Goal: Task Accomplishment & Management: Manage account settings

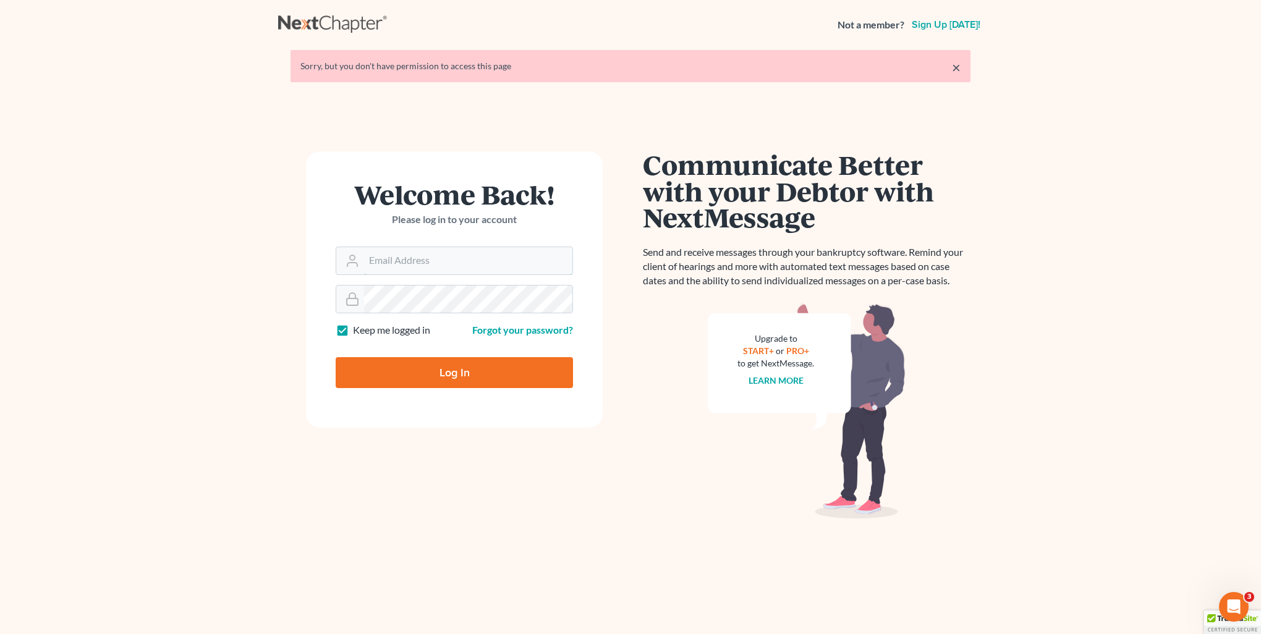
type input "[PERSON_NAME][EMAIL_ADDRESS][DOMAIN_NAME]"
click at [477, 370] on input "Log In" at bounding box center [454, 372] width 237 height 31
type input "Thinking..."
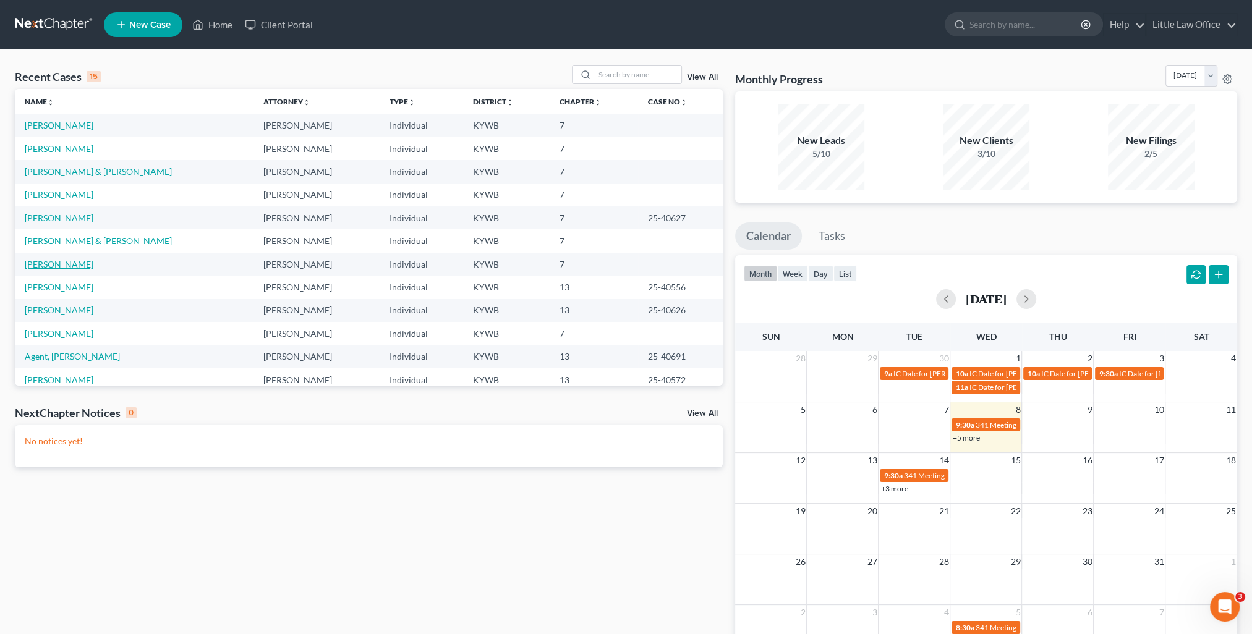
scroll to position [62, 0]
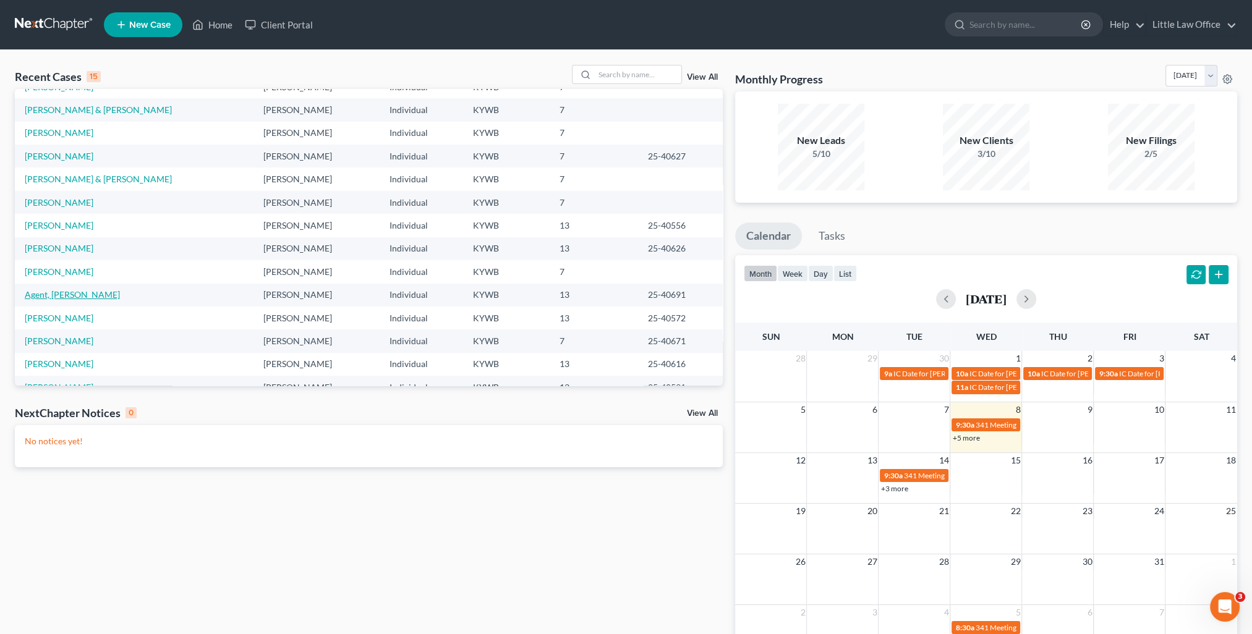
click at [56, 296] on link "Agent, [PERSON_NAME]" at bounding box center [72, 294] width 95 height 11
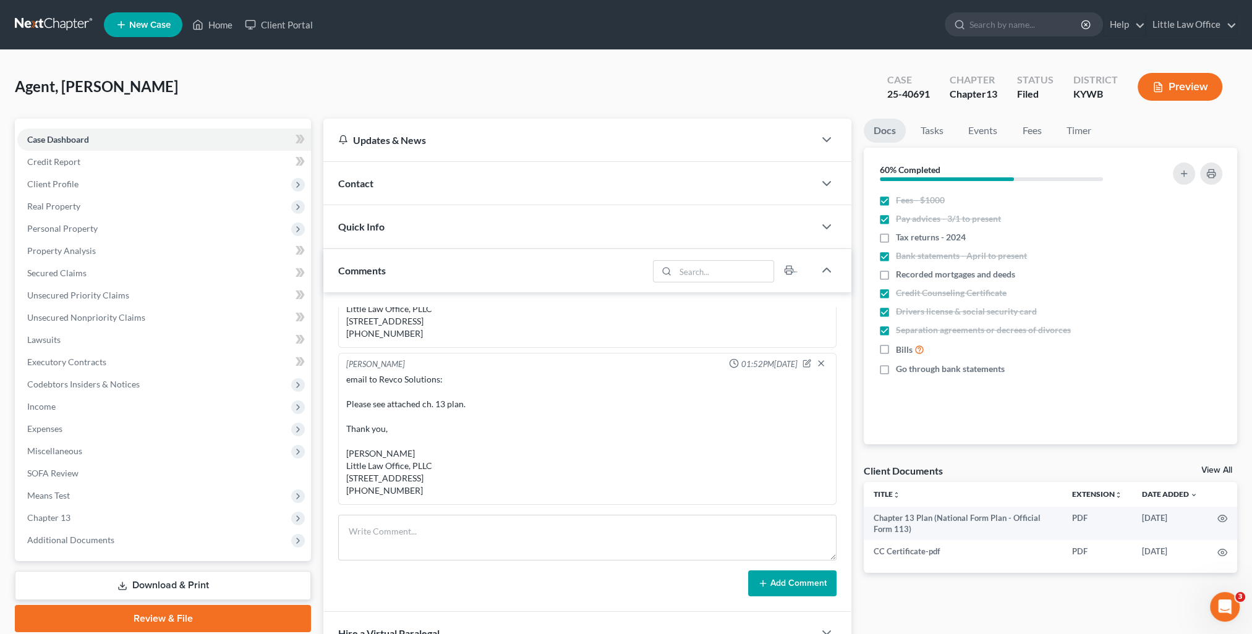
scroll to position [4357, 0]
click at [432, 278] on div "Comments" at bounding box center [485, 270] width 325 height 43
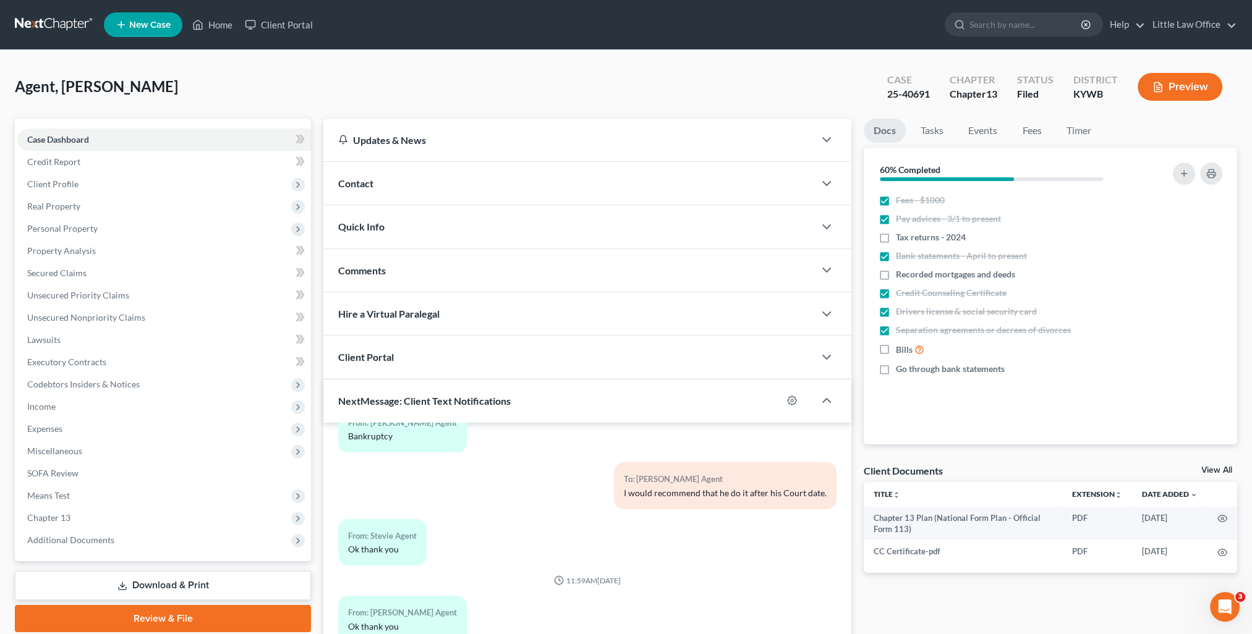
scroll to position [111, 0]
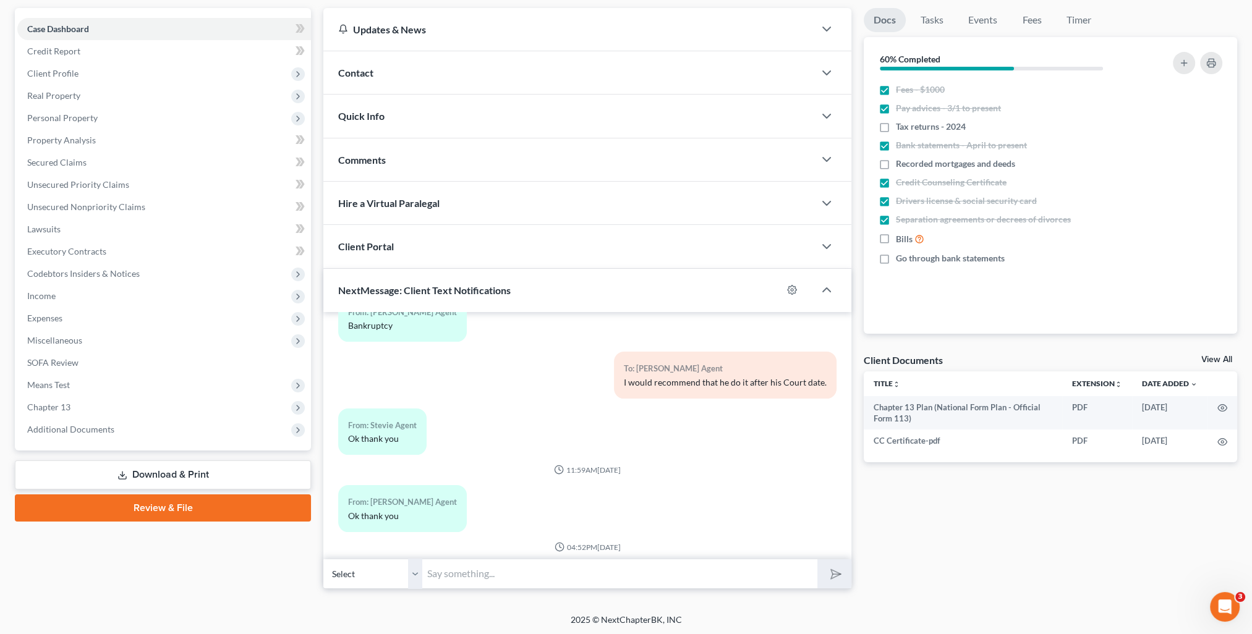
click at [563, 577] on input "text" at bounding box center [619, 574] width 395 height 30
type input "Received. Thank you!"
click at [817, 560] on button "submit" at bounding box center [834, 574] width 34 height 29
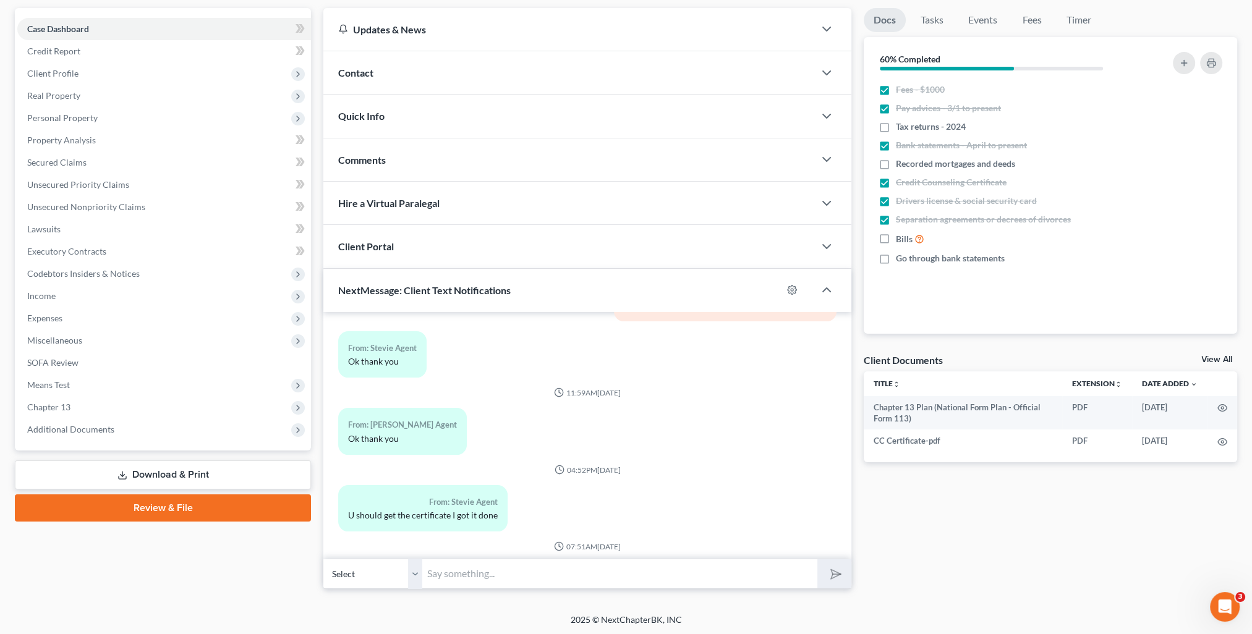
scroll to position [0, 0]
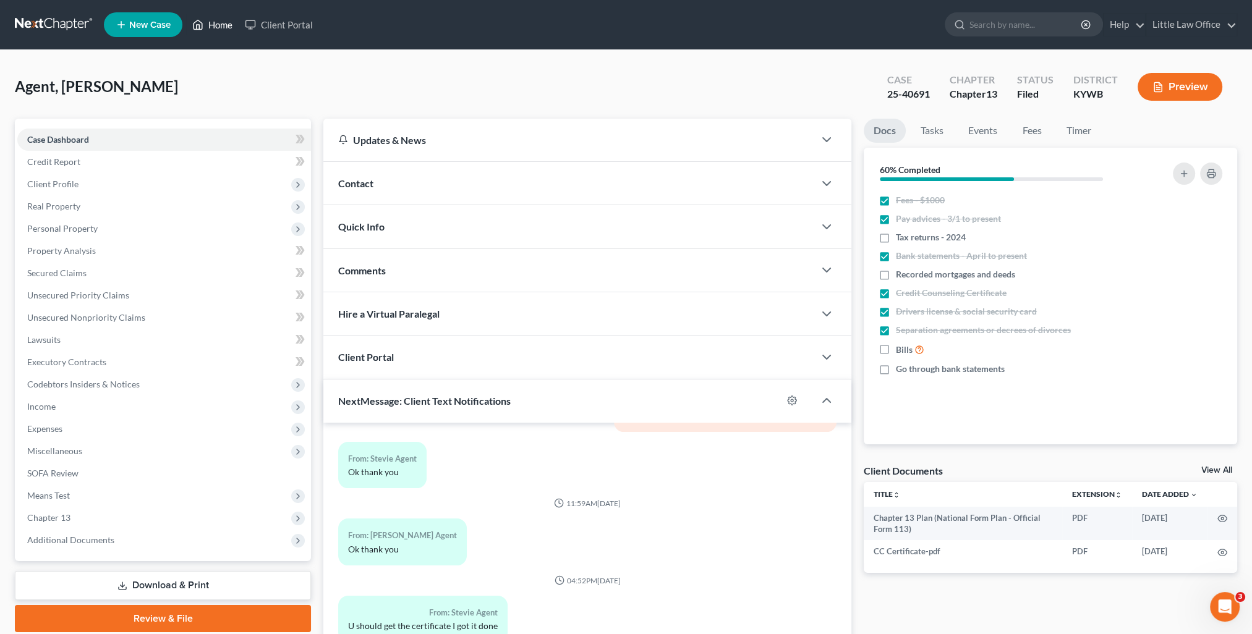
click at [213, 33] on link "Home" at bounding box center [212, 25] width 53 height 22
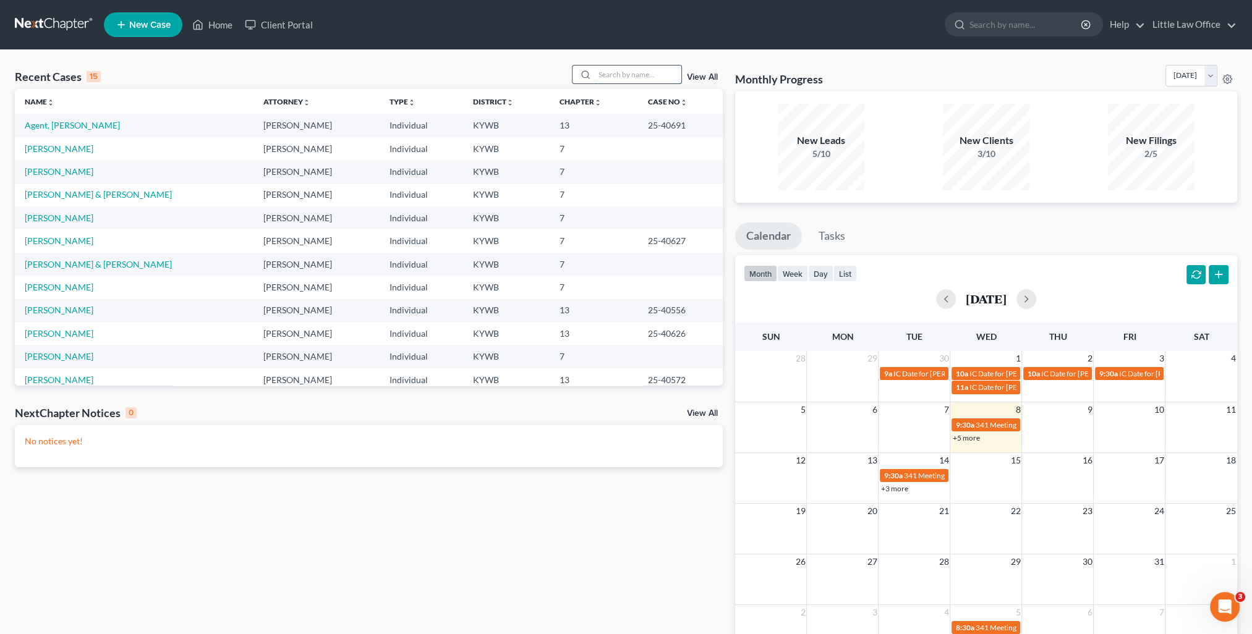
click at [608, 66] on input "search" at bounding box center [638, 75] width 87 height 18
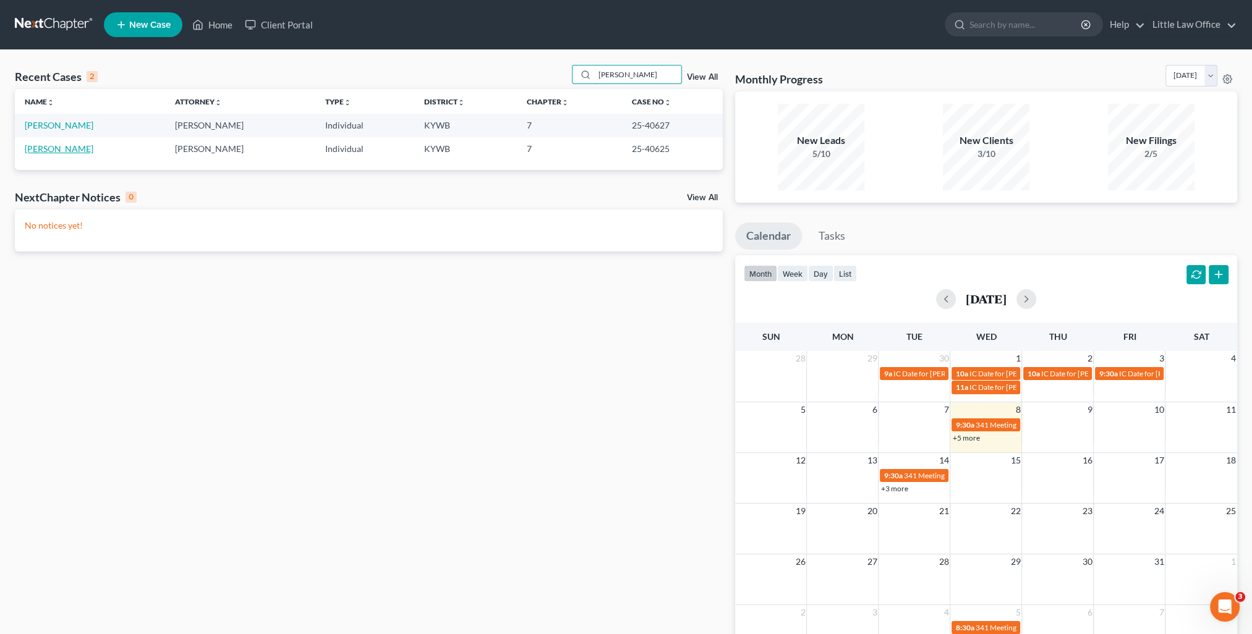
type input "[PERSON_NAME]"
click at [59, 144] on link "[PERSON_NAME]" at bounding box center [59, 148] width 69 height 11
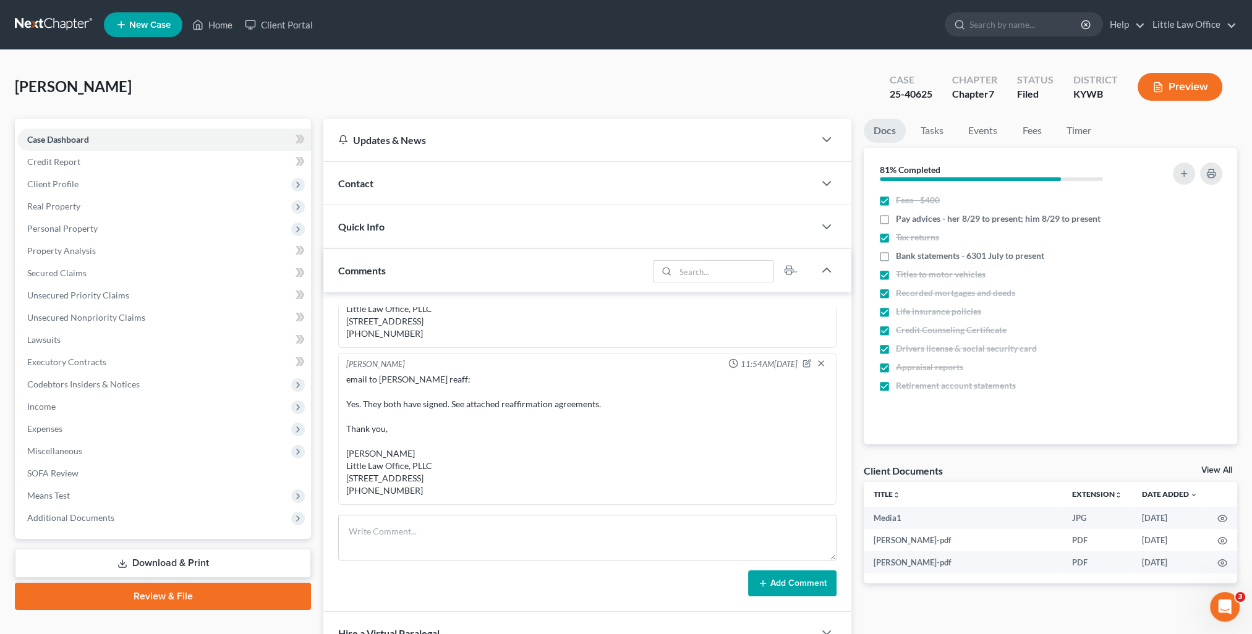
scroll to position [2075, 0]
click at [537, 282] on div "Comments" at bounding box center [485, 270] width 325 height 43
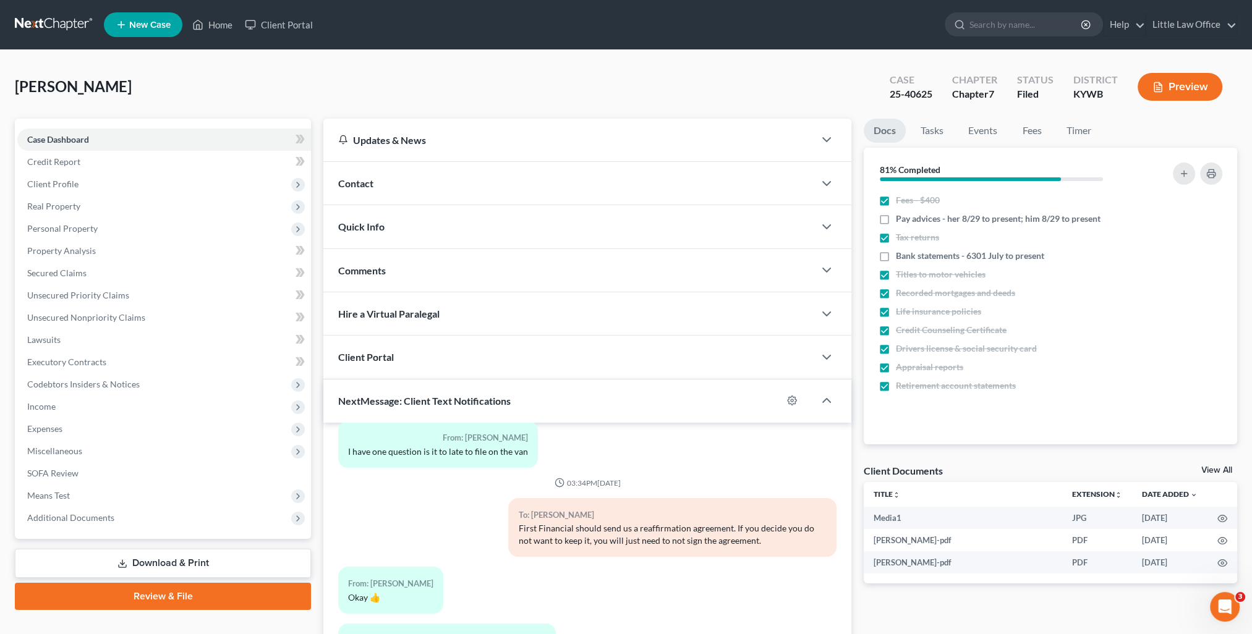
scroll to position [111, 0]
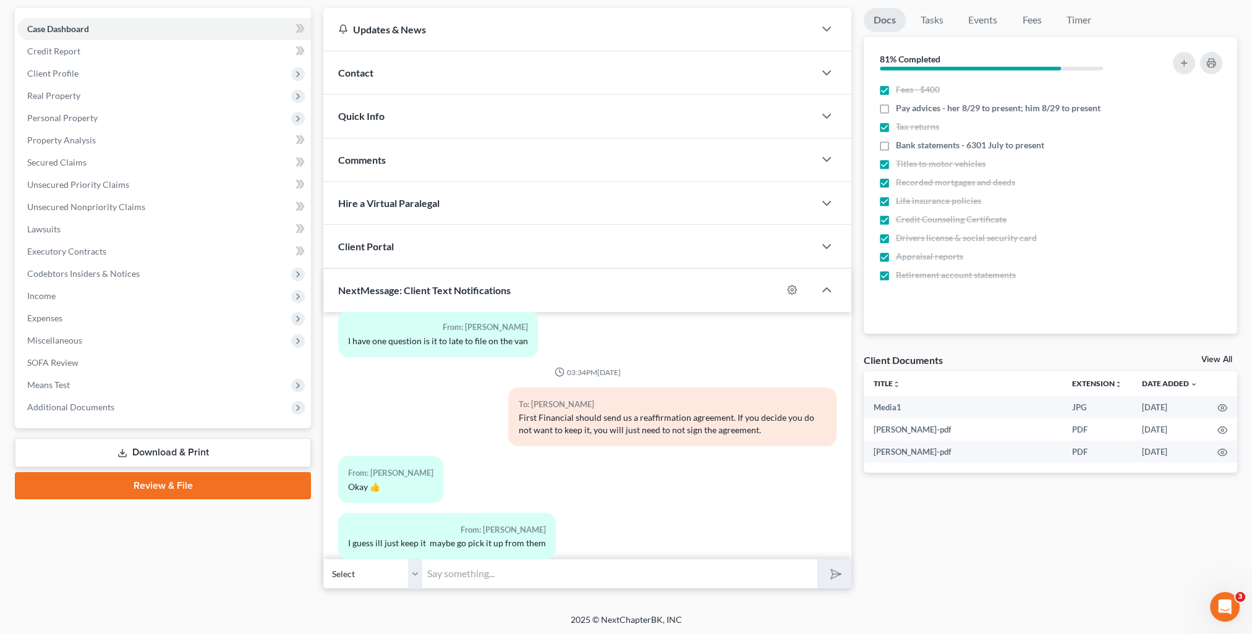
click at [547, 576] on input "text" at bounding box center [619, 574] width 395 height 30
type input "The reaffirmation agreement with Vanderbilt Mortgage has been filed. Would you …"
click at [817, 560] on button "submit" at bounding box center [834, 574] width 34 height 29
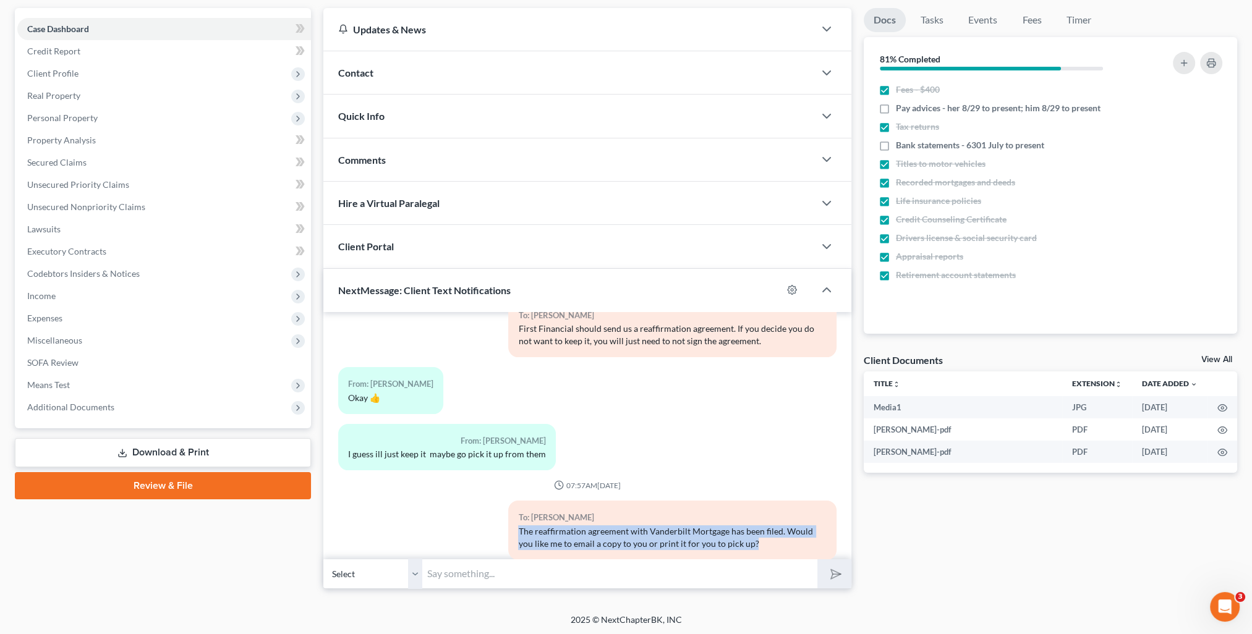
drag, startPoint x: 512, startPoint y: 506, endPoint x: 759, endPoint y: 529, distance: 248.4
click at [759, 529] on div "To: [PERSON_NAME] The reaffirmation agreement with Vanderbilt Mortgage has been…" at bounding box center [672, 530] width 328 height 59
copy div "The reaffirmation agreement with Vanderbilt Mortgage has been filed. Would you …"
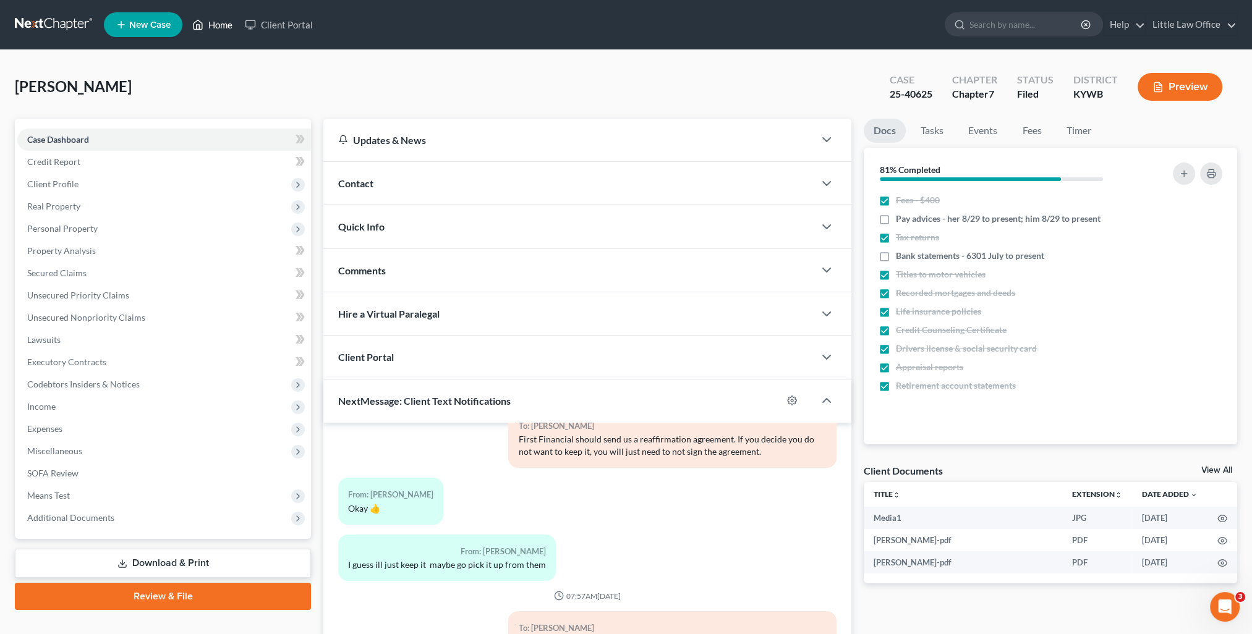
click at [233, 32] on link "Home" at bounding box center [212, 25] width 53 height 22
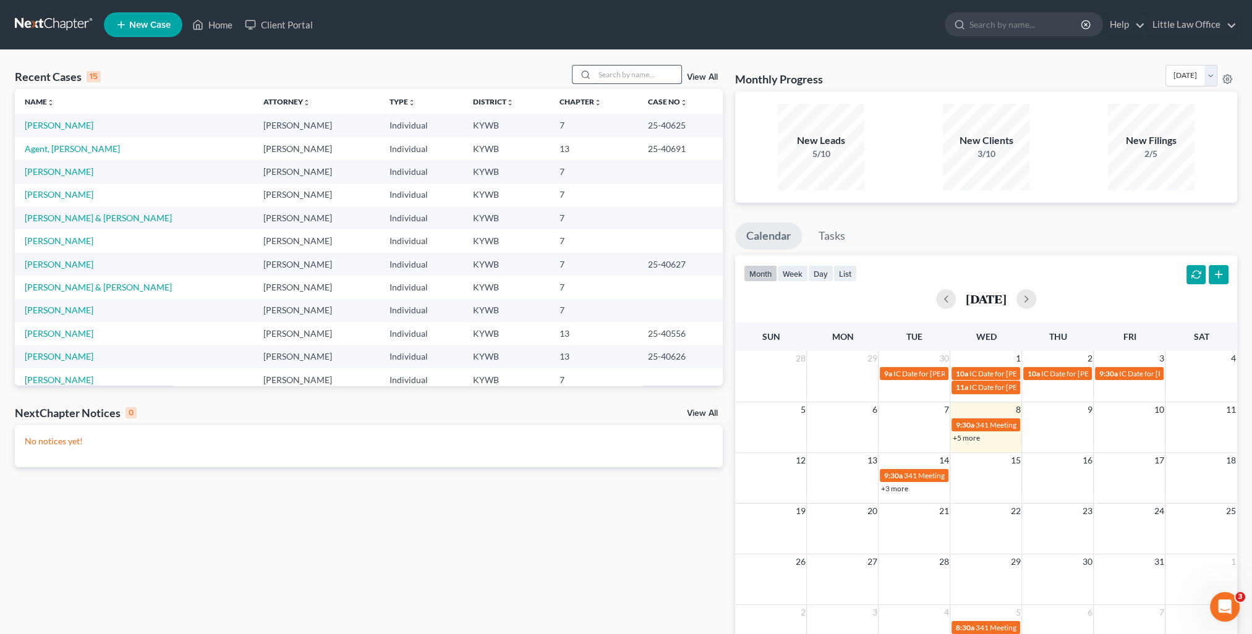
click at [634, 74] on input "search" at bounding box center [638, 75] width 87 height 18
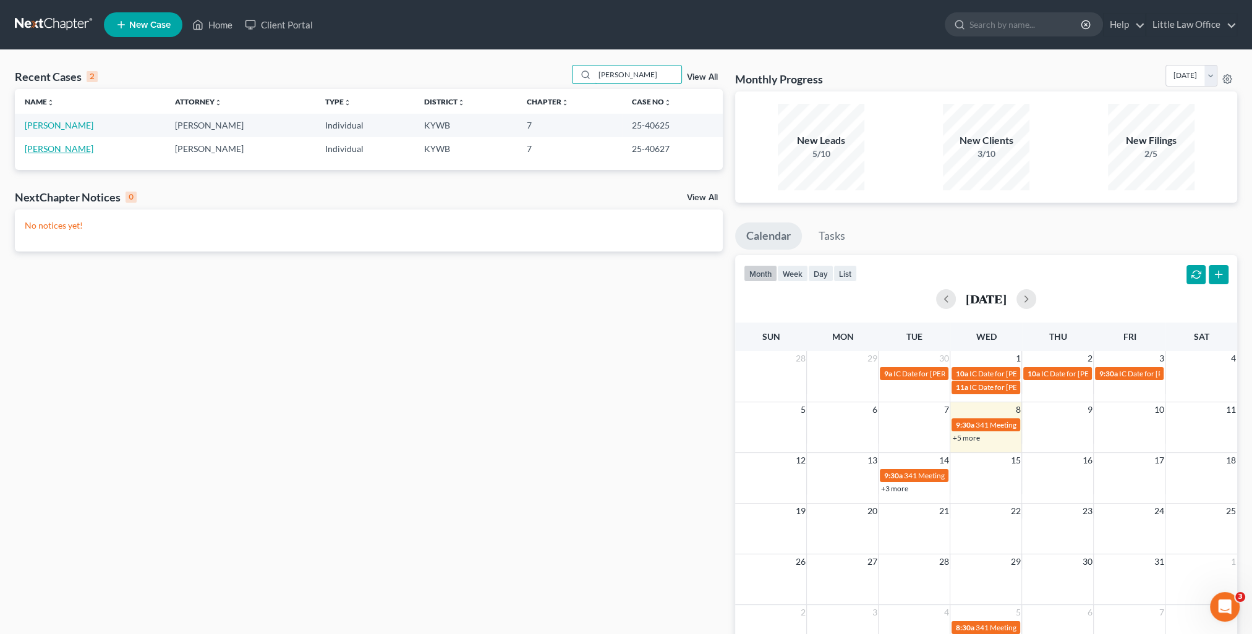
type input "[PERSON_NAME]"
click at [58, 147] on link "[PERSON_NAME]" at bounding box center [59, 148] width 69 height 11
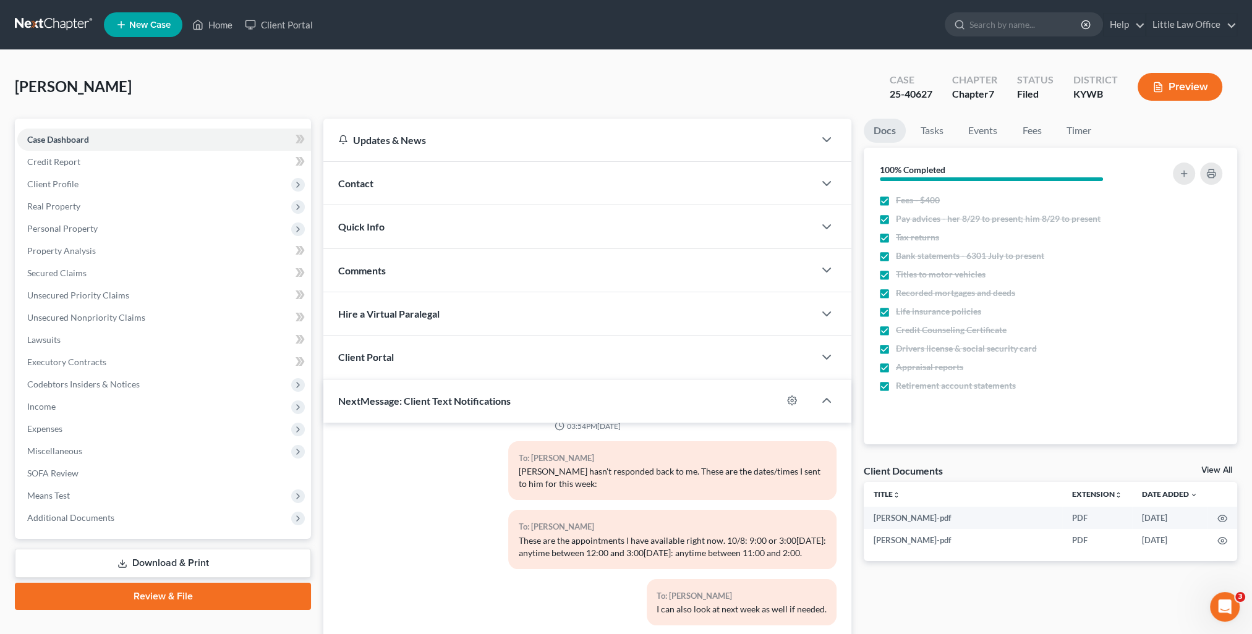
scroll to position [111, 0]
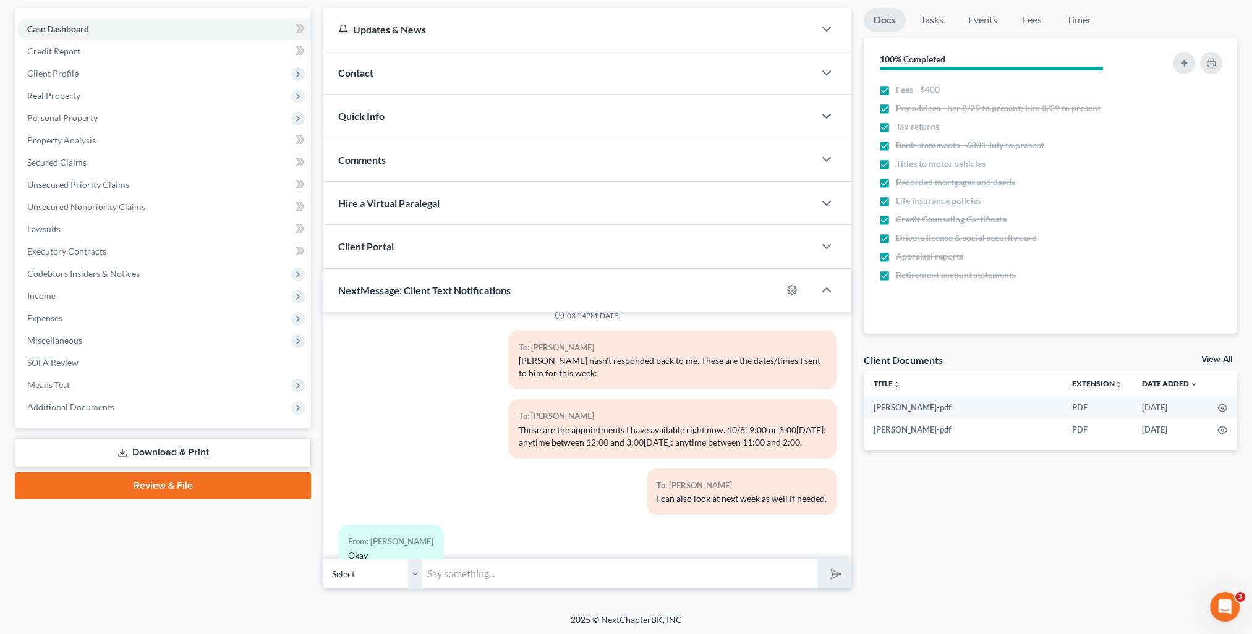
click at [526, 579] on input "text" at bounding box center [619, 574] width 395 height 30
paste input "The reaffirmation agreement with Vanderbilt Mortgage has been filed. Would you …"
type input "The reaffirmation agreement with Vanderbilt Mortgage has been filed. Would you …"
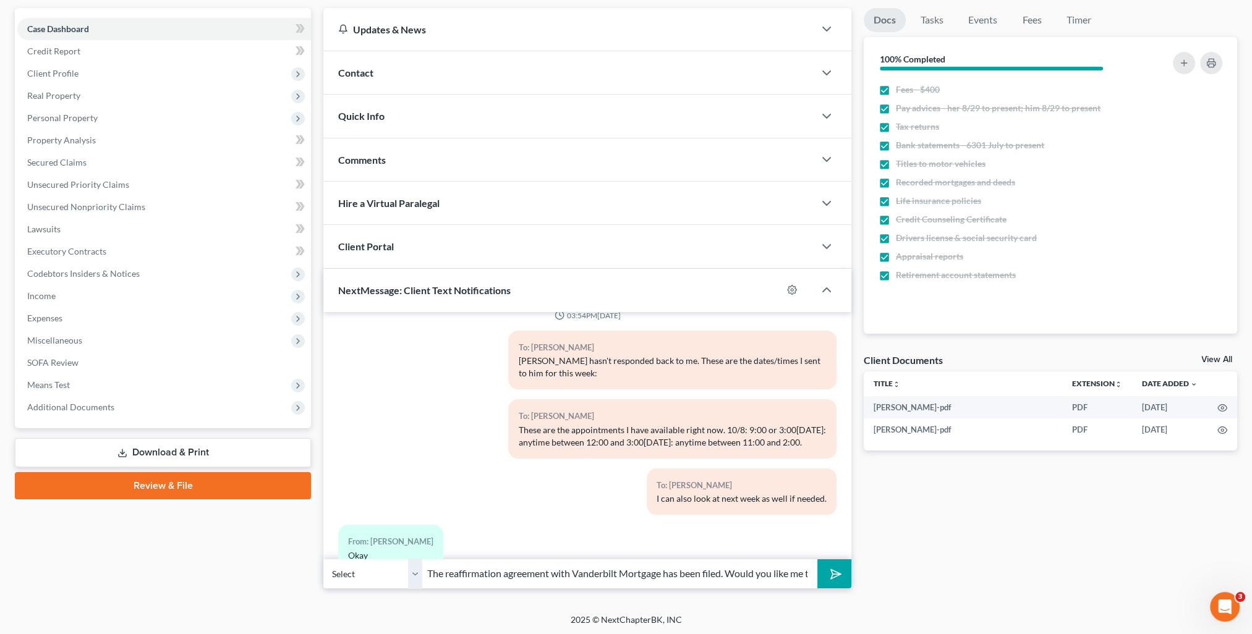
click at [845, 573] on button "submit" at bounding box center [834, 574] width 34 height 29
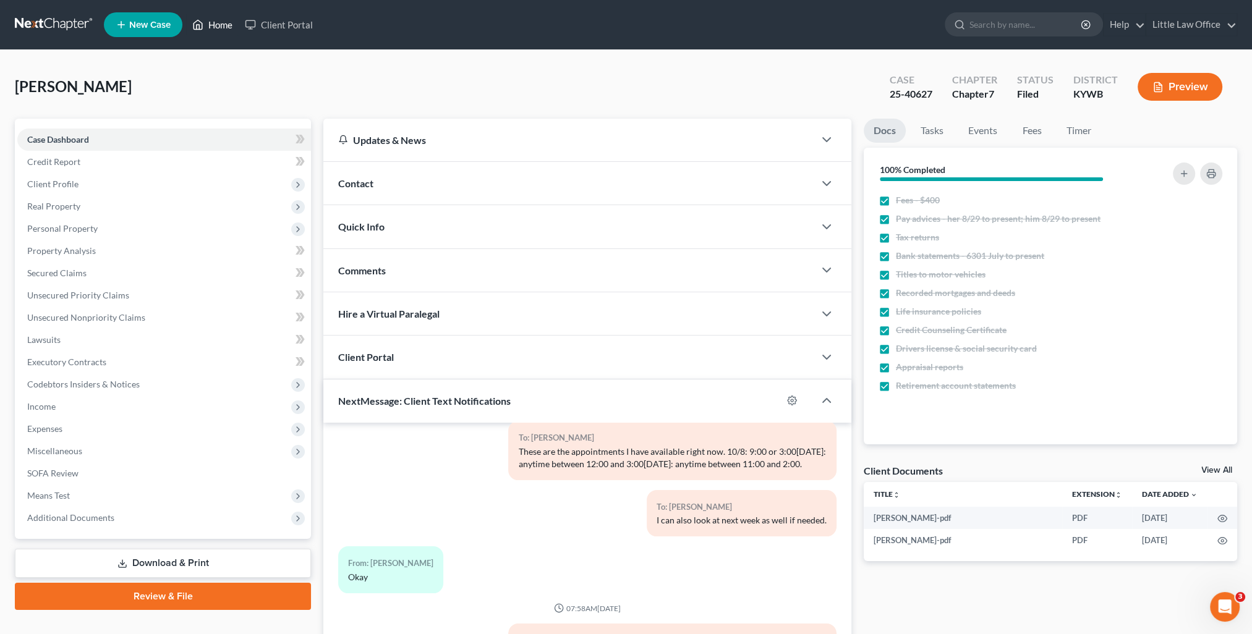
click at [223, 27] on link "Home" at bounding box center [212, 25] width 53 height 22
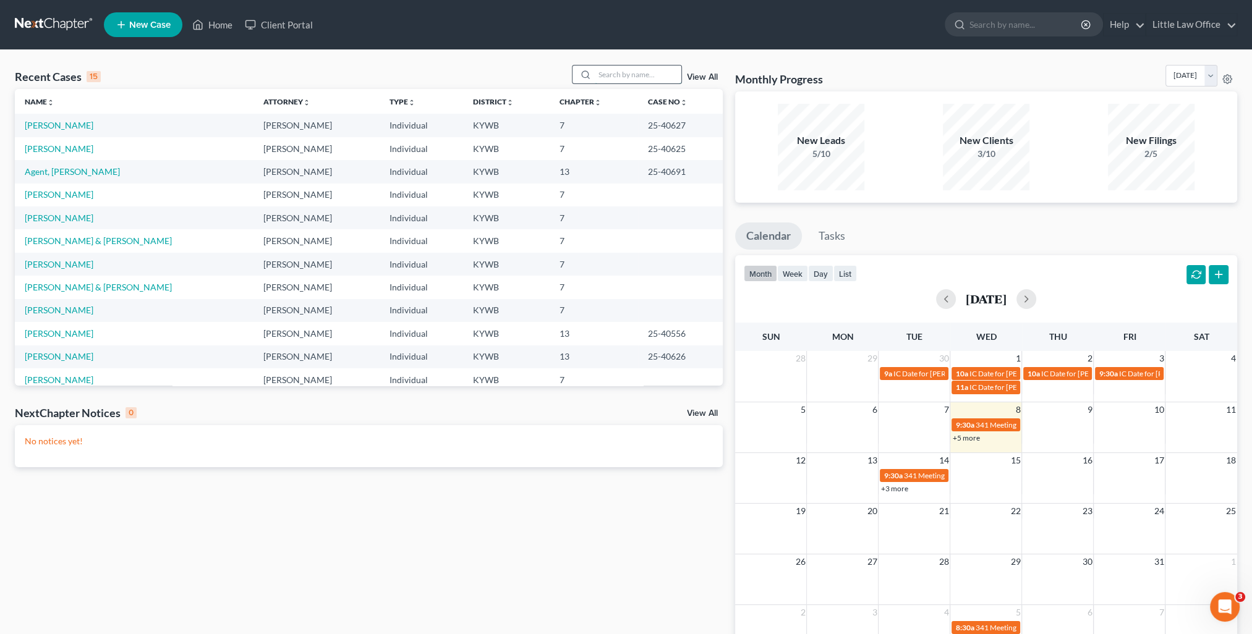
click at [611, 75] on input "search" at bounding box center [638, 75] width 87 height 18
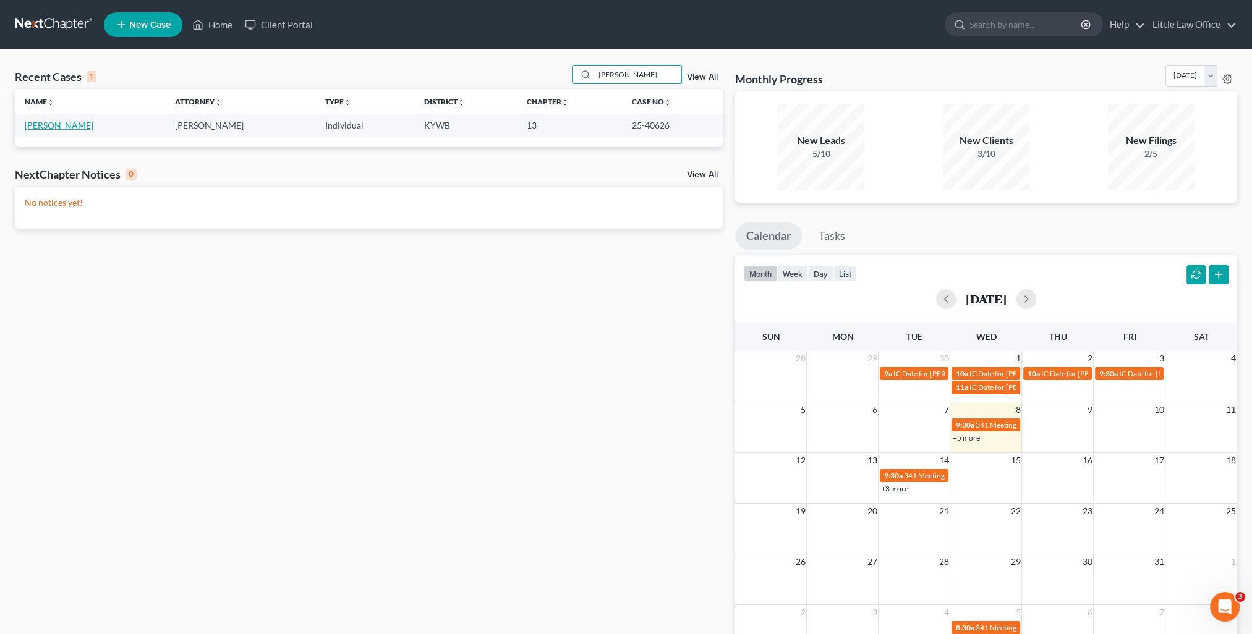
type input "[PERSON_NAME]"
click at [86, 130] on link "[PERSON_NAME]" at bounding box center [59, 125] width 69 height 11
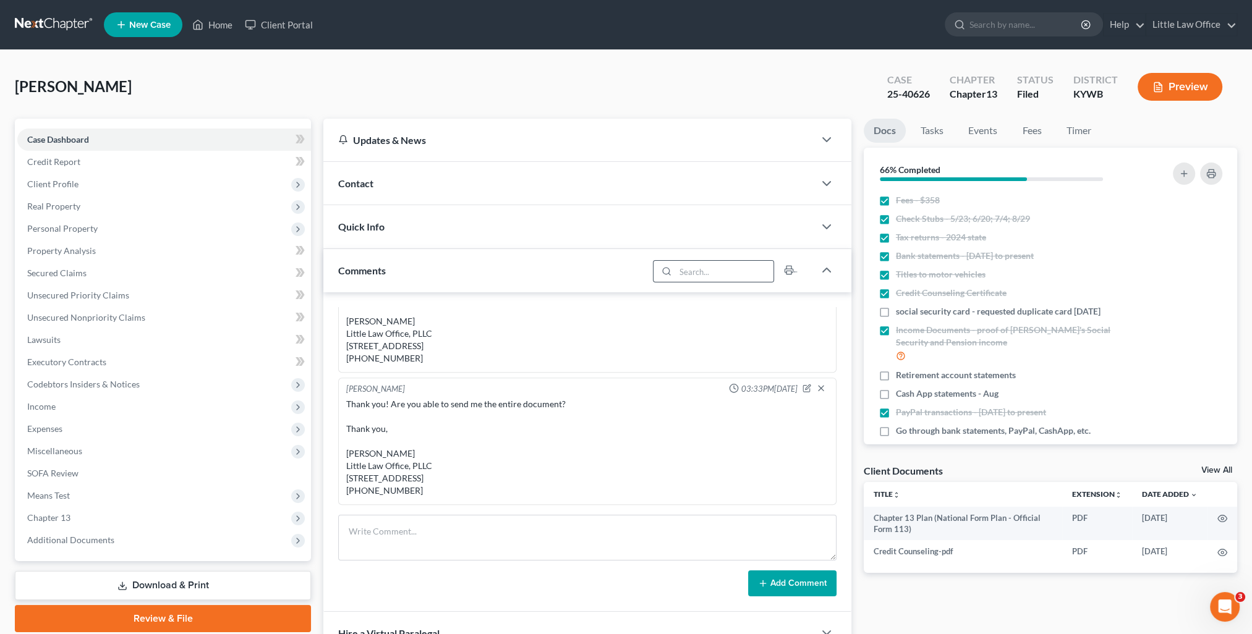
scroll to position [504, 0]
click at [530, 273] on div "Comments" at bounding box center [485, 270] width 325 height 43
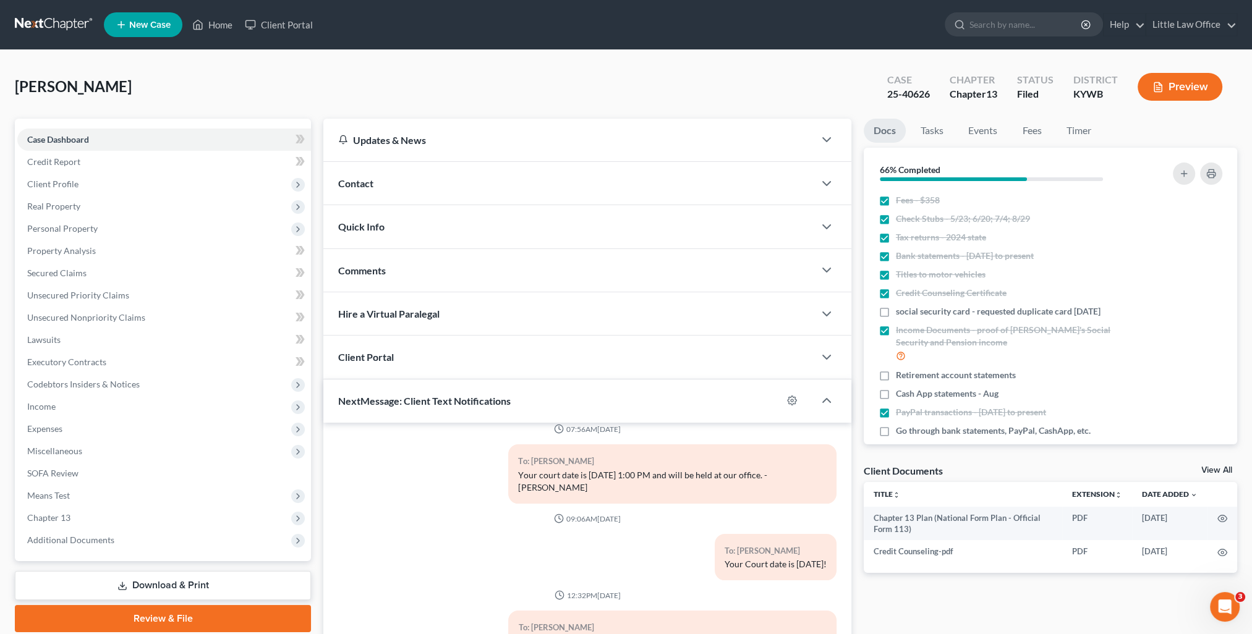
click at [362, 198] on div "Contact" at bounding box center [568, 183] width 491 height 43
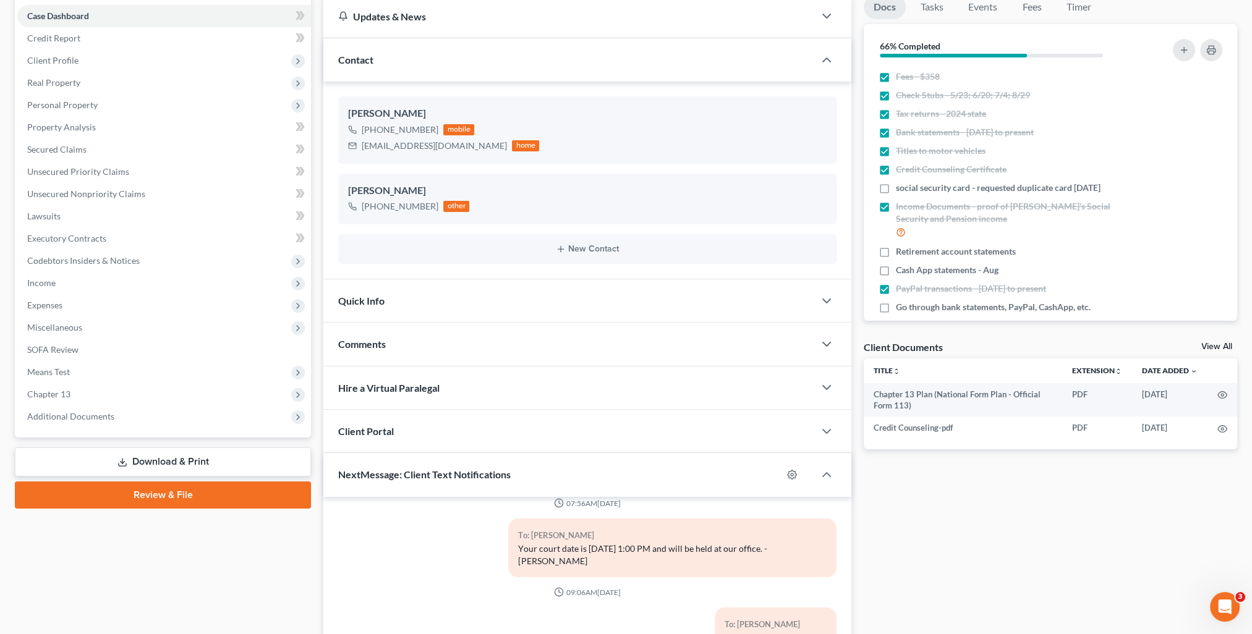
scroll to position [185, 0]
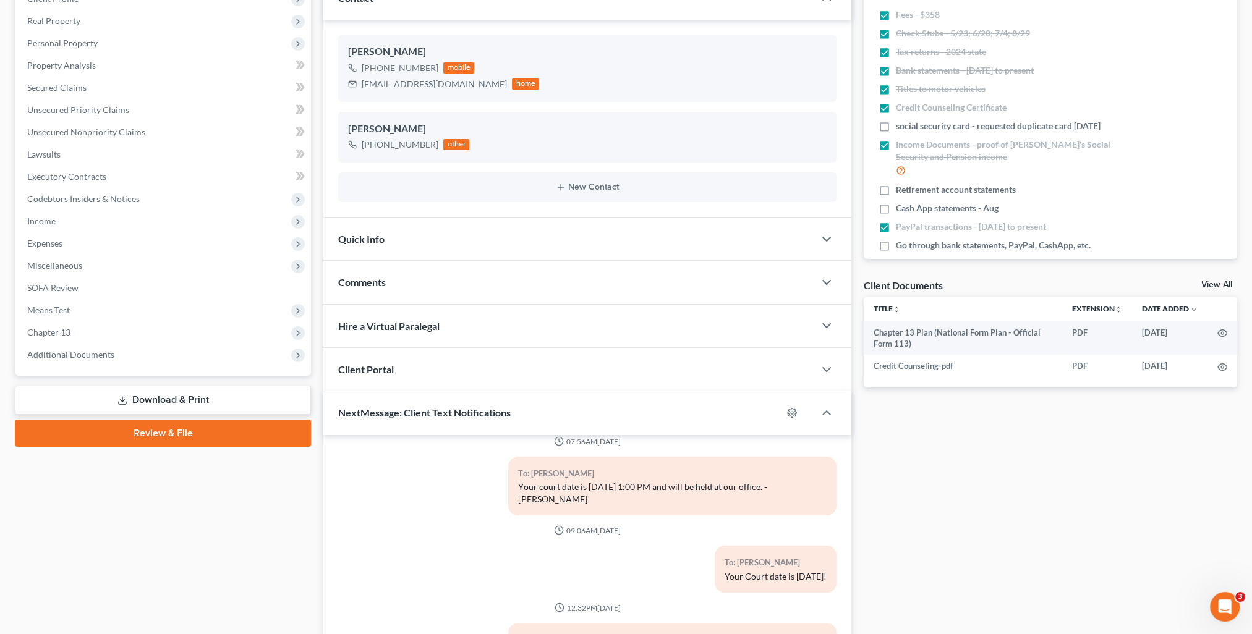
click at [362, 273] on div "Comments" at bounding box center [568, 282] width 491 height 43
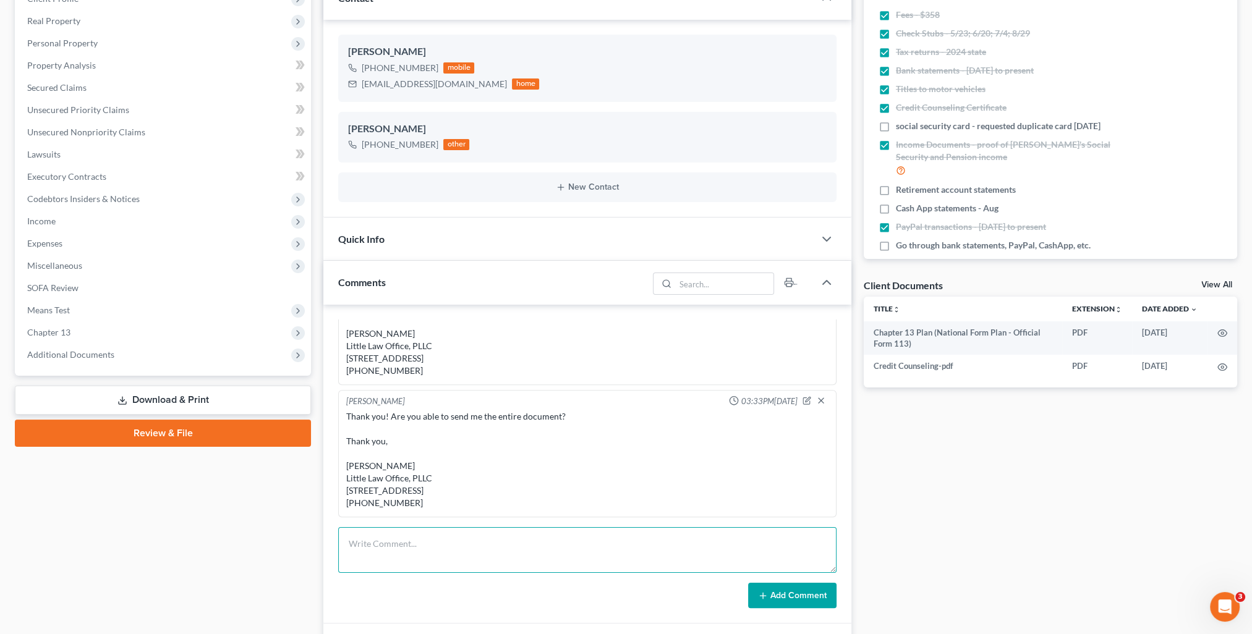
click at [408, 545] on textarea at bounding box center [587, 550] width 498 height 46
paste textarea "Thank you. Is there any way you can print the document and drop it by the offic…"
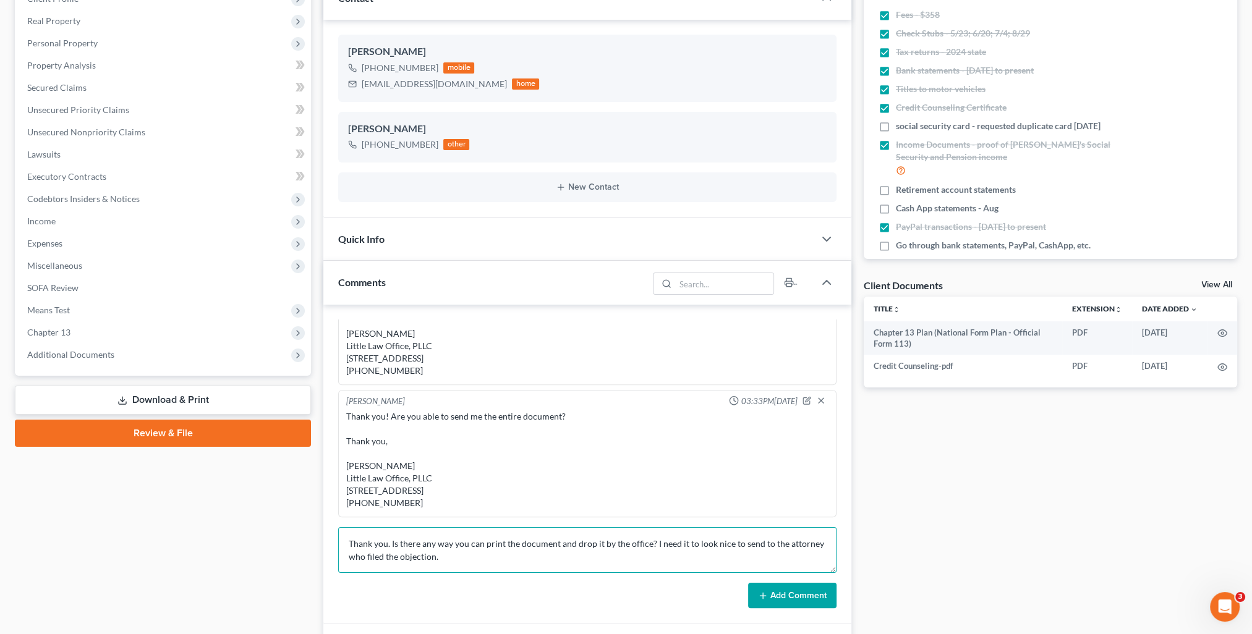
type textarea "Thank you. Is there any way you can print the document and drop it by the offic…"
click at [796, 590] on button "Add Comment" at bounding box center [792, 596] width 88 height 26
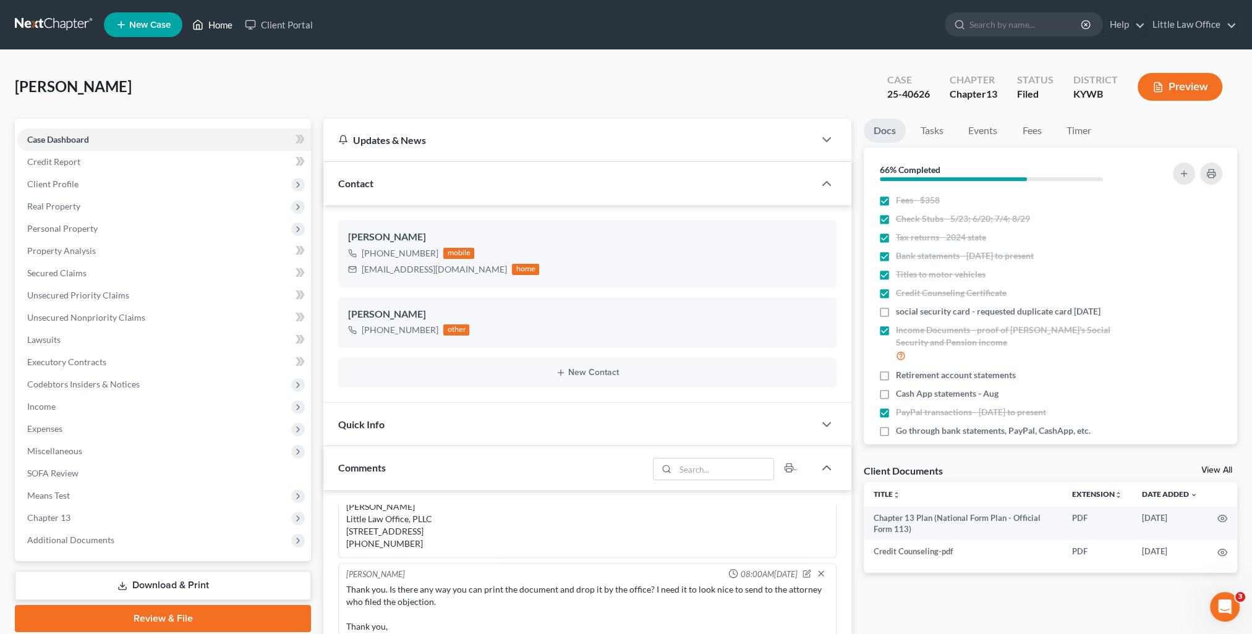
click at [218, 31] on link "Home" at bounding box center [212, 25] width 53 height 22
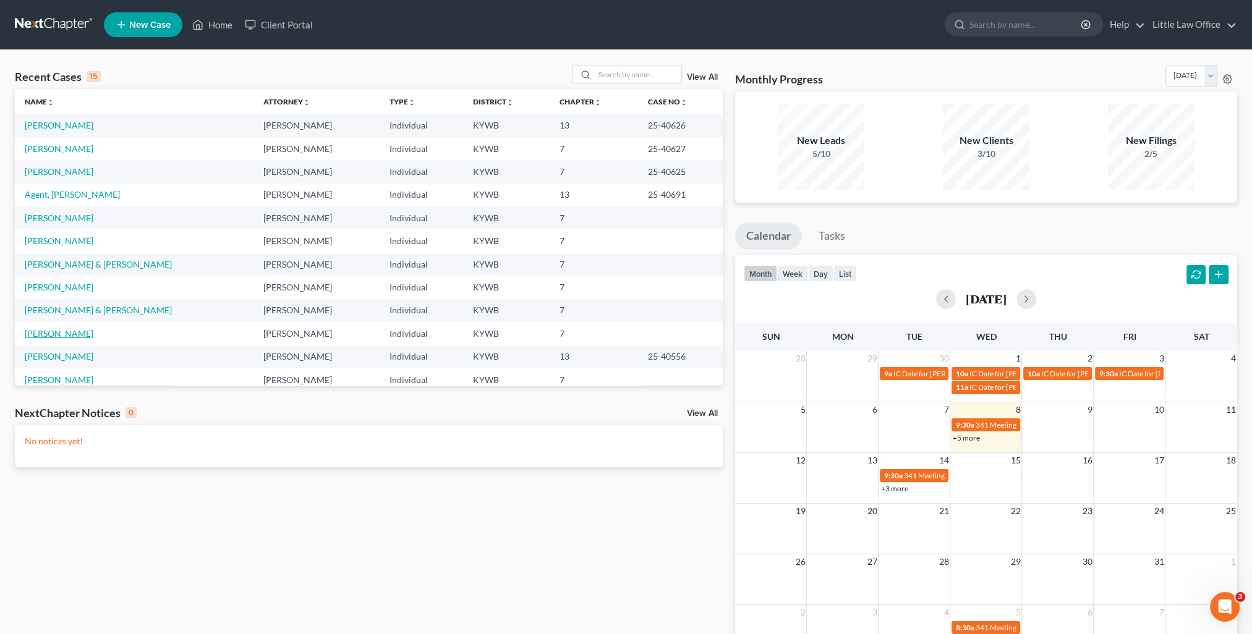
click at [47, 332] on link "[PERSON_NAME]" at bounding box center [59, 333] width 69 height 11
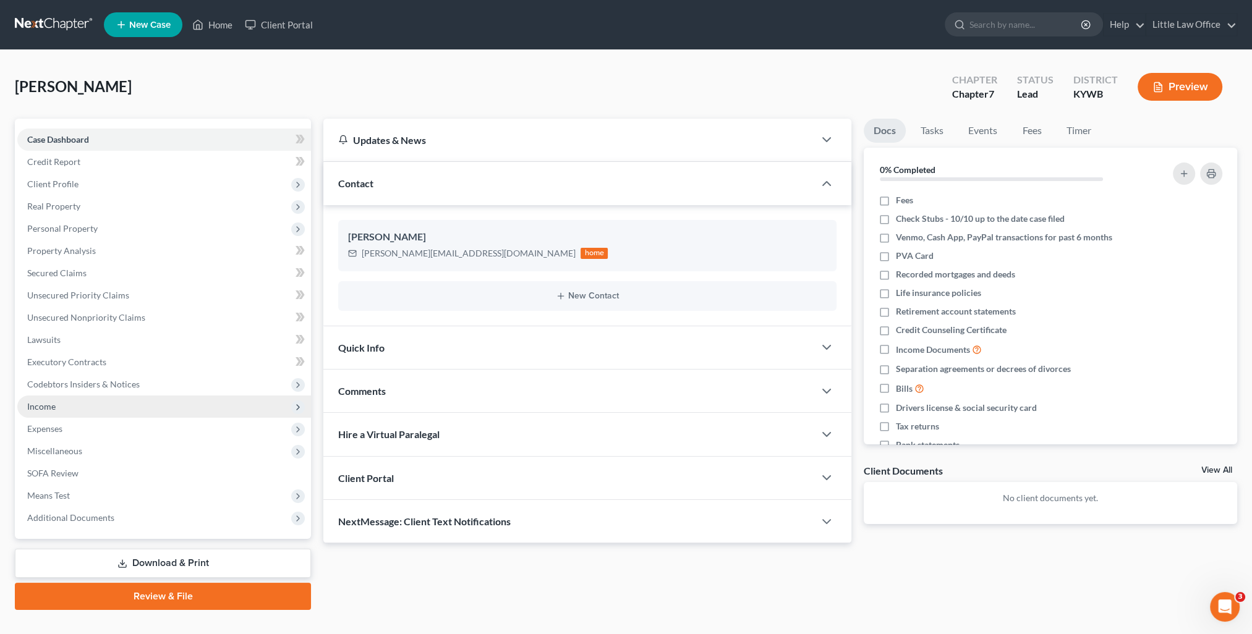
click at [76, 399] on span "Income" at bounding box center [164, 407] width 294 height 22
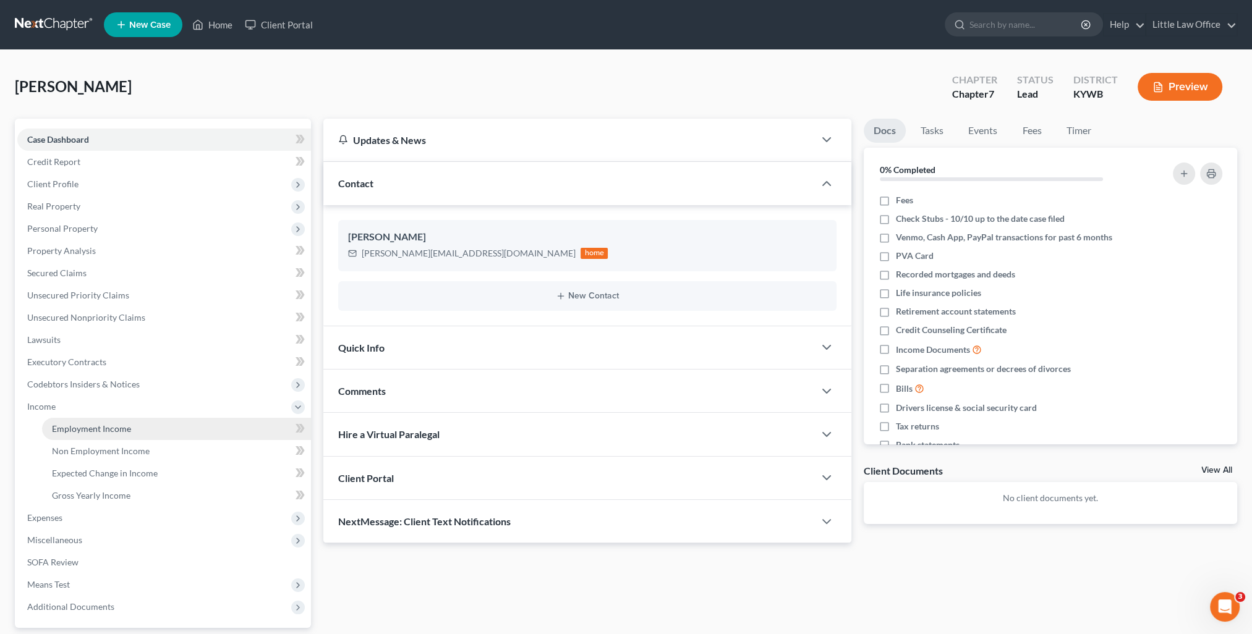
click at [87, 434] on link "Employment Income" at bounding box center [176, 429] width 269 height 22
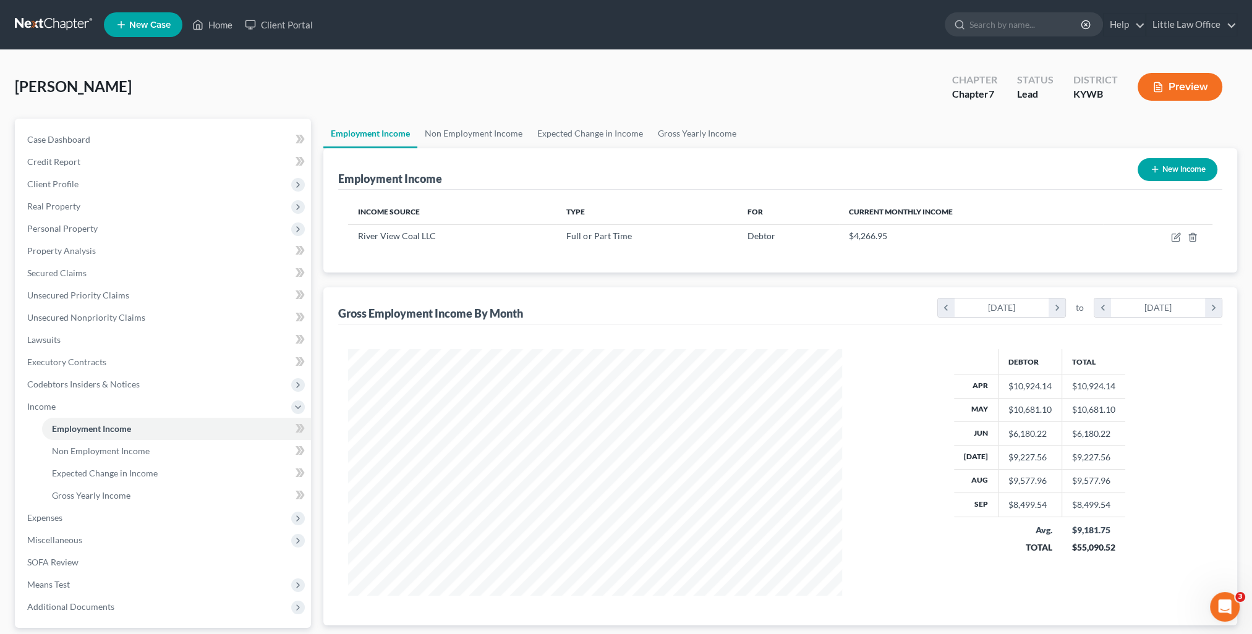
scroll to position [62, 0]
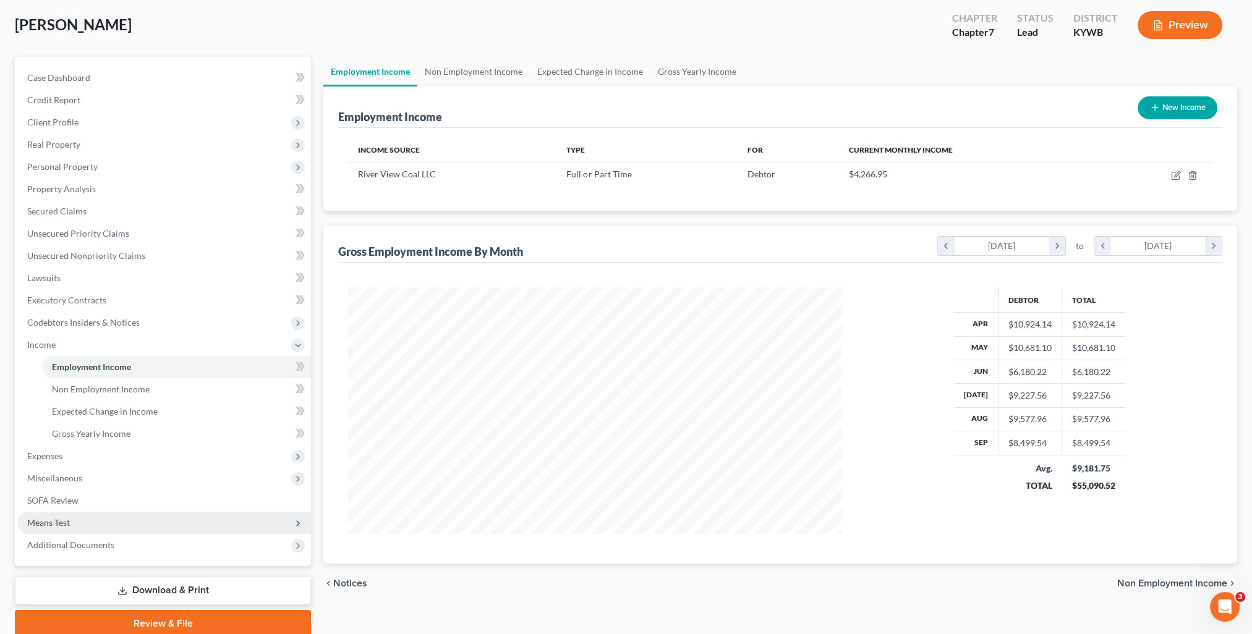
click at [82, 530] on span "Means Test" at bounding box center [164, 523] width 294 height 22
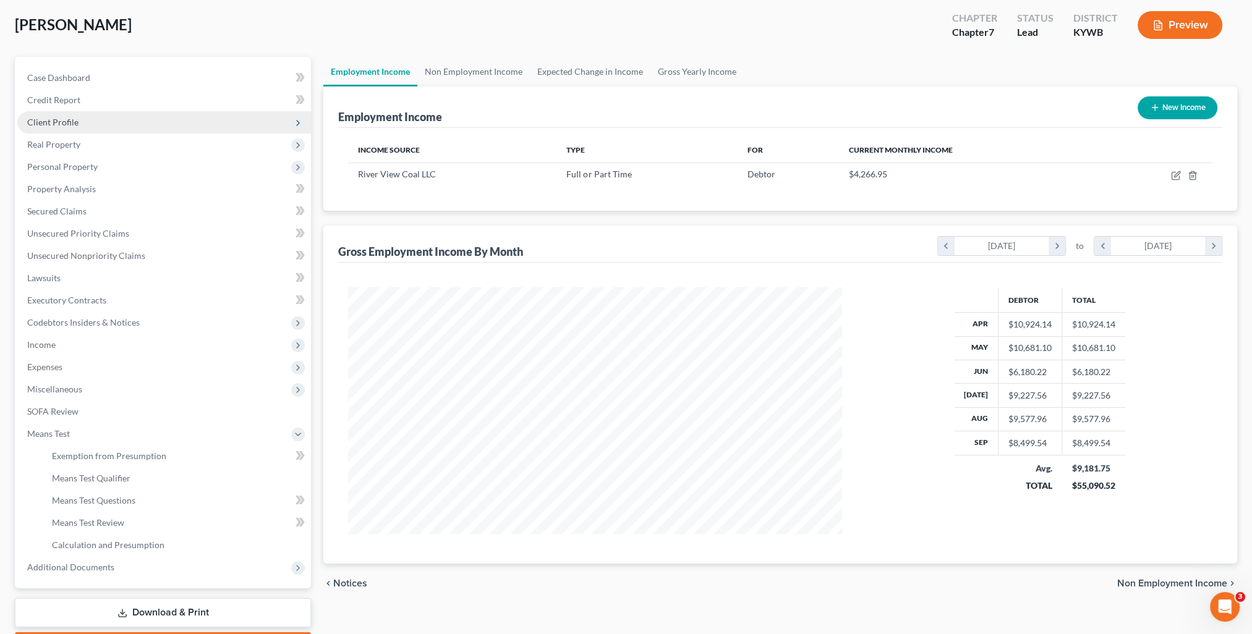
click at [51, 130] on span "Client Profile" at bounding box center [164, 122] width 294 height 22
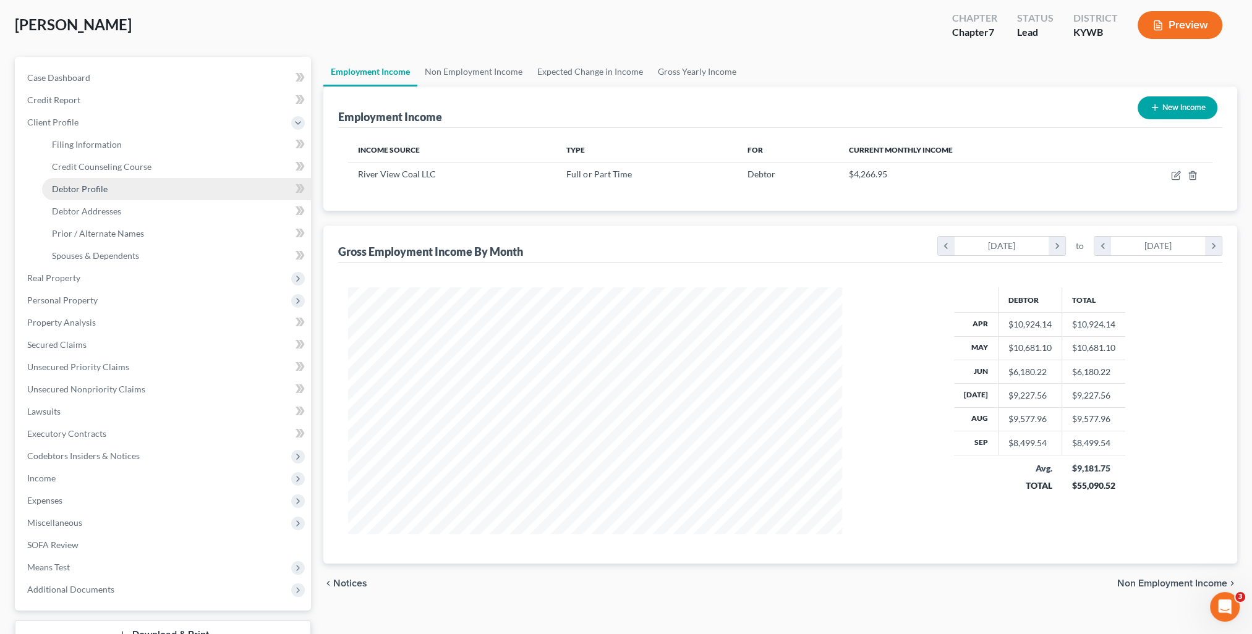
click at [89, 185] on span "Debtor Profile" at bounding box center [80, 189] width 56 height 11
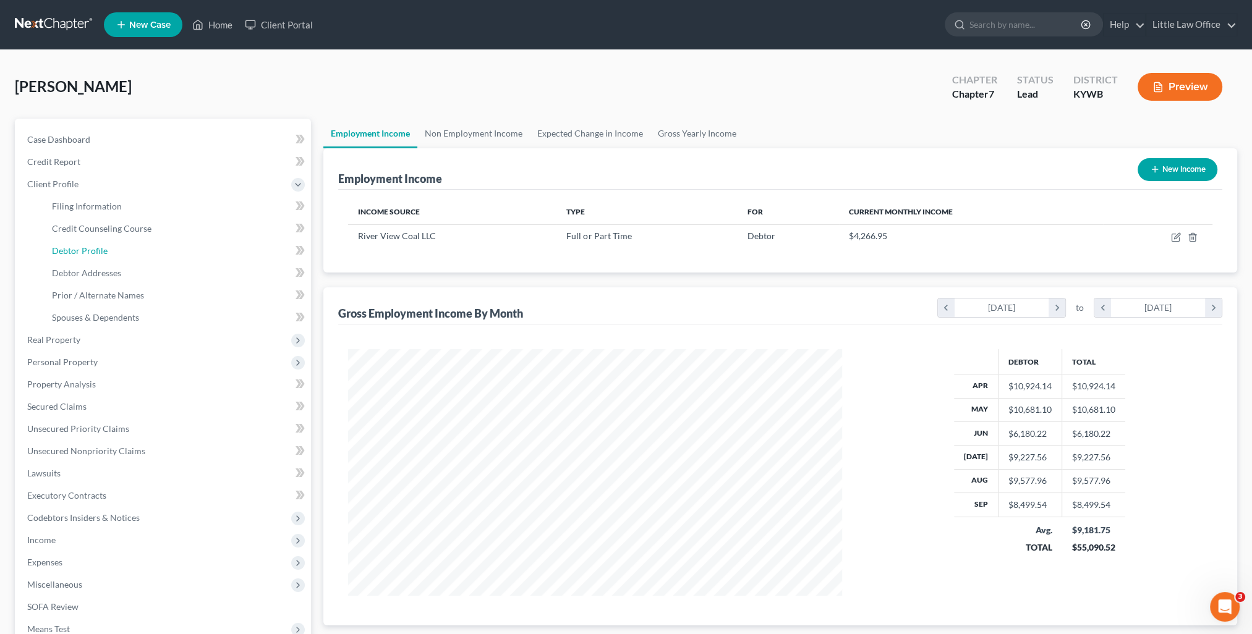
select select "0"
select select "2"
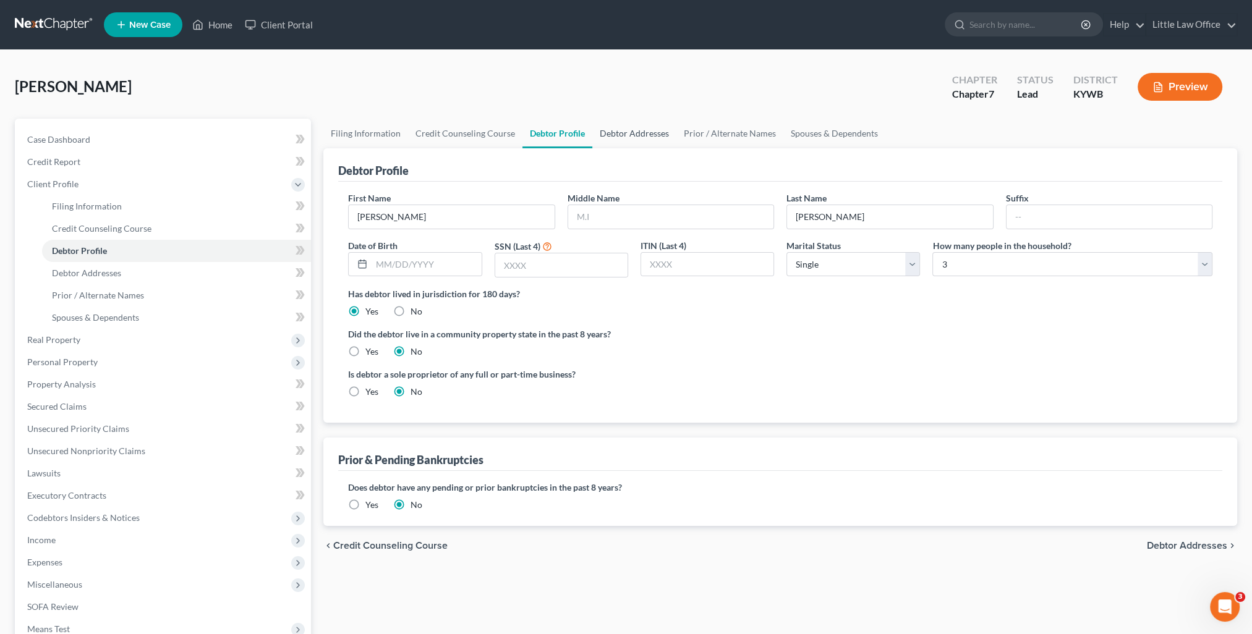
click at [611, 142] on link "Debtor Addresses" at bounding box center [634, 134] width 84 height 30
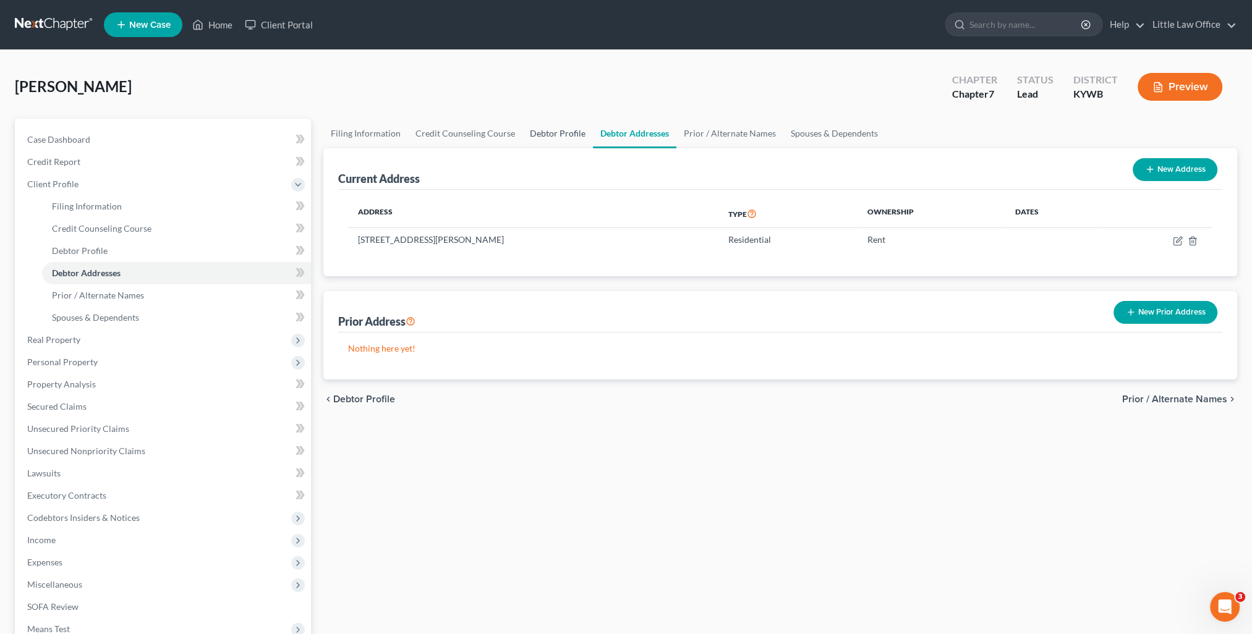
click at [558, 122] on link "Debtor Profile" at bounding box center [557, 134] width 70 height 30
select select "0"
select select "2"
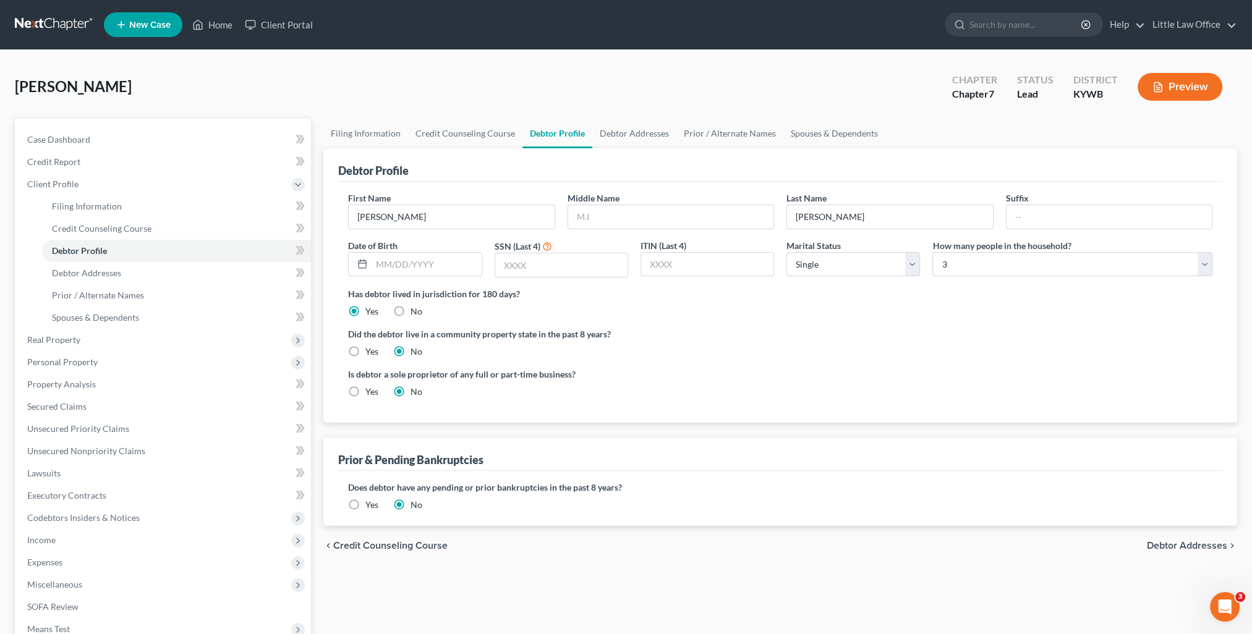
scroll to position [124, 0]
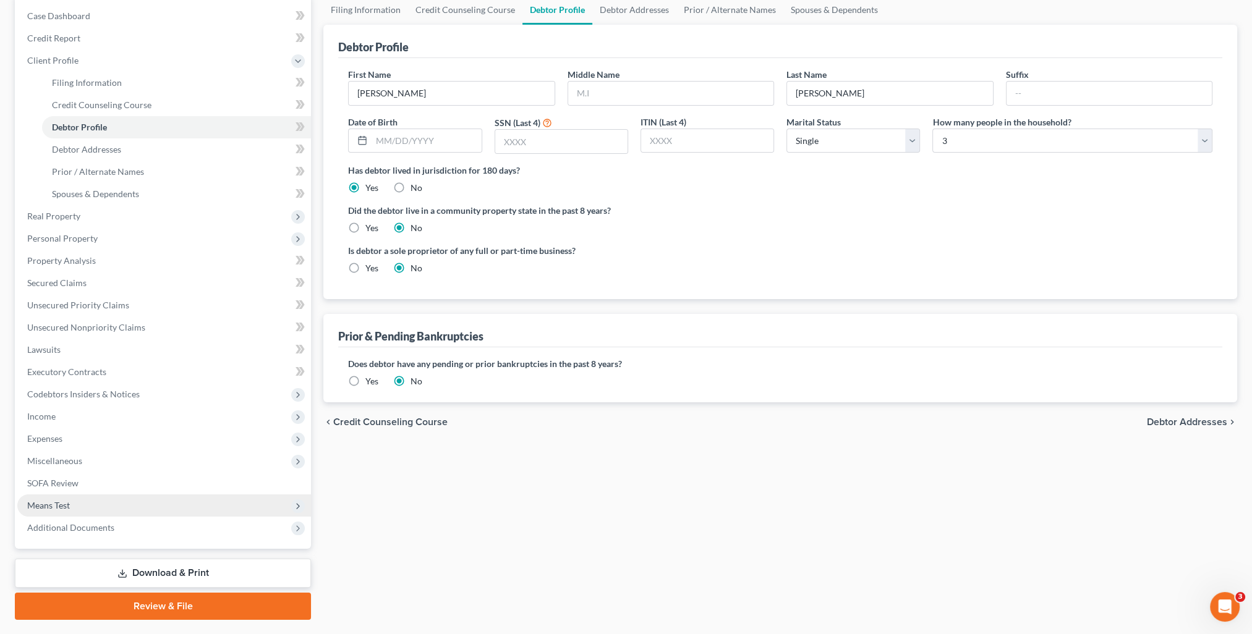
click at [57, 501] on span "Means Test" at bounding box center [48, 505] width 43 height 11
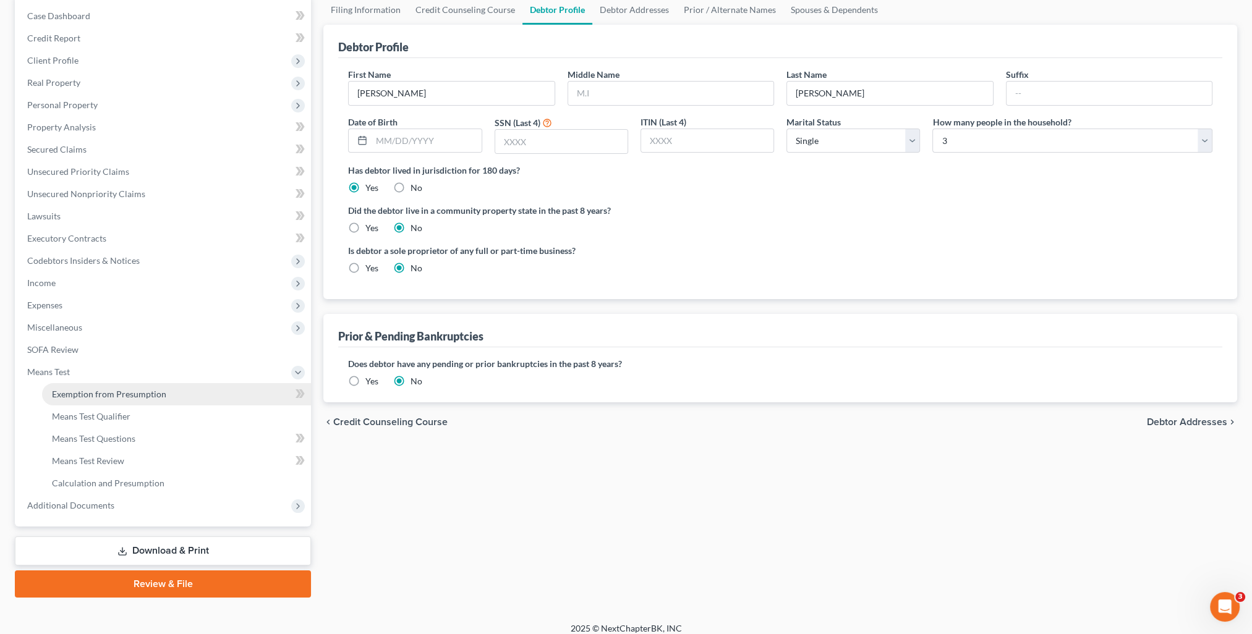
click at [96, 383] on link "Exemption from Presumption" at bounding box center [176, 394] width 269 height 22
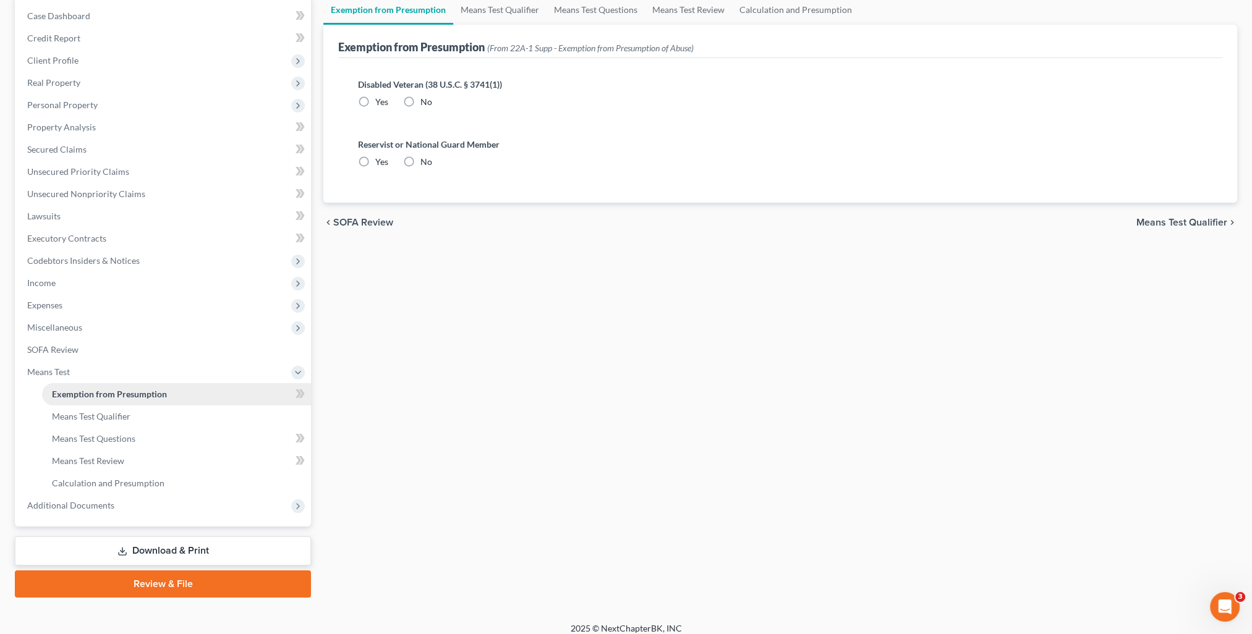
radio input "true"
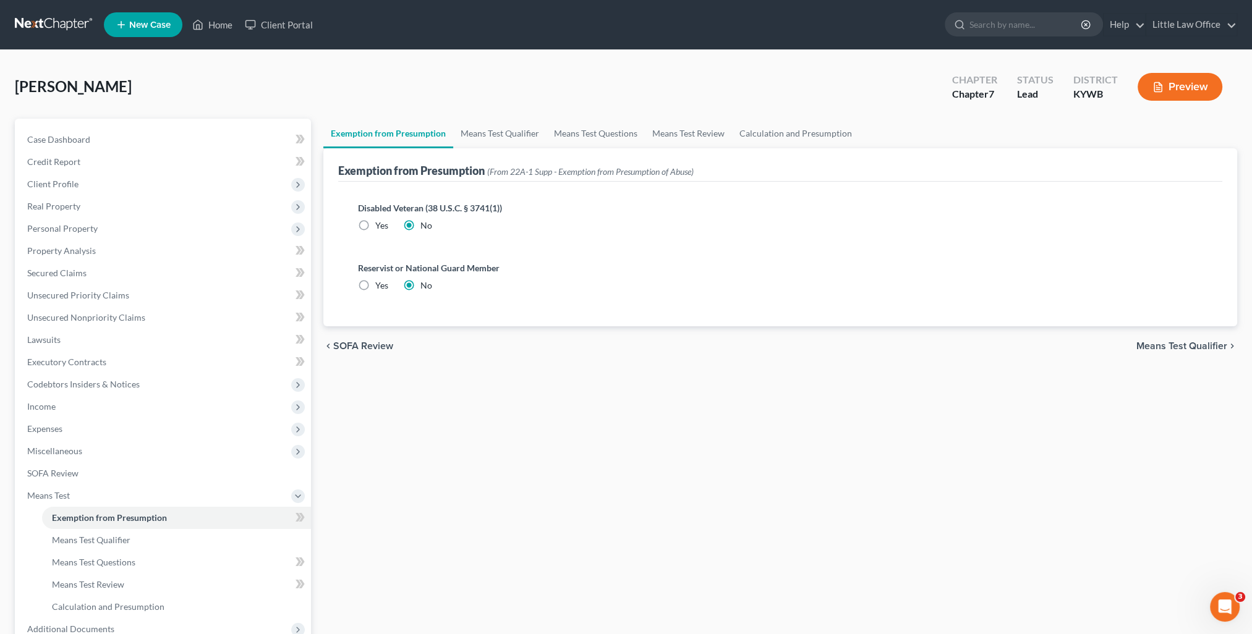
click at [480, 148] on div "Exemption from Presumption (From 22A-1 Supp - Exemption from Presumption of Abu…" at bounding box center [780, 164] width 884 height 33
click at [484, 137] on link "Means Test Qualifier" at bounding box center [499, 134] width 93 height 30
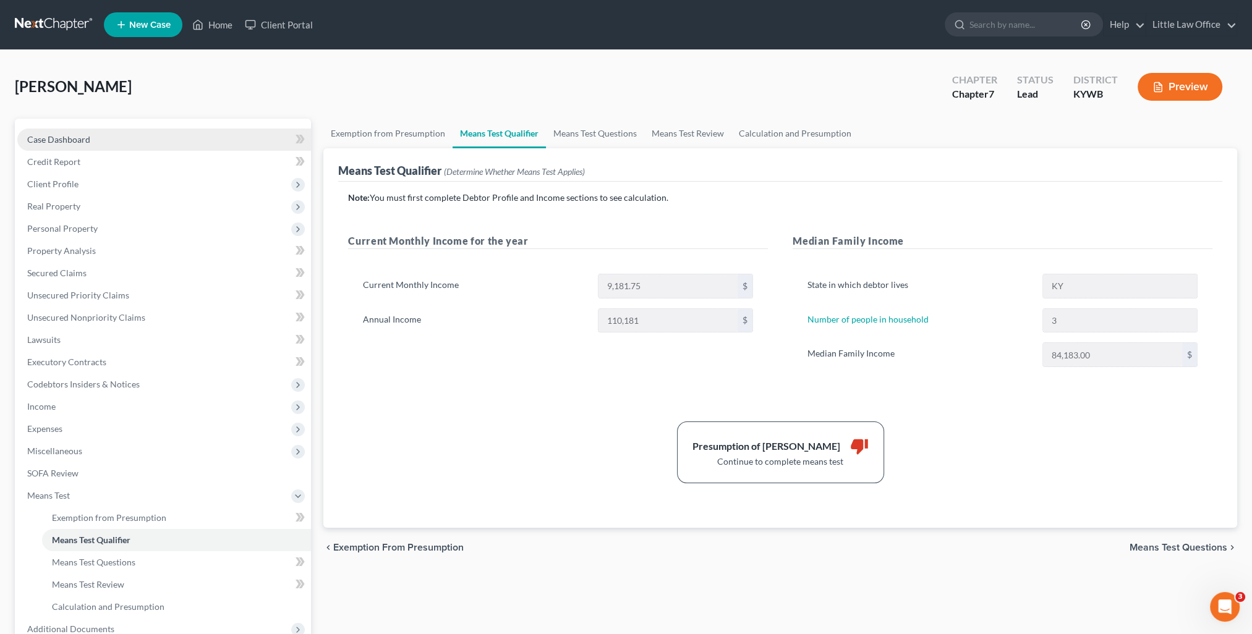
click at [98, 142] on link "Case Dashboard" at bounding box center [164, 140] width 294 height 22
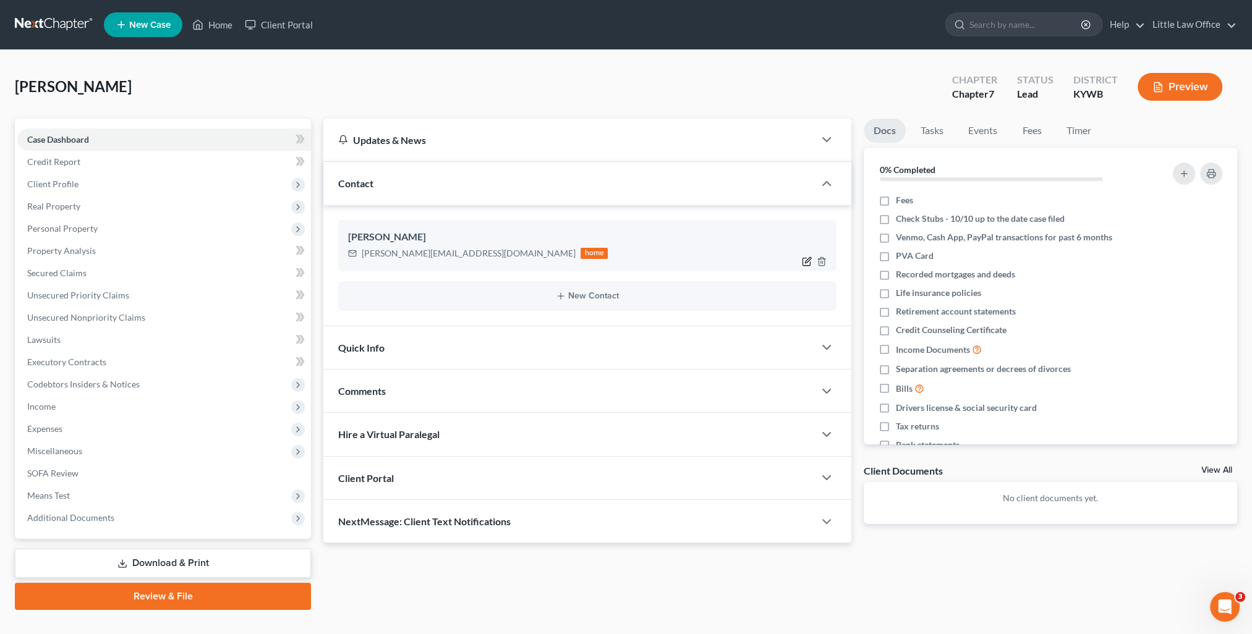
click at [804, 261] on icon "button" at bounding box center [807, 262] width 10 height 10
select select "0"
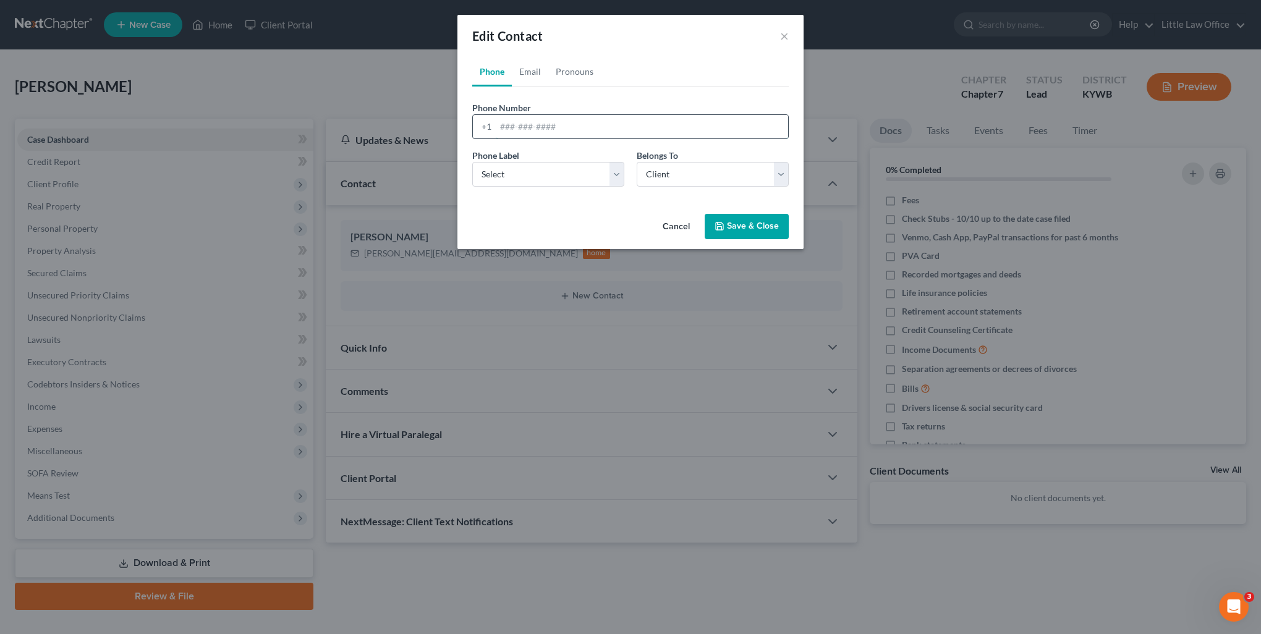
click at [521, 122] on input "tel" at bounding box center [642, 126] width 292 height 23
type input "2706210244"
click at [540, 182] on select "Select Mobile Home Work Other" at bounding box center [548, 174] width 152 height 25
select select "0"
click at [472, 162] on select "Select Mobile Home Work Other" at bounding box center [548, 174] width 152 height 25
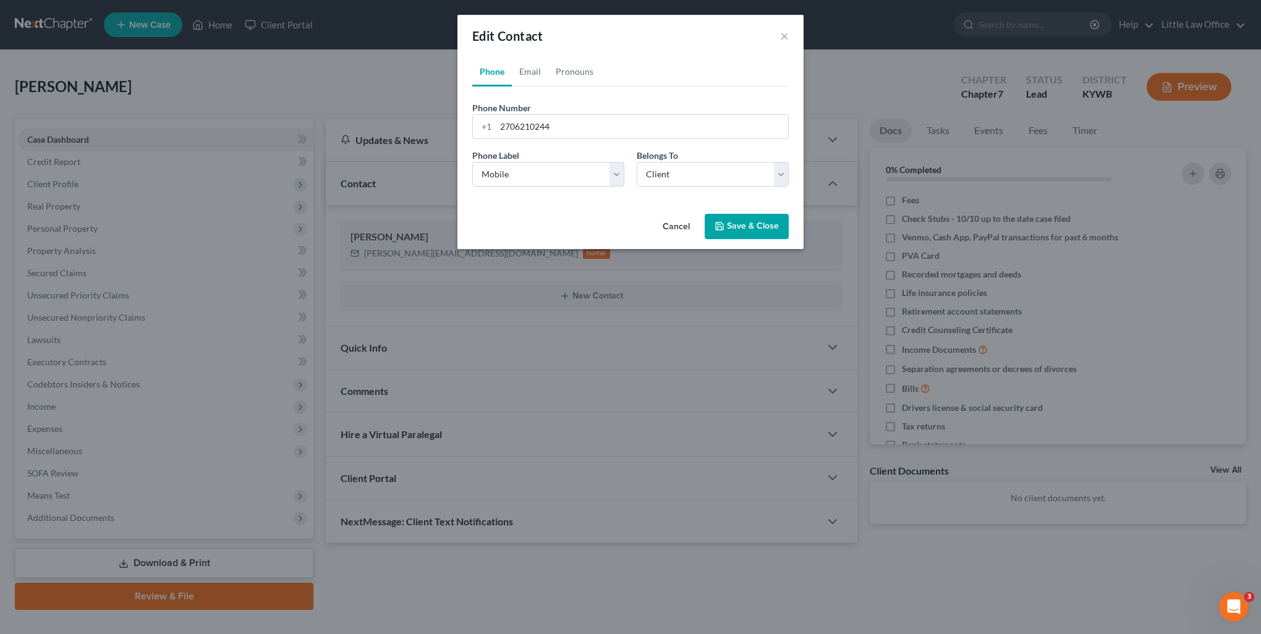
click at [750, 234] on button "Save & Close" at bounding box center [747, 227] width 84 height 26
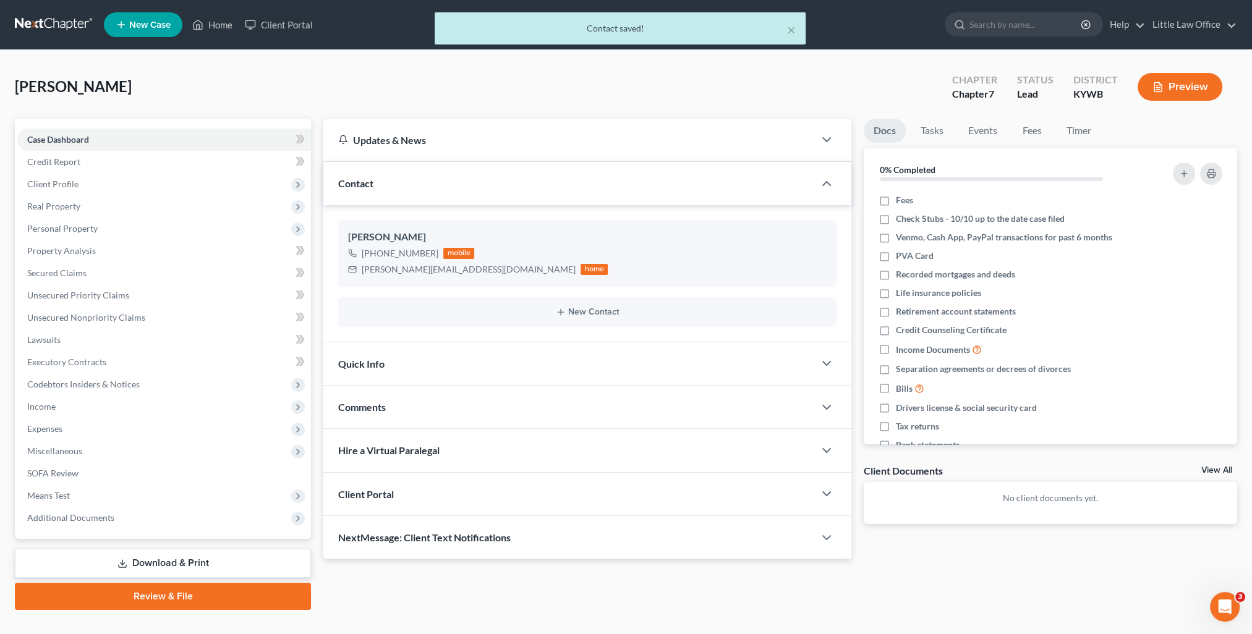
click at [454, 548] on div "NextMessage: Client Text Notifications" at bounding box center [568, 537] width 491 height 43
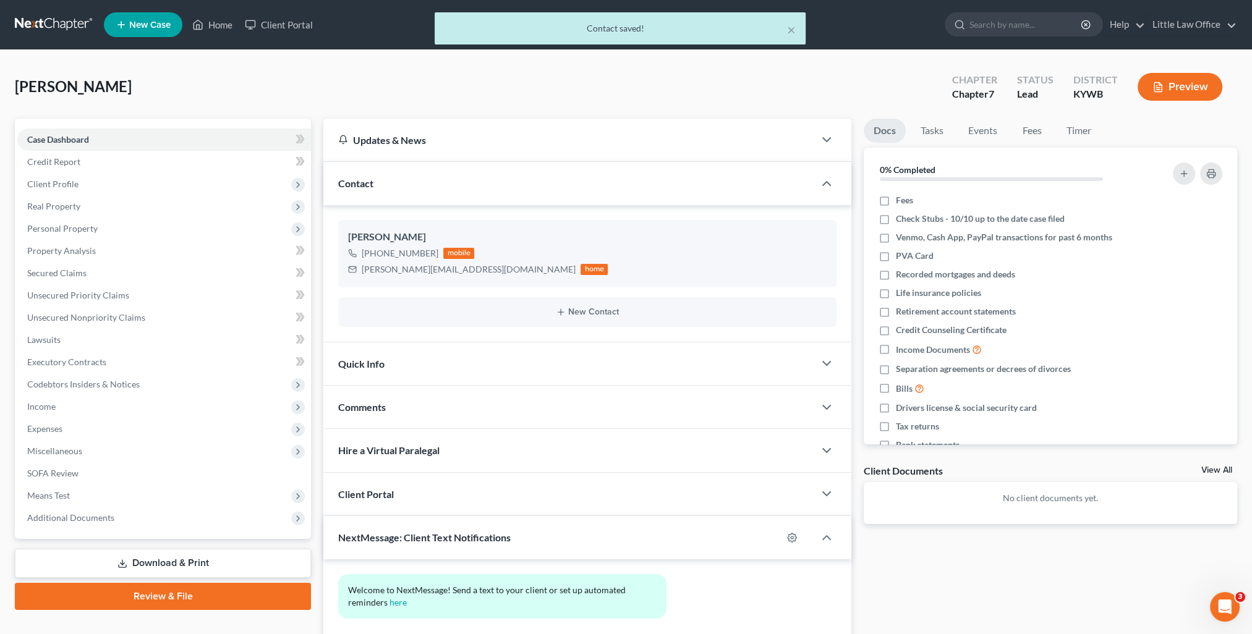
scroll to position [84, 0]
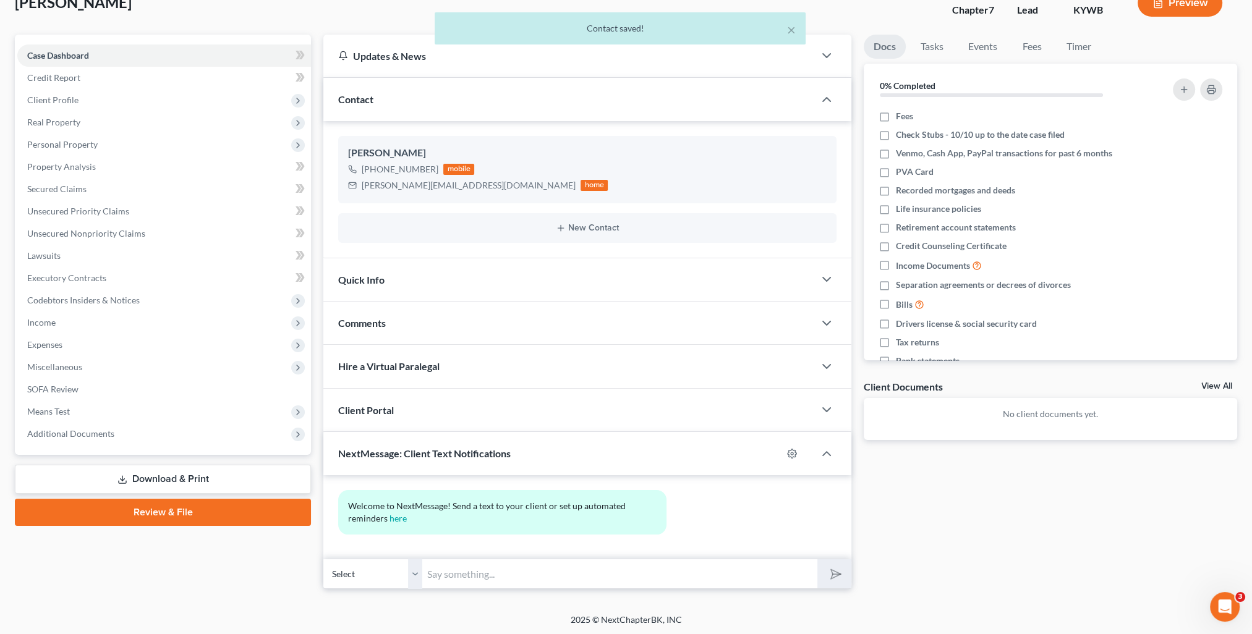
click at [540, 574] on input "text" at bounding box center [619, 574] width 395 height 30
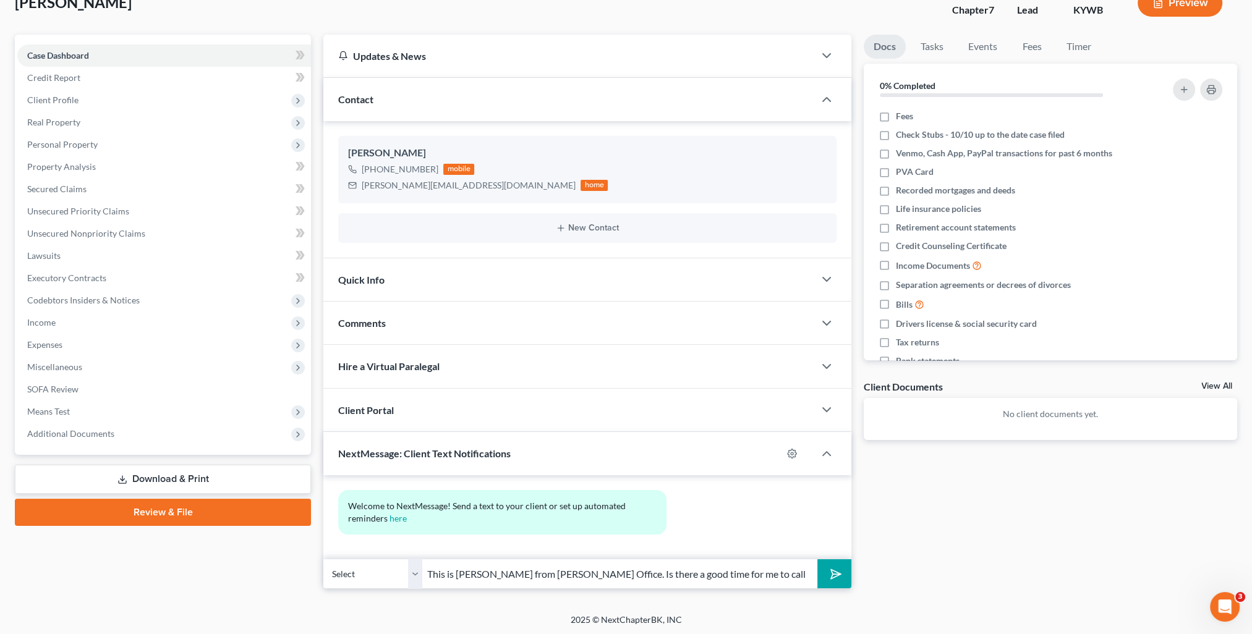
type input "This is [PERSON_NAME] from [PERSON_NAME] Office. Is there a good time for me to…"
click at [817, 560] on button "submit" at bounding box center [834, 574] width 34 height 29
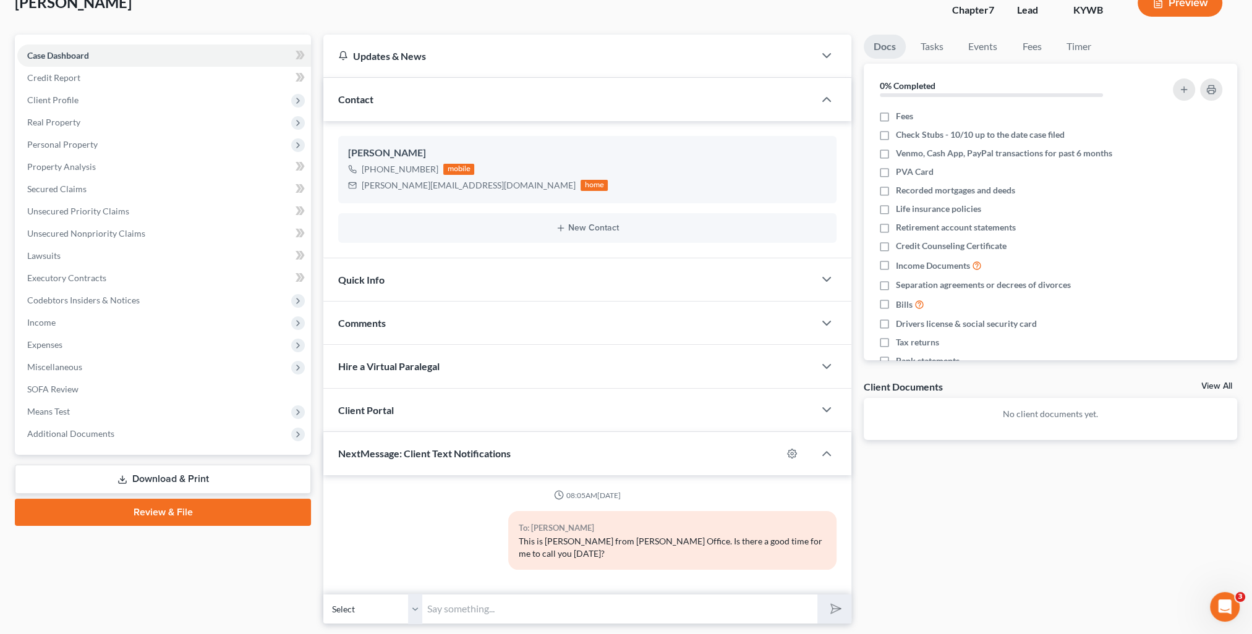
scroll to position [0, 0]
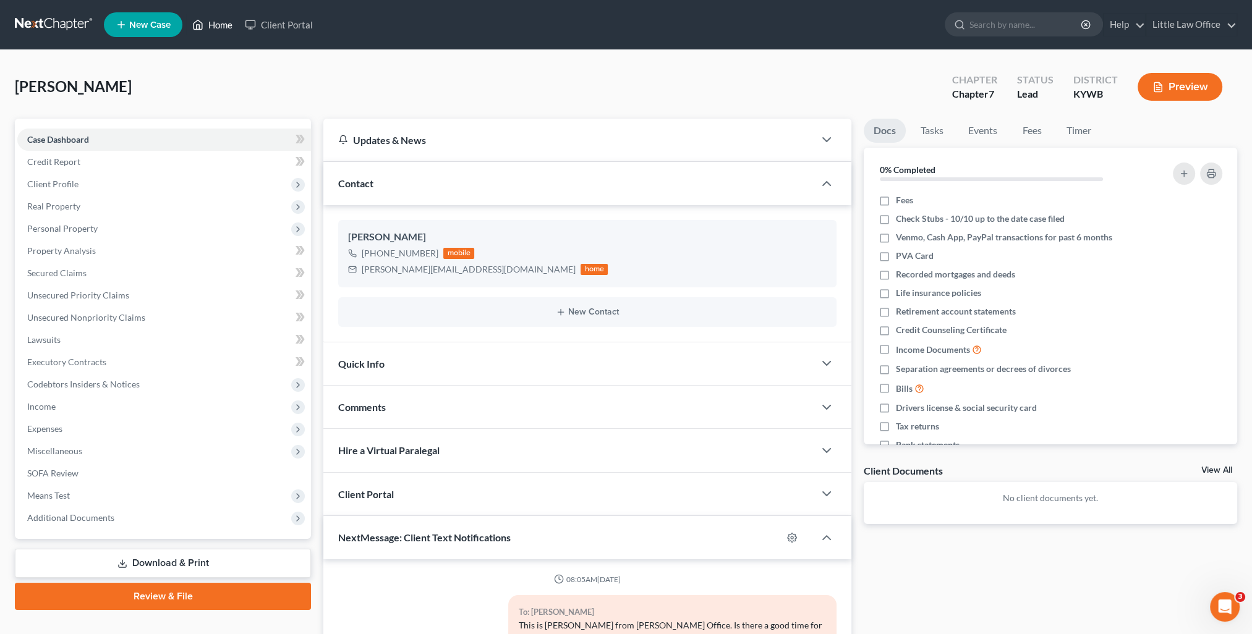
click at [212, 30] on link "Home" at bounding box center [212, 25] width 53 height 22
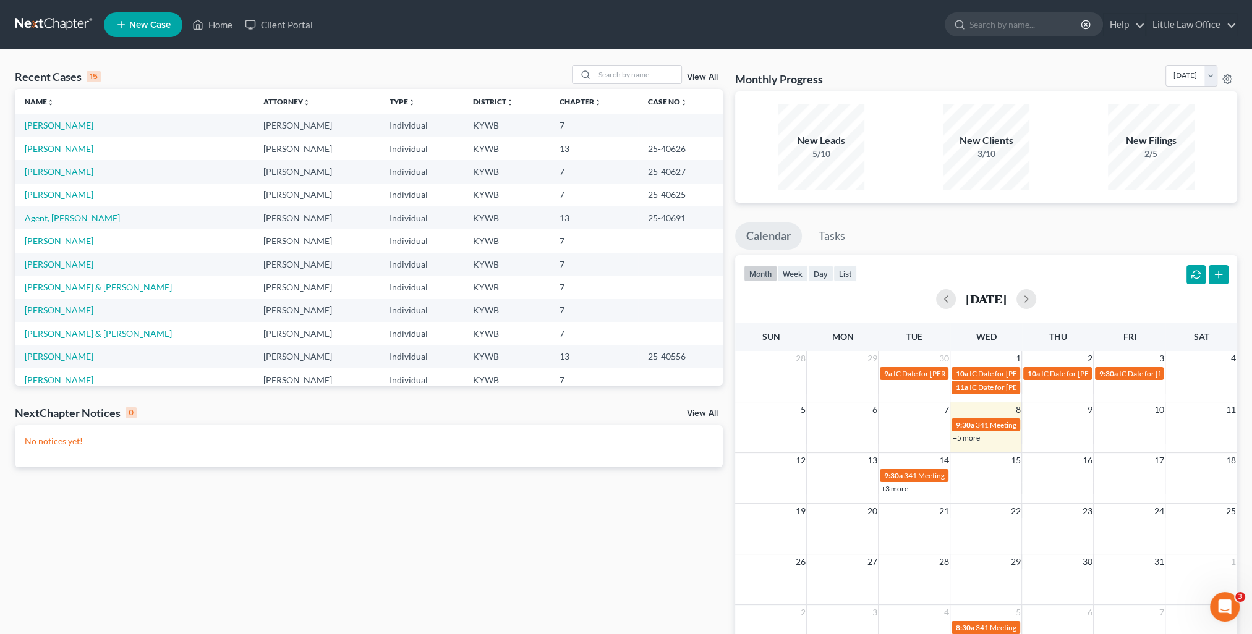
click at [37, 216] on link "Agent, [PERSON_NAME]" at bounding box center [72, 218] width 95 height 11
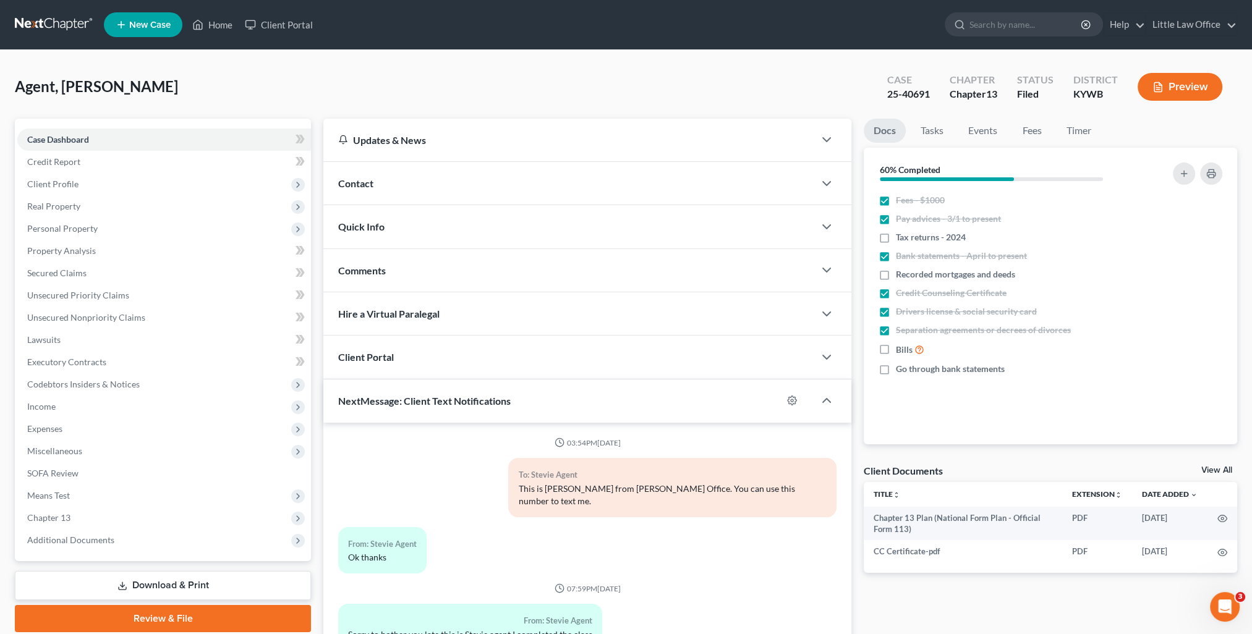
scroll to position [4435, 0]
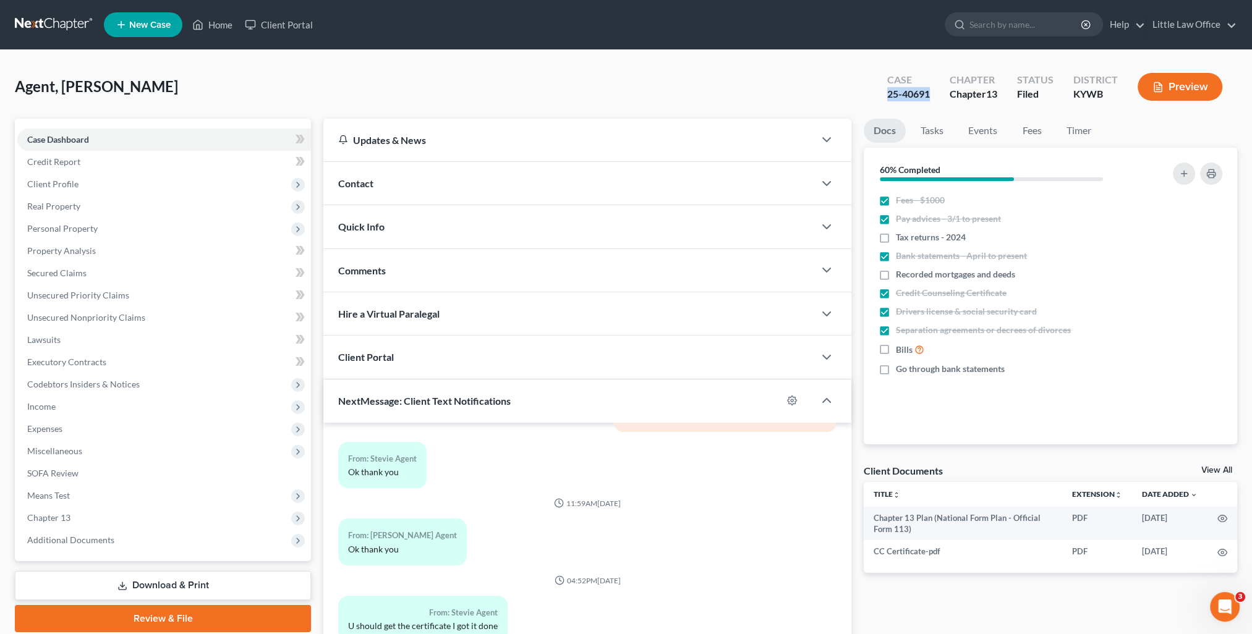
drag, startPoint x: 881, startPoint y: 95, endPoint x: 929, endPoint y: 105, distance: 49.2
click at [929, 105] on div "Case 25-40691" at bounding box center [908, 88] width 62 height 36
copy div "25-40691"
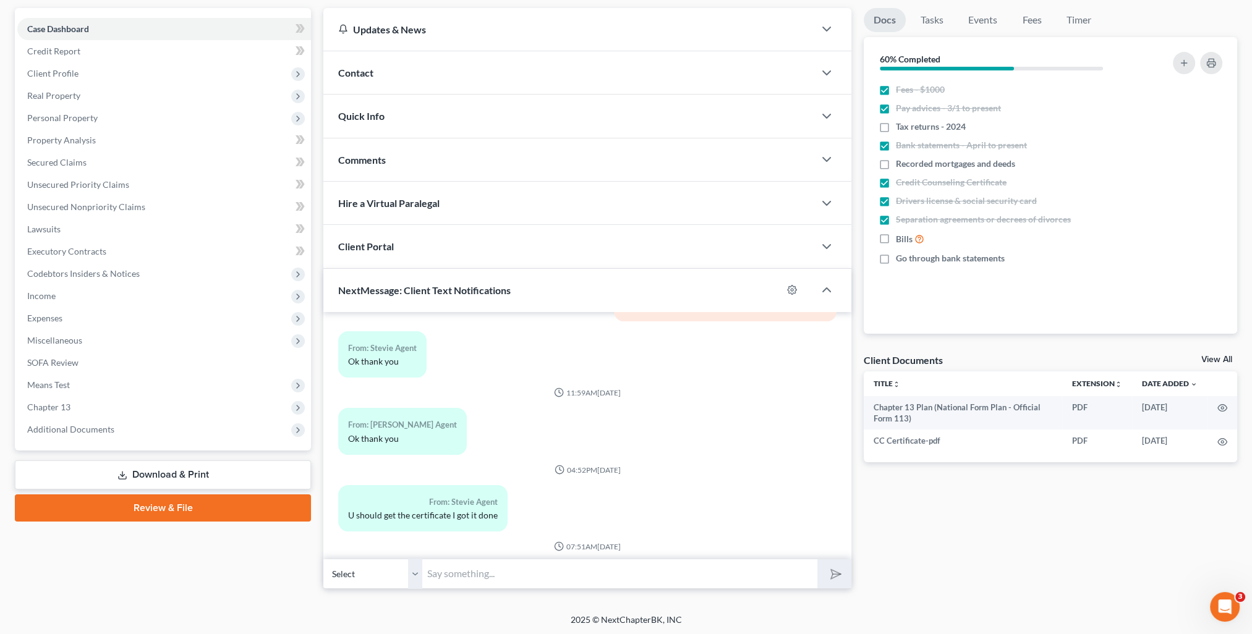
scroll to position [0, 0]
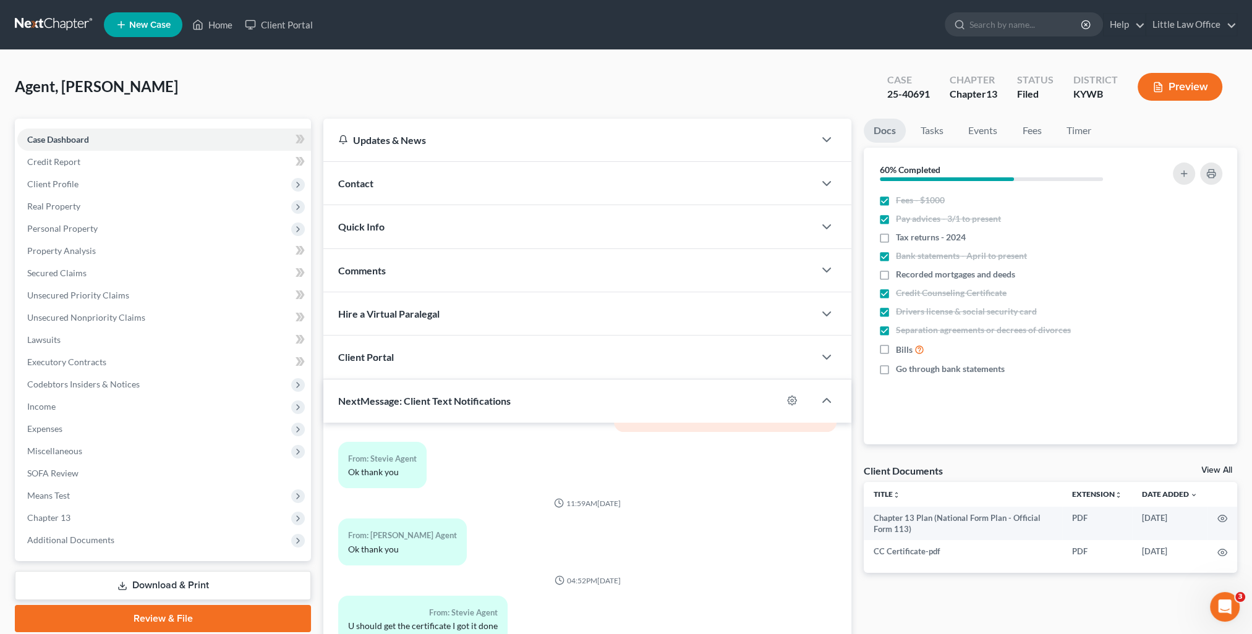
drag, startPoint x: 374, startPoint y: 231, endPoint x: 393, endPoint y: 242, distance: 22.2
click at [374, 231] on span "Quick Info" at bounding box center [361, 227] width 46 height 12
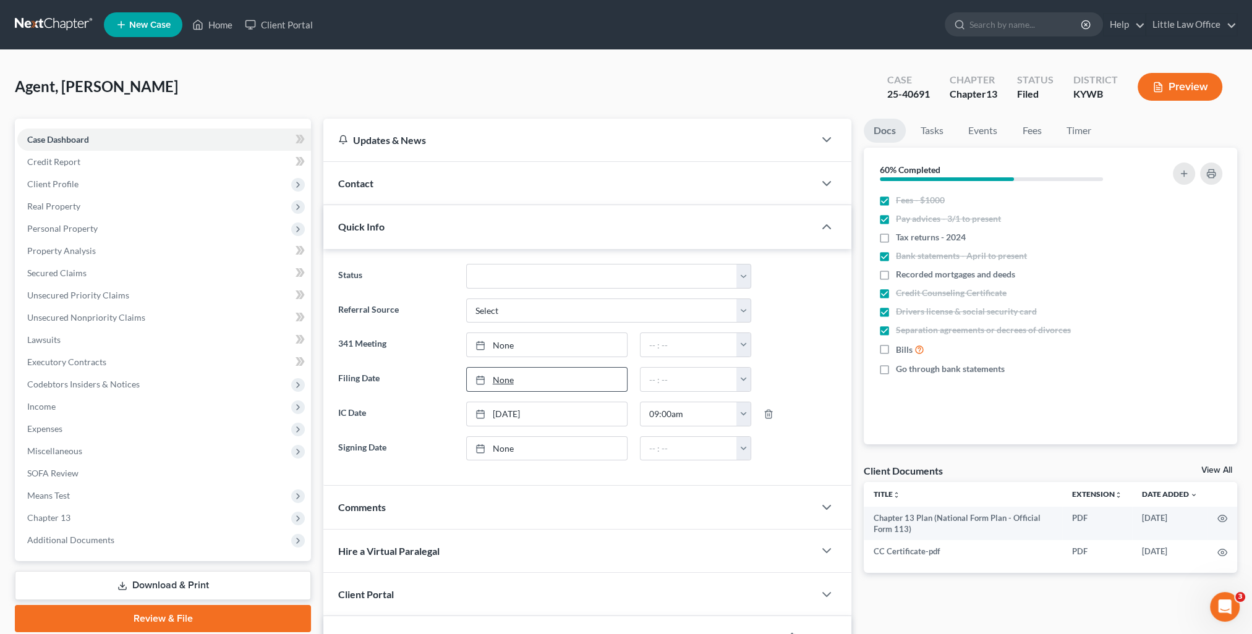
type input "[DATE]"
click at [500, 377] on link "[DATE]" at bounding box center [547, 379] width 160 height 23
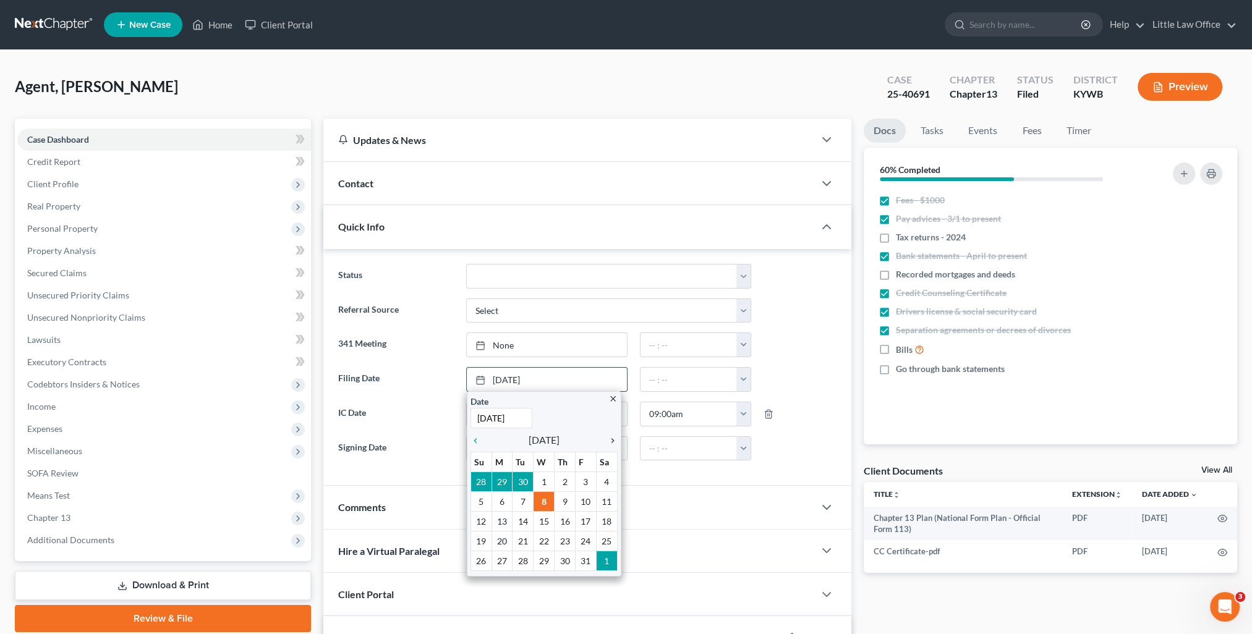
click at [608, 439] on icon "chevron_right" at bounding box center [610, 441] width 16 height 10
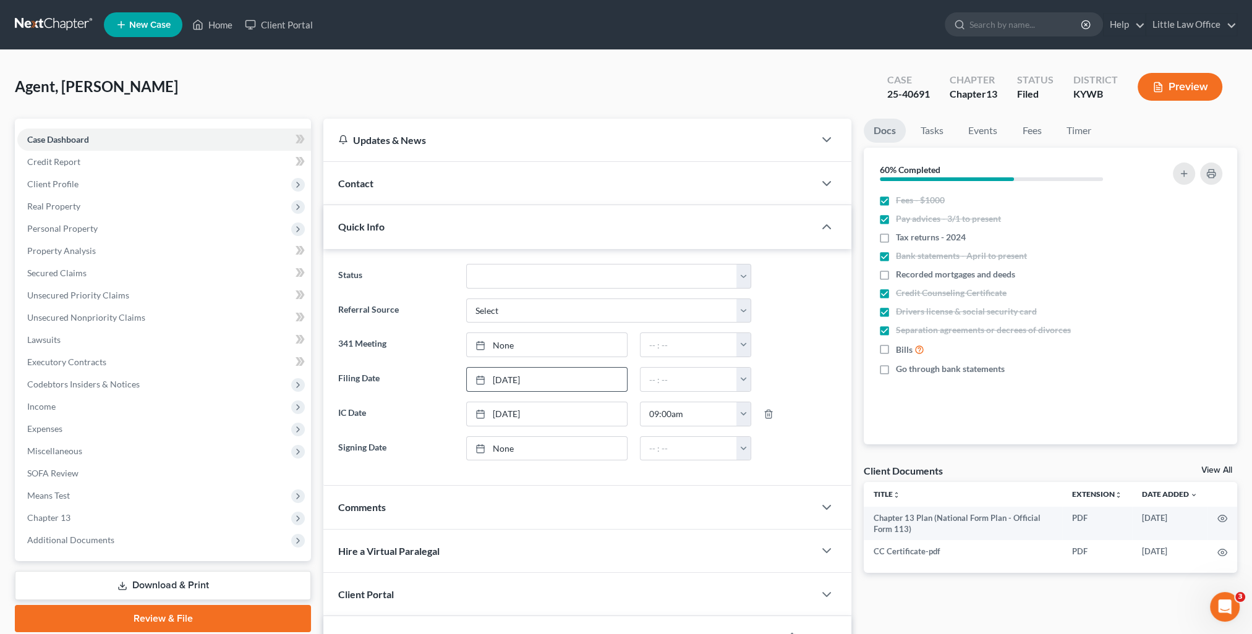
click at [739, 392] on ng-include "Status Discharged Discharged & Reported Discharge Litigation Dismissal Notice D…" at bounding box center [587, 362] width 498 height 197
click at [741, 380] on button "button" at bounding box center [743, 379] width 14 height 23
click at [762, 487] on link "11:00am" at bounding box center [771, 492] width 69 height 21
type input "11:00am"
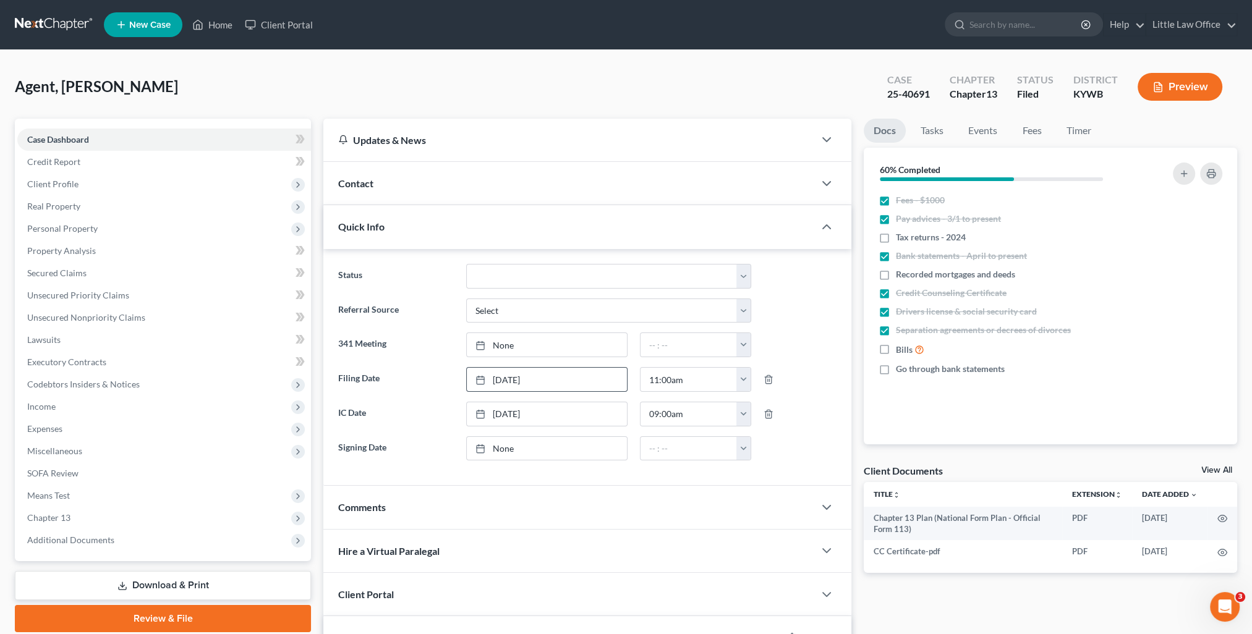
click at [819, 430] on ng-include "Status Discharged Discharged & Reported Discharge Litigation Dismissal Notice D…" at bounding box center [587, 362] width 498 height 197
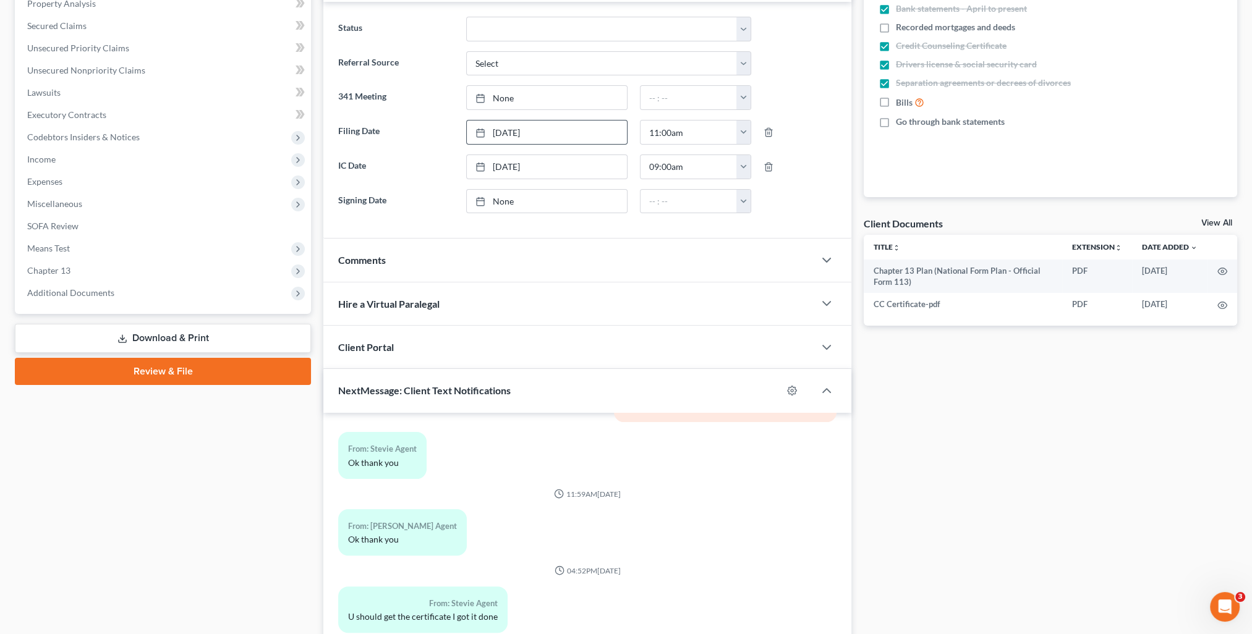
scroll to position [346, 0]
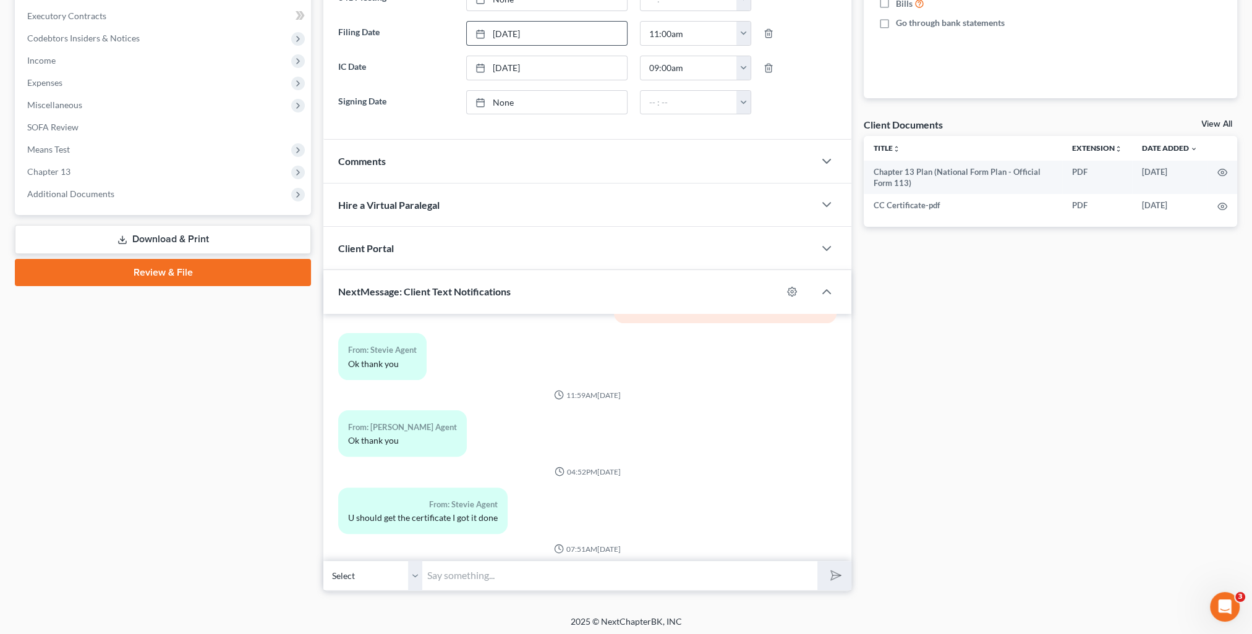
click at [579, 582] on input "text" at bounding box center [619, 576] width 395 height 30
type input "Your court date is [DATE] 11:00 AM and will be held at our office."
click at [817, 561] on button "submit" at bounding box center [834, 575] width 34 height 29
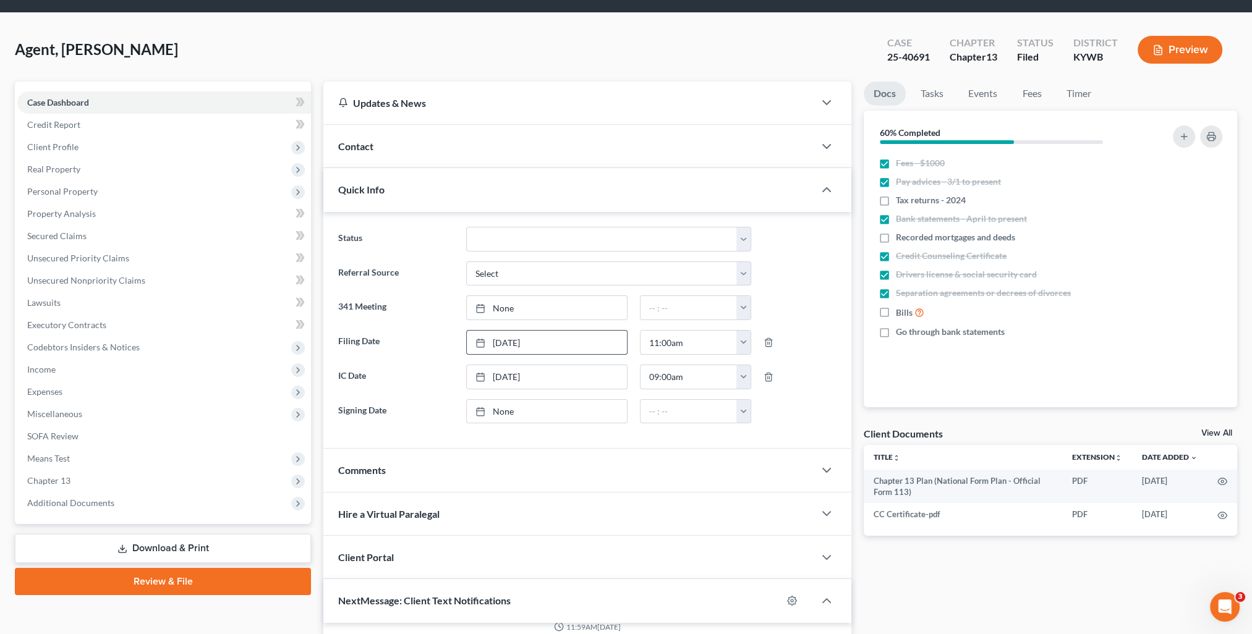
scroll to position [0, 0]
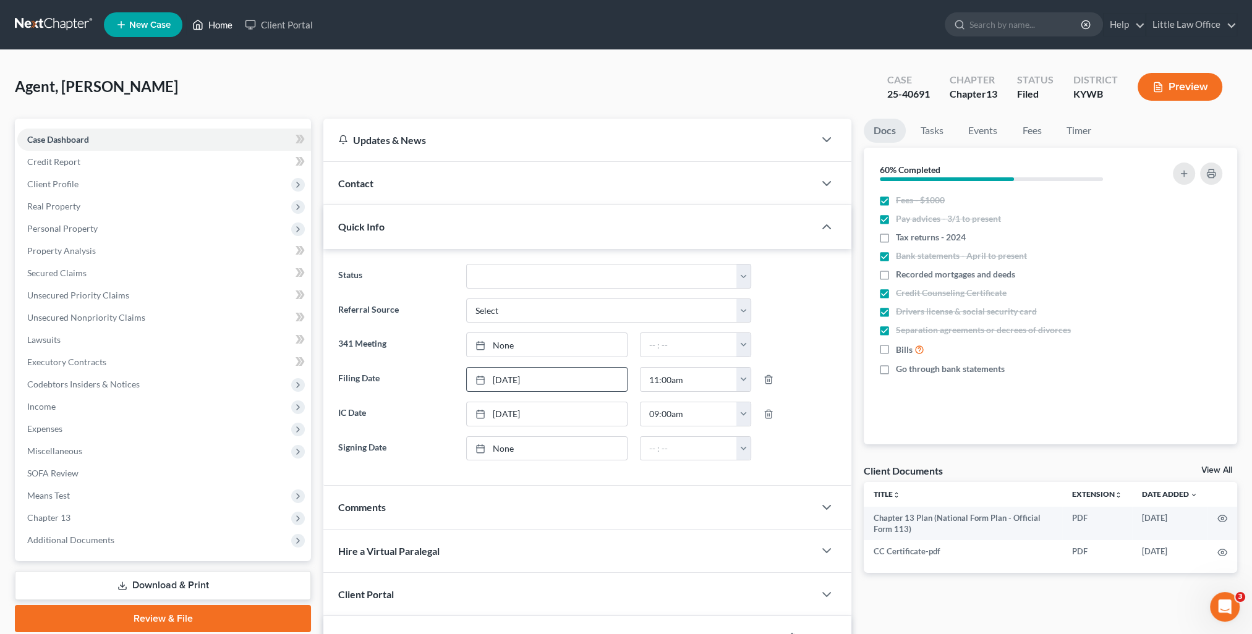
click at [221, 31] on link "Home" at bounding box center [212, 25] width 53 height 22
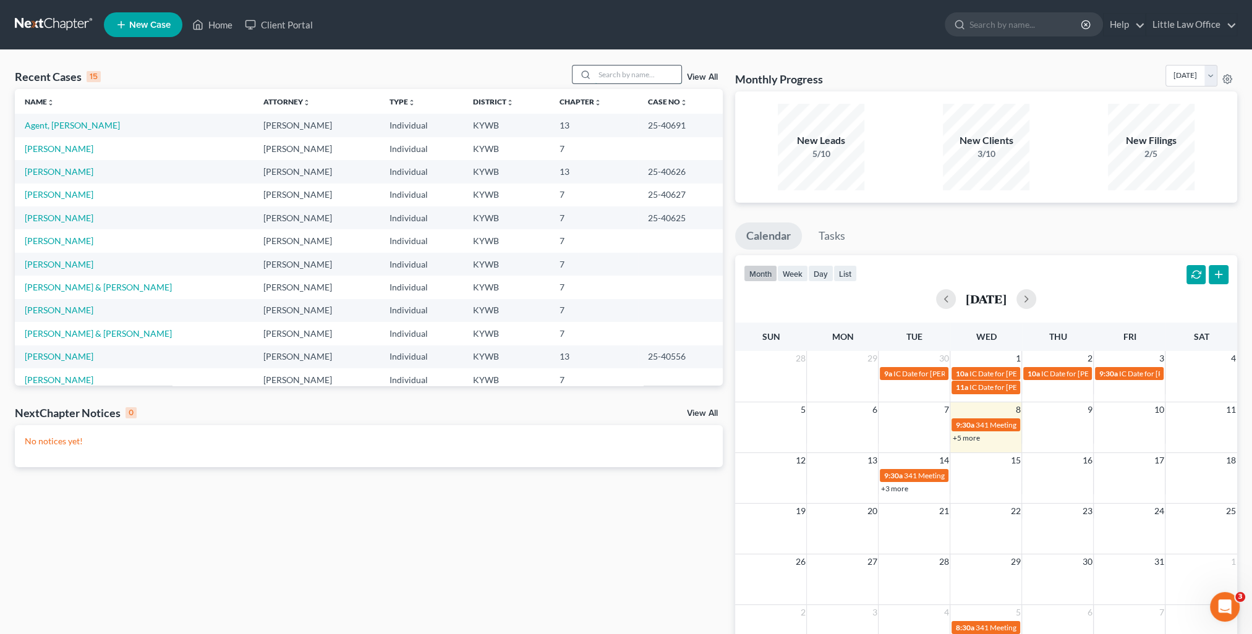
click at [612, 82] on input "search" at bounding box center [638, 75] width 87 height 18
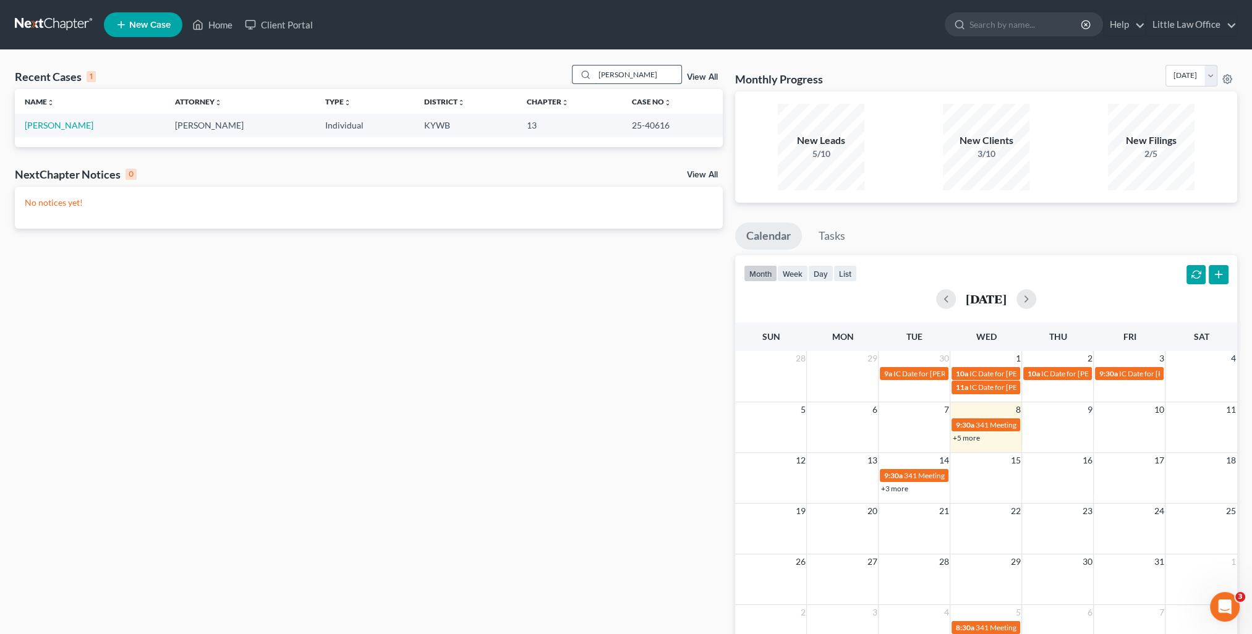
drag, startPoint x: 617, startPoint y: 75, endPoint x: 581, endPoint y: 80, distance: 36.9
click at [581, 80] on div "[PERSON_NAME]" at bounding box center [627, 74] width 110 height 19
type input "agent"
drag, startPoint x: 81, startPoint y: 127, endPoint x: 54, endPoint y: 129, distance: 26.6
click at [54, 129] on link "Agent, [PERSON_NAME]" at bounding box center [72, 125] width 95 height 11
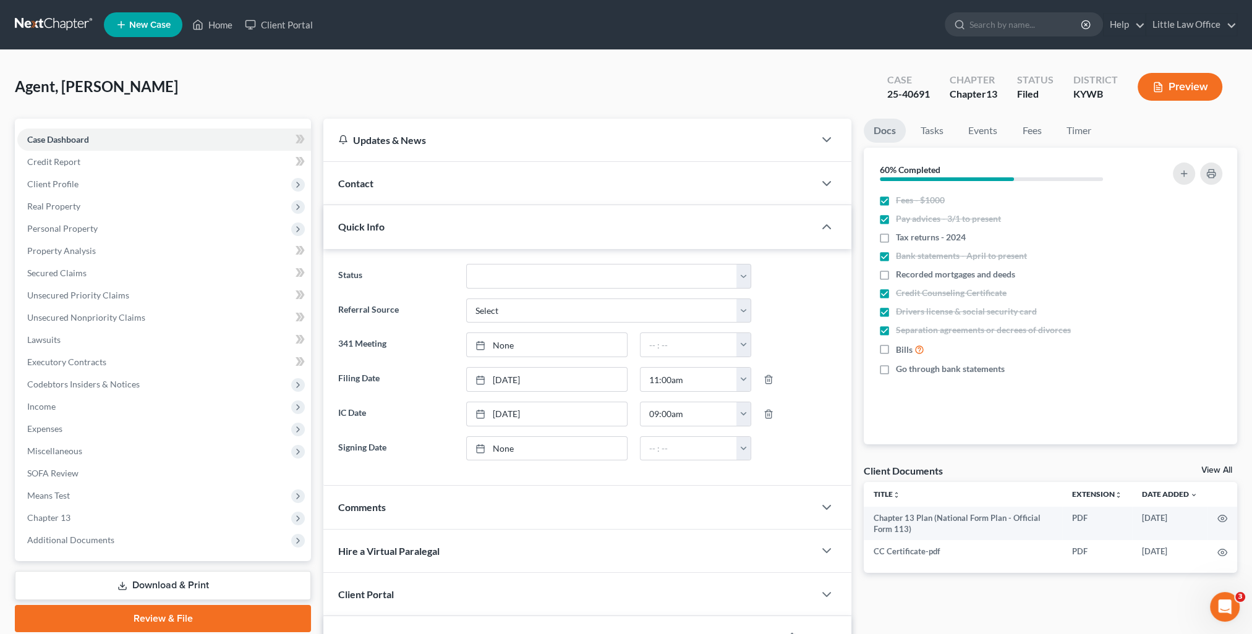
scroll to position [4511, 0]
click at [393, 231] on div "Quick Info" at bounding box center [568, 226] width 491 height 43
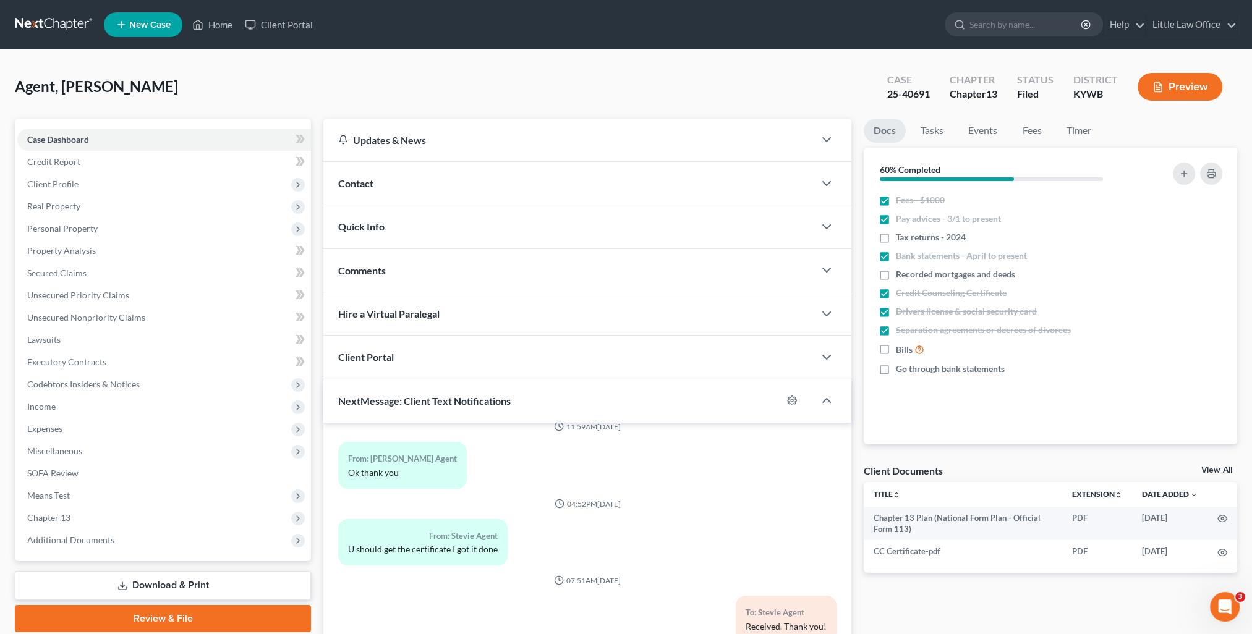
click at [400, 266] on div "Comments" at bounding box center [568, 270] width 491 height 43
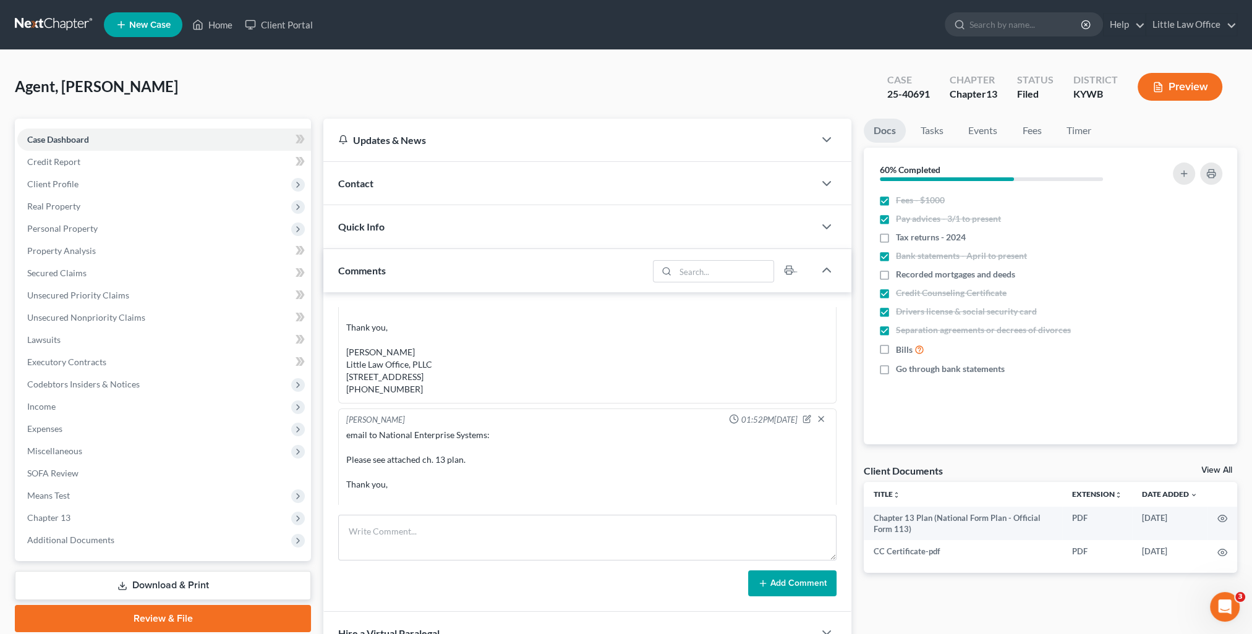
scroll to position [1056, 0]
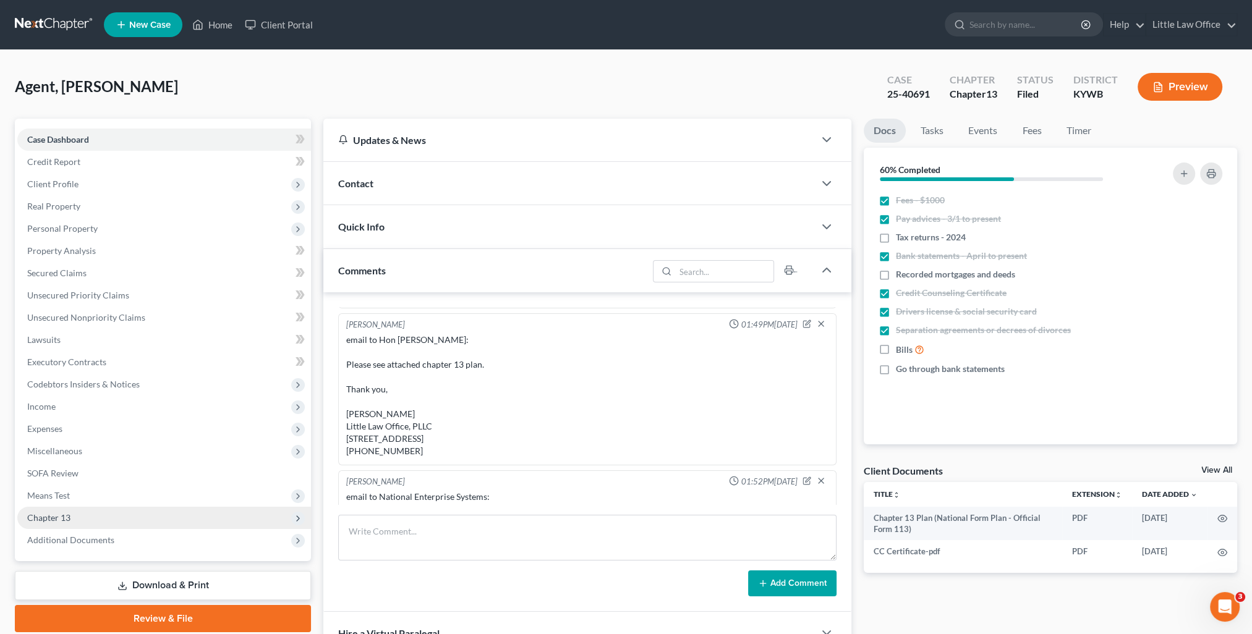
click at [76, 519] on span "Chapter 13" at bounding box center [164, 518] width 294 height 22
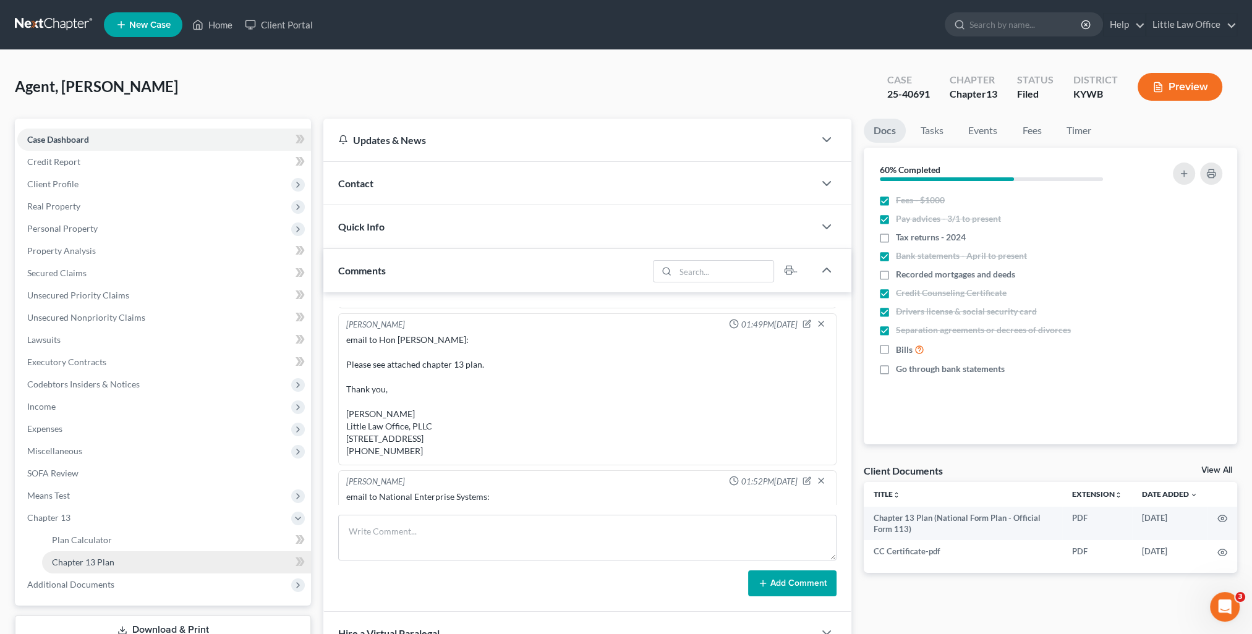
click at [113, 558] on span "Chapter 13 Plan" at bounding box center [83, 562] width 62 height 11
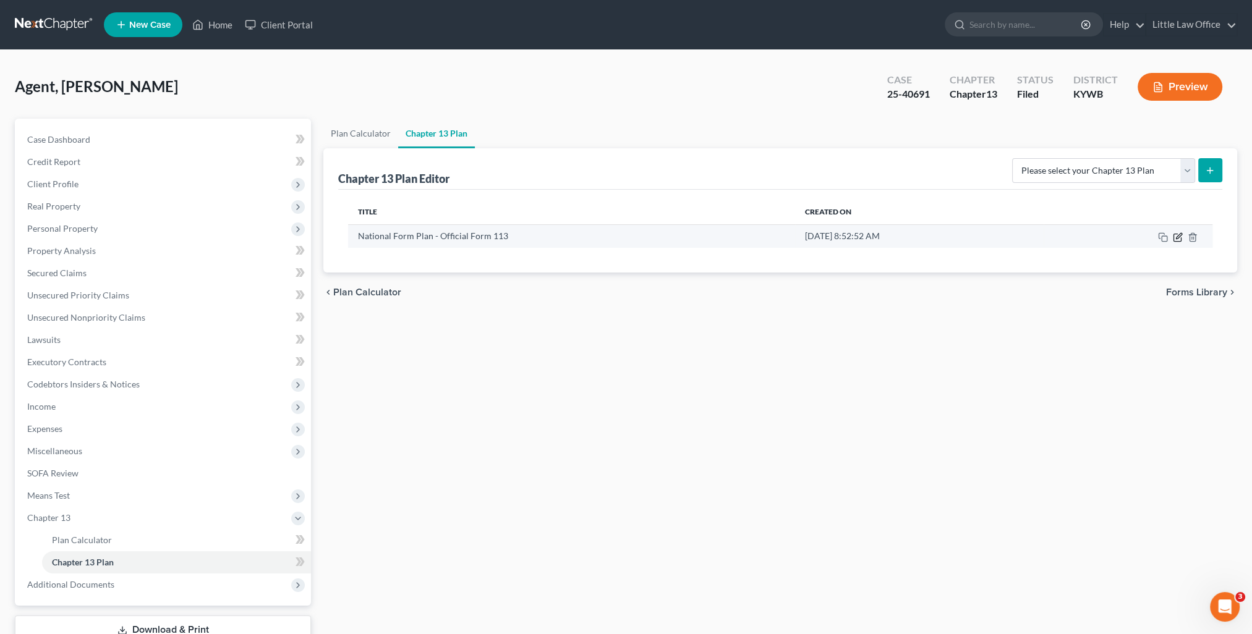
click at [1177, 237] on icon "button" at bounding box center [1179, 236] width 6 height 6
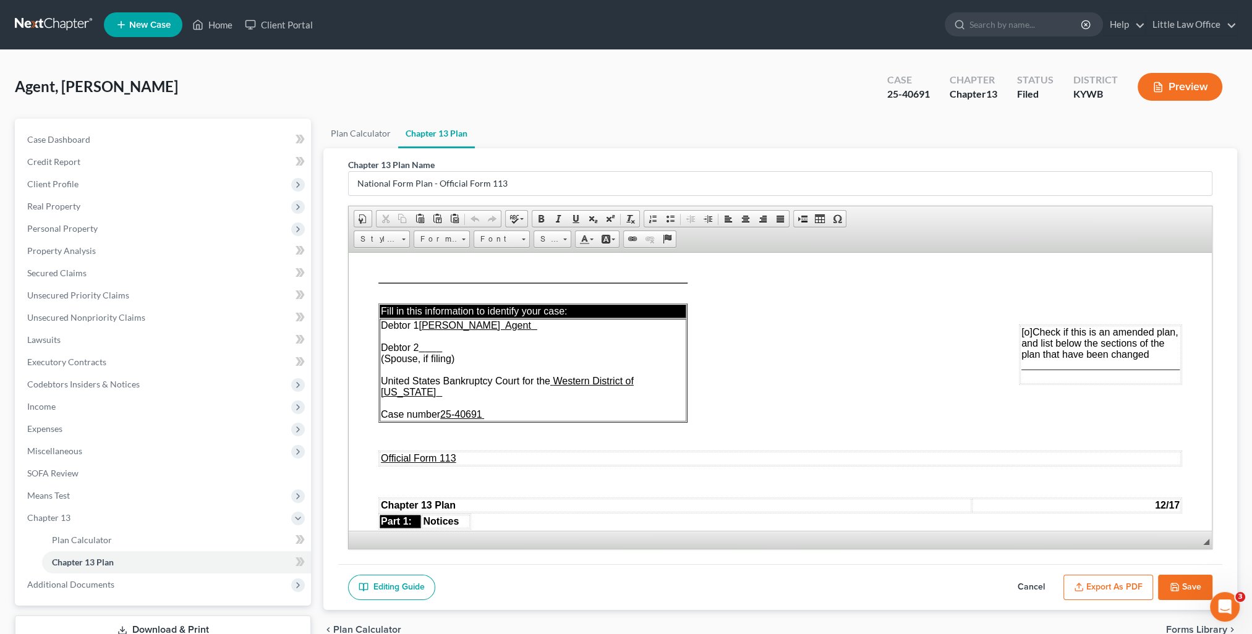
click at [1182, 588] on button "Save" at bounding box center [1185, 588] width 54 height 26
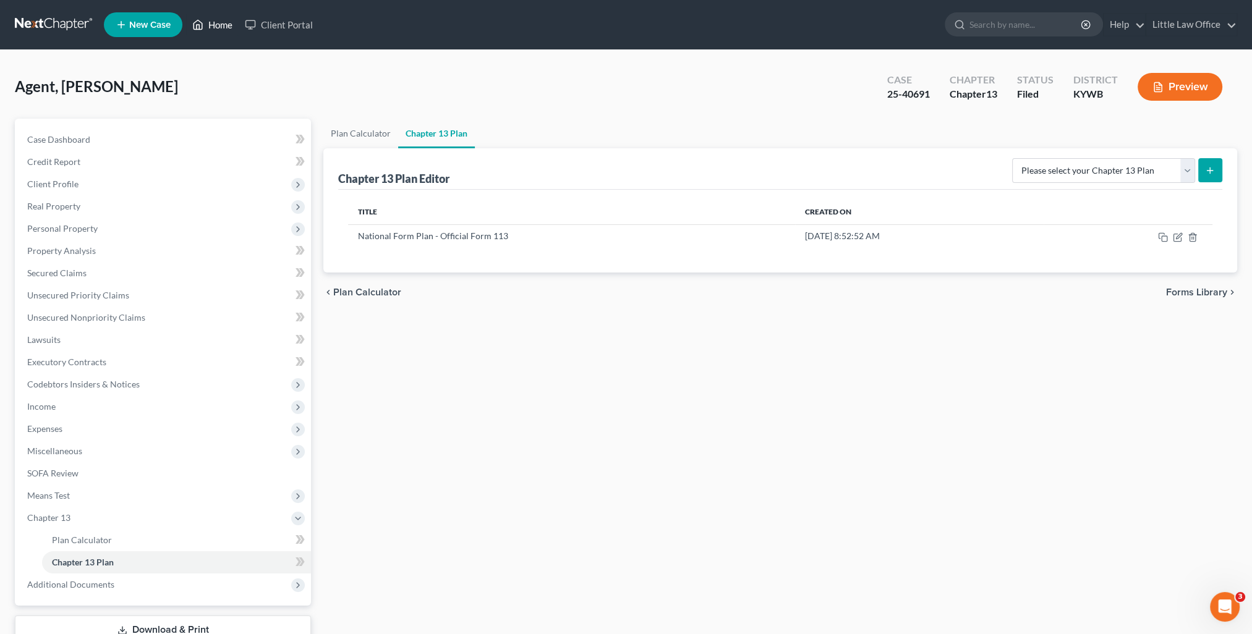
click at [229, 26] on link "Home" at bounding box center [212, 25] width 53 height 22
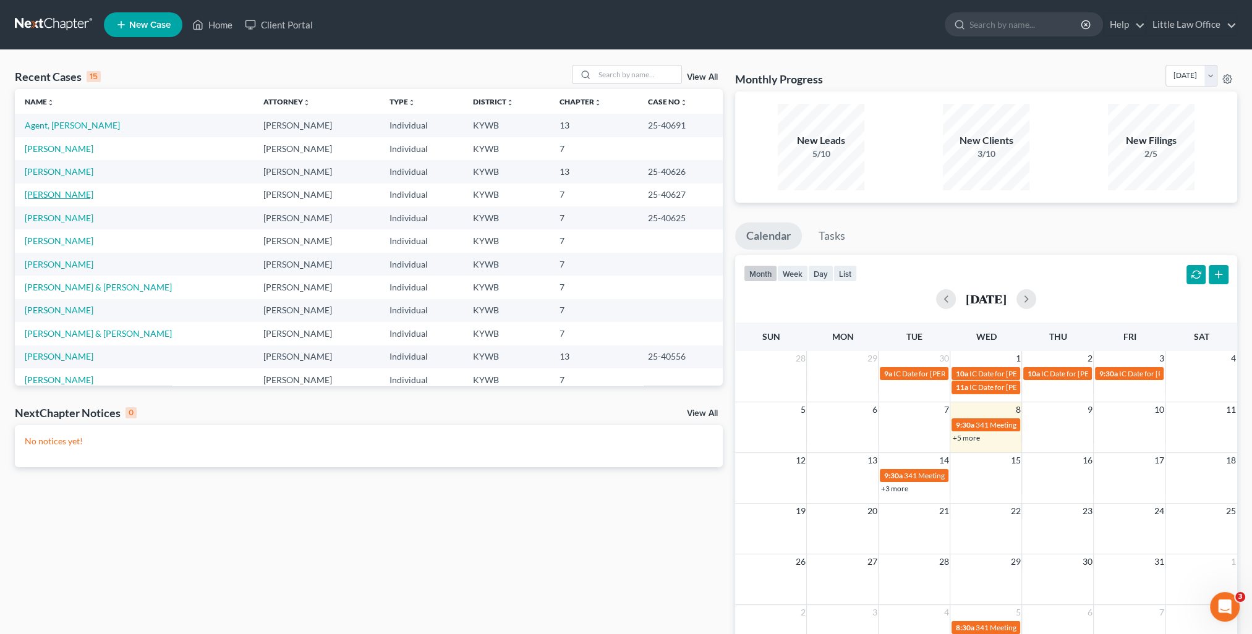
click at [54, 197] on link "[PERSON_NAME]" at bounding box center [59, 194] width 69 height 11
select select "0"
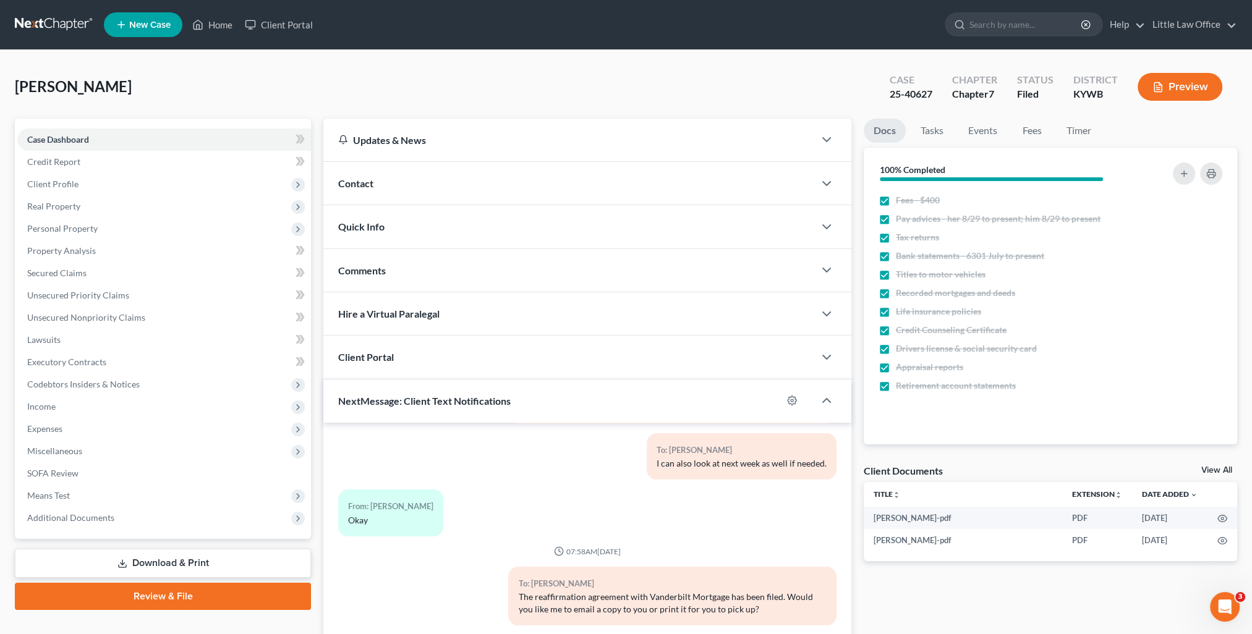
scroll to position [111, 0]
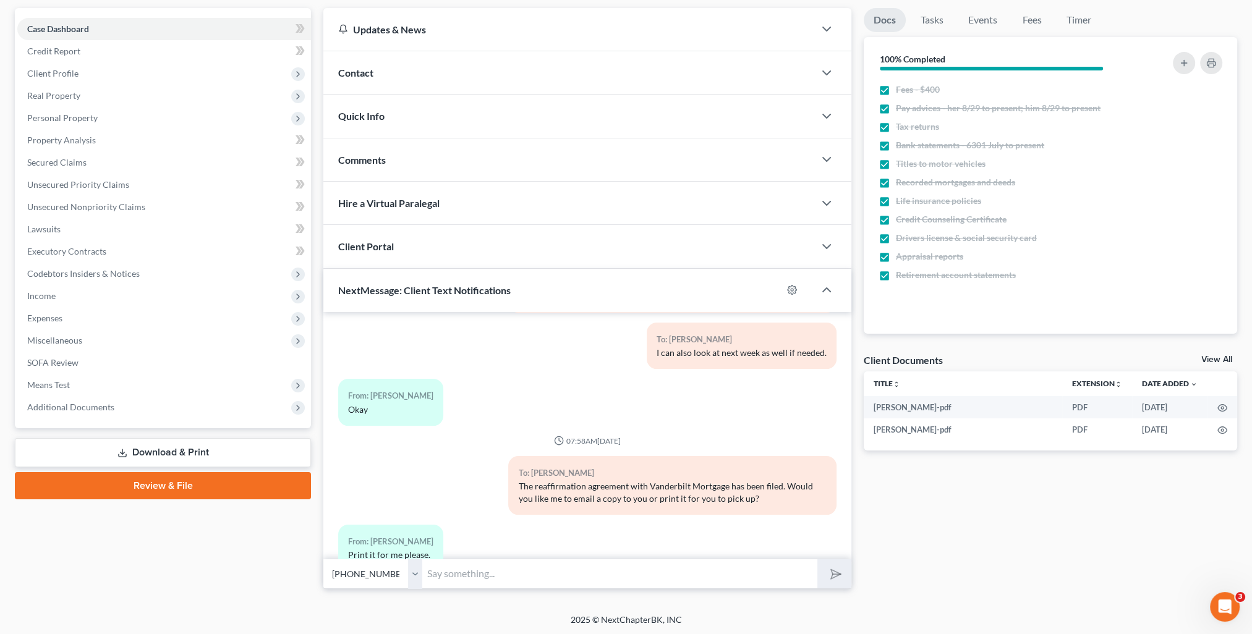
click at [518, 566] on input "text" at bounding box center [619, 574] width 395 height 30
type input "Yes ma'am! It is ready for you to pick up at your convenience."
click at [830, 572] on icon "submit" at bounding box center [833, 573] width 17 height 17
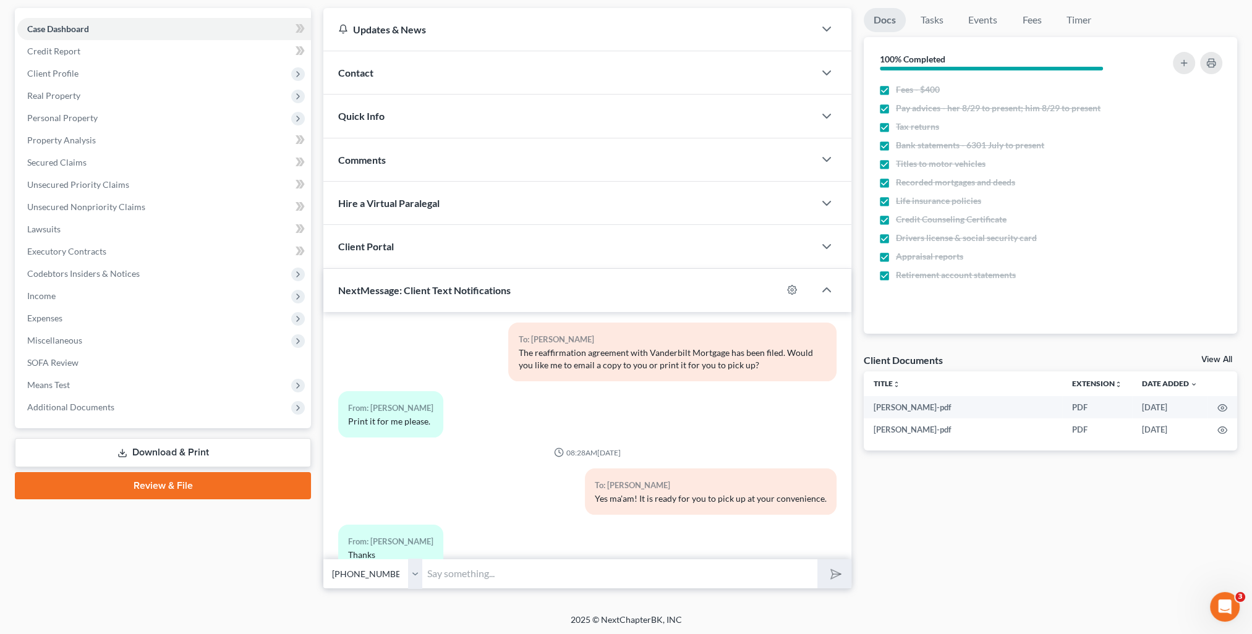
scroll to position [0, 0]
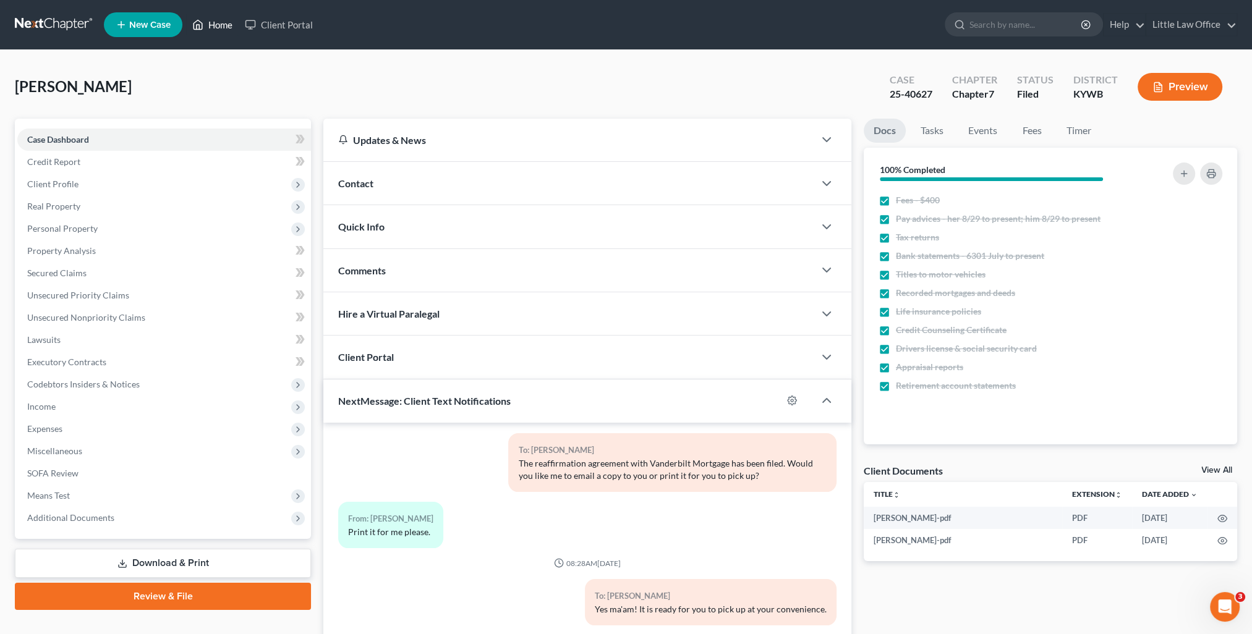
drag, startPoint x: 219, startPoint y: 20, endPoint x: 252, endPoint y: 75, distance: 64.0
click at [219, 20] on link "Home" at bounding box center [212, 25] width 53 height 22
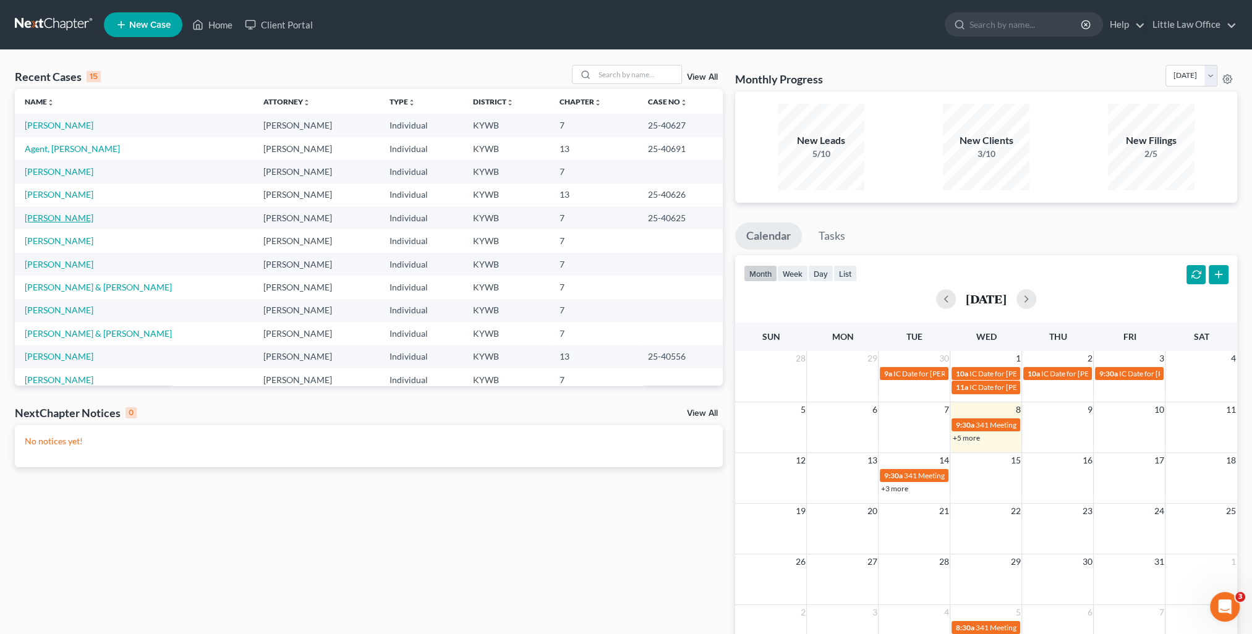
click at [59, 221] on link "[PERSON_NAME]" at bounding box center [59, 218] width 69 height 11
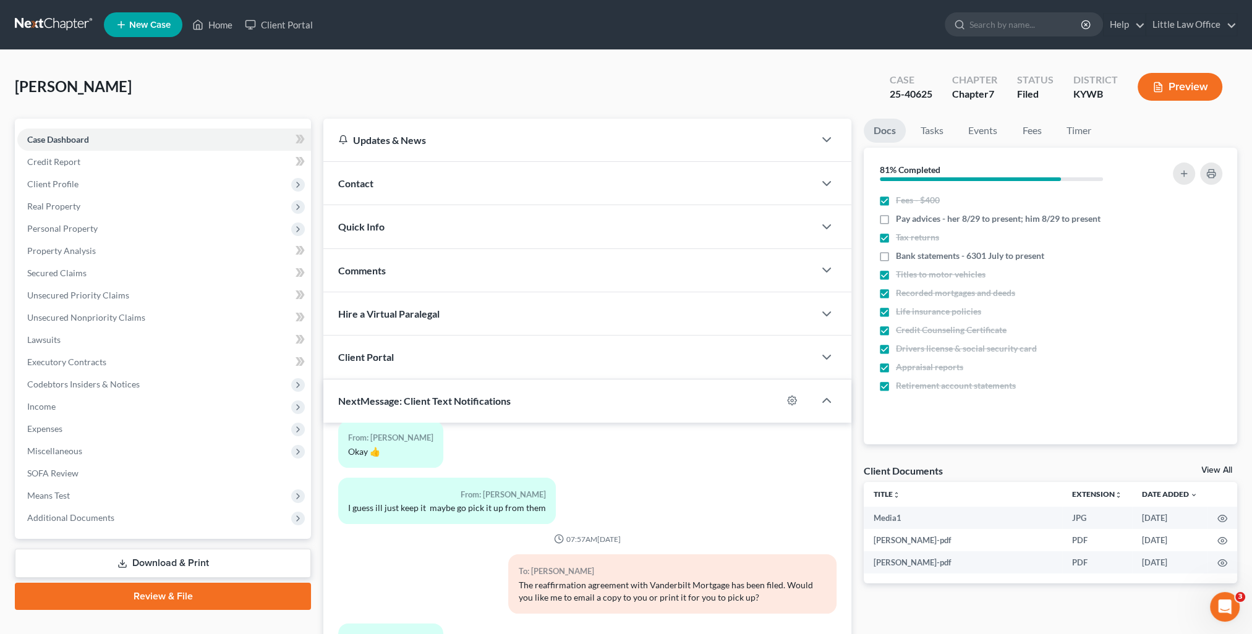
scroll to position [111, 0]
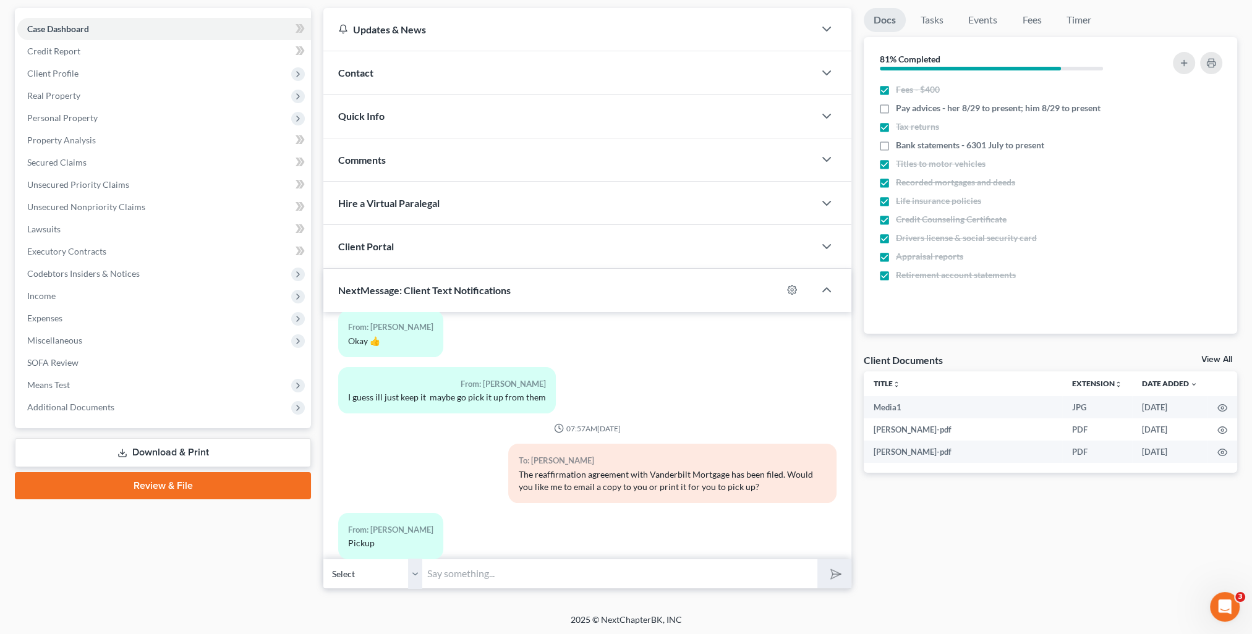
click at [470, 571] on input "text" at bounding box center [619, 574] width 395 height 30
type input "Ok! It's ready for you to pick up at your convenience!"
click at [817, 560] on button "submit" at bounding box center [834, 574] width 34 height 29
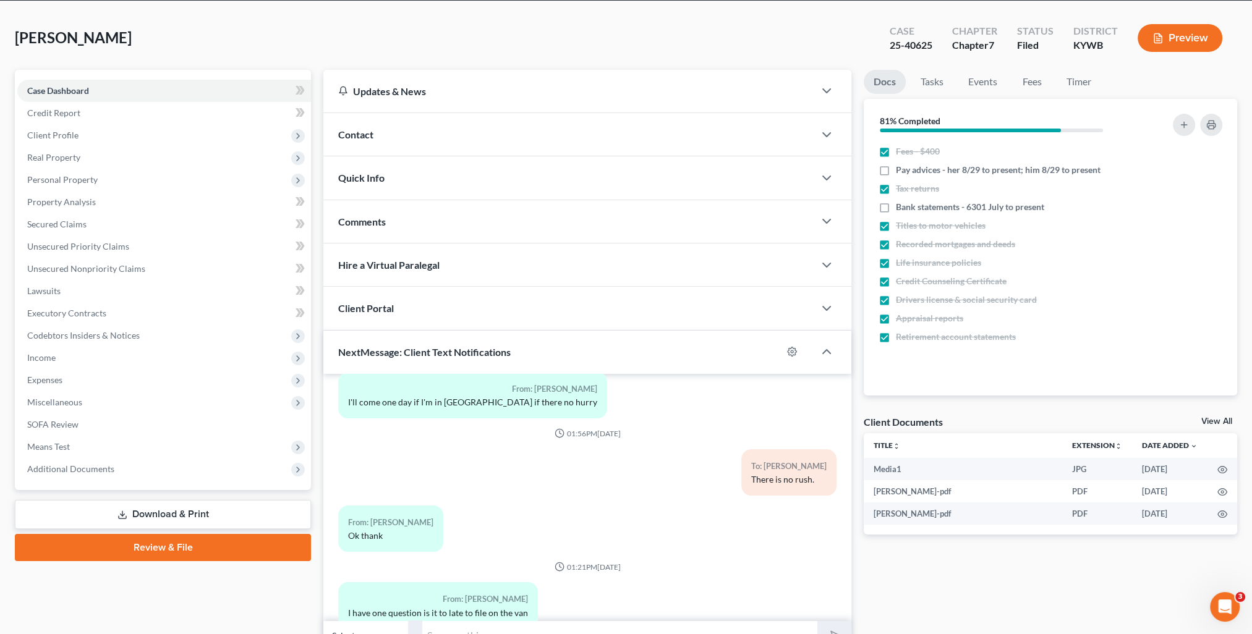
scroll to position [0, 0]
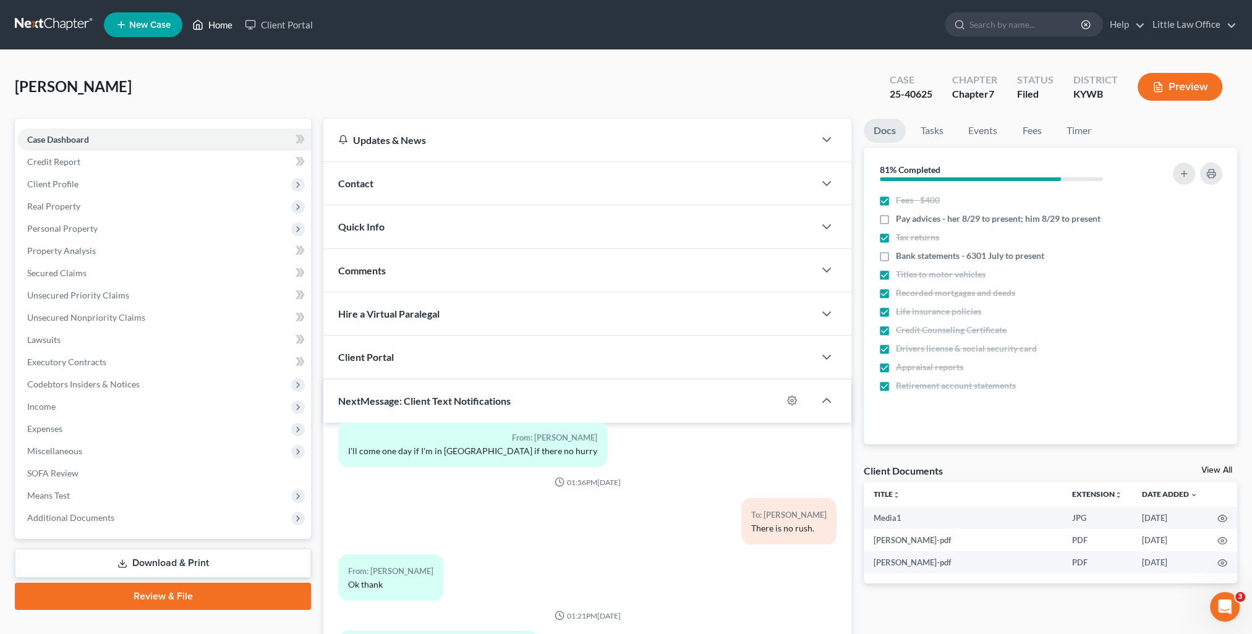
click at [220, 30] on link "Home" at bounding box center [212, 25] width 53 height 22
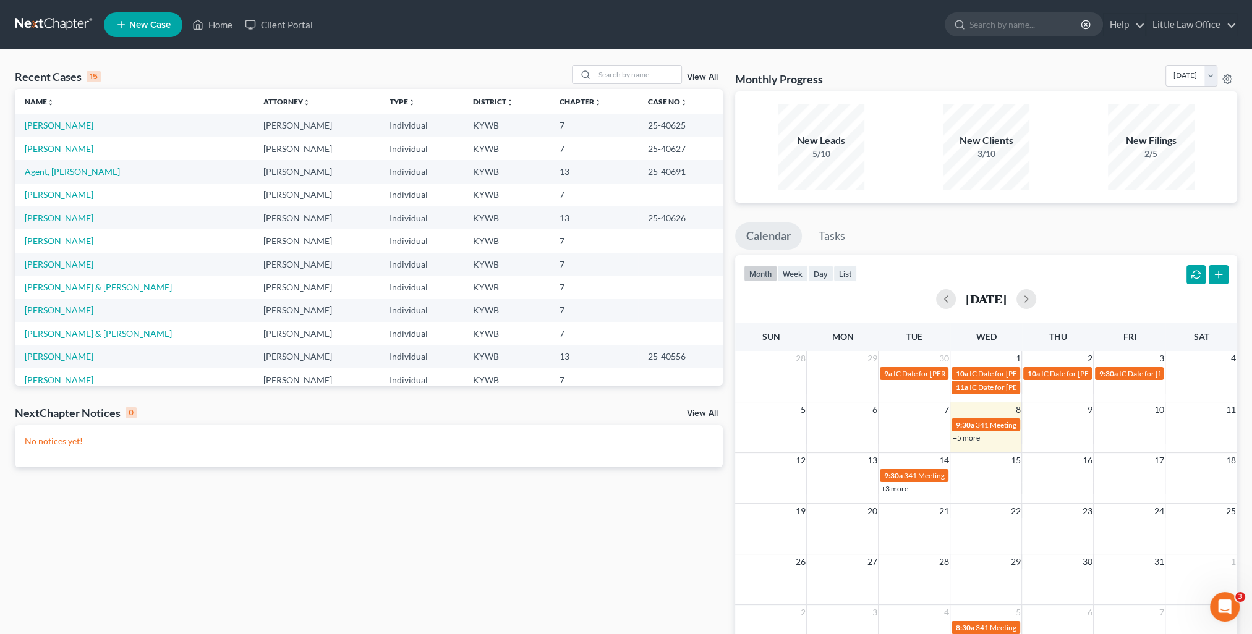
click at [49, 143] on link "[PERSON_NAME]" at bounding box center [59, 148] width 69 height 11
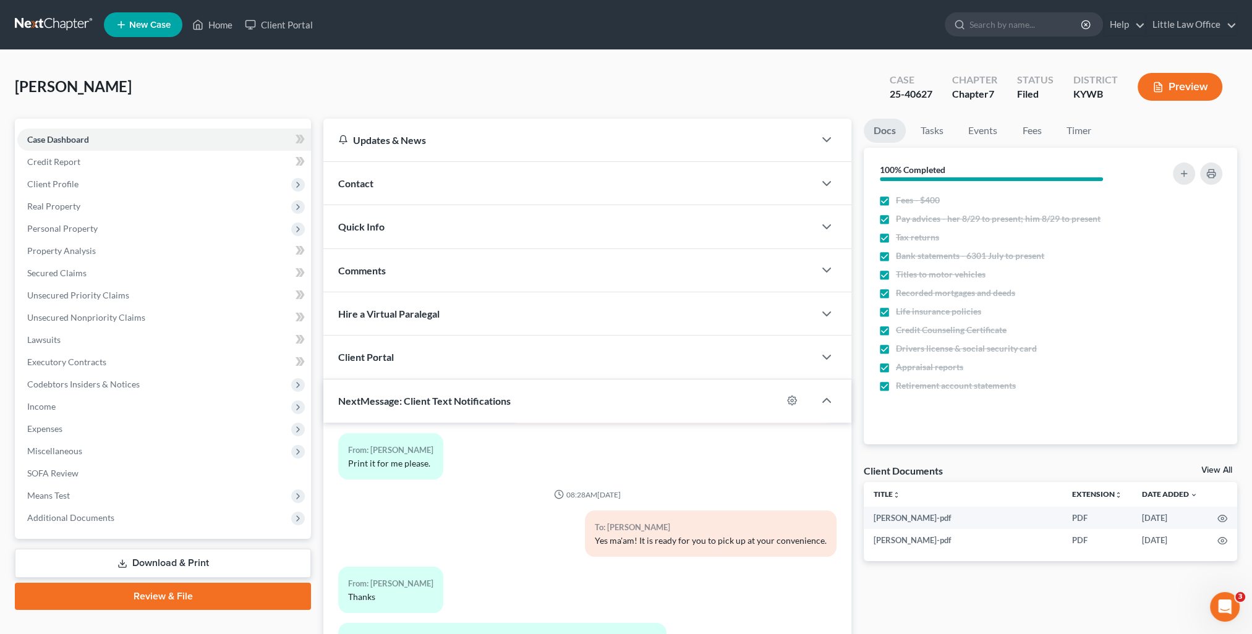
scroll to position [111, 0]
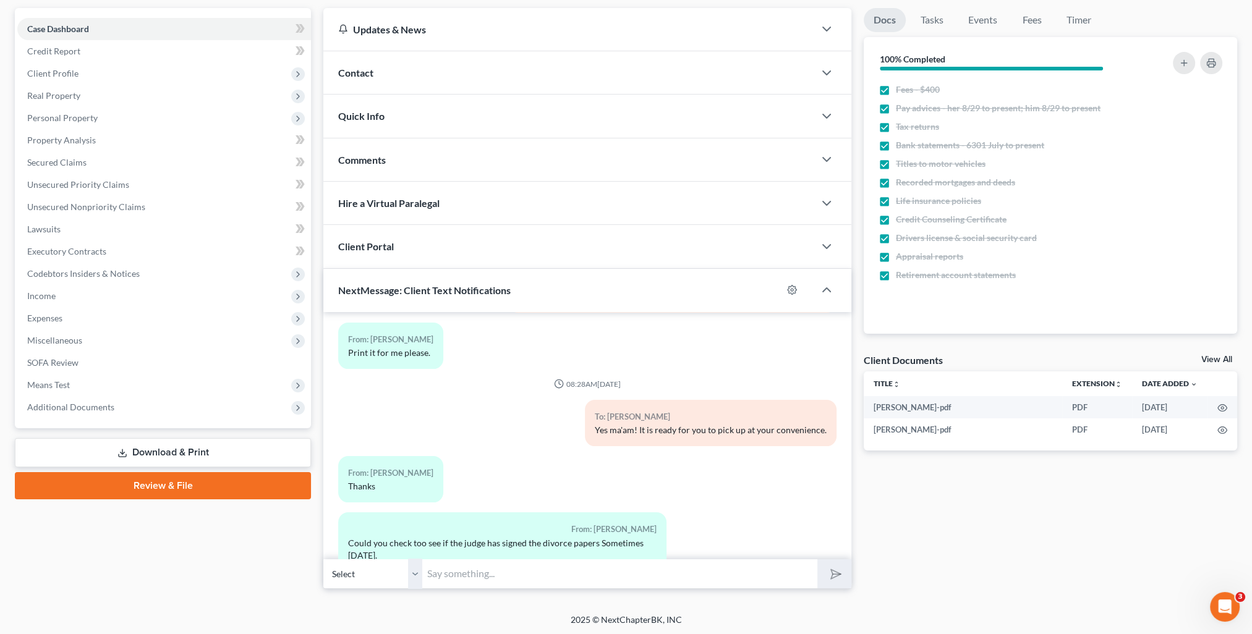
click at [537, 564] on input "text" at bounding box center [619, 574] width 395 height 30
type input "I just checked and I don't see it yet."
click at [817, 560] on button "submit" at bounding box center [834, 574] width 34 height 29
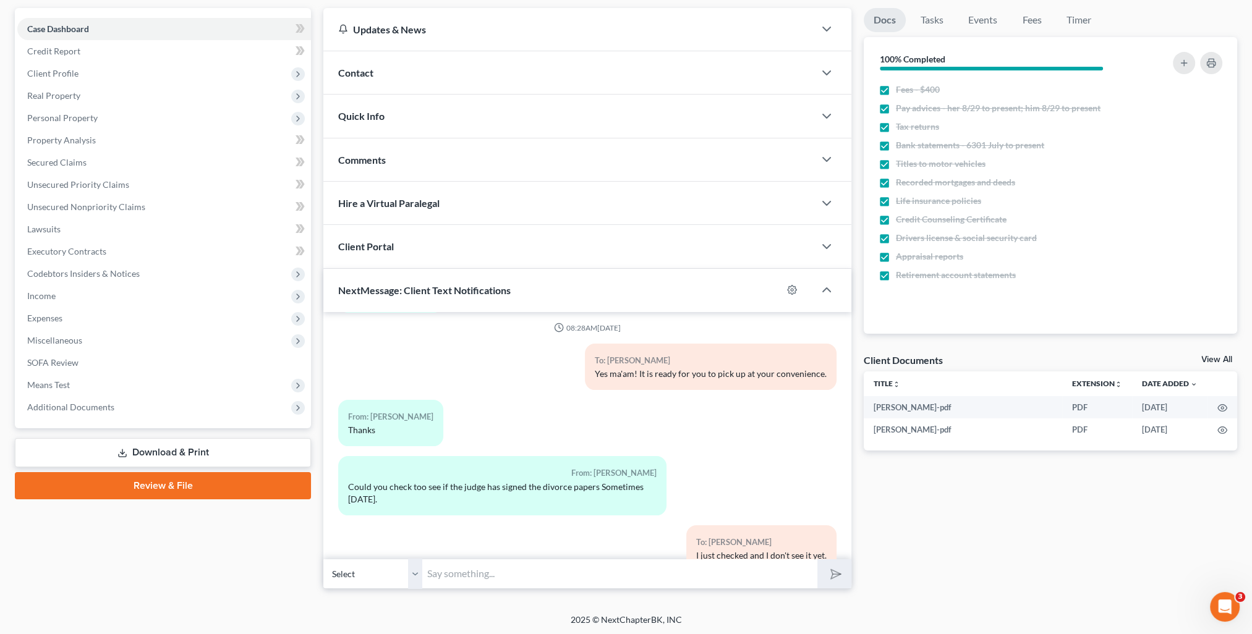
scroll to position [4284, 0]
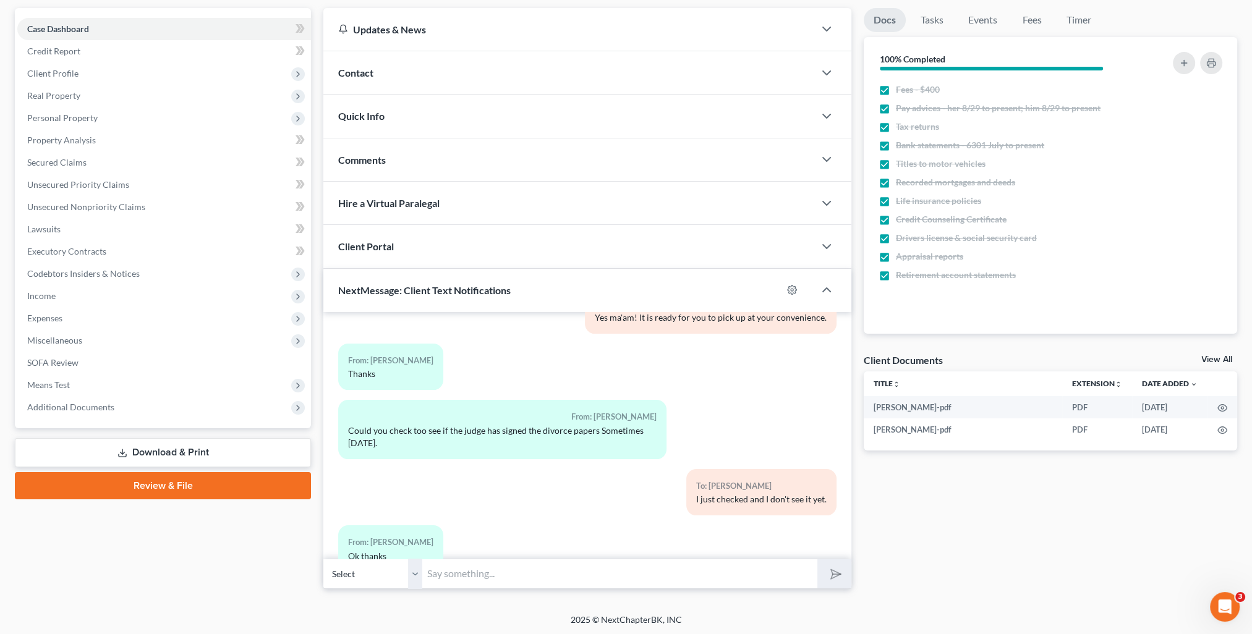
click at [983, 570] on div "Docs Tasks Events Fees Timer 100% Completed Nothing here yet! Fees - $400 Pay a…" at bounding box center [1050, 298] width 386 height 581
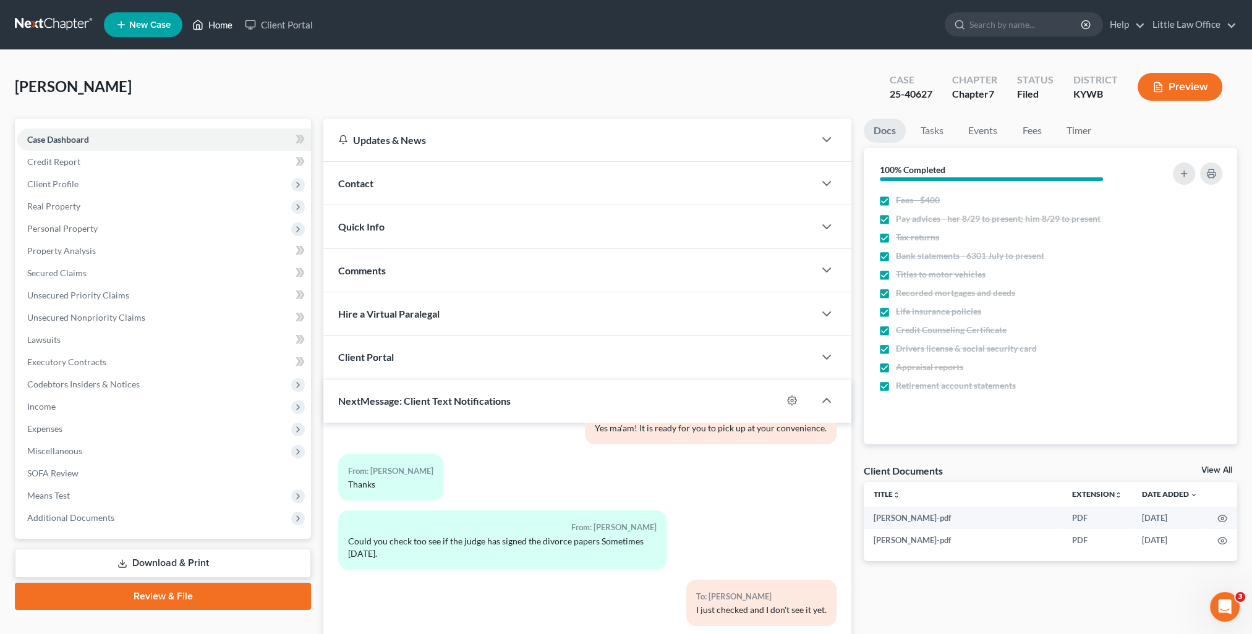
drag, startPoint x: 218, startPoint y: 23, endPoint x: 237, endPoint y: 97, distance: 76.2
click at [218, 23] on link "Home" at bounding box center [212, 25] width 53 height 22
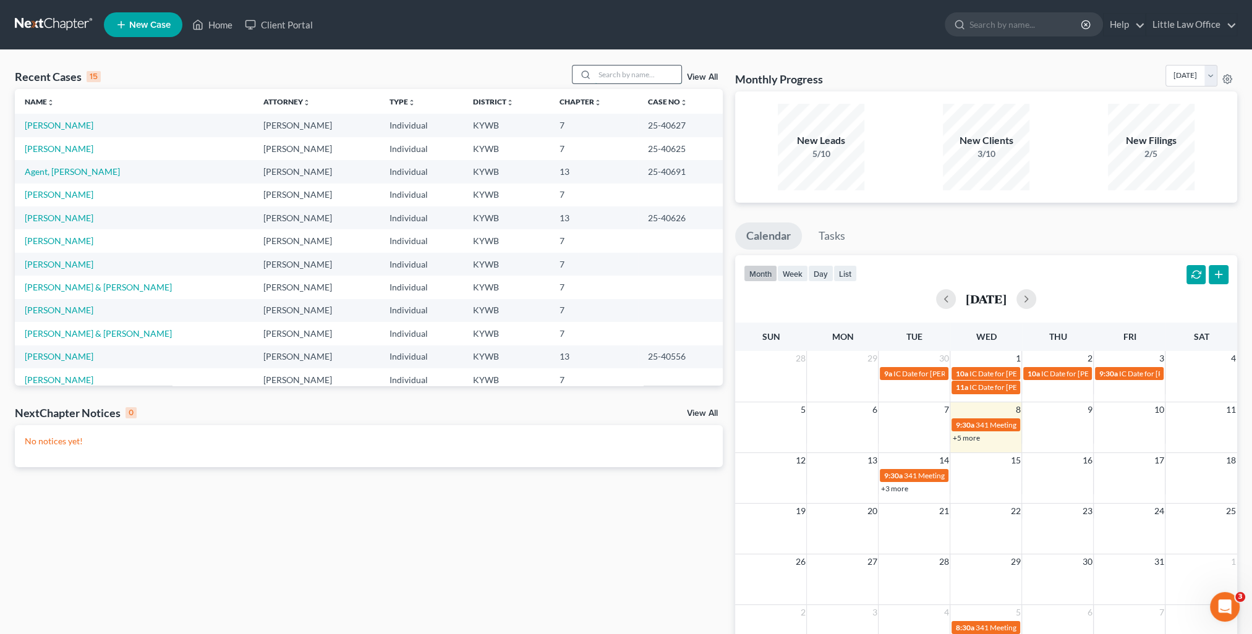
click at [611, 75] on input "search" at bounding box center [638, 75] width 87 height 18
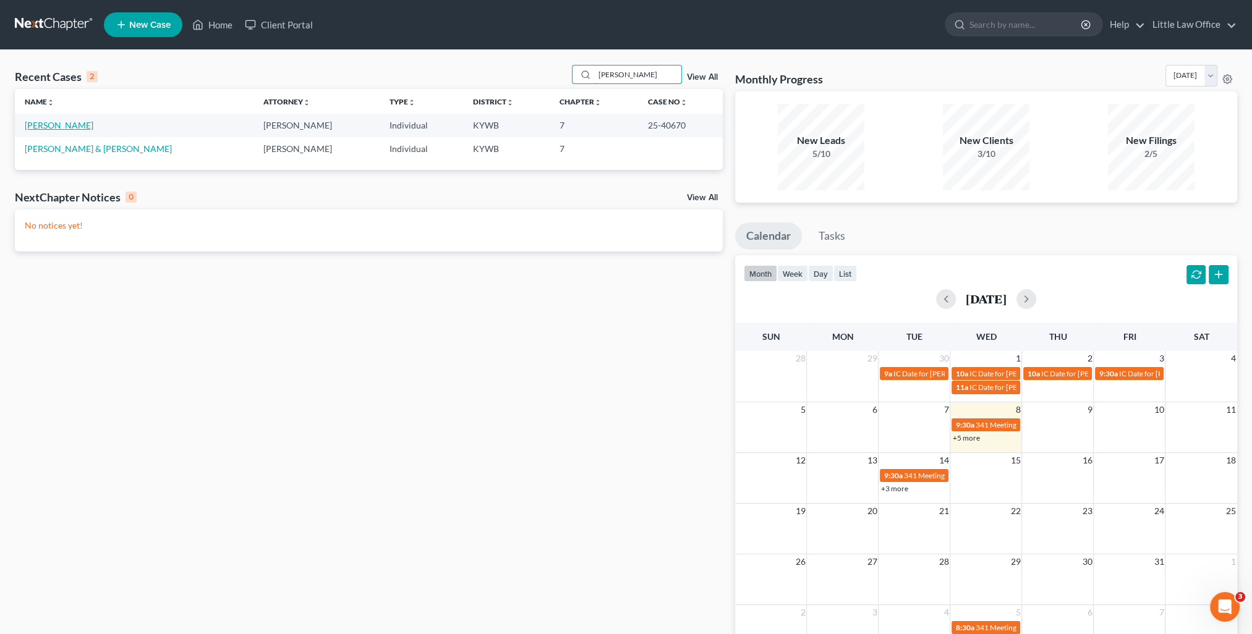
type input "[PERSON_NAME]"
click at [32, 126] on link "[PERSON_NAME]" at bounding box center [59, 125] width 69 height 11
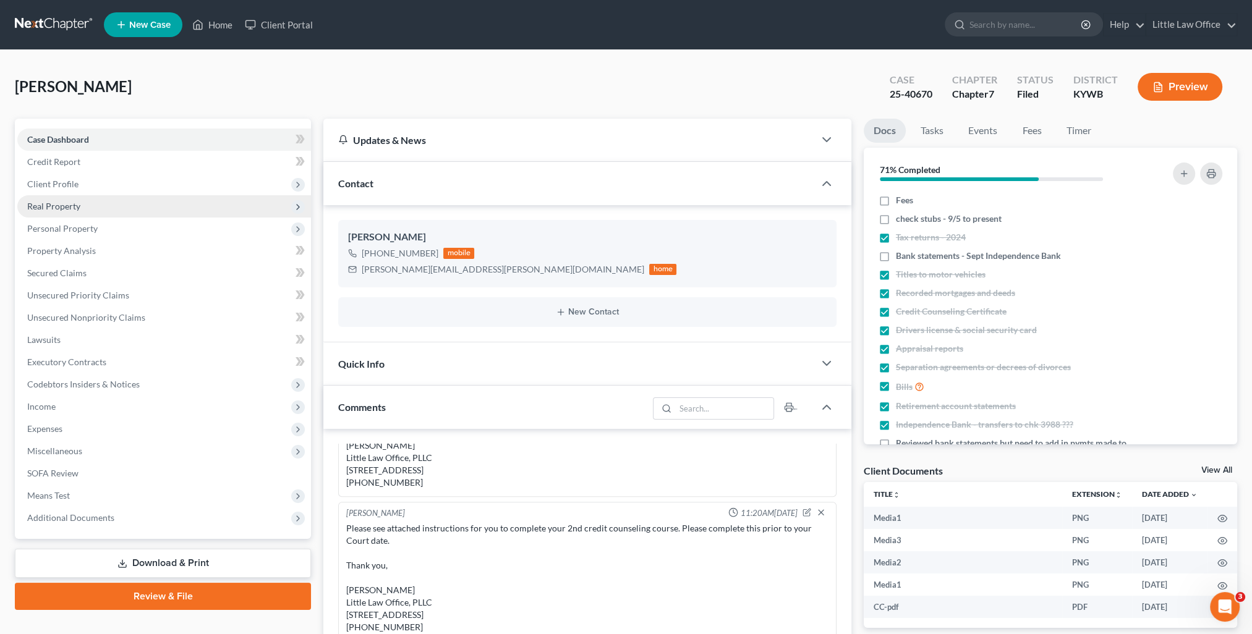
scroll to position [2509, 0]
click at [402, 190] on div "Contact" at bounding box center [568, 183] width 491 height 43
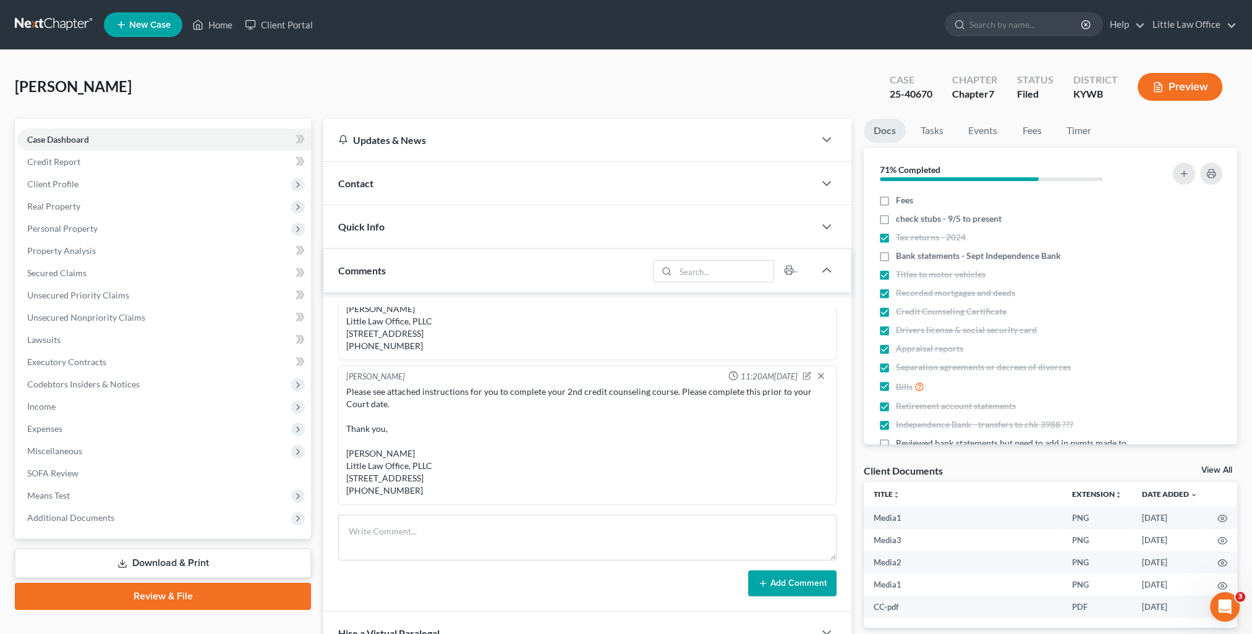
click at [428, 288] on div "Comments" at bounding box center [485, 270] width 325 height 43
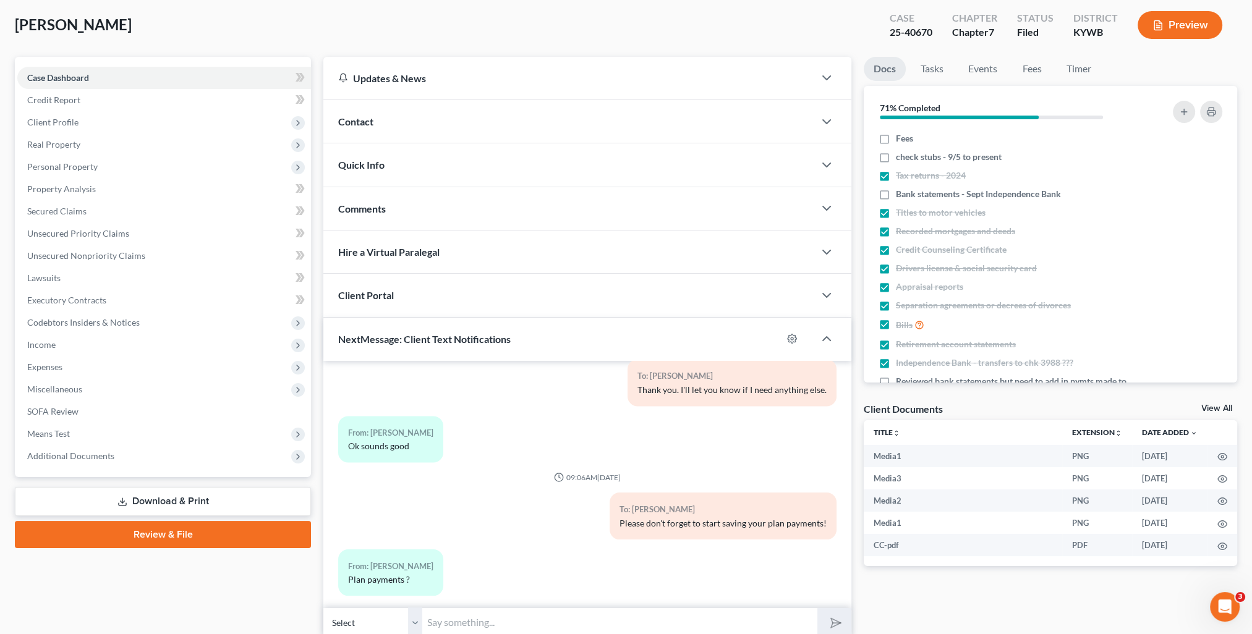
scroll to position [111, 0]
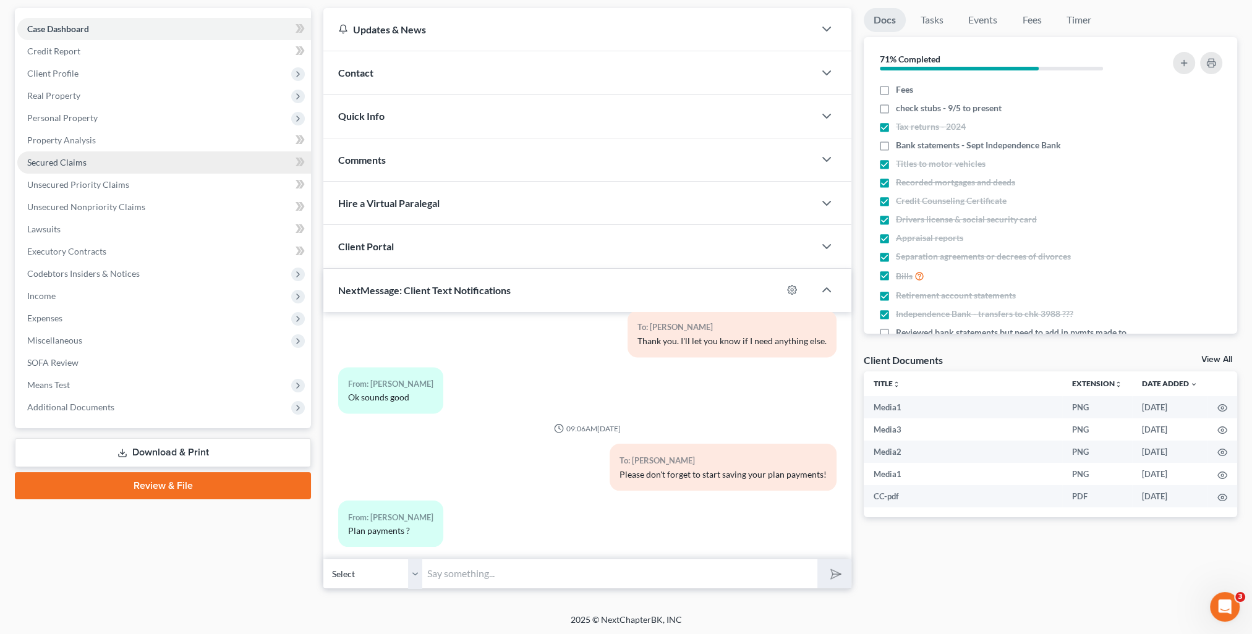
click at [75, 154] on link "Secured Claims" at bounding box center [164, 162] width 294 height 22
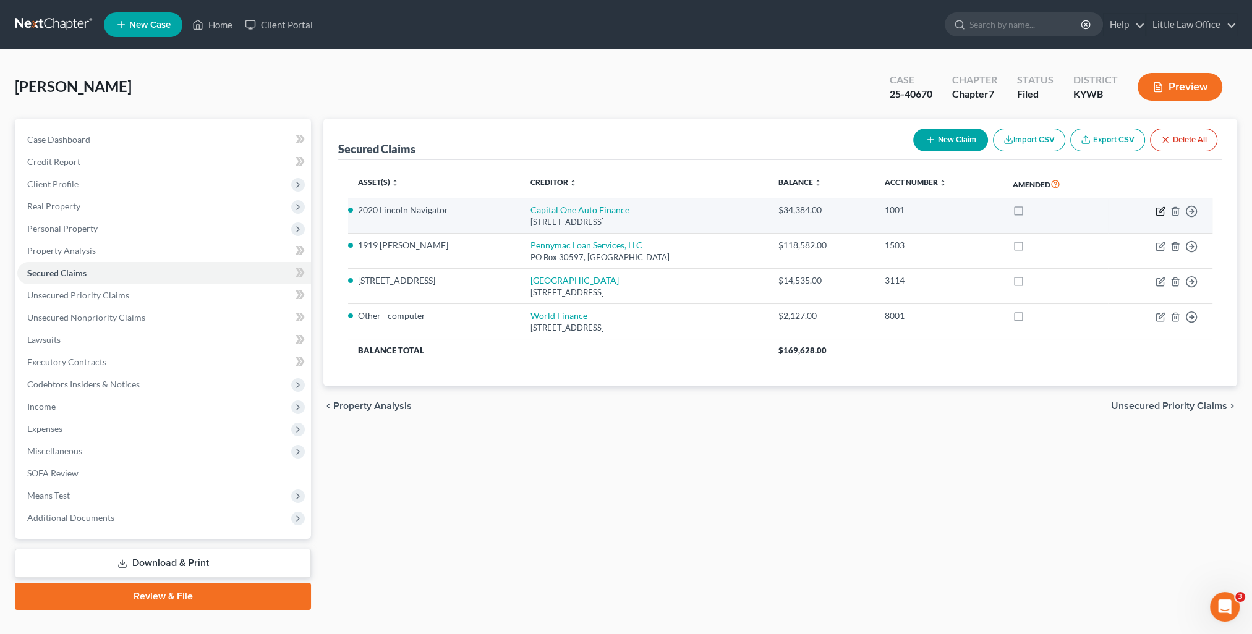
click at [1162, 213] on icon "button" at bounding box center [1160, 211] width 10 height 10
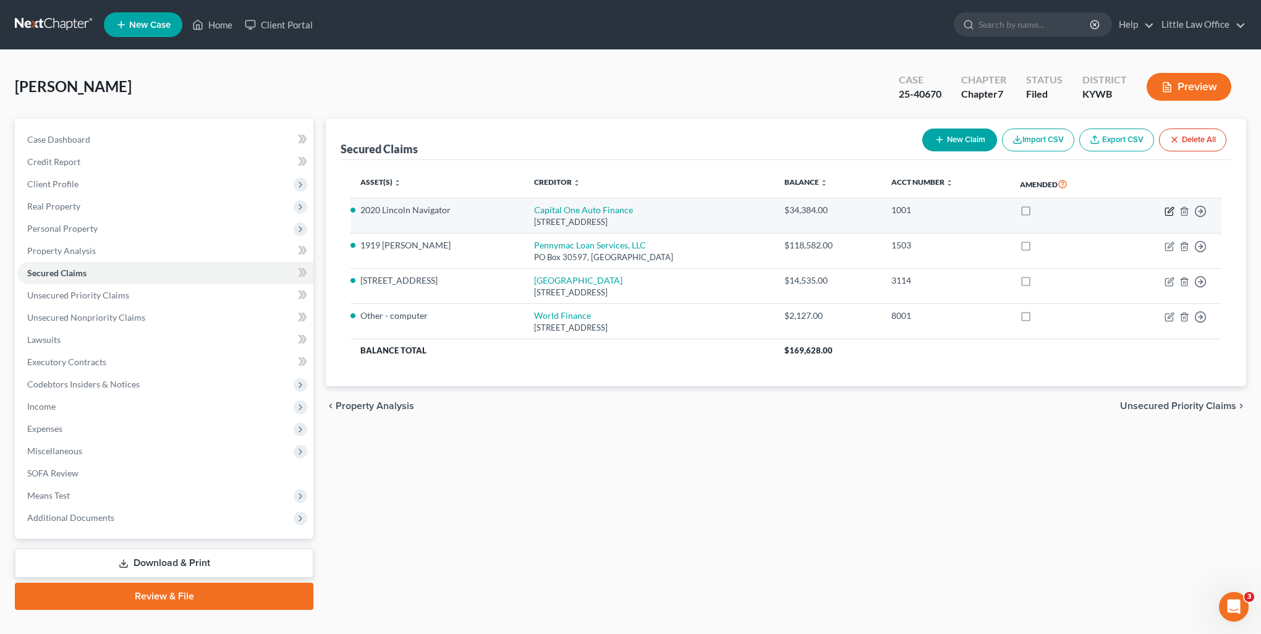
select select "4"
select select "0"
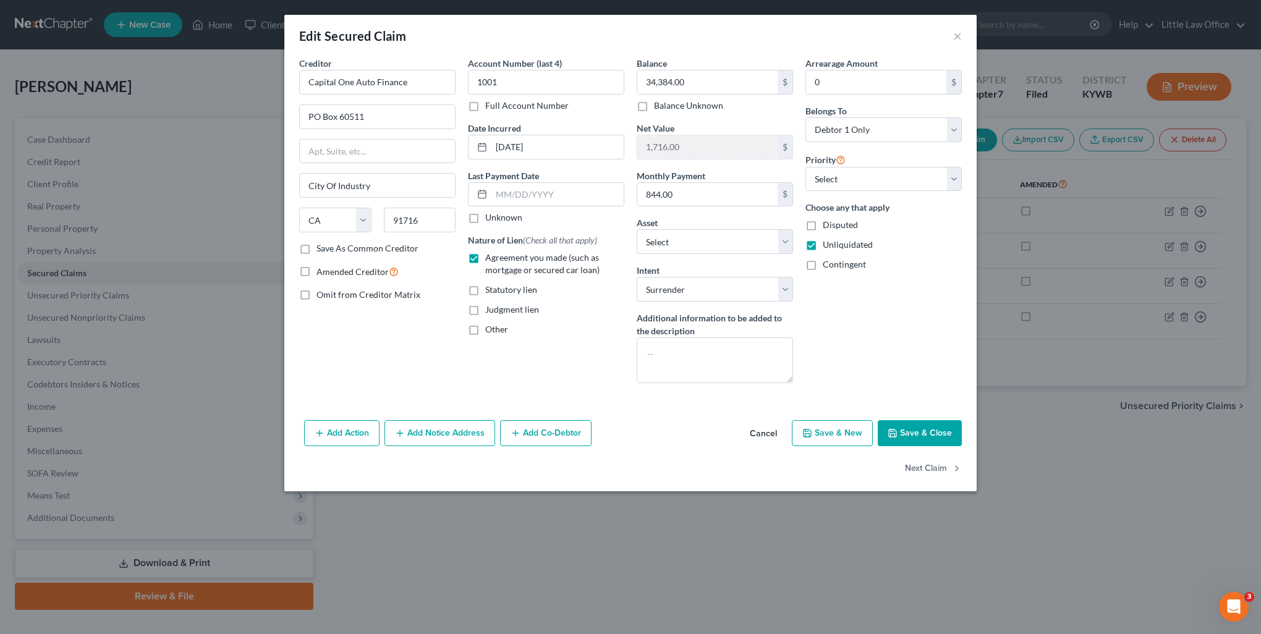
click at [921, 436] on button "Save & Close" at bounding box center [920, 433] width 84 height 26
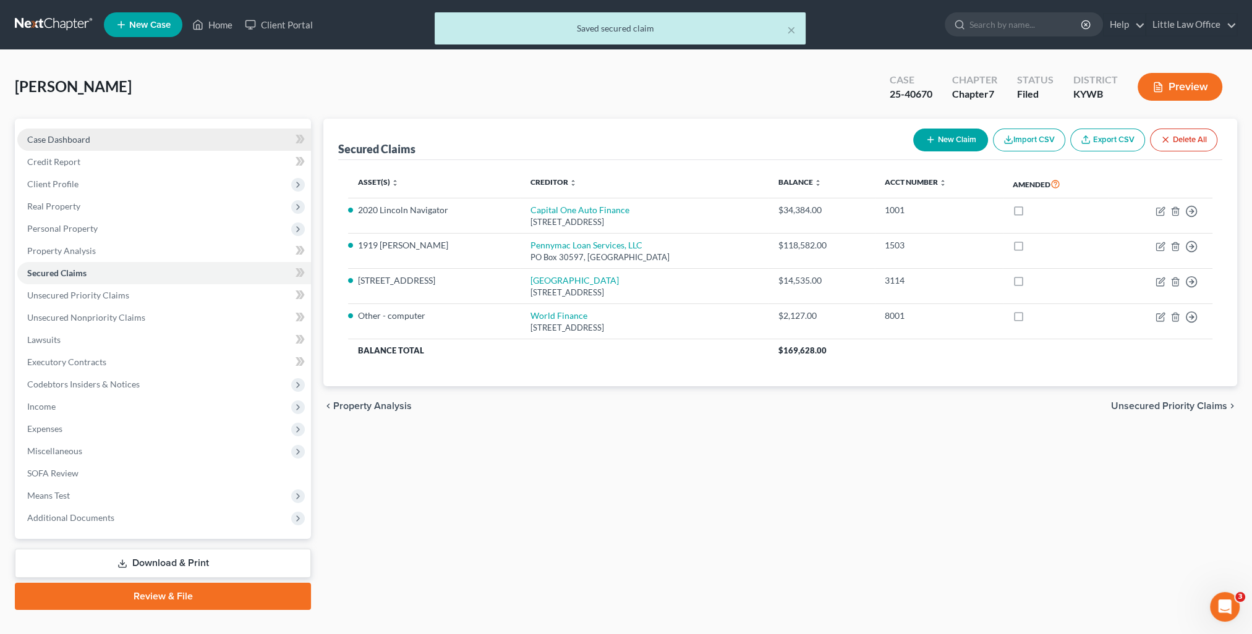
click at [108, 145] on link "Case Dashboard" at bounding box center [164, 140] width 294 height 22
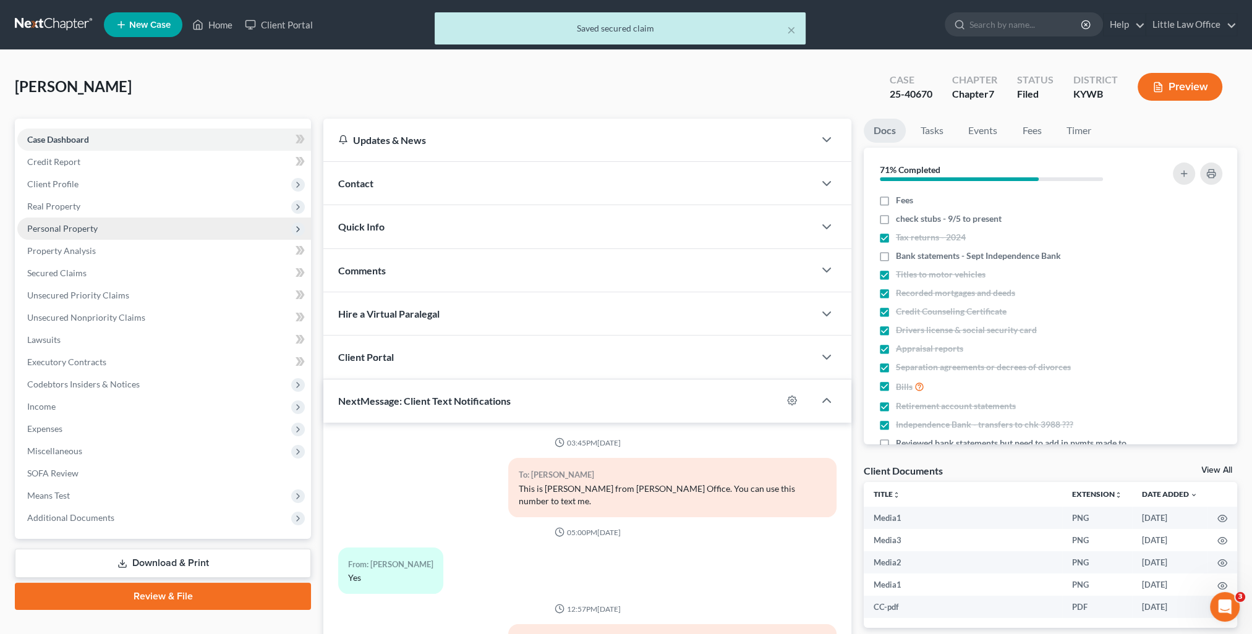
scroll to position [2509, 0]
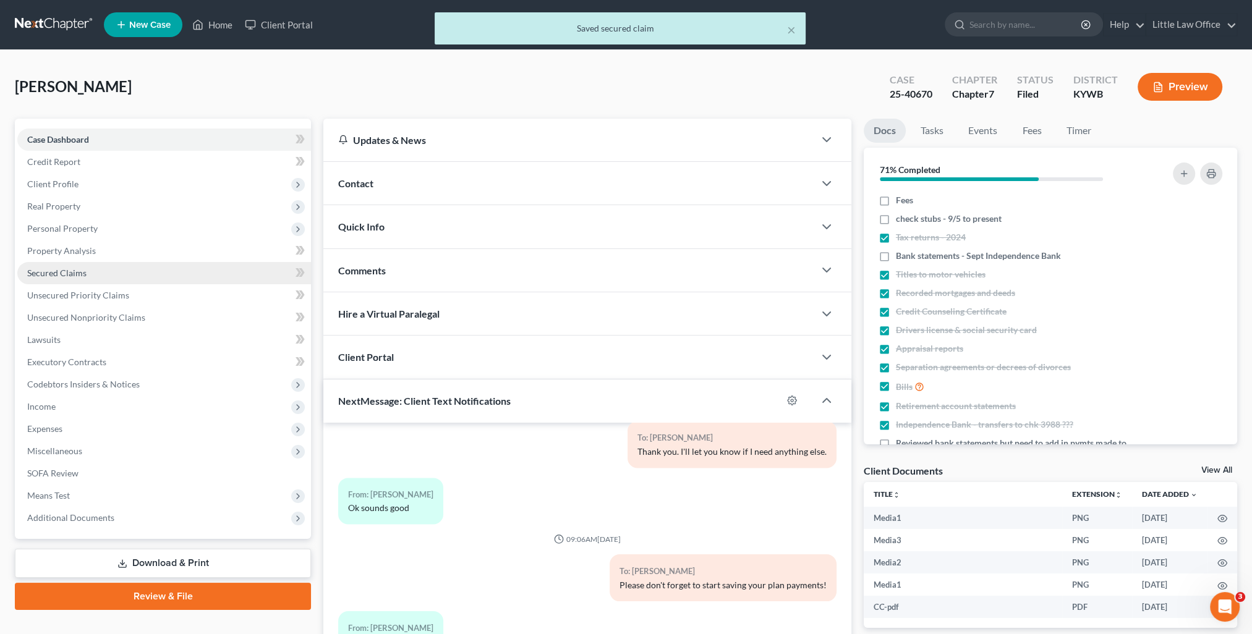
click at [84, 275] on span "Secured Claims" at bounding box center [56, 273] width 59 height 11
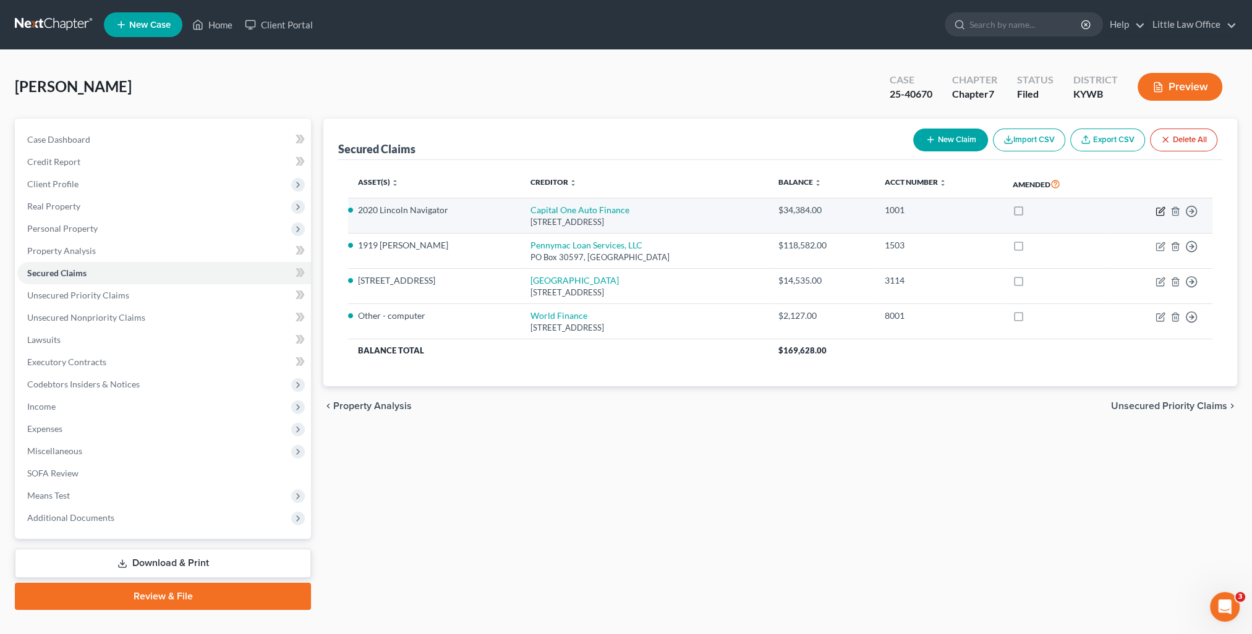
click at [1159, 212] on icon "button" at bounding box center [1162, 210] width 6 height 6
select select "4"
select select "0"
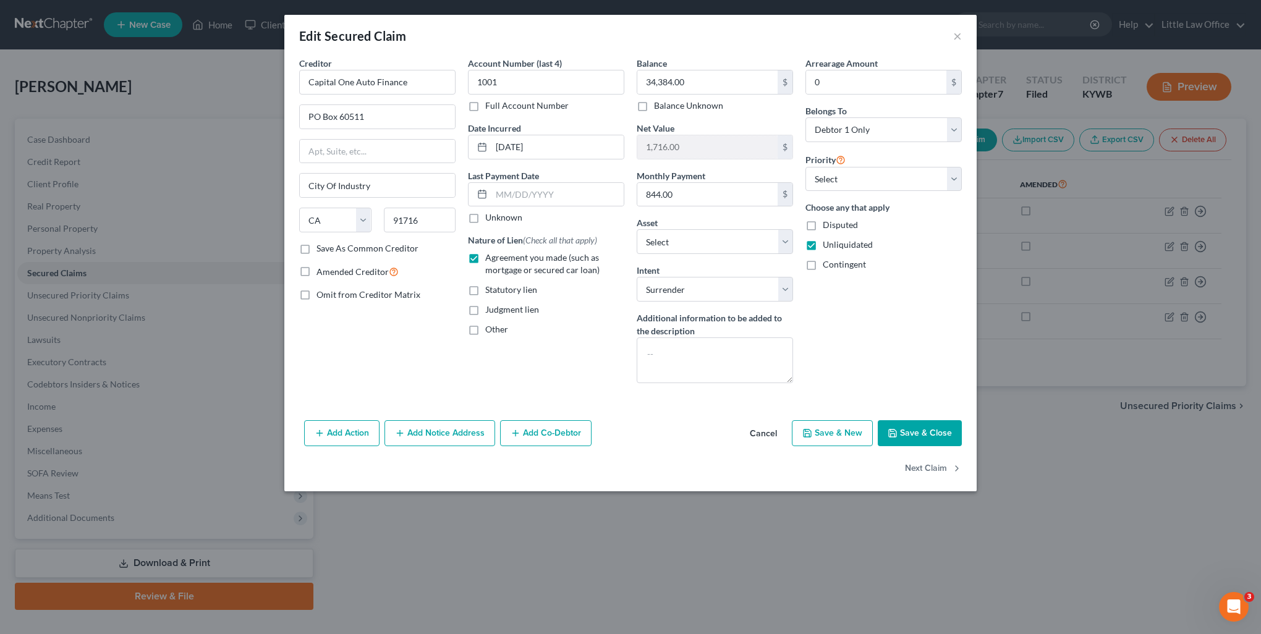
click at [936, 438] on button "Save & Close" at bounding box center [920, 433] width 84 height 26
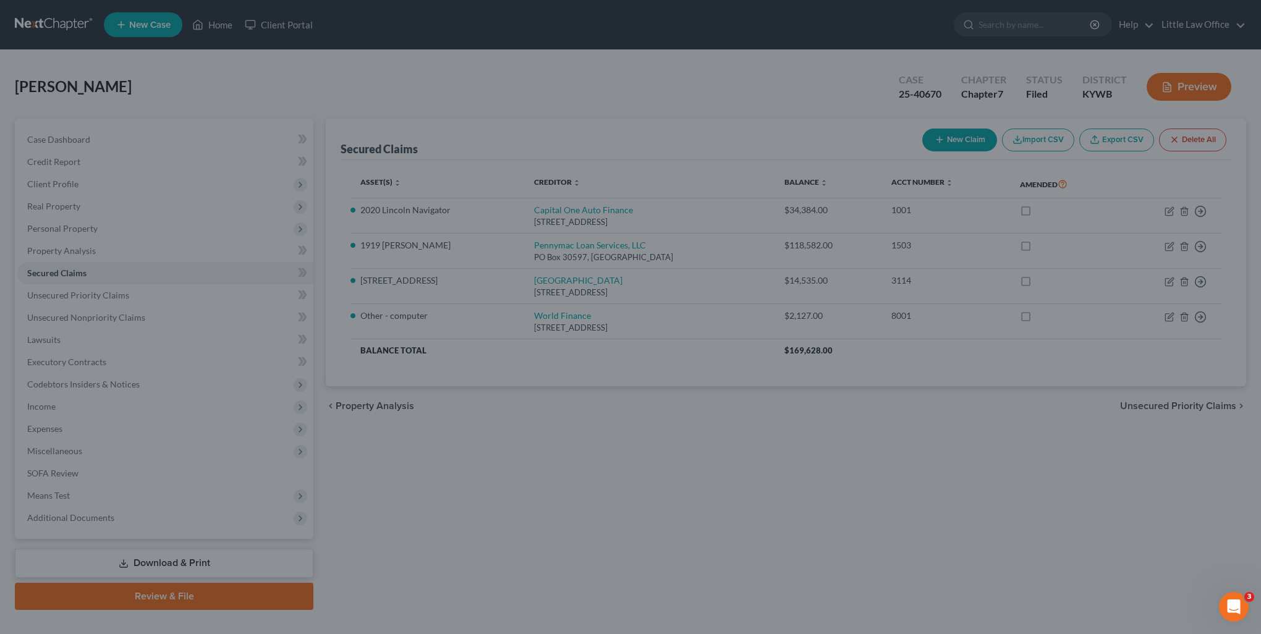
select select "4"
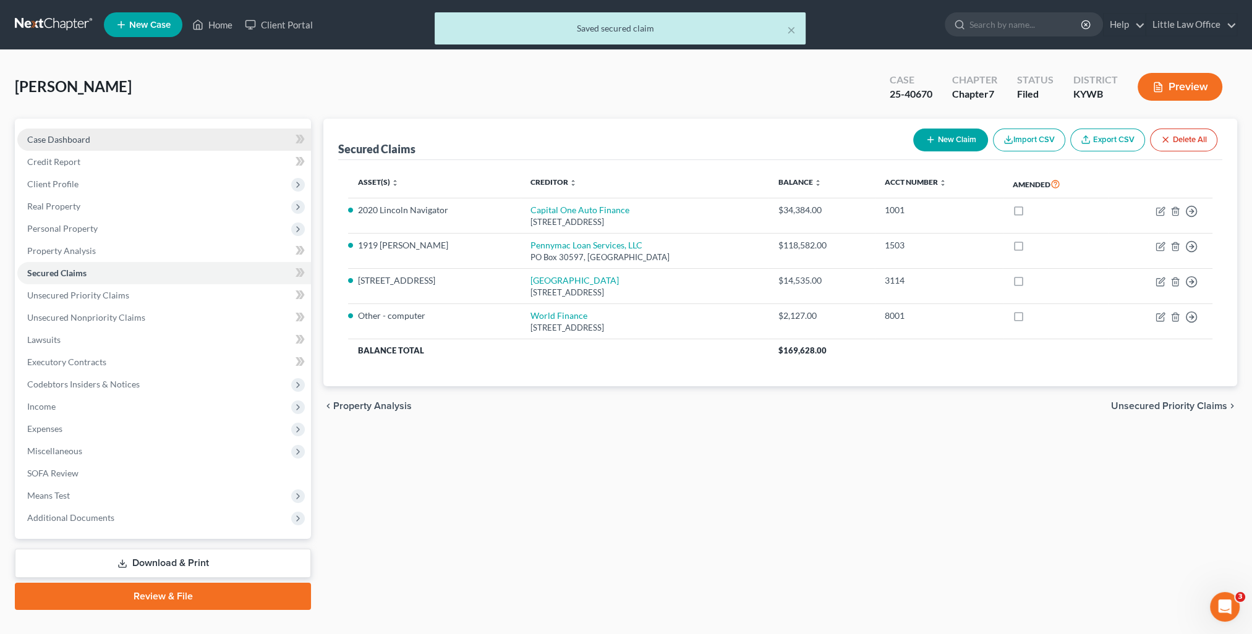
click at [111, 140] on link "Case Dashboard" at bounding box center [164, 140] width 294 height 22
select select "0"
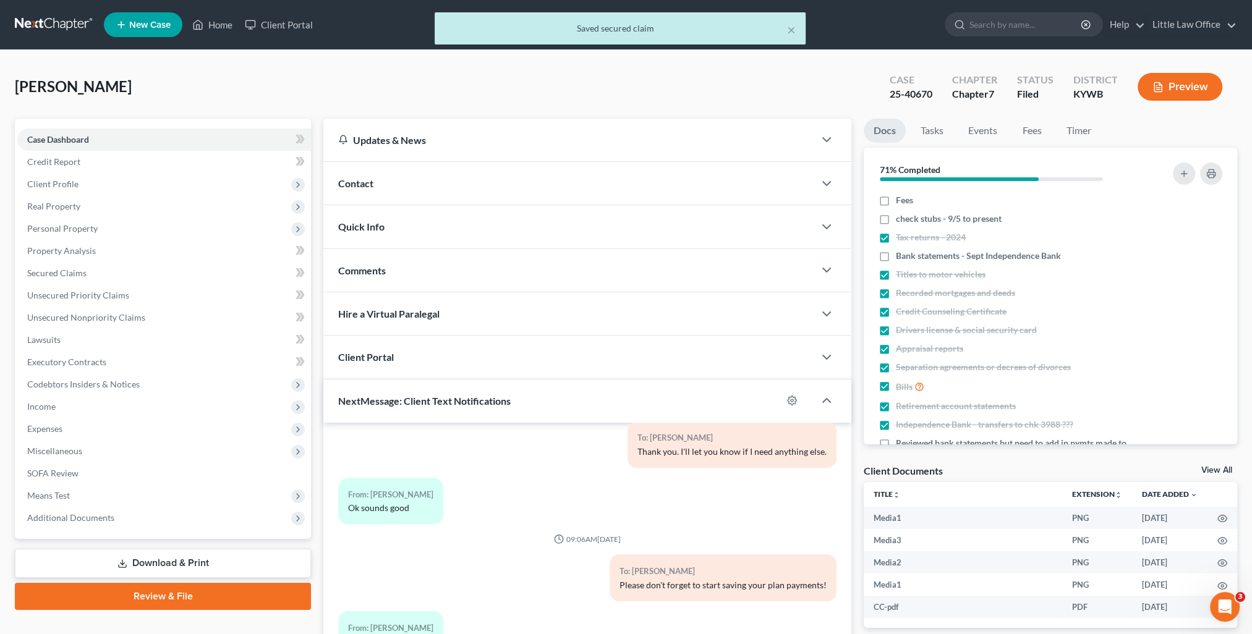
scroll to position [111, 0]
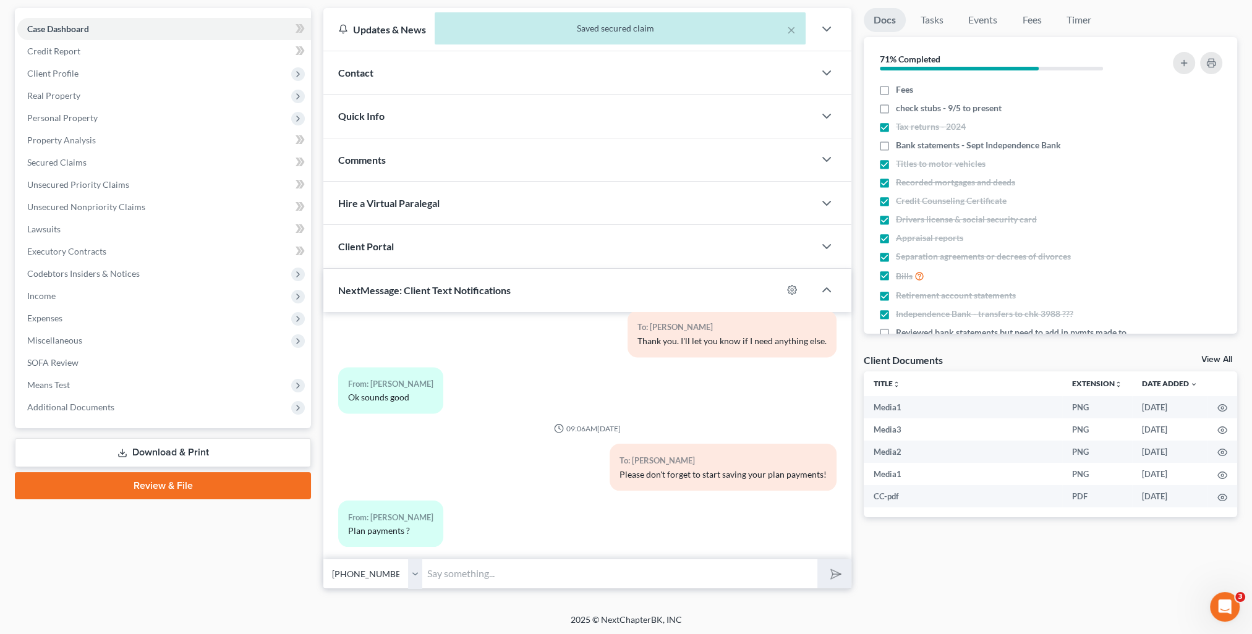
click at [537, 568] on input "text" at bounding box center [619, 574] width 395 height 30
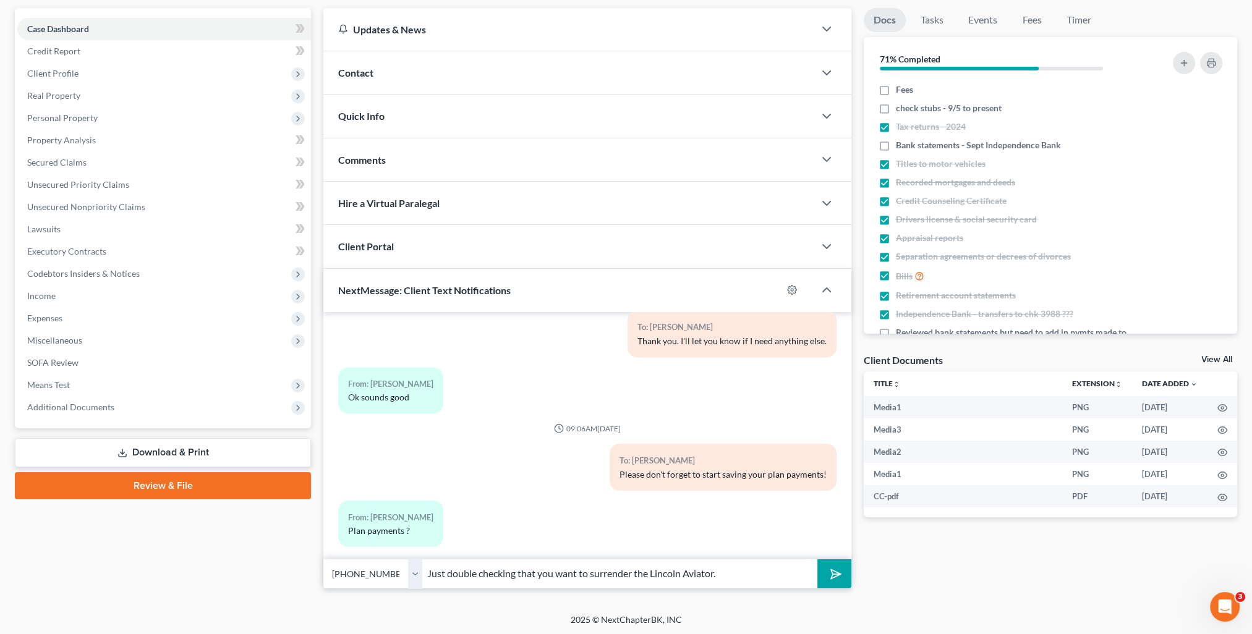
type input "Just double checking that you want to surrender the Lincoln Aviator."
click at [817, 560] on button "submit" at bounding box center [834, 574] width 34 height 29
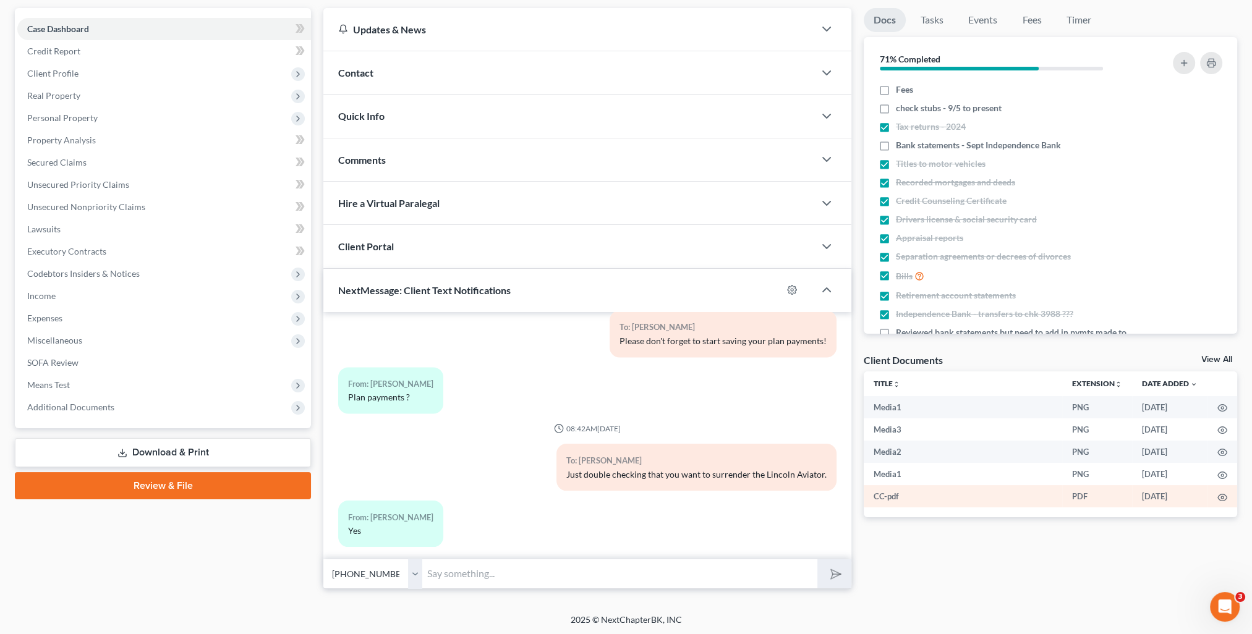
scroll to position [0, 0]
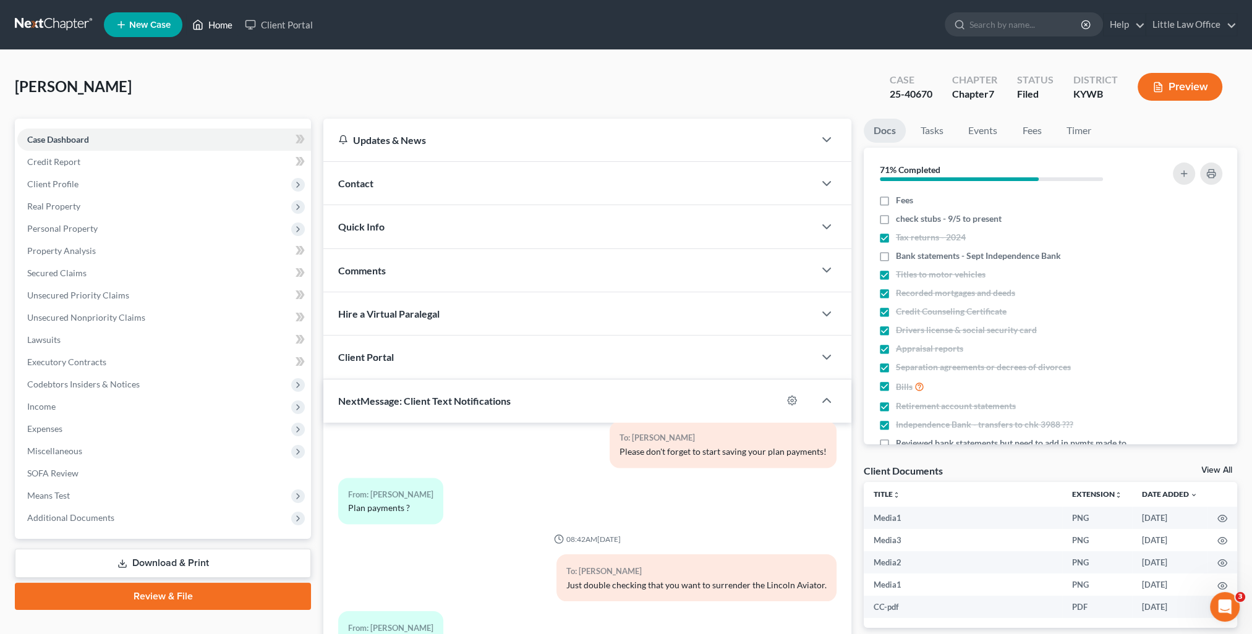
click at [229, 30] on link "Home" at bounding box center [212, 25] width 53 height 22
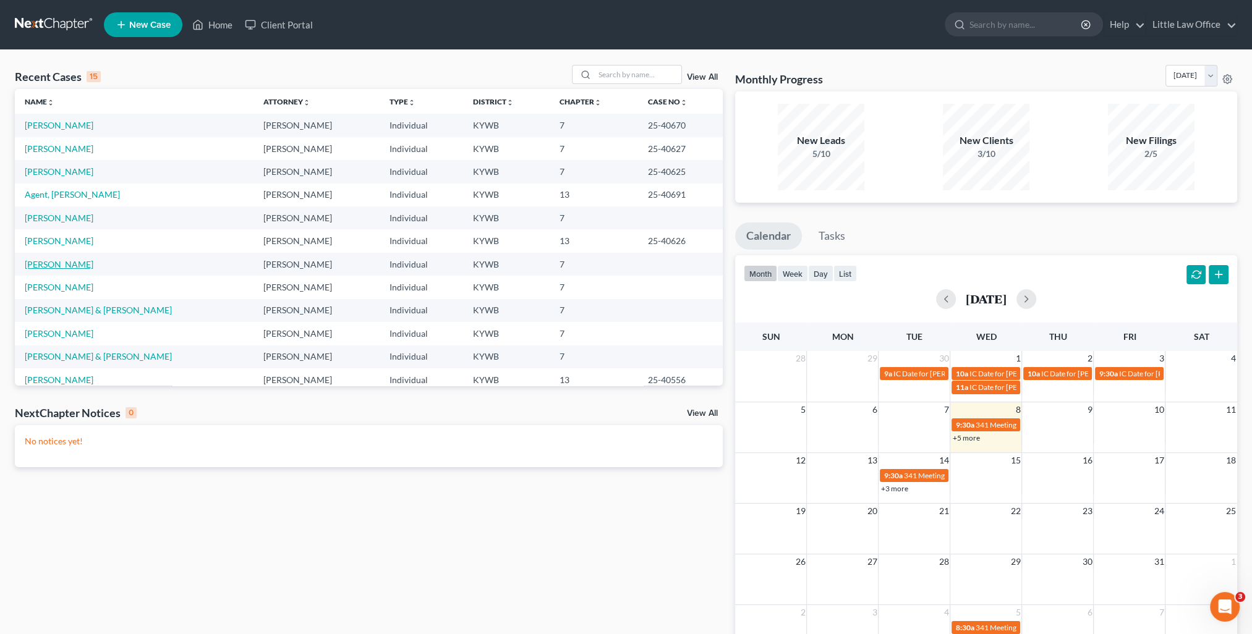
click at [46, 268] on link "[PERSON_NAME]" at bounding box center [59, 264] width 69 height 11
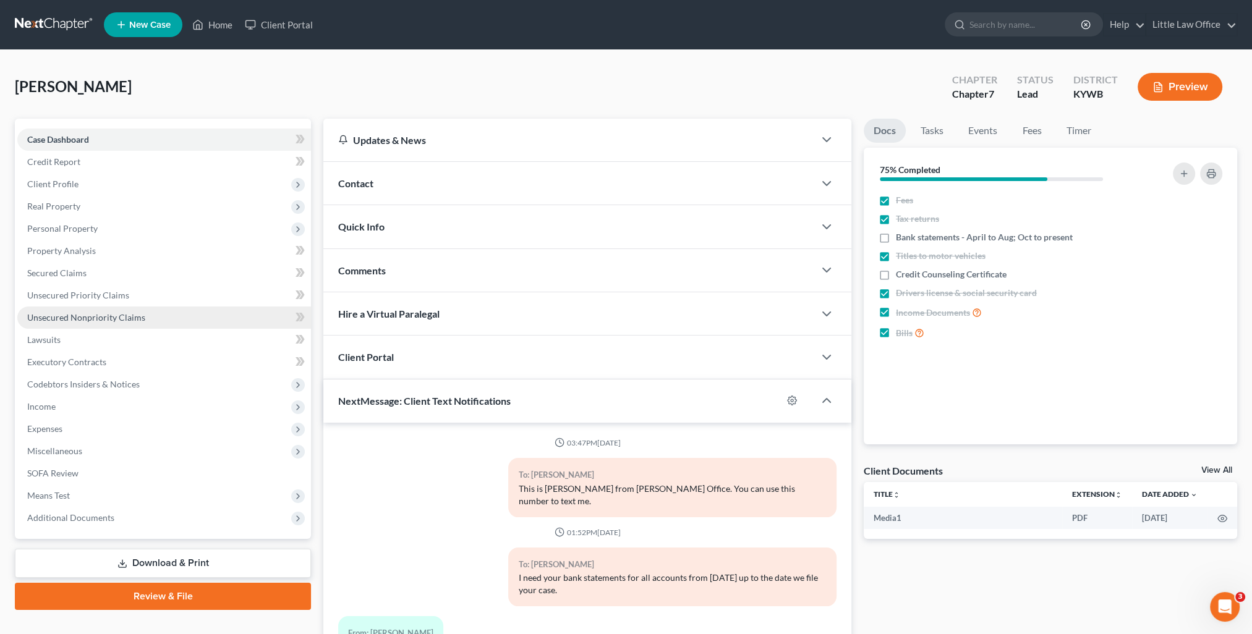
scroll to position [159, 0]
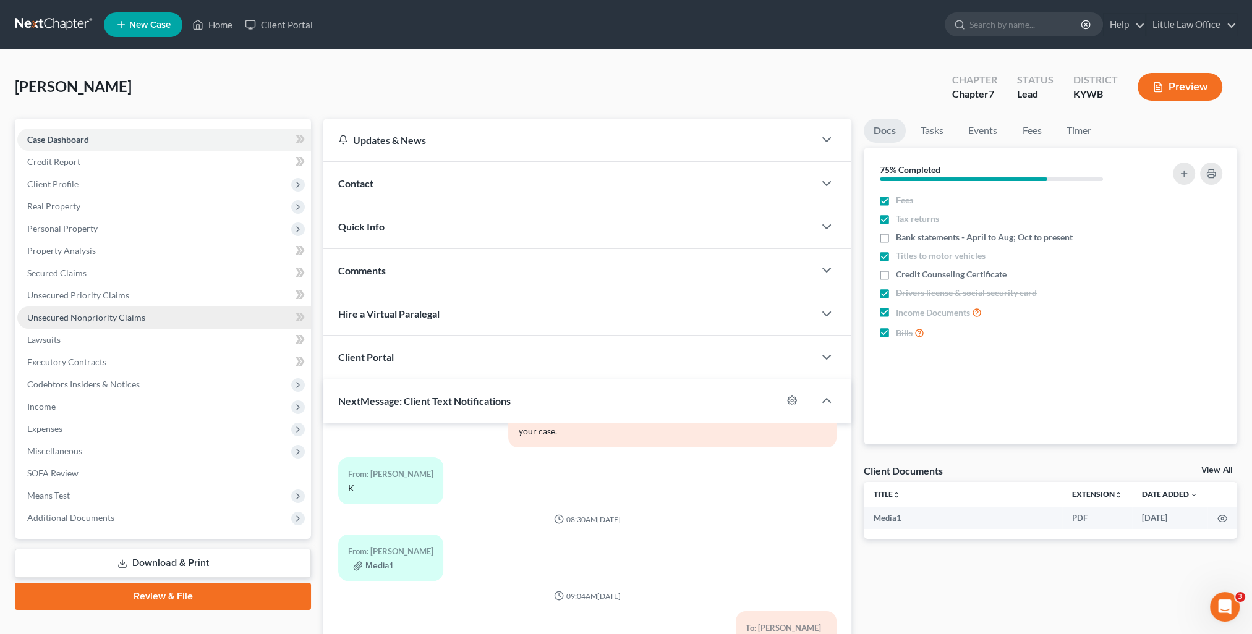
click at [110, 315] on span "Unsecured Nonpriority Claims" at bounding box center [86, 317] width 118 height 11
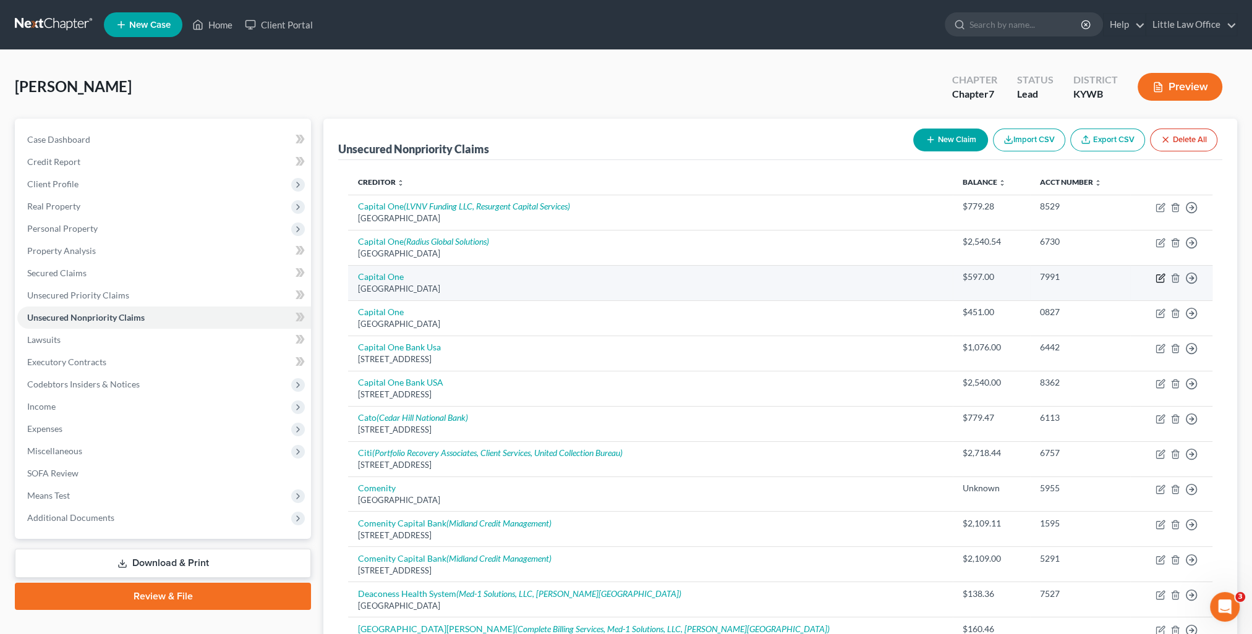
click at [1164, 277] on icon "button" at bounding box center [1160, 278] width 10 height 10
select select "28"
select select "2"
select select "0"
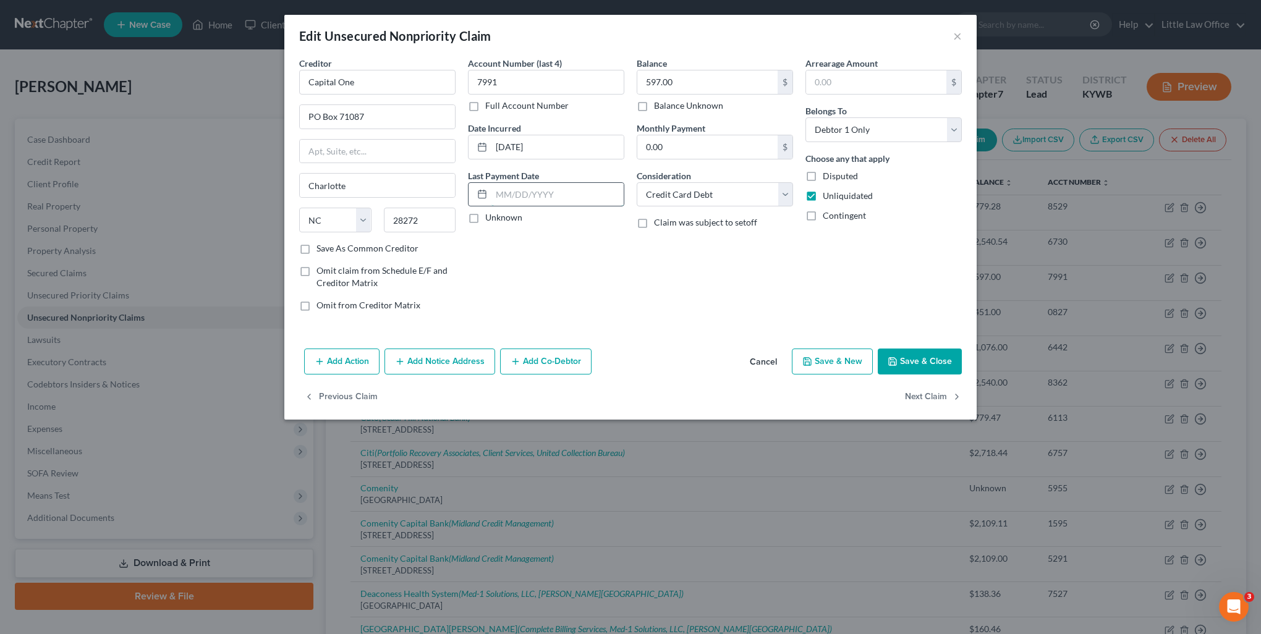
click at [533, 201] on input "text" at bounding box center [557, 194] width 132 height 23
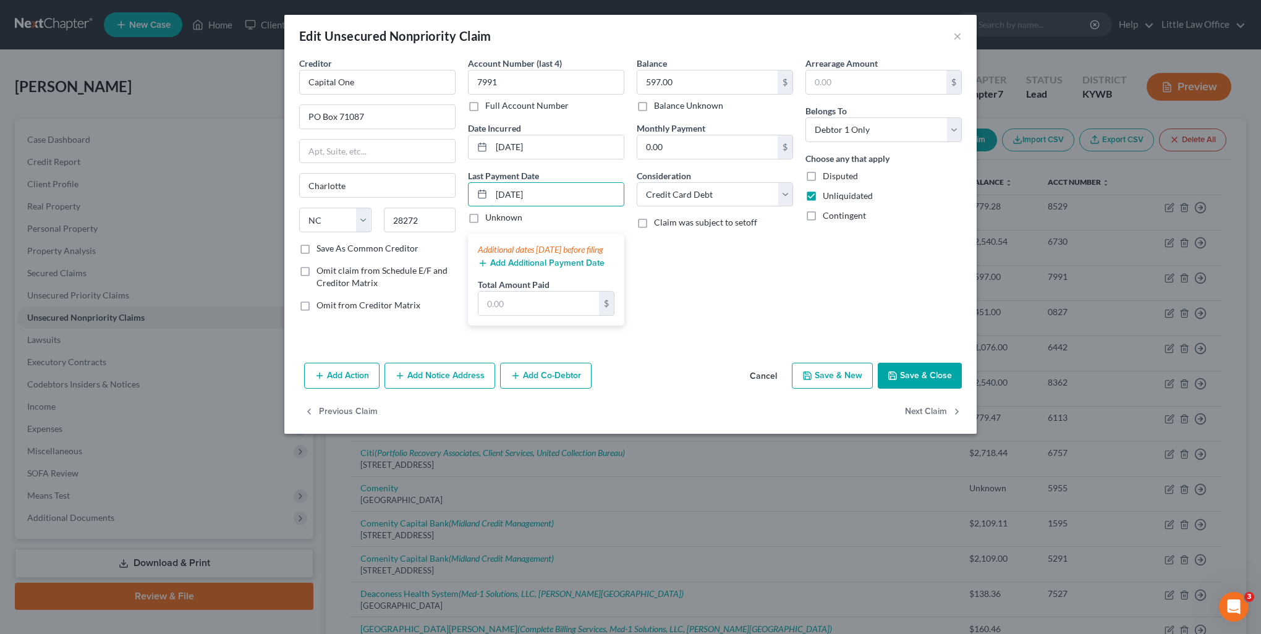
type input "[DATE]"
click at [514, 268] on button "Add Additional Payment Date" at bounding box center [541, 263] width 127 height 10
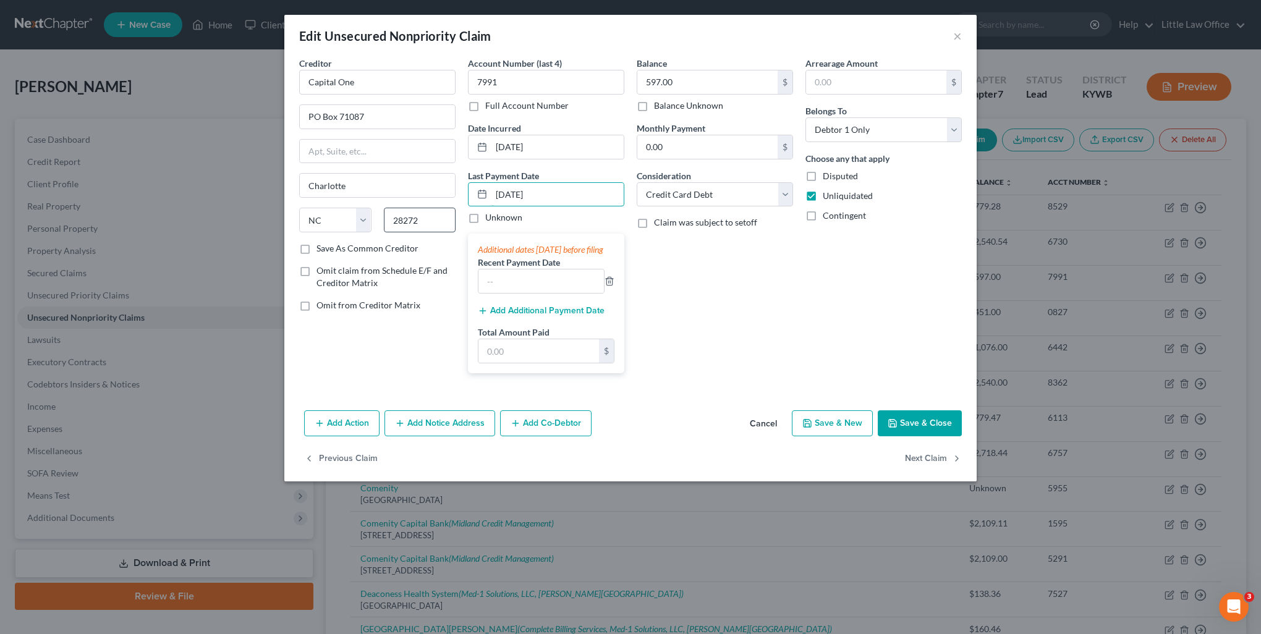
drag, startPoint x: 558, startPoint y: 199, endPoint x: 428, endPoint y: 226, distance: 132.6
click at [428, 226] on div "Creditor * Capital One PO Box 71087 [GEOGRAPHIC_DATA] [US_STATE] AK AR AZ CA CO…" at bounding box center [630, 220] width 675 height 326
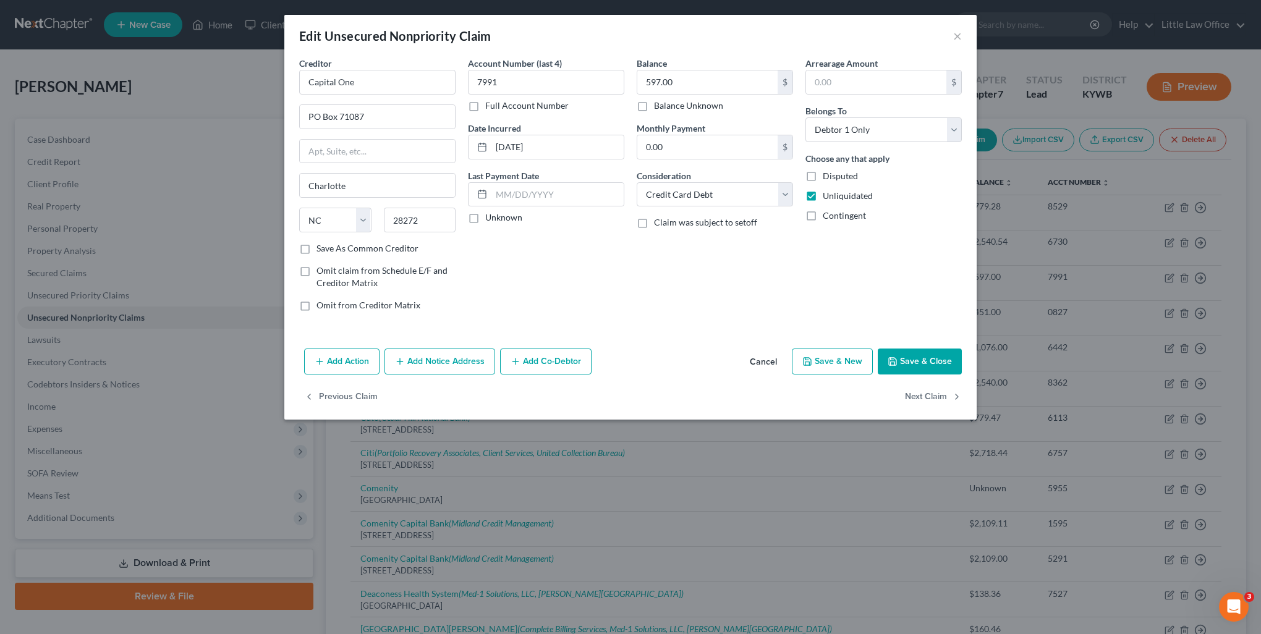
click at [934, 357] on button "Save & Close" at bounding box center [920, 362] width 84 height 26
type input "0"
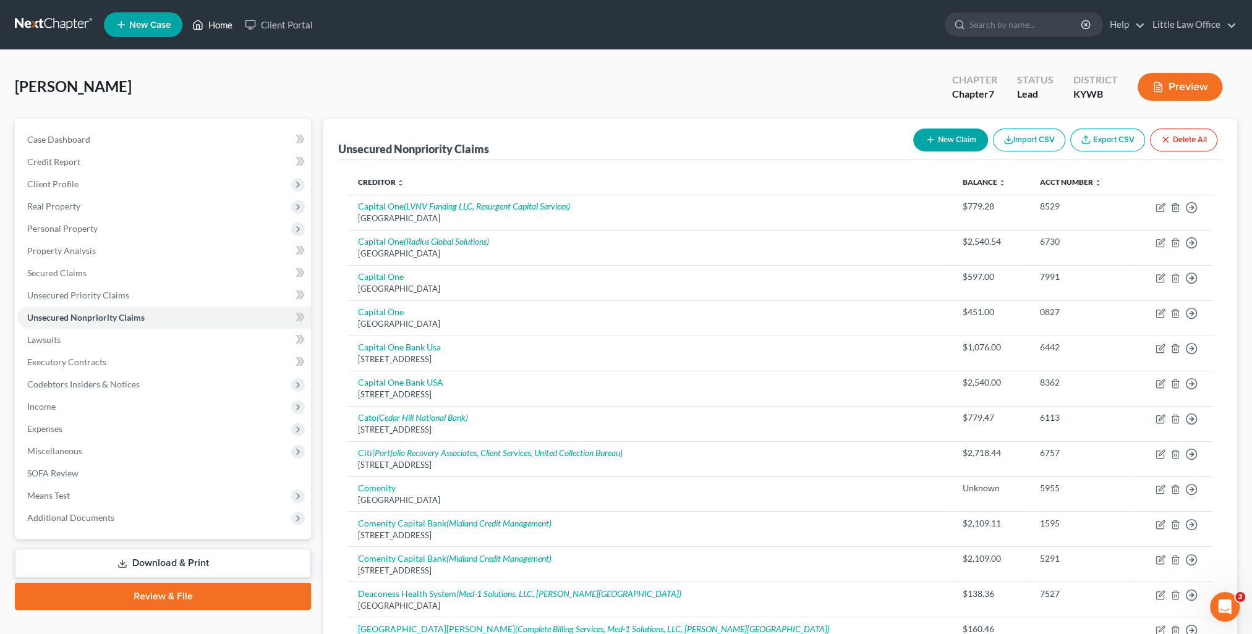
click at [228, 32] on link "Home" at bounding box center [212, 25] width 53 height 22
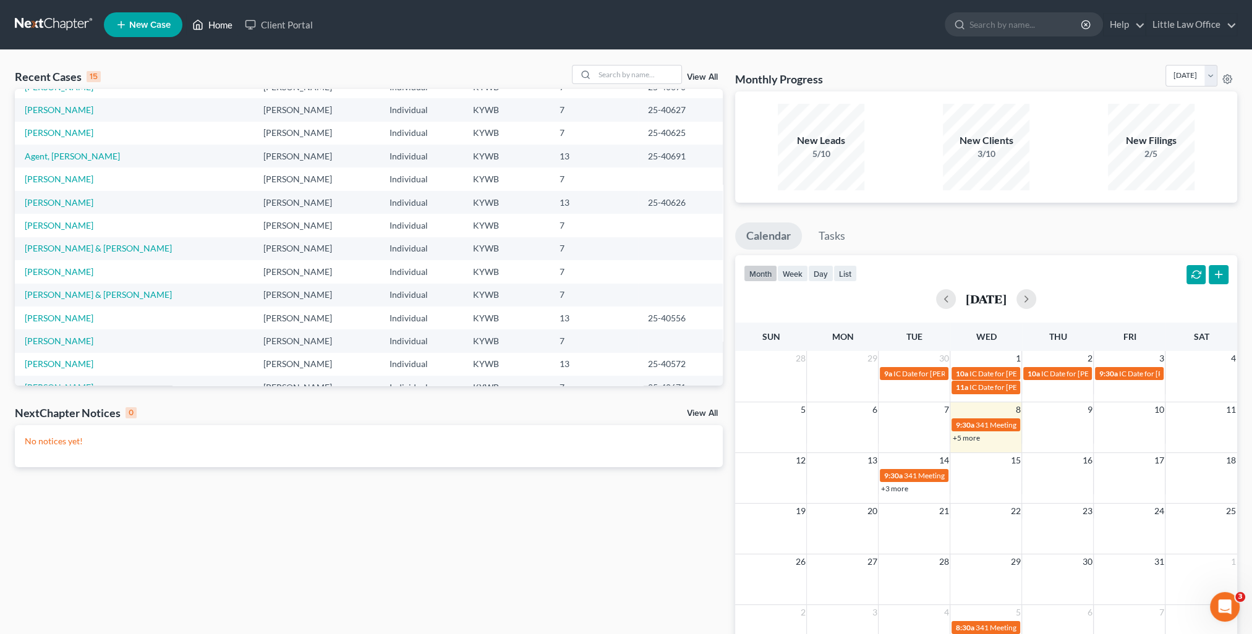
scroll to position [85, 0]
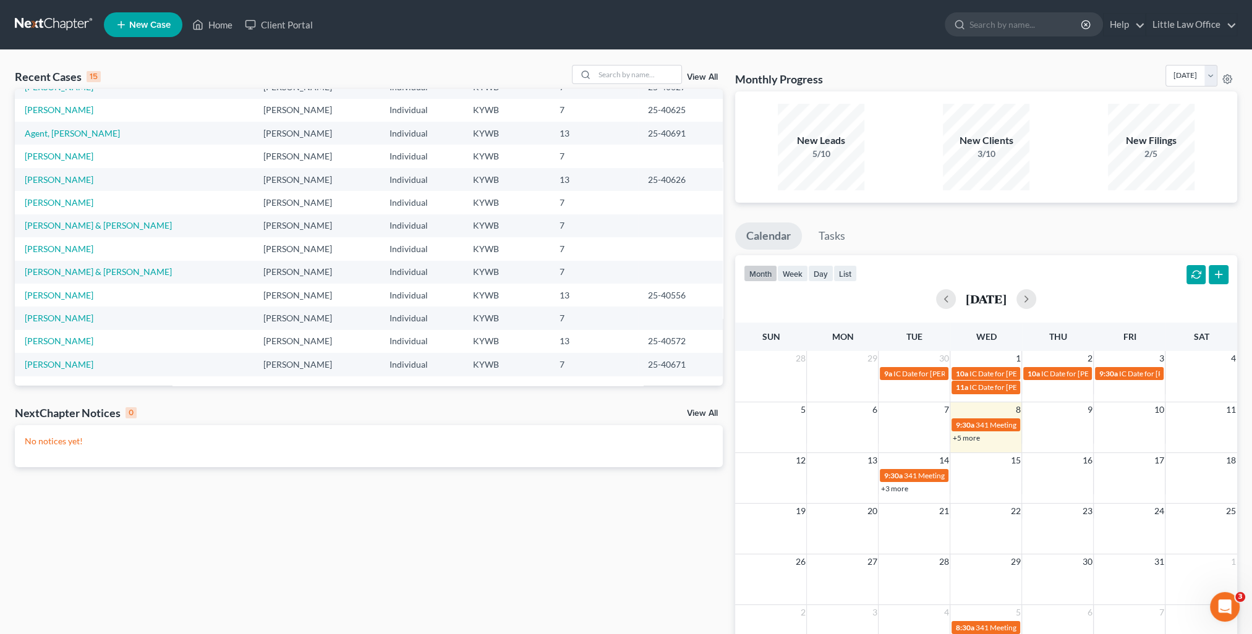
click at [63, 325] on td "[PERSON_NAME]" at bounding box center [134, 318] width 239 height 23
click at [62, 323] on td "[PERSON_NAME]" at bounding box center [134, 318] width 239 height 23
click at [45, 320] on link "[PERSON_NAME]" at bounding box center [59, 318] width 69 height 11
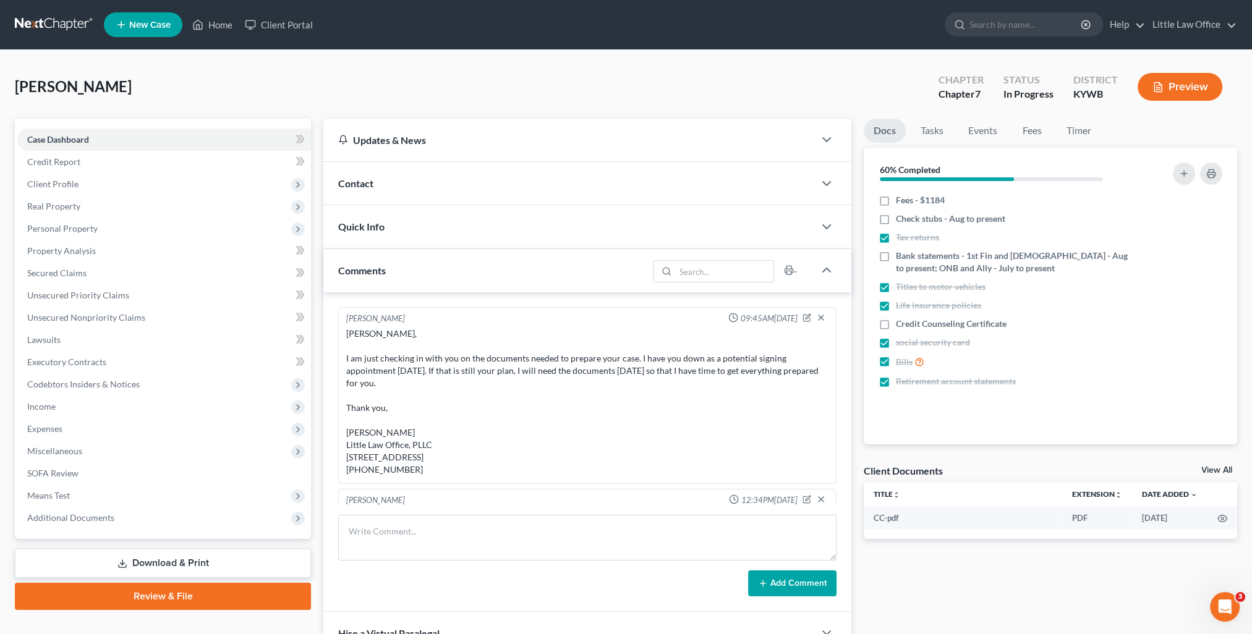
scroll to position [977, 0]
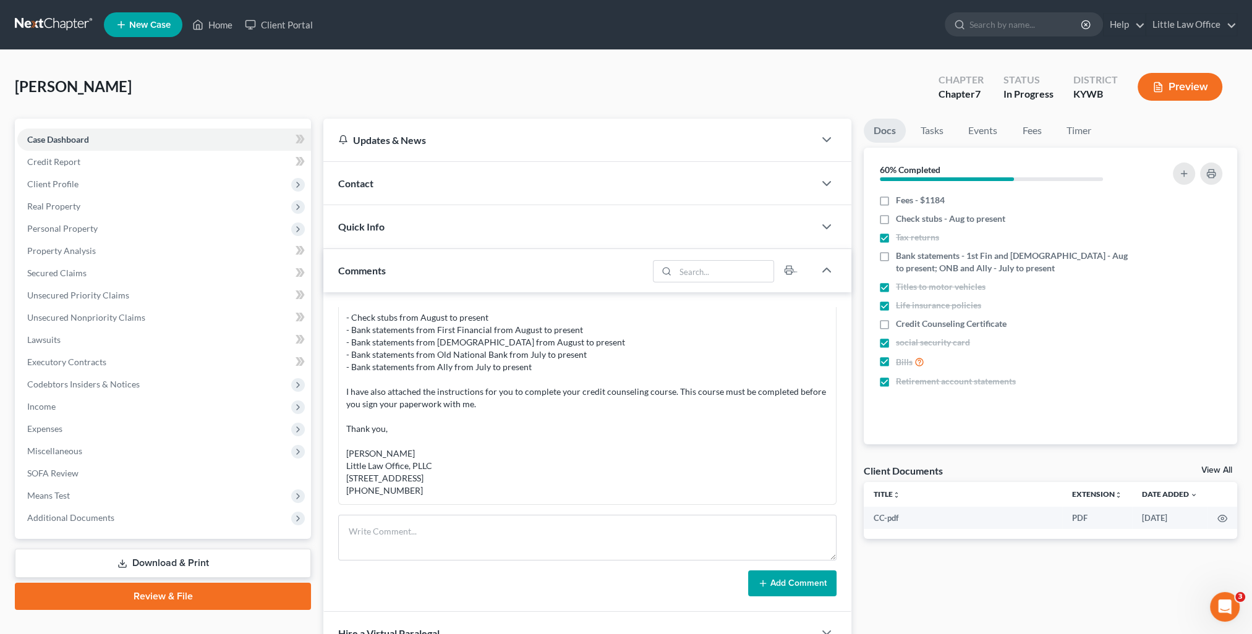
click at [404, 267] on div "Comments" at bounding box center [485, 270] width 325 height 43
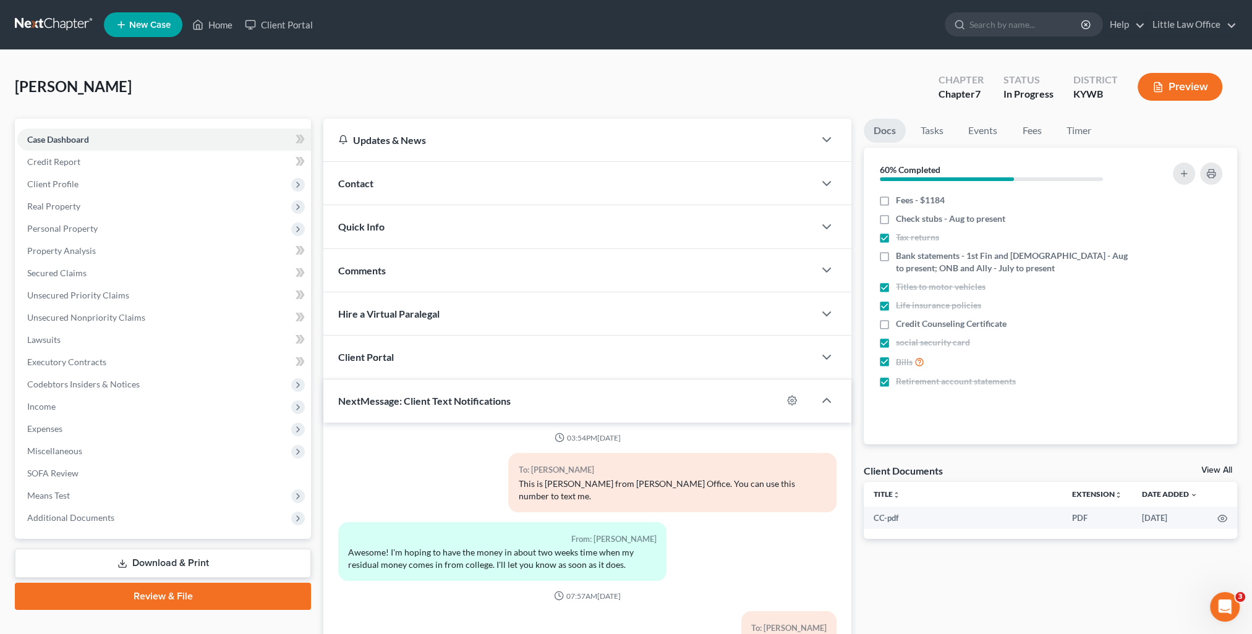
scroll to position [111, 0]
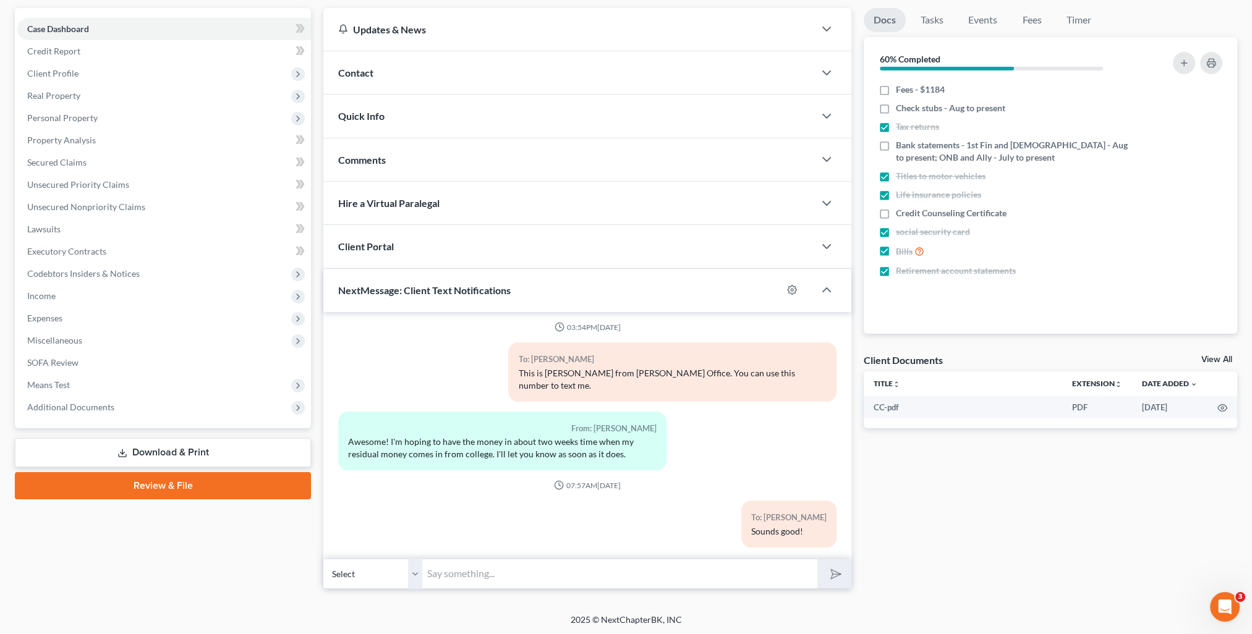
click at [584, 571] on input "text" at bounding box center [619, 574] width 395 height 30
type input "I noticed on the ally statements that [PERSON_NAME] is listed"
drag, startPoint x: 662, startPoint y: 565, endPoint x: 347, endPoint y: 534, distance: 315.6
click at [347, 534] on div "03:54PM[DATE] To: [PERSON_NAME] This is [PERSON_NAME] from [PERSON_NAME] Office…" at bounding box center [587, 450] width 528 height 276
click at [992, 615] on footer "2025 © NextChapterBK, INC" at bounding box center [626, 625] width 1252 height 22
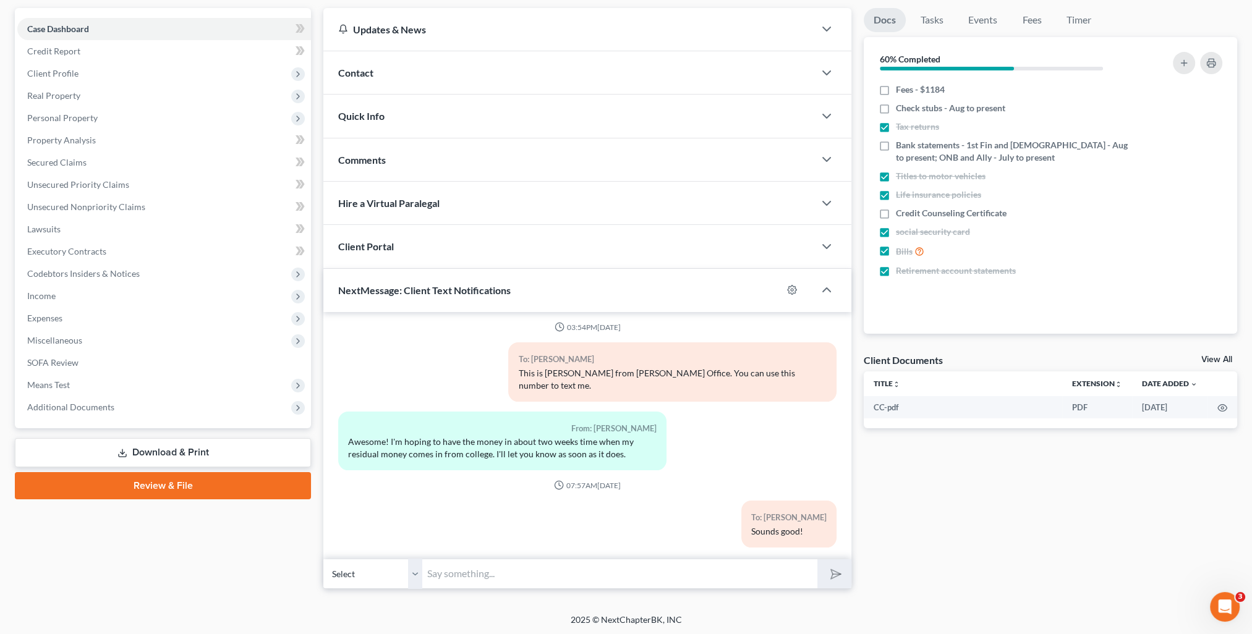
scroll to position [0, 0]
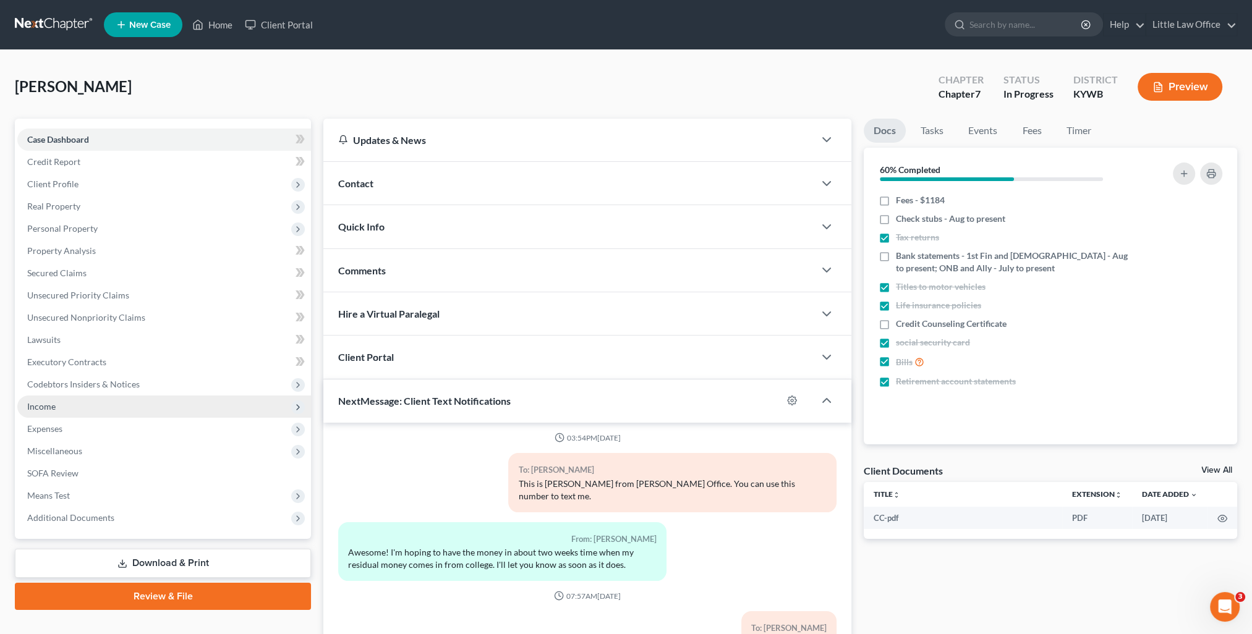
click at [85, 405] on span "Income" at bounding box center [164, 407] width 294 height 22
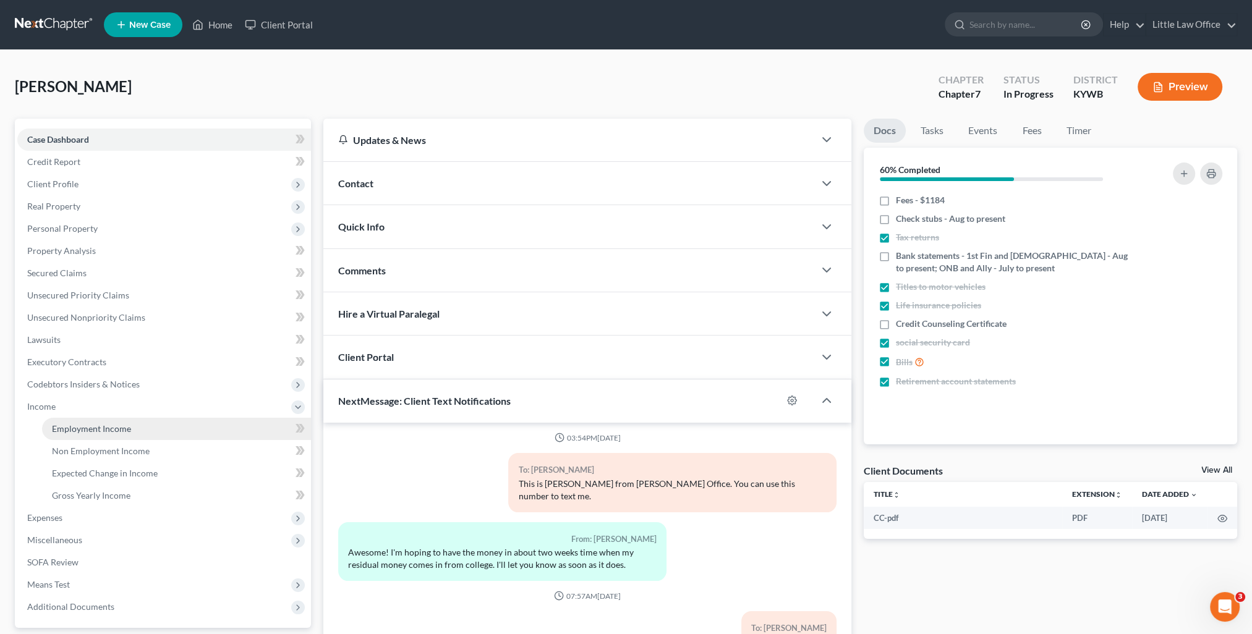
click at [97, 427] on span "Employment Income" at bounding box center [91, 428] width 79 height 11
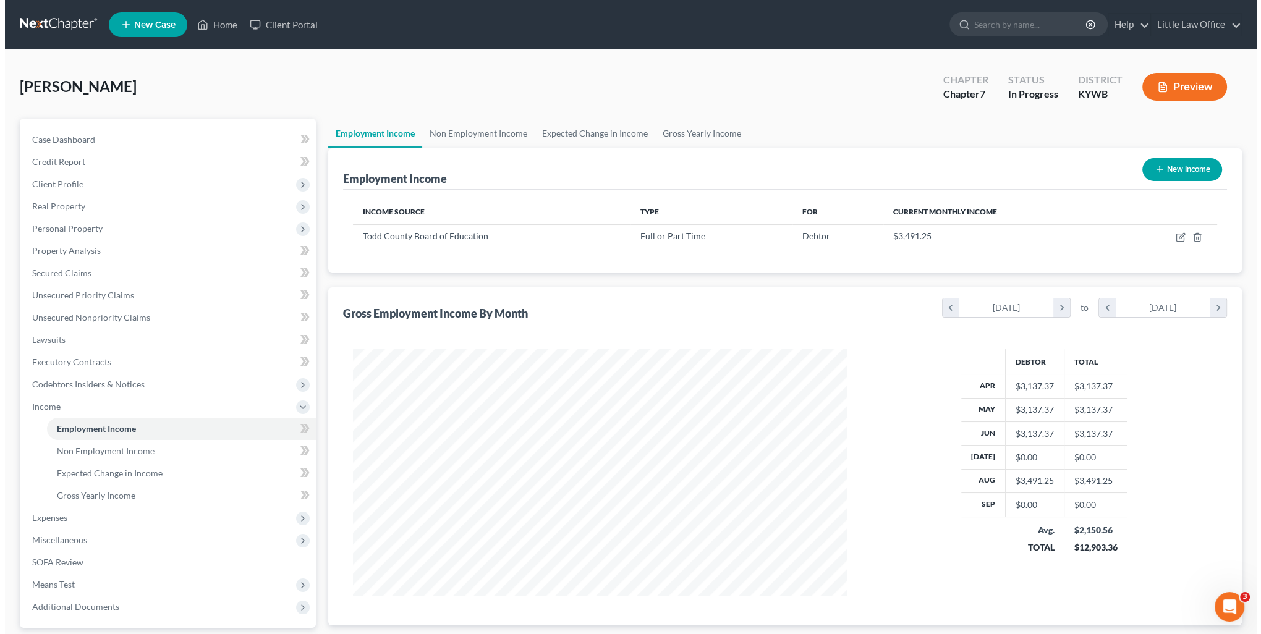
scroll to position [62, 0]
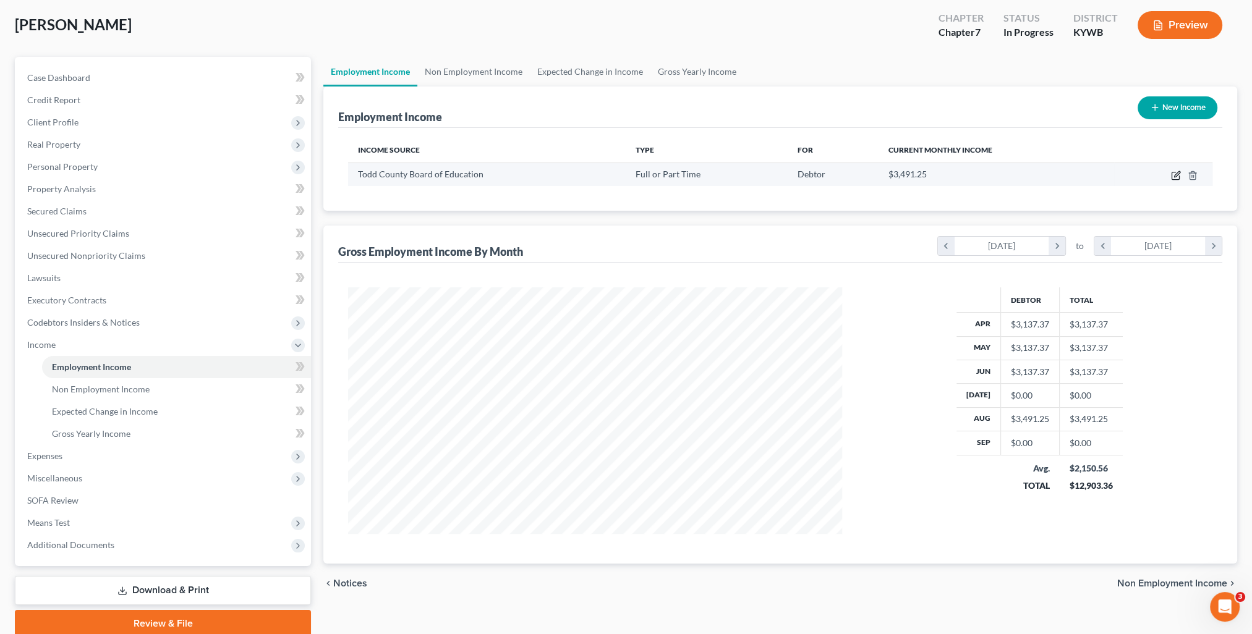
click at [1175, 175] on icon "button" at bounding box center [1176, 176] width 10 height 10
select select "0"
select select "18"
select select "0"
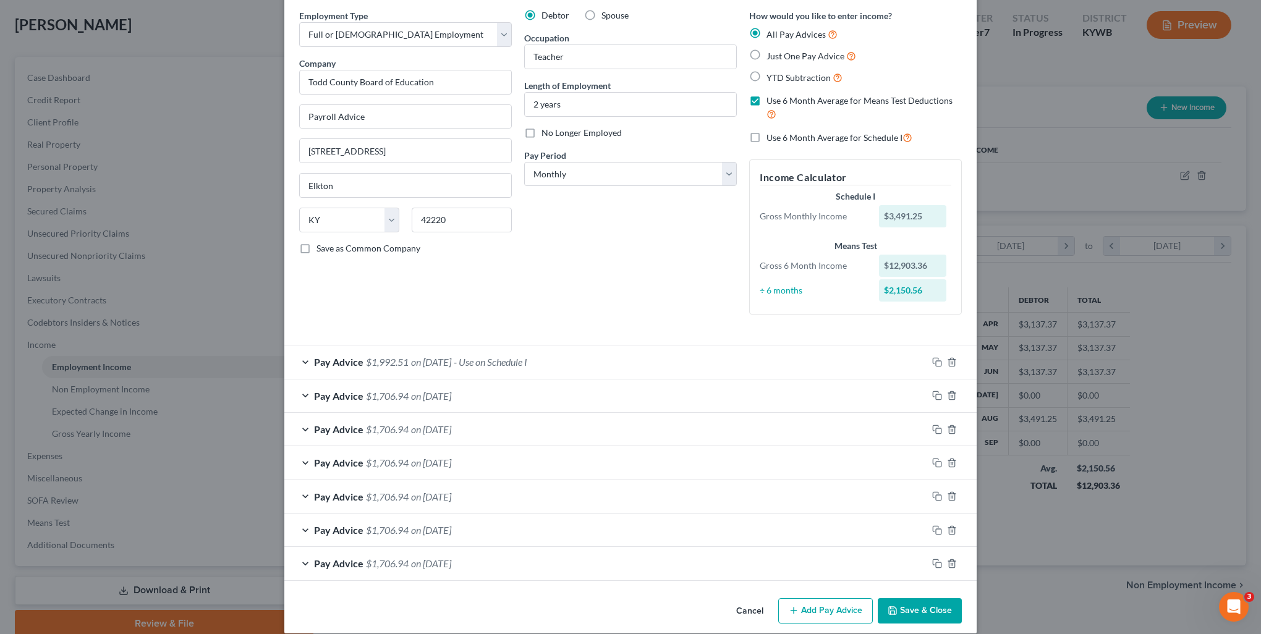
scroll to position [60, 0]
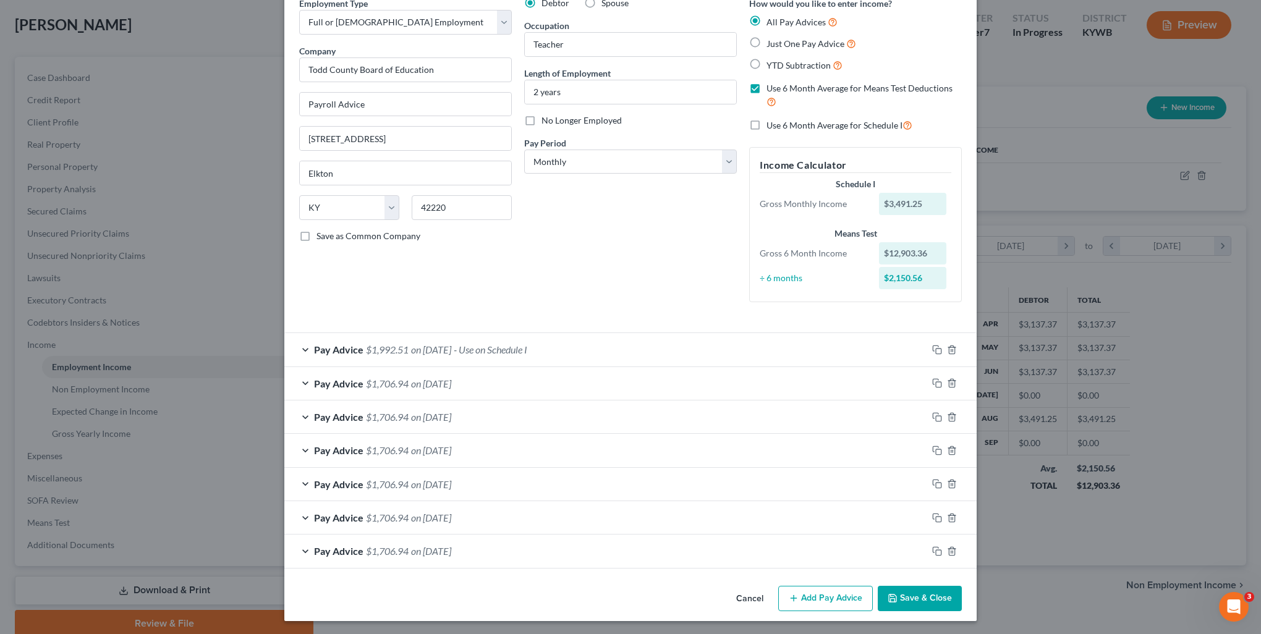
click at [502, 350] on span "- Use on Schedule I" at bounding box center [491, 350] width 74 height 12
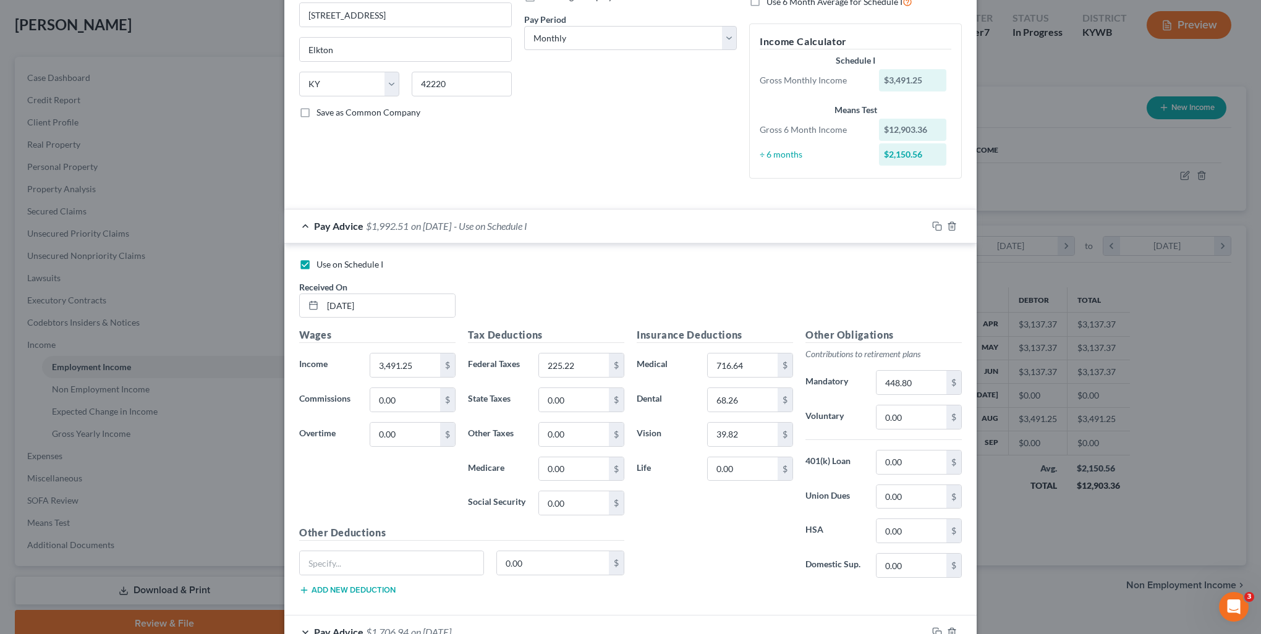
scroll to position [245, 0]
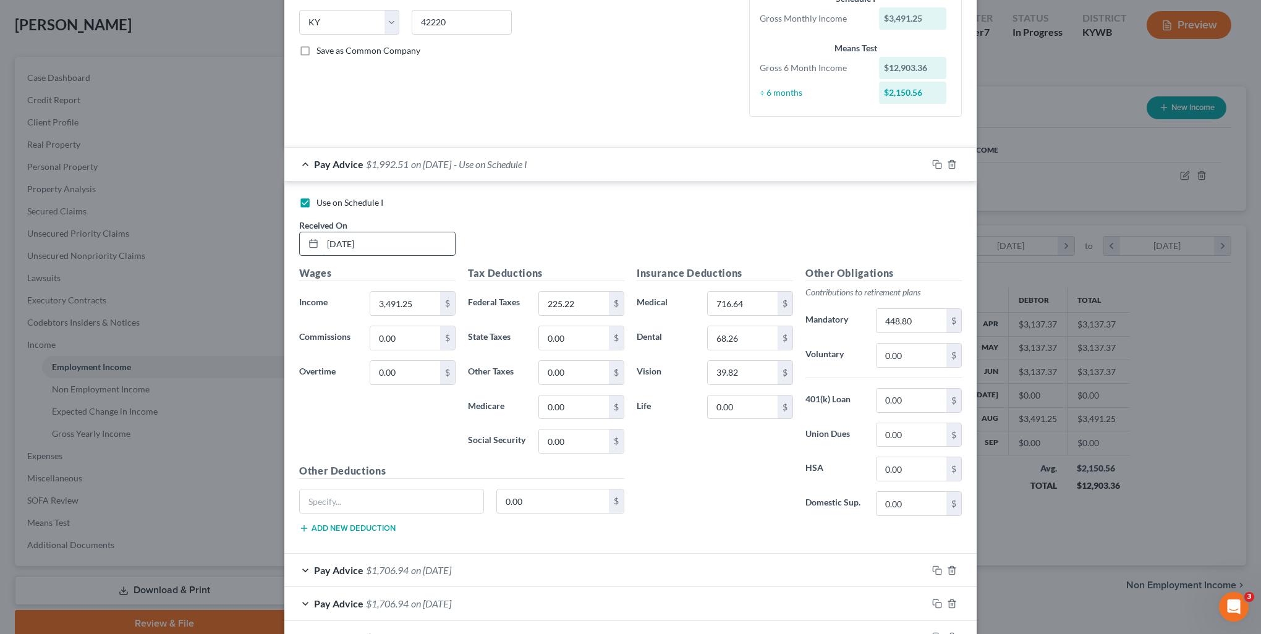
click at [342, 245] on input "[DATE]" at bounding box center [389, 243] width 132 height 23
type input "[DATE]"
click at [419, 301] on input "3,491.25" at bounding box center [405, 303] width 70 height 23
type input "3,491.25"
type input "88.62"
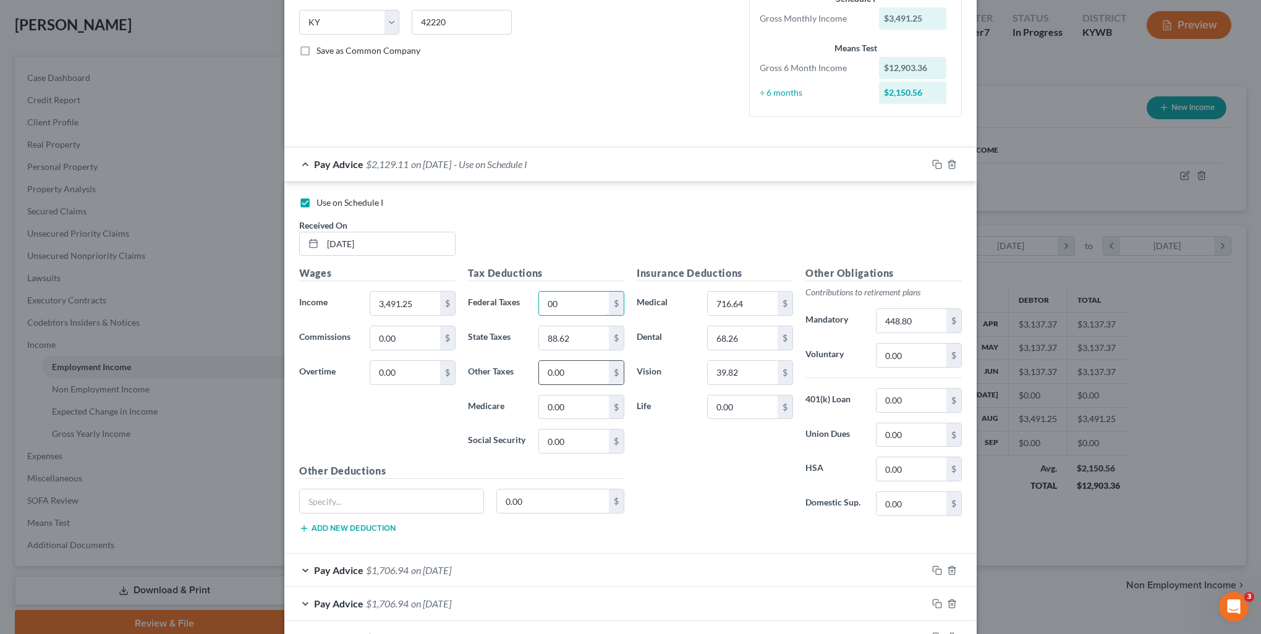
type input "00"
click at [558, 380] on input "0.00" at bounding box center [574, 372] width 70 height 23
click at [740, 298] on input "716.64" at bounding box center [743, 303] width 70 height 23
click at [749, 331] on input "68.26" at bounding box center [743, 337] width 70 height 23
type input "68.26"
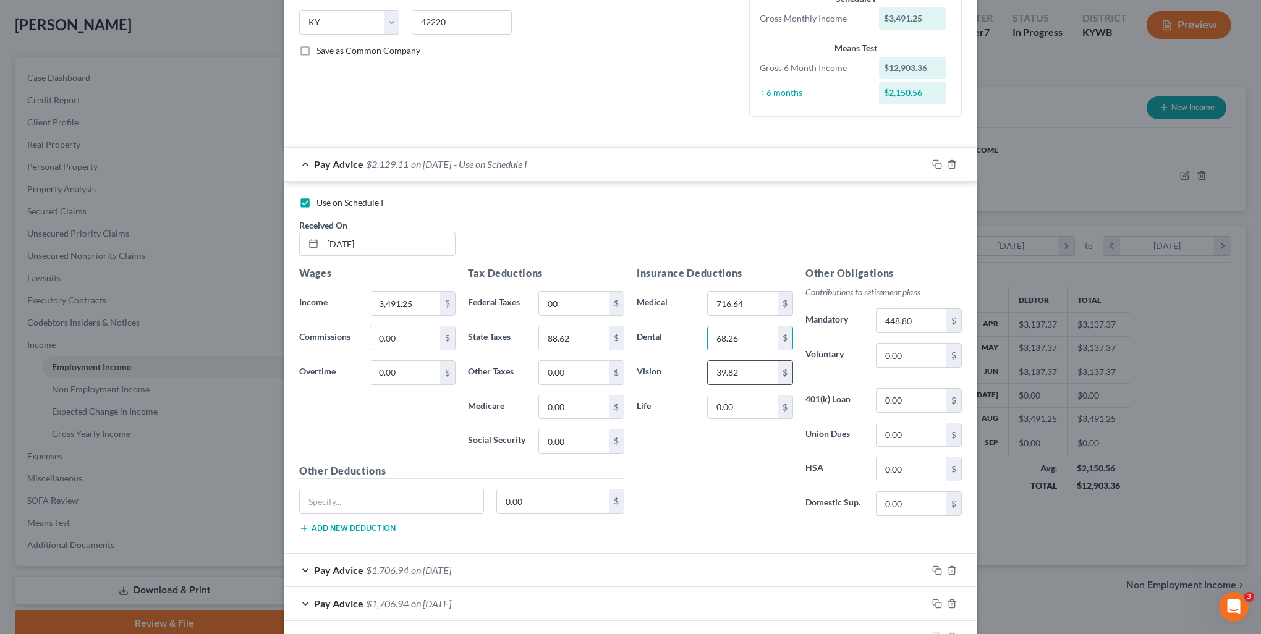
click at [720, 370] on input "39.82" at bounding box center [743, 372] width 70 height 23
click at [747, 405] on input "0.00" at bounding box center [743, 407] width 70 height 23
click at [577, 404] on input "0.00" at bounding box center [574, 407] width 70 height 23
type input "38.66"
click at [590, 378] on input "0.00" at bounding box center [574, 372] width 70 height 23
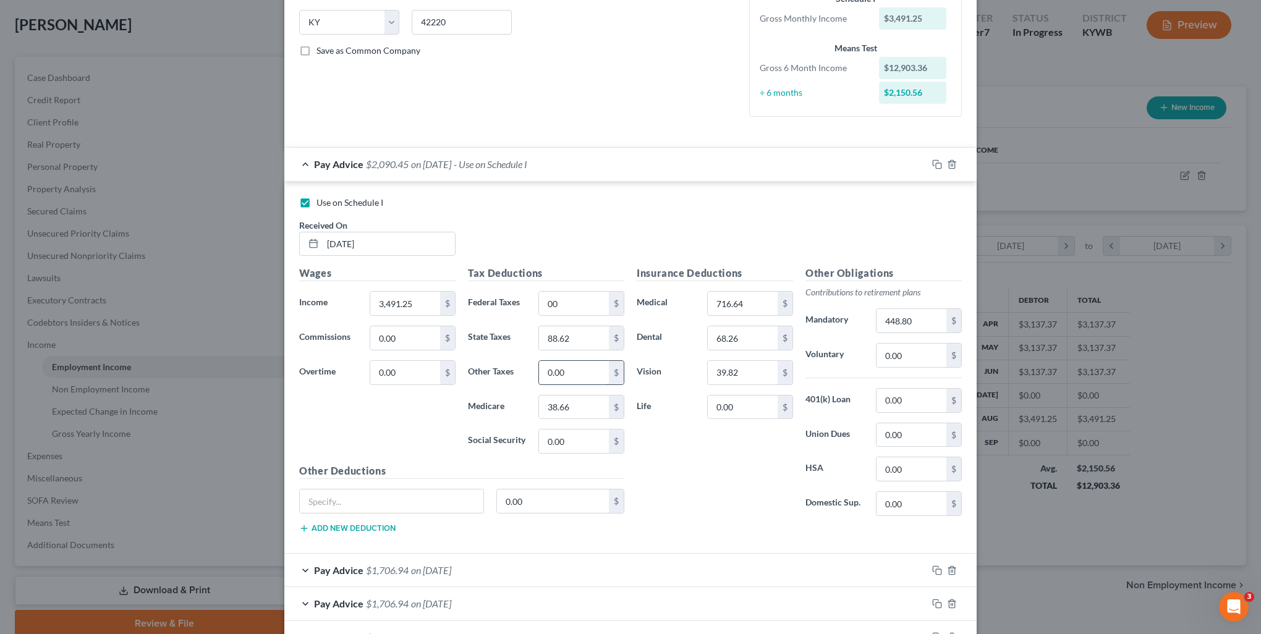
click at [566, 377] on input "0.00" at bounding box center [574, 372] width 70 height 23
drag, startPoint x: 566, startPoint y: 377, endPoint x: 539, endPoint y: 385, distance: 27.8
click at [539, 385] on div "Tax Deductions Federal Taxes 00 $ State Taxes 88.62 $ Other Taxes 0.00 $ Medica…" at bounding box center [546, 365] width 169 height 198
type input "104.74"
click at [572, 406] on input "38.66" at bounding box center [574, 407] width 70 height 23
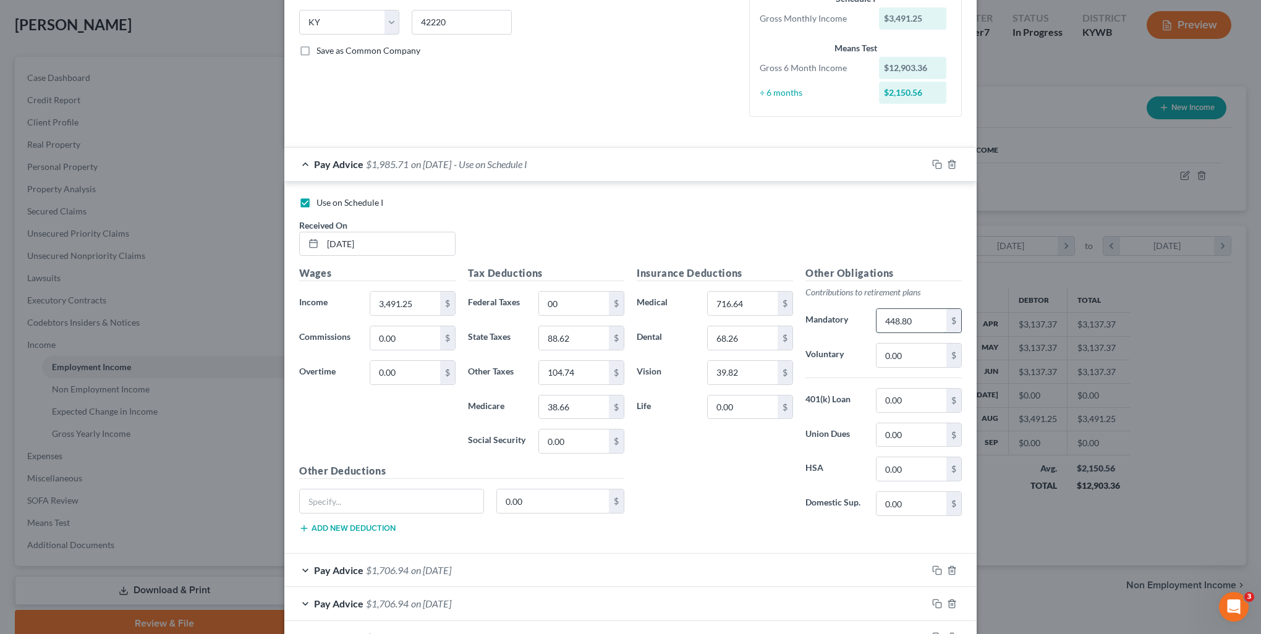
click at [921, 323] on input "448.80" at bounding box center [912, 320] width 70 height 23
click at [927, 361] on input "0.00" at bounding box center [912, 355] width 70 height 23
click at [934, 165] on icon "button" at bounding box center [937, 165] width 10 height 10
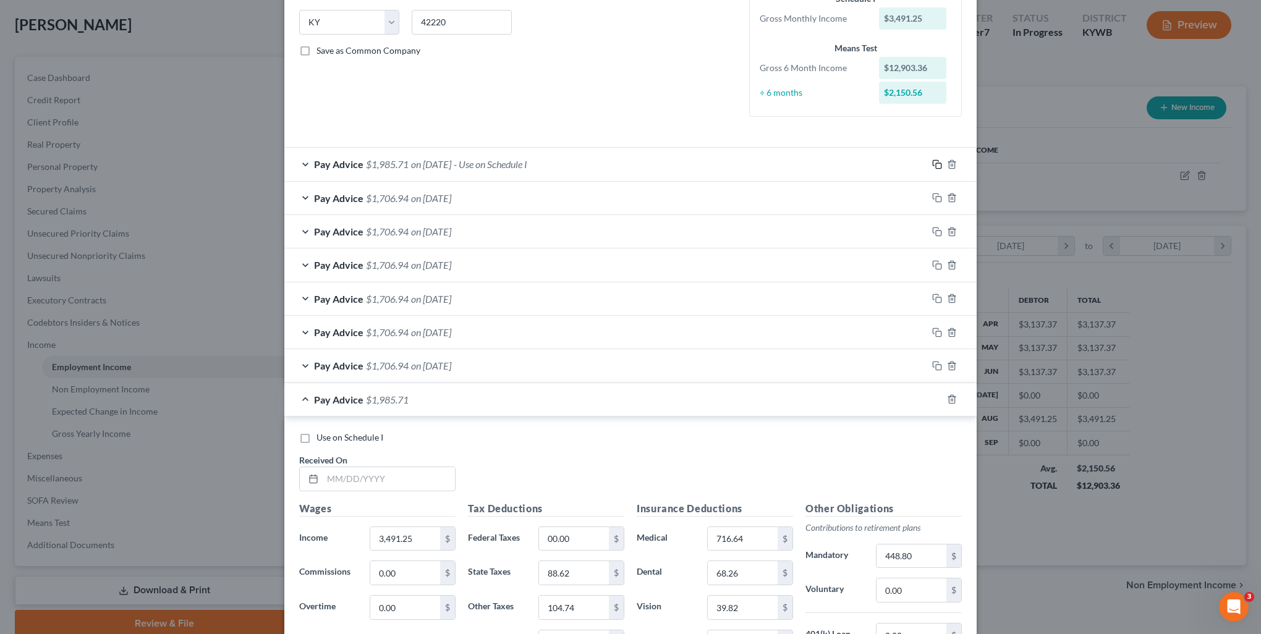
scroll to position [369, 0]
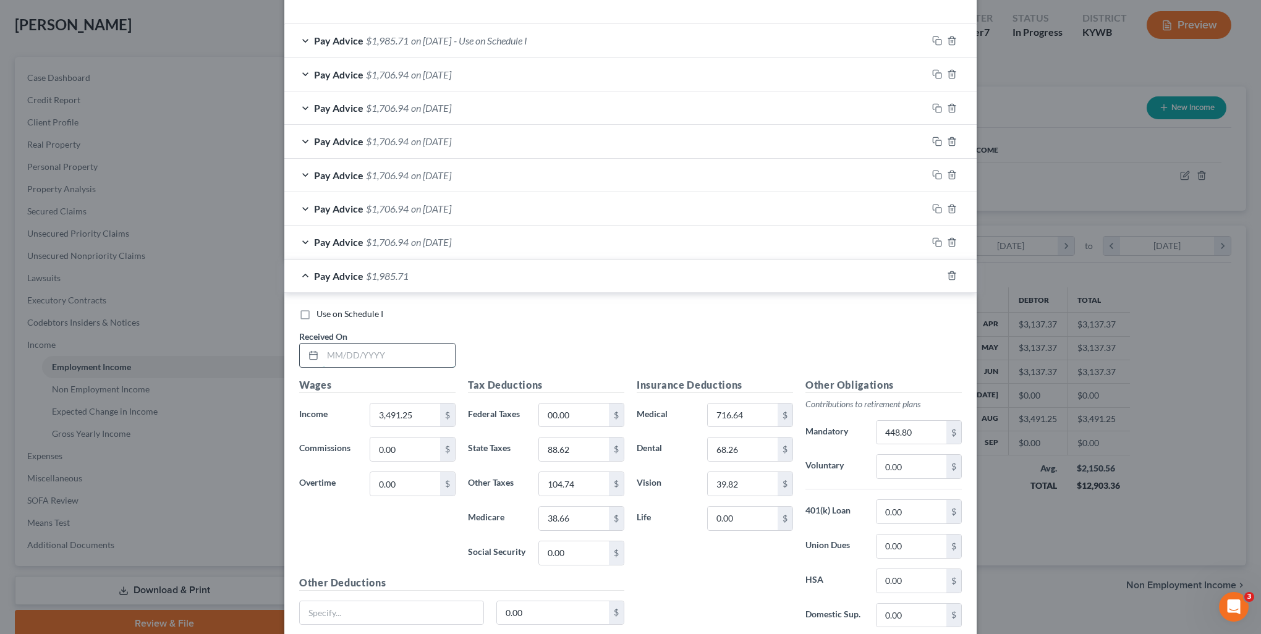
click at [365, 344] on input "text" at bounding box center [389, 355] width 132 height 23
type input "[DATE]"
click at [480, 298] on div "Use on Schedule I Received On * [DATE] Wages Income * 3,491.25 $ Commissions 0.…" at bounding box center [630, 479] width 692 height 372
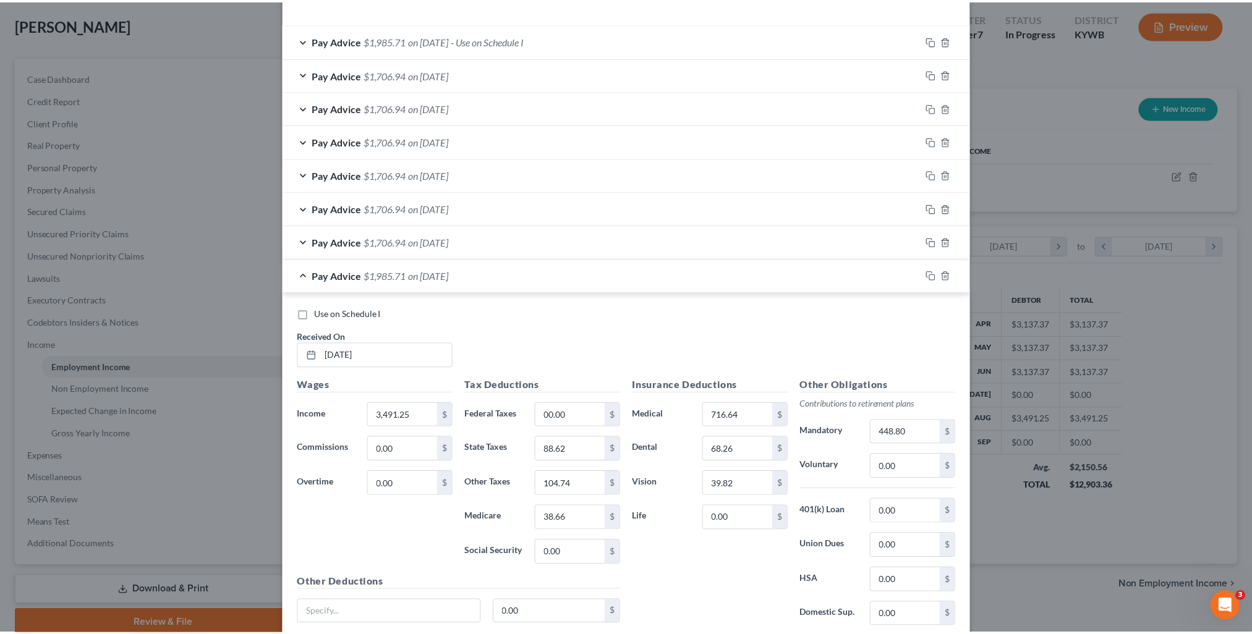
scroll to position [464, 0]
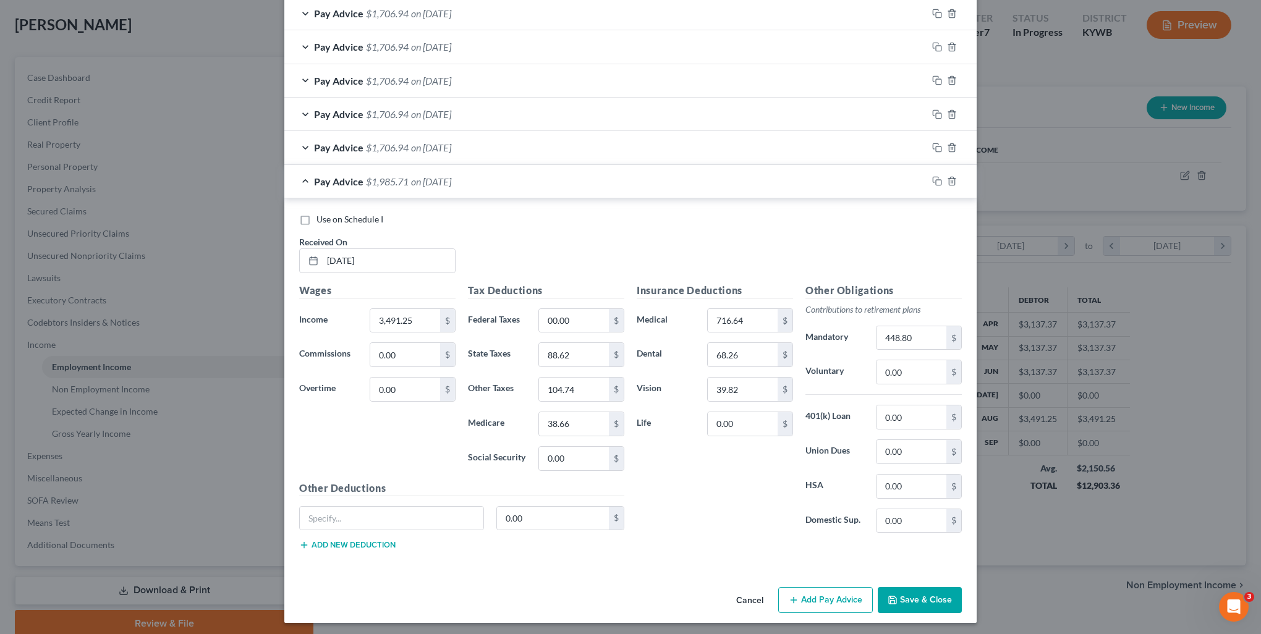
click at [924, 594] on button "Save & Close" at bounding box center [920, 600] width 84 height 26
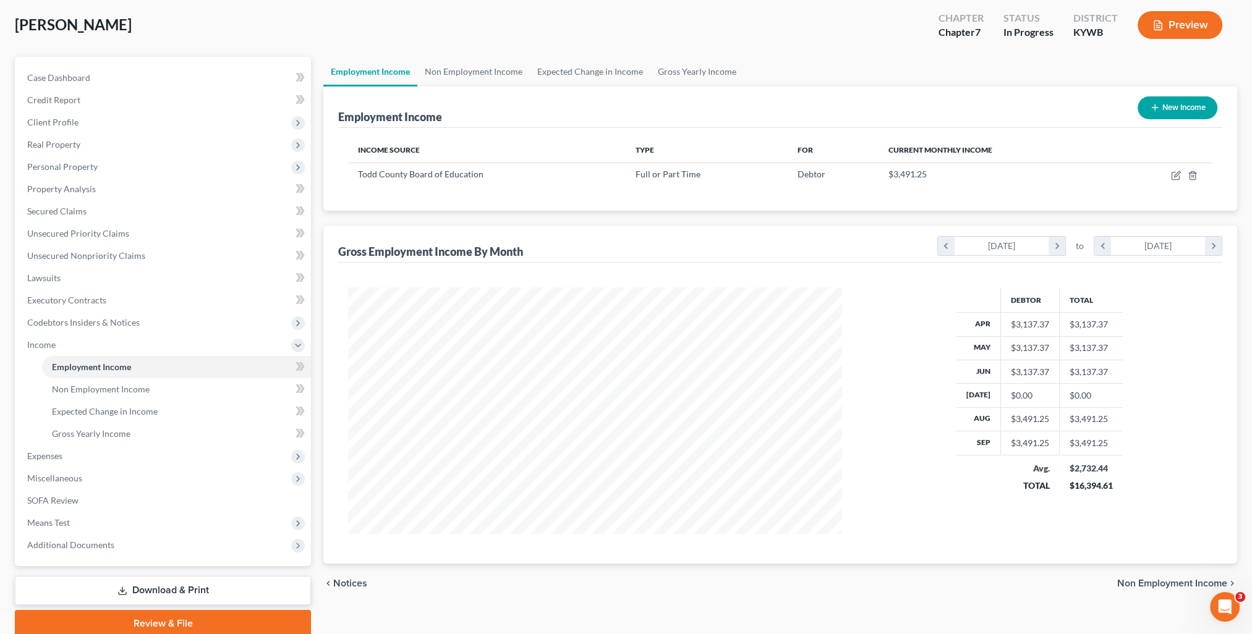
scroll to position [0, 0]
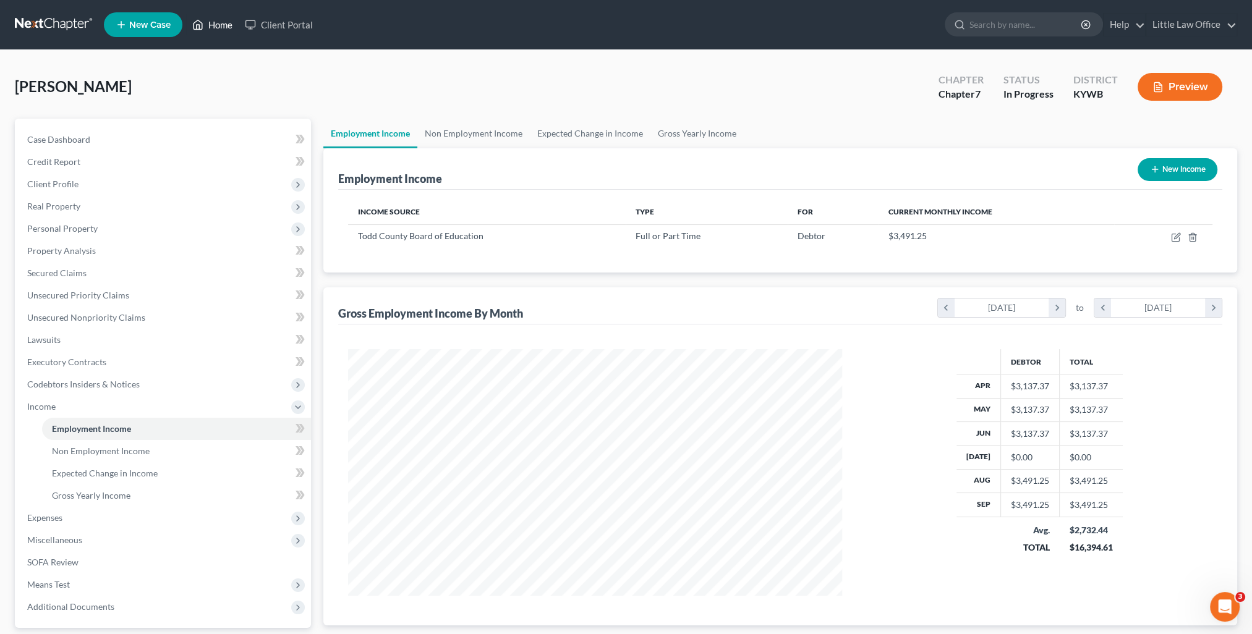
click at [216, 26] on link "Home" at bounding box center [212, 25] width 53 height 22
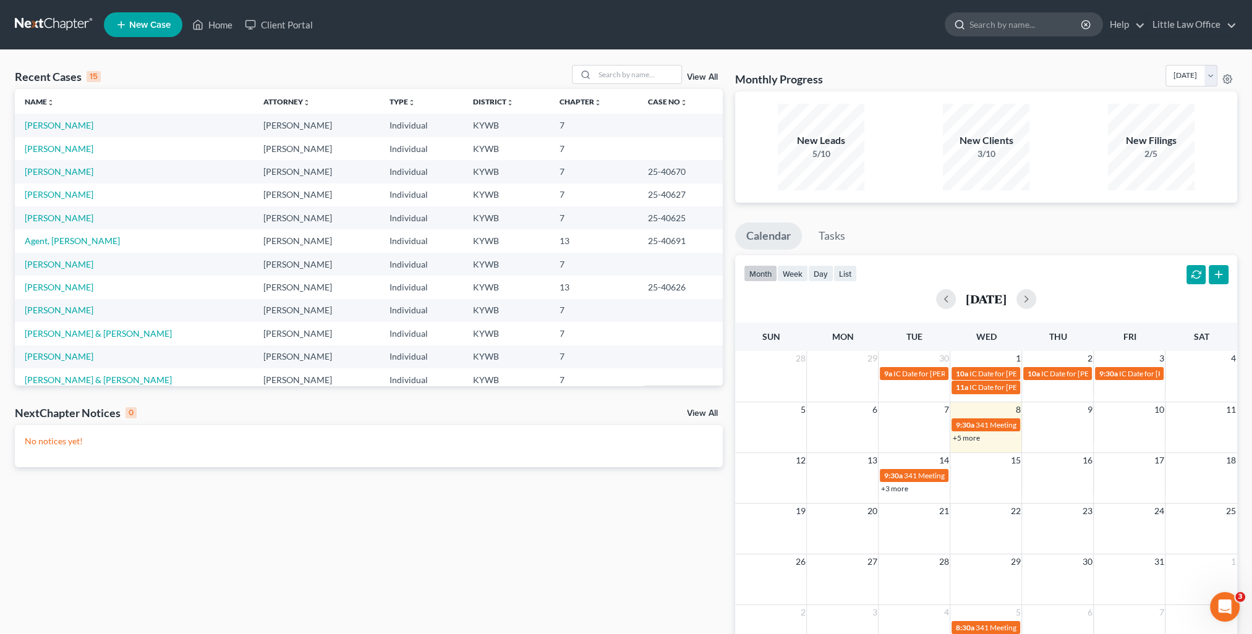
click at [1011, 26] on input "search" at bounding box center [1025, 24] width 113 height 23
type input "o bryan"
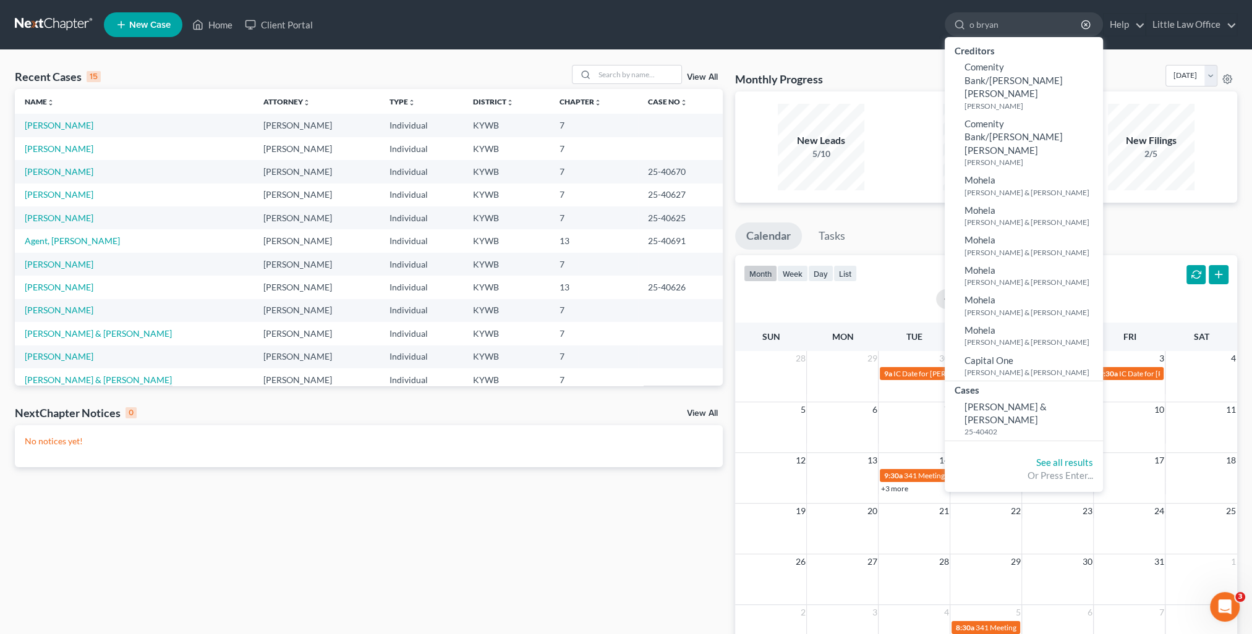
drag, startPoint x: 1011, startPoint y: 26, endPoint x: 922, endPoint y: 35, distance: 90.1
click at [922, 35] on ul "New Case Home Client Portal [PERSON_NAME] - No Result - Creditors Comenity Bank…" at bounding box center [670, 25] width 1133 height 32
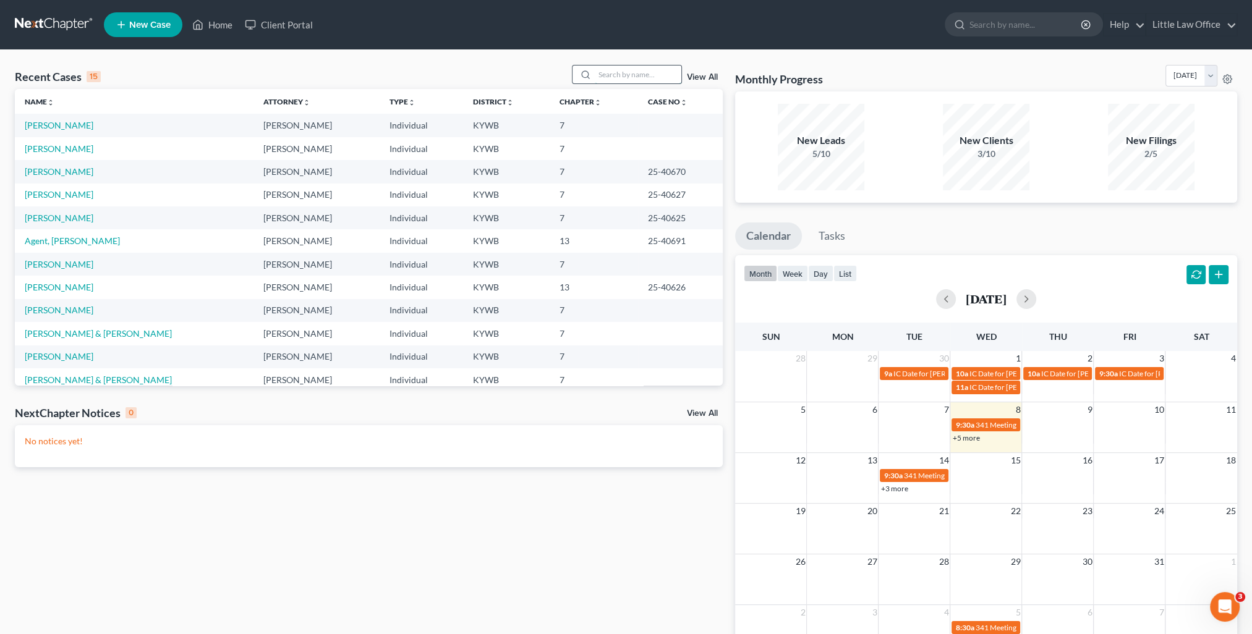
click at [654, 75] on input "search" at bounding box center [638, 75] width 87 height 18
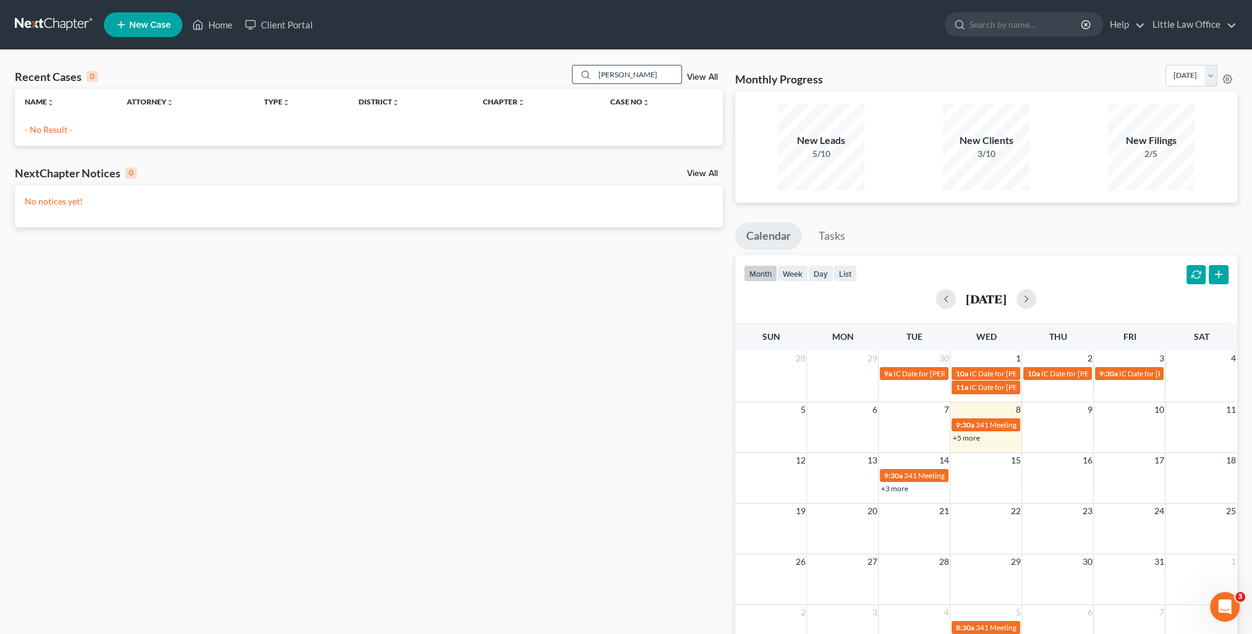
click at [655, 78] on input "[PERSON_NAME]" at bounding box center [638, 75] width 87 height 18
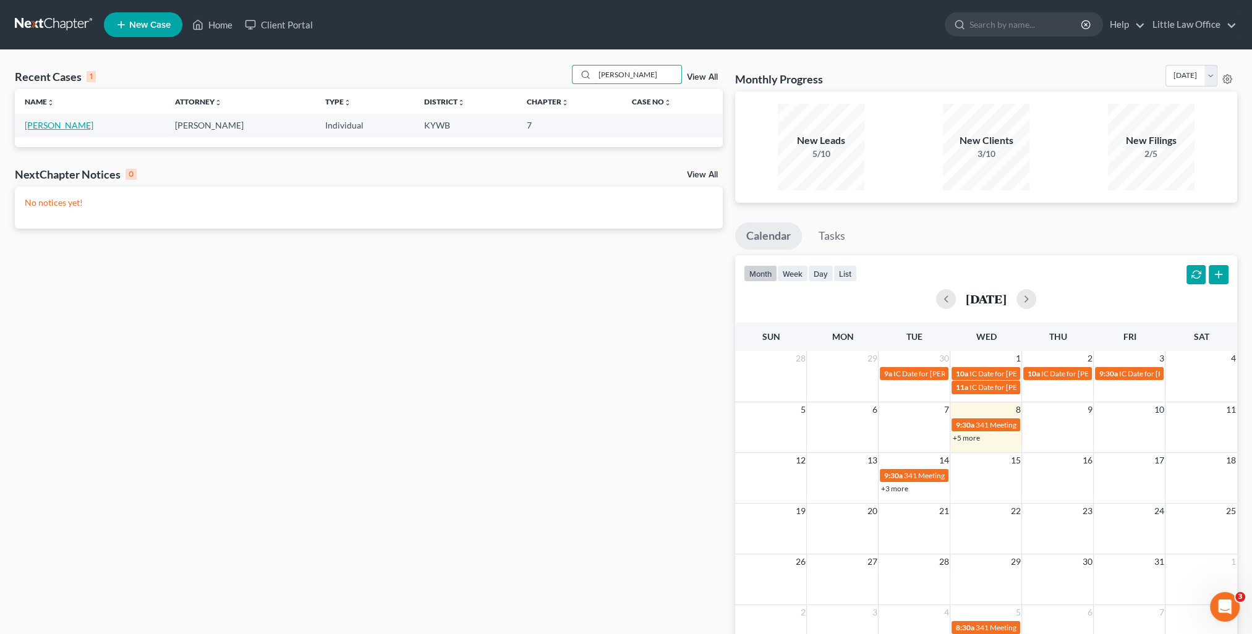
type input "[PERSON_NAME]"
click at [70, 129] on link "[PERSON_NAME]" at bounding box center [59, 125] width 69 height 11
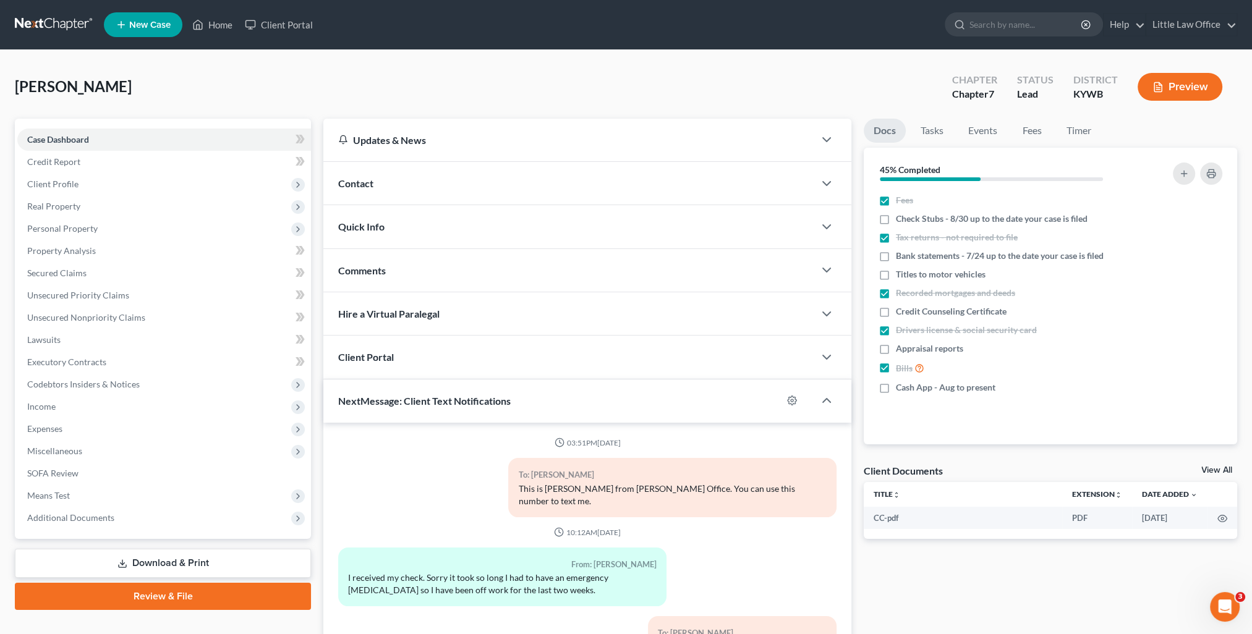
scroll to position [1020, 0]
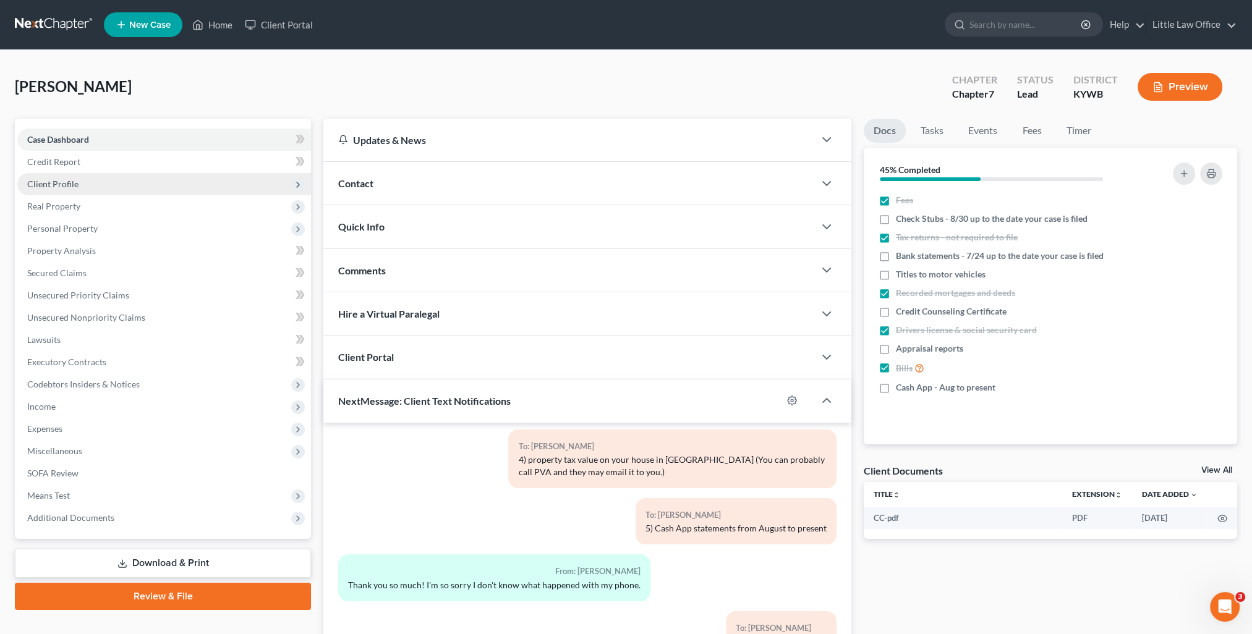
click at [67, 192] on span "Client Profile" at bounding box center [164, 184] width 294 height 22
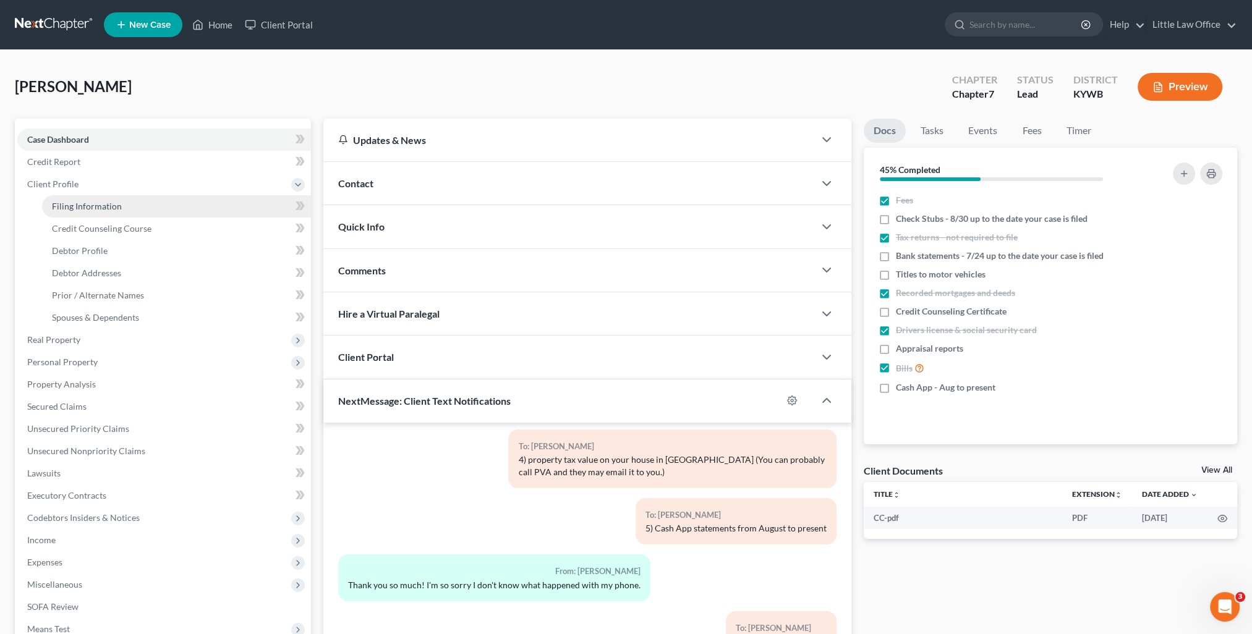
click at [91, 202] on span "Filing Information" at bounding box center [87, 206] width 70 height 11
select select "1"
select select "0"
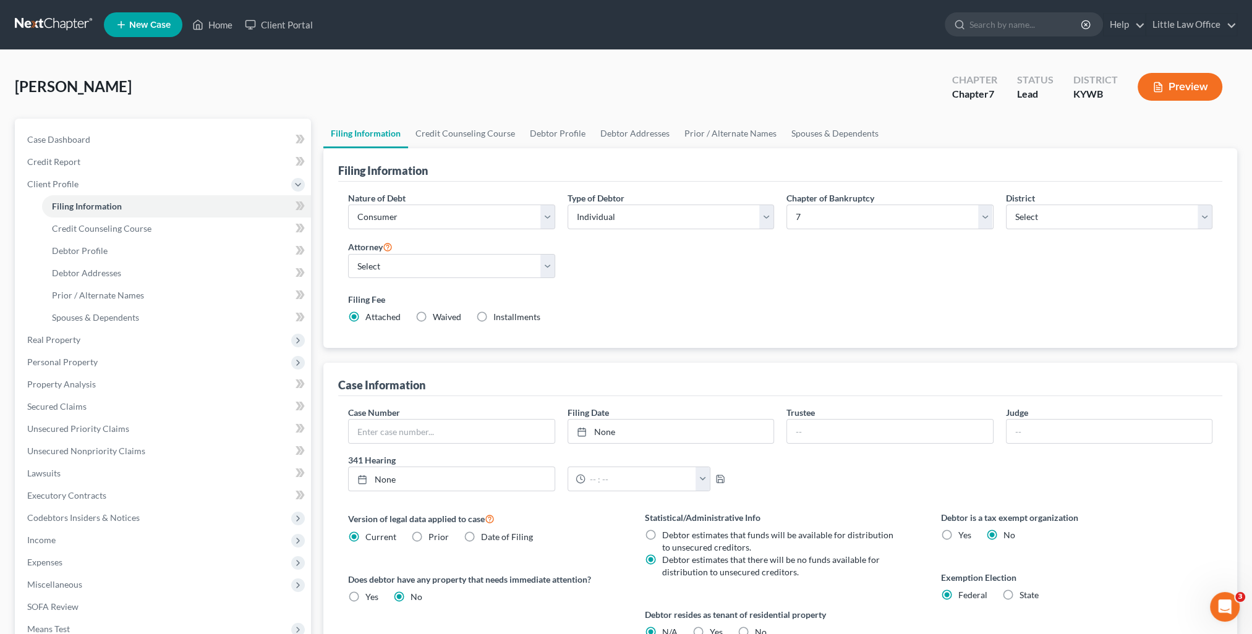
scroll to position [178, 0]
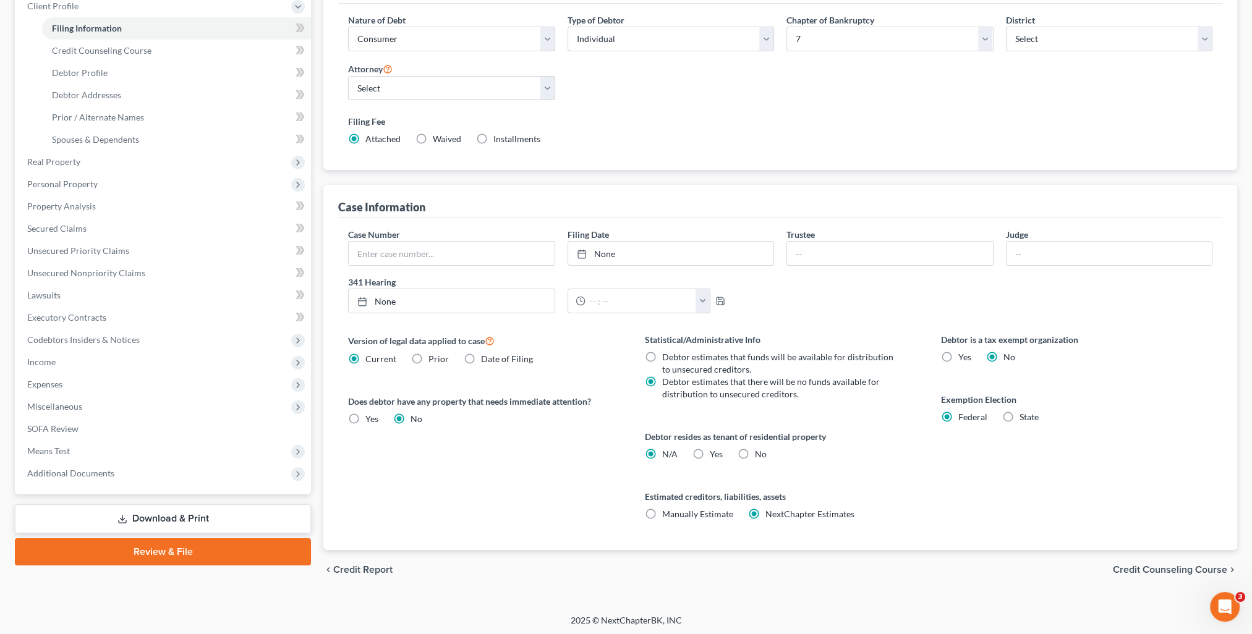
click at [1150, 565] on span "Credit Counseling Course" at bounding box center [1170, 570] width 114 height 10
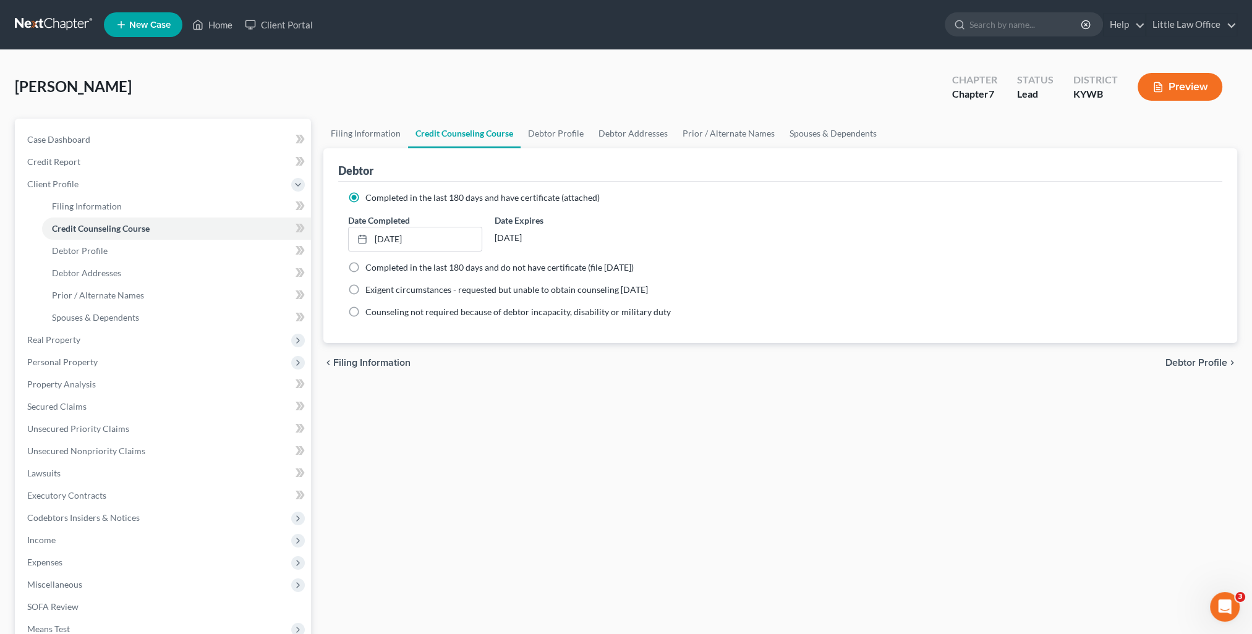
click at [1193, 362] on span "Debtor Profile" at bounding box center [1196, 363] width 62 height 10
select select "0"
select select "3"
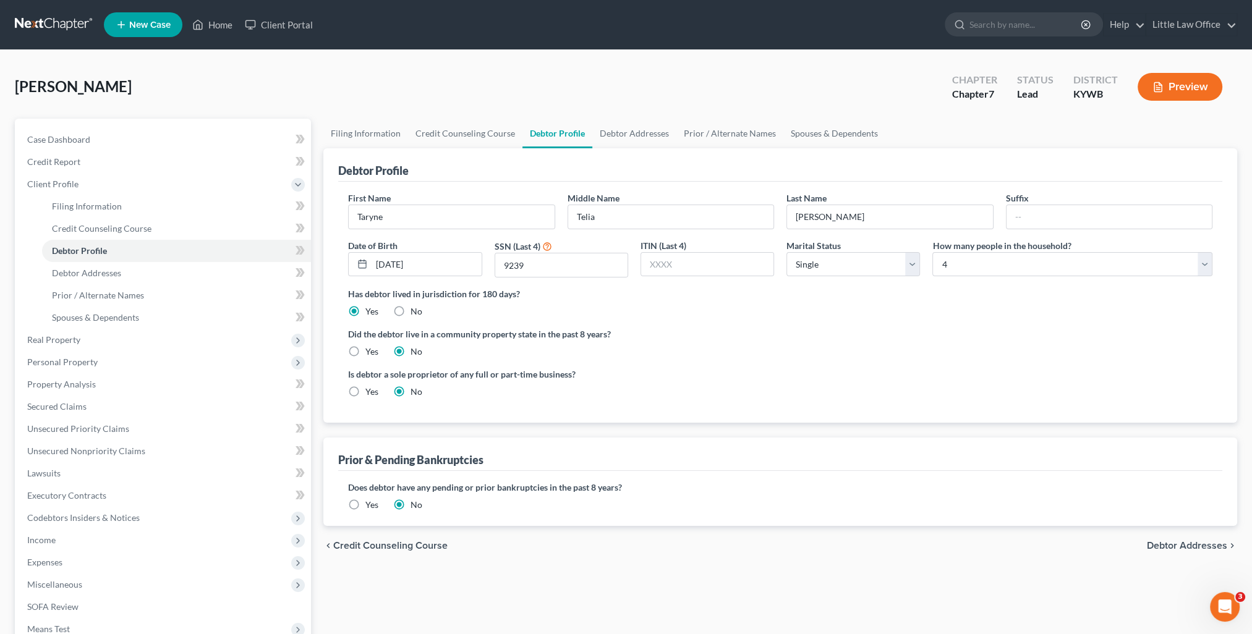
click at [1165, 545] on span "Debtor Addresses" at bounding box center [1187, 546] width 80 height 10
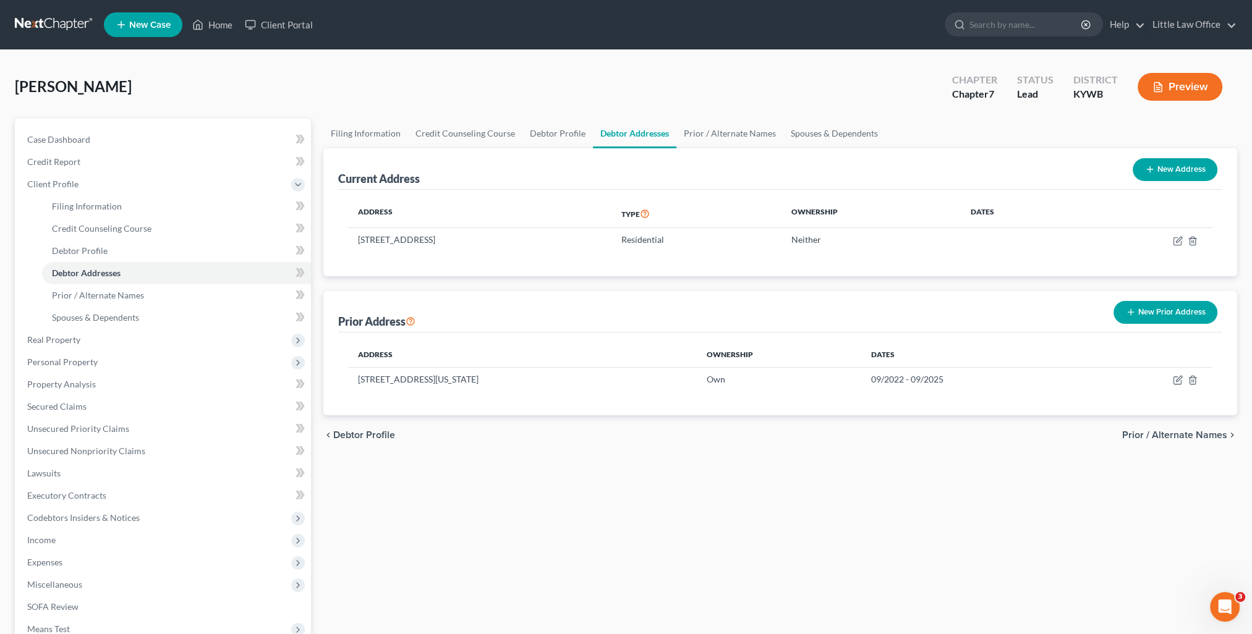
click at [1187, 432] on span "Prior / Alternate Names" at bounding box center [1174, 435] width 105 height 10
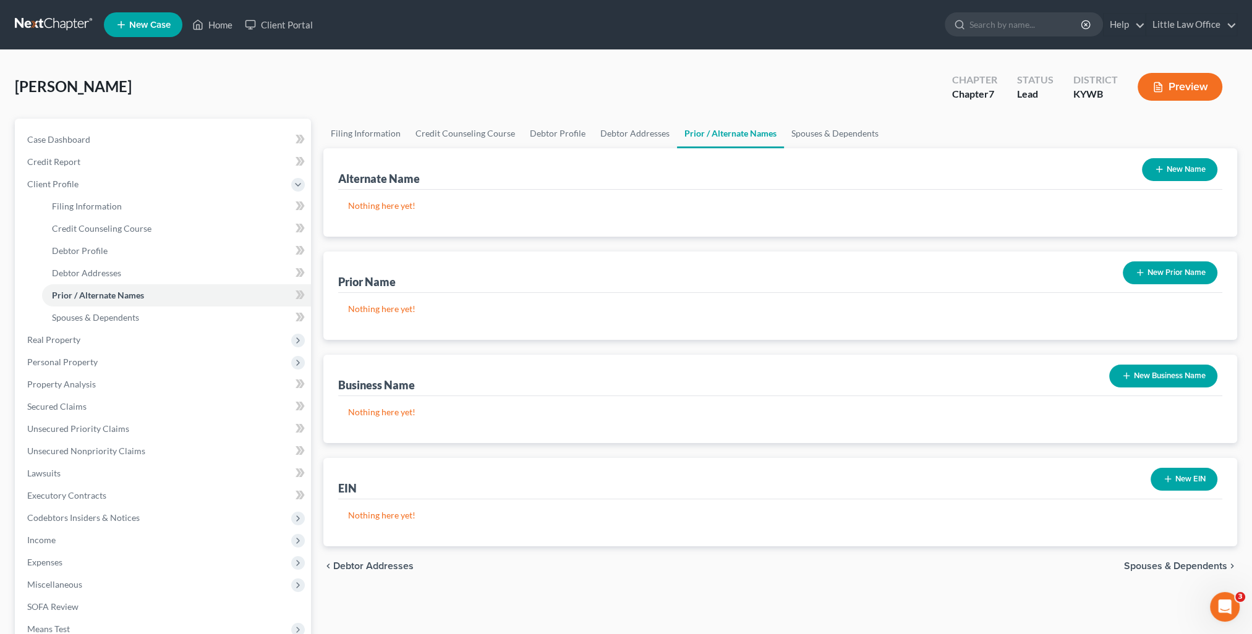
click at [1221, 565] on span "Spouses & Dependents" at bounding box center [1175, 566] width 103 height 10
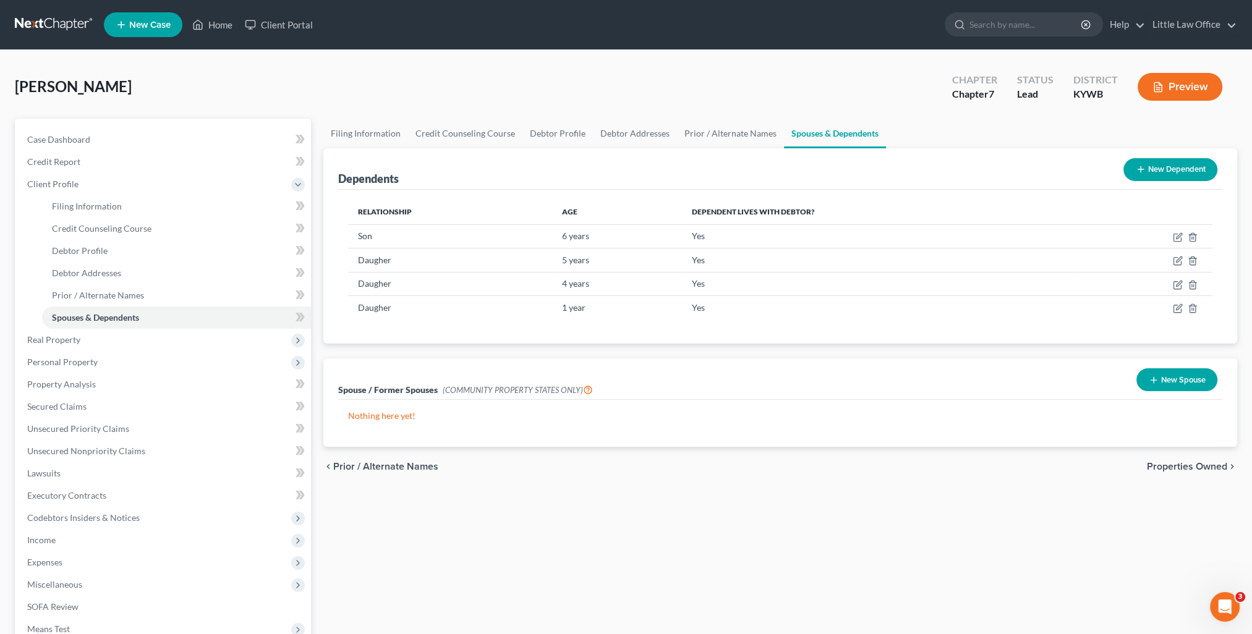
click at [1189, 467] on span "Properties Owned" at bounding box center [1187, 467] width 80 height 10
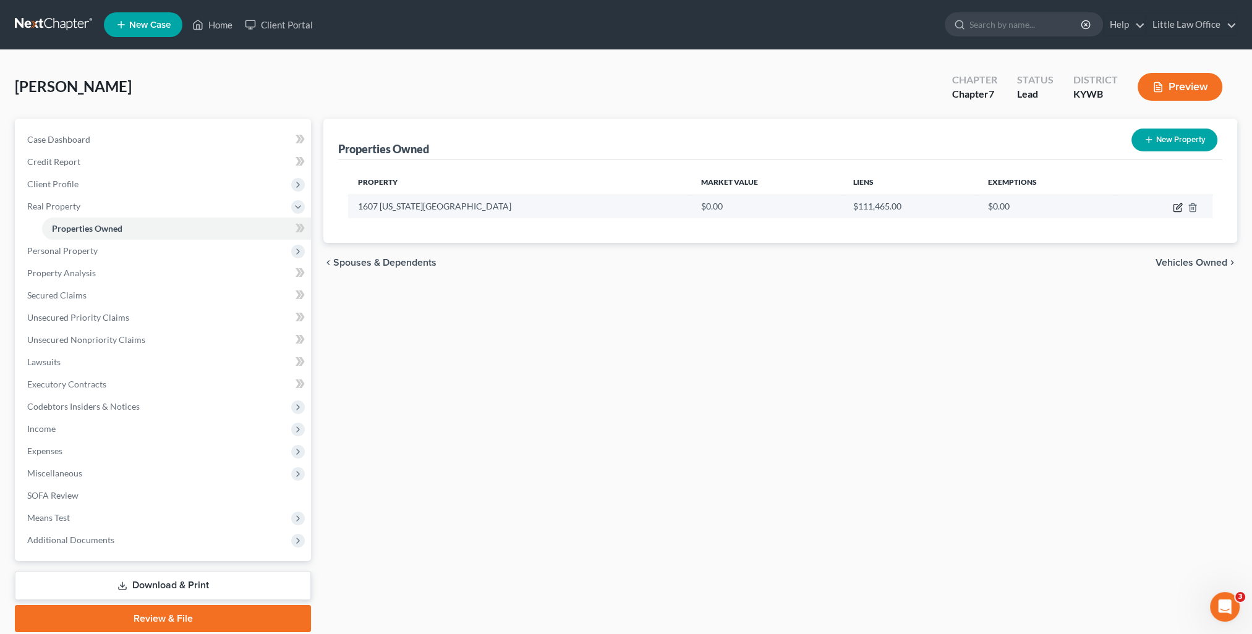
click at [1174, 206] on icon "button" at bounding box center [1178, 208] width 10 height 10
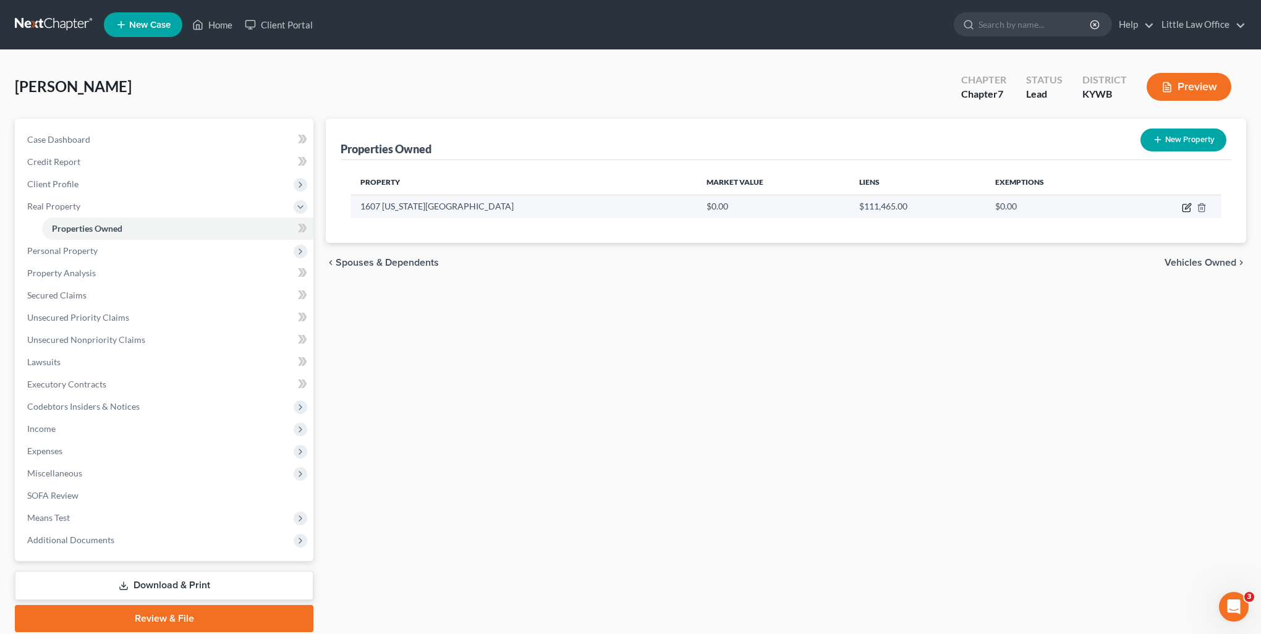
select select "18"
select select "0"
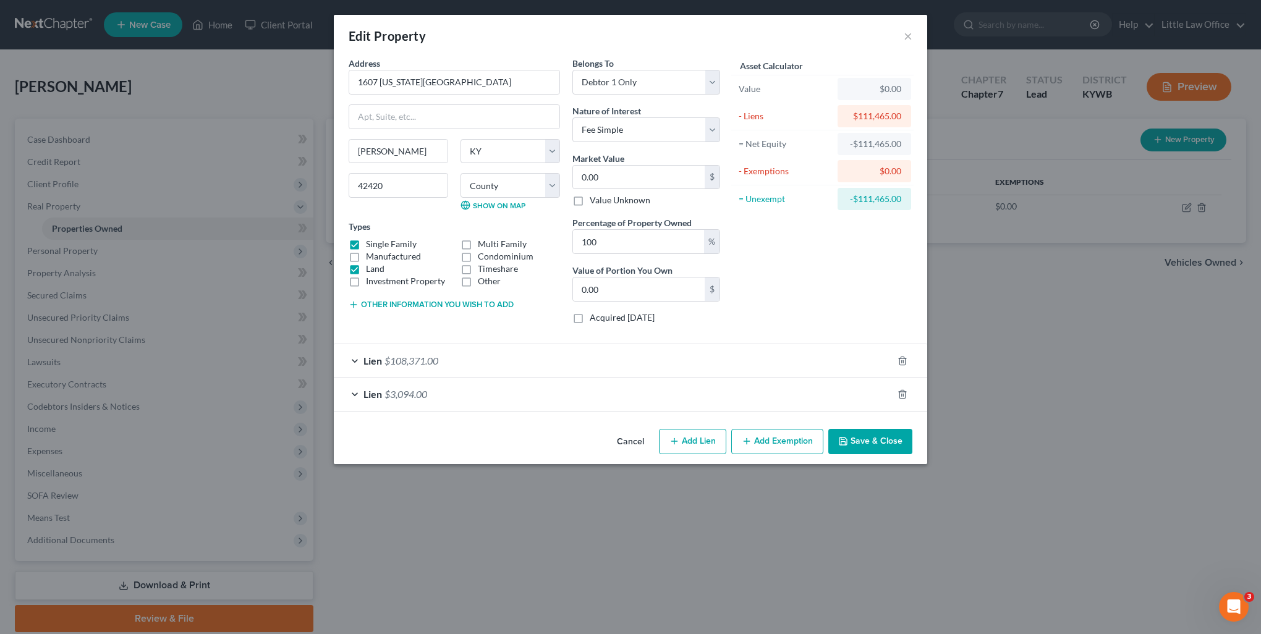
click at [900, 442] on button "Save & Close" at bounding box center [870, 442] width 84 height 26
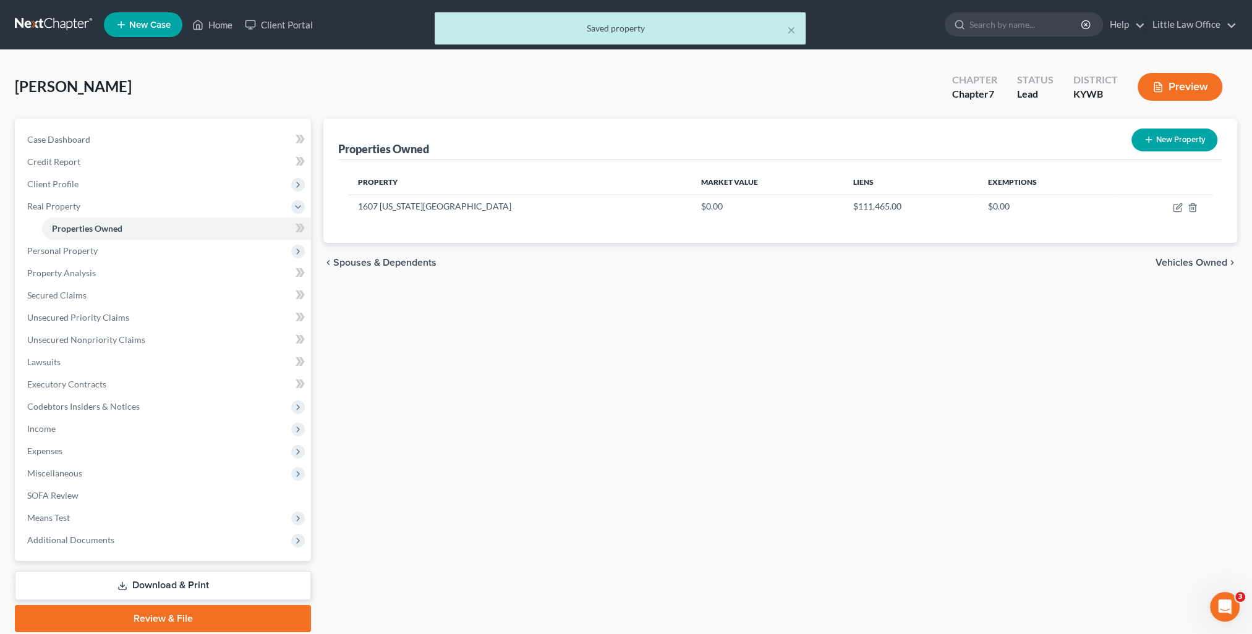
click at [1186, 260] on span "Vehicles Owned" at bounding box center [1191, 263] width 72 height 10
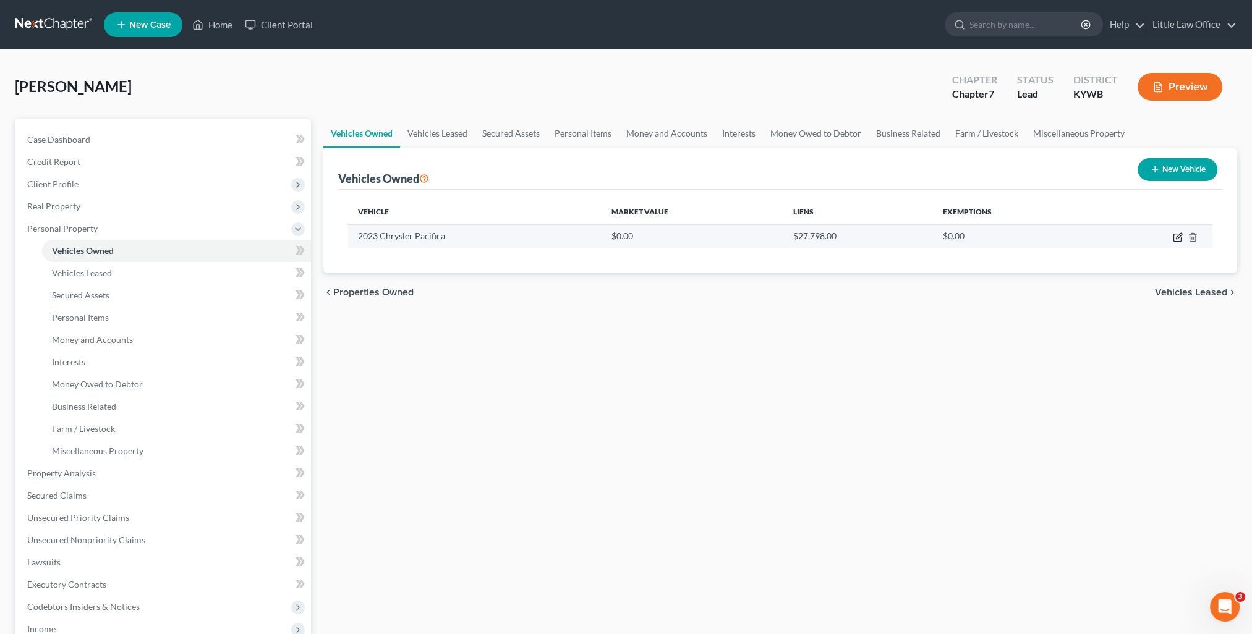
click at [1177, 236] on icon "button" at bounding box center [1178, 237] width 10 height 10
select select "0"
select select "3"
select select "0"
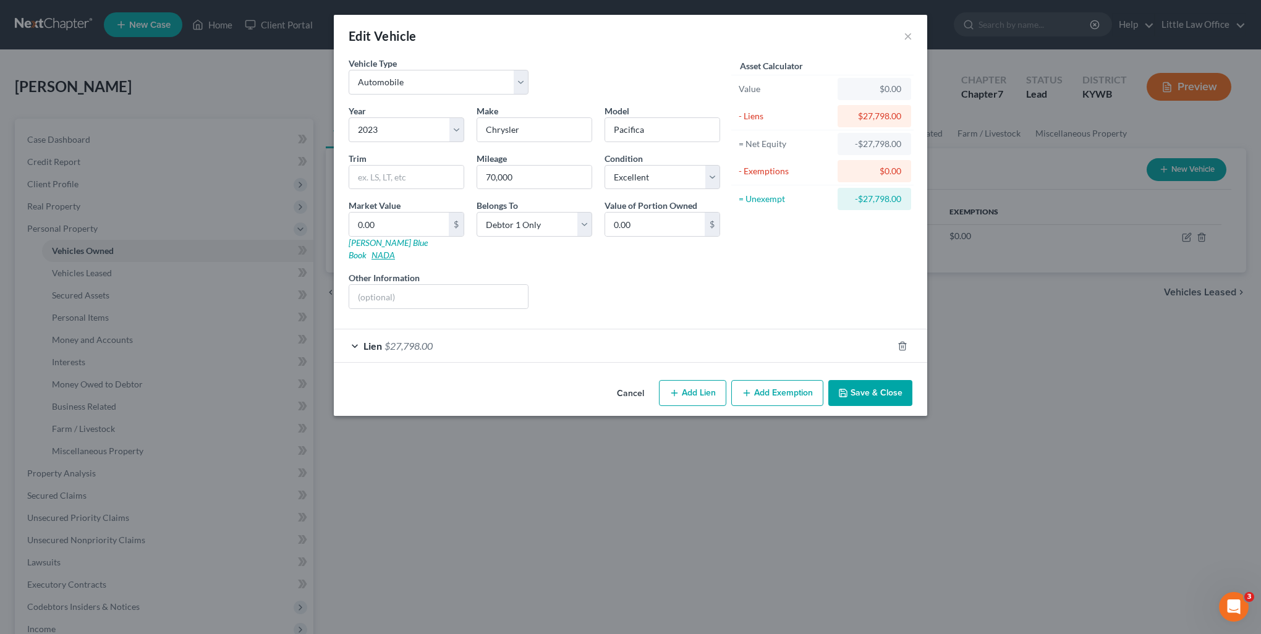
click at [395, 250] on link "NADA" at bounding box center [383, 255] width 23 height 11
click at [853, 380] on button "Save & Close" at bounding box center [870, 393] width 84 height 26
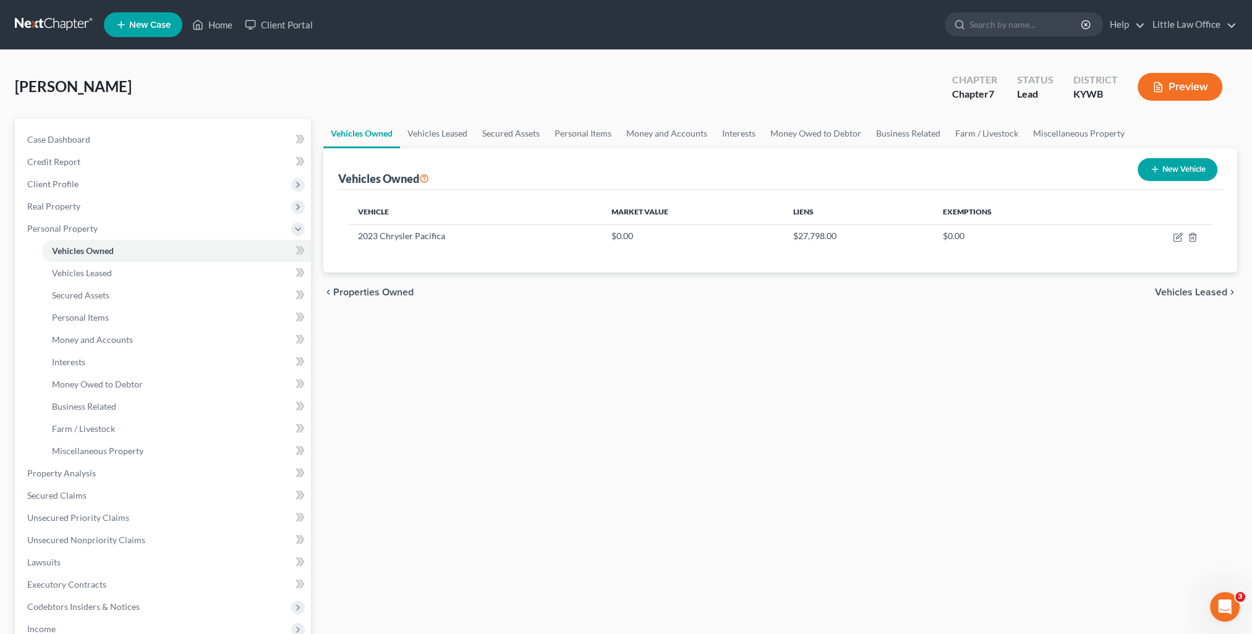
click at [1192, 292] on span "Vehicles Leased" at bounding box center [1191, 292] width 72 height 10
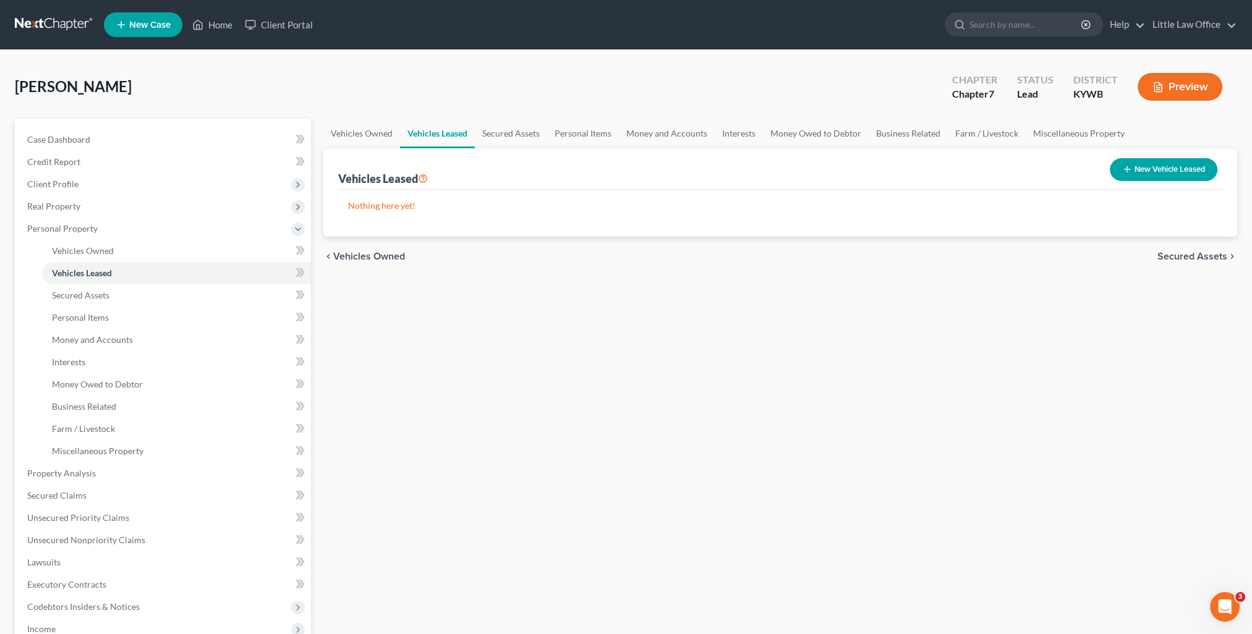
click at [1221, 255] on span "Secured Assets" at bounding box center [1192, 257] width 70 height 10
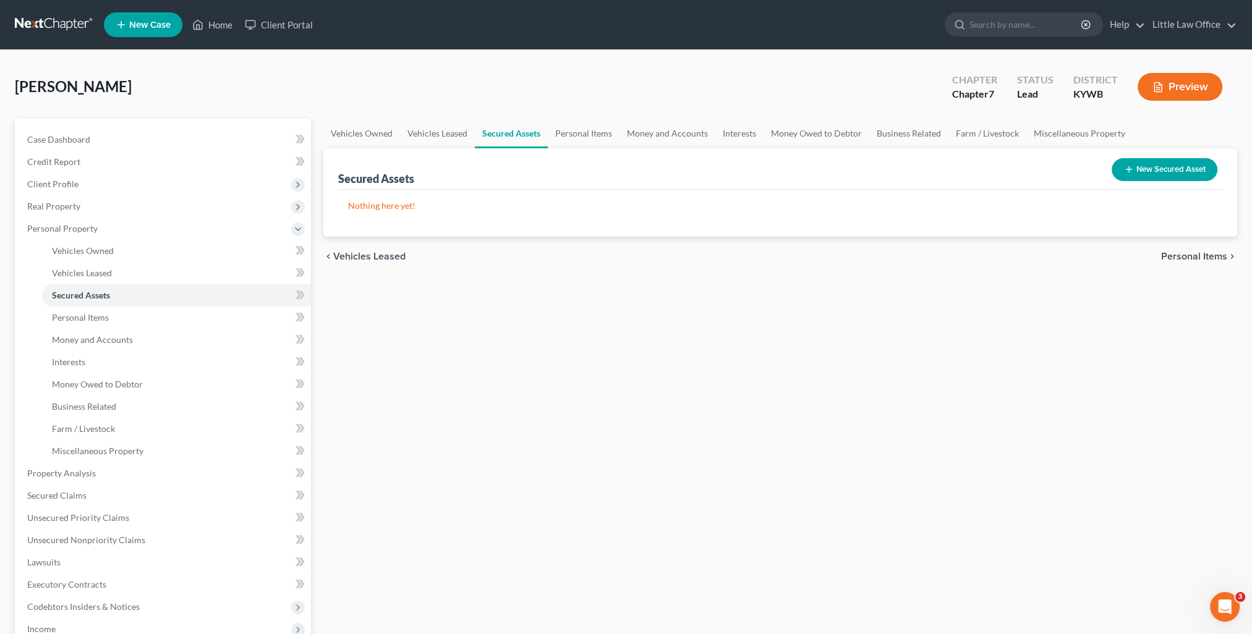
click at [1221, 255] on span "Personal Items" at bounding box center [1194, 257] width 66 height 10
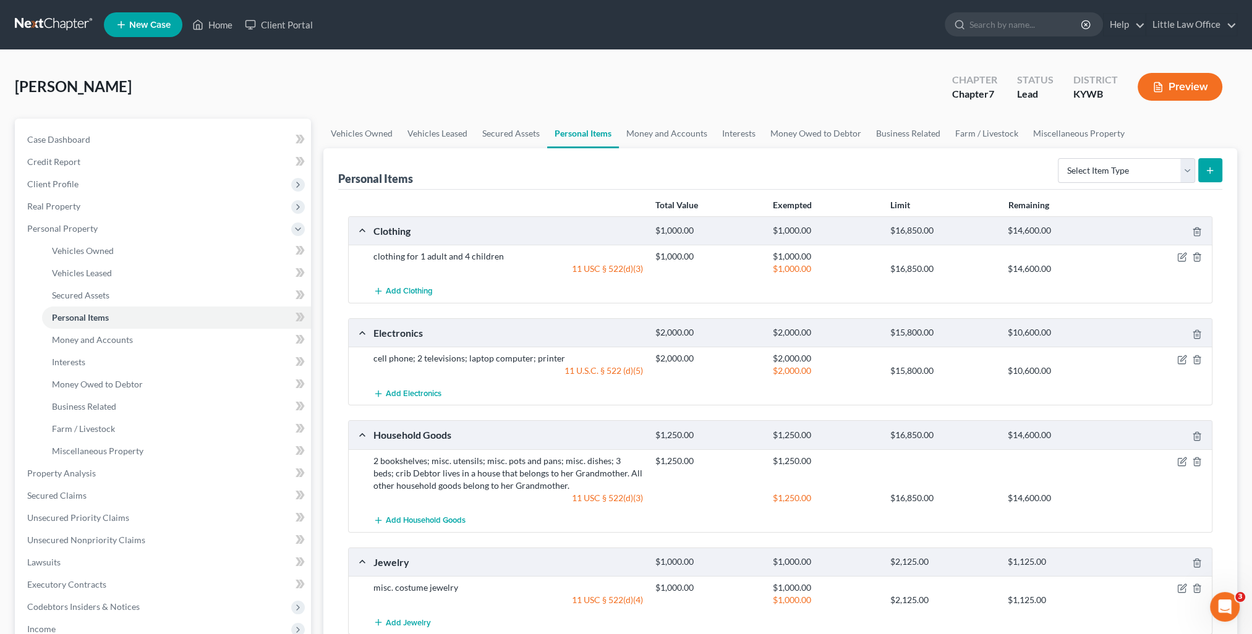
scroll to position [244, 0]
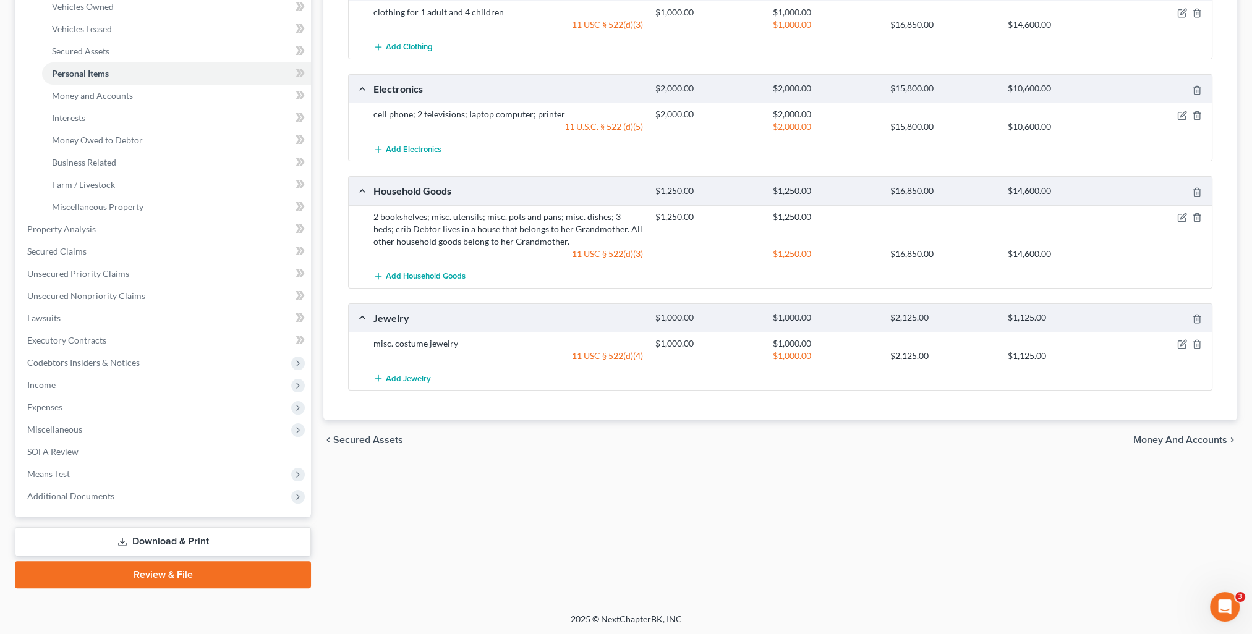
click at [1209, 438] on span "Money and Accounts" at bounding box center [1180, 440] width 94 height 10
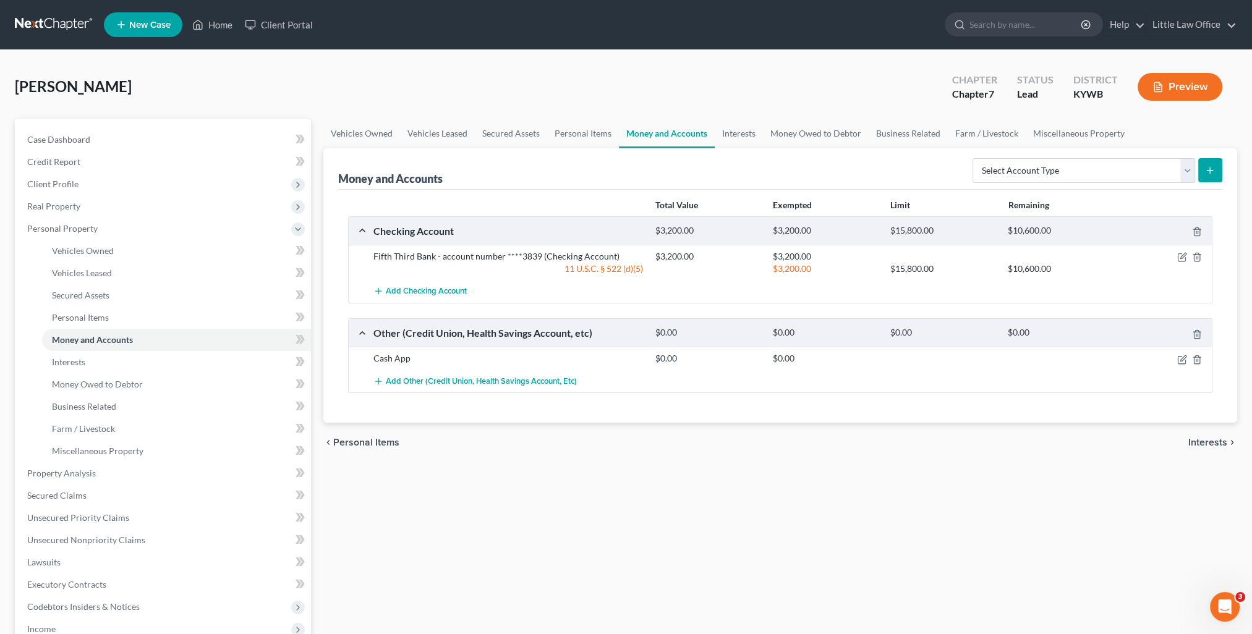
click at [1202, 438] on span "Interests" at bounding box center [1207, 443] width 39 height 10
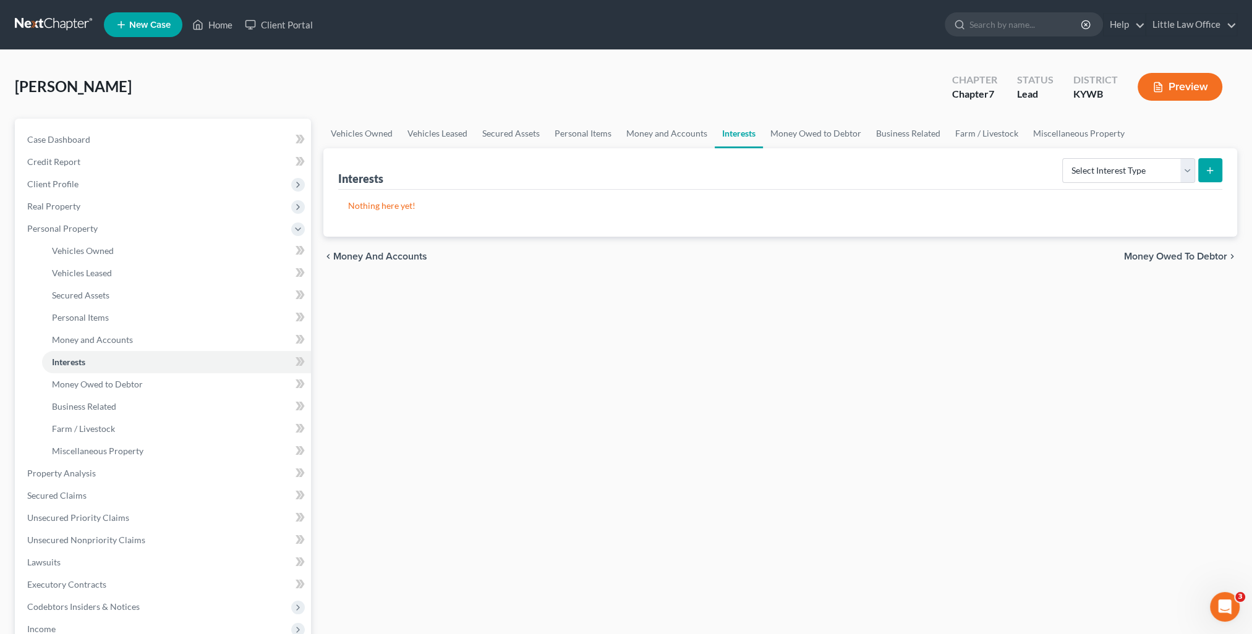
click at [1196, 253] on span "Money Owed to Debtor" at bounding box center [1175, 257] width 103 height 10
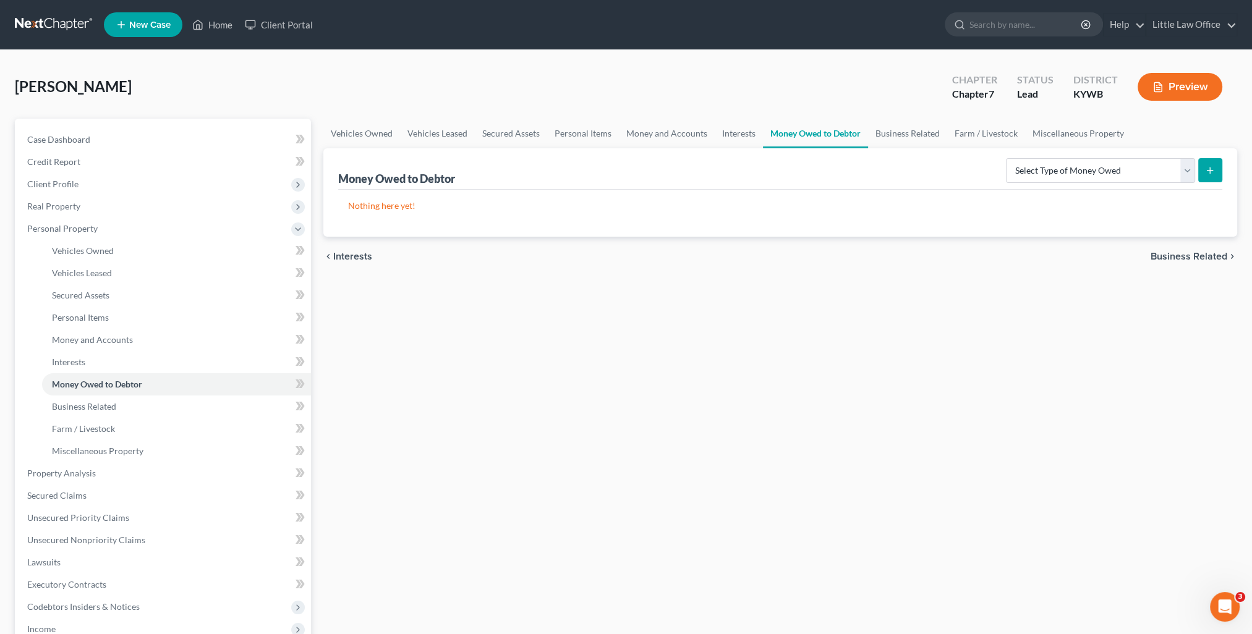
click at [1206, 257] on span "Business Related" at bounding box center [1189, 257] width 77 height 10
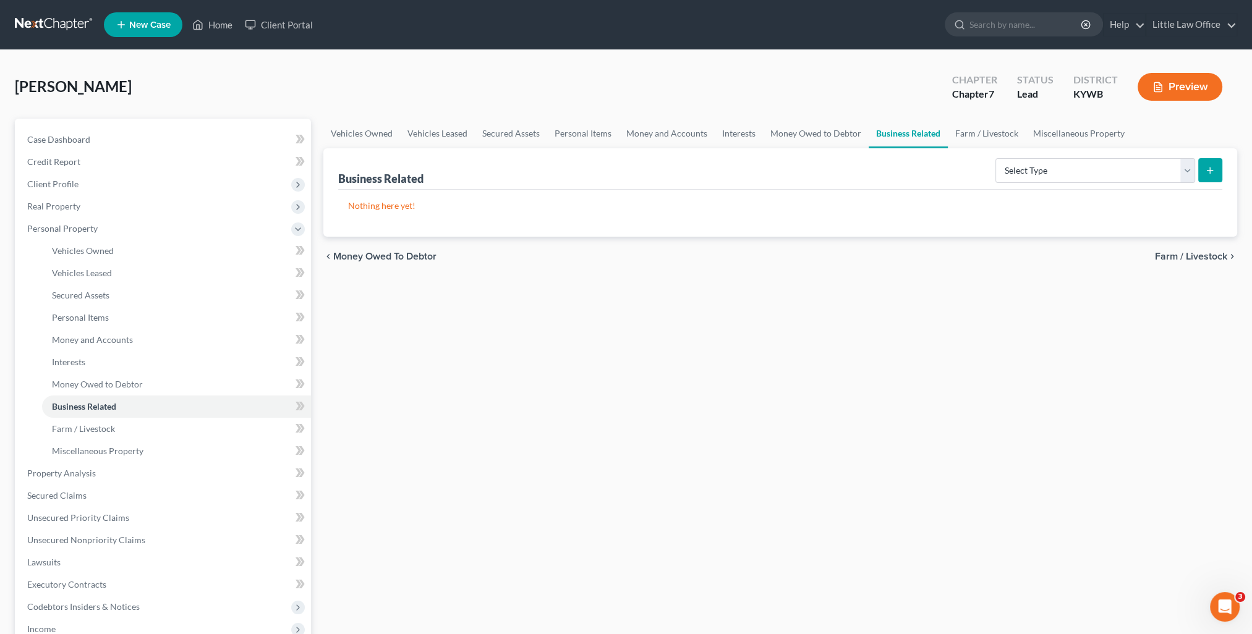
click at [1206, 257] on span "Farm / Livestock" at bounding box center [1191, 257] width 72 height 10
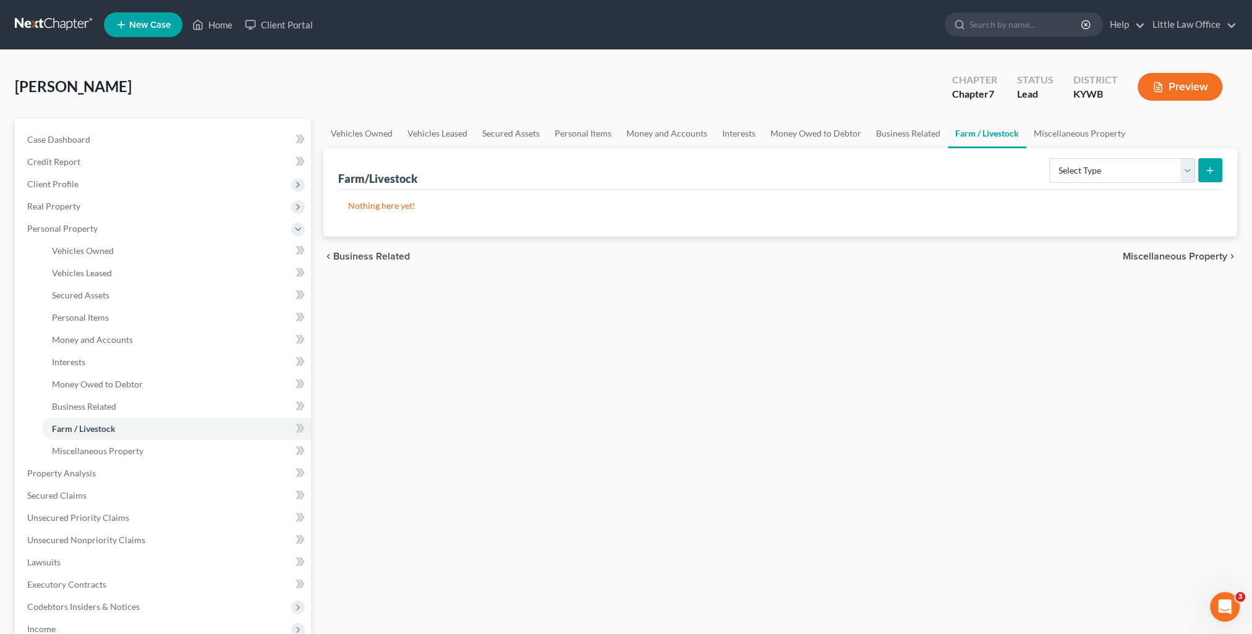
click at [1206, 257] on span "Miscellaneous Property" at bounding box center [1175, 257] width 104 height 10
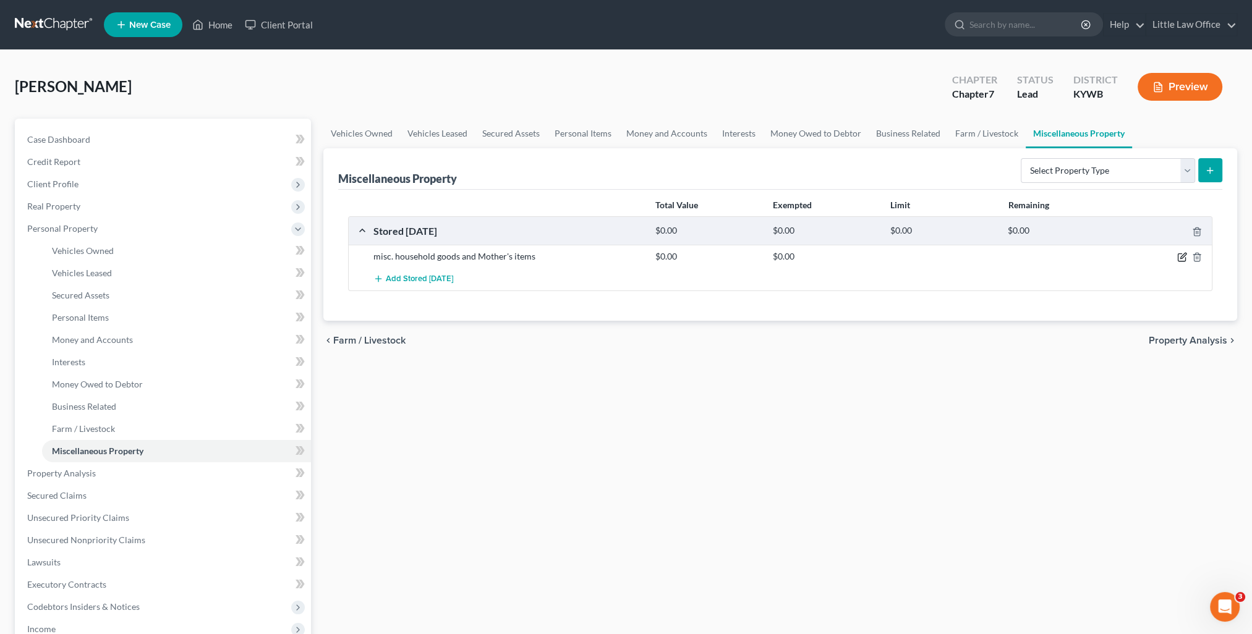
click at [1183, 258] on icon "button" at bounding box center [1182, 257] width 10 height 10
select select "18"
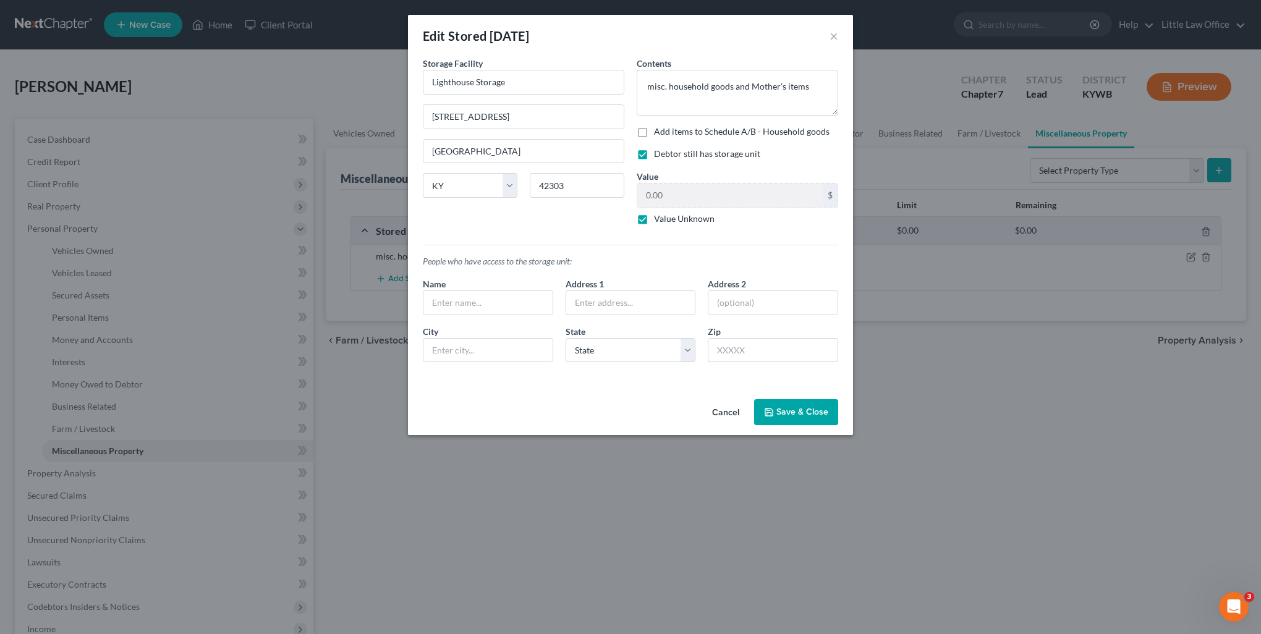
click at [768, 407] on icon "button" at bounding box center [769, 412] width 10 height 10
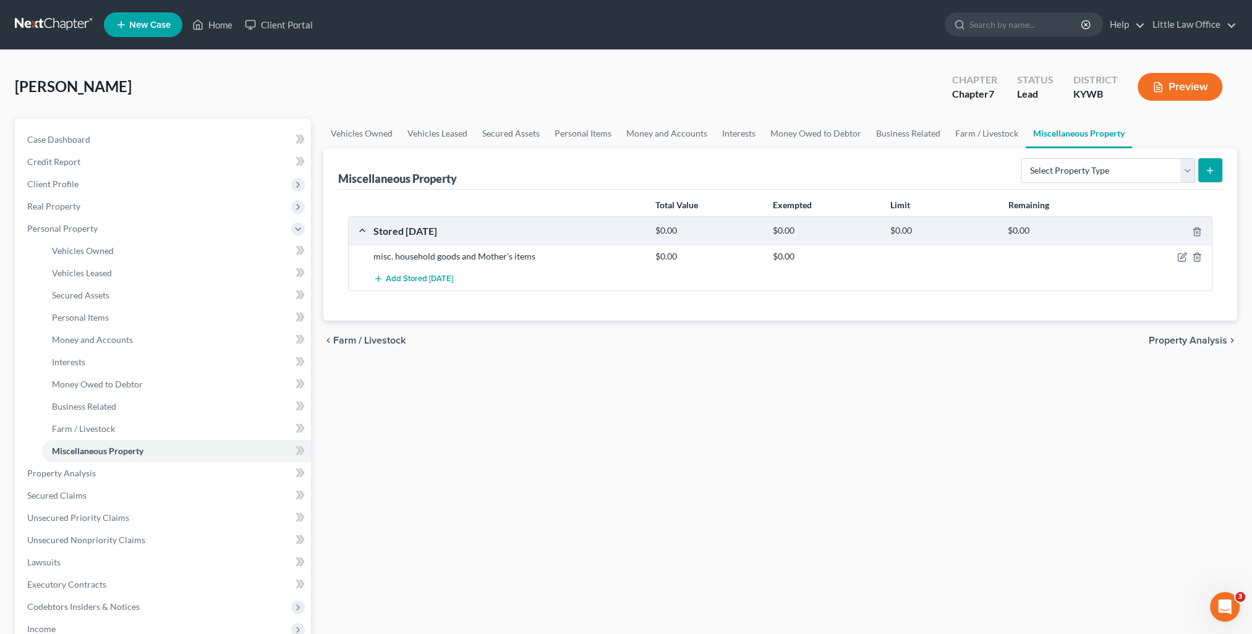
click at [1177, 340] on span "Property Analysis" at bounding box center [1188, 341] width 79 height 10
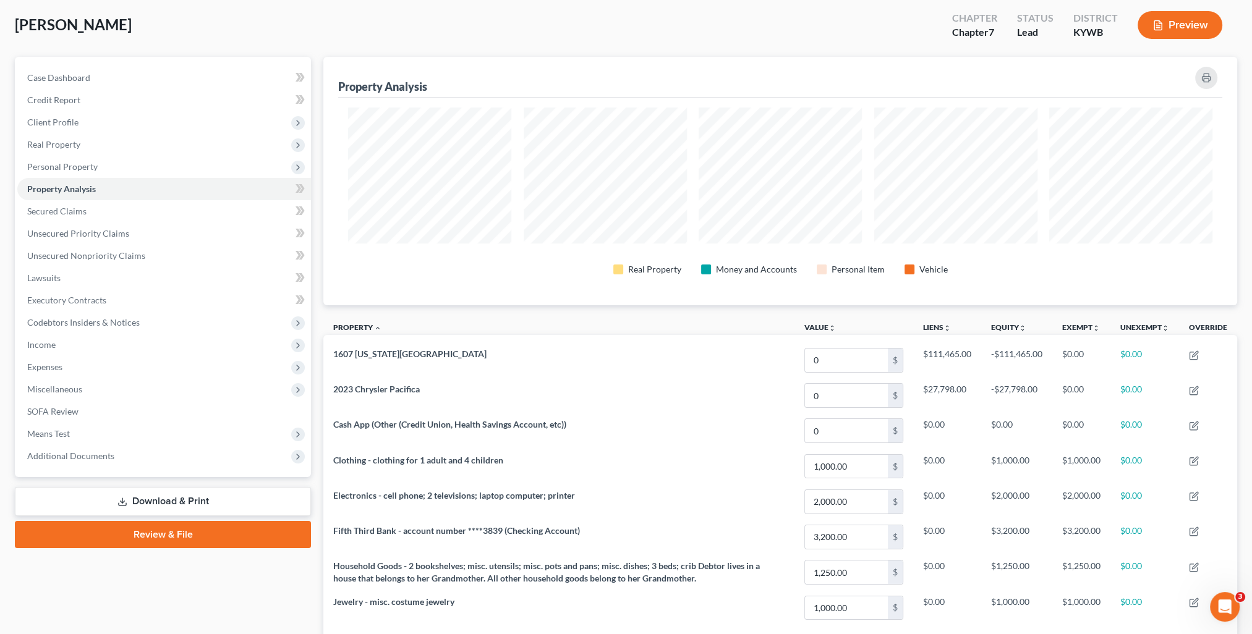
scroll to position [172, 0]
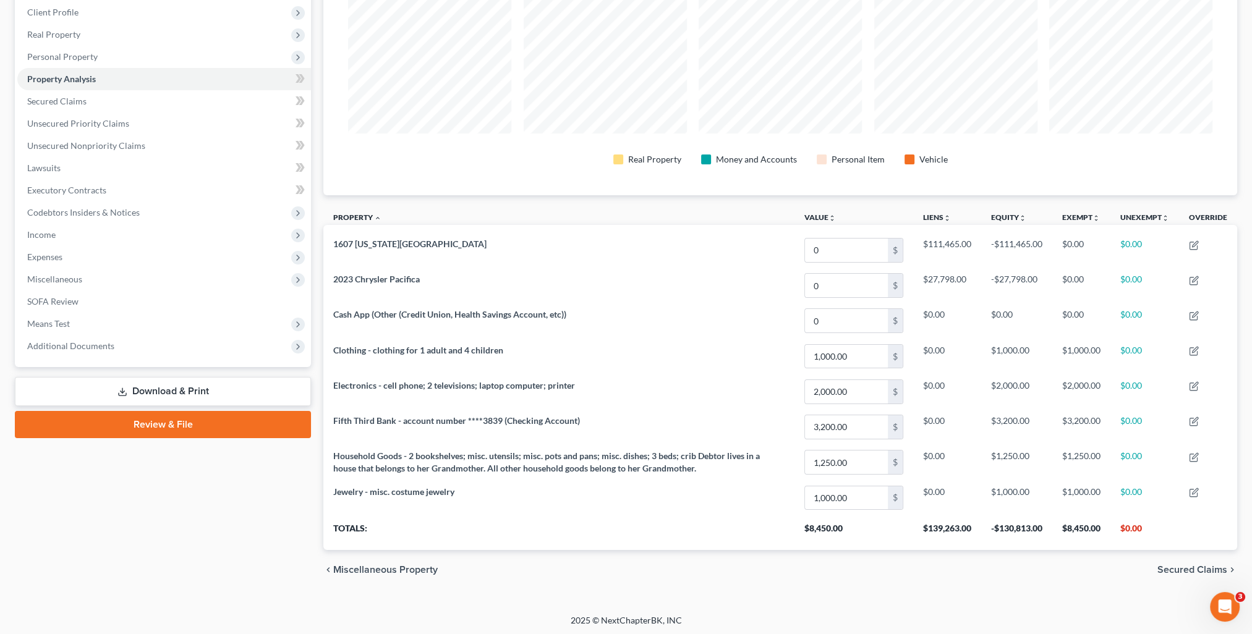
click at [1165, 571] on span "Secured Claims" at bounding box center [1192, 570] width 70 height 10
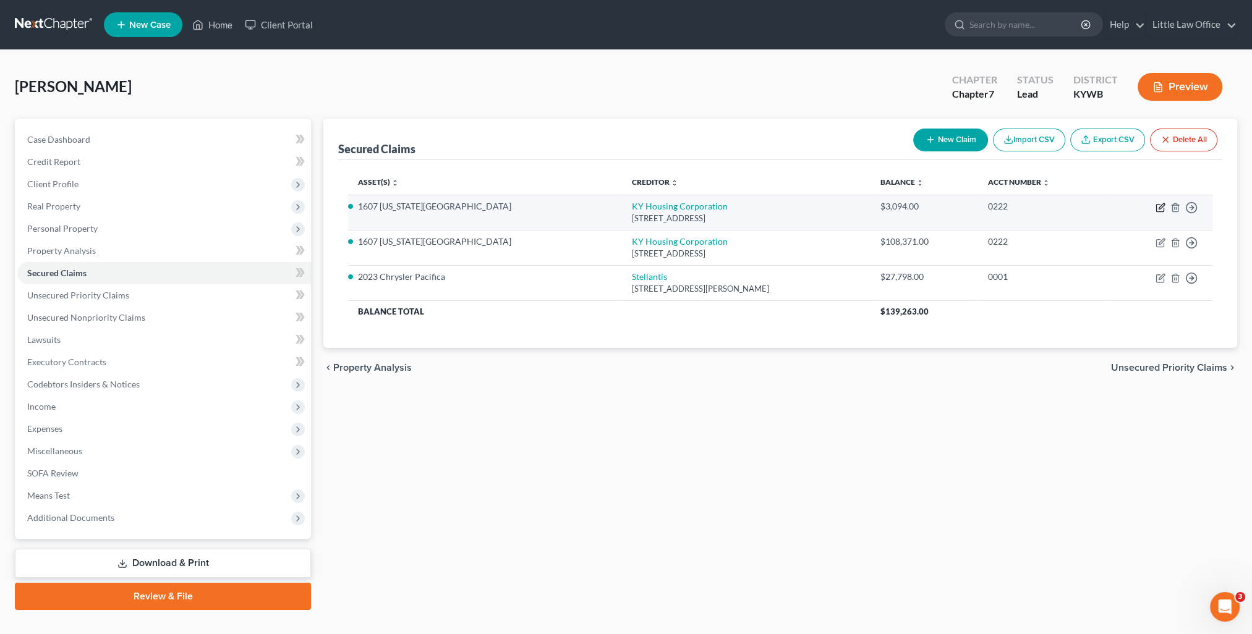
click at [1160, 206] on icon "button" at bounding box center [1162, 206] width 6 height 6
select select "18"
select select "0"
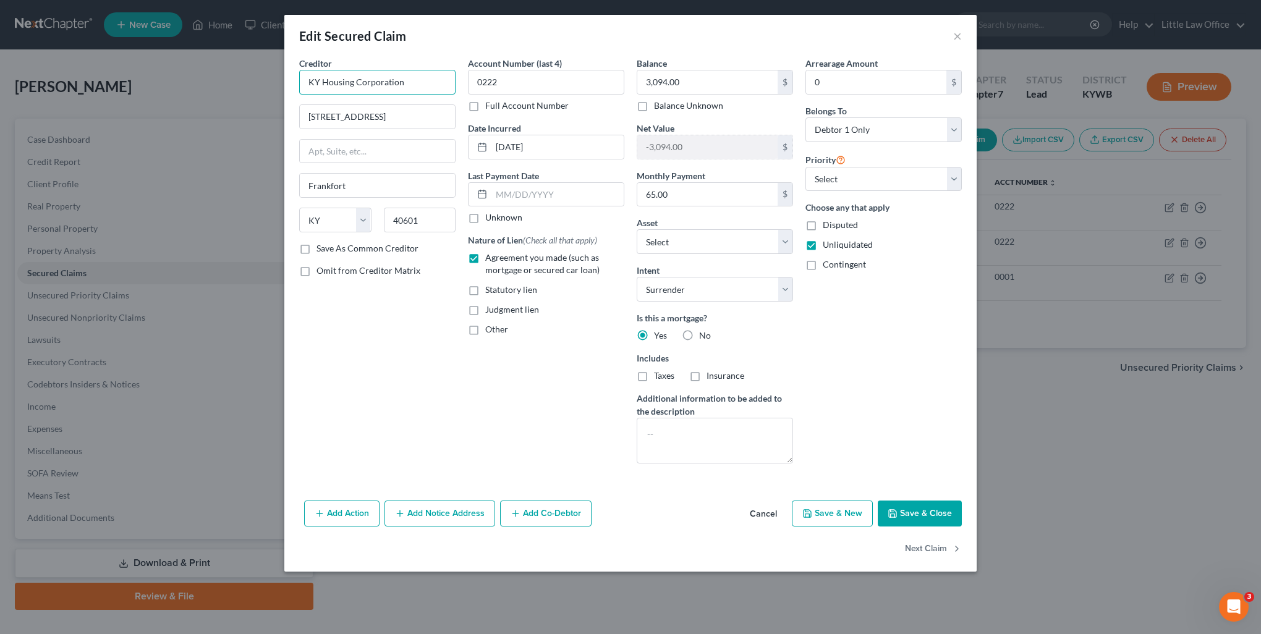
click at [395, 81] on input "KY Housing Corporation" at bounding box center [377, 82] width 156 height 25
click at [403, 78] on input "KY Housing Corporation" at bounding box center [377, 82] width 156 height 25
click at [393, 106] on div "KY Housing Corporation" at bounding box center [373, 104] width 129 height 12
click at [927, 553] on button "Next Claim" at bounding box center [933, 550] width 57 height 26
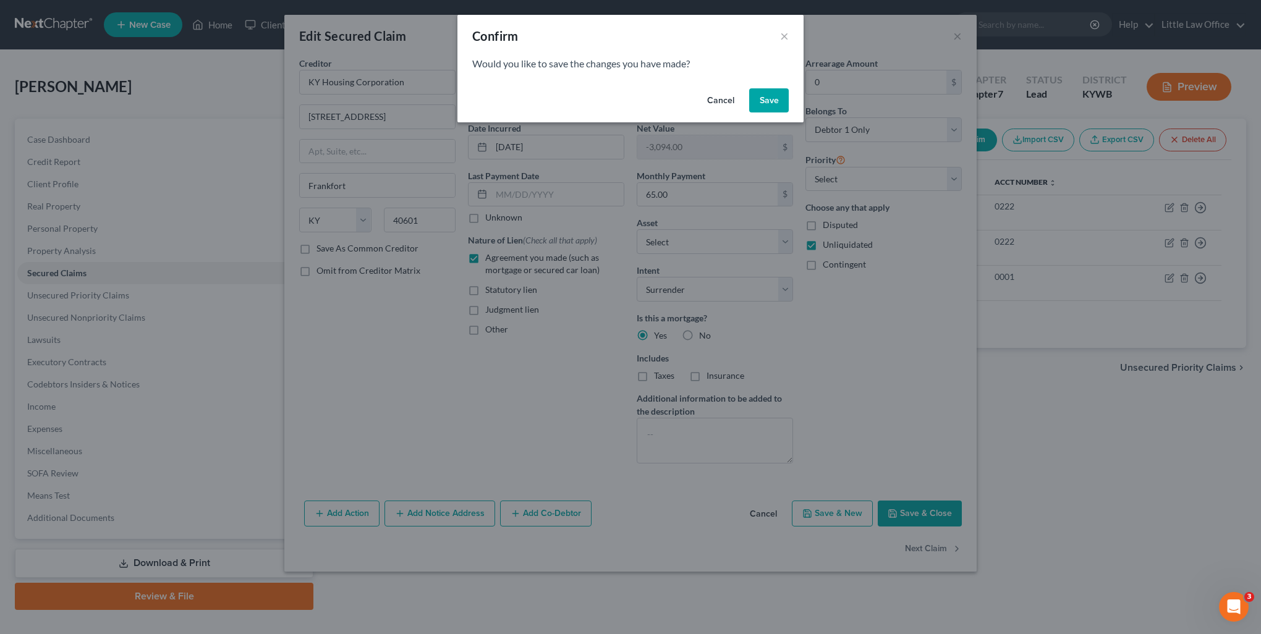
click at [778, 99] on button "Save" at bounding box center [769, 100] width 40 height 25
select select "18"
select select "0"
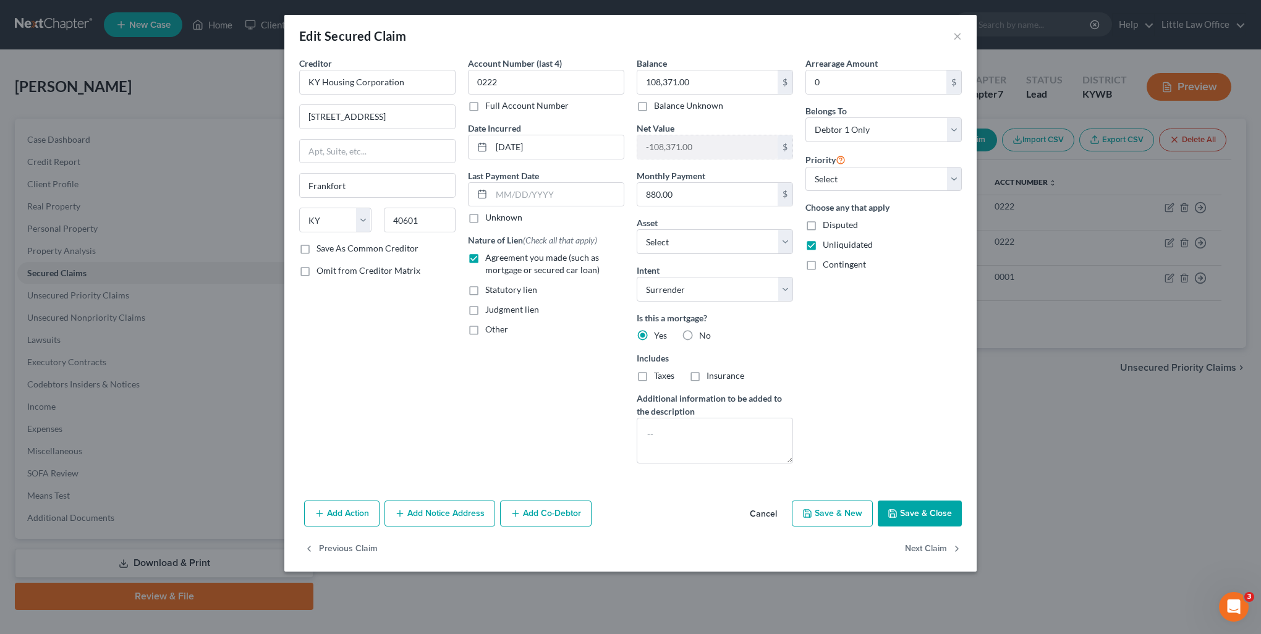
select select "3"
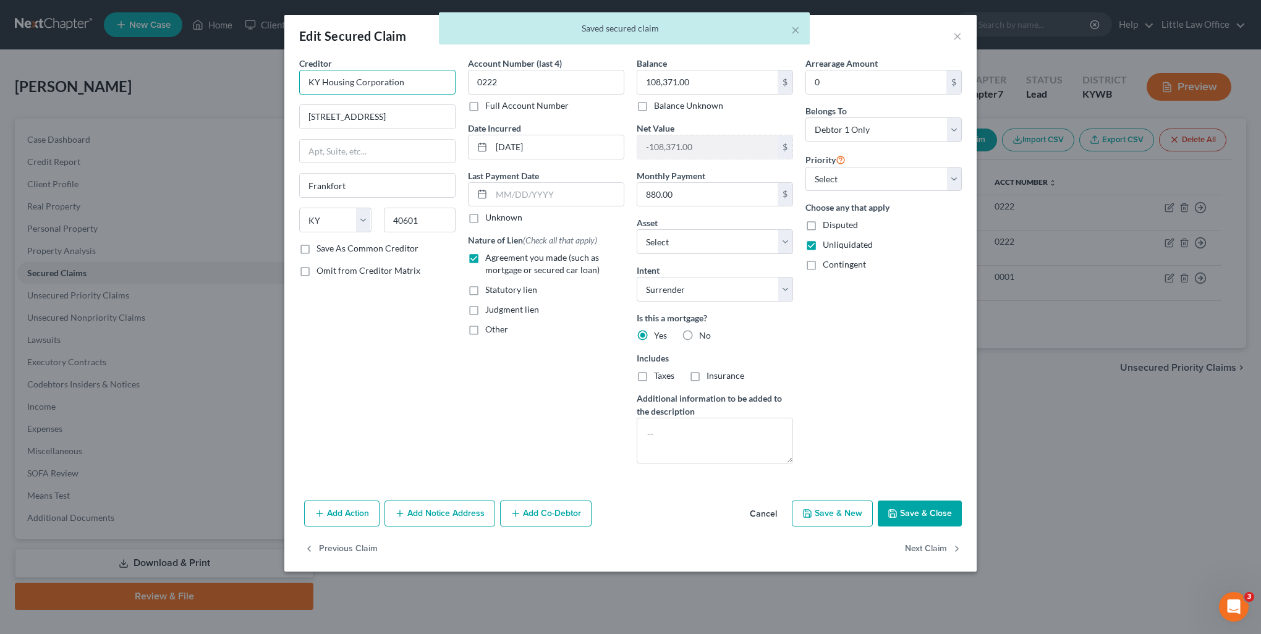
click at [418, 80] on input "KY Housing Corporation" at bounding box center [377, 82] width 156 height 25
click at [404, 109] on div "KY Housing Corporation" at bounding box center [373, 104] width 129 height 12
click at [930, 550] on button "Next Claim" at bounding box center [933, 550] width 57 height 26
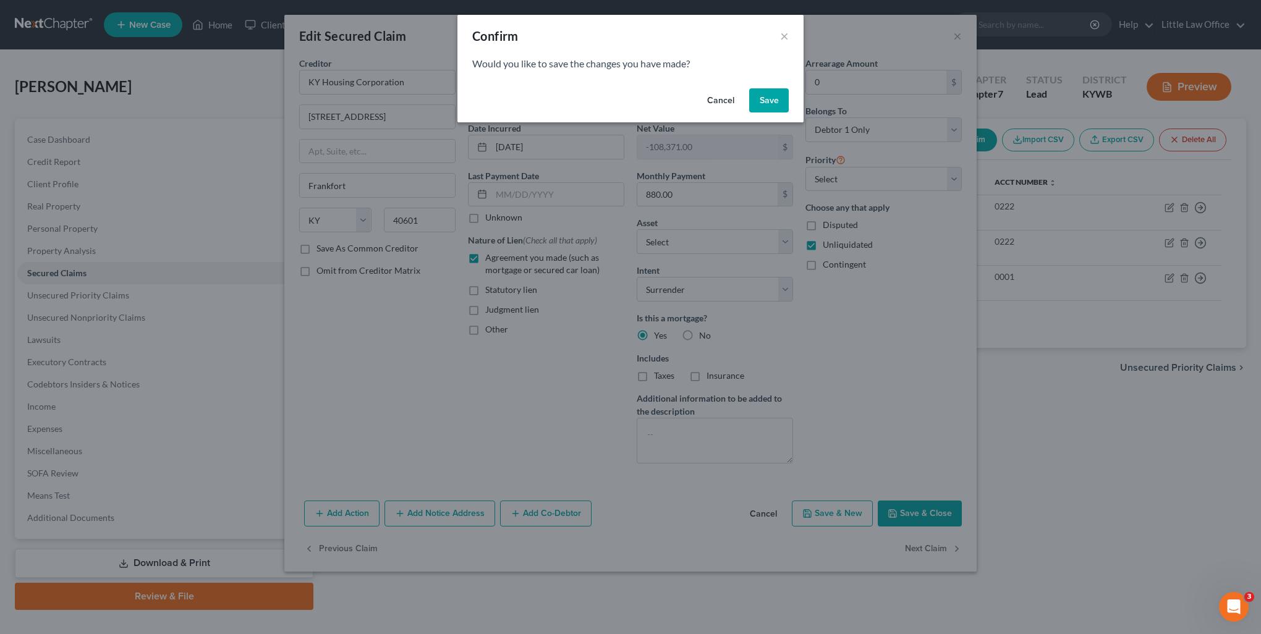
click at [784, 100] on button "Save" at bounding box center [769, 100] width 40 height 25
select select "10"
select select "2"
select select "0"
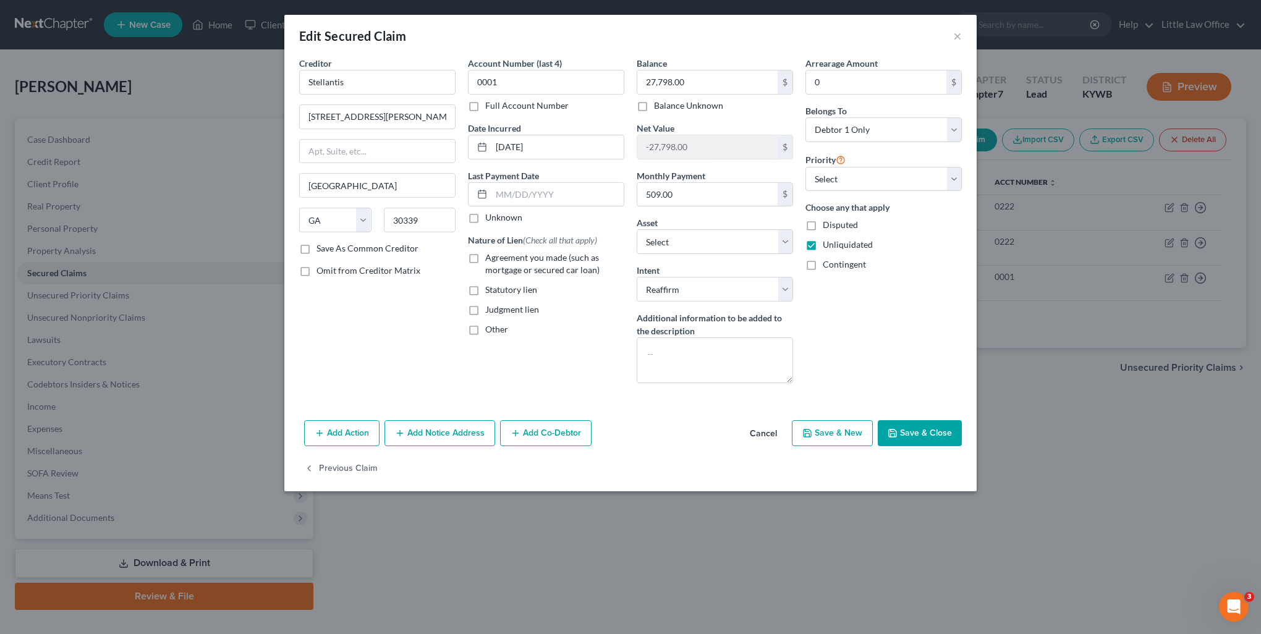
select select "3"
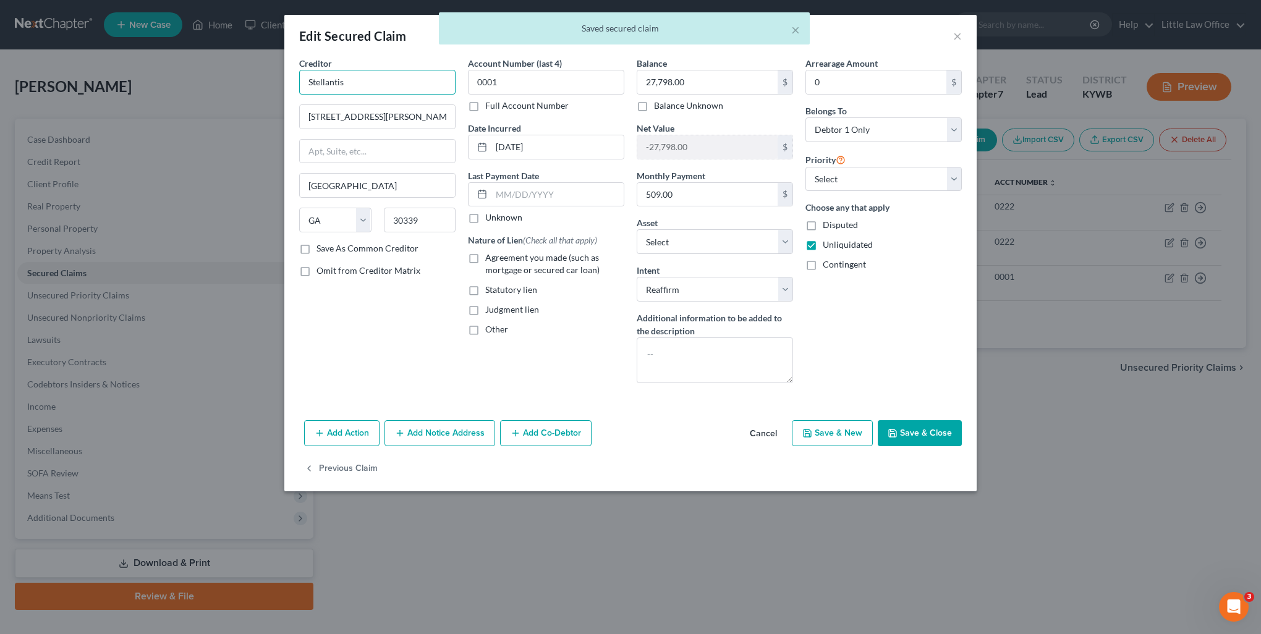
click at [386, 85] on input "Stellantis" at bounding box center [377, 82] width 156 height 25
click at [365, 87] on input "Stellantis" at bounding box center [377, 82] width 156 height 25
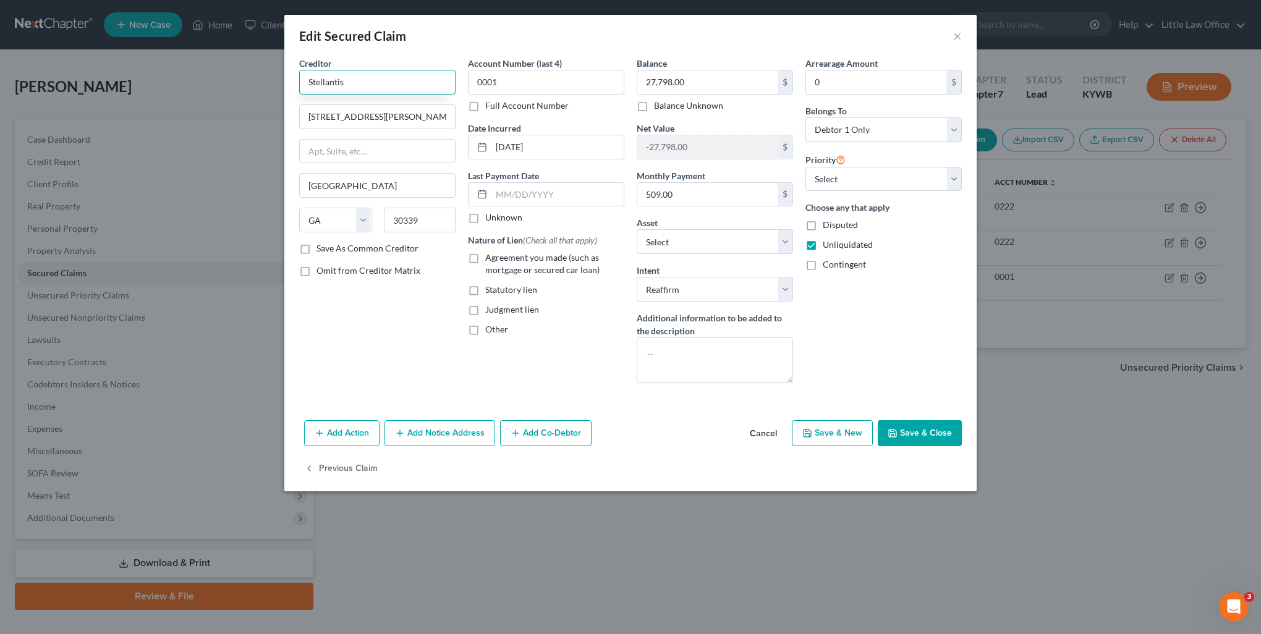
click at [376, 85] on input "Stellantis" at bounding box center [377, 82] width 156 height 25
click at [391, 80] on input "Stellantis" at bounding box center [377, 82] width 156 height 25
click at [383, 83] on input "Stellantis" at bounding box center [377, 82] width 156 height 25
click at [336, 246] on label "Save As Common Creditor" at bounding box center [368, 248] width 102 height 12
click at [330, 246] on input "Save As Common Creditor" at bounding box center [325, 246] width 8 height 8
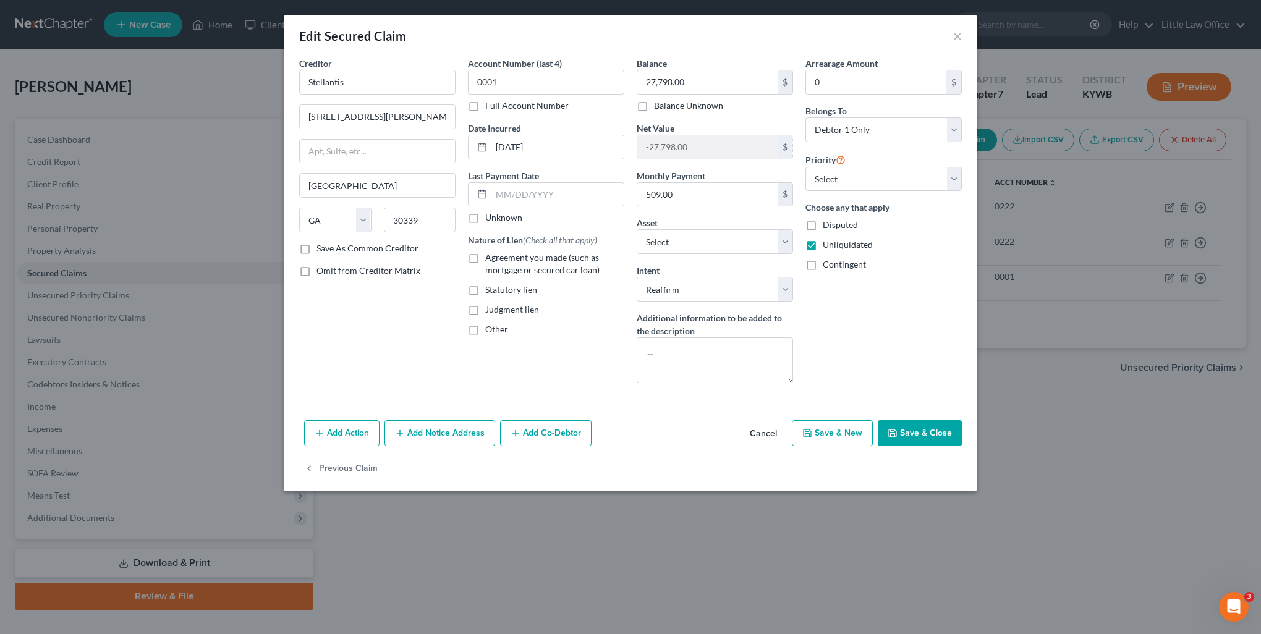
checkbox input "true"
click at [550, 261] on span "Agreement you made (such as mortgage or secured car loan)" at bounding box center [542, 263] width 114 height 23
click at [498, 260] on input "Agreement you made (such as mortgage or secured car loan)" at bounding box center [494, 256] width 8 height 8
checkbox input "true"
click at [915, 440] on button "Save & Close" at bounding box center [920, 433] width 84 height 26
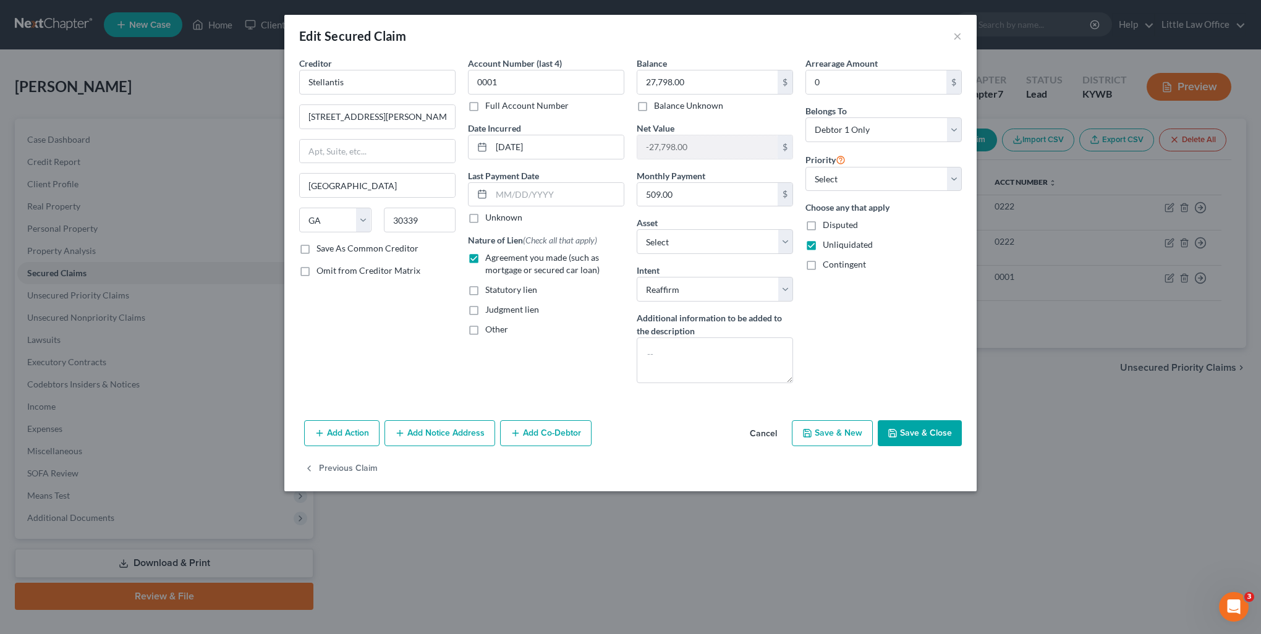
checkbox input "false"
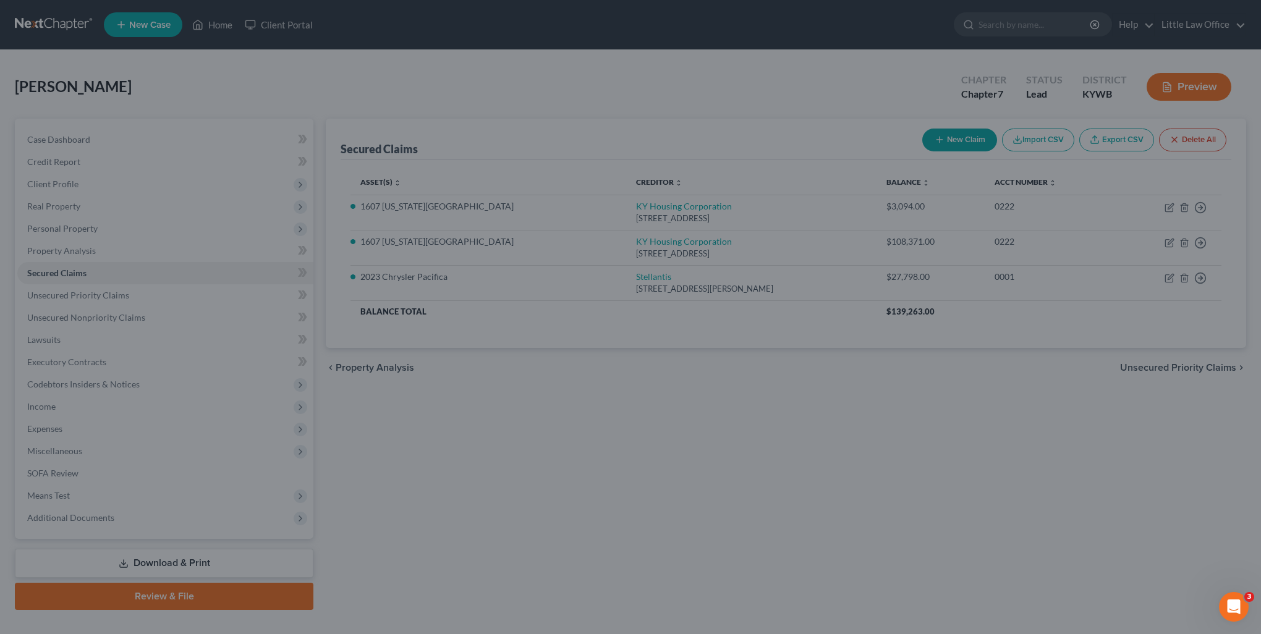
select select "7"
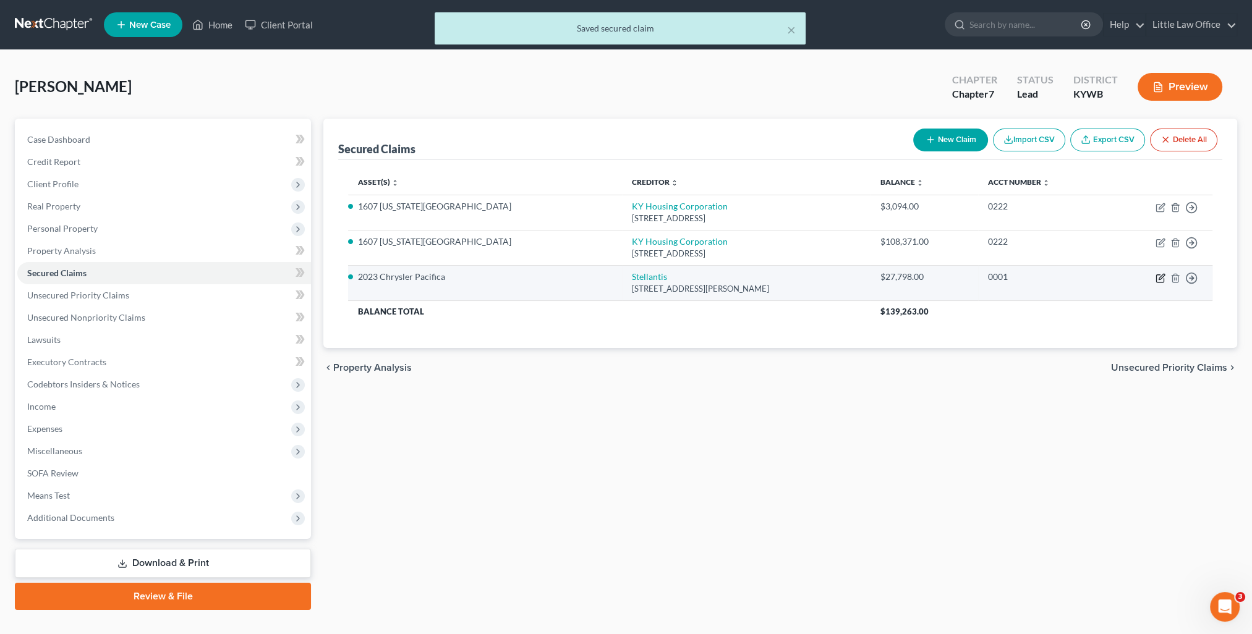
click at [1157, 275] on icon "button" at bounding box center [1160, 278] width 10 height 10
select select "10"
select select "7"
select select "2"
select select "0"
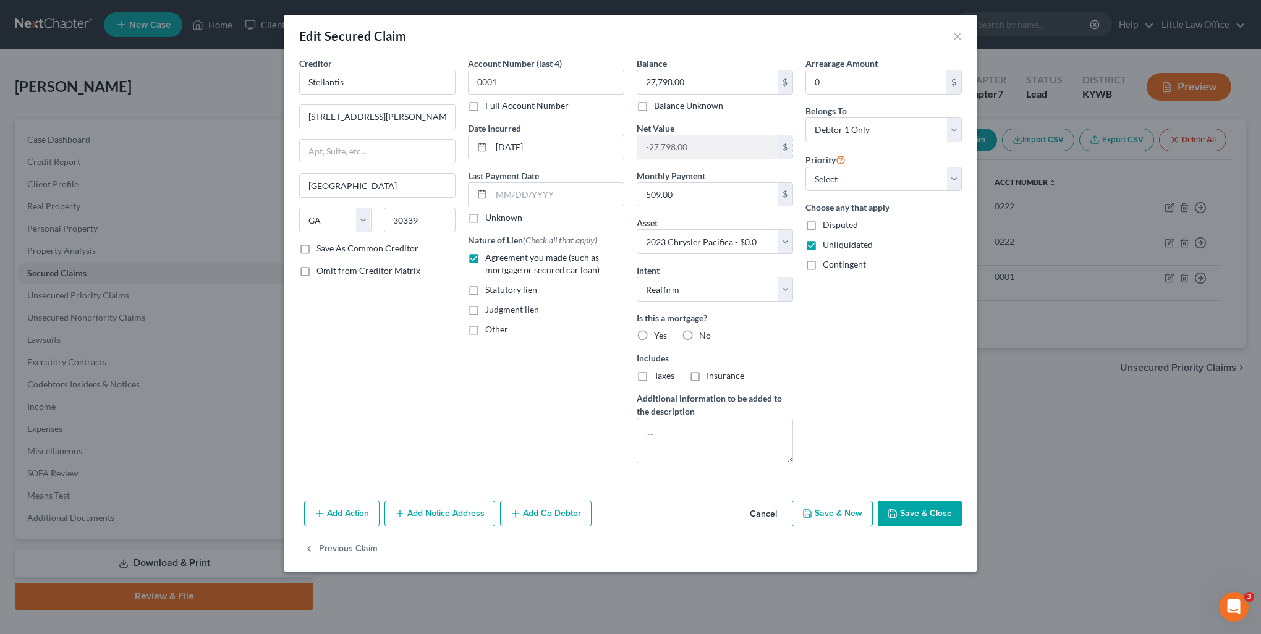
click at [699, 336] on label "No" at bounding box center [705, 336] width 12 height 12
click at [704, 336] on input "No" at bounding box center [708, 334] width 8 height 8
radio input "true"
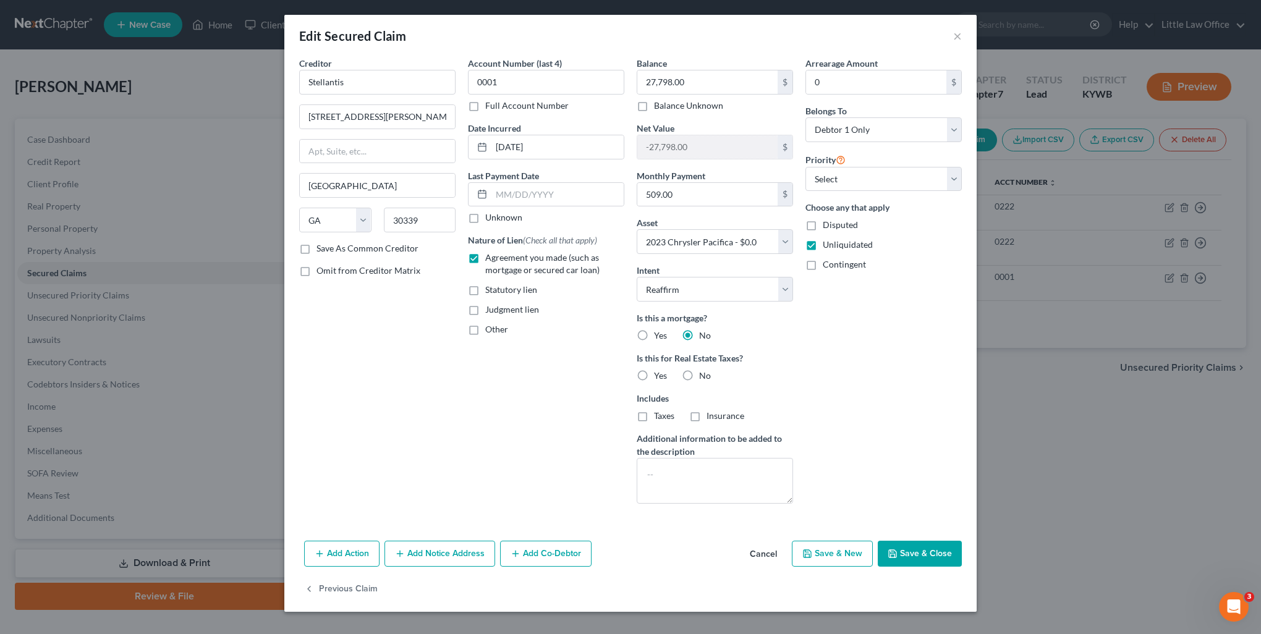
click at [699, 375] on label "No" at bounding box center [705, 376] width 12 height 12
click at [704, 375] on input "No" at bounding box center [708, 374] width 8 height 8
radio input "true"
click at [890, 549] on icon "button" at bounding box center [893, 554] width 10 height 10
select select
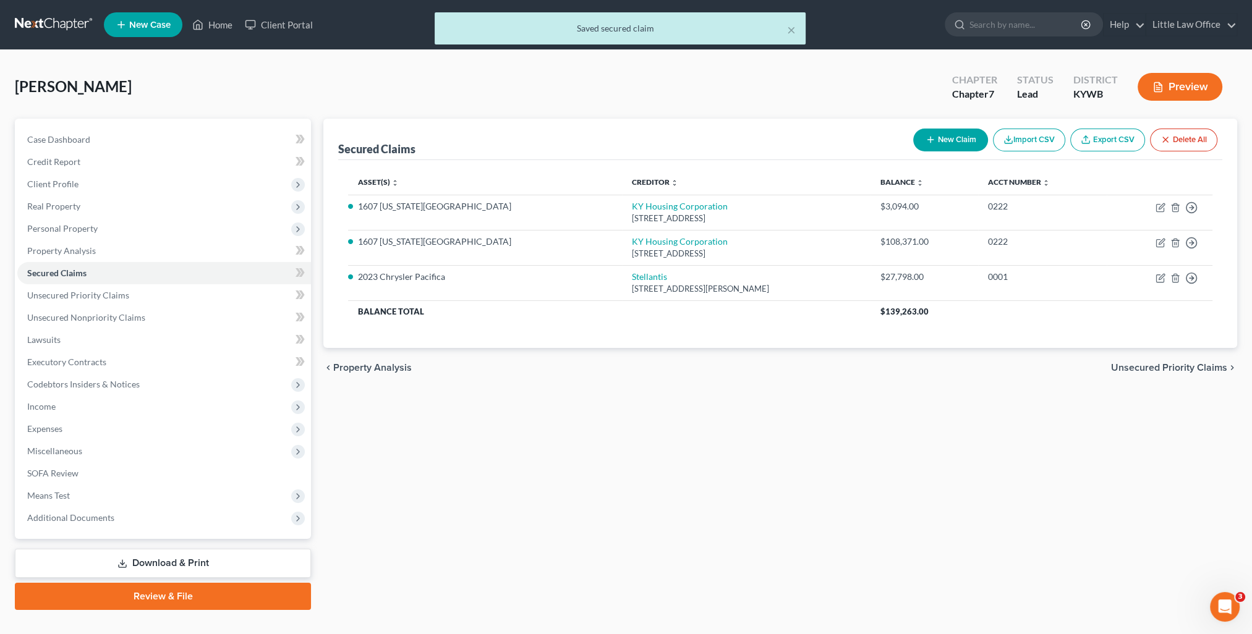
click at [1134, 360] on div "chevron_left Property Analysis Unsecured Priority Claims chevron_right" at bounding box center [780, 368] width 914 height 40
click at [1132, 363] on span "Unsecured Priority Claims" at bounding box center [1169, 368] width 116 height 10
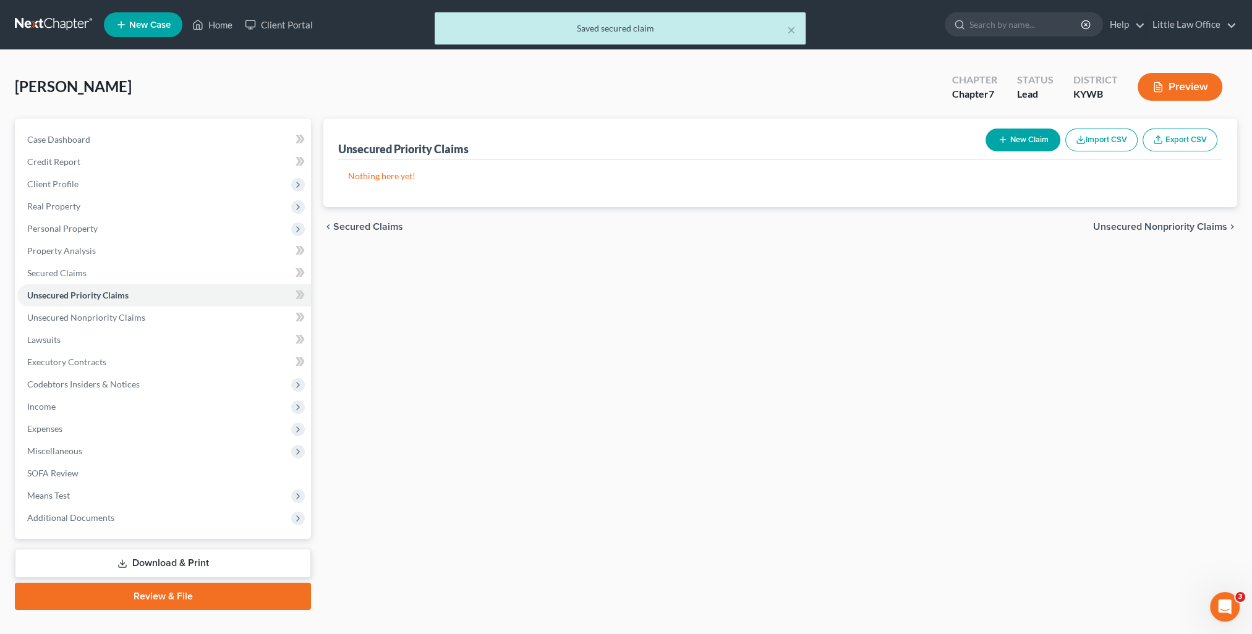
click at [1171, 224] on span "Unsecured Nonpriority Claims" at bounding box center [1160, 227] width 134 height 10
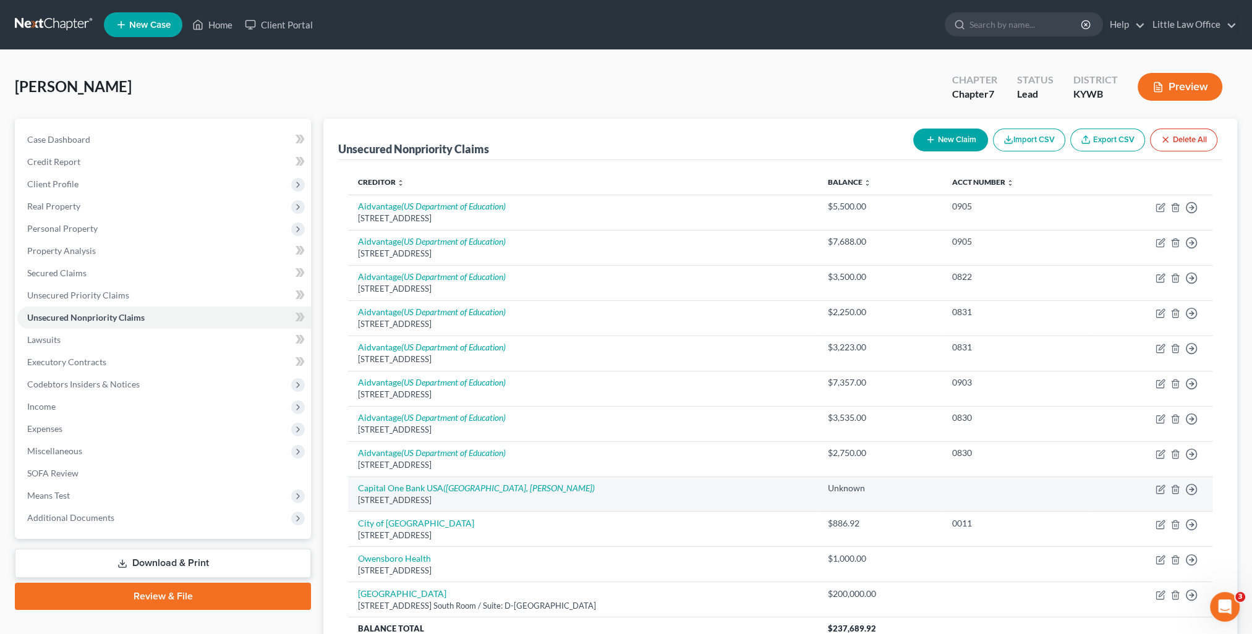
scroll to position [114, 0]
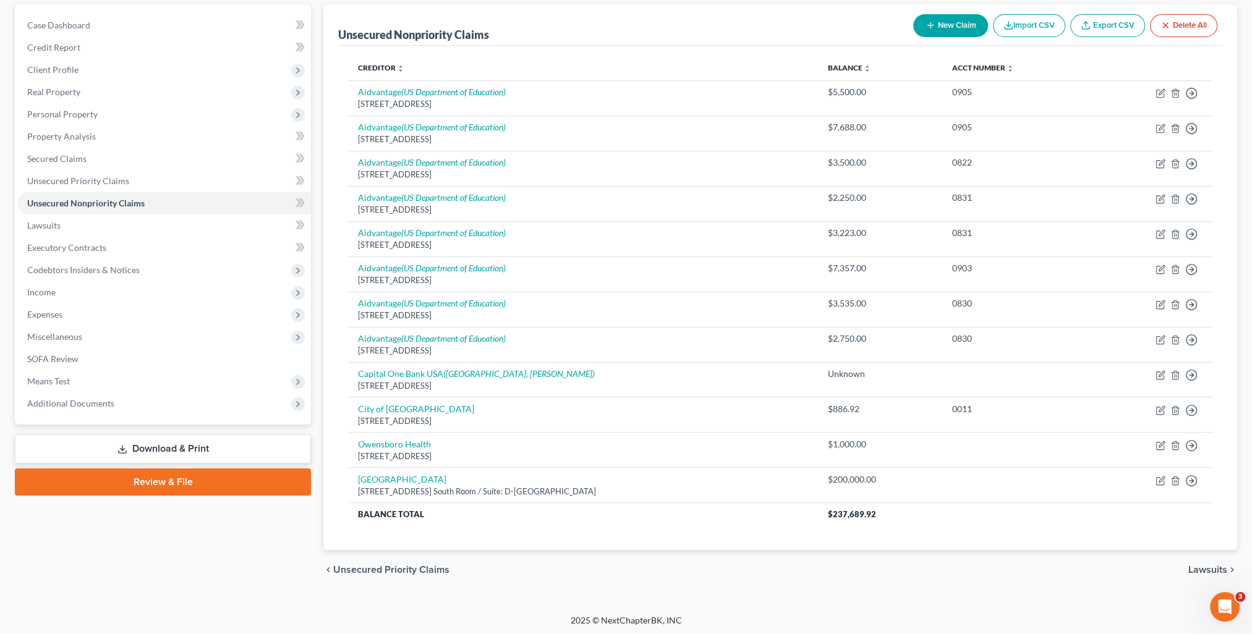
click at [1211, 568] on span "Lawsuits" at bounding box center [1207, 570] width 39 height 10
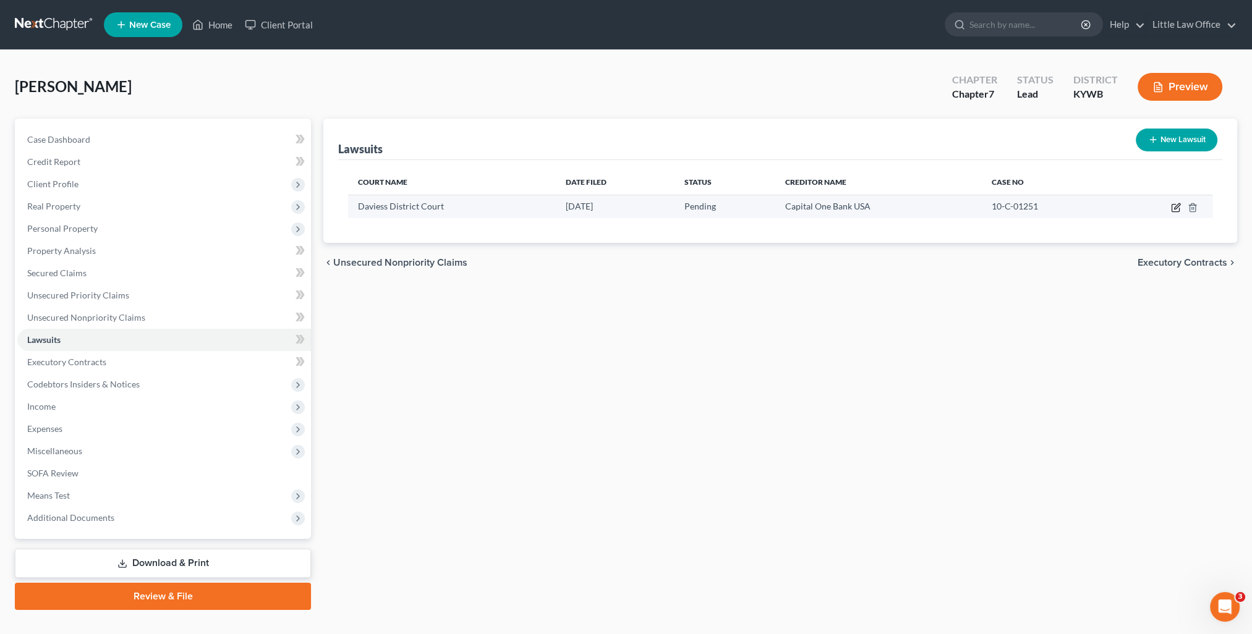
click at [1177, 206] on icon "button" at bounding box center [1176, 208] width 10 height 10
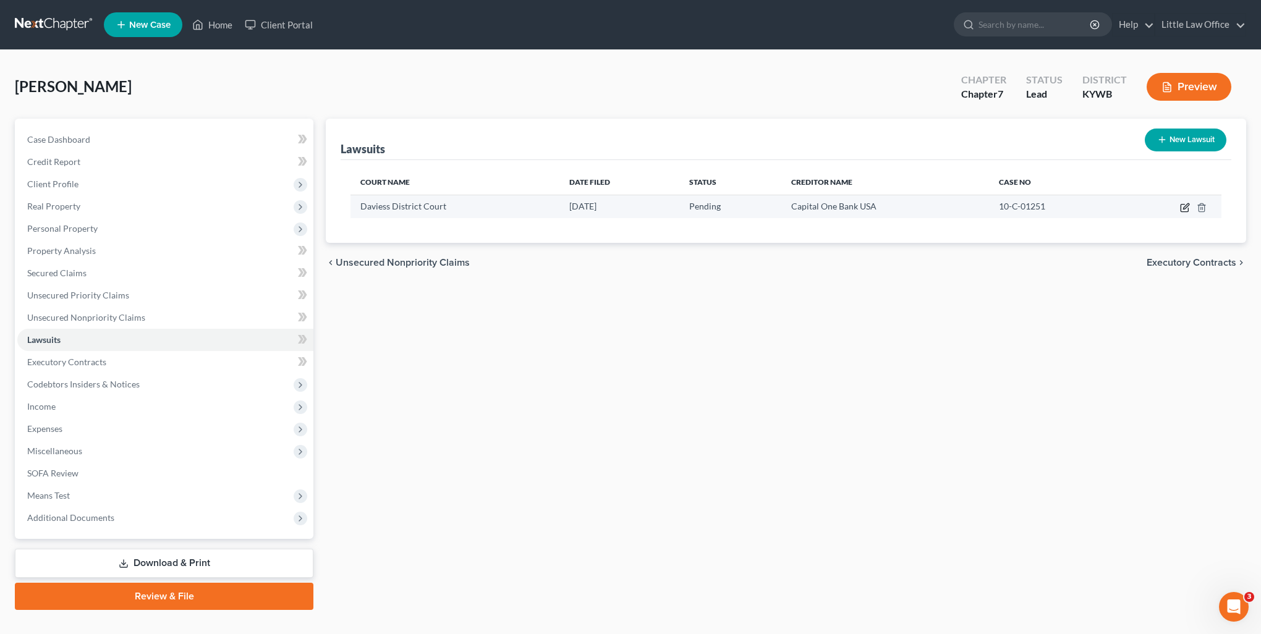
select select "18"
select select "0"
select select "1"
select select "46"
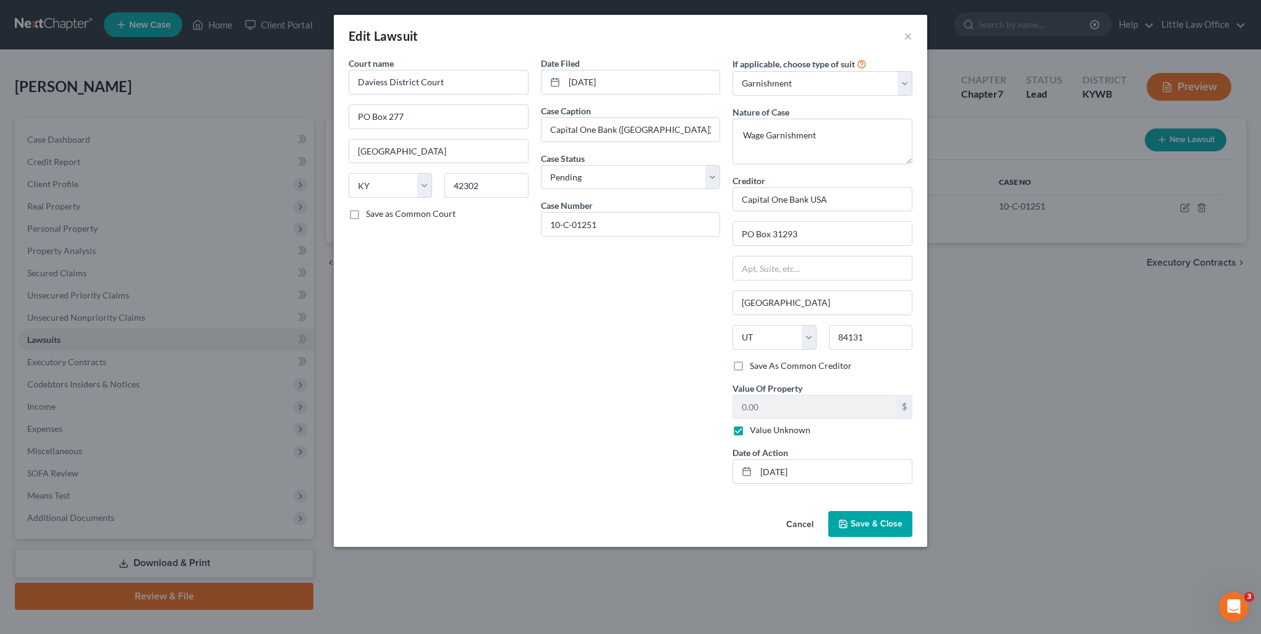
click at [812, 521] on button "Cancel" at bounding box center [800, 525] width 47 height 25
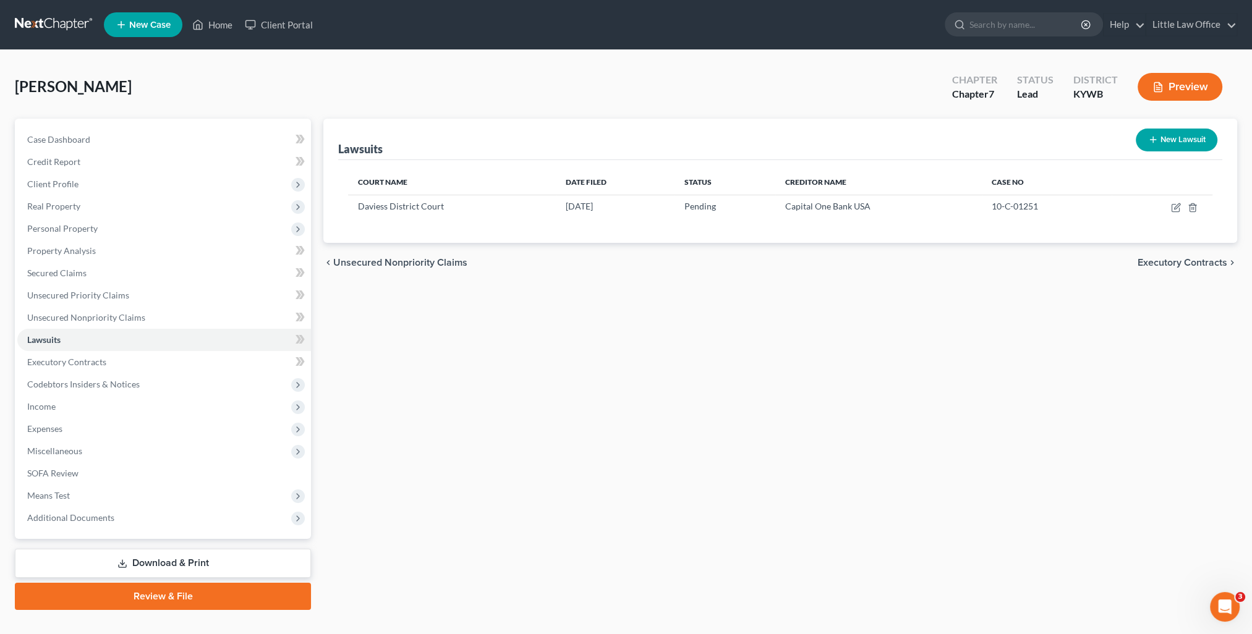
click at [1178, 142] on button "New Lawsuit" at bounding box center [1177, 140] width 82 height 23
select select "0"
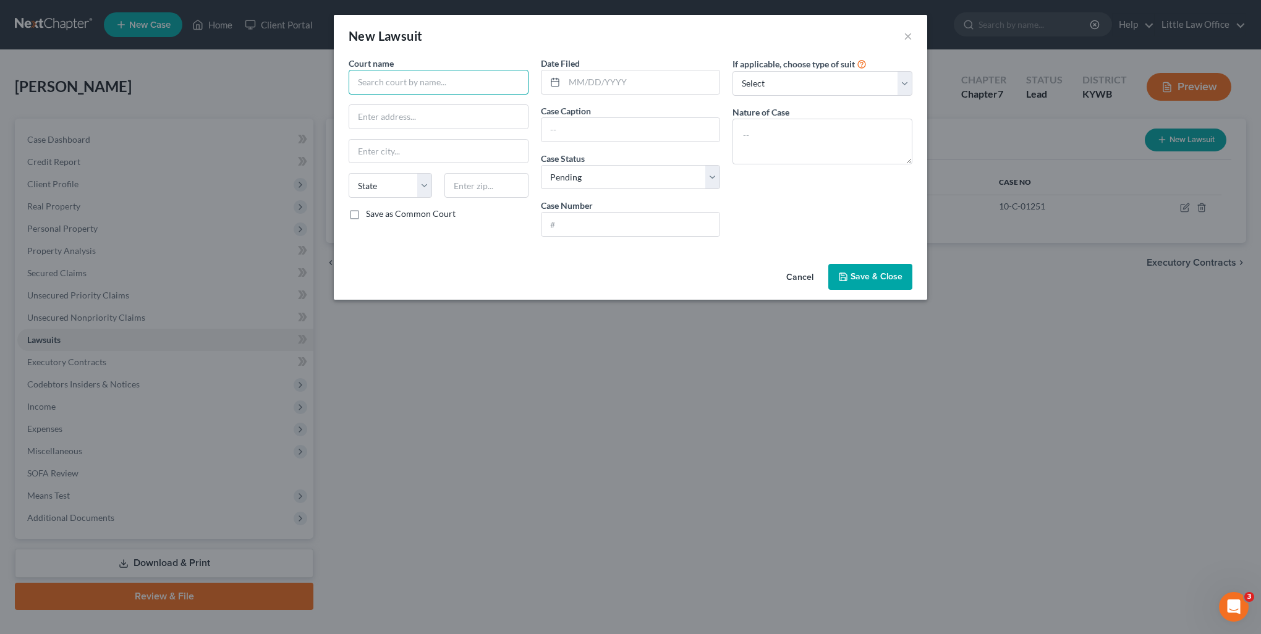
click at [433, 82] on input "text" at bounding box center [439, 82] width 180 height 25
type input "Daviess District Court"
type input "PO Box 277"
type input "[GEOGRAPHIC_DATA]"
select select "18"
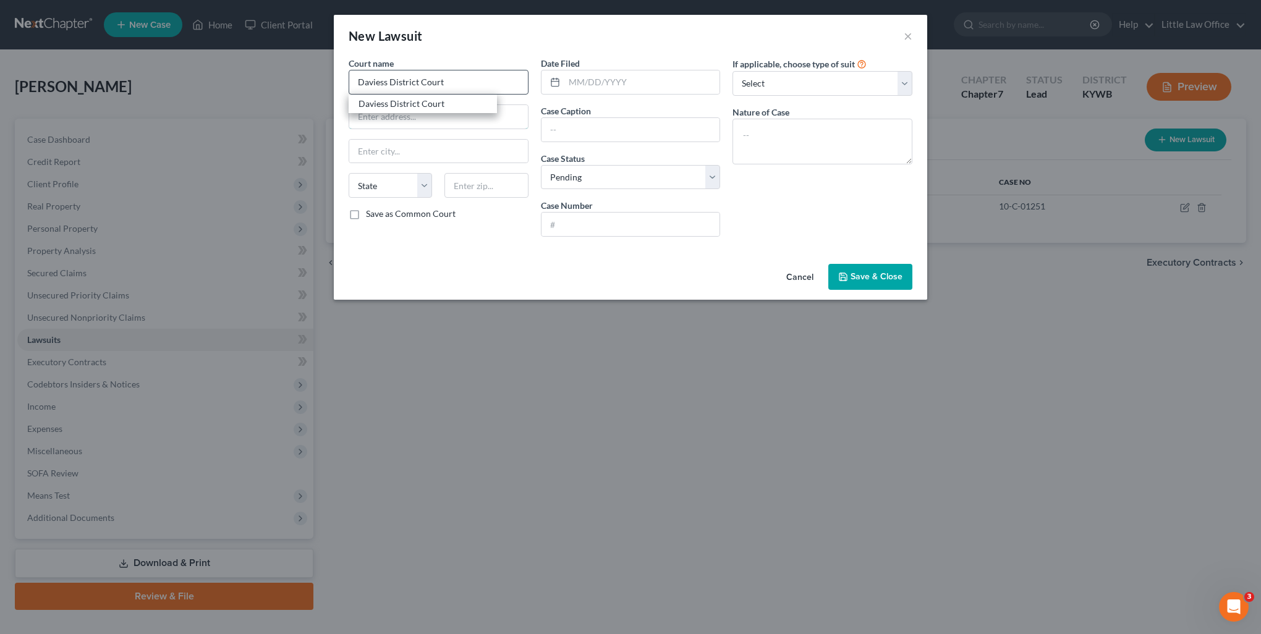
type input "42302"
click at [576, 76] on input "text" at bounding box center [642, 81] width 156 height 23
type input "[DATE]"
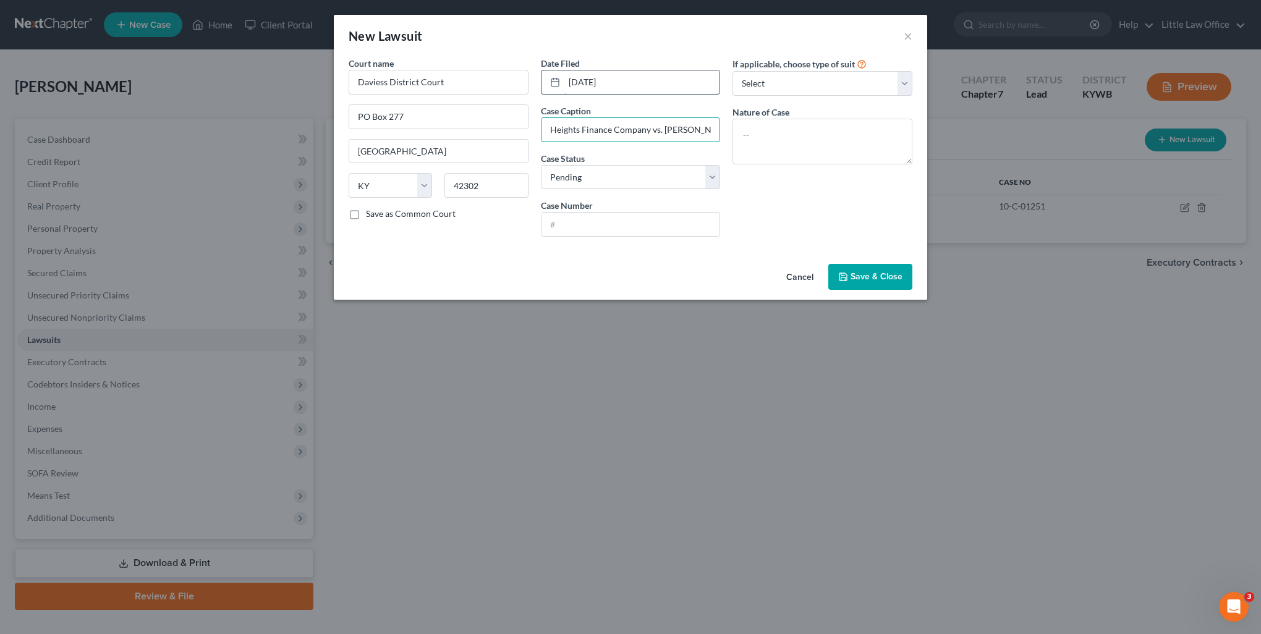
scroll to position [0, 7]
type input "Heights Finance Company vs. [PERSON_NAME]"
click at [579, 169] on select "Select Pending On Appeal Concluded" at bounding box center [631, 177] width 180 height 25
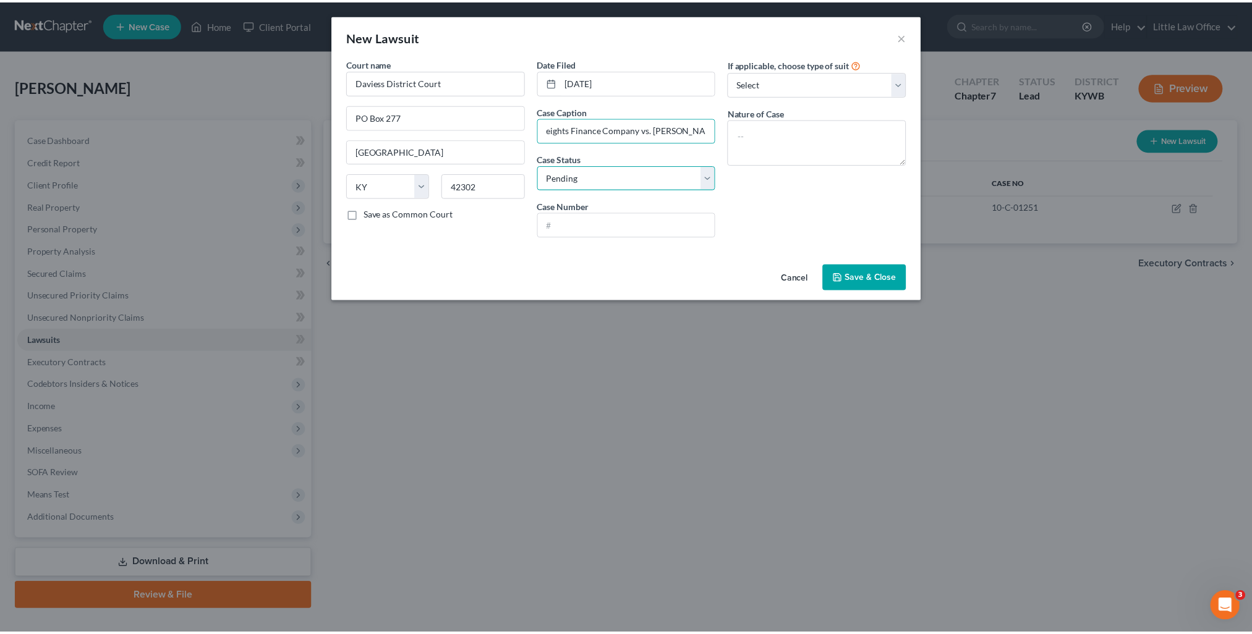
scroll to position [0, 0]
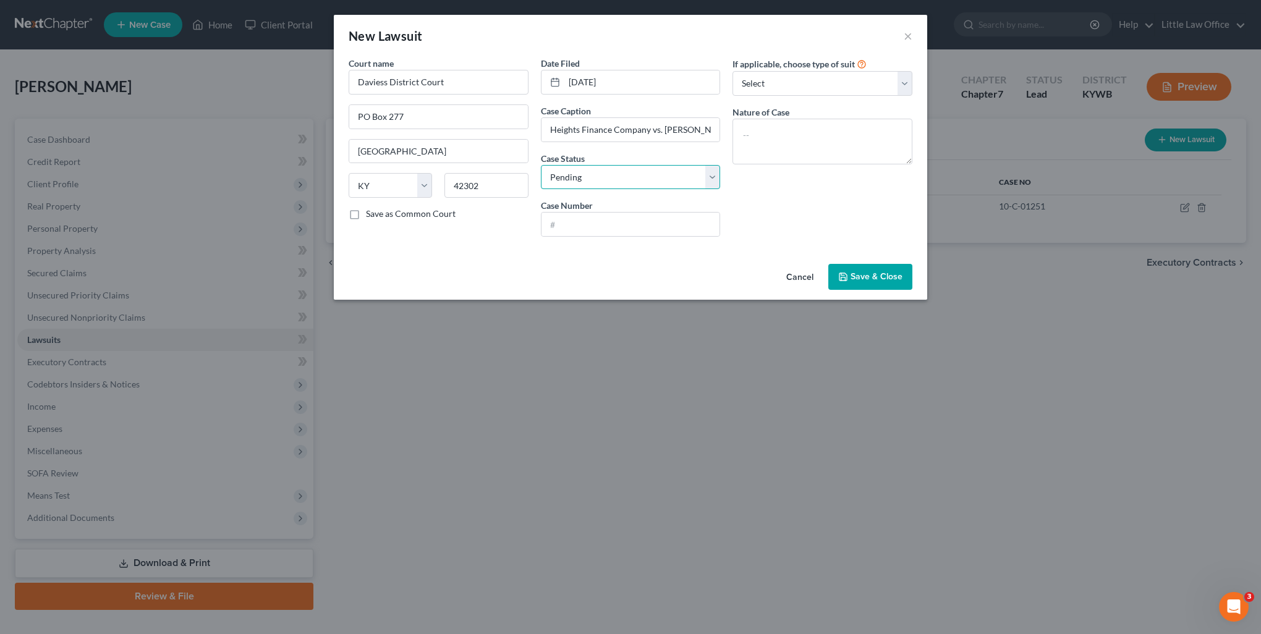
select select "2"
click at [541, 165] on select "Select Pending On Appeal Concluded" at bounding box center [631, 177] width 180 height 25
click at [590, 234] on input "text" at bounding box center [631, 224] width 179 height 23
type input "18-C-386"
click at [862, 269] on button "Save & Close" at bounding box center [870, 277] width 84 height 26
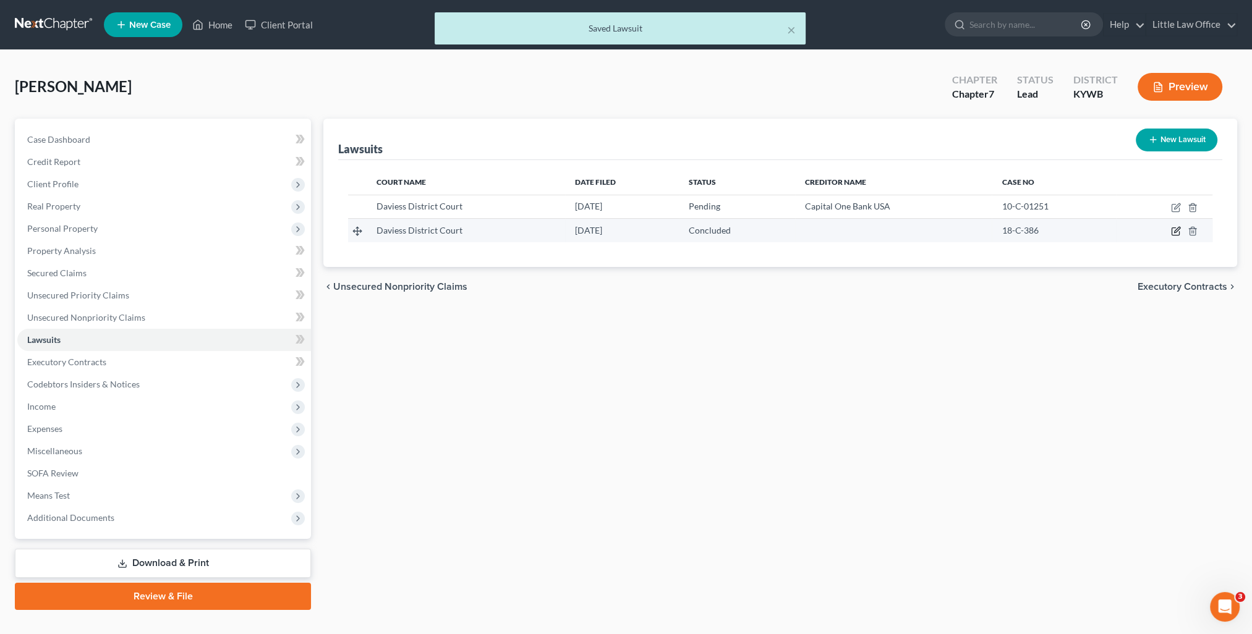
click at [1177, 228] on icon "button" at bounding box center [1177, 231] width 6 height 6
select select "18"
select select "2"
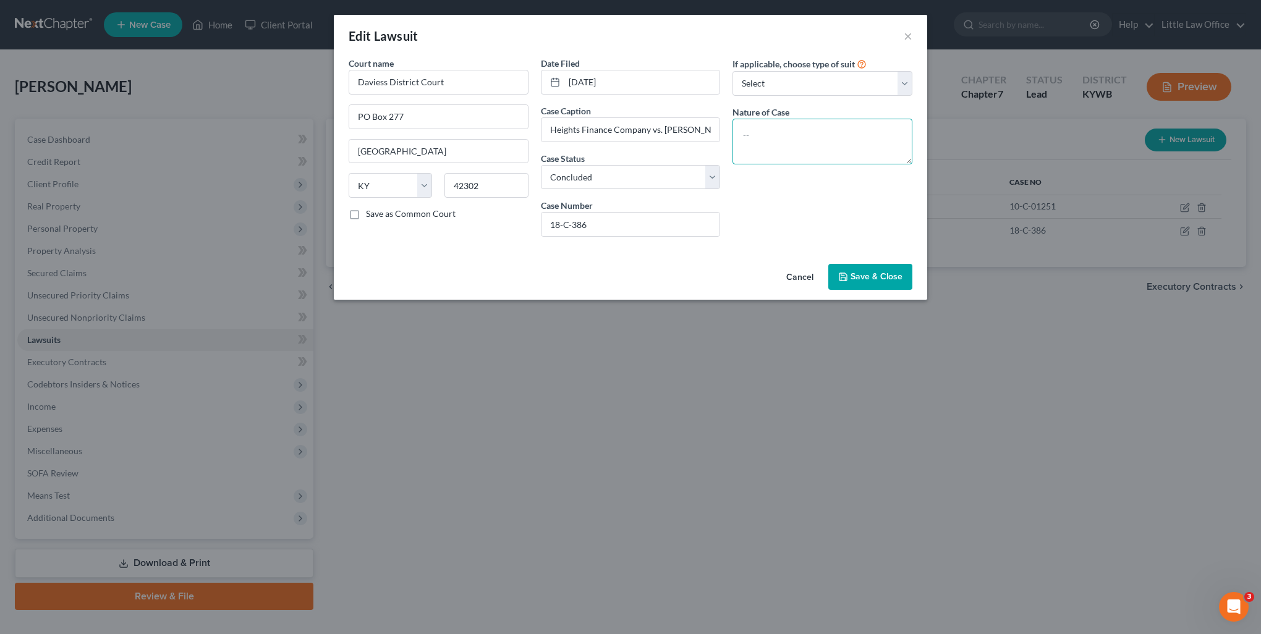
click at [770, 135] on textarea at bounding box center [823, 142] width 180 height 46
click at [781, 85] on select "Select Repossession Garnishment Foreclosure Attached, Seized, Or Levied Other" at bounding box center [823, 83] width 180 height 25
select select "1"
click at [733, 71] on select "Select Repossession Garnishment Foreclosure Attached, Seized, Or Levied Other" at bounding box center [823, 83] width 180 height 25
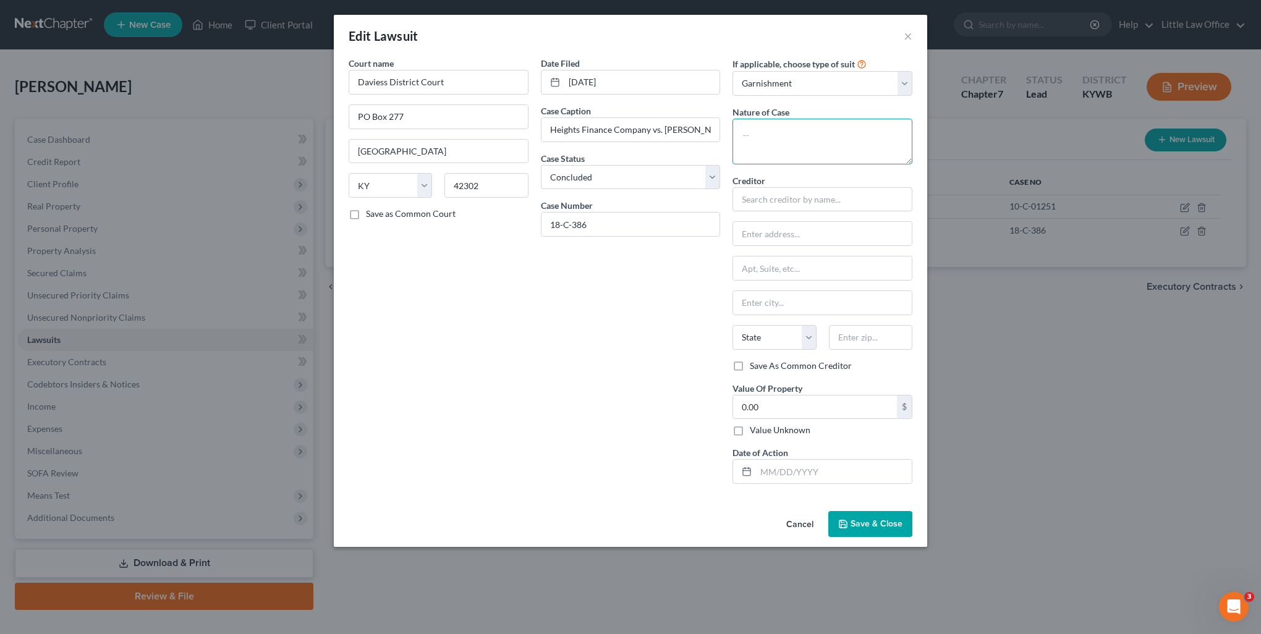
click at [770, 140] on textarea at bounding box center [823, 142] width 180 height 46
type textarea "Garnishment"
type input "Heights Finance"
click at [796, 190] on input "Heights Finance" at bounding box center [823, 199] width 180 height 25
click at [786, 216] on div "Heights Finance" at bounding box center [807, 221] width 129 height 12
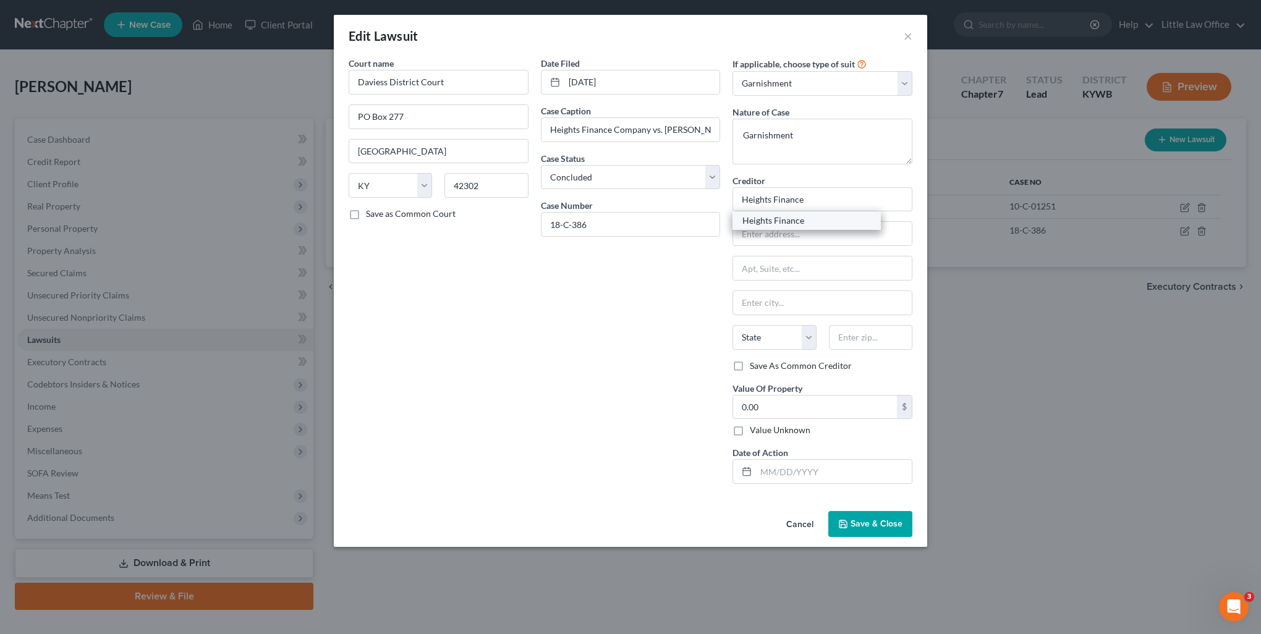
type input "P.O. Box 1947"
type input "[GEOGRAPHIC_DATA]"
select select "42"
type input "29602"
click at [784, 415] on input "0.00" at bounding box center [815, 407] width 164 height 23
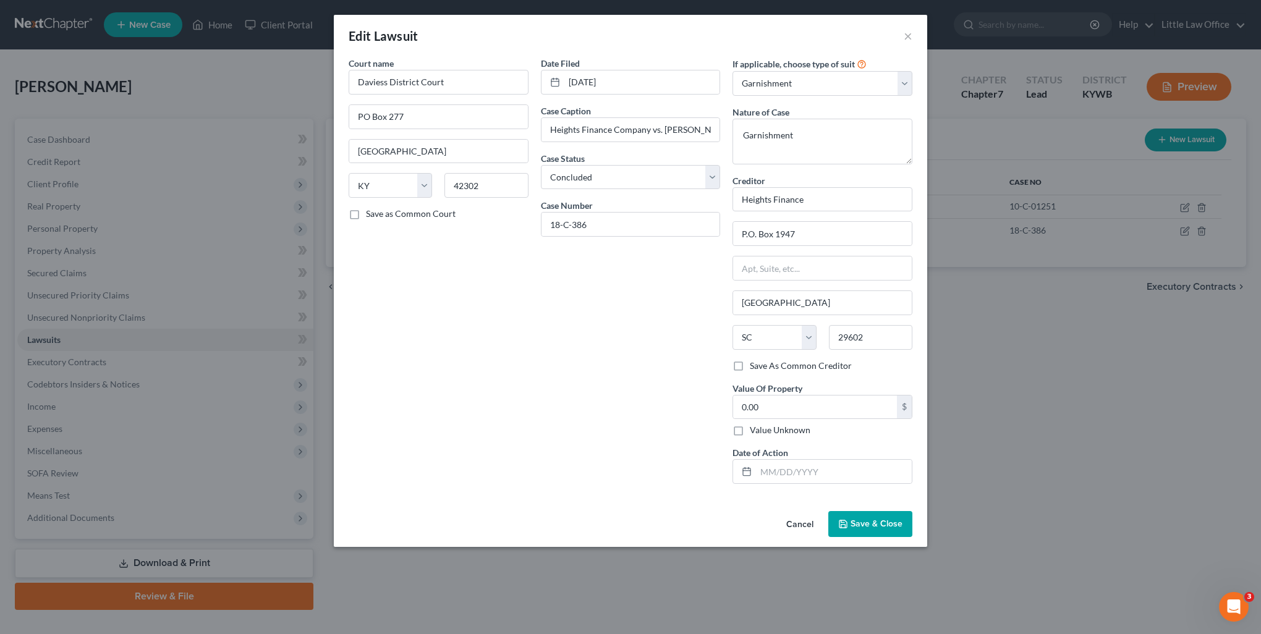
click at [760, 427] on label "Value Unknown" at bounding box center [780, 430] width 61 height 12
click at [760, 427] on input "Value Unknown" at bounding box center [759, 428] width 8 height 8
checkbox input "true"
click at [768, 473] on input "text" at bounding box center [834, 471] width 156 height 23
type input "[DATE]"
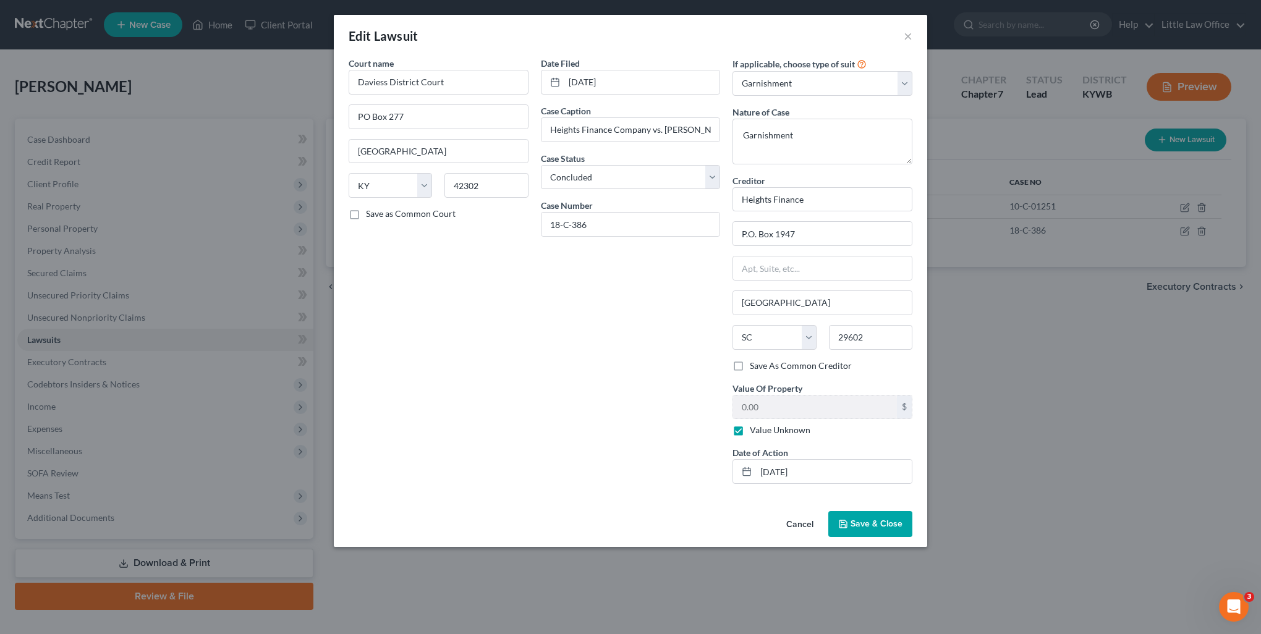
click at [888, 525] on span "Save & Close" at bounding box center [877, 524] width 52 height 11
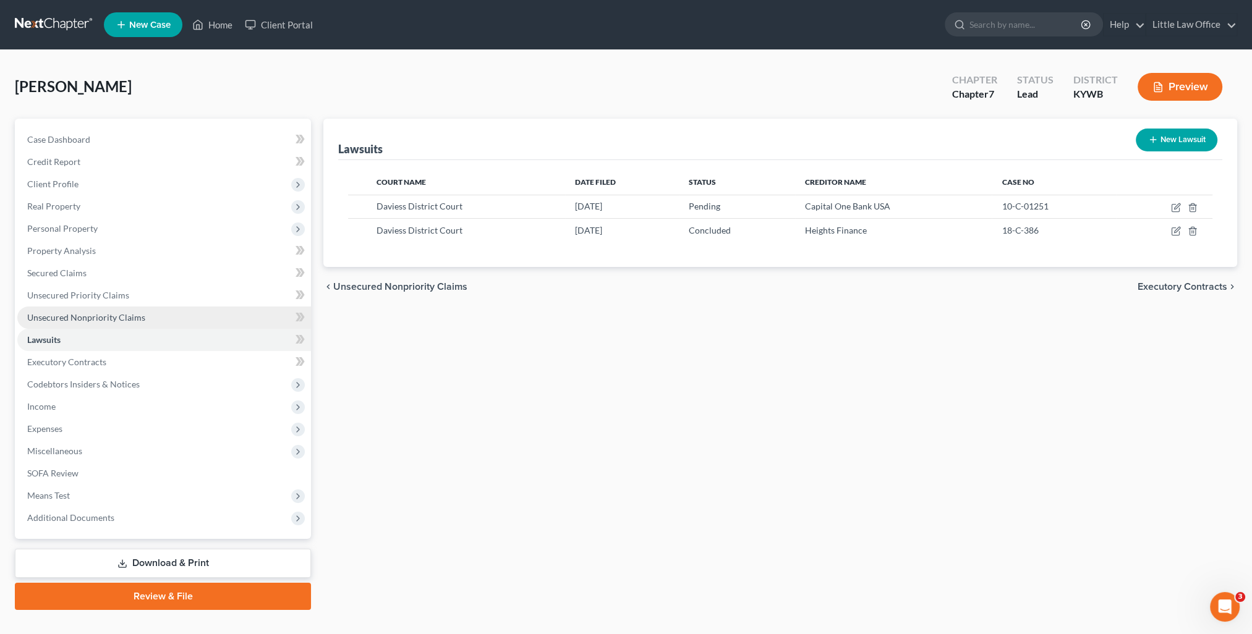
click at [67, 318] on span "Unsecured Nonpriority Claims" at bounding box center [86, 317] width 118 height 11
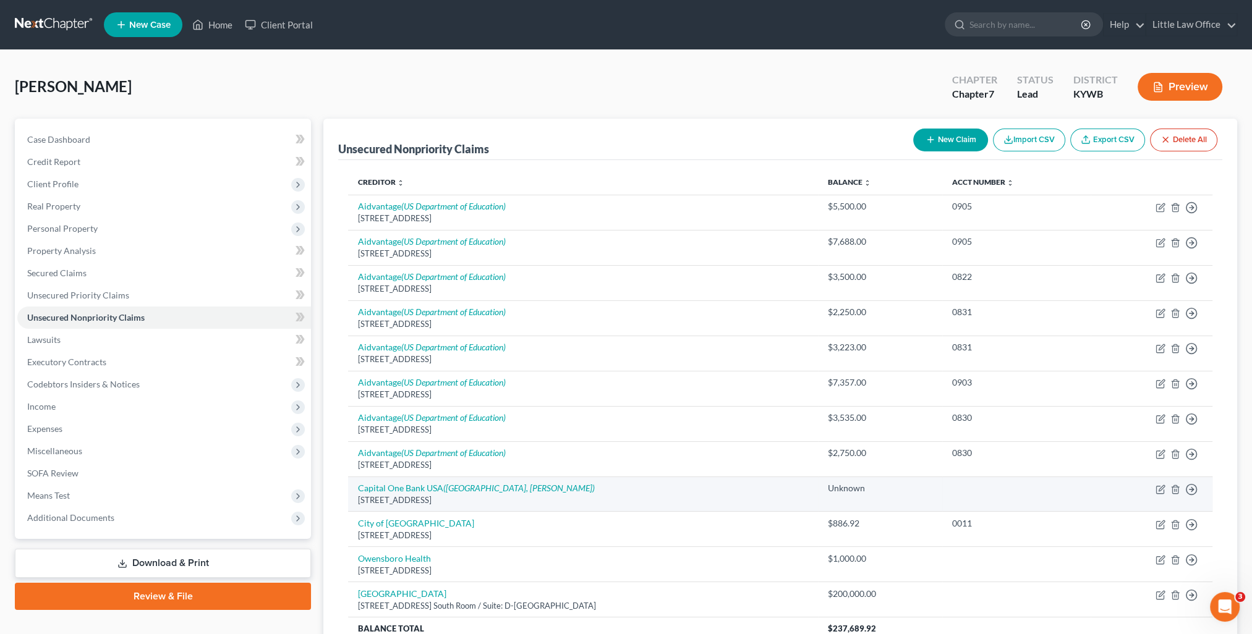
scroll to position [62, 0]
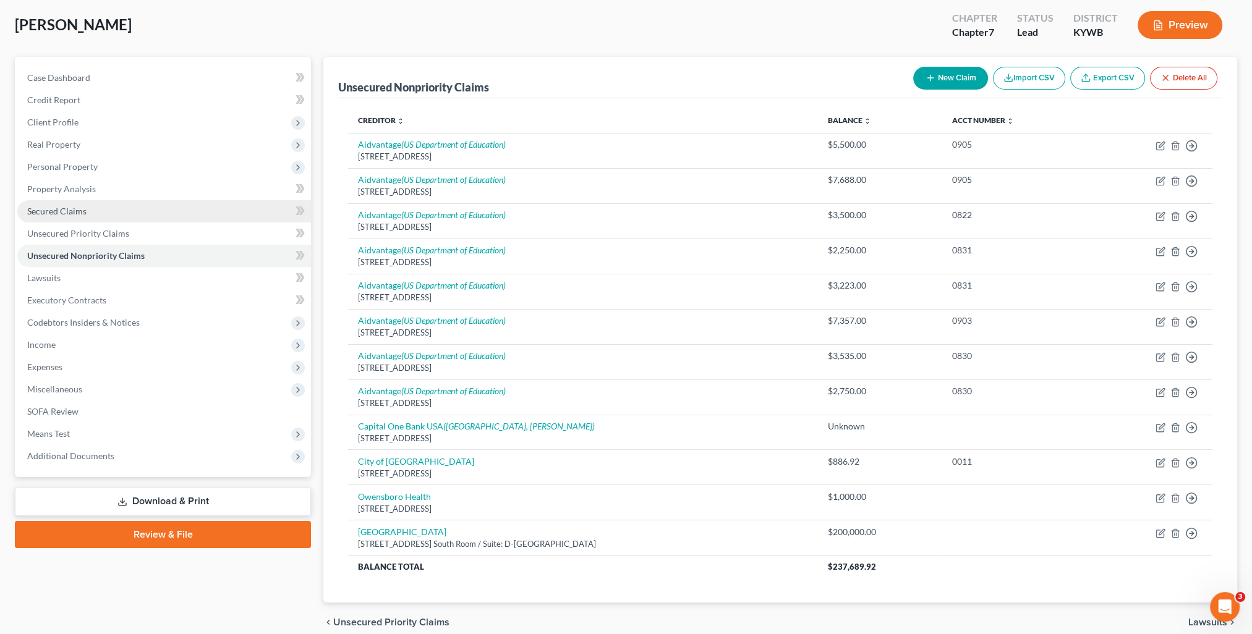
click at [87, 215] on link "Secured Claims" at bounding box center [164, 211] width 294 height 22
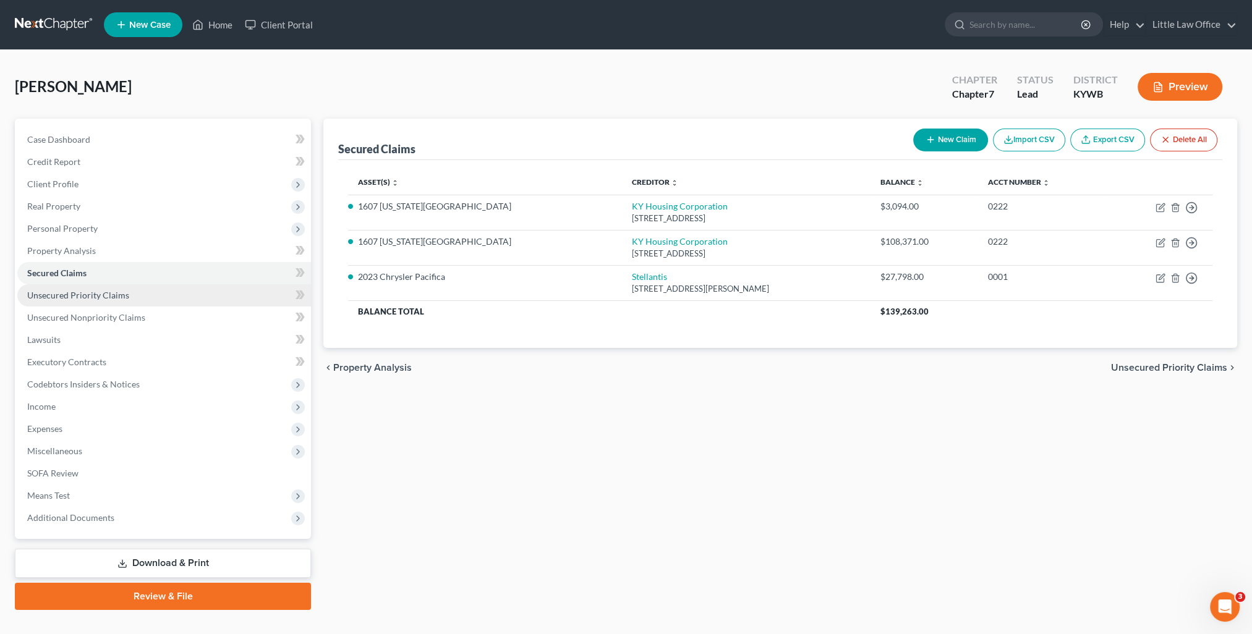
click at [107, 294] on span "Unsecured Priority Claims" at bounding box center [78, 295] width 102 height 11
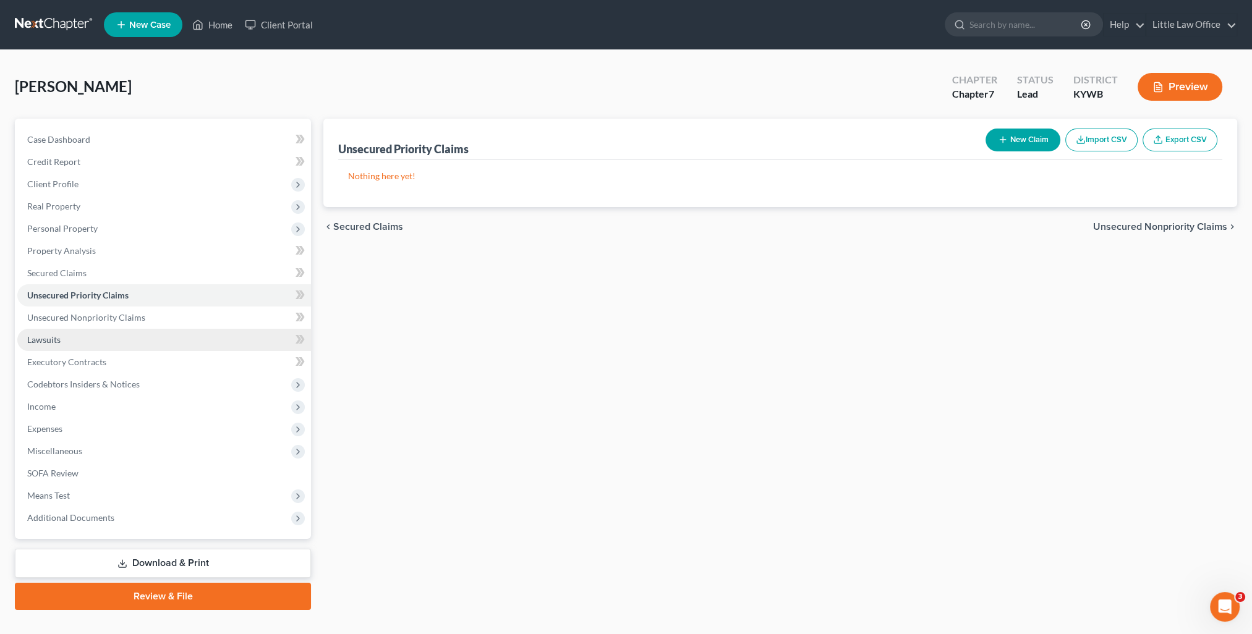
click at [93, 331] on link "Lawsuits" at bounding box center [164, 340] width 294 height 22
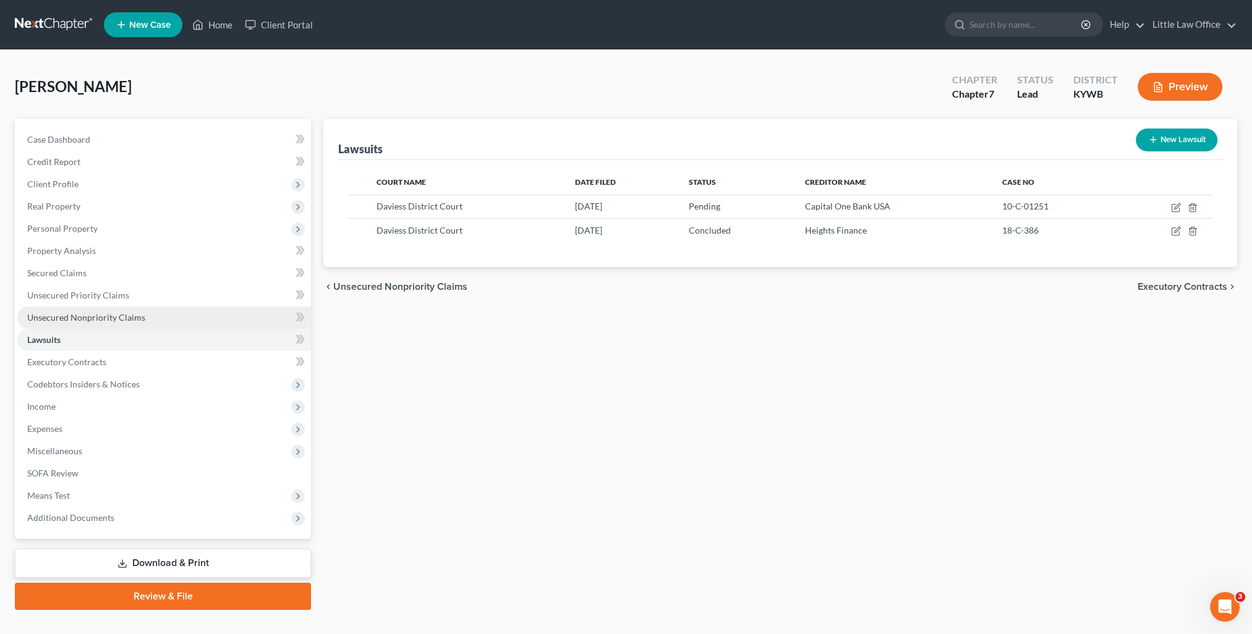
click at [95, 322] on span "Unsecured Nonpriority Claims" at bounding box center [86, 317] width 118 height 11
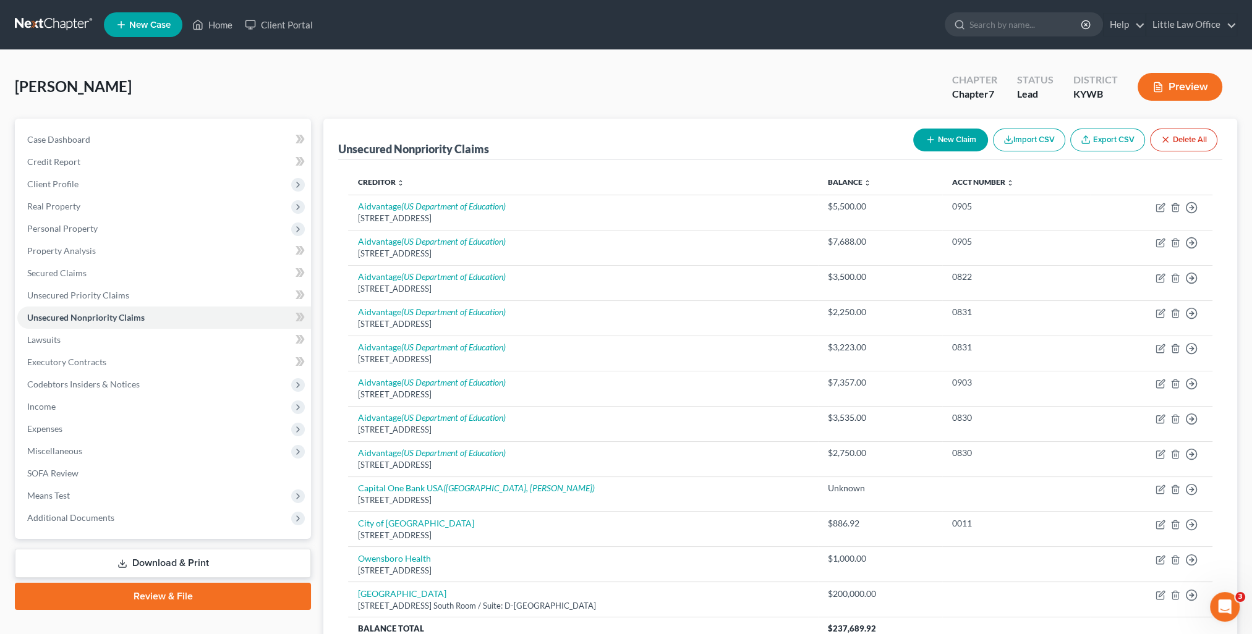
click at [958, 136] on button "New Claim" at bounding box center [950, 140] width 75 height 23
select select "0"
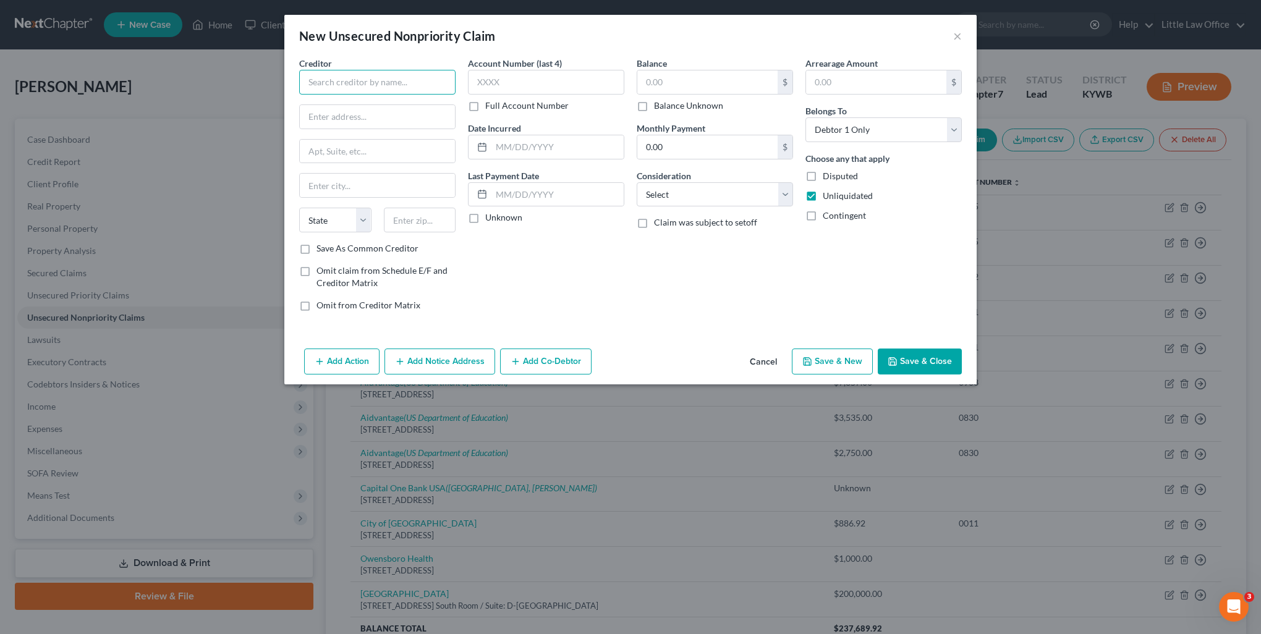
click at [373, 75] on input "text" at bounding box center [377, 82] width 156 height 25
click at [378, 110] on div "P.O. [GEOGRAPHIC_DATA]" at bounding box center [373, 115] width 129 height 11
type input "Heights Finance"
type input "P.O. Box 1947"
type input "[GEOGRAPHIC_DATA]"
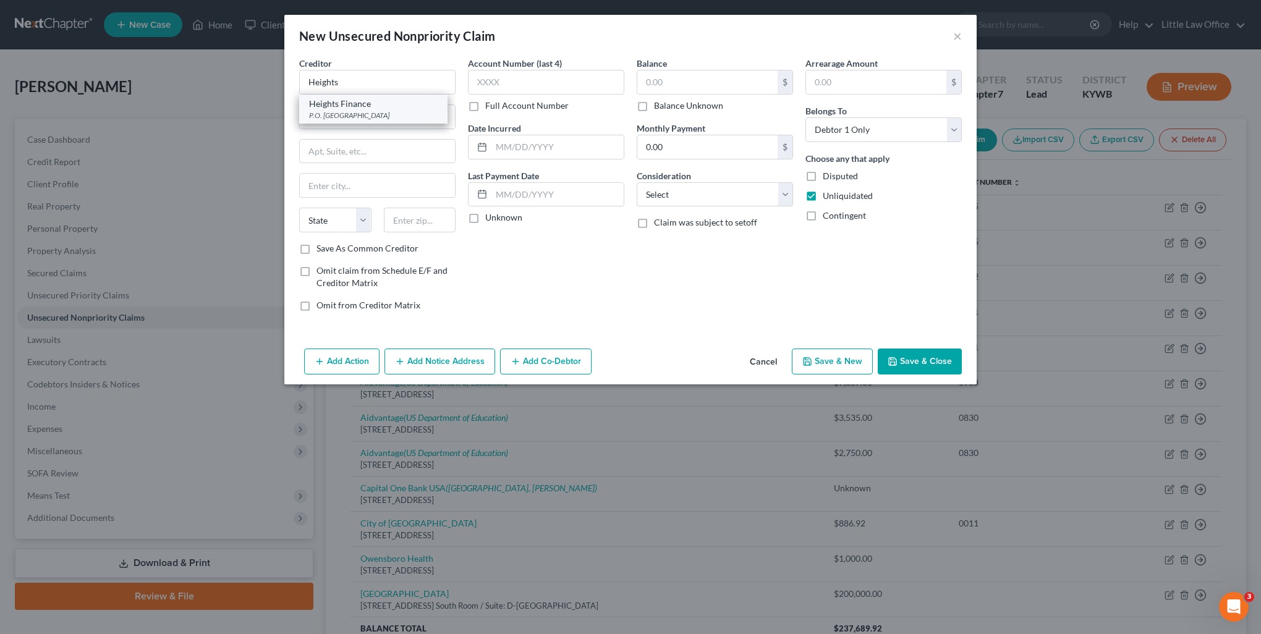
select select "42"
type input "29602"
click at [660, 107] on label "Balance Unknown" at bounding box center [688, 106] width 69 height 12
click at [660, 107] on input "Balance Unknown" at bounding box center [663, 104] width 8 height 8
checkbox input "true"
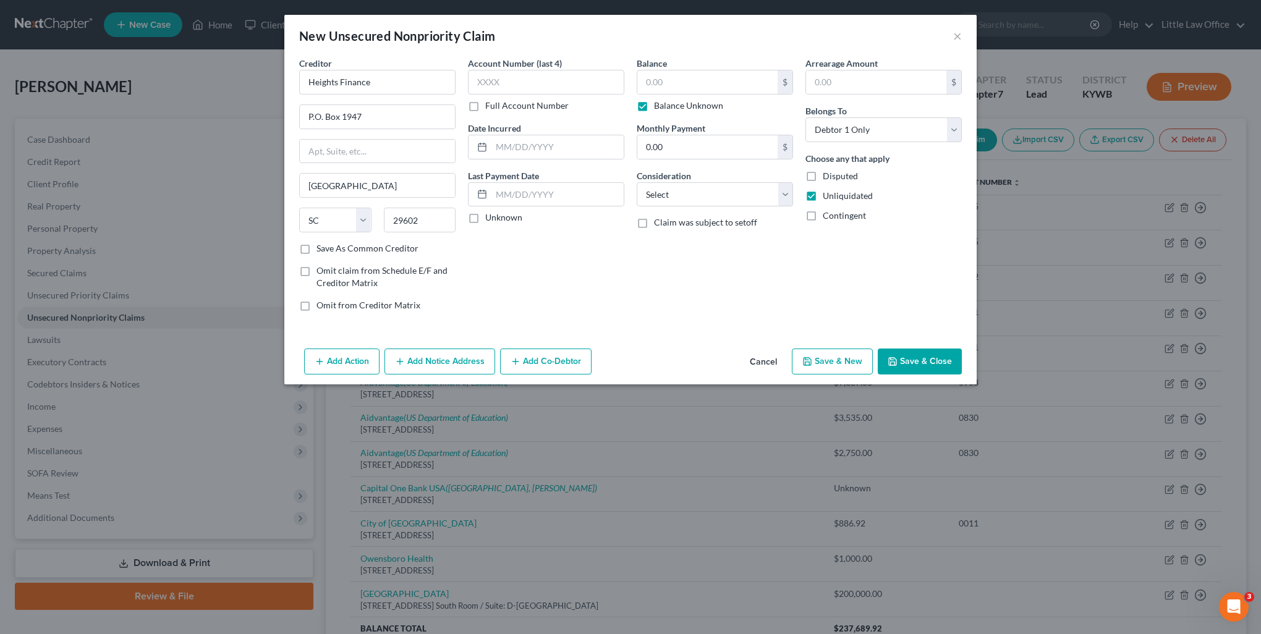
type input "0.00"
click at [672, 194] on select "Select Cable / Satellite Services Collection Agency Credit Card Debt Debt Couns…" at bounding box center [715, 194] width 156 height 25
select select "10"
click at [637, 182] on select "Select Cable / Satellite Services Collection Agency Credit Card Debt Debt Couns…" at bounding box center [715, 194] width 156 height 25
click at [436, 367] on button "Add Notice Address" at bounding box center [440, 362] width 111 height 26
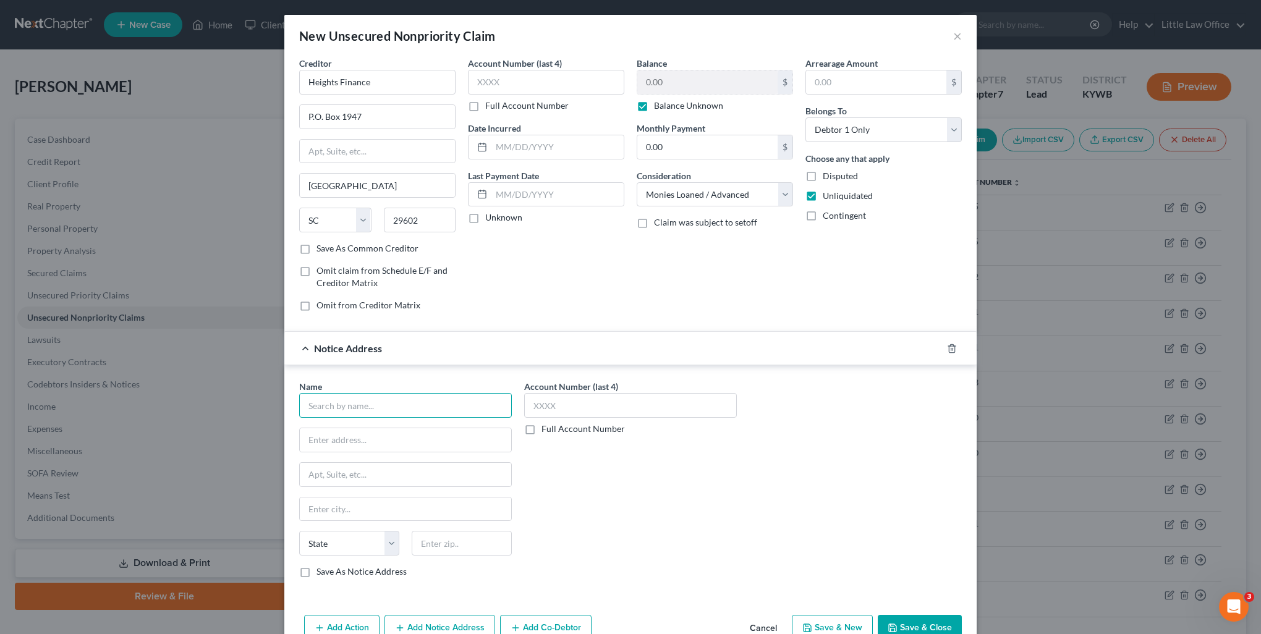
click at [349, 401] on input "text" at bounding box center [405, 405] width 213 height 25
click at [365, 429] on div "Daviess District Court" at bounding box center [373, 427] width 129 height 12
type input "Daviess District Court"
type input "Case No.: 10-C-01251"
type input "PO Box 277"
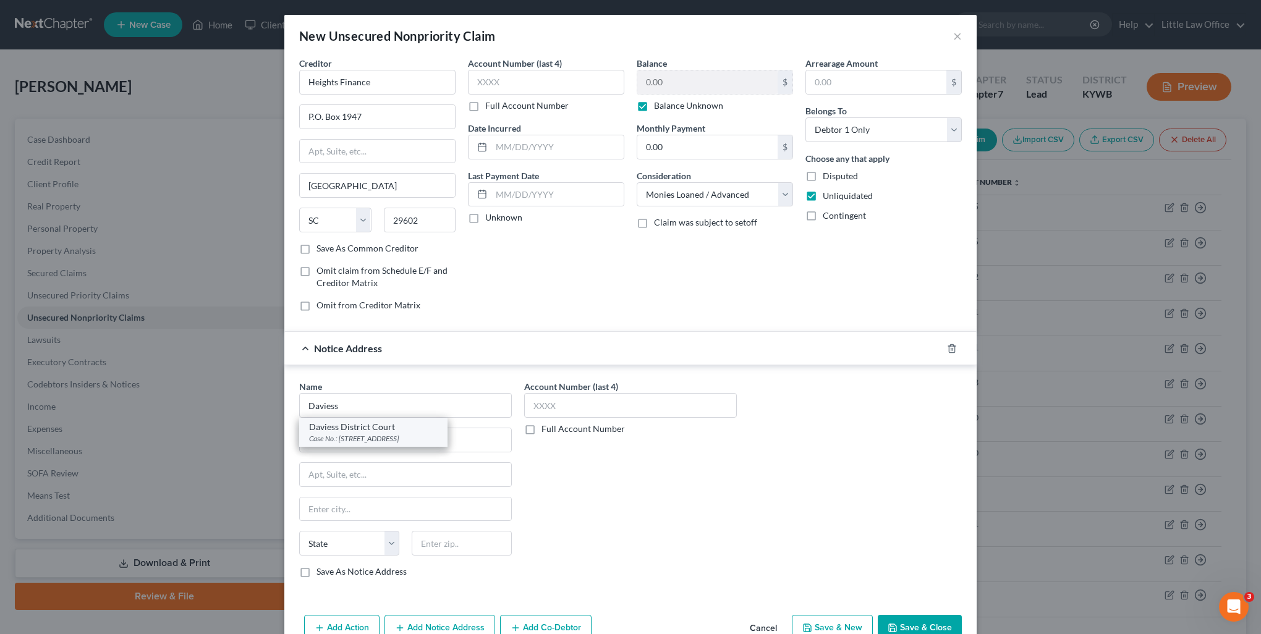
type input "[GEOGRAPHIC_DATA]"
select select "18"
type input "42302"
click at [725, 498] on div "Account Number (last 4) Full Account Number" at bounding box center [630, 484] width 225 height 208
click at [436, 440] on input "Case No.: 10-C-01251" at bounding box center [405, 439] width 211 height 23
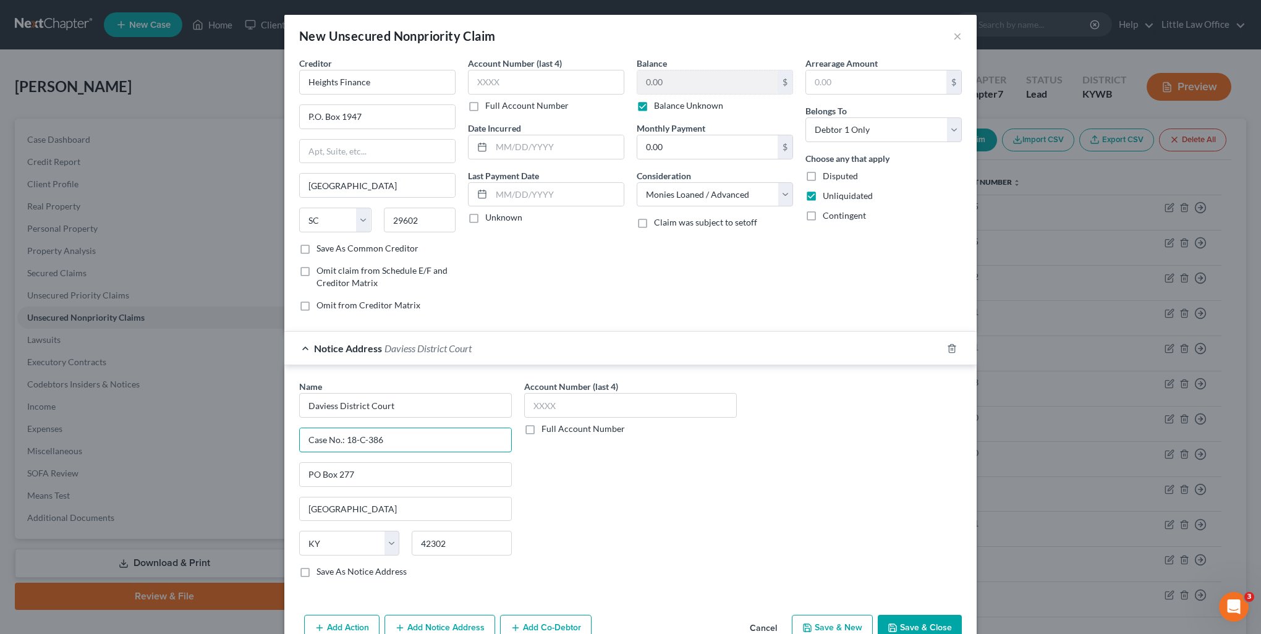
type input "Case No.: 18-C-386"
click at [930, 627] on button "Save & Close" at bounding box center [920, 628] width 84 height 26
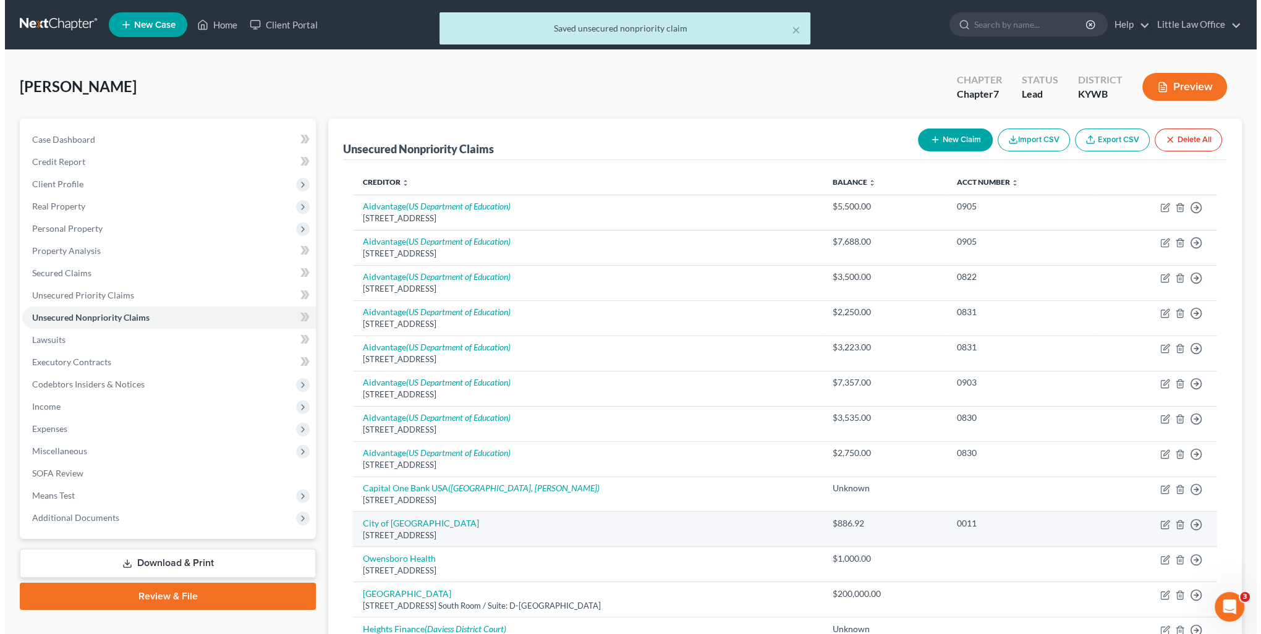
scroll to position [124, 0]
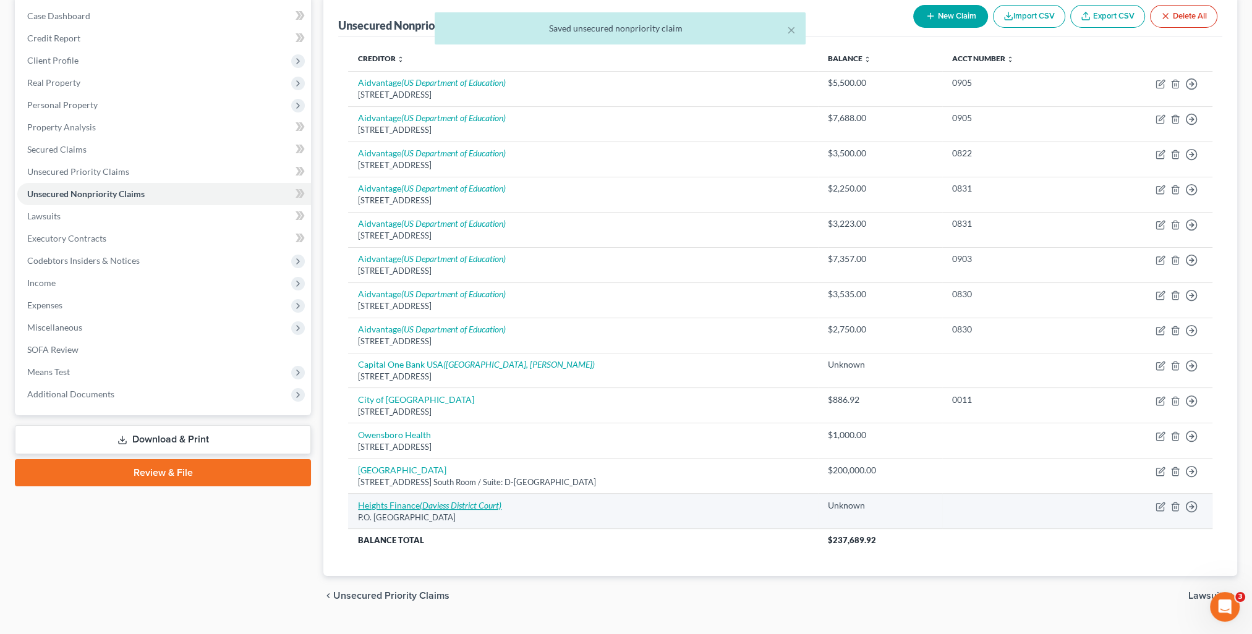
click at [446, 506] on icon "(Daviess District Court)" at bounding box center [461, 505] width 82 height 11
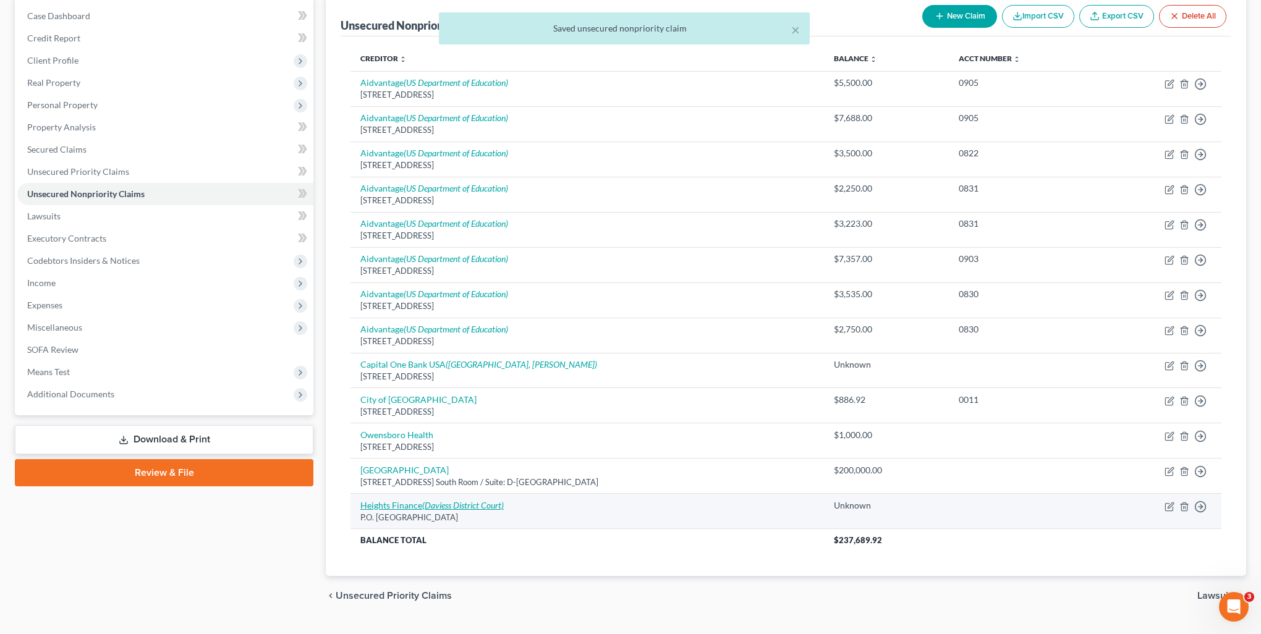
select select "42"
select select "10"
select select "0"
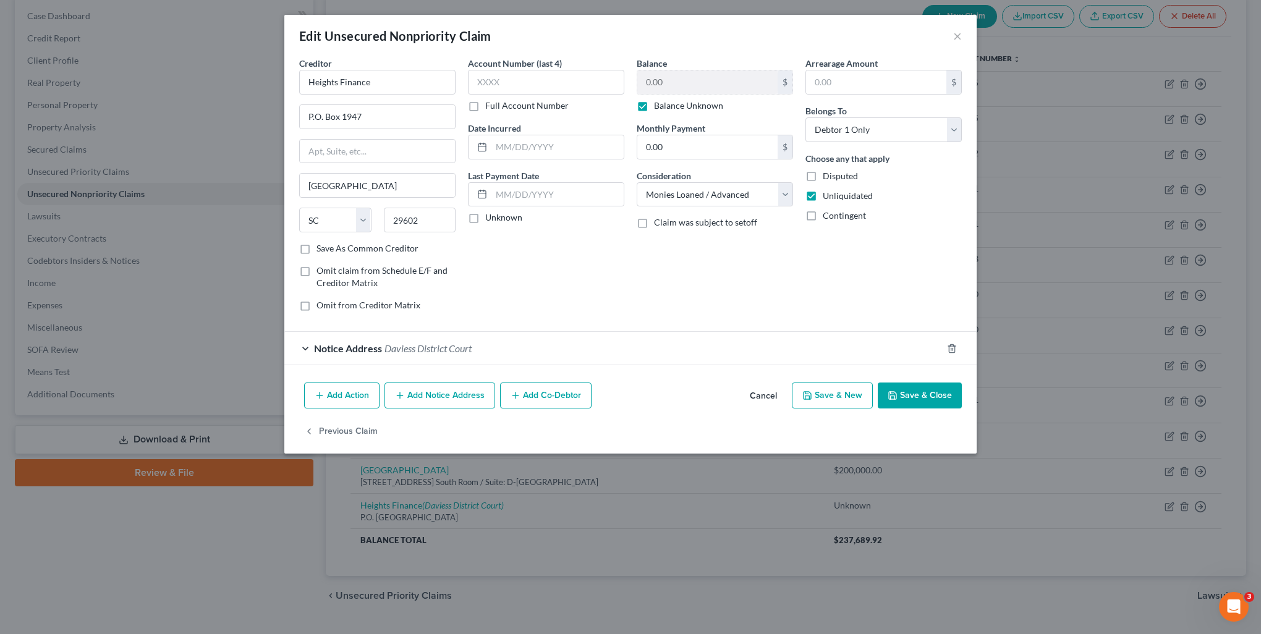
click at [443, 401] on button "Add Notice Address" at bounding box center [440, 396] width 111 height 26
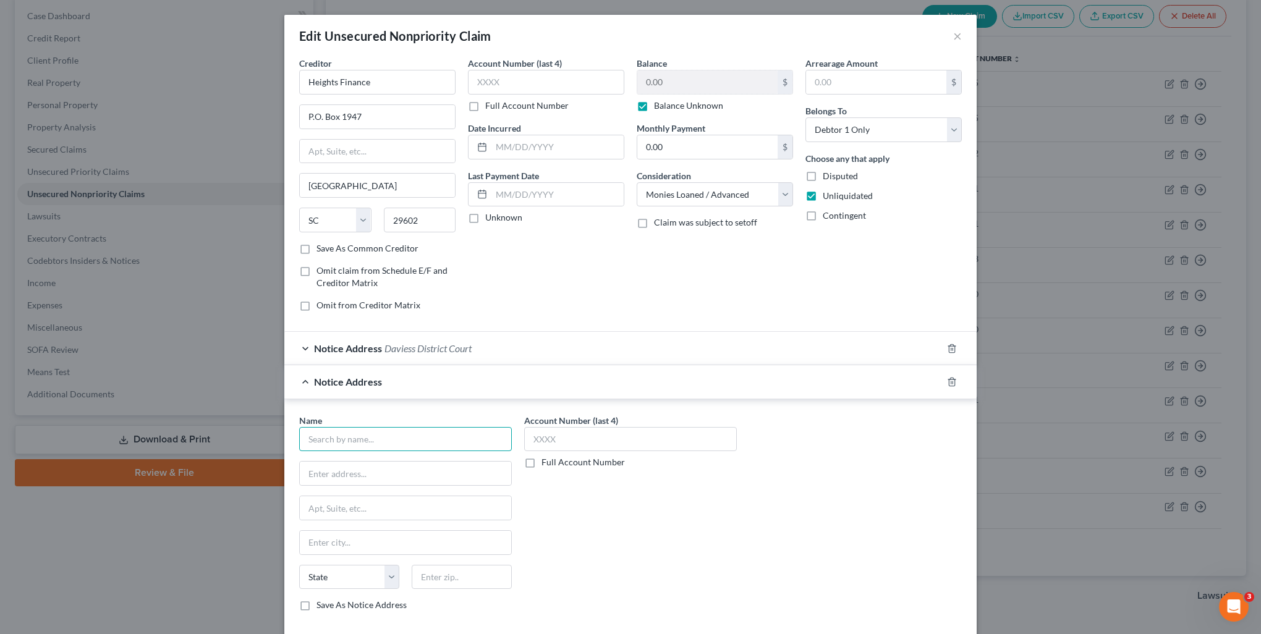
click at [385, 436] on input "text" at bounding box center [405, 439] width 213 height 25
click at [370, 467] on div "[STREET_ADDRESS][US_STATE]" at bounding box center [373, 472] width 129 height 11
type input "[PERSON_NAME]"
type input "[STREET_ADDRESS][US_STATE]"
type input "PO Box 603"
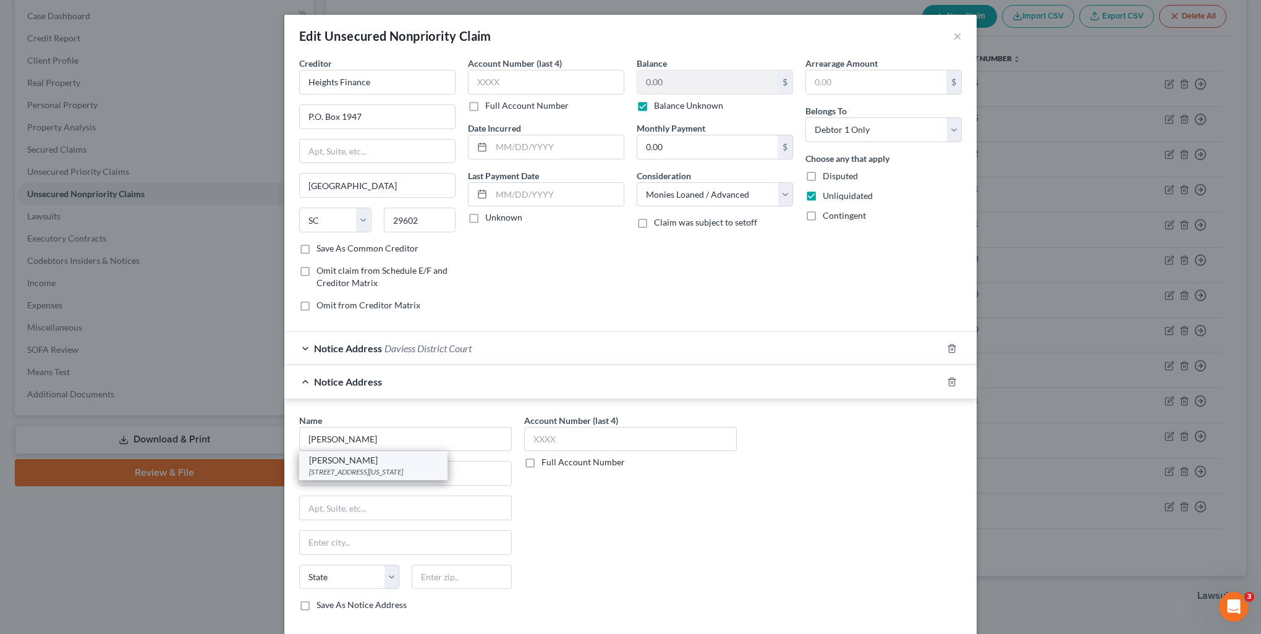
type input "[GEOGRAPHIC_DATA]"
select select "18"
type input "42240"
click at [725, 550] on div "Account Number (last 4) Full Account Number" at bounding box center [630, 518] width 225 height 208
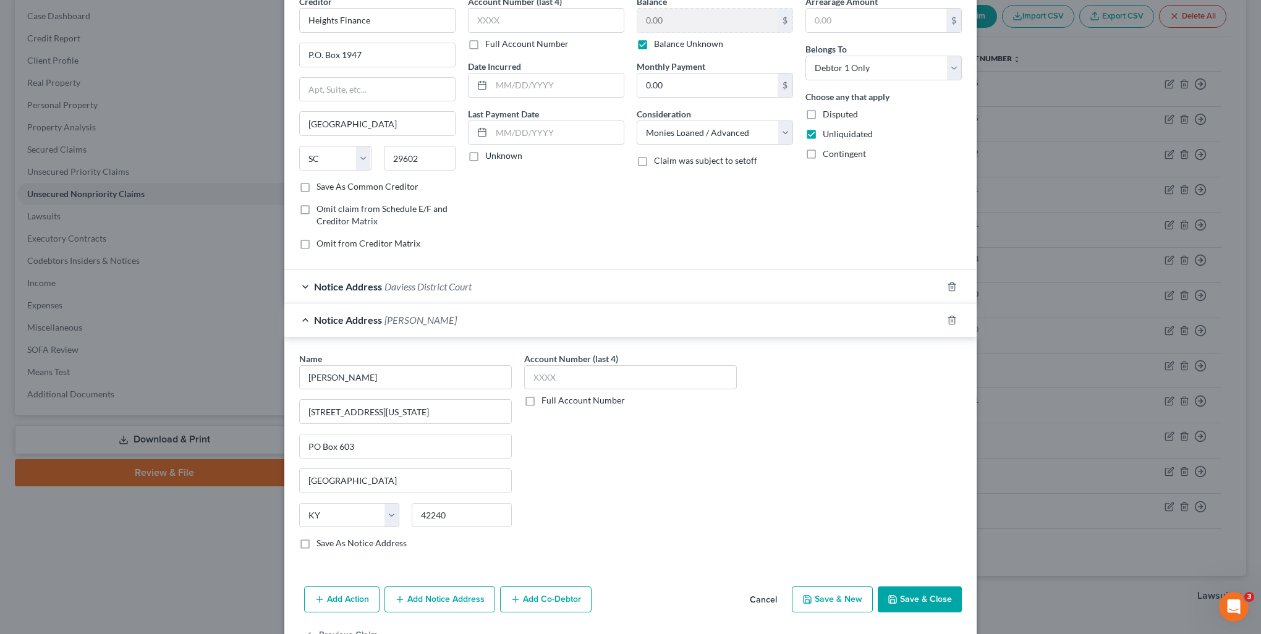
click at [916, 602] on button "Save & Close" at bounding box center [920, 600] width 84 height 26
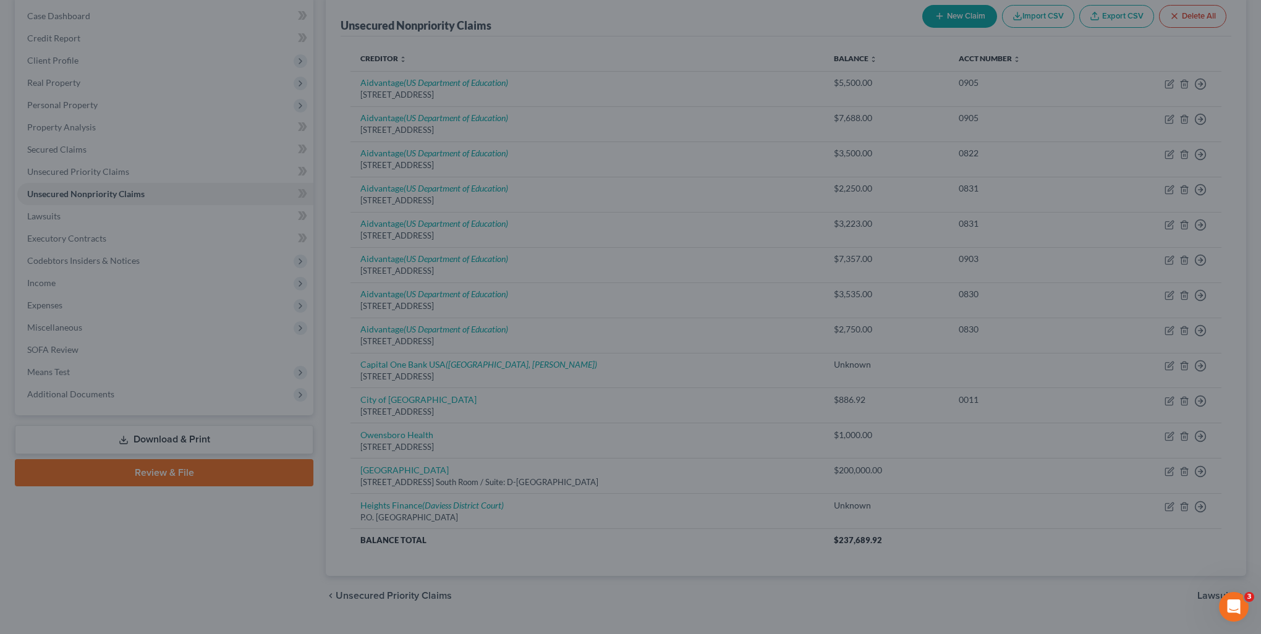
type input "0"
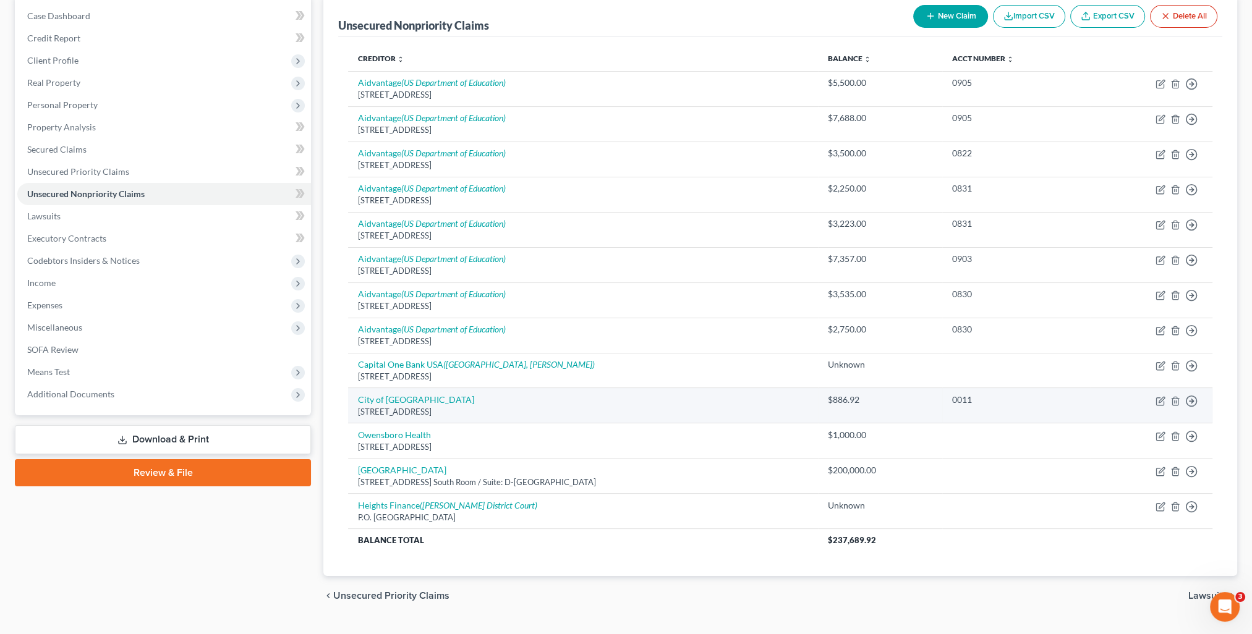
scroll to position [150, 0]
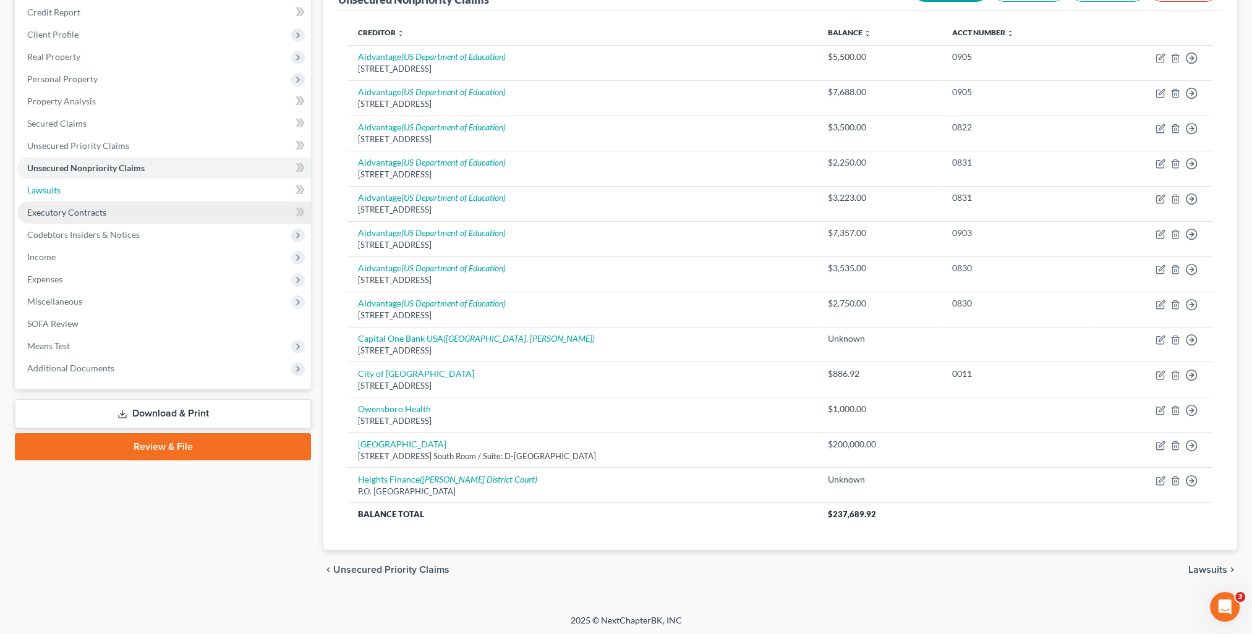
drag, startPoint x: 121, startPoint y: 196, endPoint x: 168, endPoint y: 206, distance: 47.5
click at [121, 196] on link "Lawsuits" at bounding box center [164, 190] width 294 height 22
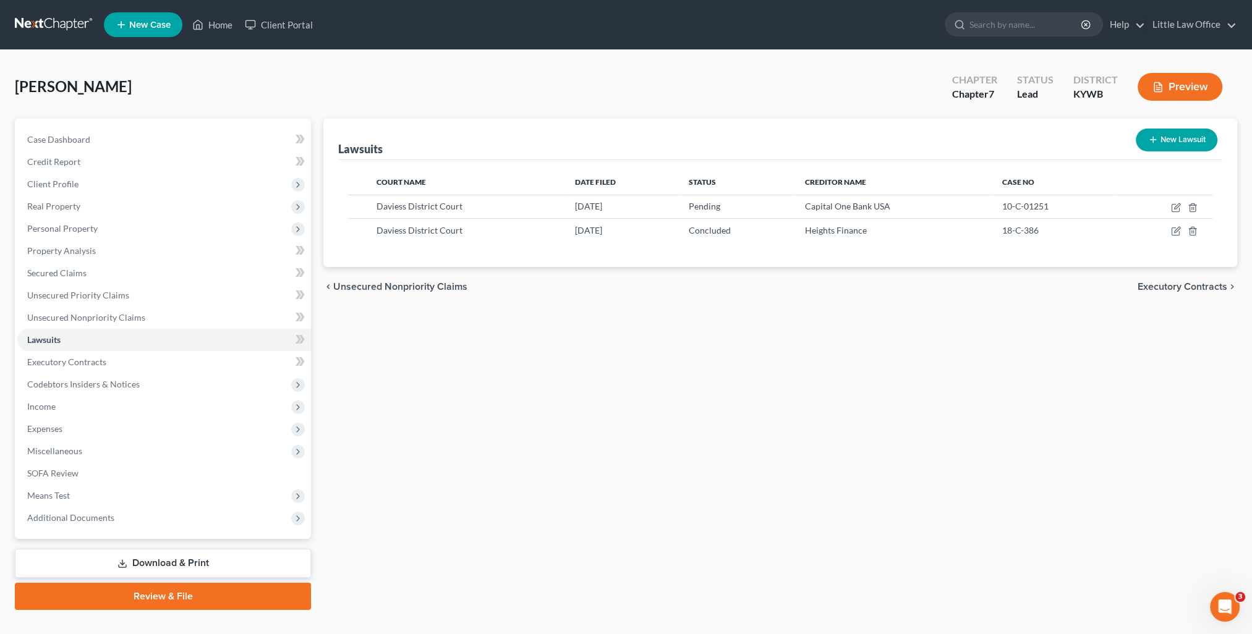
click at [1202, 289] on span "Executory Contracts" at bounding box center [1183, 287] width 90 height 10
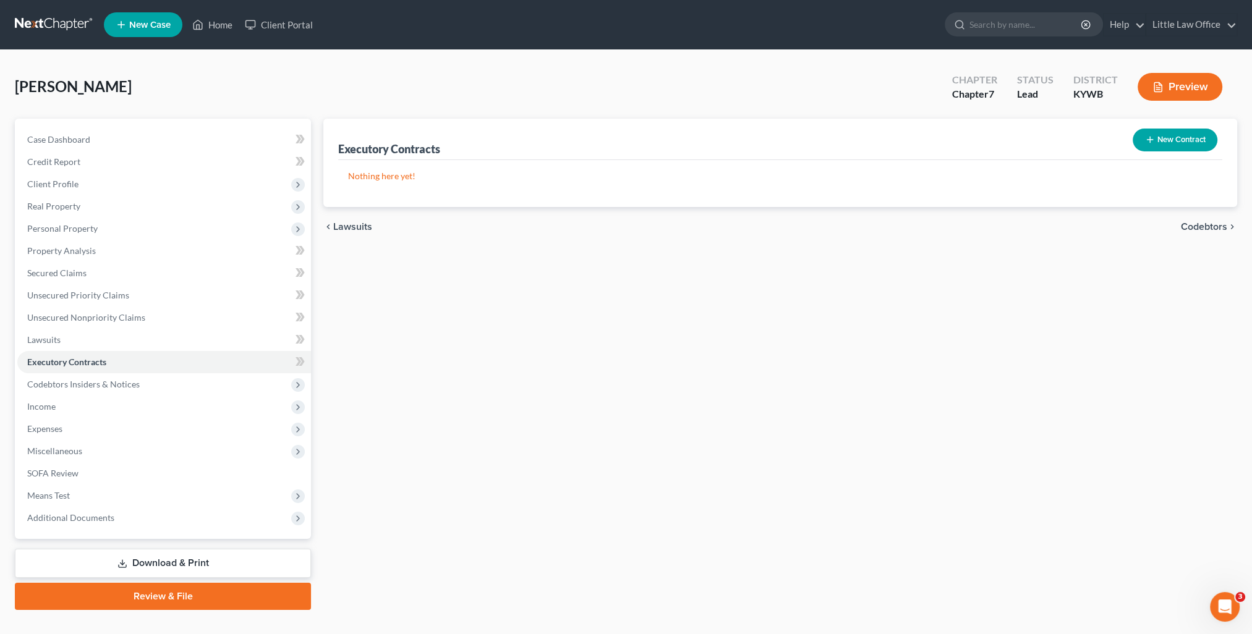
click at [1194, 225] on span "Codebtors" at bounding box center [1204, 227] width 46 height 10
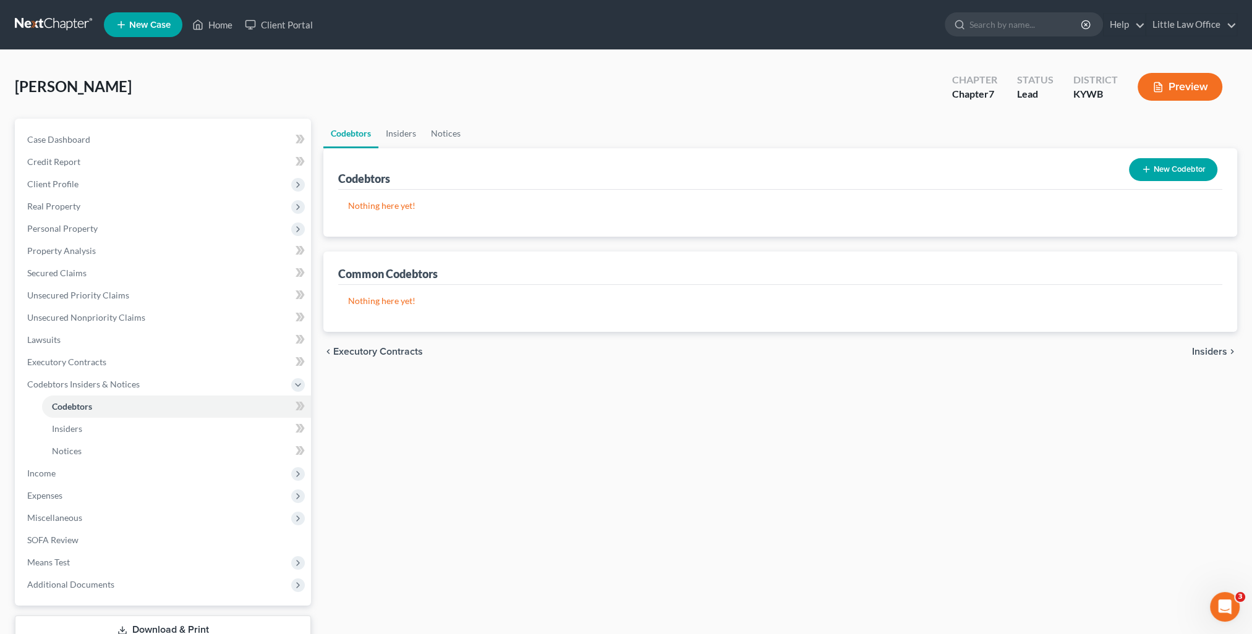
click at [1208, 353] on span "Insiders" at bounding box center [1209, 352] width 35 height 10
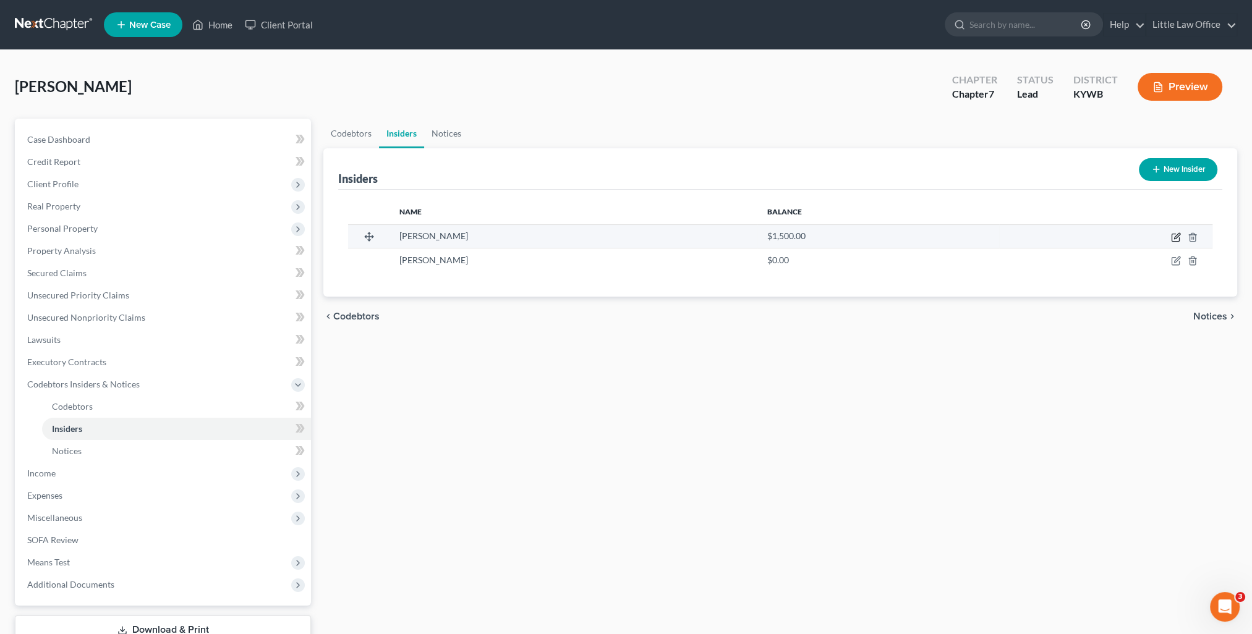
click at [1173, 237] on icon "button" at bounding box center [1176, 237] width 10 height 10
select select "18"
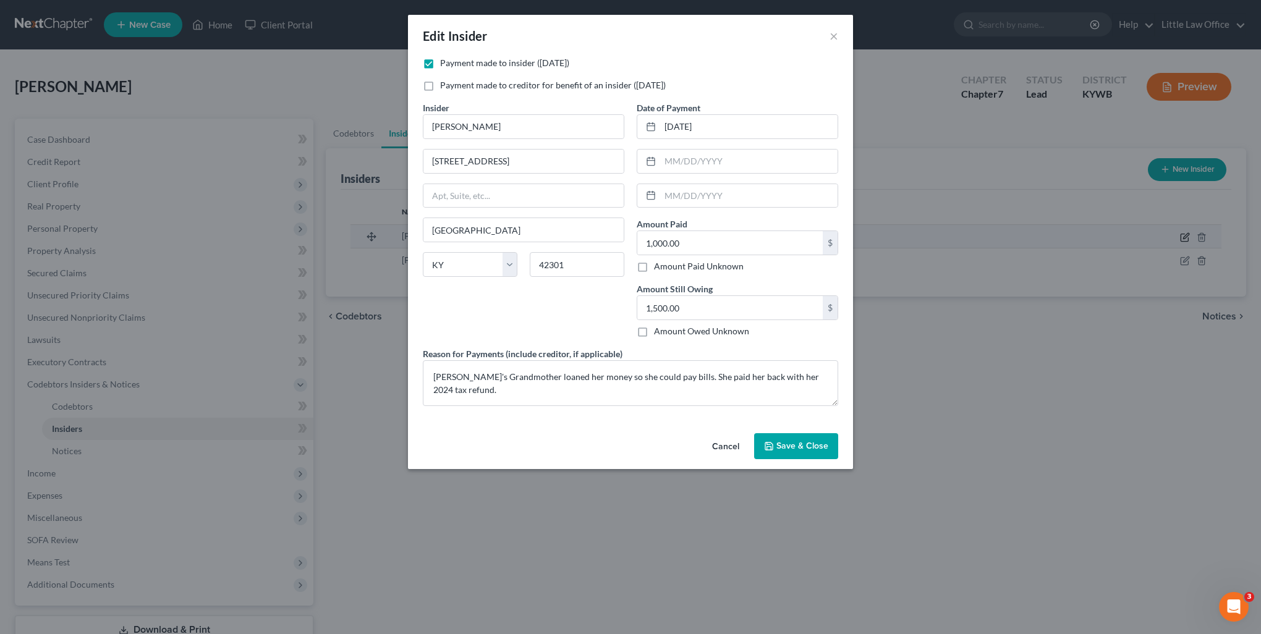
click at [1173, 237] on div "Edit Insider × Payment made to insider ([DATE]) Payment made to creditor for be…" at bounding box center [630, 317] width 1261 height 634
click at [713, 127] on input "[DATE]" at bounding box center [748, 126] width 177 height 23
drag, startPoint x: 713, startPoint y: 127, endPoint x: 649, endPoint y: 135, distance: 64.8
click at [649, 135] on div "[DATE]" at bounding box center [738, 126] width 202 height 25
click at [673, 126] on input "[DATE]" at bounding box center [748, 126] width 177 height 23
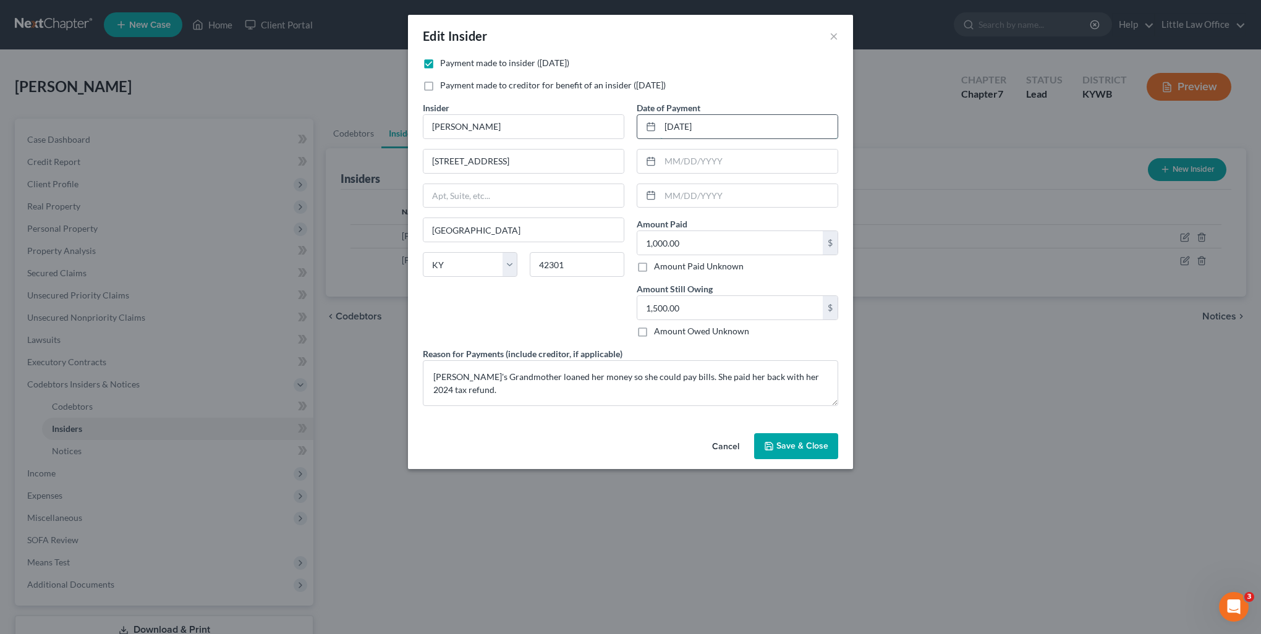
click at [674, 126] on input "[DATE]" at bounding box center [748, 126] width 177 height 23
click at [723, 132] on input "[DATE]" at bounding box center [748, 126] width 177 height 23
click at [675, 122] on input "[DATE]" at bounding box center [748, 126] width 177 height 23
click at [762, 130] on input "[DATE]" at bounding box center [748, 126] width 177 height 23
type input "[DATE]"
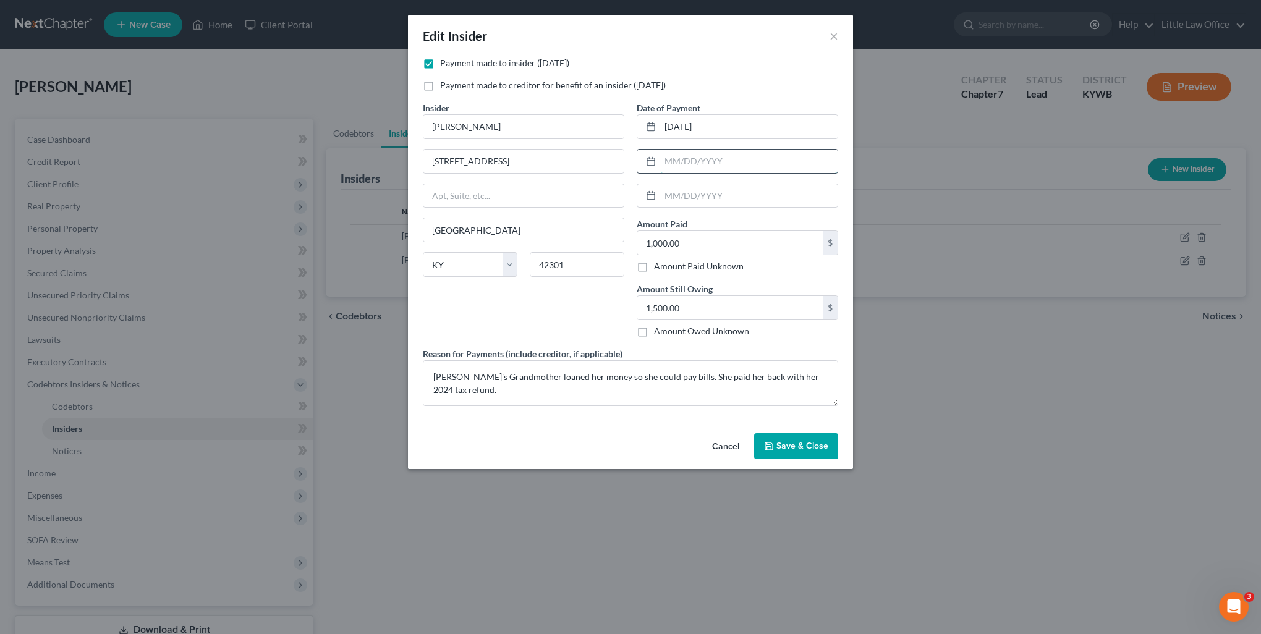
click at [763, 153] on input "text" at bounding box center [748, 161] width 177 height 23
click at [544, 433] on div "Cancel Save & Close" at bounding box center [630, 448] width 445 height 41
click at [803, 445] on span "Save & Close" at bounding box center [803, 446] width 52 height 11
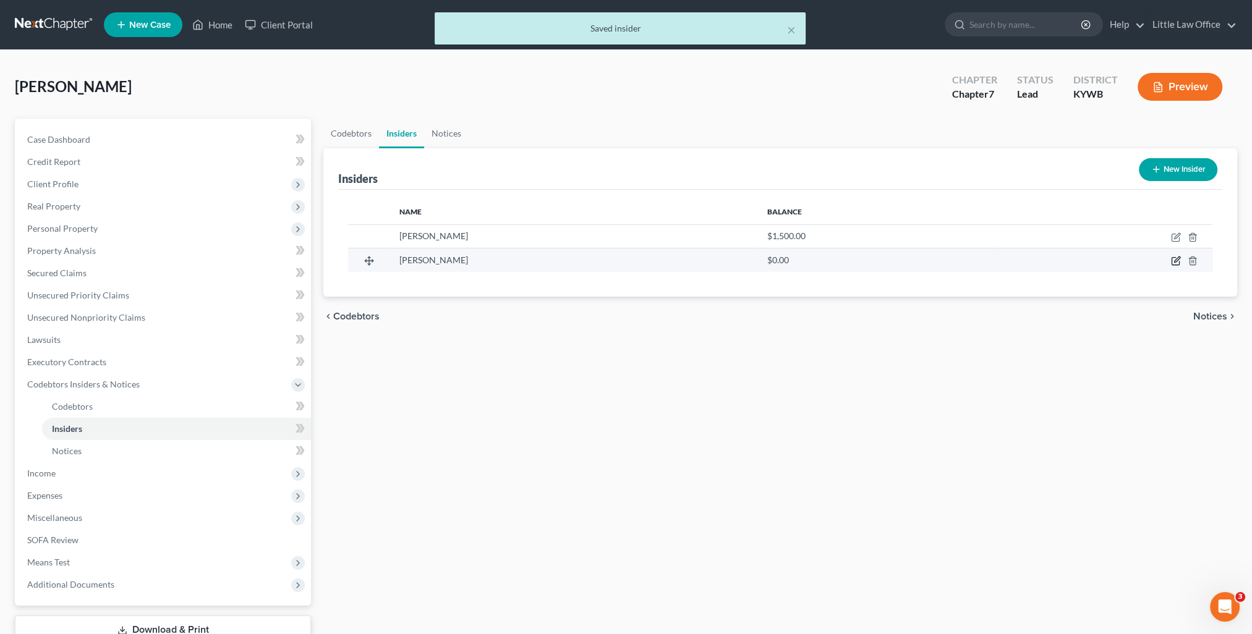
click at [1176, 261] on icon "button" at bounding box center [1177, 260] width 6 height 6
select select "18"
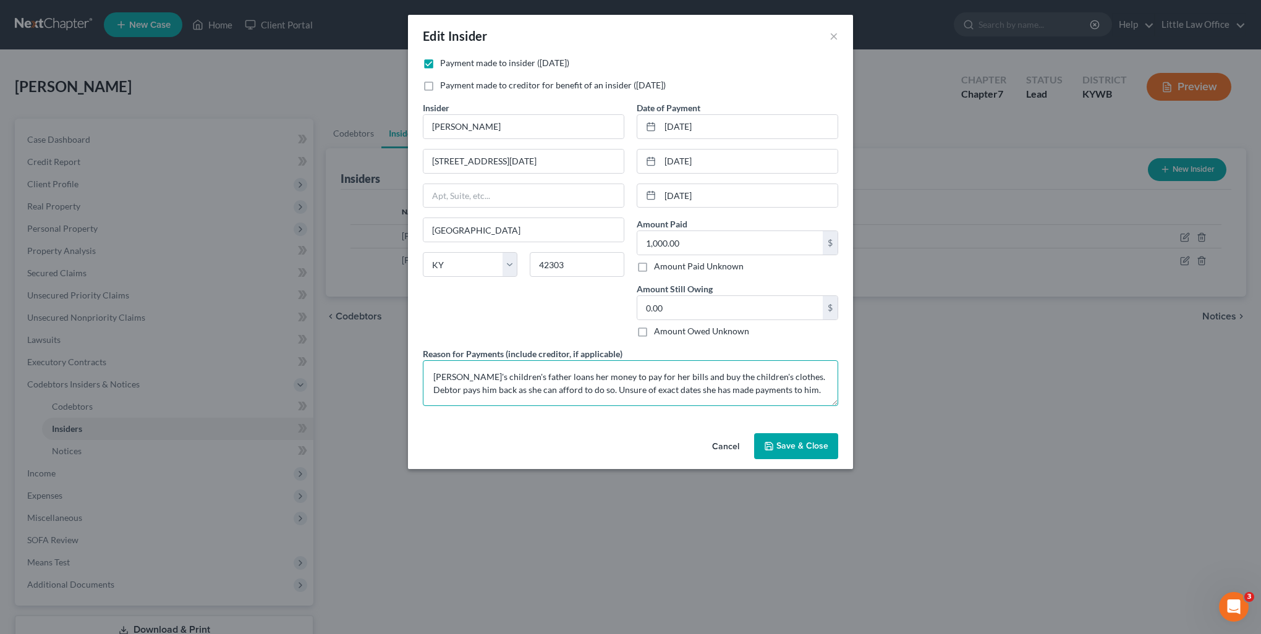
click at [744, 375] on textarea "[PERSON_NAME]'s children's father loans her money to pay for her bills and buy …" at bounding box center [630, 383] width 415 height 46
click at [815, 400] on textarea "[PERSON_NAME]'s children's father loans her money to pay for her bills and buy …" at bounding box center [630, 383] width 415 height 46
drag, startPoint x: 732, startPoint y: 373, endPoint x: 938, endPoint y: 377, distance: 205.9
click at [938, 377] on div "Edit Insider × Payment made to insider ([DATE]) Payment made to creditor for be…" at bounding box center [630, 317] width 1261 height 634
click at [791, 397] on textarea "[PERSON_NAME]'s children's father loans her money to pay for her bills and buy …" at bounding box center [630, 383] width 415 height 46
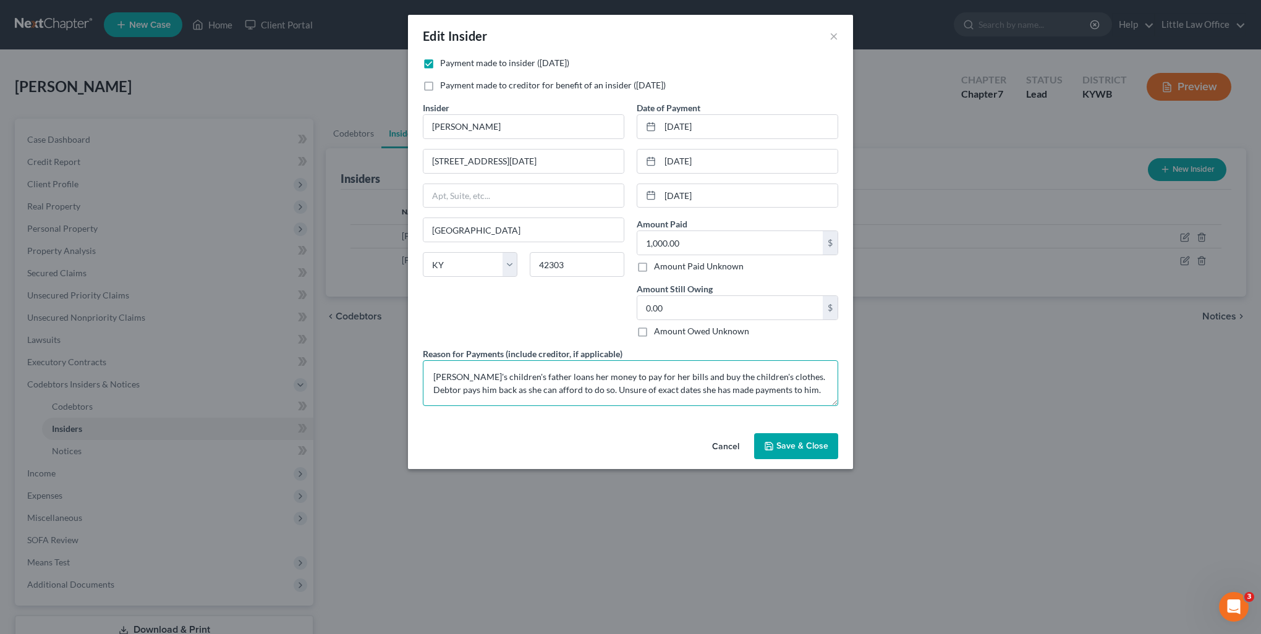
click at [803, 396] on textarea "[PERSON_NAME]'s children's father loans her money to pay for her bills and buy …" at bounding box center [630, 383] width 415 height 46
type textarea "[PERSON_NAME]'s children's father loans her money to pay for her bills and buy …"
click at [792, 448] on span "Save & Close" at bounding box center [803, 446] width 52 height 11
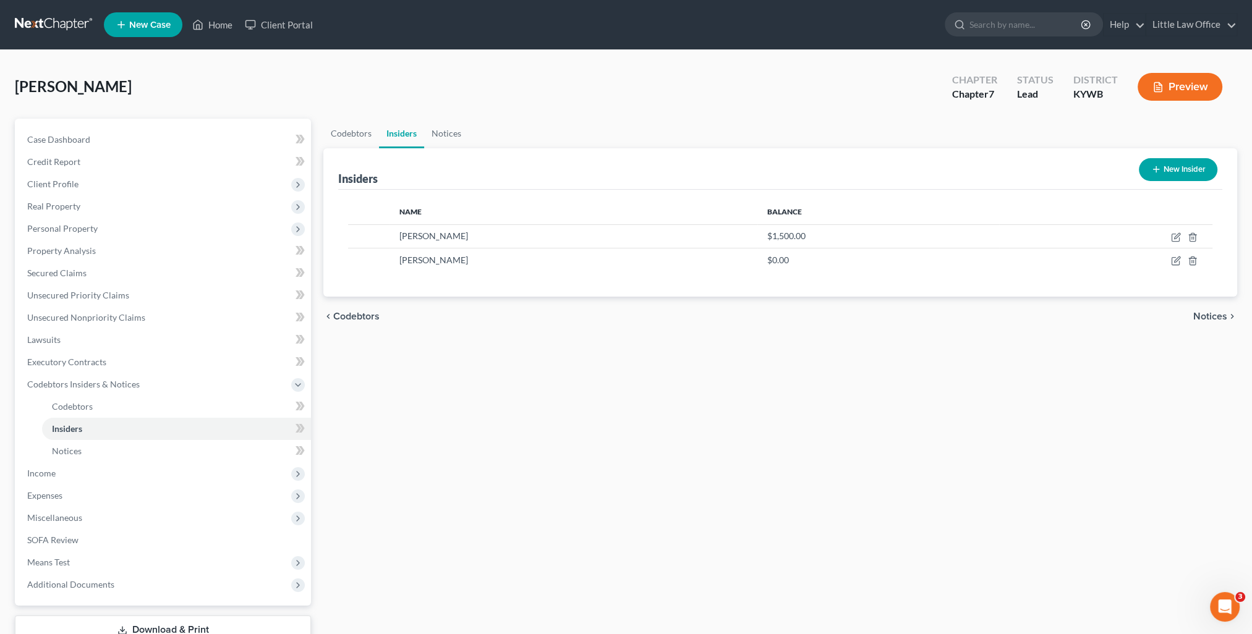
click at [1202, 312] on span "Notices" at bounding box center [1210, 317] width 34 height 10
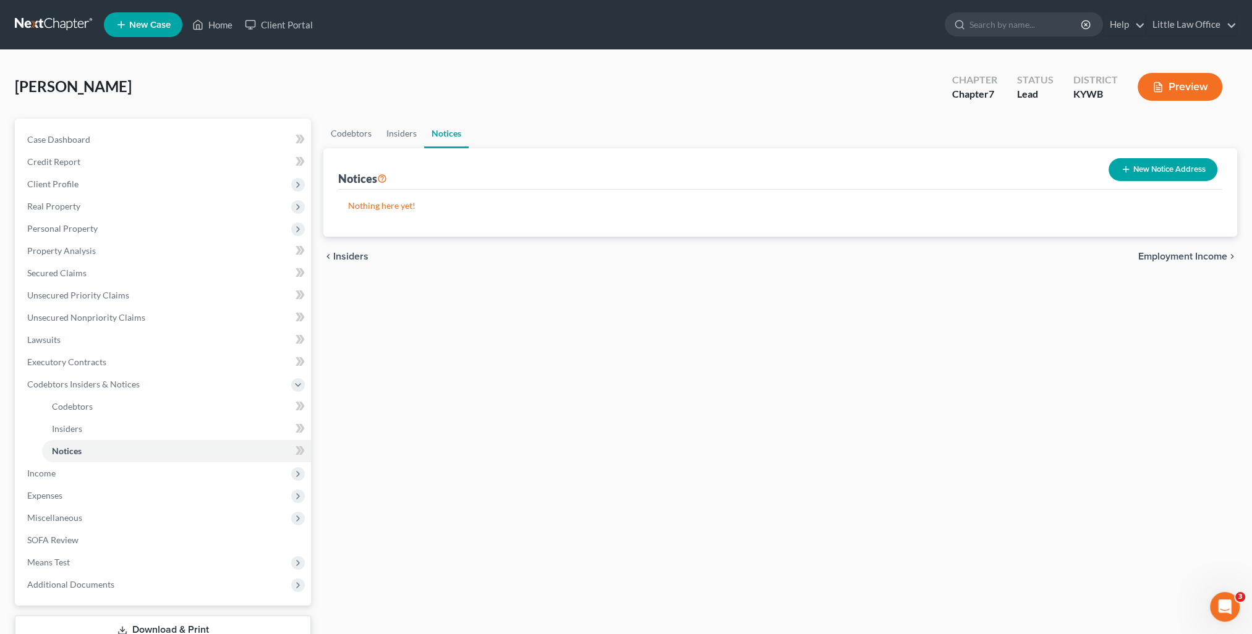
click at [1187, 258] on span "Employment Income" at bounding box center [1182, 257] width 89 height 10
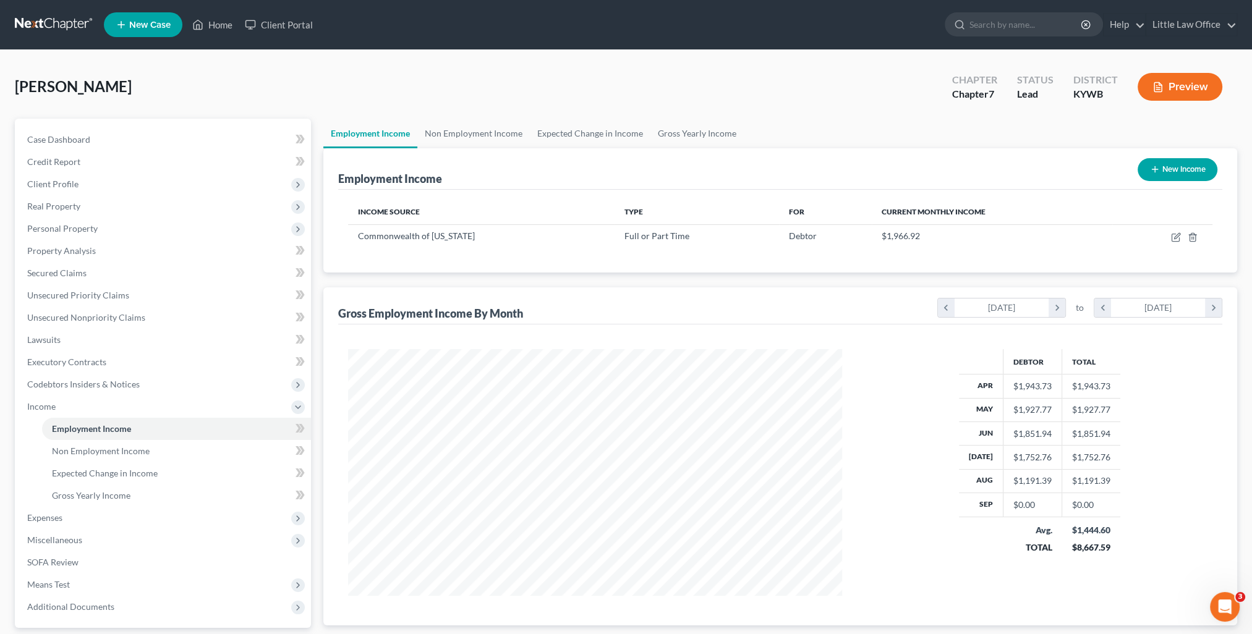
scroll to position [111, 0]
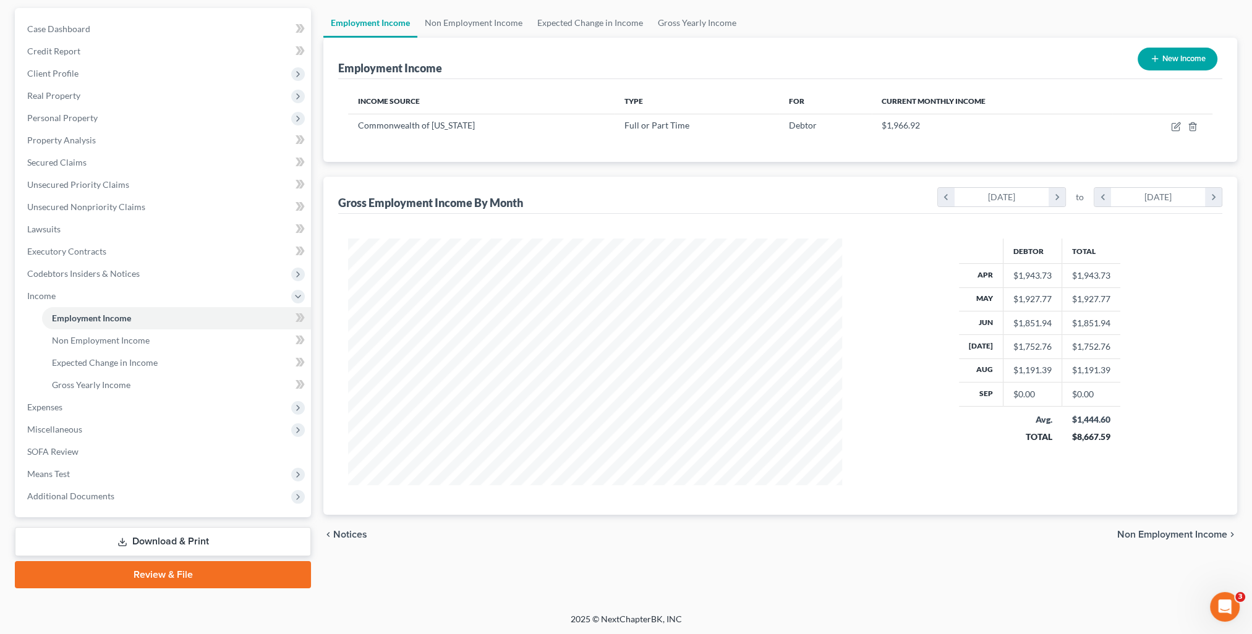
click at [1201, 530] on span "Non Employment Income" at bounding box center [1172, 535] width 110 height 10
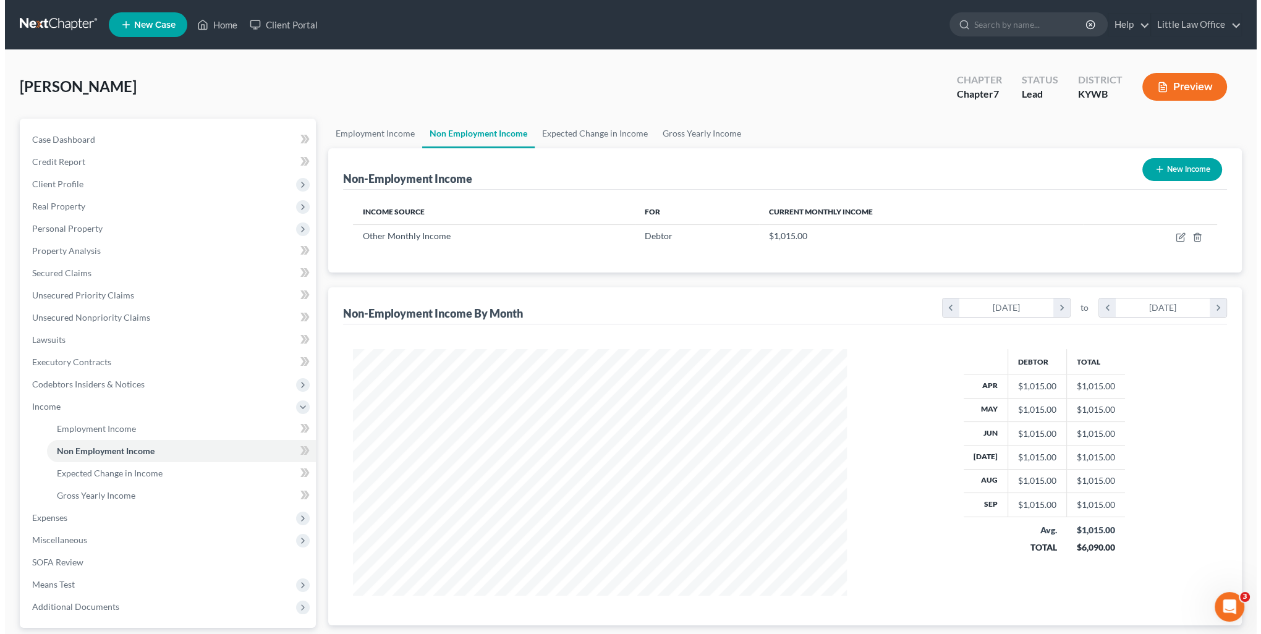
scroll to position [62, 0]
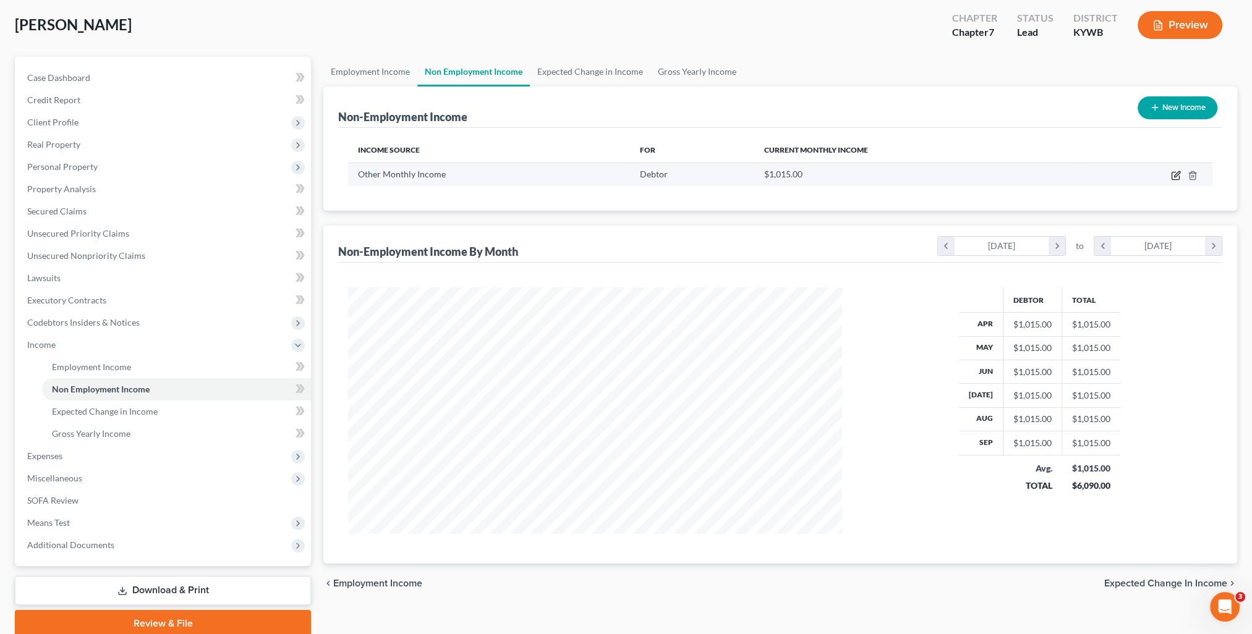
click at [1175, 174] on icon "button" at bounding box center [1176, 176] width 10 height 10
select select "13"
select select "0"
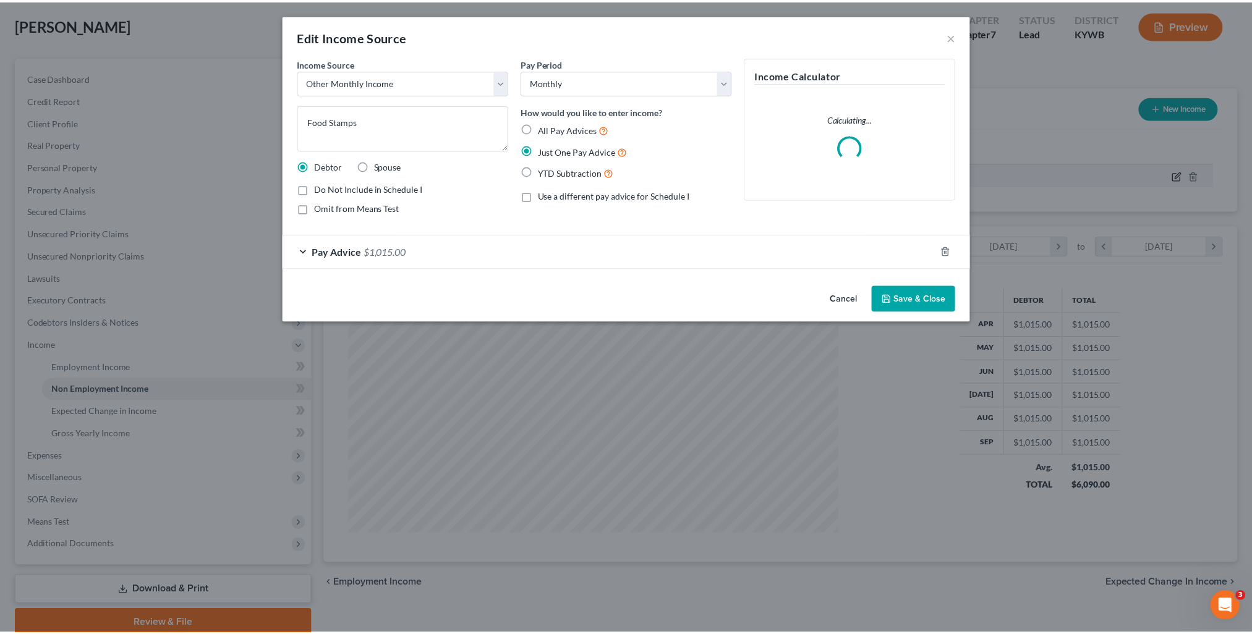
scroll to position [248, 522]
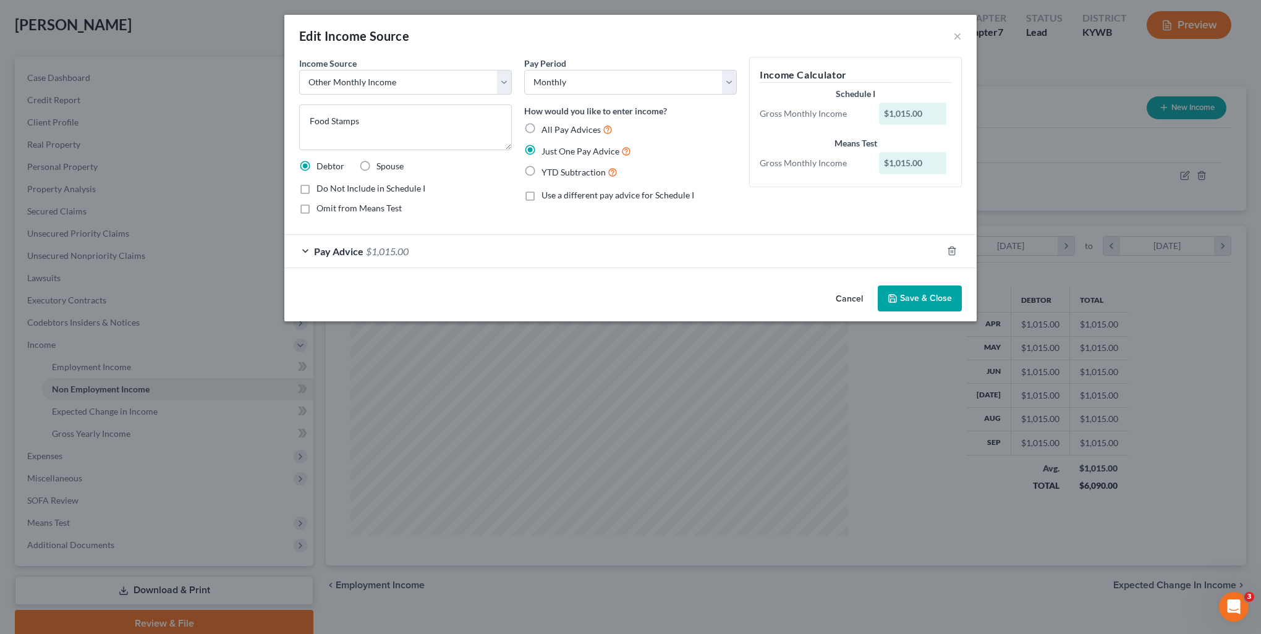
click at [929, 292] on button "Save & Close" at bounding box center [920, 299] width 84 height 26
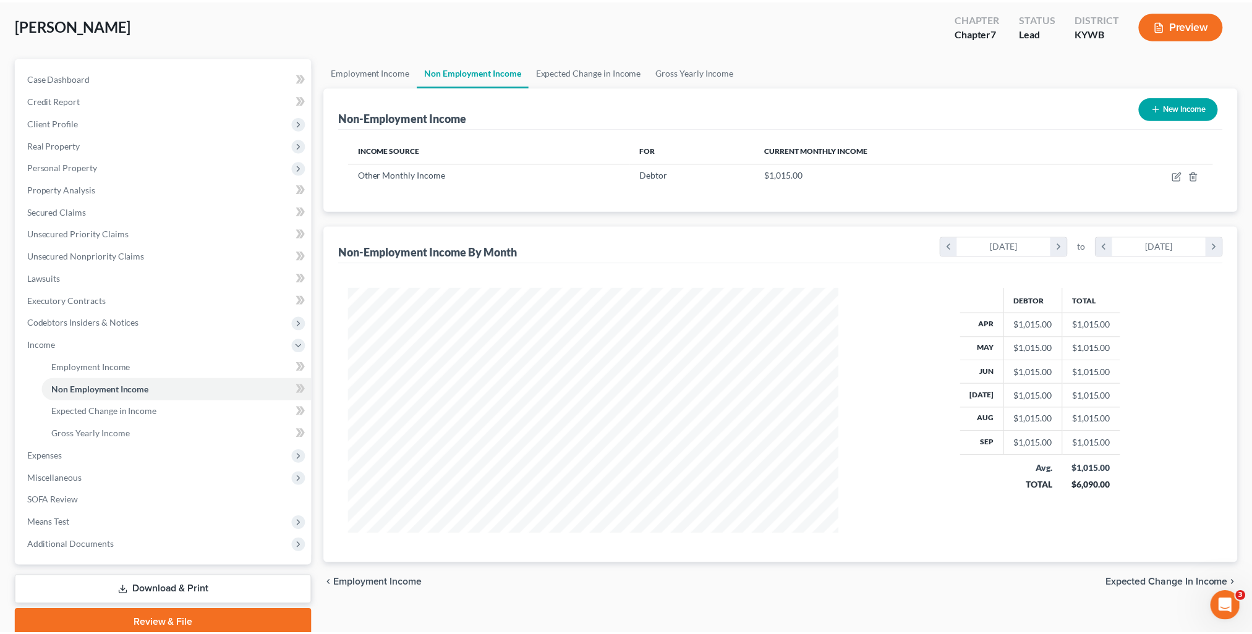
scroll to position [617990, 617719]
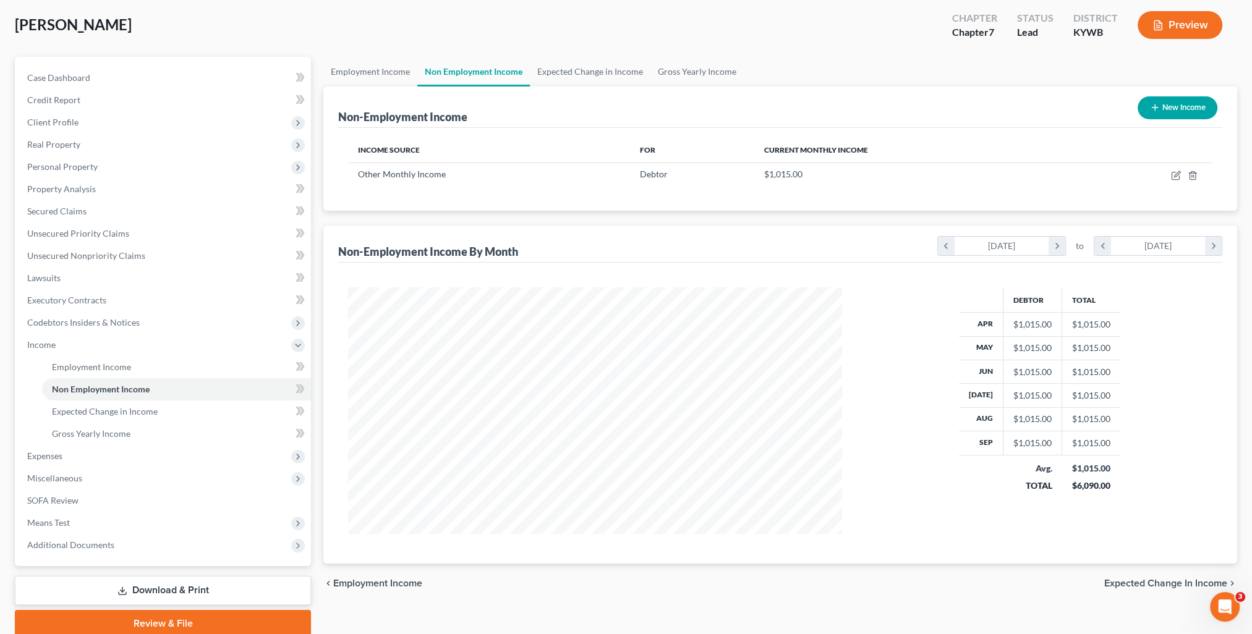
click at [1154, 587] on span "Expected Change in Income" at bounding box center [1165, 584] width 123 height 10
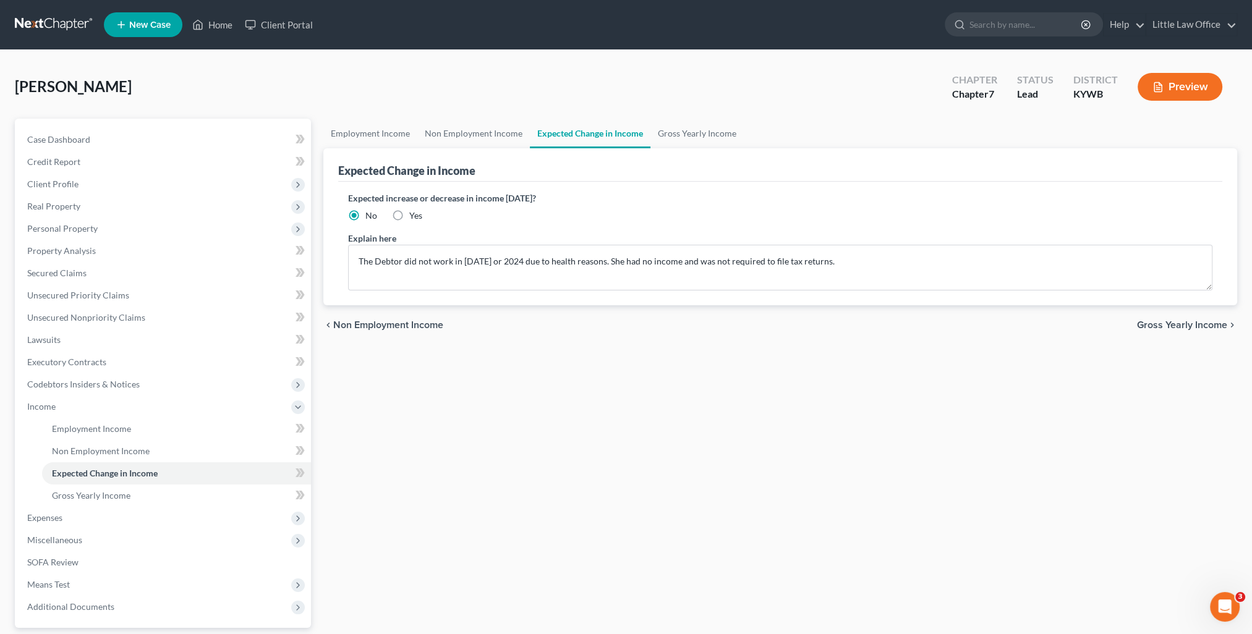
click at [1161, 320] on span "Gross Yearly Income" at bounding box center [1182, 325] width 90 height 10
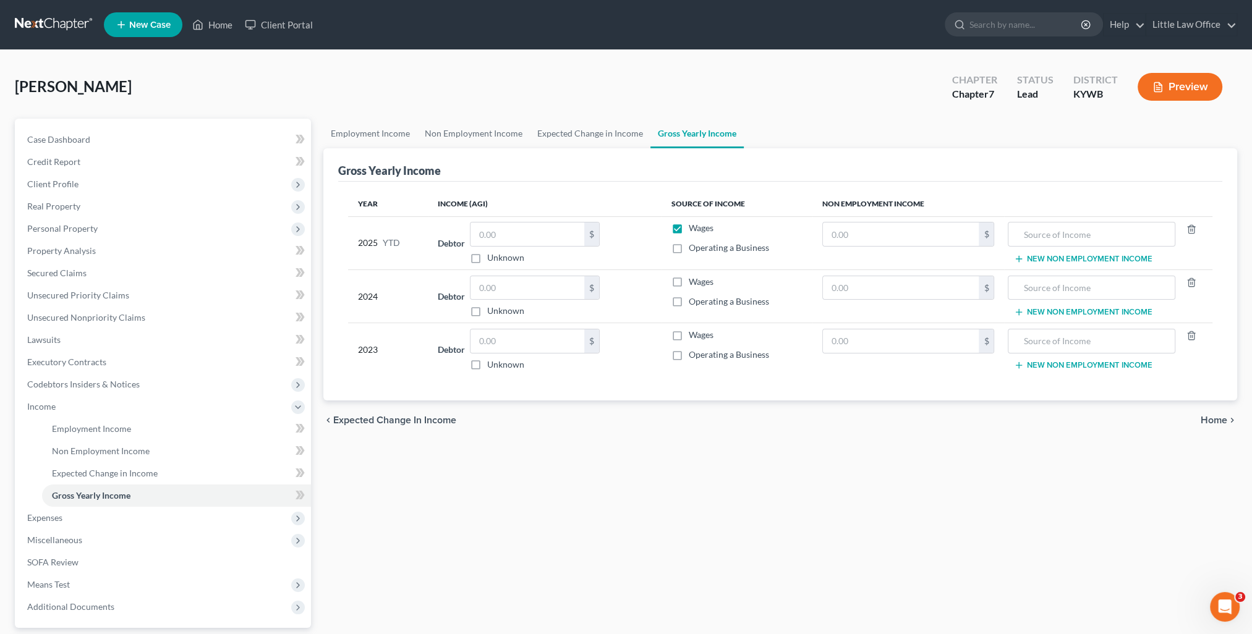
click at [415, 417] on span "Expected Change in Income" at bounding box center [394, 420] width 123 height 10
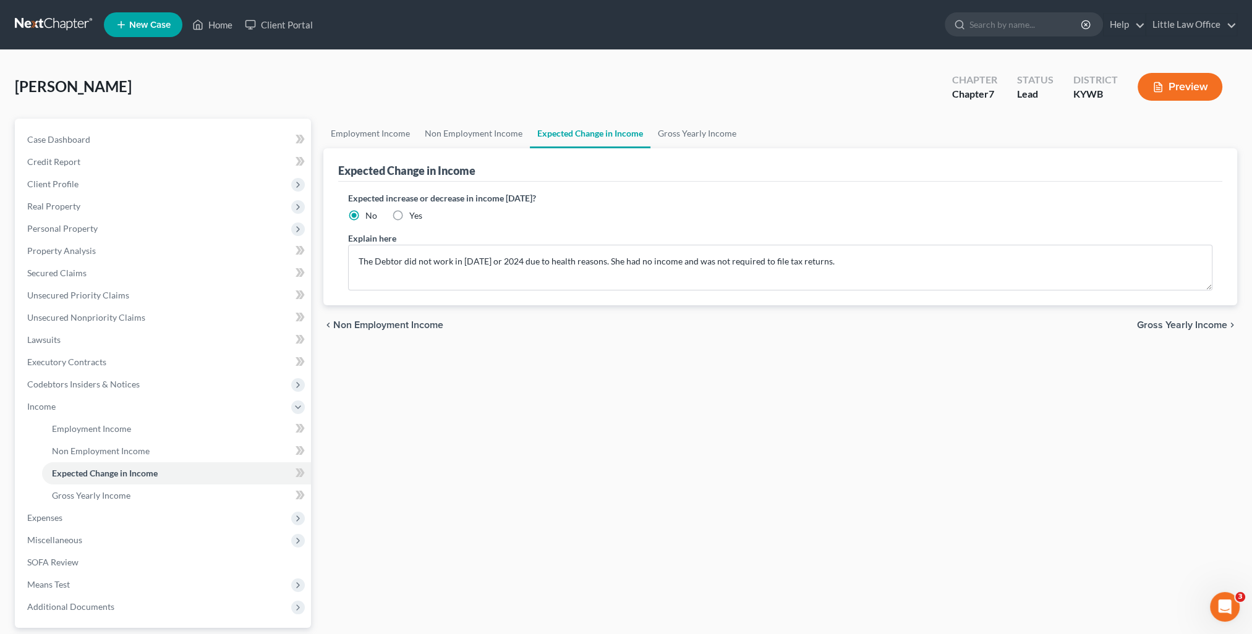
click at [1167, 327] on span "Gross Yearly Income" at bounding box center [1182, 325] width 90 height 10
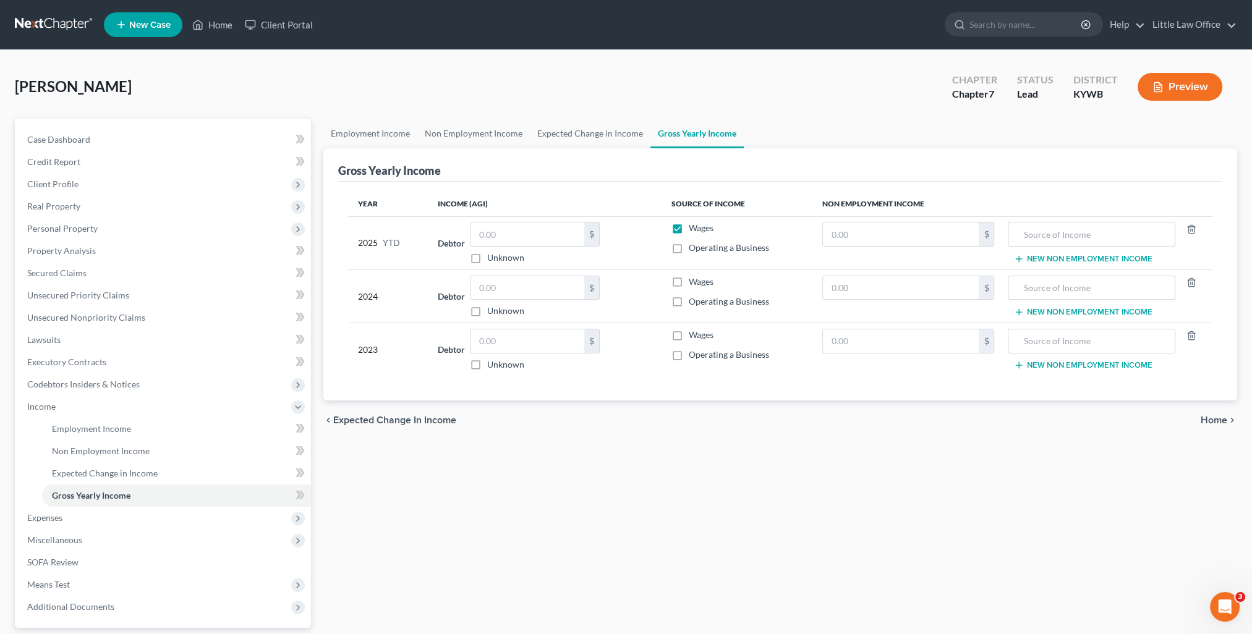
click at [1211, 419] on span "Home" at bounding box center [1214, 420] width 27 height 10
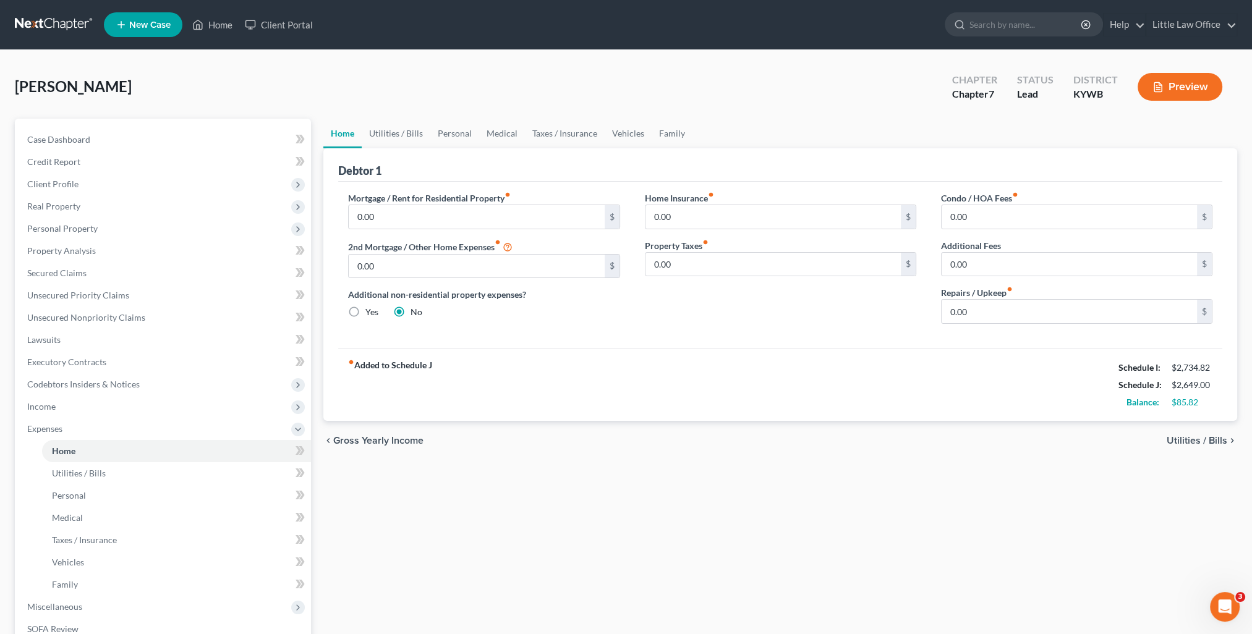
click at [1202, 441] on span "Utilities / Bills" at bounding box center [1197, 441] width 61 height 10
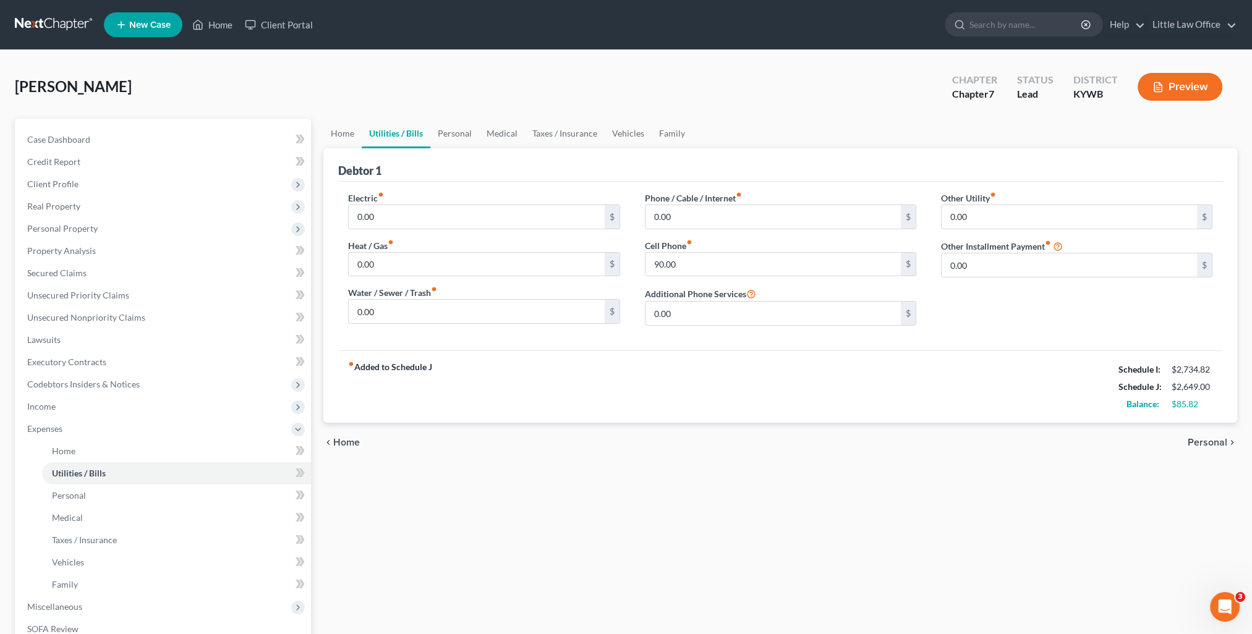
click at [1202, 441] on span "Personal" at bounding box center [1208, 443] width 40 height 10
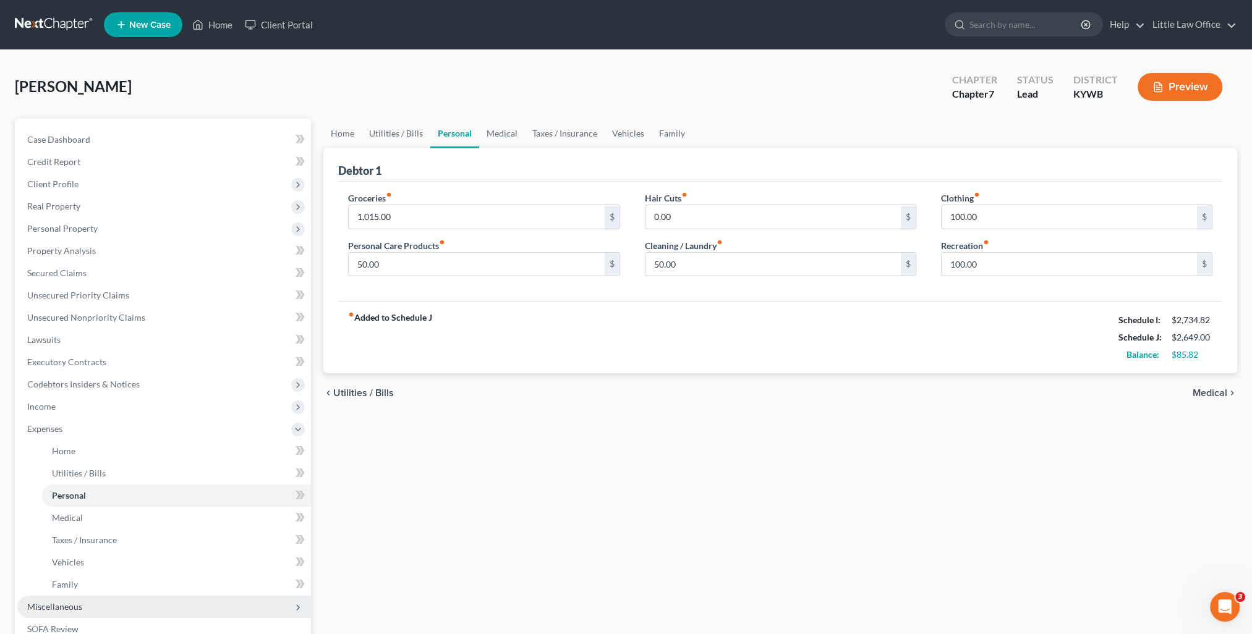
click at [72, 614] on span "Miscellaneous" at bounding box center [164, 607] width 294 height 22
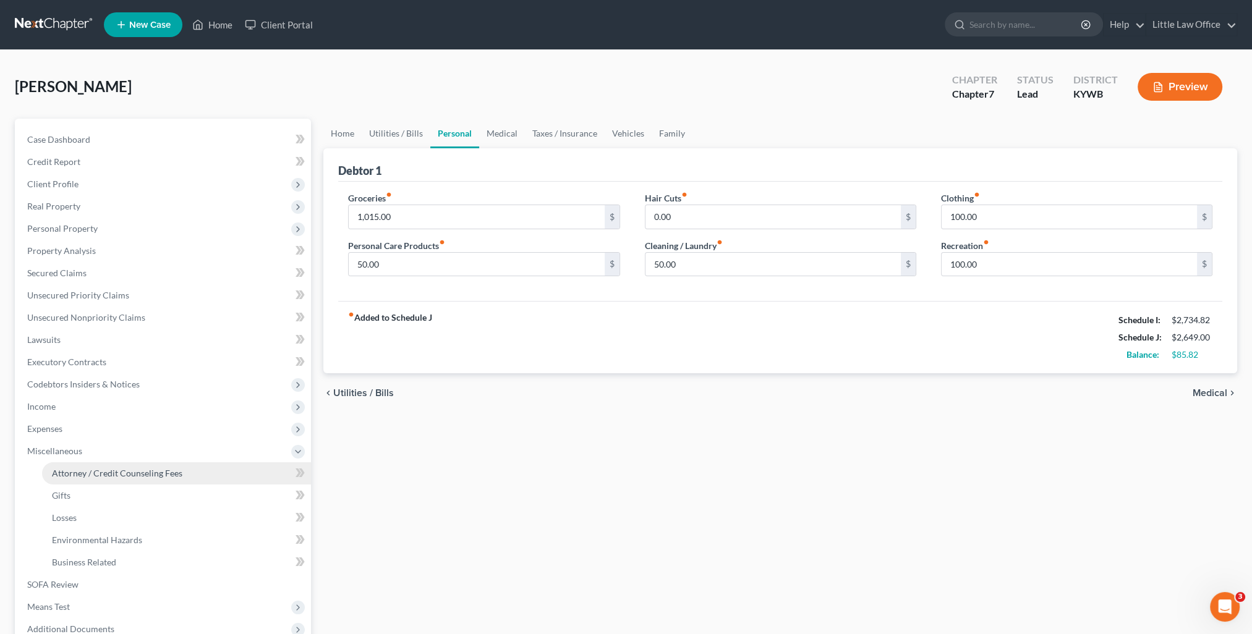
click at [127, 480] on link "Attorney / Credit Counseling Fees" at bounding box center [176, 473] width 269 height 22
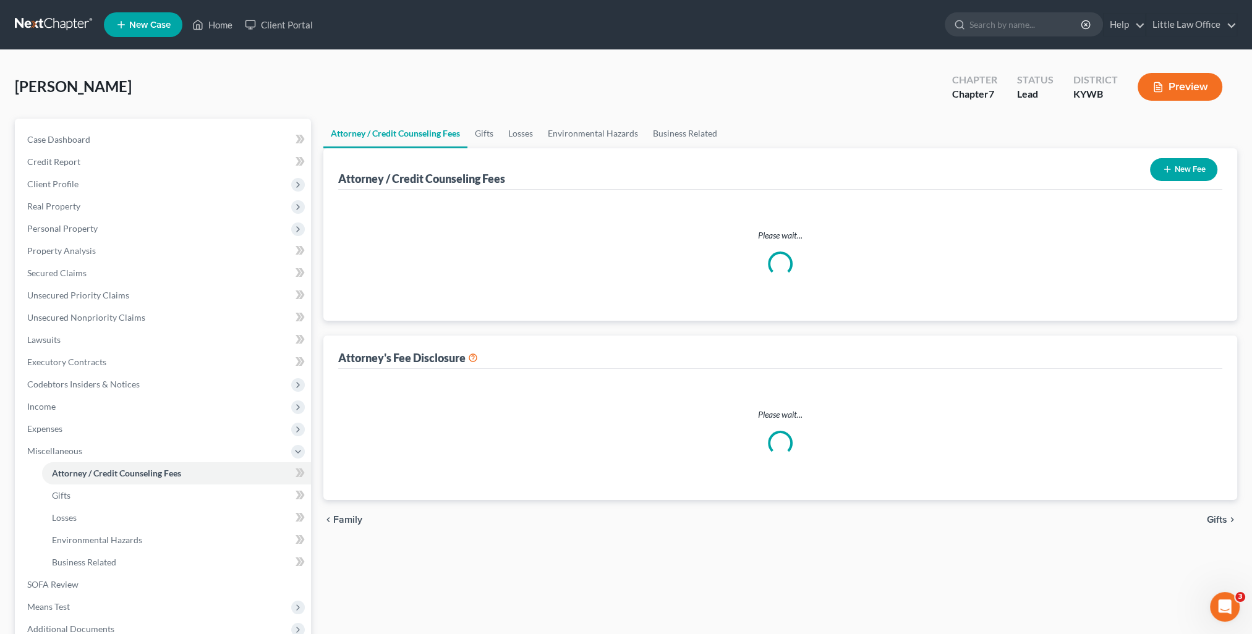
select select "0"
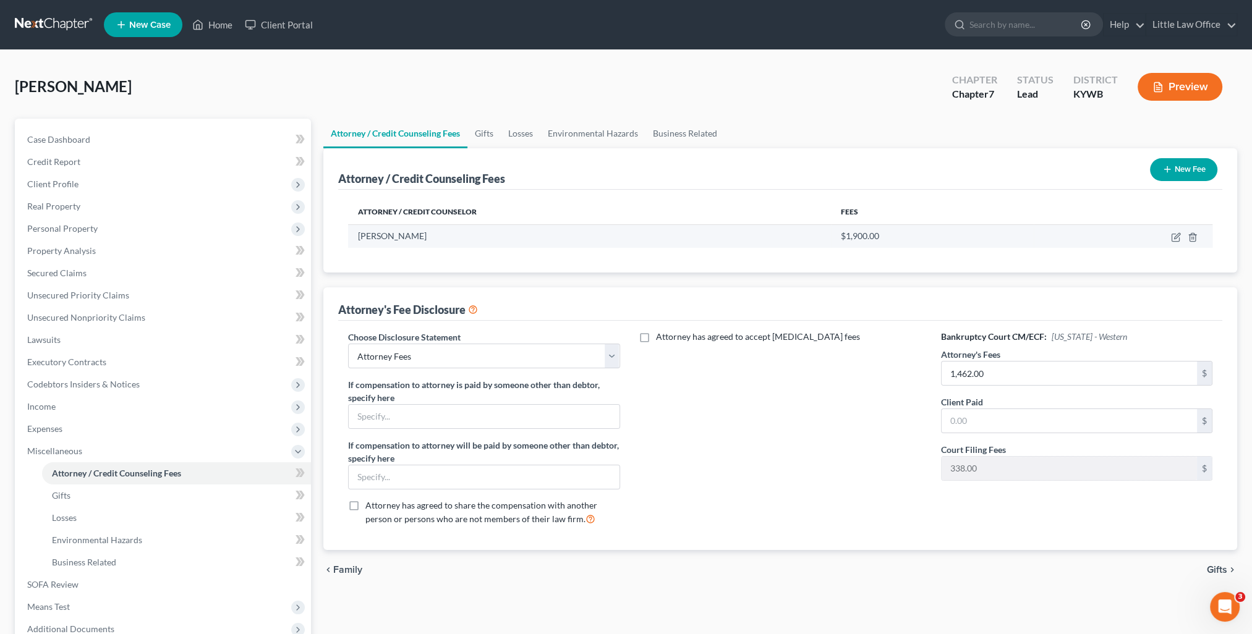
click at [526, 234] on div "[PERSON_NAME]" at bounding box center [589, 236] width 463 height 12
click at [1172, 234] on icon "button" at bounding box center [1175, 237] width 7 height 7
select select "18"
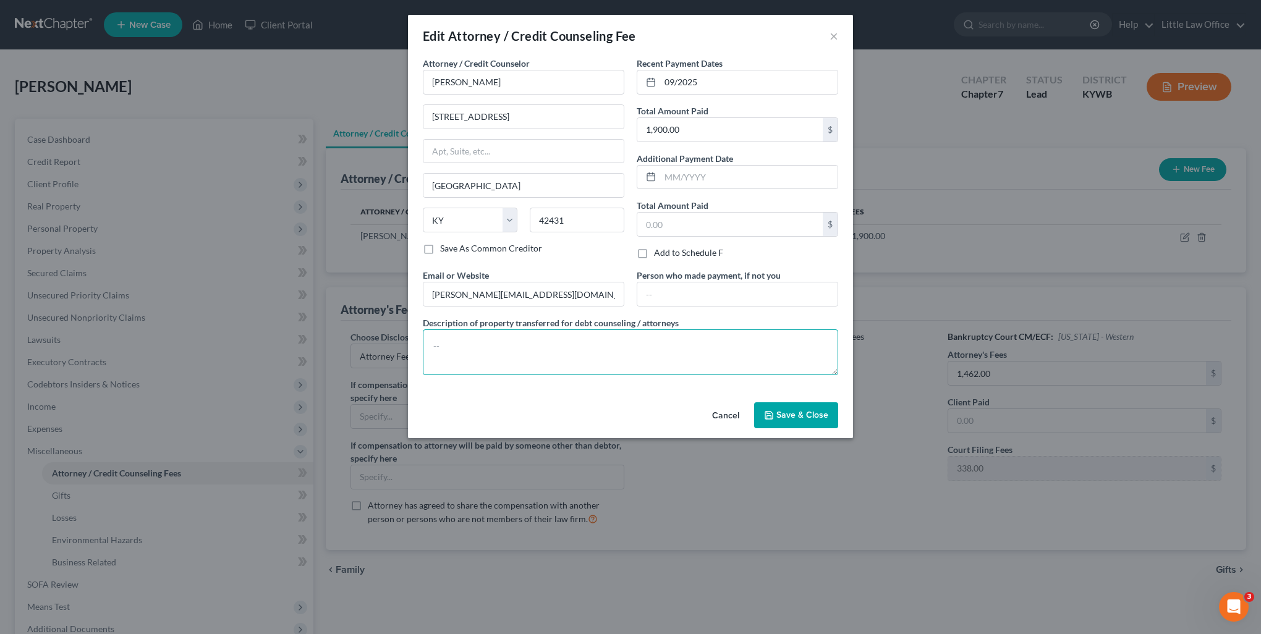
click at [623, 362] on textarea at bounding box center [630, 353] width 415 height 46
drag, startPoint x: 652, startPoint y: 415, endPoint x: 660, endPoint y: 402, distance: 15.3
click at [652, 415] on div "Cancel Save & Close" at bounding box center [630, 418] width 445 height 41
click at [750, 357] on textarea "Credit report, credit counseling, debt management, filing fees, attorney fees" at bounding box center [630, 353] width 415 height 46
type textarea "Credit report, credit counseling, debt management, filing fees, attorney fees"
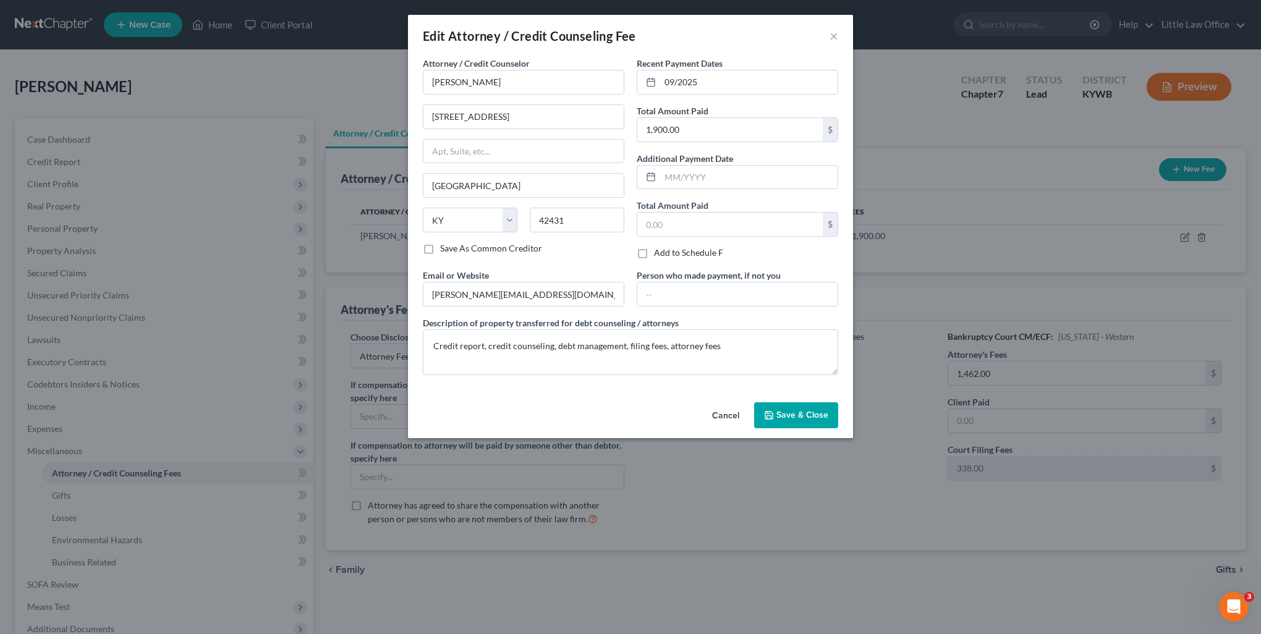
click at [772, 407] on button "Save & Close" at bounding box center [796, 415] width 84 height 26
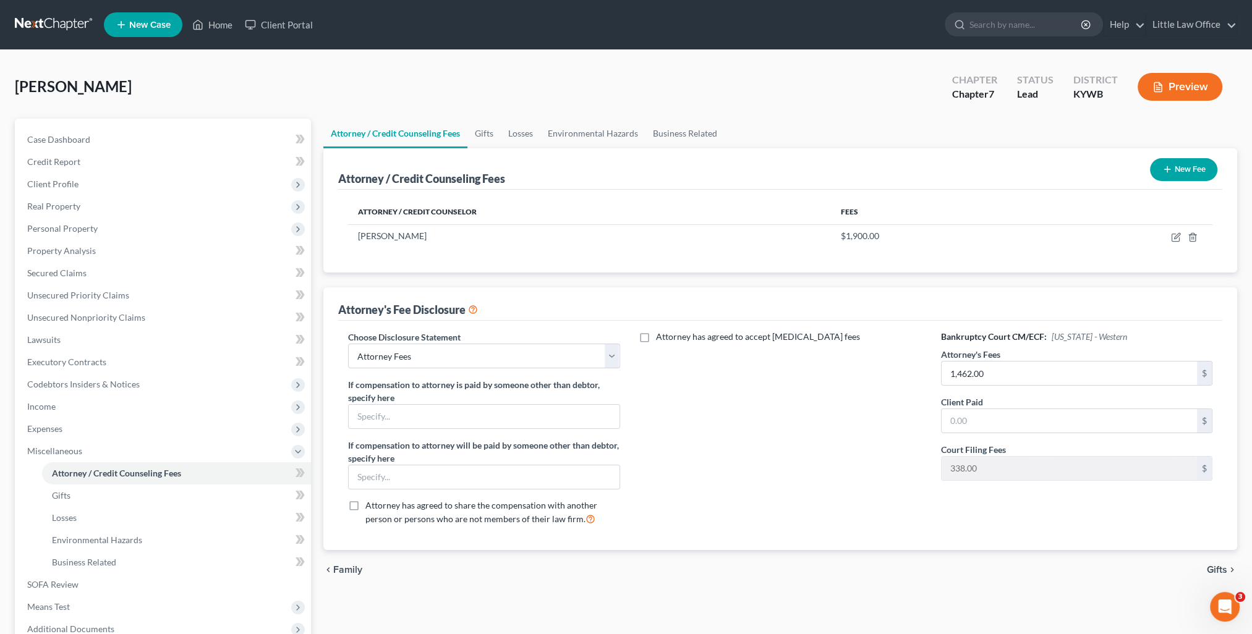
click at [1220, 571] on span "Gifts" at bounding box center [1217, 570] width 20 height 10
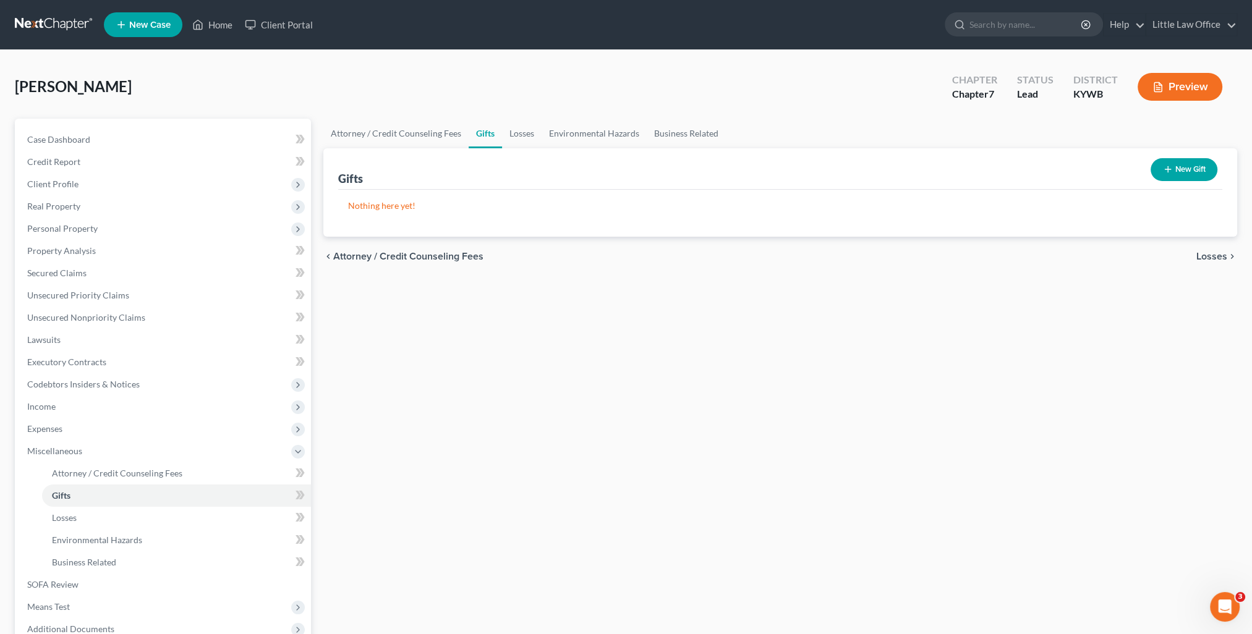
click at [1225, 255] on span "Losses" at bounding box center [1211, 257] width 31 height 10
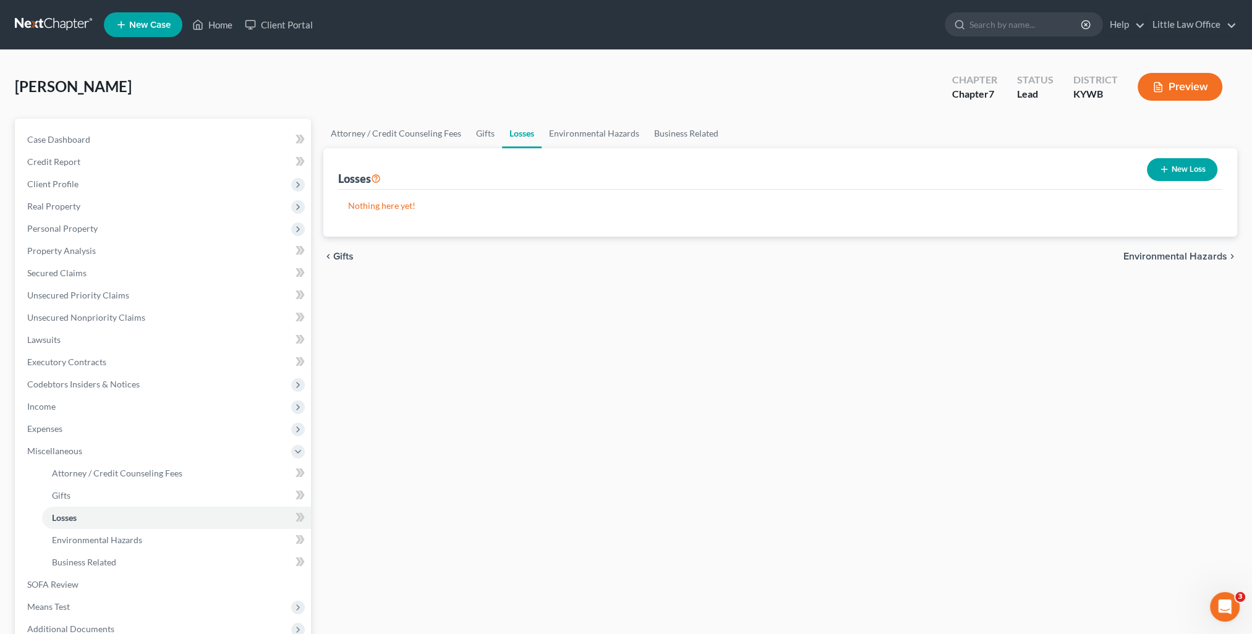
click at [1221, 253] on span "Environmental Hazards" at bounding box center [1175, 257] width 104 height 10
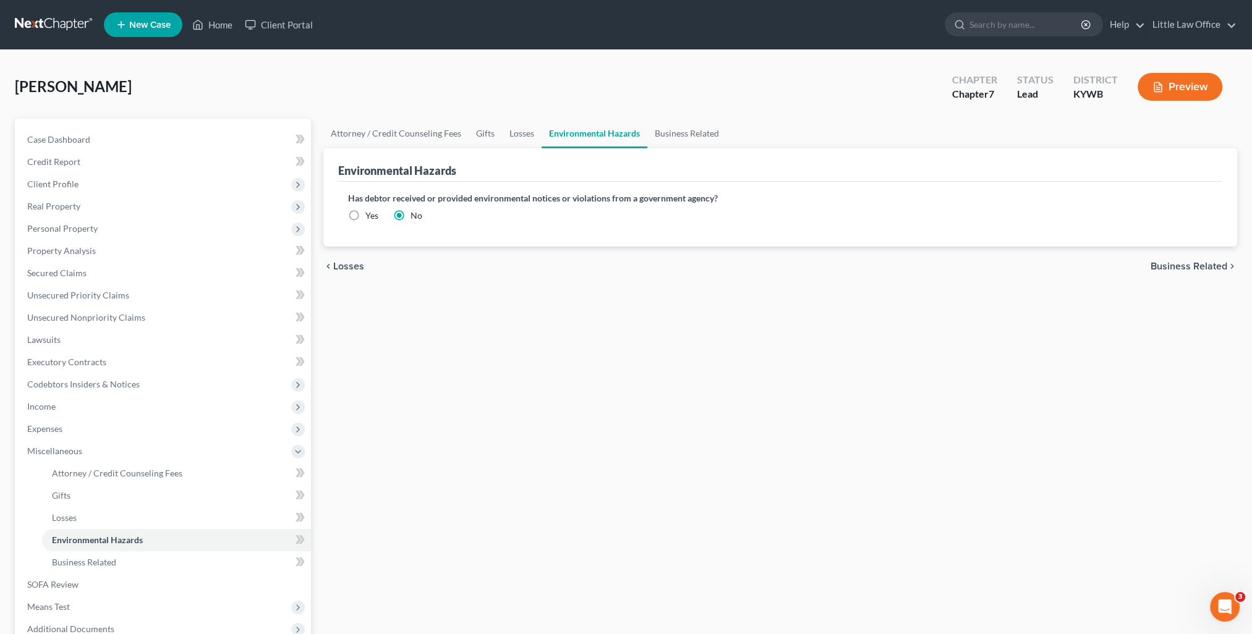
click at [1214, 271] on span "Business Related" at bounding box center [1189, 267] width 77 height 10
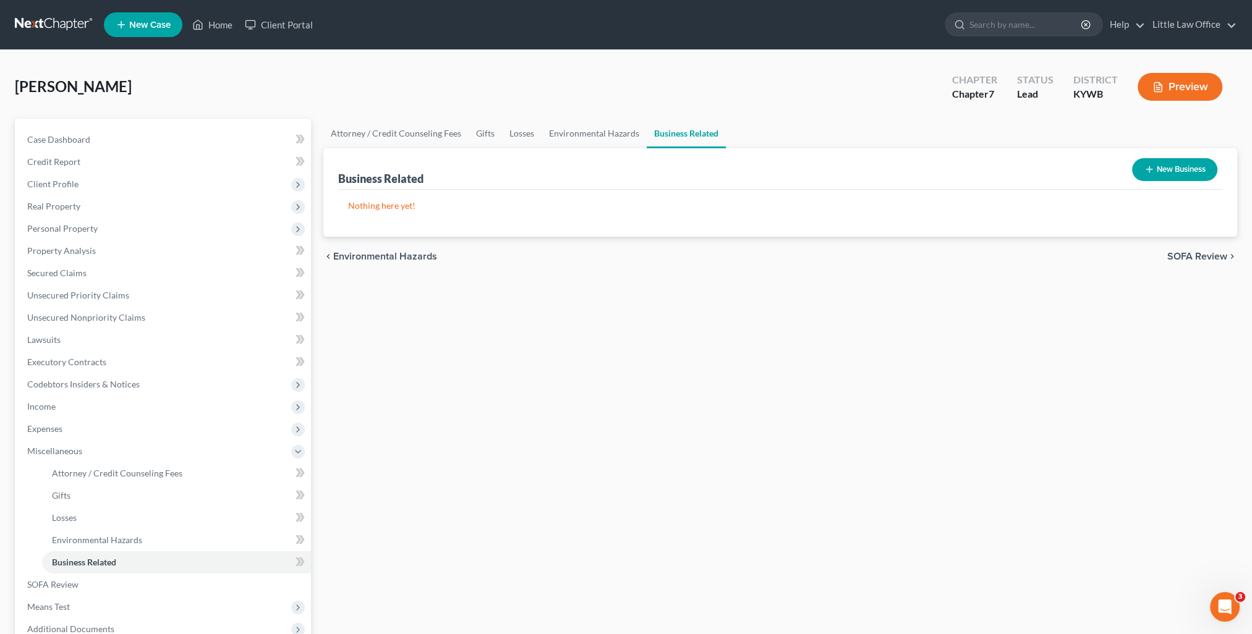
click at [1210, 257] on span "SOFA Review" at bounding box center [1197, 257] width 60 height 10
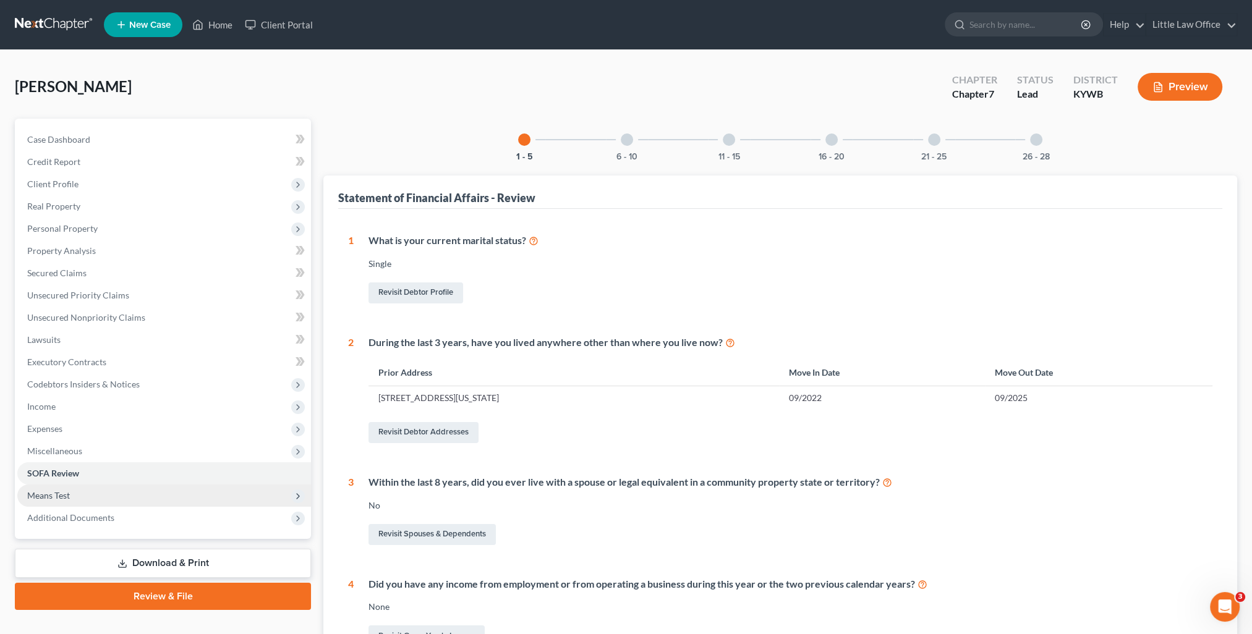
click at [93, 496] on span "Means Test" at bounding box center [164, 496] width 294 height 22
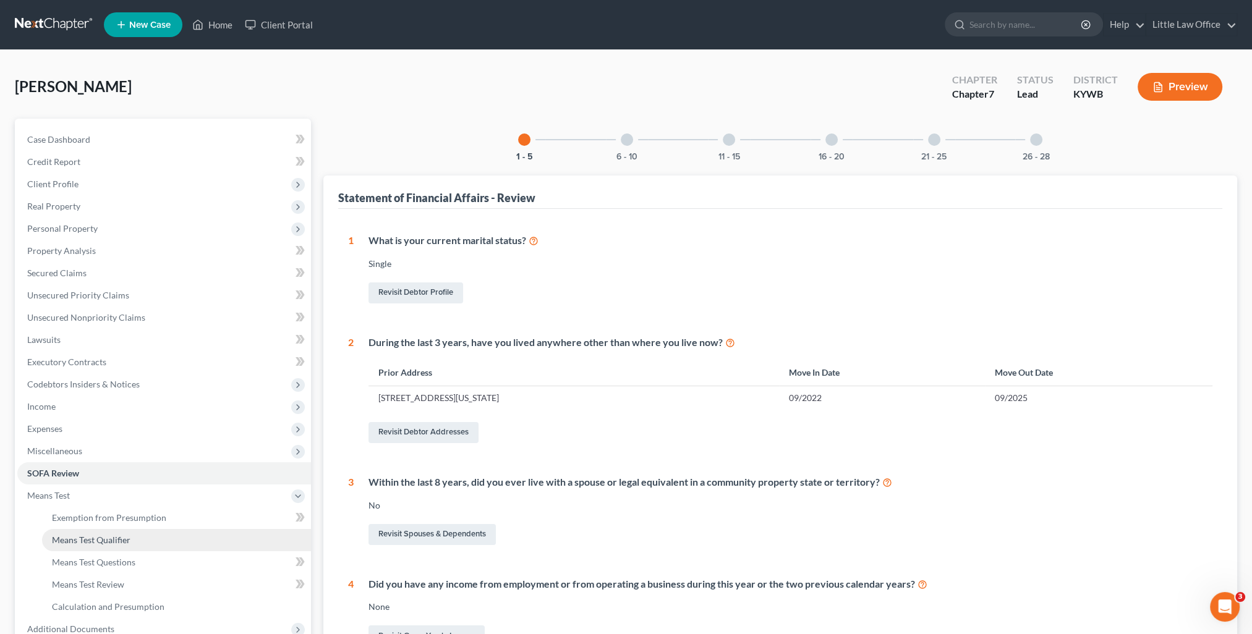
click at [114, 540] on span "Means Test Qualifier" at bounding box center [91, 540] width 79 height 11
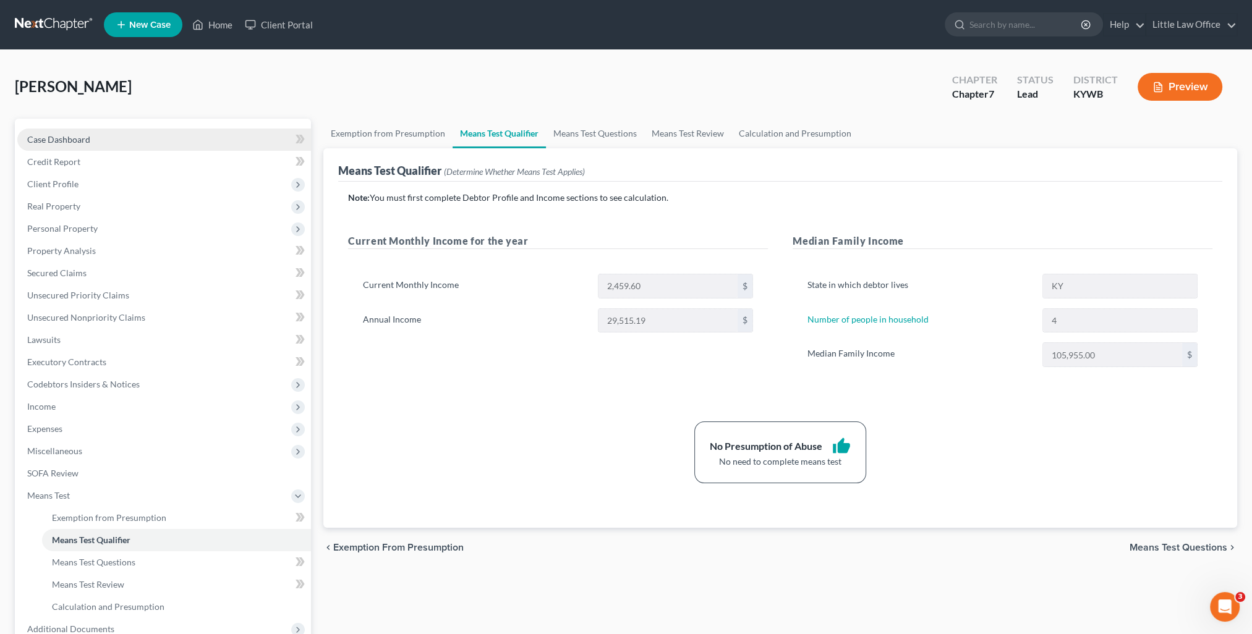
click at [82, 140] on span "Case Dashboard" at bounding box center [58, 139] width 63 height 11
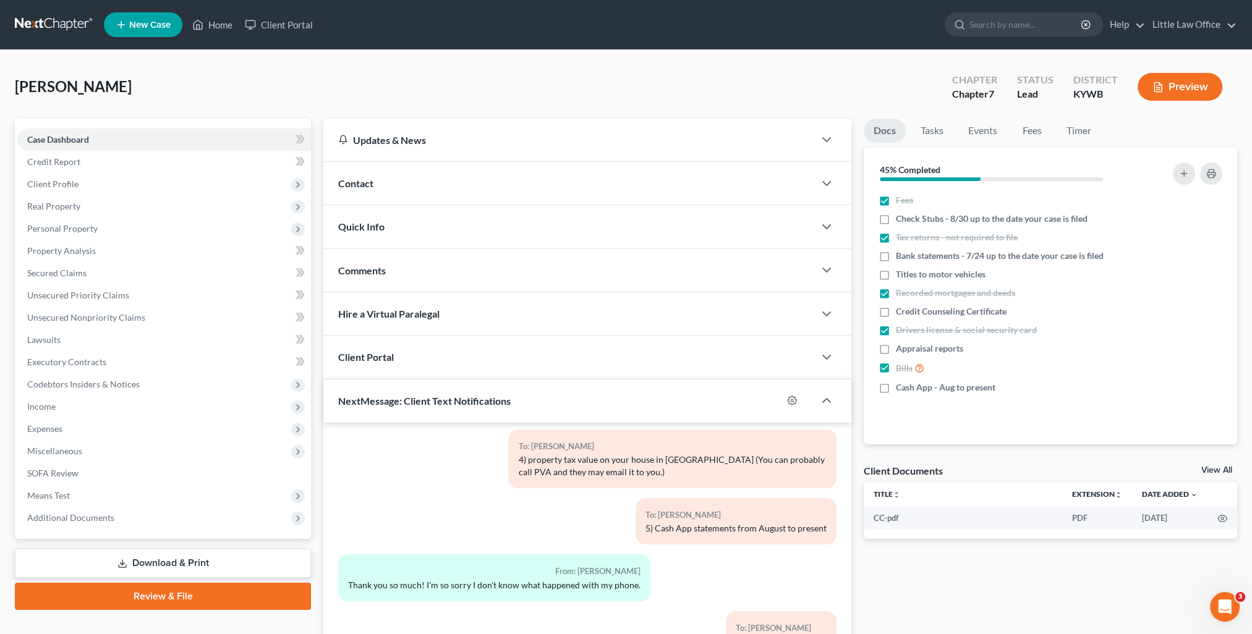
scroll to position [111, 0]
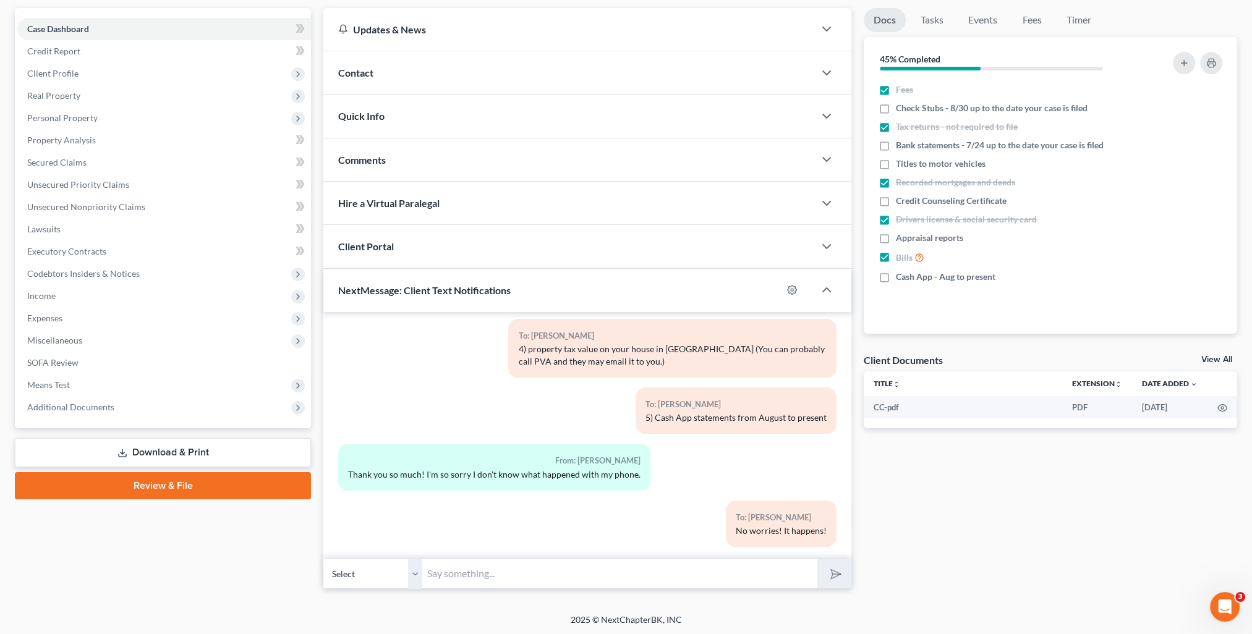
click at [553, 575] on input "text" at bounding box center [619, 574] width 395 height 30
type input "I need the following documents from you [DATE] in order to sign with you [DATE];"
click at [817, 560] on button "submit" at bounding box center [834, 574] width 34 height 29
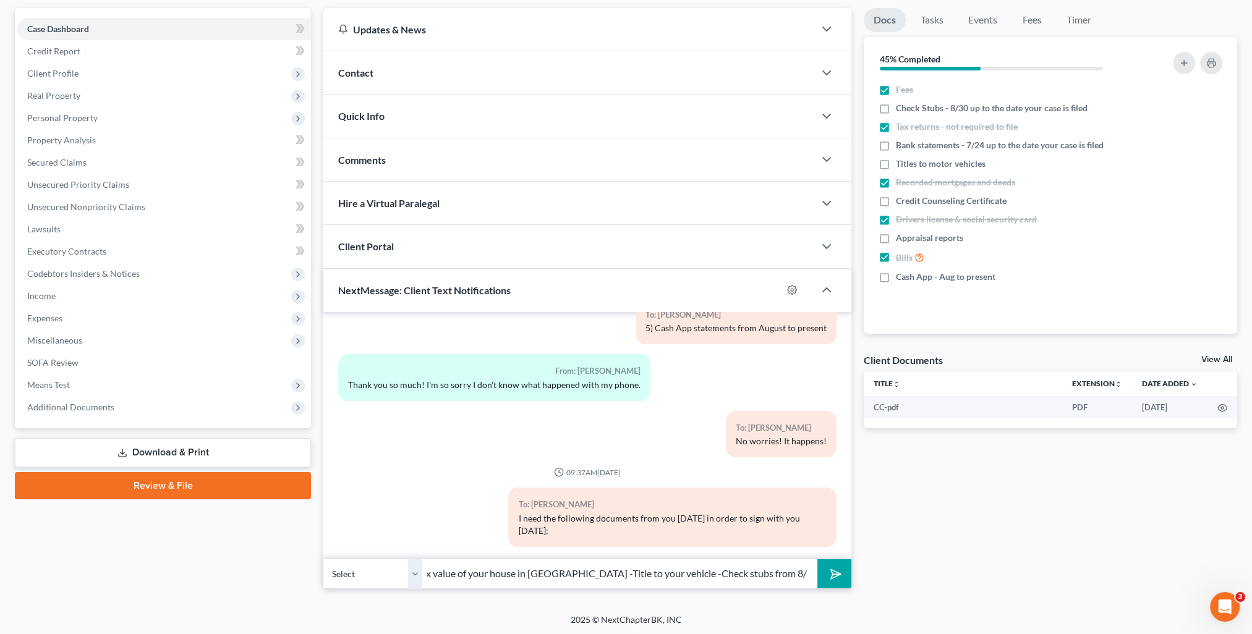
scroll to position [0, 101]
type input "-PVA card showing tax value of your house in [GEOGRAPHIC_DATA] -Title to your v…"
click at [817, 560] on button "submit" at bounding box center [834, 574] width 34 height 29
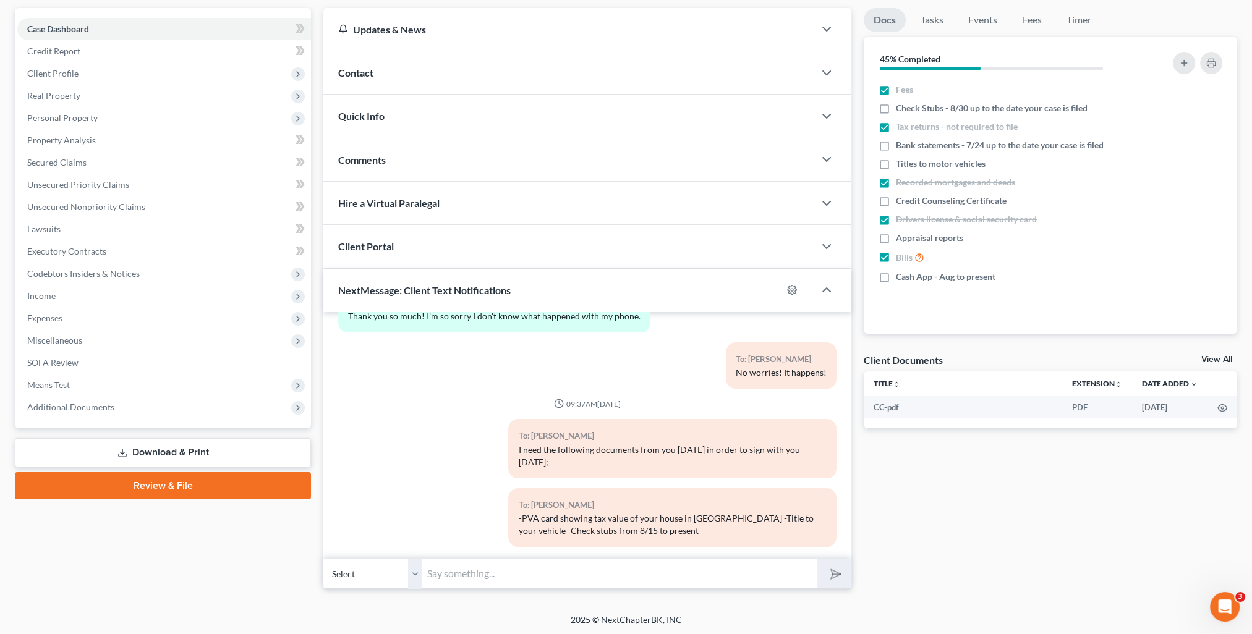
scroll to position [0, 0]
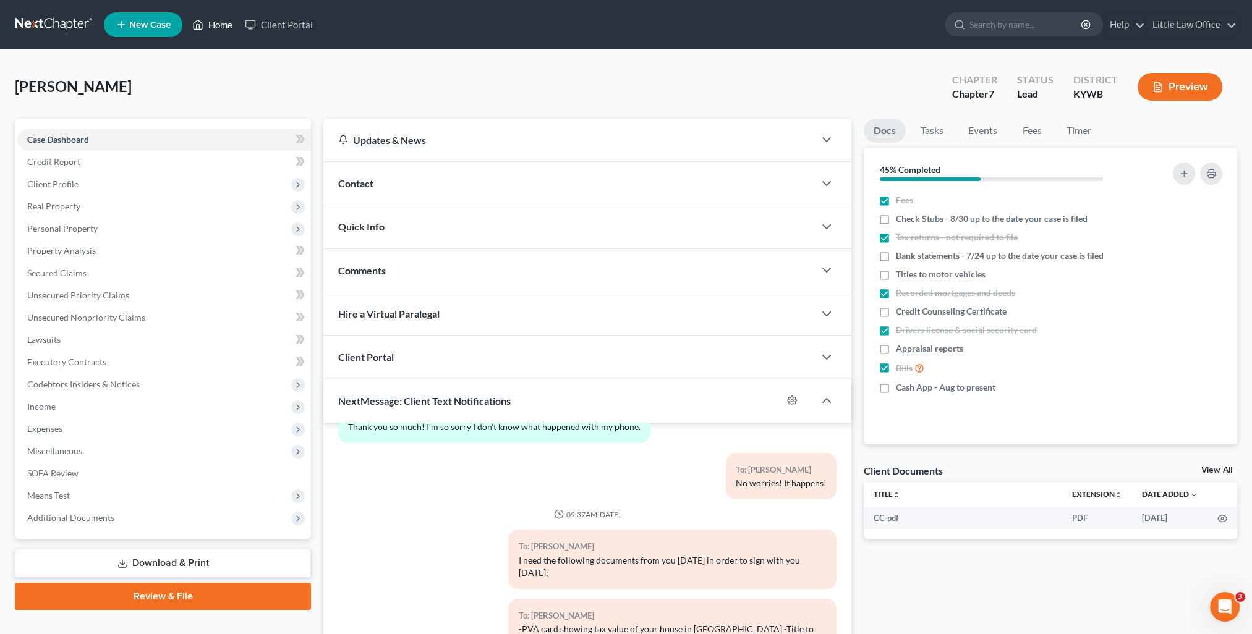
drag, startPoint x: 209, startPoint y: 23, endPoint x: 216, endPoint y: 32, distance: 10.5
click at [209, 23] on link "Home" at bounding box center [212, 25] width 53 height 22
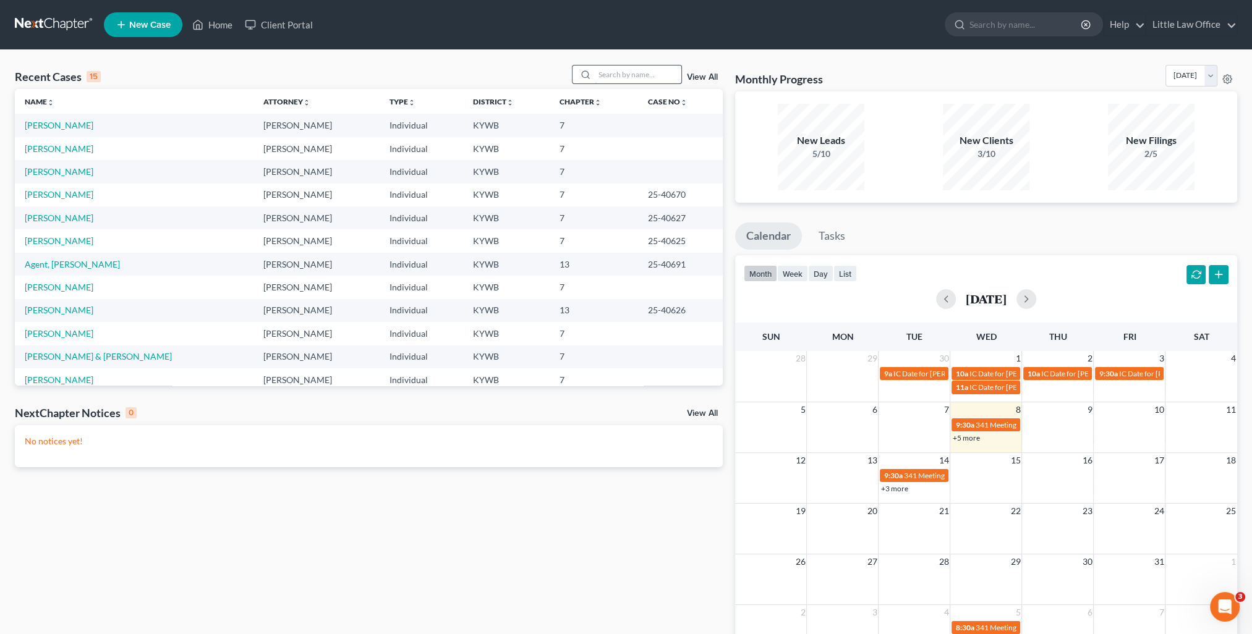
click at [615, 74] on input "search" at bounding box center [638, 75] width 87 height 18
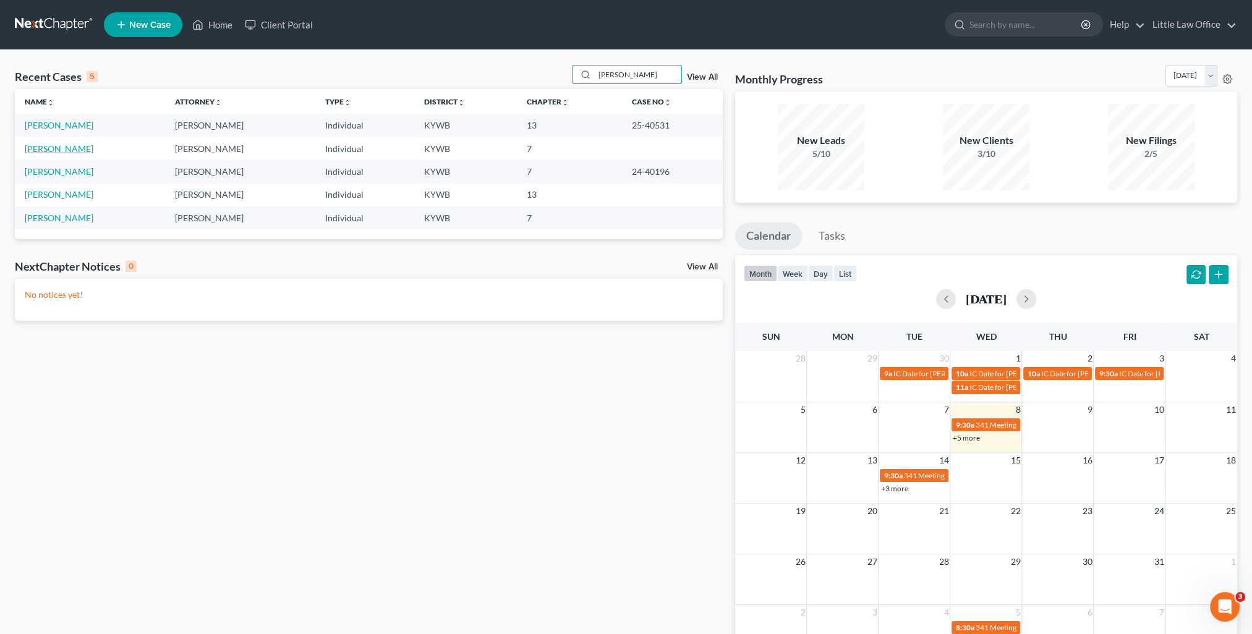
type input "[PERSON_NAME]"
click at [75, 151] on link "[PERSON_NAME]" at bounding box center [59, 148] width 69 height 11
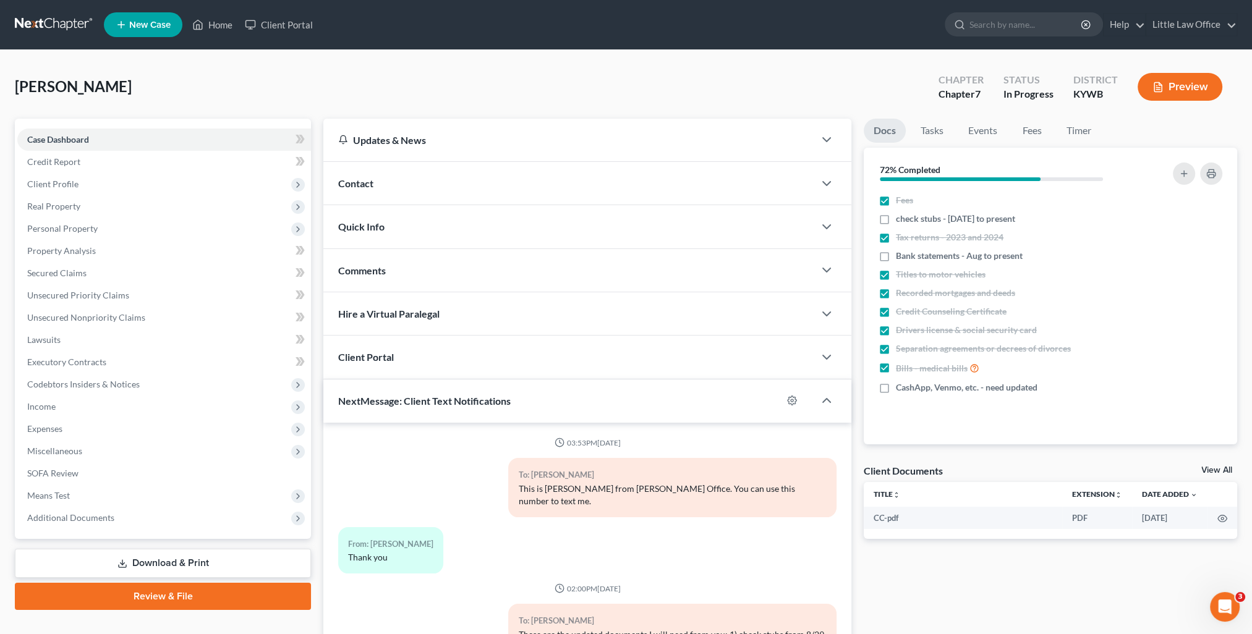
scroll to position [951, 0]
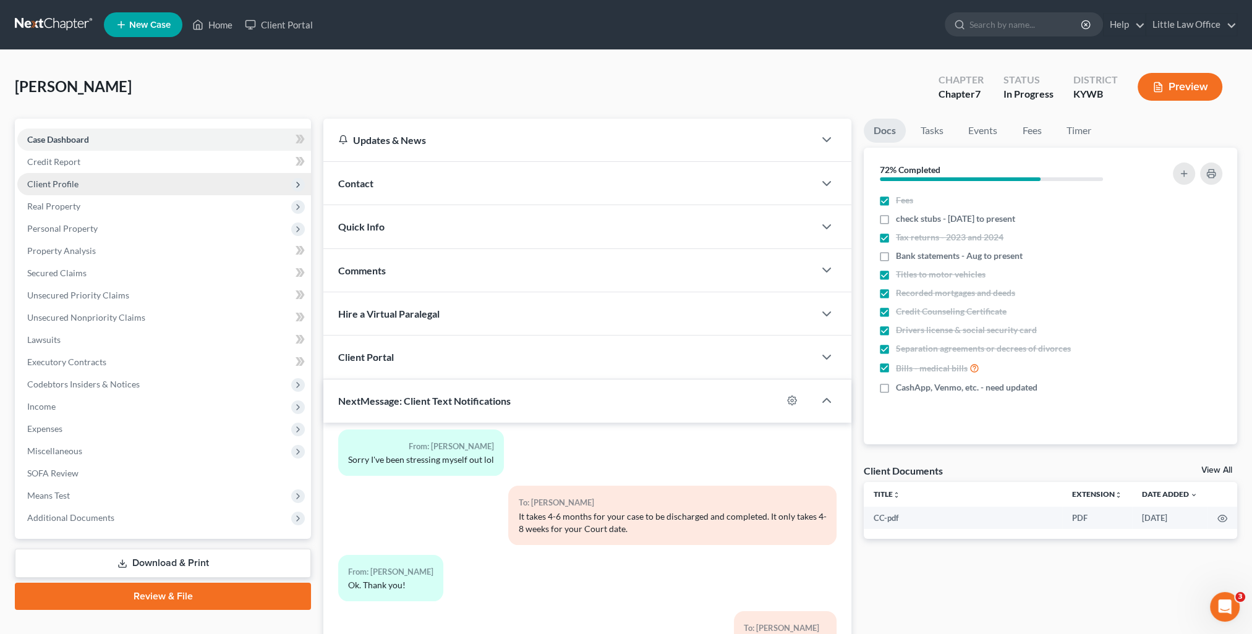
click at [85, 187] on span "Client Profile" at bounding box center [164, 184] width 294 height 22
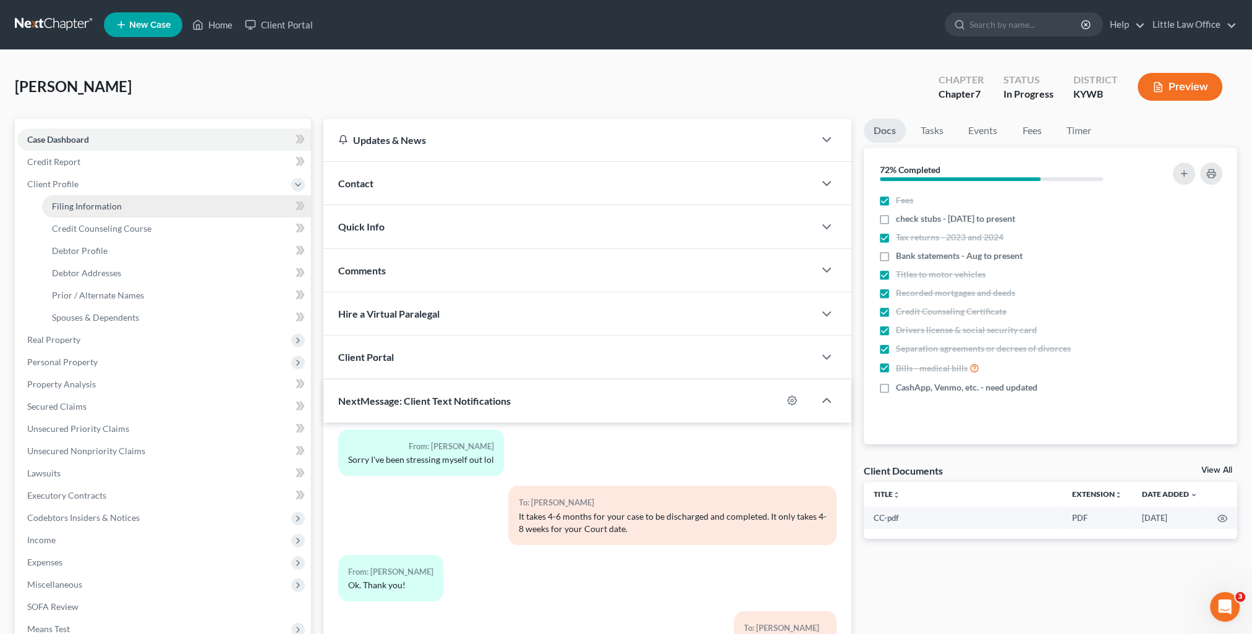
click at [173, 208] on link "Filing Information" at bounding box center [176, 206] width 269 height 22
select select "1"
select select "0"
select select "33"
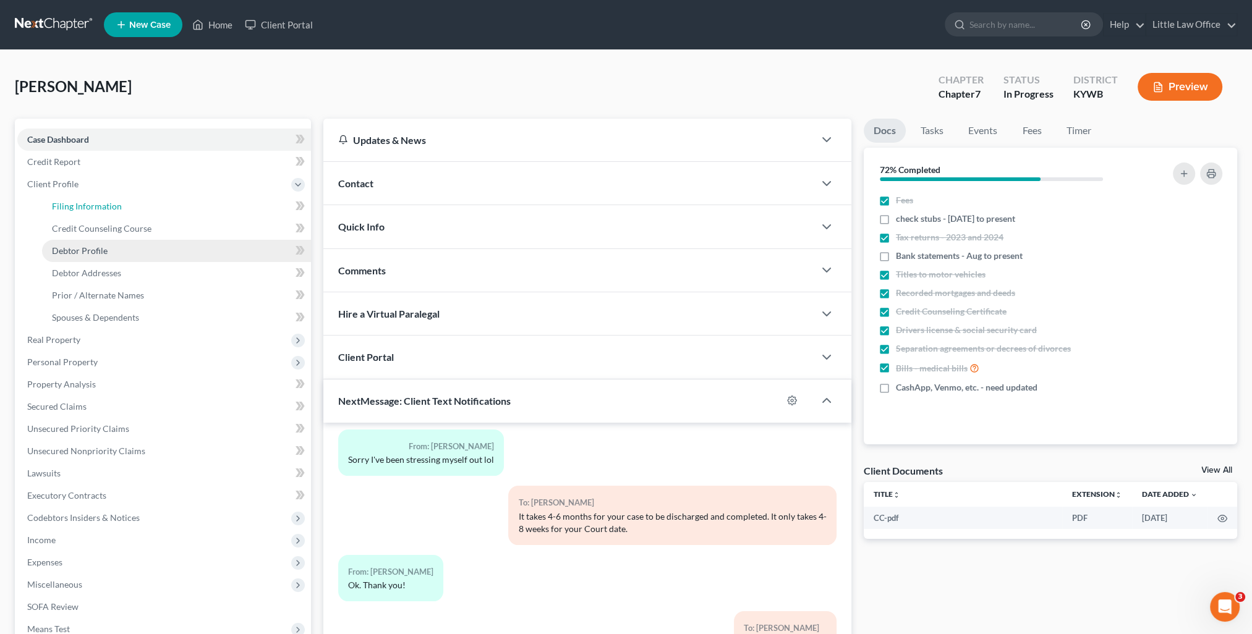
select select "0"
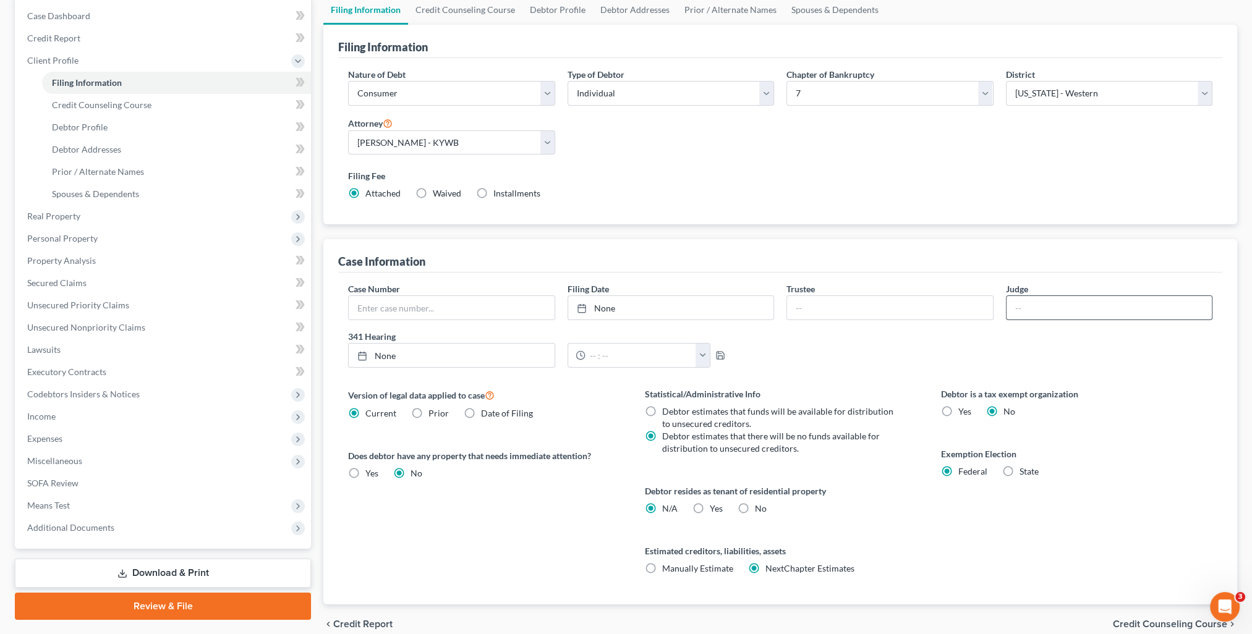
scroll to position [178, 0]
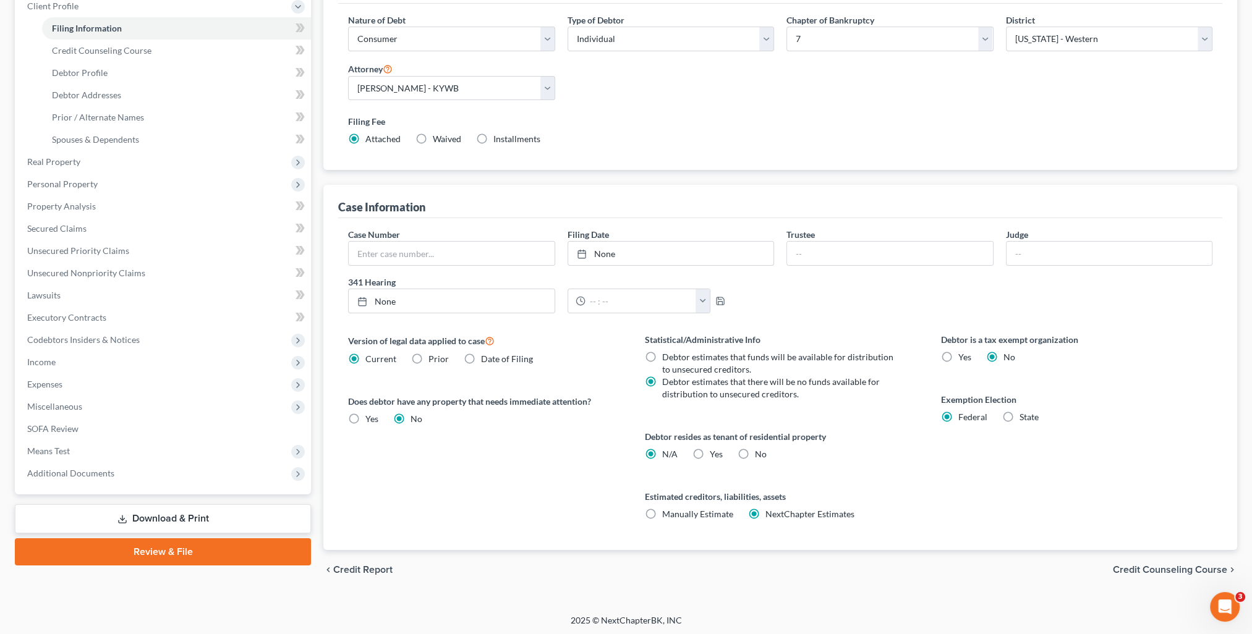
click at [1155, 565] on span "Credit Counseling Course" at bounding box center [1170, 570] width 114 height 10
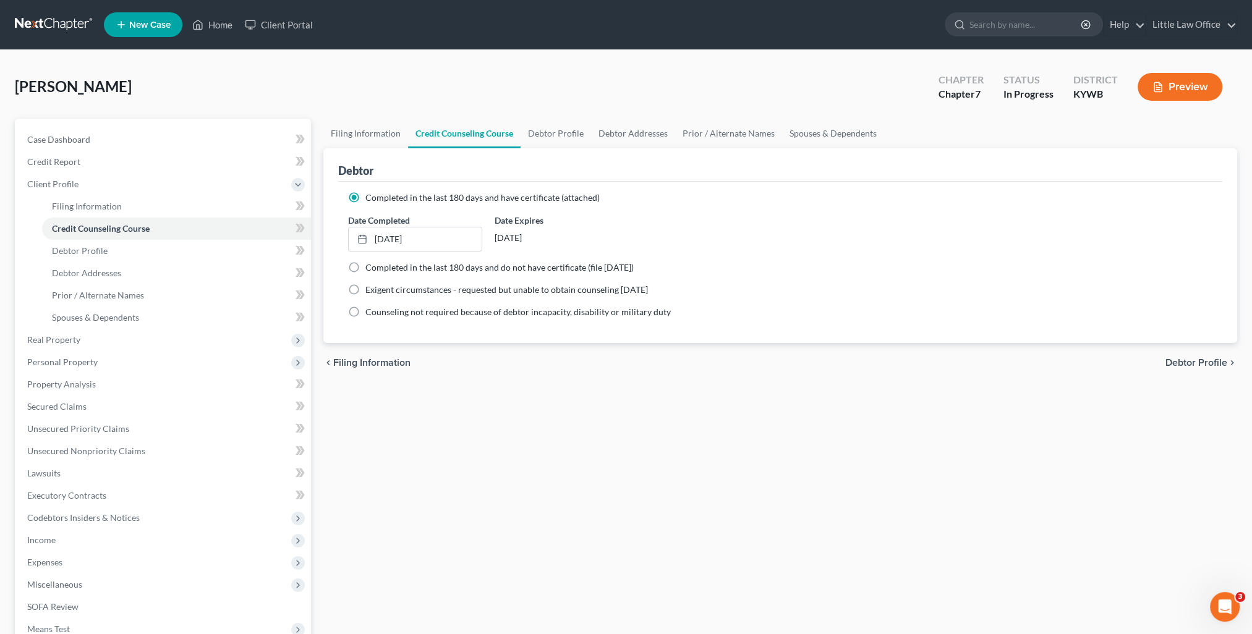
click at [1193, 359] on span "Debtor Profile" at bounding box center [1196, 363] width 62 height 10
select select "3"
select select "1"
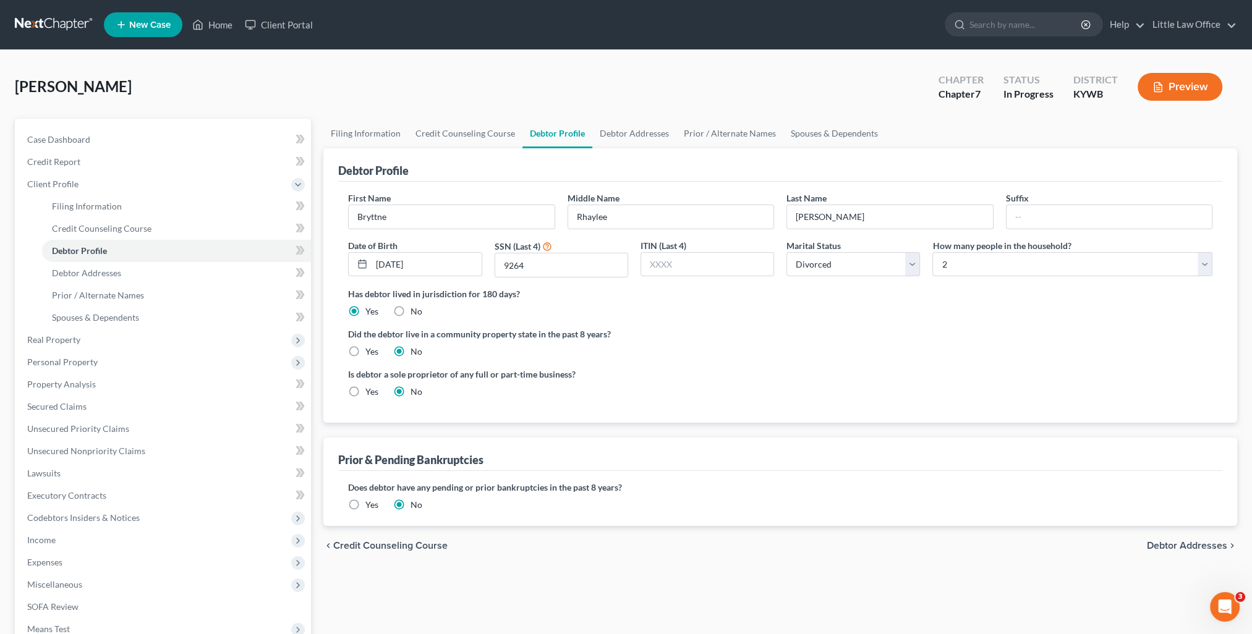
click at [1224, 547] on span "Debtor Addresses" at bounding box center [1187, 546] width 80 height 10
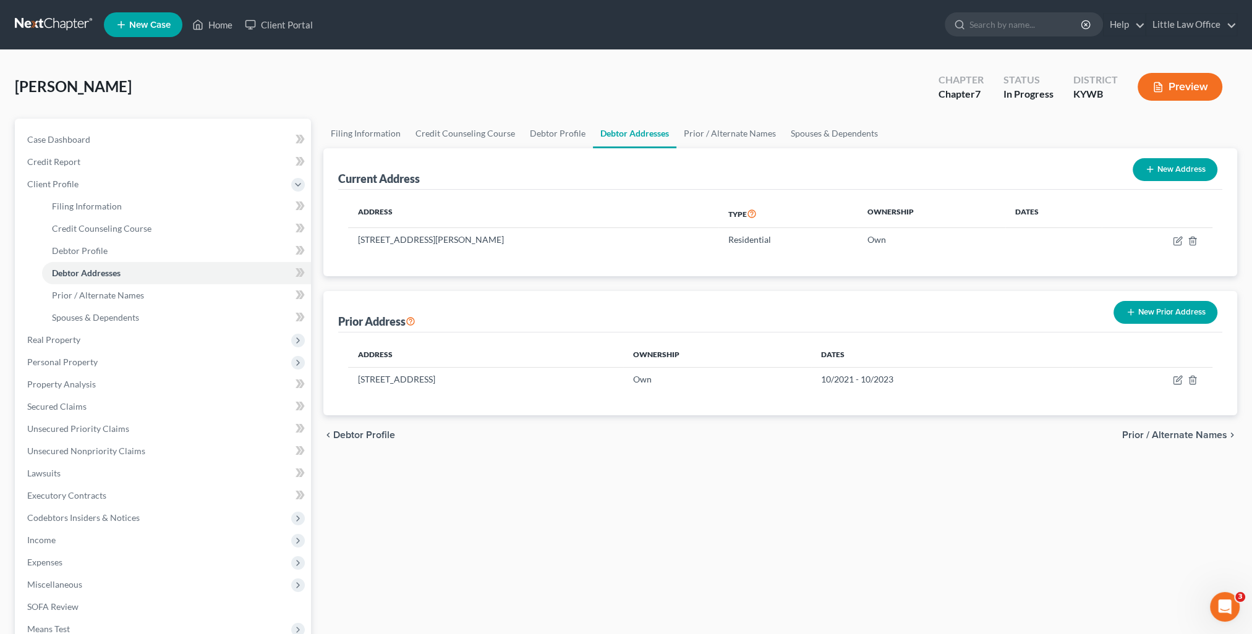
click at [1188, 439] on span "Prior / Alternate Names" at bounding box center [1174, 435] width 105 height 10
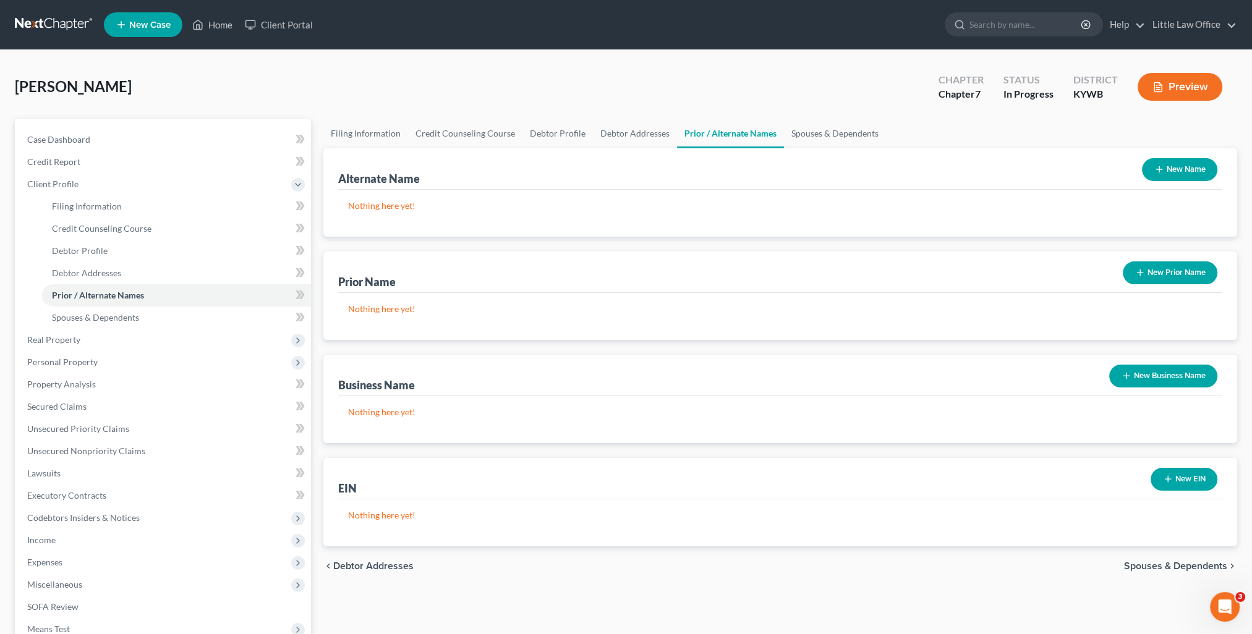
click at [1159, 565] on span "Spouses & Dependents" at bounding box center [1175, 566] width 103 height 10
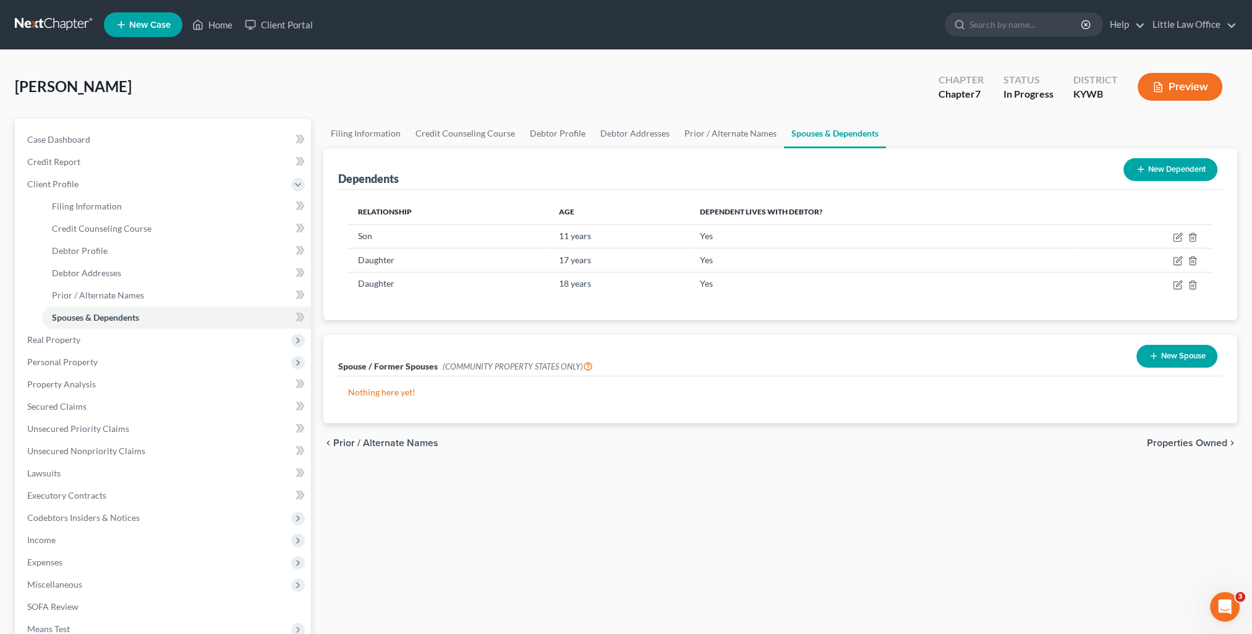
click at [1186, 445] on span "Properties Owned" at bounding box center [1187, 443] width 80 height 10
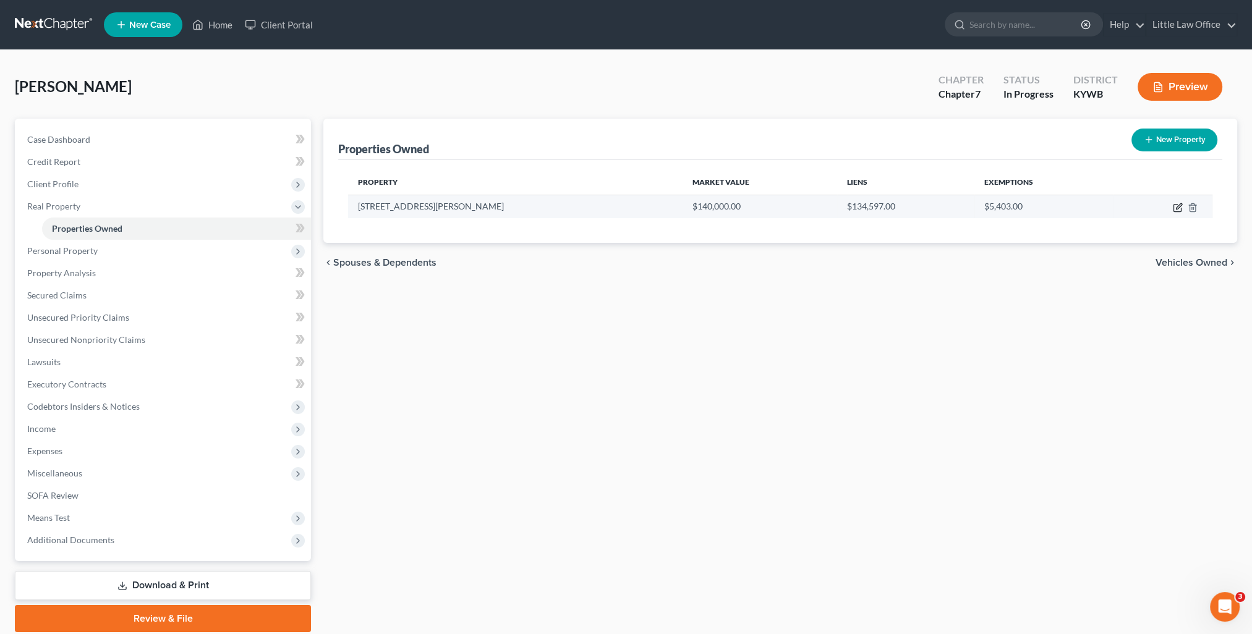
click at [1172, 204] on td at bounding box center [1163, 206] width 100 height 23
click at [1177, 208] on icon "button" at bounding box center [1179, 206] width 6 height 6
select select "18"
select select "53"
select select "0"
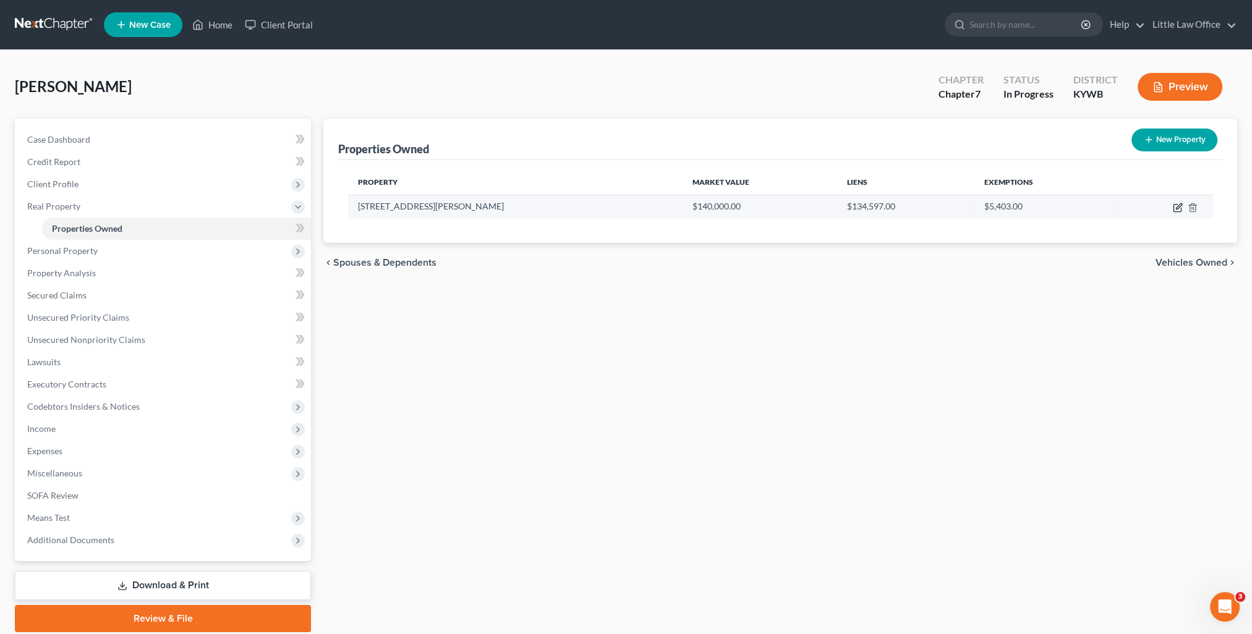
select select "0"
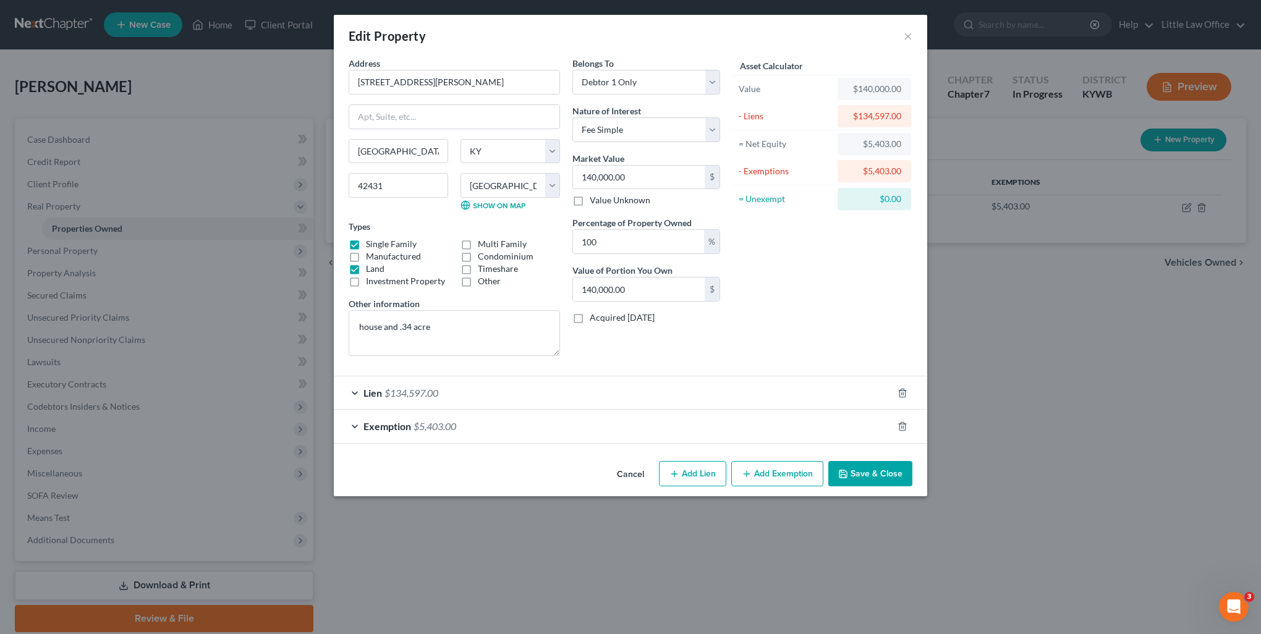
click at [856, 482] on button "Save & Close" at bounding box center [870, 474] width 84 height 26
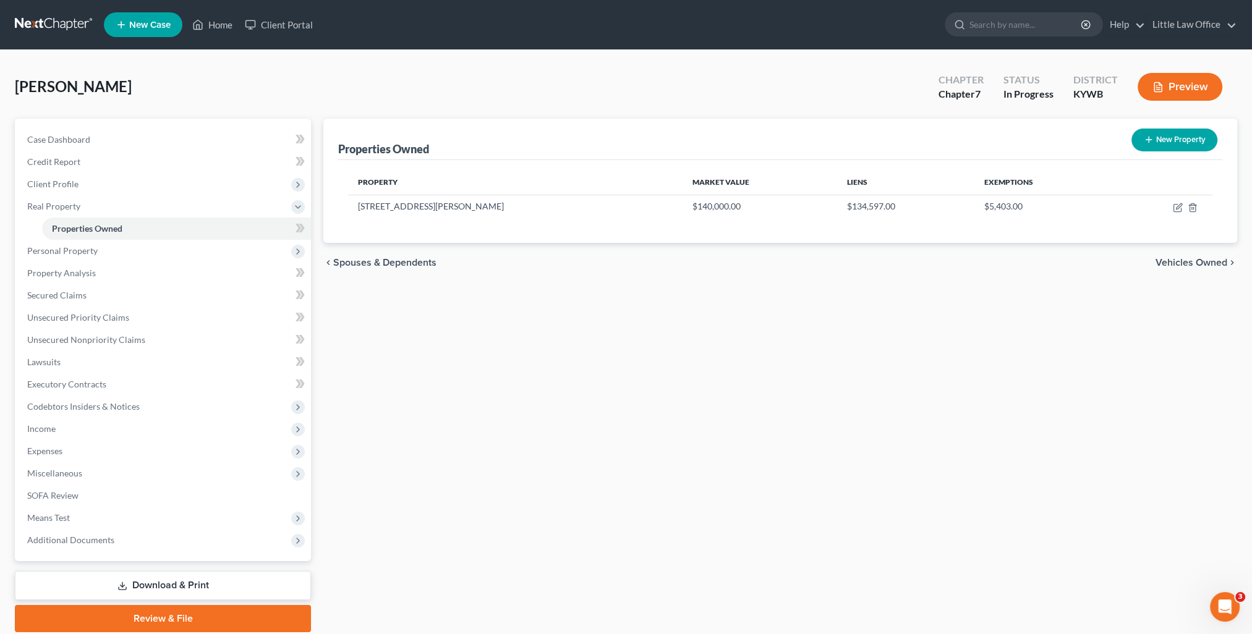
click at [1213, 261] on span "Vehicles Owned" at bounding box center [1191, 263] width 72 height 10
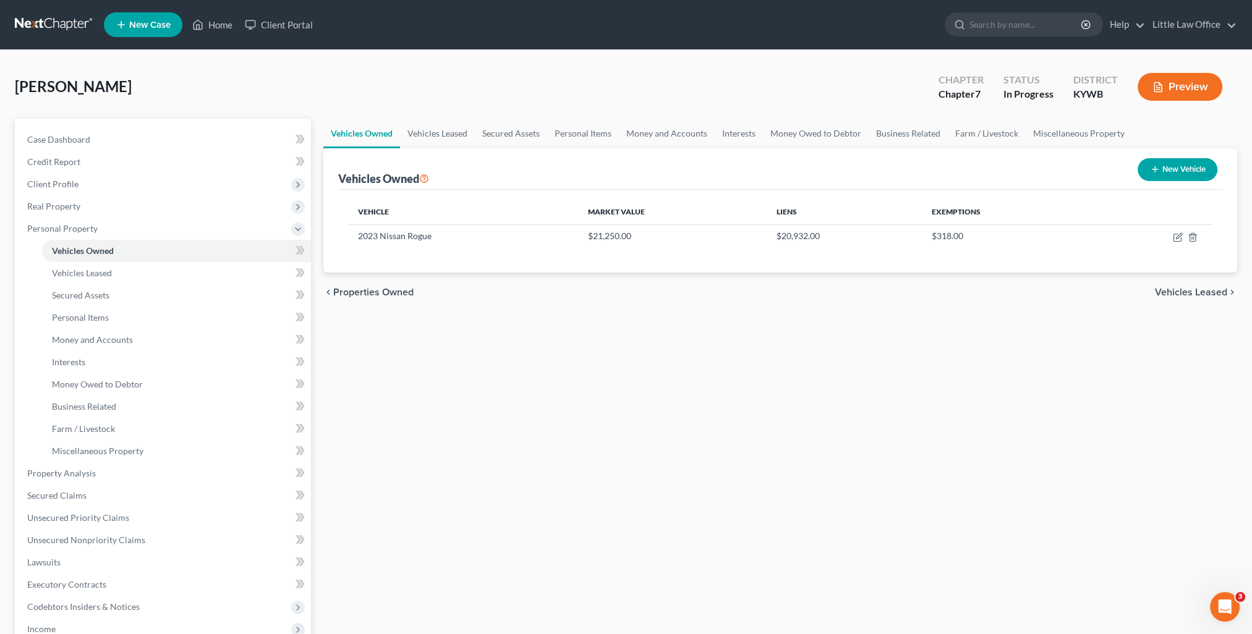
click at [1185, 295] on span "Vehicles Leased" at bounding box center [1191, 292] width 72 height 10
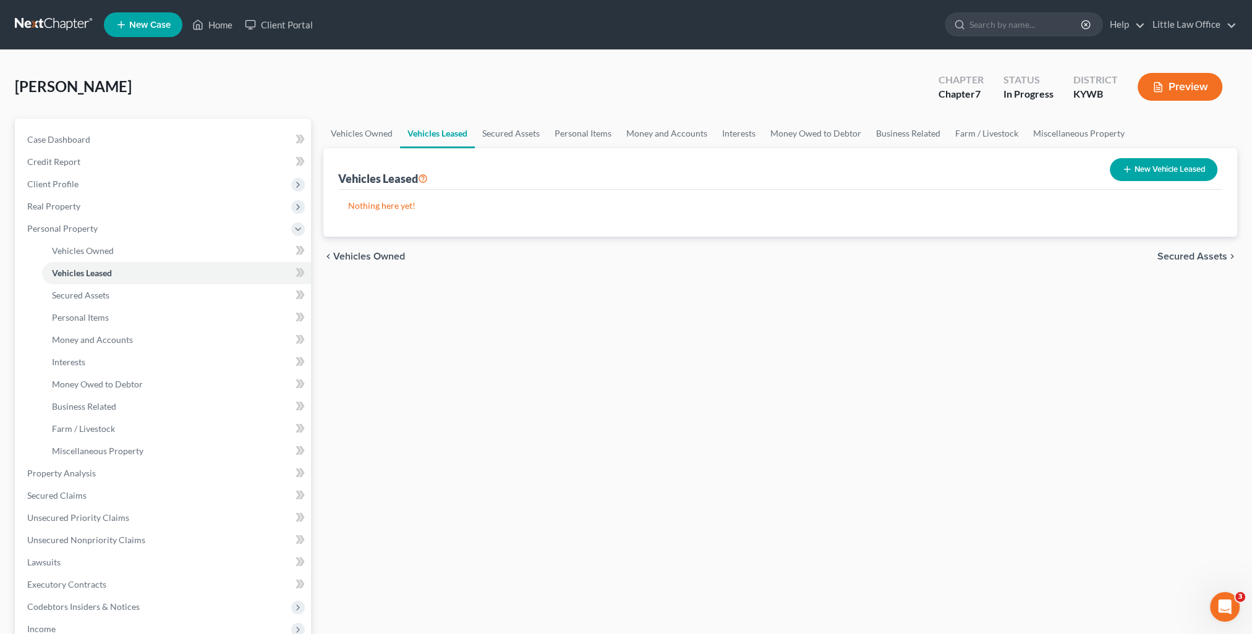
click at [1194, 254] on span "Secured Assets" at bounding box center [1192, 257] width 70 height 10
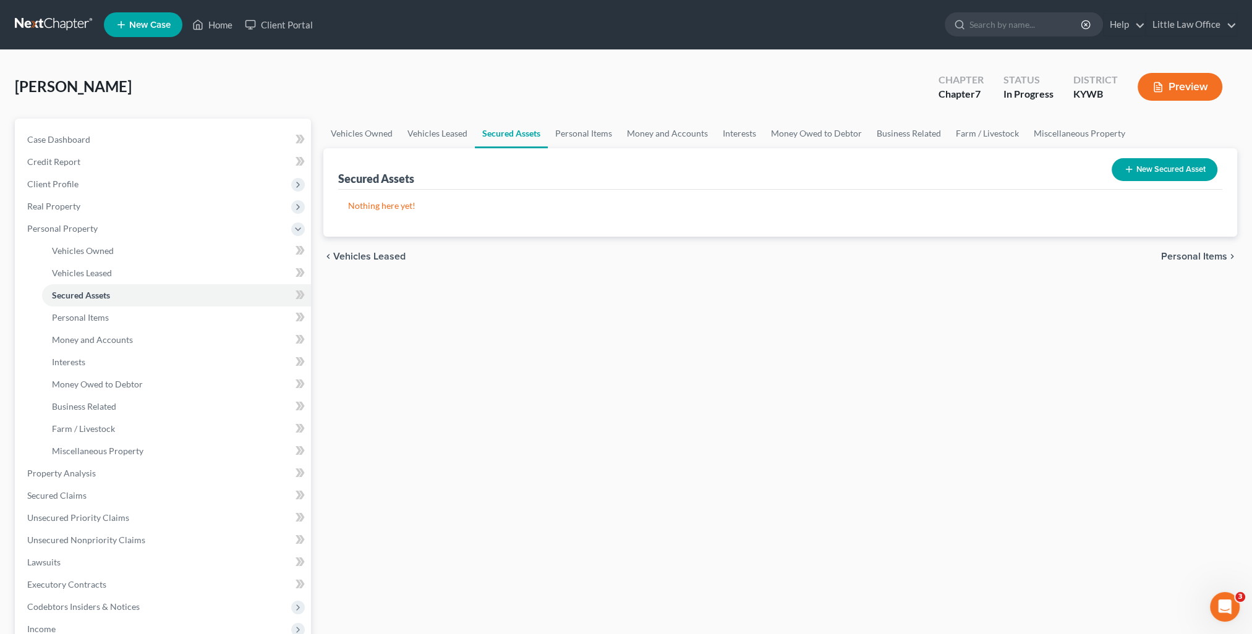
click at [1194, 254] on span "Personal Items" at bounding box center [1194, 257] width 66 height 10
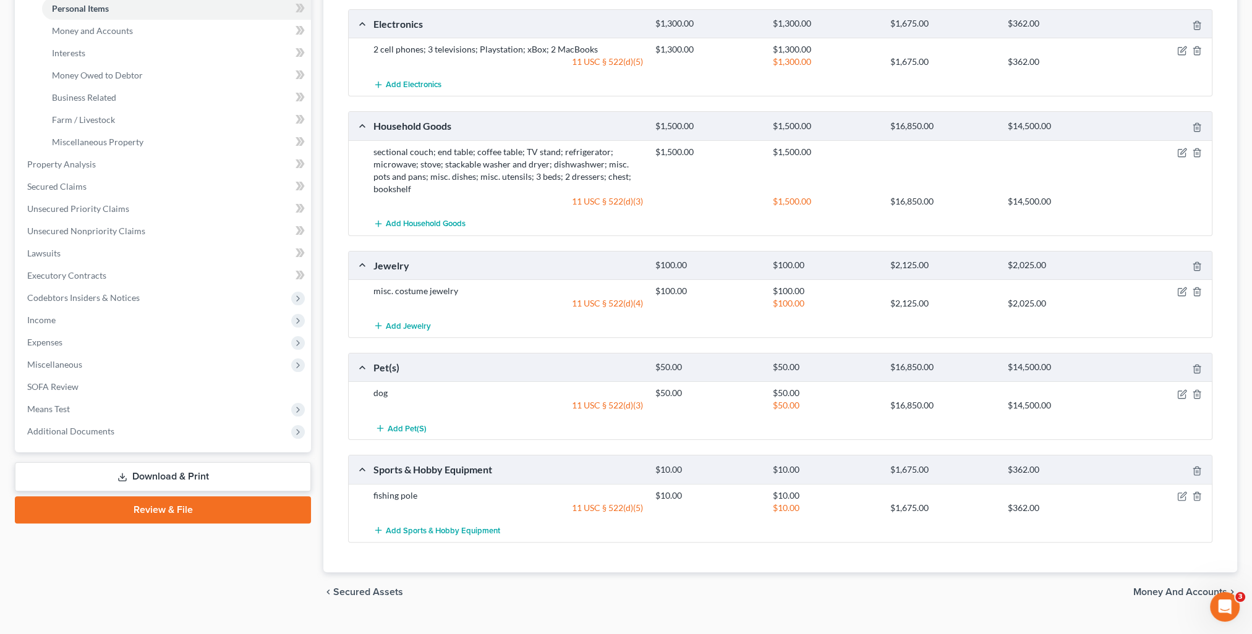
scroll to position [330, 0]
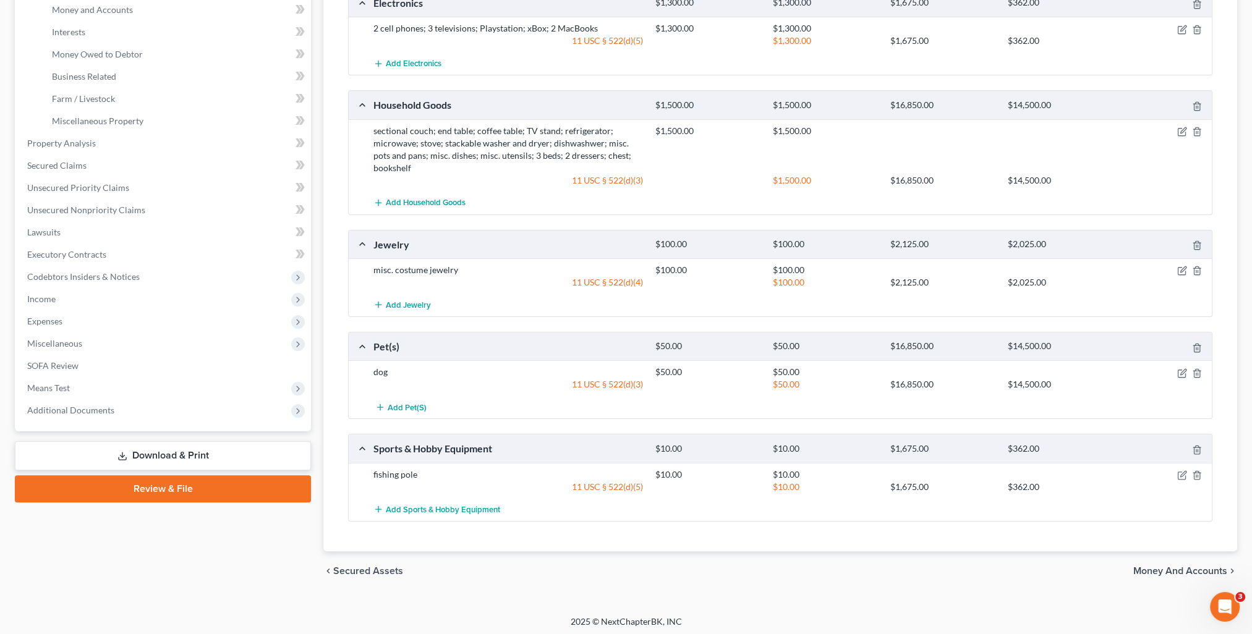
click at [1189, 575] on div "chevron_left Secured Assets Money and Accounts chevron_right" at bounding box center [780, 571] width 914 height 40
click at [1192, 568] on span "Money and Accounts" at bounding box center [1180, 571] width 94 height 10
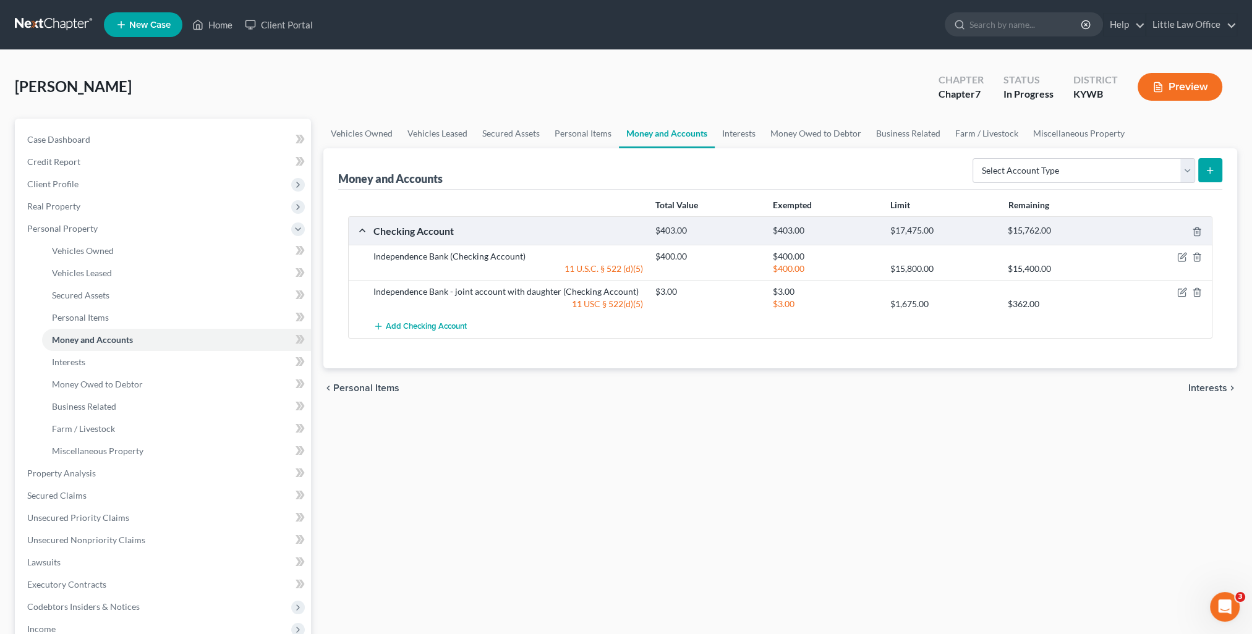
click at [1203, 389] on span "Interests" at bounding box center [1207, 388] width 39 height 10
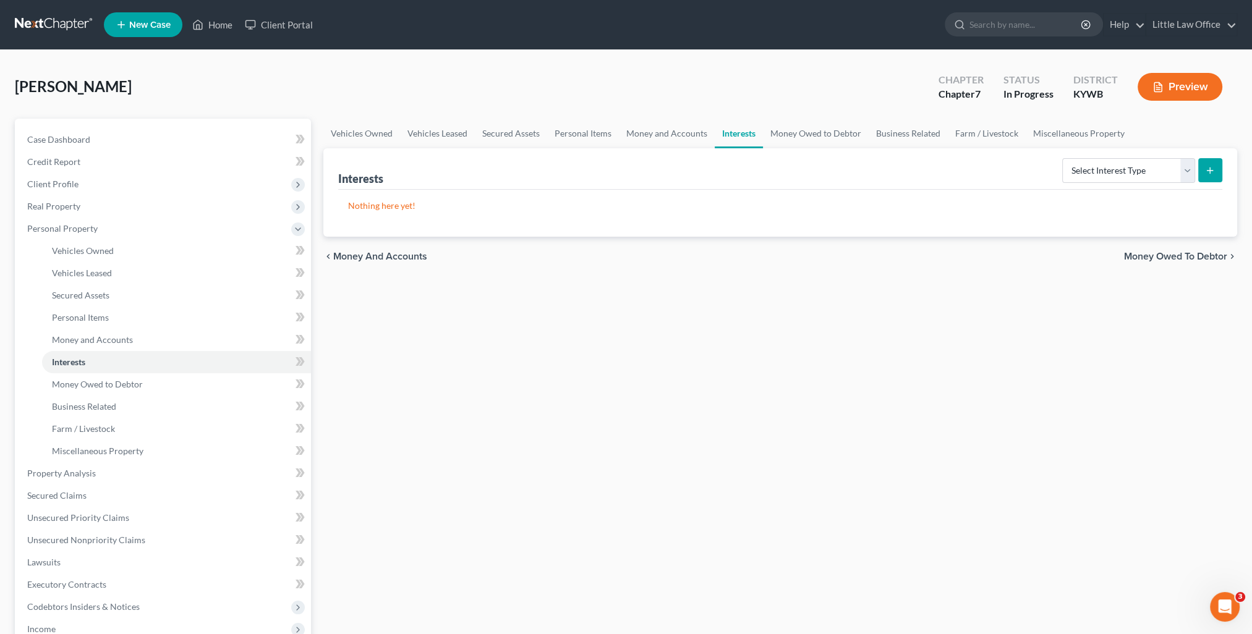
click at [1202, 256] on span "Money Owed to Debtor" at bounding box center [1175, 257] width 103 height 10
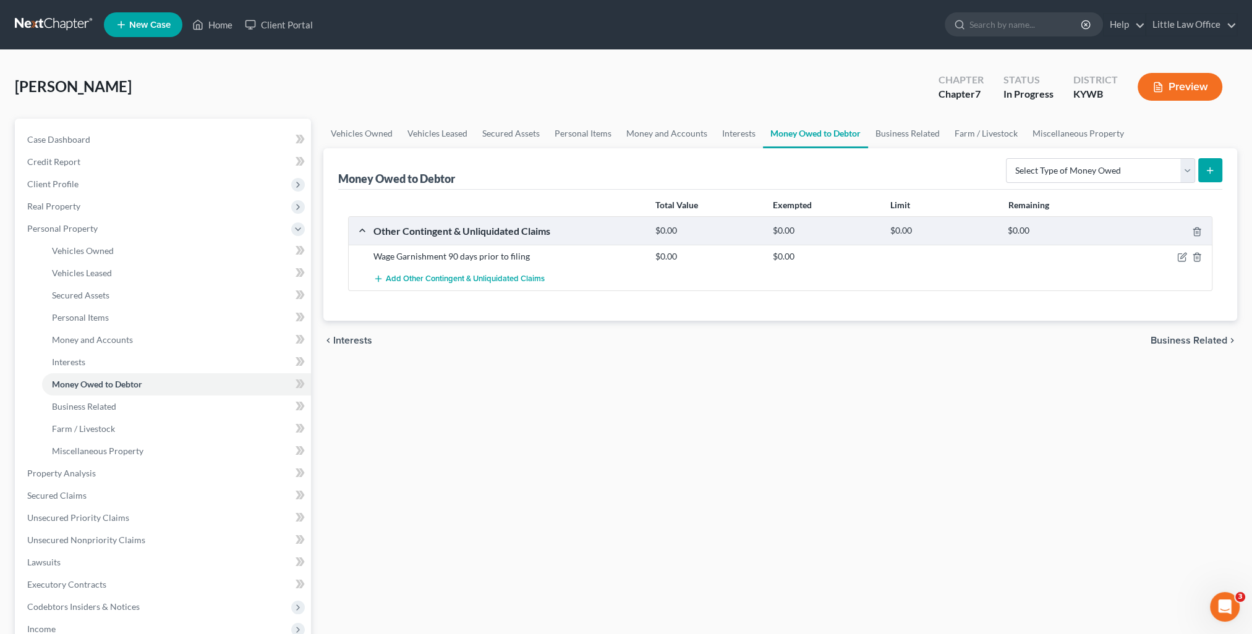
click at [1189, 339] on span "Business Related" at bounding box center [1189, 341] width 77 height 10
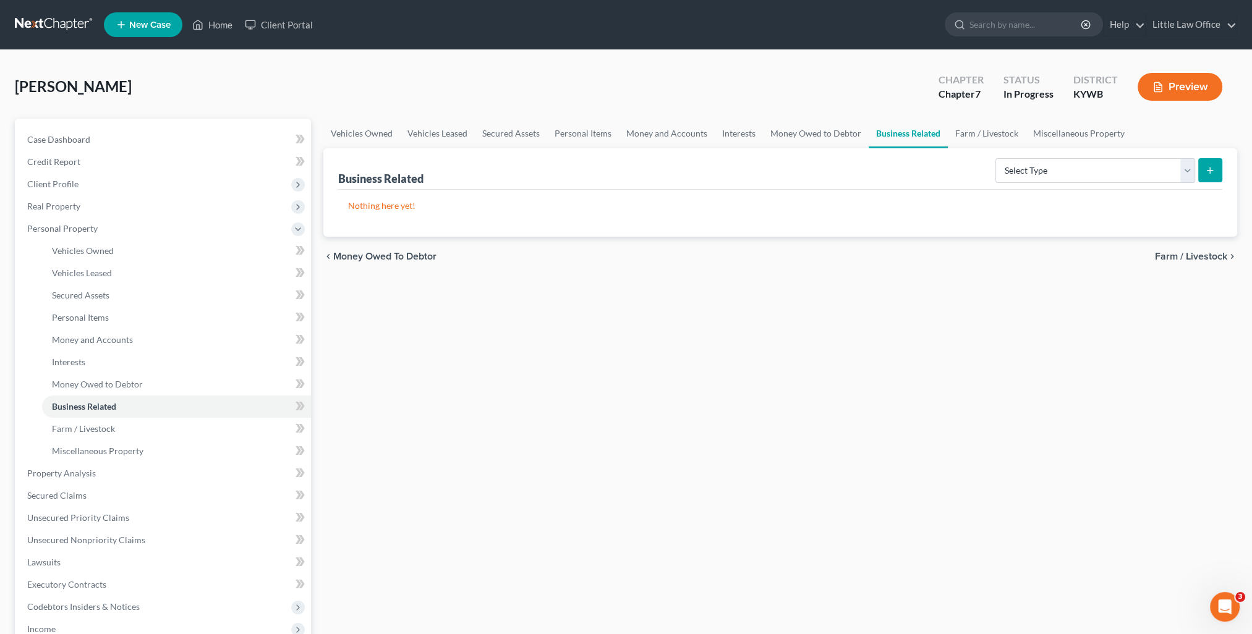
click at [1177, 255] on span "Farm / Livestock" at bounding box center [1191, 257] width 72 height 10
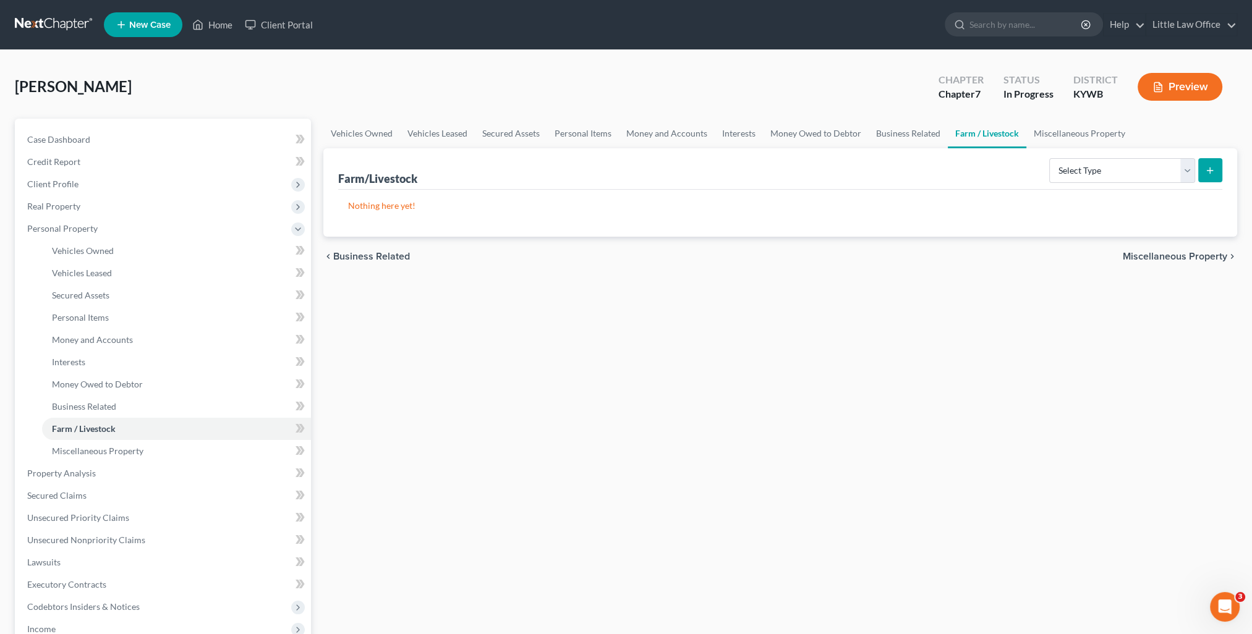
click at [1177, 255] on span "Miscellaneous Property" at bounding box center [1175, 257] width 104 height 10
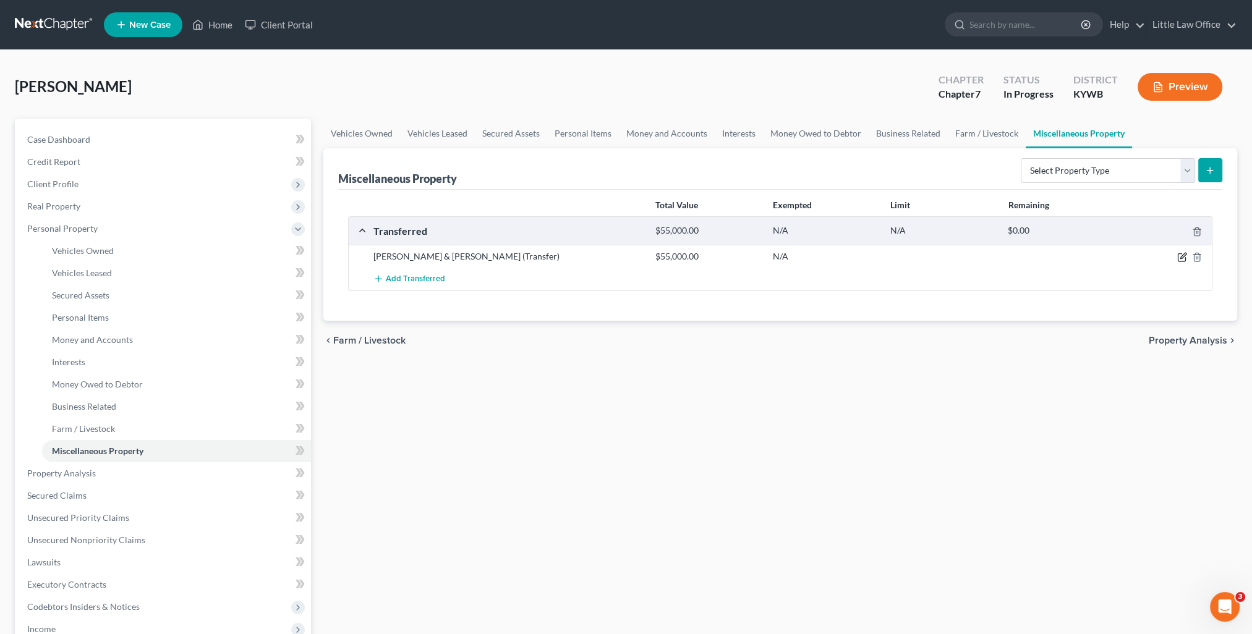
click at [1183, 259] on icon "button" at bounding box center [1182, 257] width 10 height 10
select select "Ordinary ([DATE])"
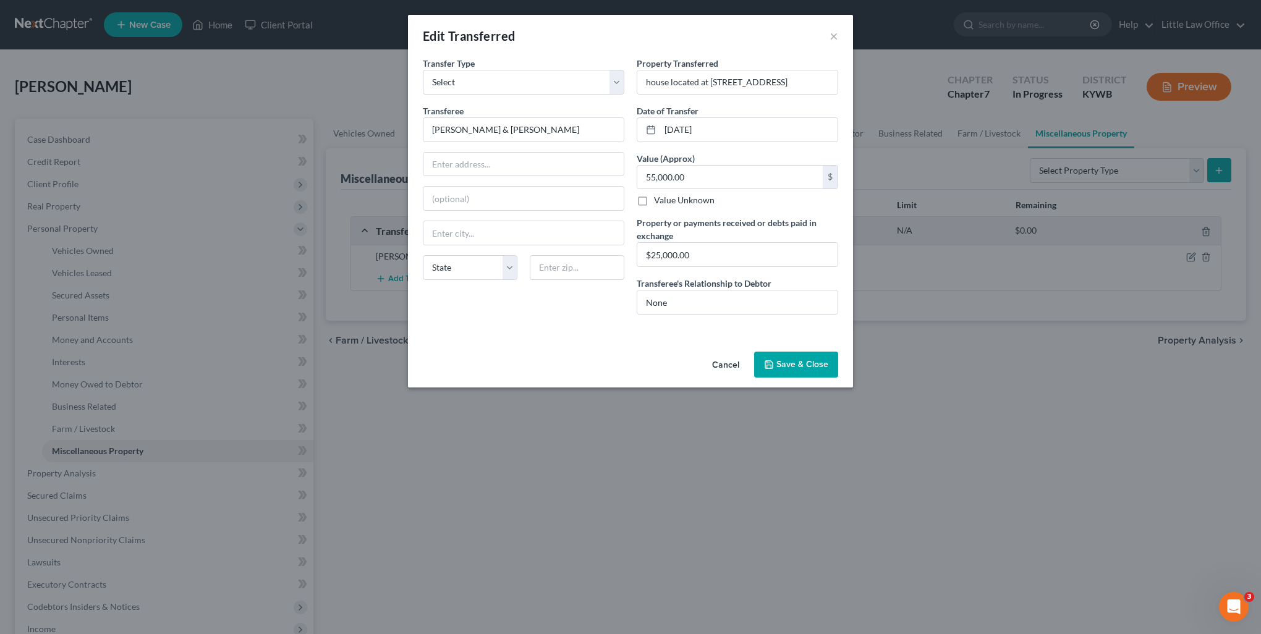
click at [800, 357] on button "Save & Close" at bounding box center [796, 365] width 84 height 26
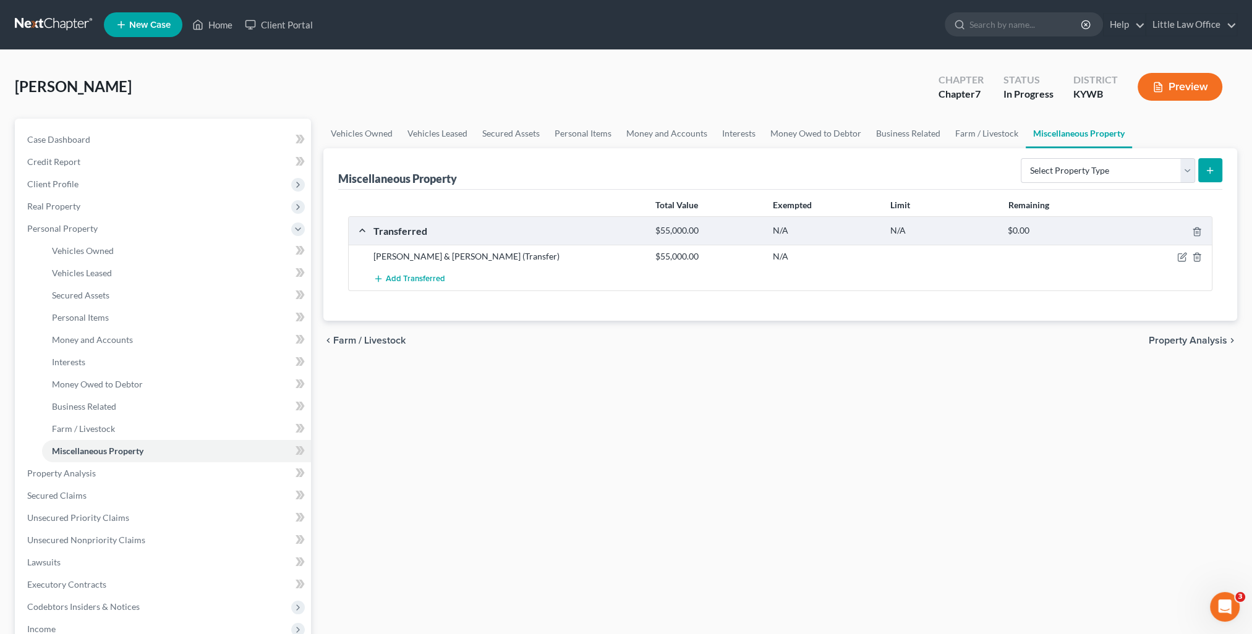
click at [1168, 339] on span "Property Analysis" at bounding box center [1188, 341] width 79 height 10
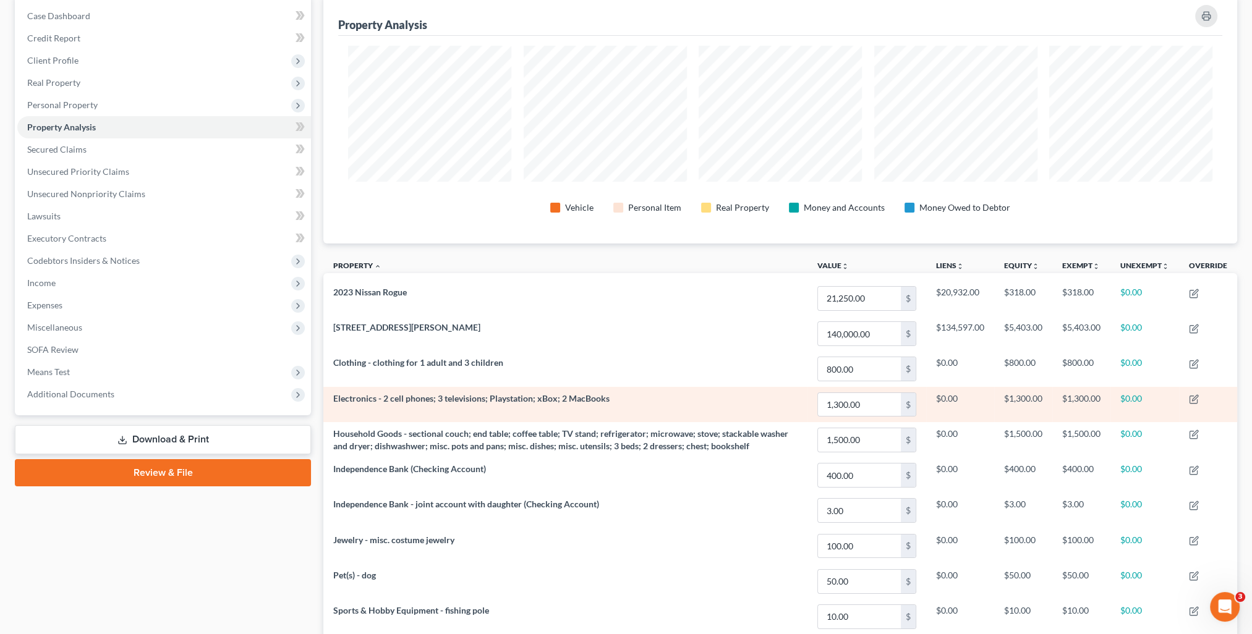
scroll to position [277, 0]
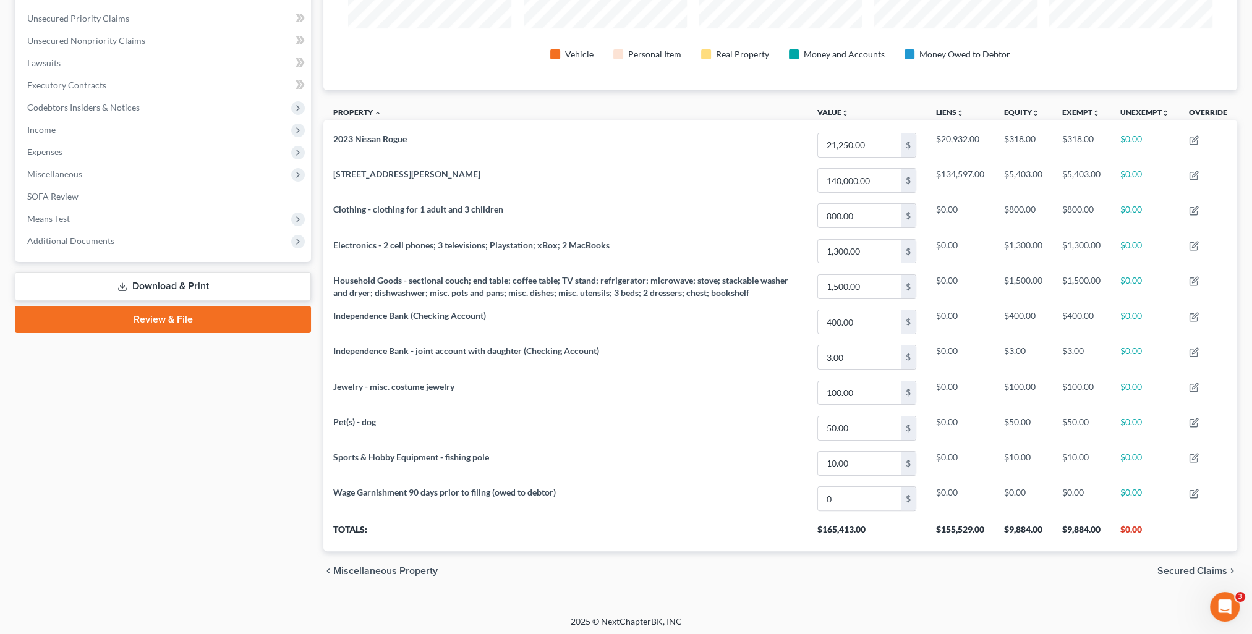
click at [1172, 566] on span "Secured Claims" at bounding box center [1192, 571] width 70 height 10
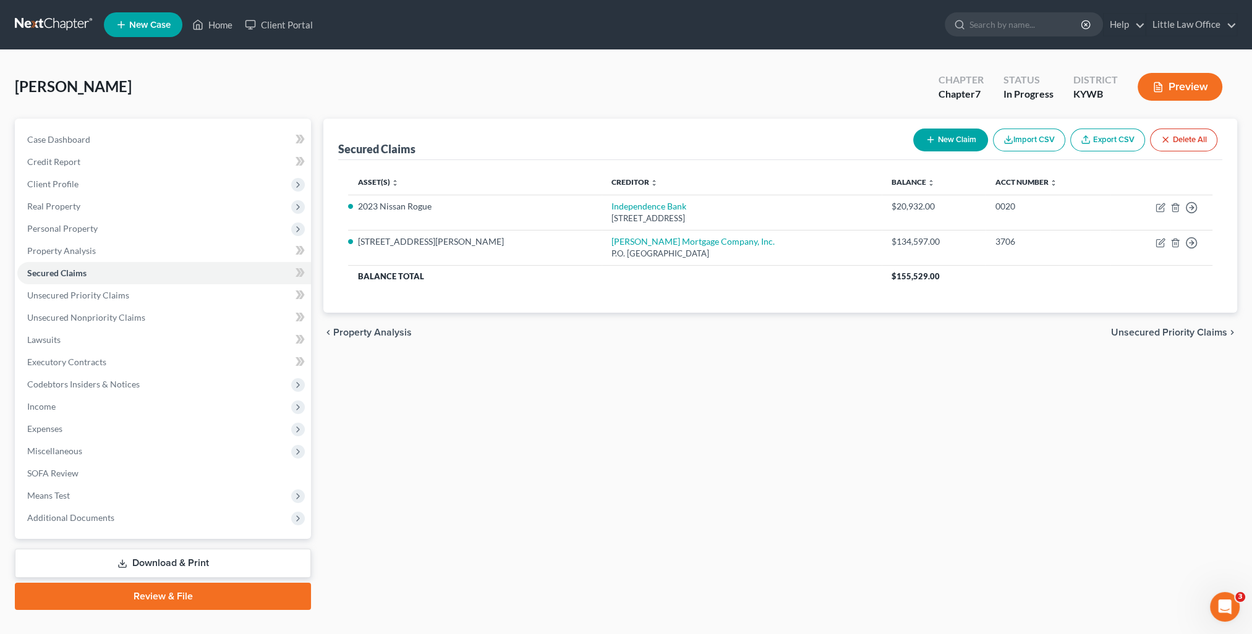
click at [1189, 333] on span "Unsecured Priority Claims" at bounding box center [1169, 333] width 116 height 10
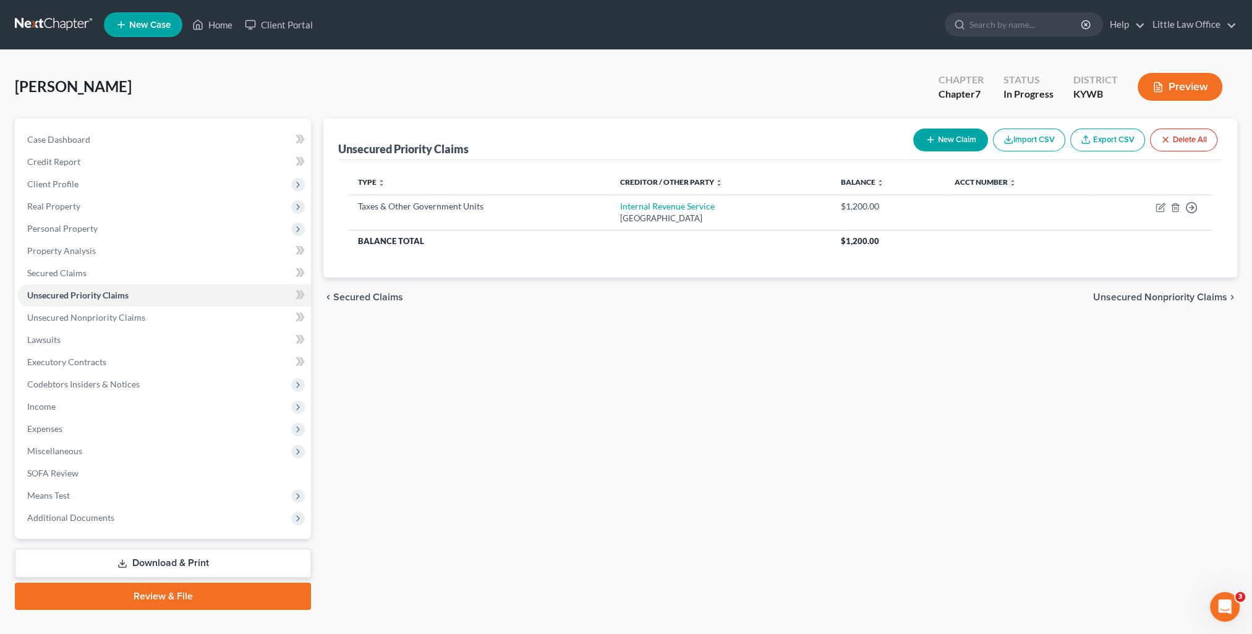
click at [1185, 296] on span "Unsecured Nonpriority Claims" at bounding box center [1160, 297] width 134 height 10
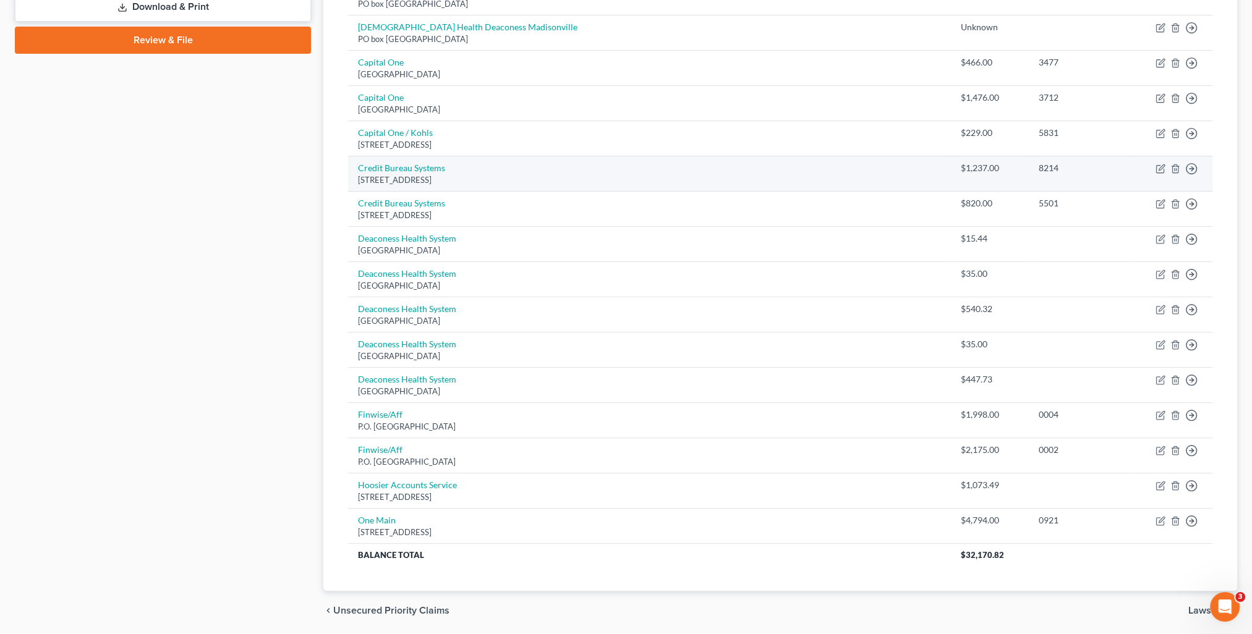
scroll to position [596, 0]
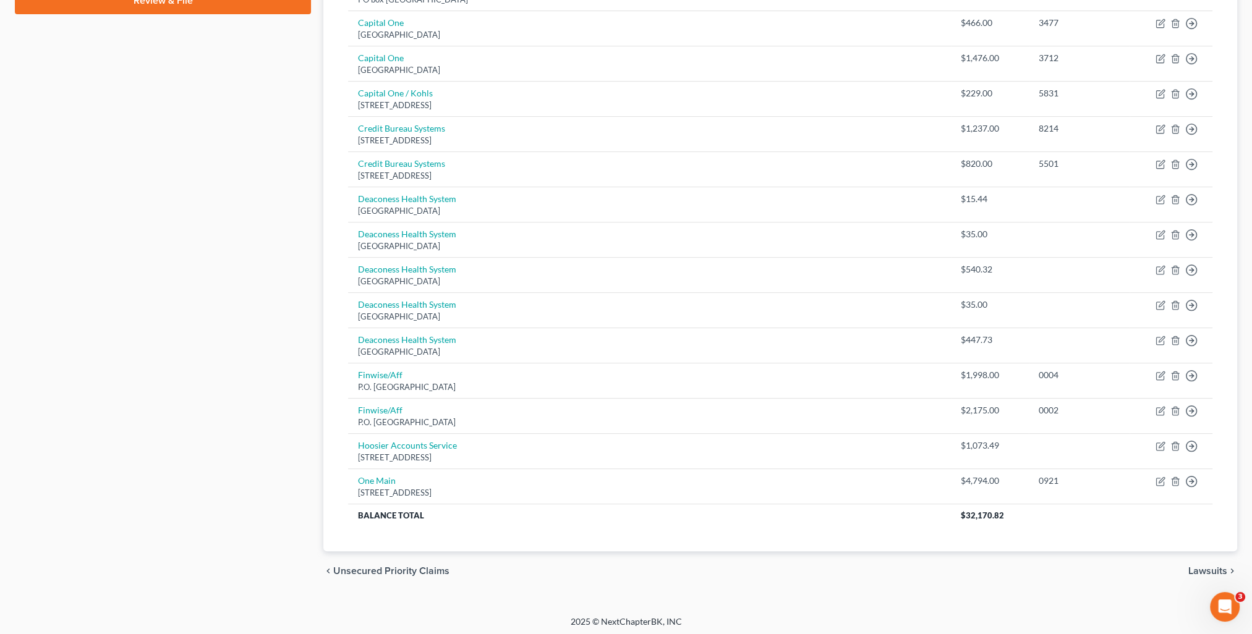
click at [1214, 566] on span "Lawsuits" at bounding box center [1207, 571] width 39 height 10
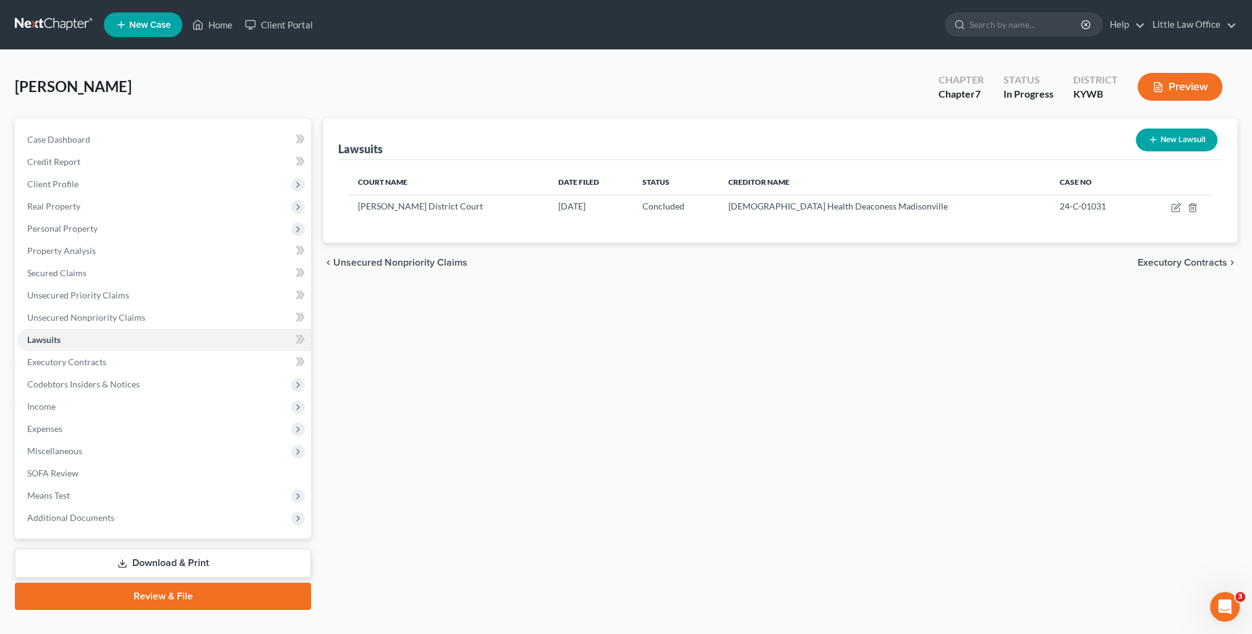
click at [1143, 263] on span "Executory Contracts" at bounding box center [1183, 263] width 90 height 10
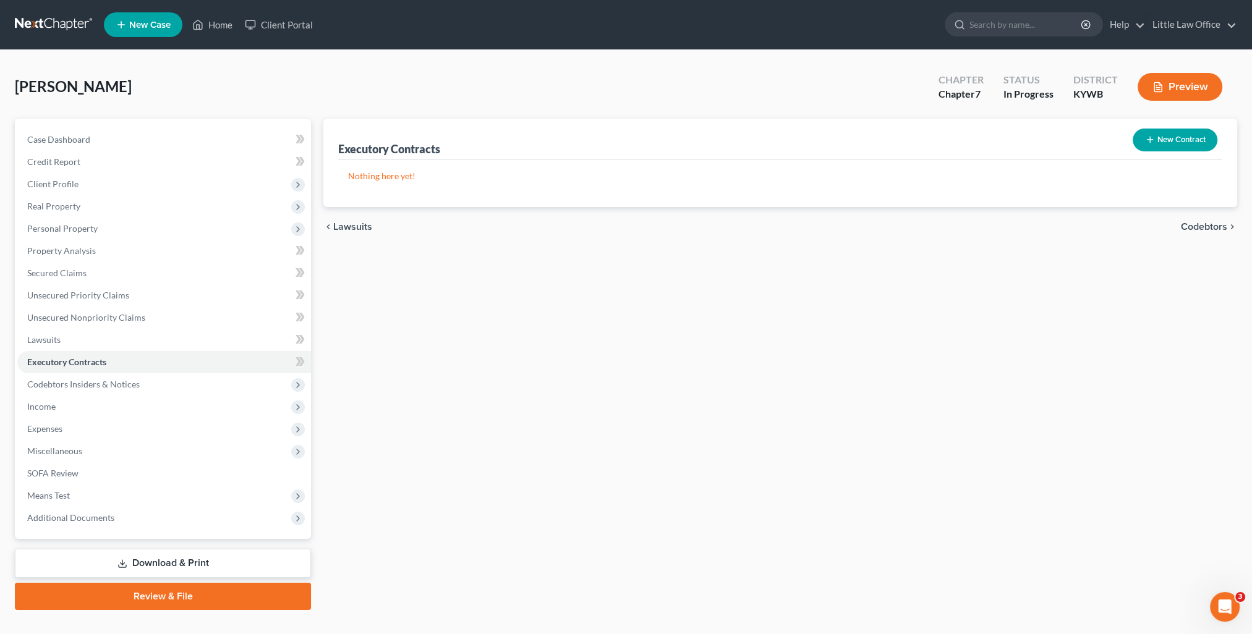
click at [1204, 222] on span "Codebtors" at bounding box center [1204, 227] width 46 height 10
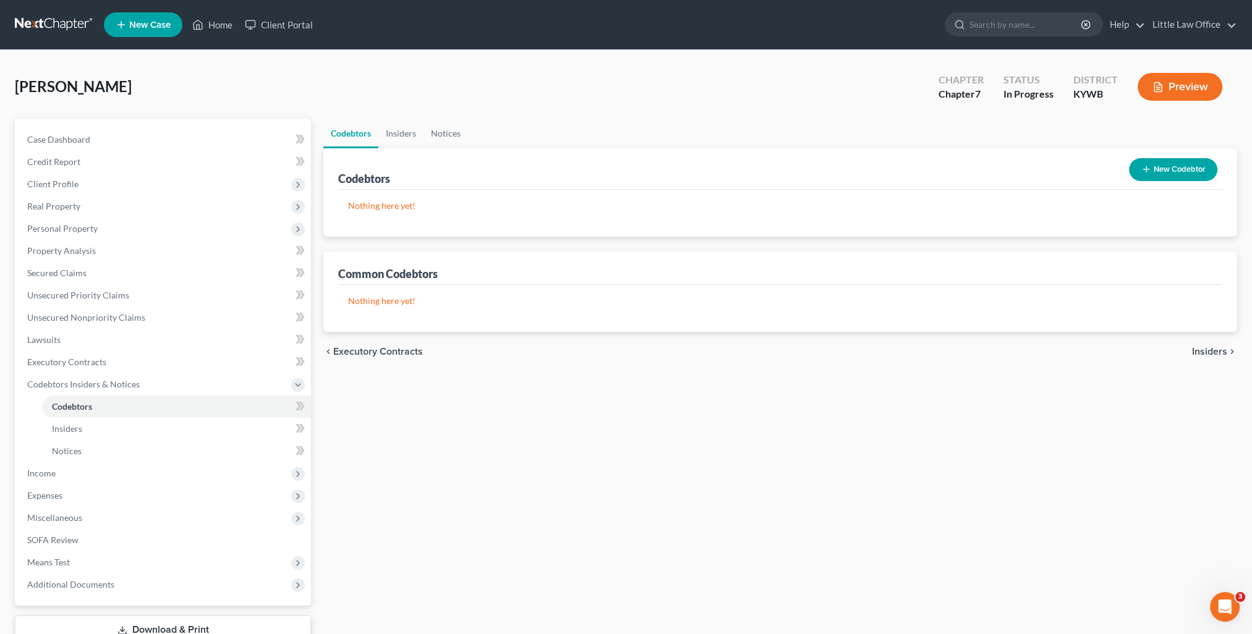
click at [1199, 354] on span "Insiders" at bounding box center [1209, 352] width 35 height 10
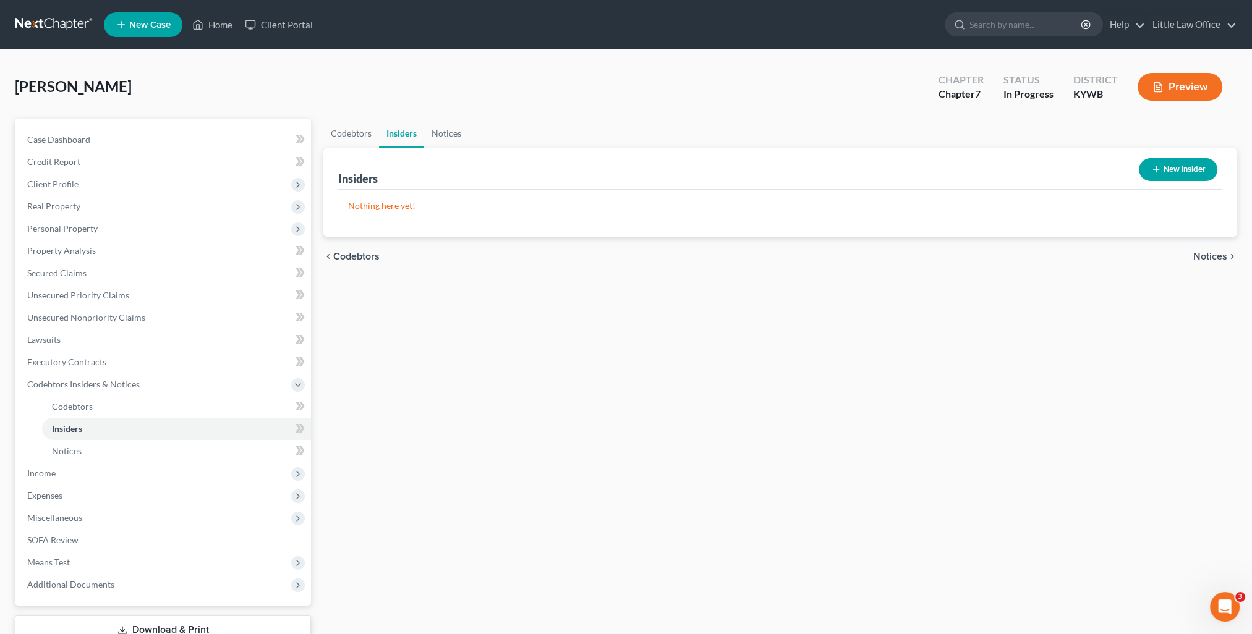
click at [1224, 261] on span "Notices" at bounding box center [1210, 257] width 34 height 10
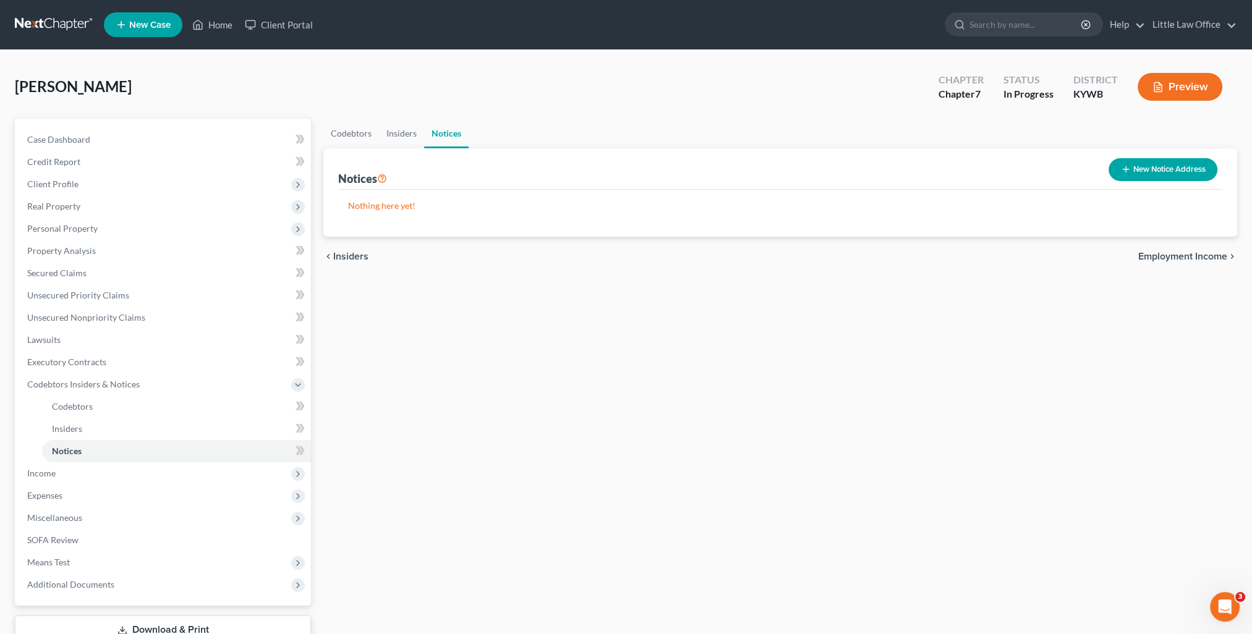
click at [1222, 256] on span "Employment Income" at bounding box center [1182, 257] width 89 height 10
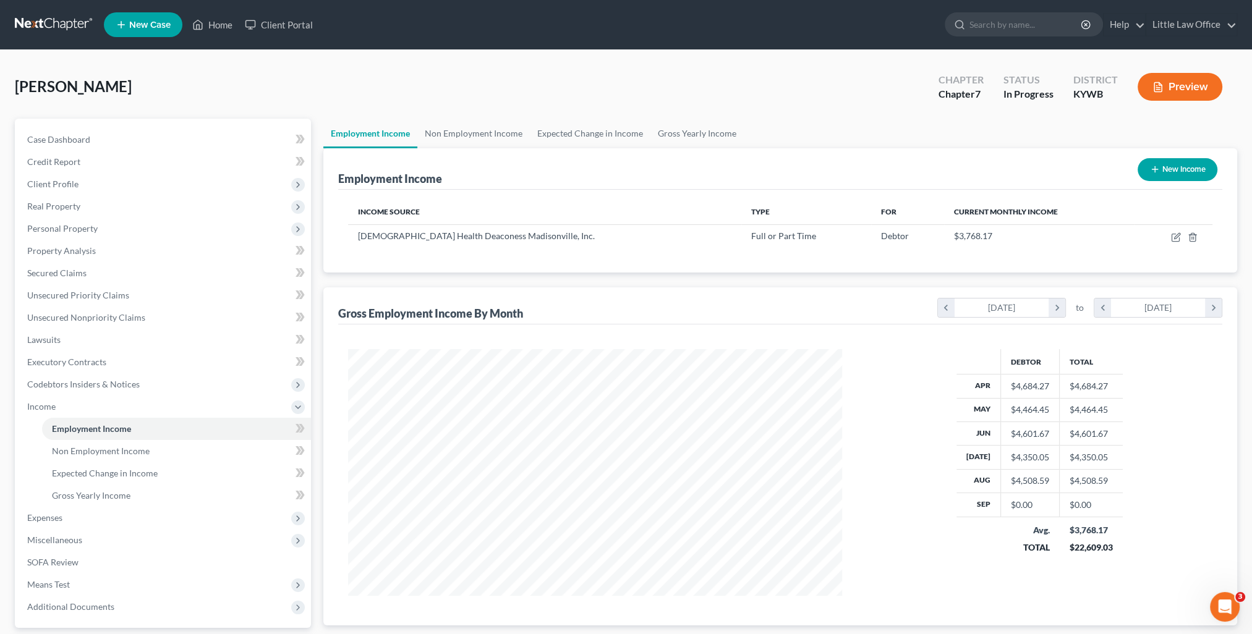
scroll to position [111, 0]
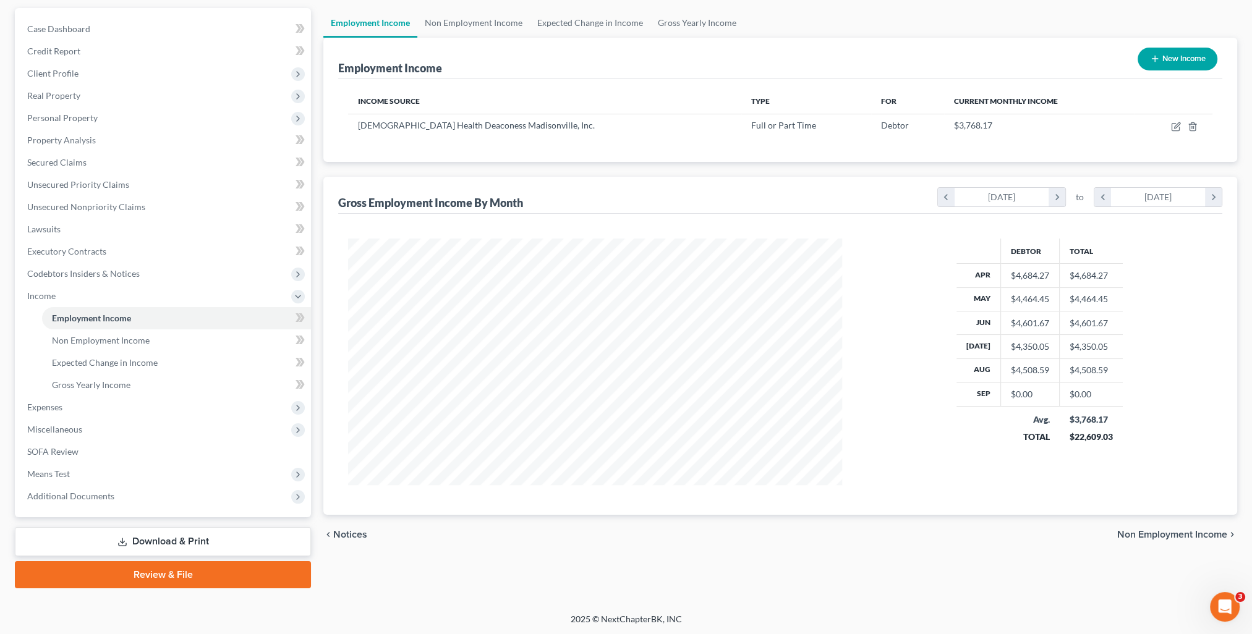
click at [1177, 530] on span "Non Employment Income" at bounding box center [1172, 535] width 110 height 10
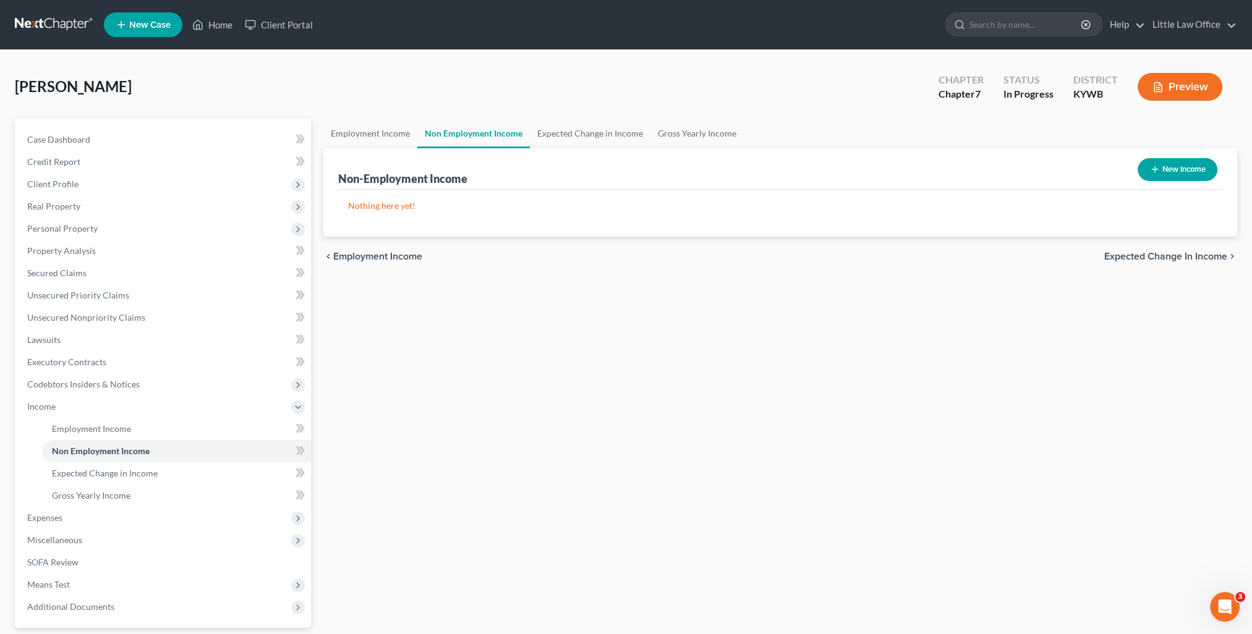
click at [1160, 259] on span "Expected Change in Income" at bounding box center [1165, 257] width 123 height 10
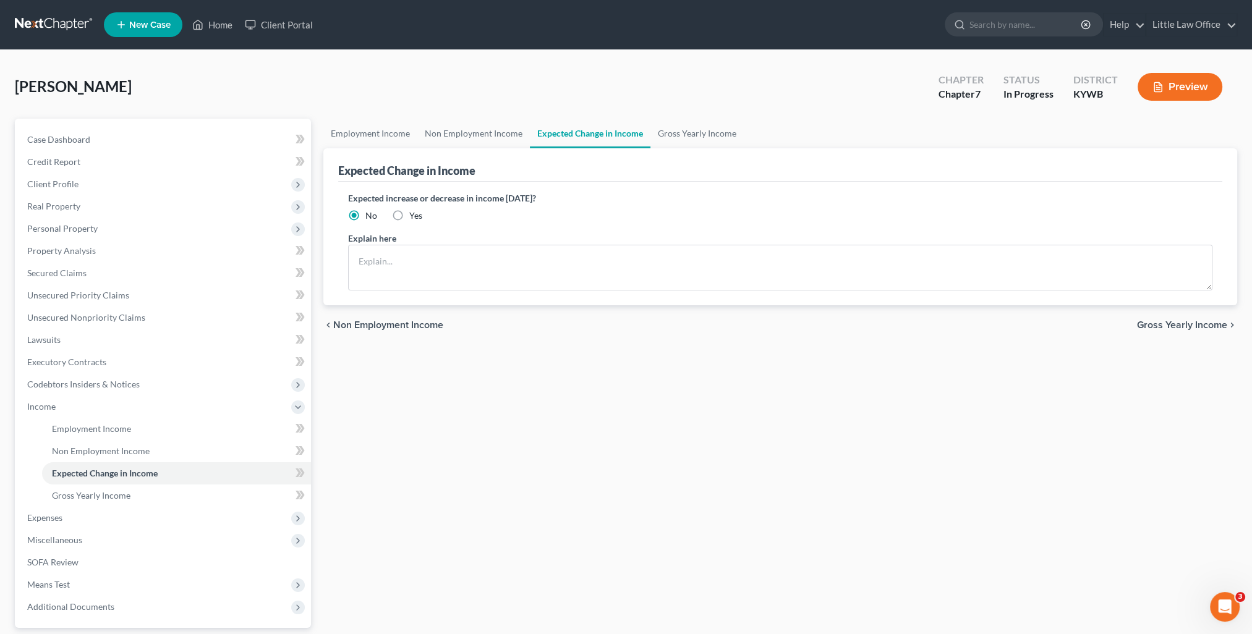
click at [1167, 328] on span "Gross Yearly Income" at bounding box center [1182, 325] width 90 height 10
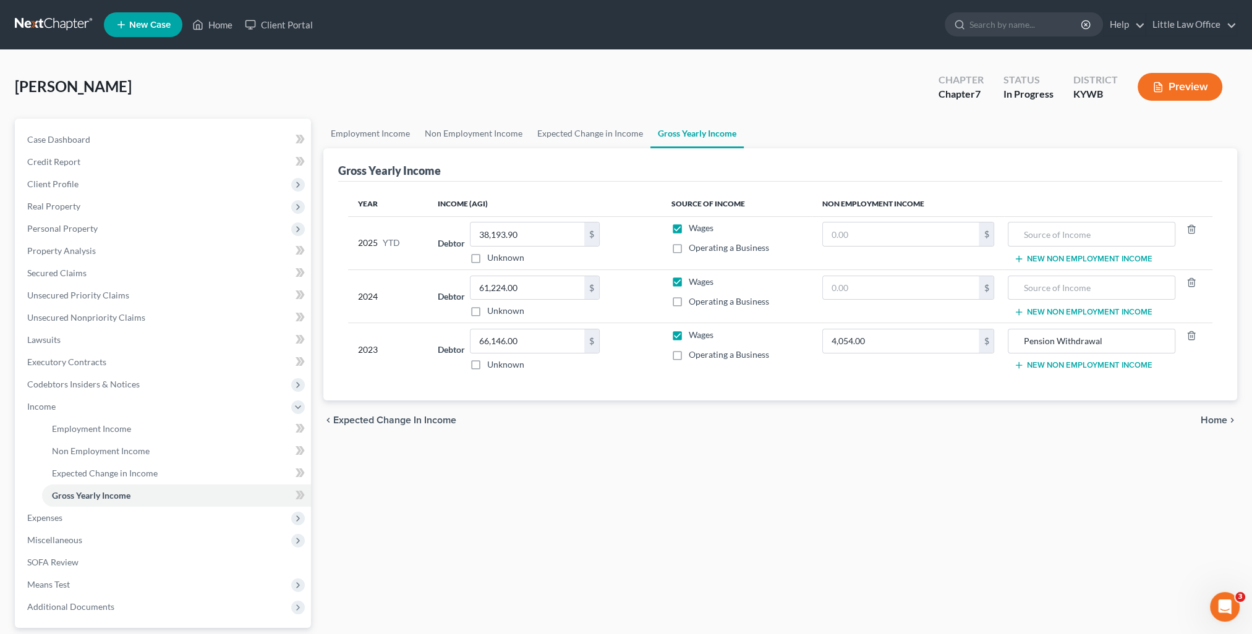
click at [1212, 424] on span "Home" at bounding box center [1214, 420] width 27 height 10
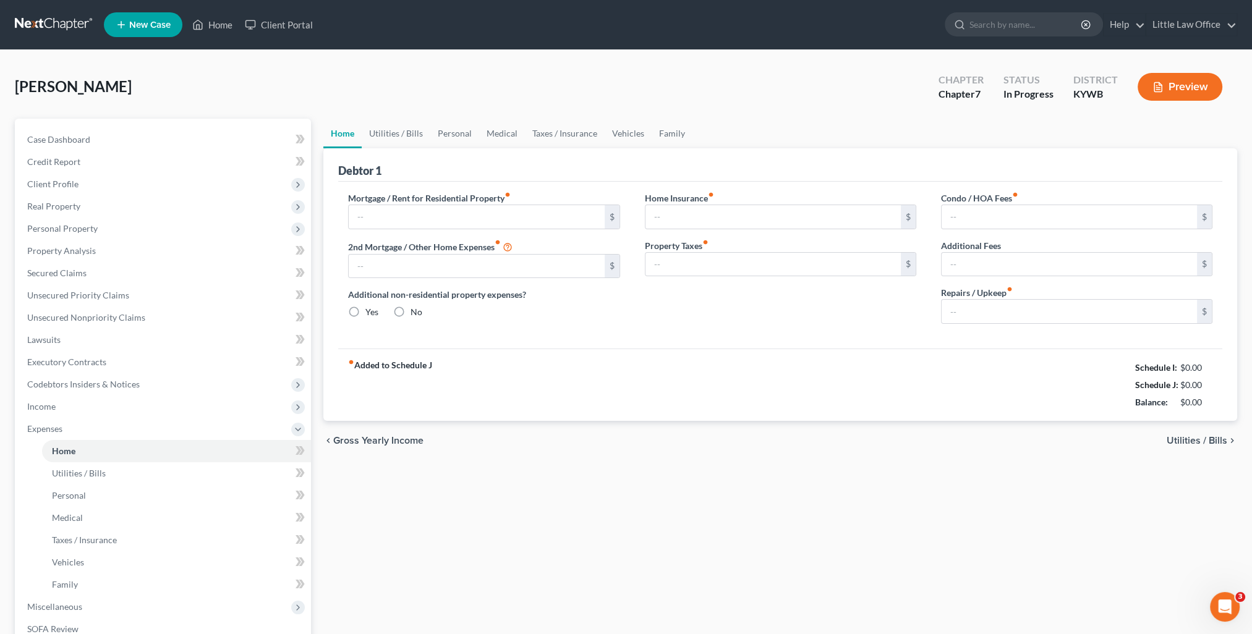
type input "0.00"
radio input "true"
type input "0.00"
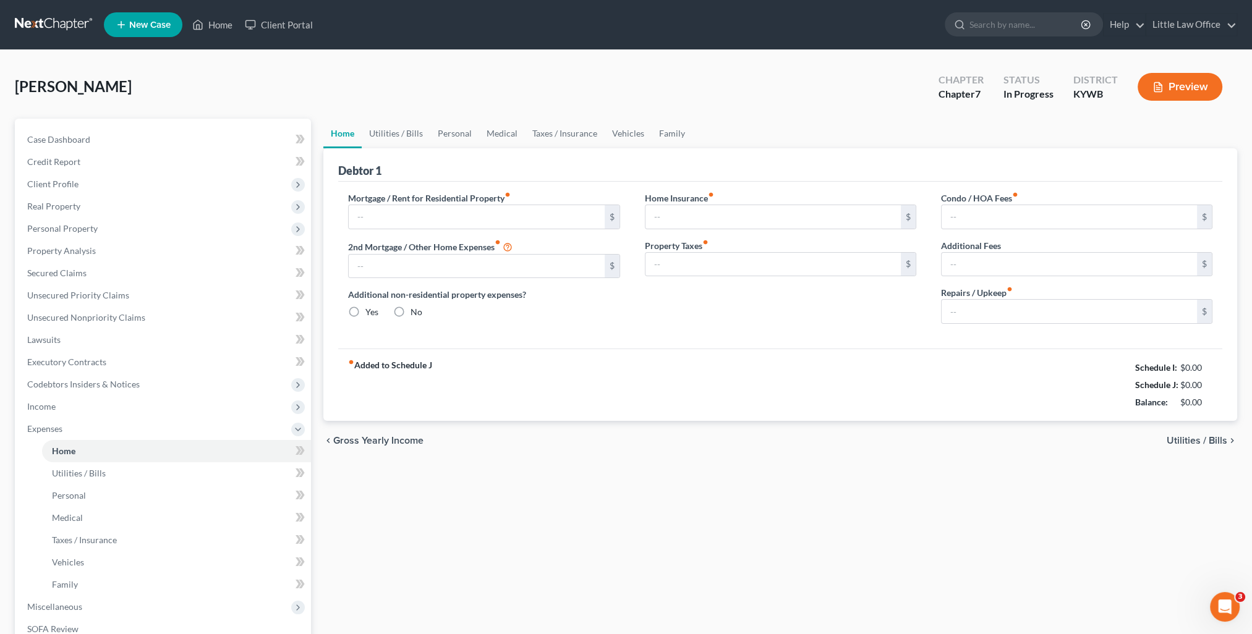
type input "0.00"
click at [415, 443] on span "Gross Yearly Income" at bounding box center [378, 441] width 90 height 10
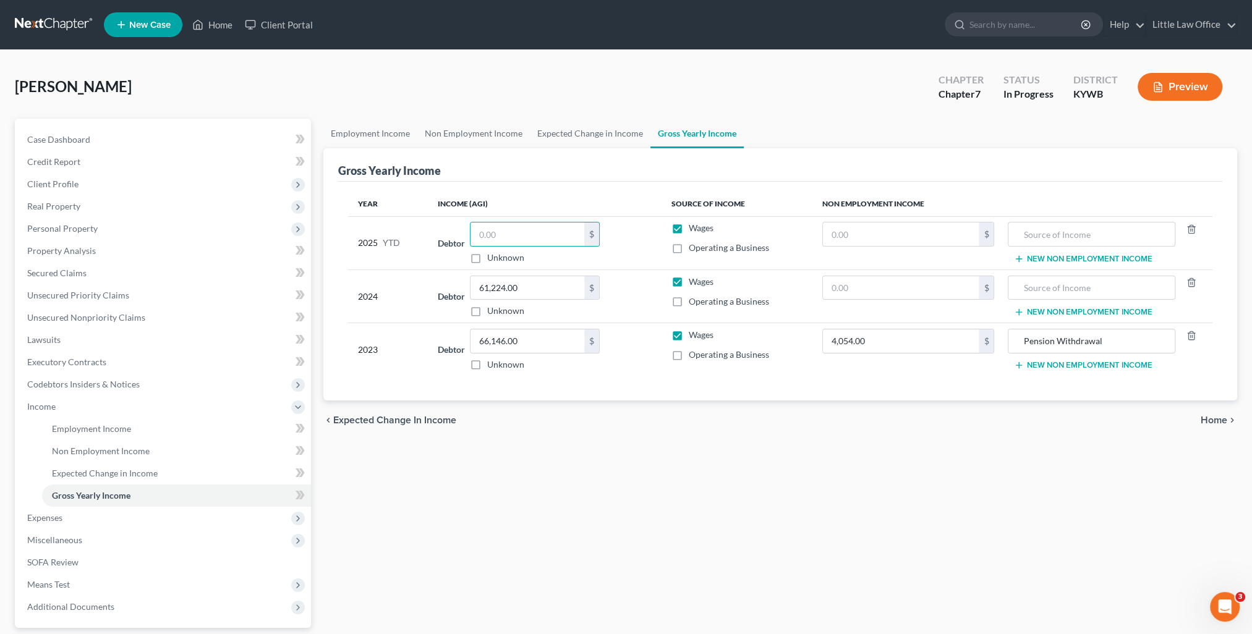
click at [1068, 585] on div "Employment Income Non Employment Income Expected Change in Income Gross Yearly …" at bounding box center [780, 409] width 926 height 581
click at [1207, 417] on span "Home" at bounding box center [1214, 420] width 27 height 10
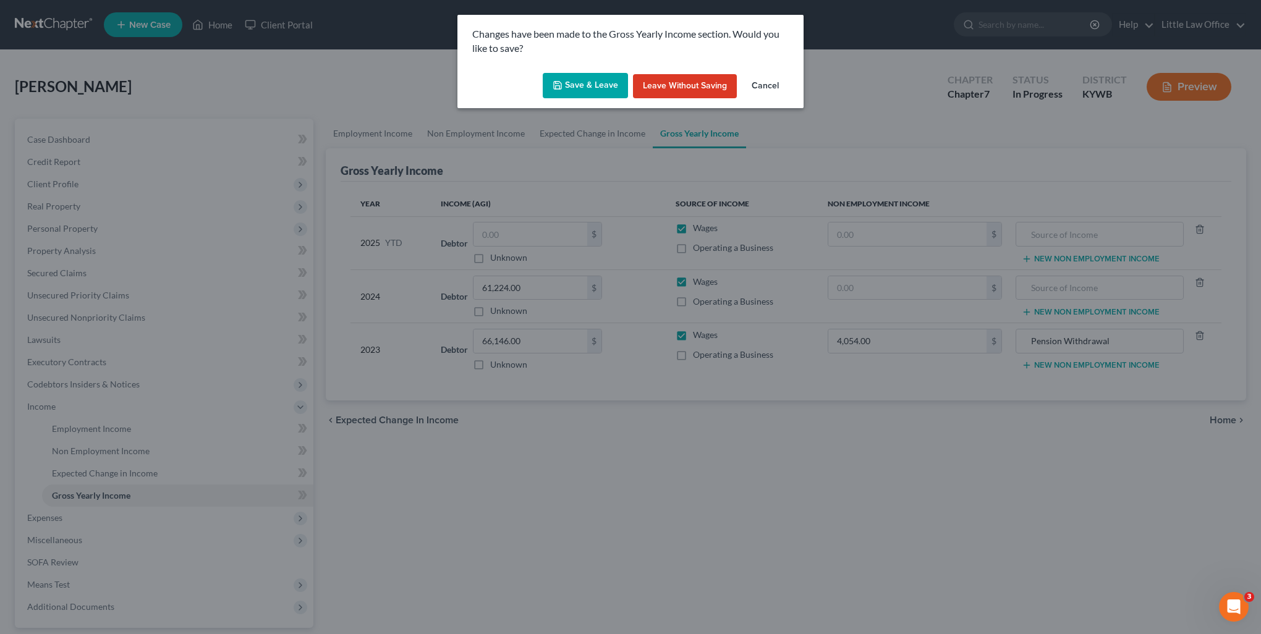
click at [590, 90] on button "Save & Leave" at bounding box center [585, 86] width 85 height 26
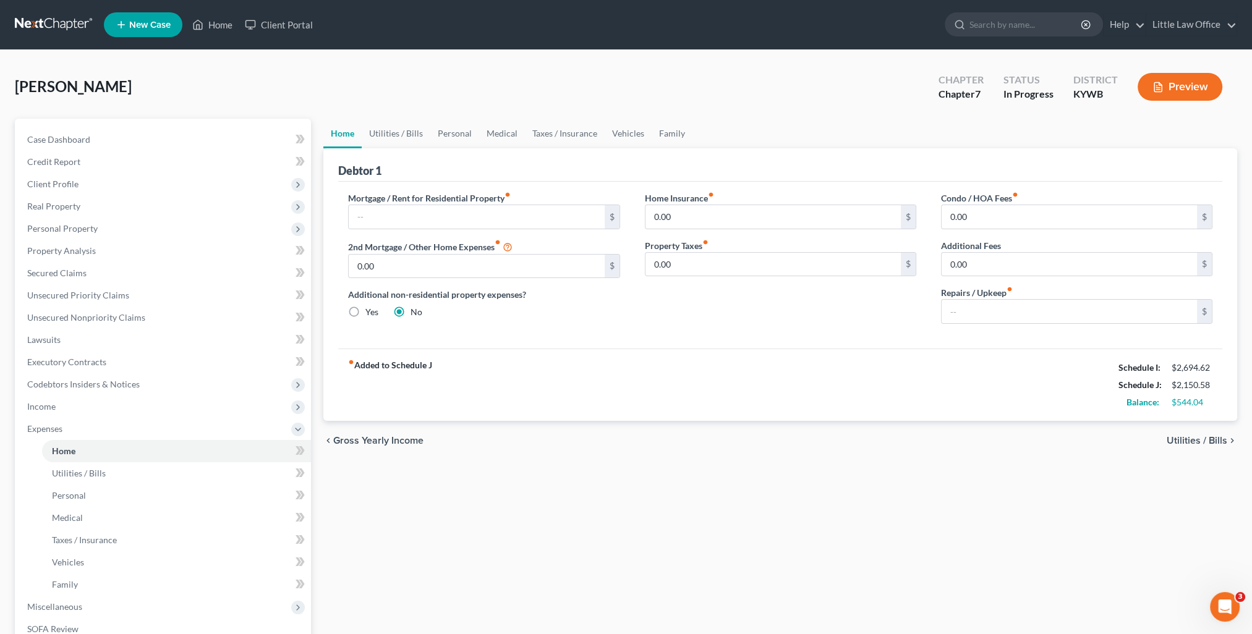
click at [1217, 443] on span "Utilities / Bills" at bounding box center [1197, 441] width 61 height 10
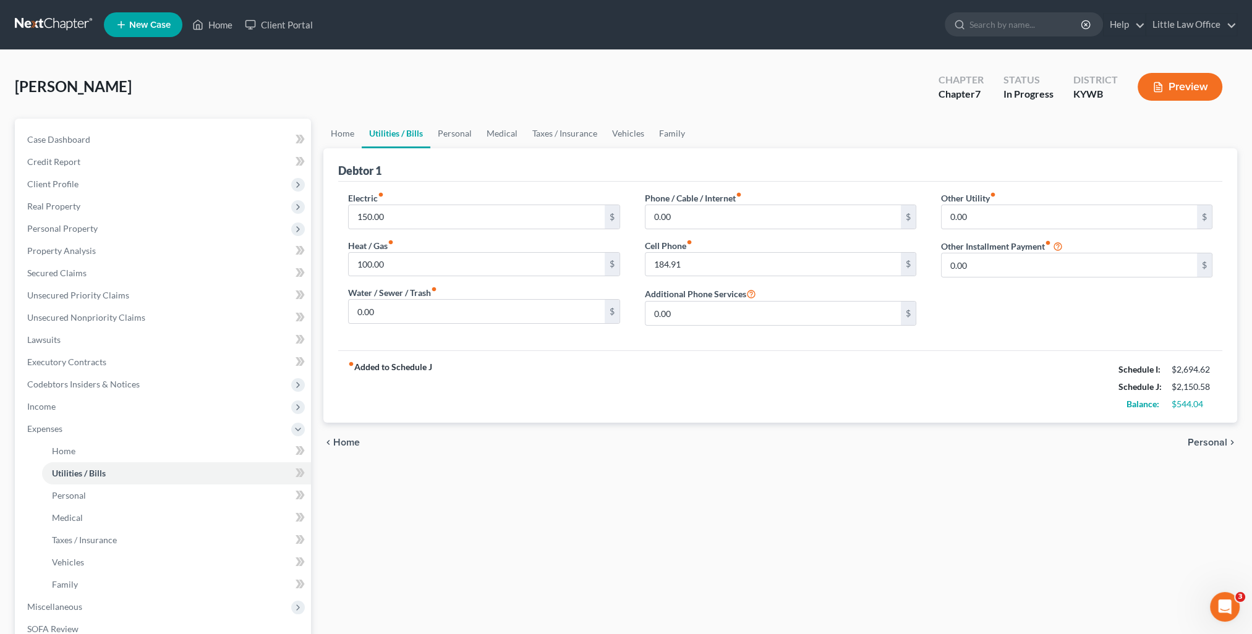
click at [1208, 438] on span "Personal" at bounding box center [1208, 443] width 40 height 10
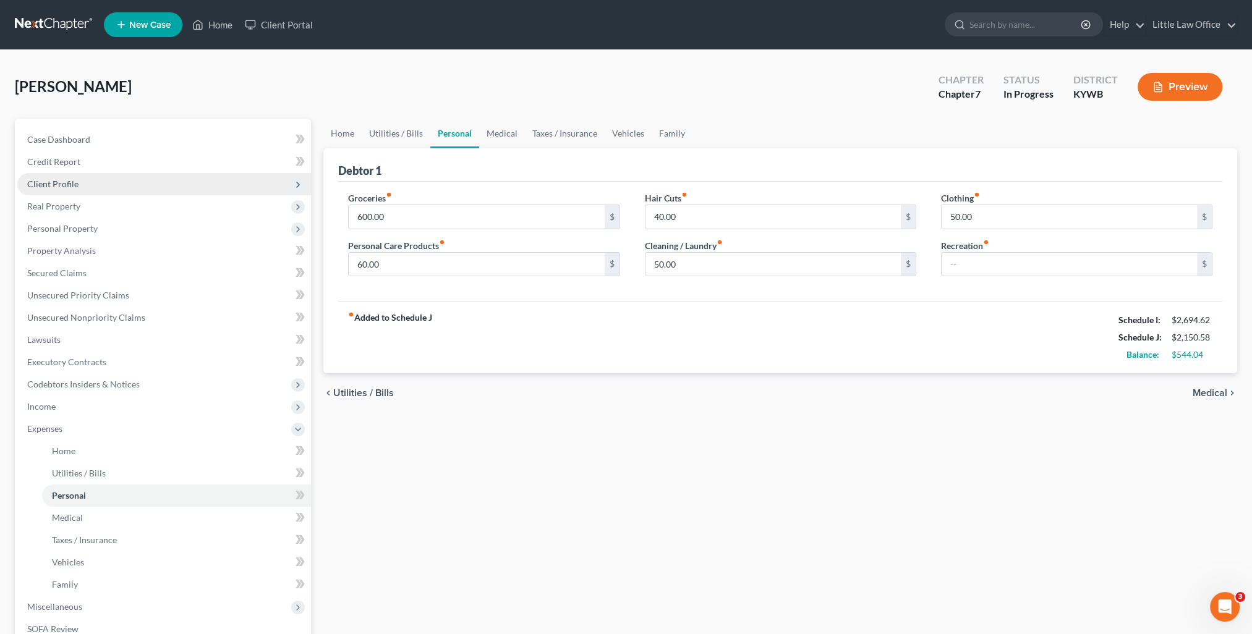
click at [83, 190] on span "Client Profile" at bounding box center [164, 184] width 294 height 22
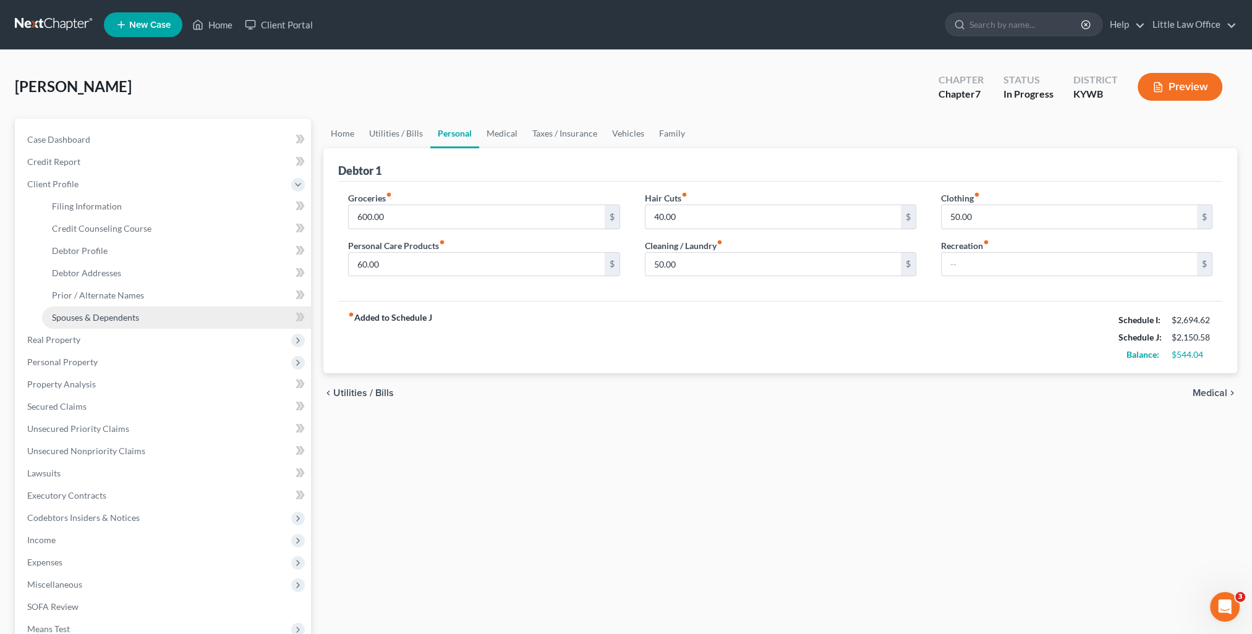
click at [96, 314] on span "Spouses & Dependents" at bounding box center [95, 317] width 87 height 11
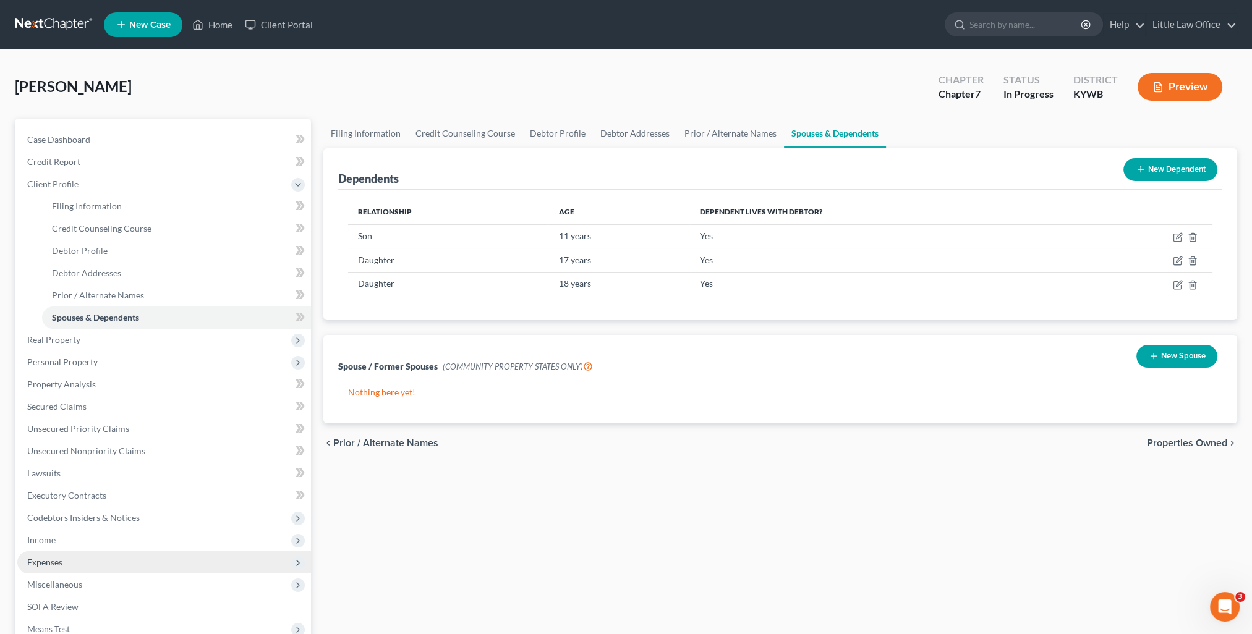
click at [80, 561] on span "Expenses" at bounding box center [164, 562] width 294 height 22
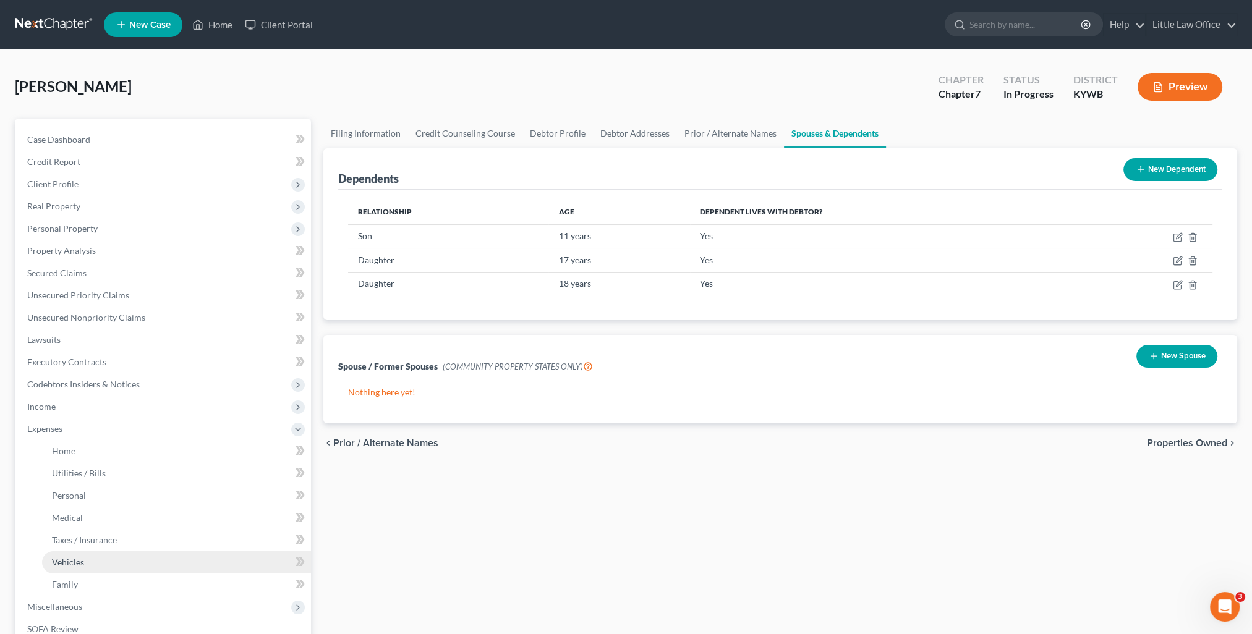
scroll to position [62, 0]
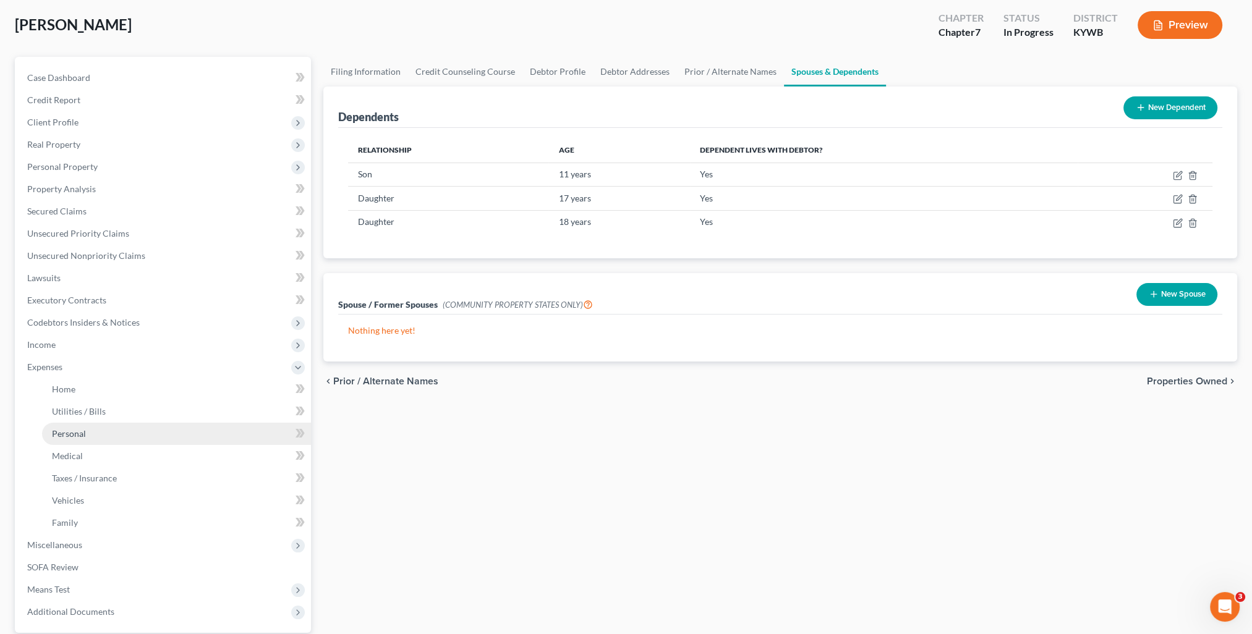
click at [102, 426] on link "Personal" at bounding box center [176, 434] width 269 height 22
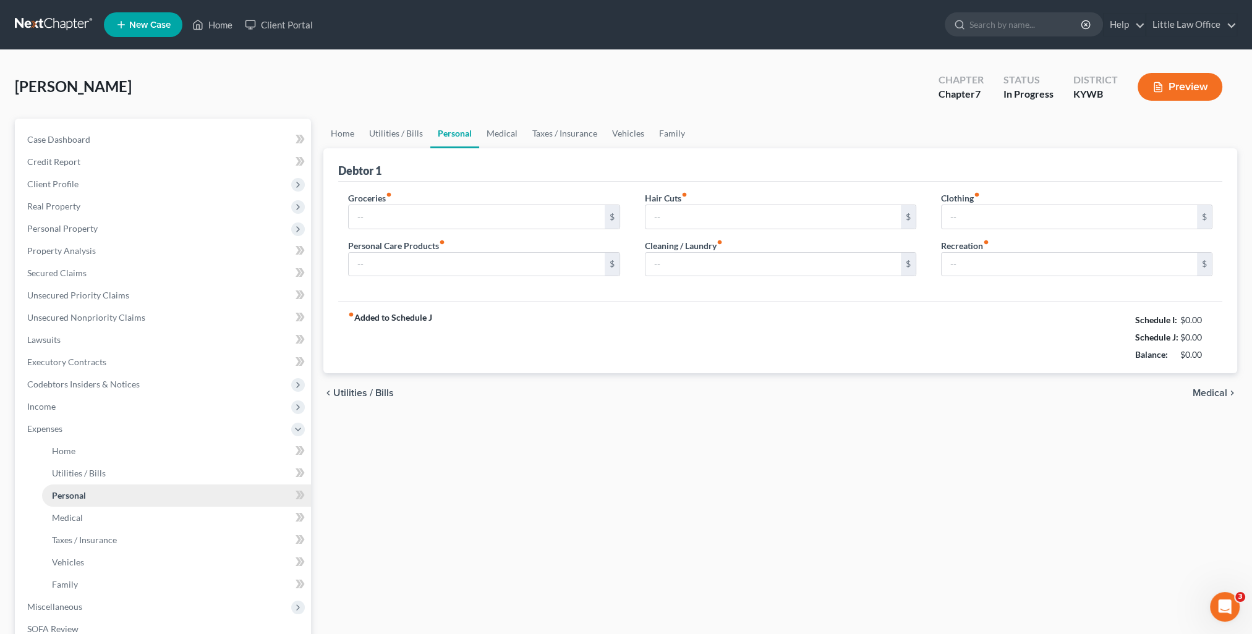
type input "600.00"
type input "60.00"
type input "40.00"
type input "50.00"
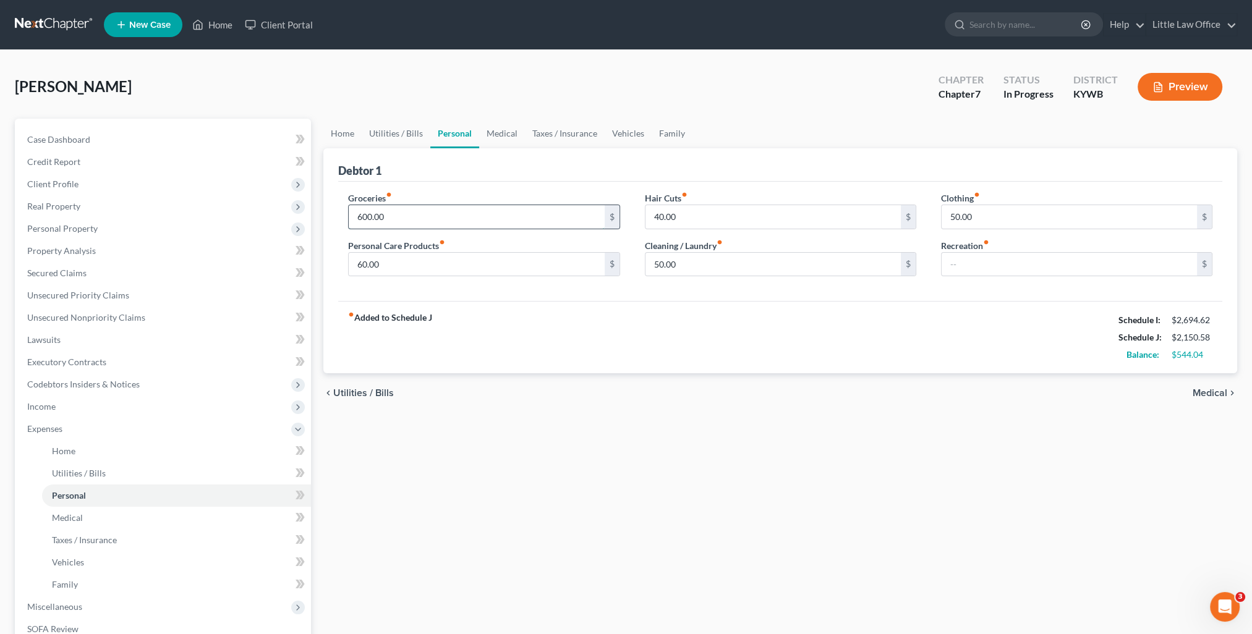
click at [414, 219] on input "600.00" at bounding box center [476, 216] width 255 height 23
type input "900.00"
click at [593, 373] on div "chevron_left Utilities / Bills Medical chevron_right" at bounding box center [780, 393] width 914 height 40
click at [958, 263] on input "text" at bounding box center [1069, 264] width 255 height 23
type input "100"
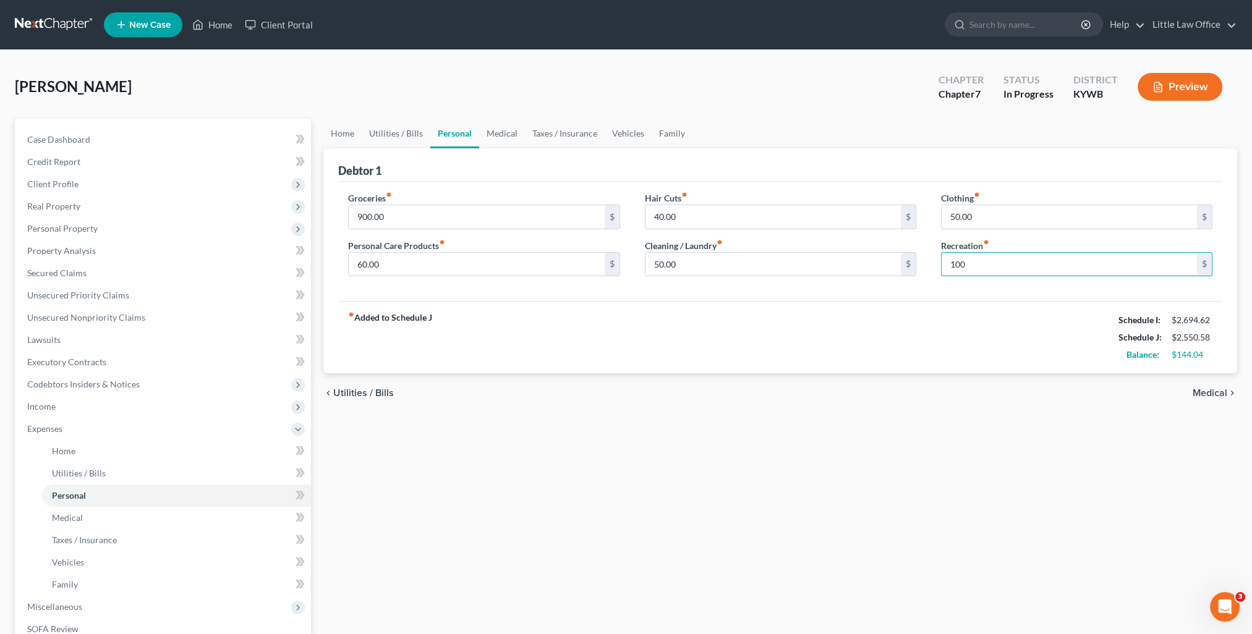
click at [905, 407] on div "chevron_left Utilities / Bills Medical chevron_right" at bounding box center [780, 393] width 914 height 40
click at [1215, 395] on span "Medical" at bounding box center [1210, 393] width 35 height 10
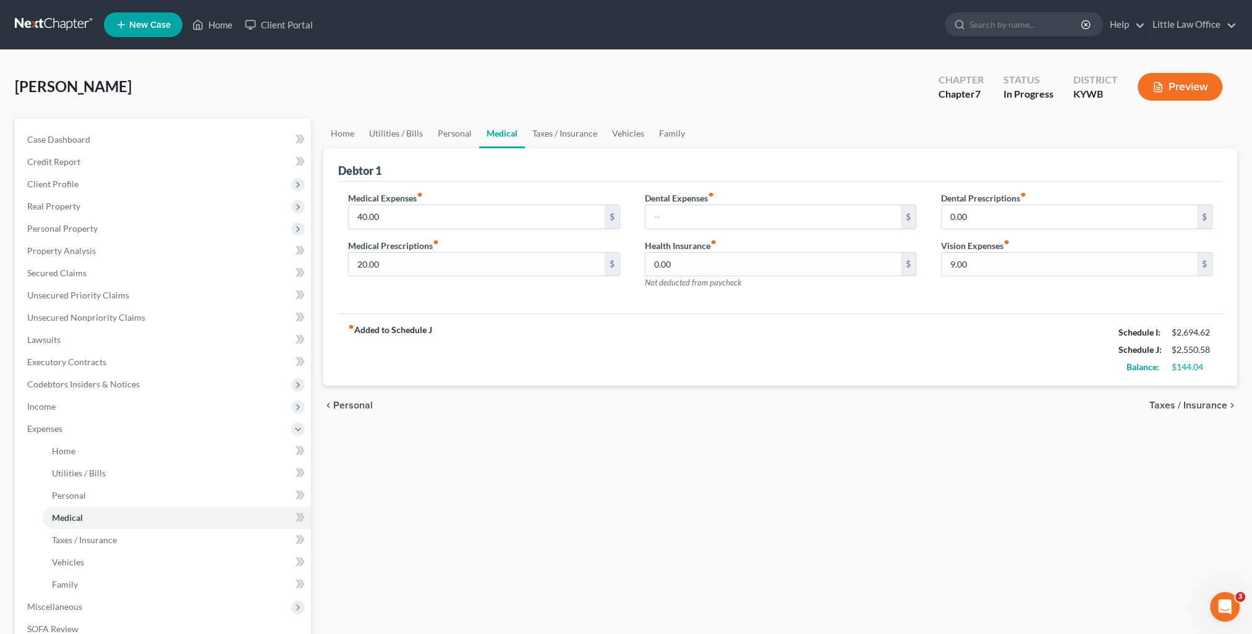
click at [362, 404] on span "Personal" at bounding box center [353, 406] width 40 height 10
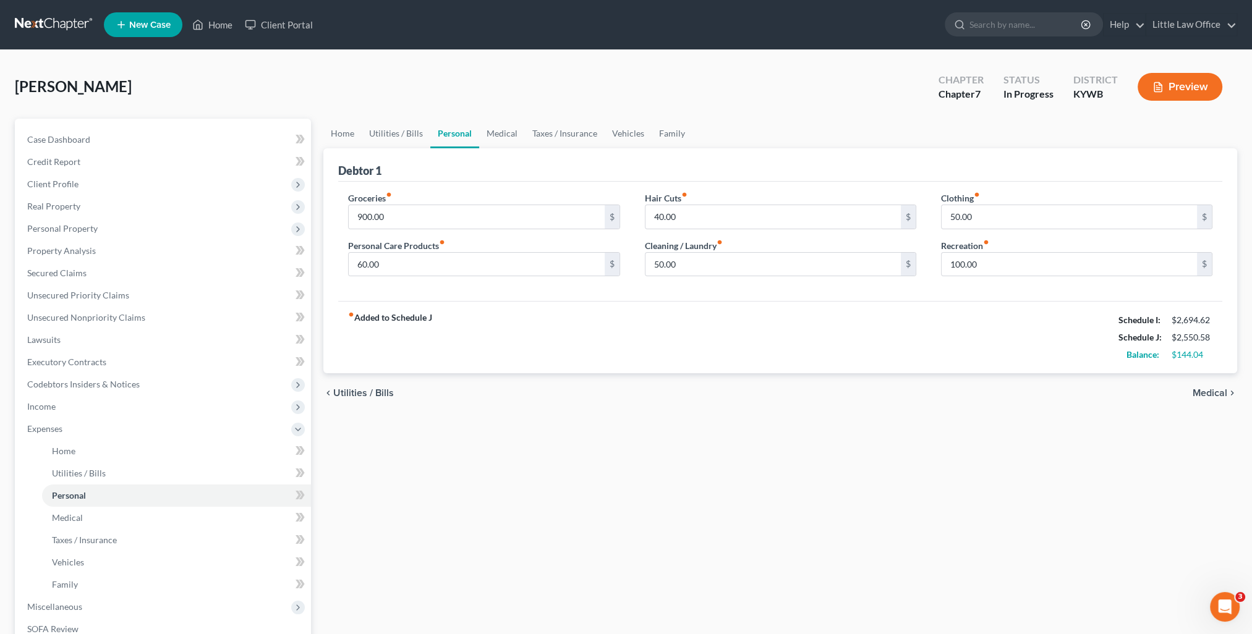
click at [361, 392] on span "Utilities / Bills" at bounding box center [363, 393] width 61 height 10
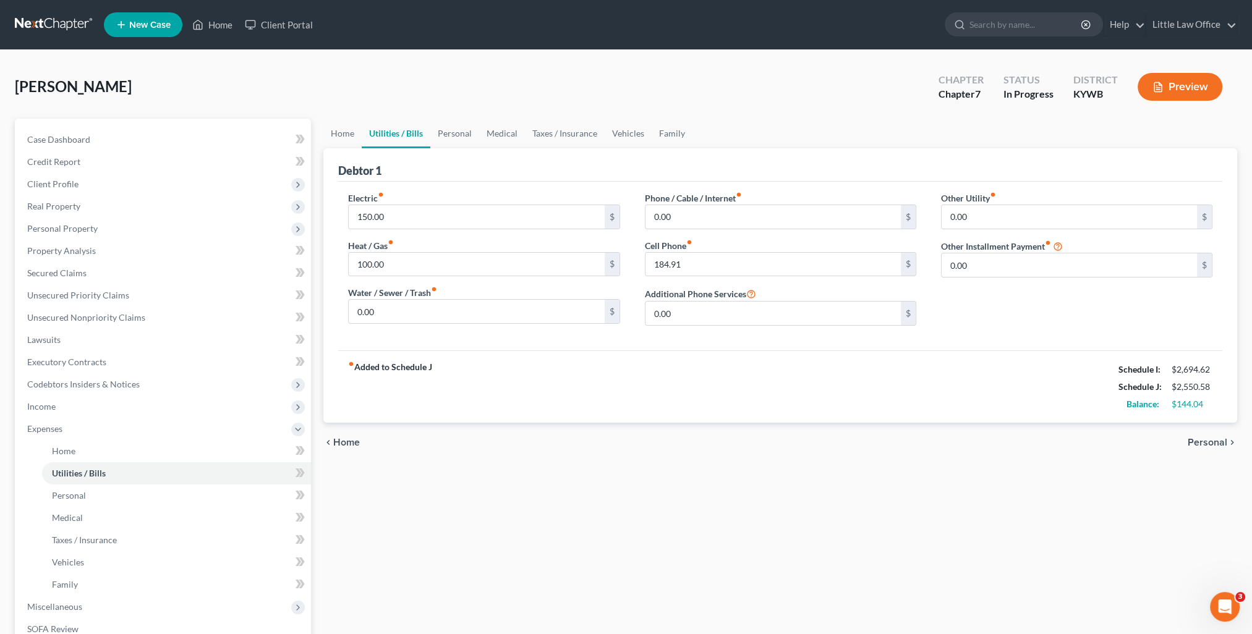
click at [1206, 441] on span "Personal" at bounding box center [1208, 443] width 40 height 10
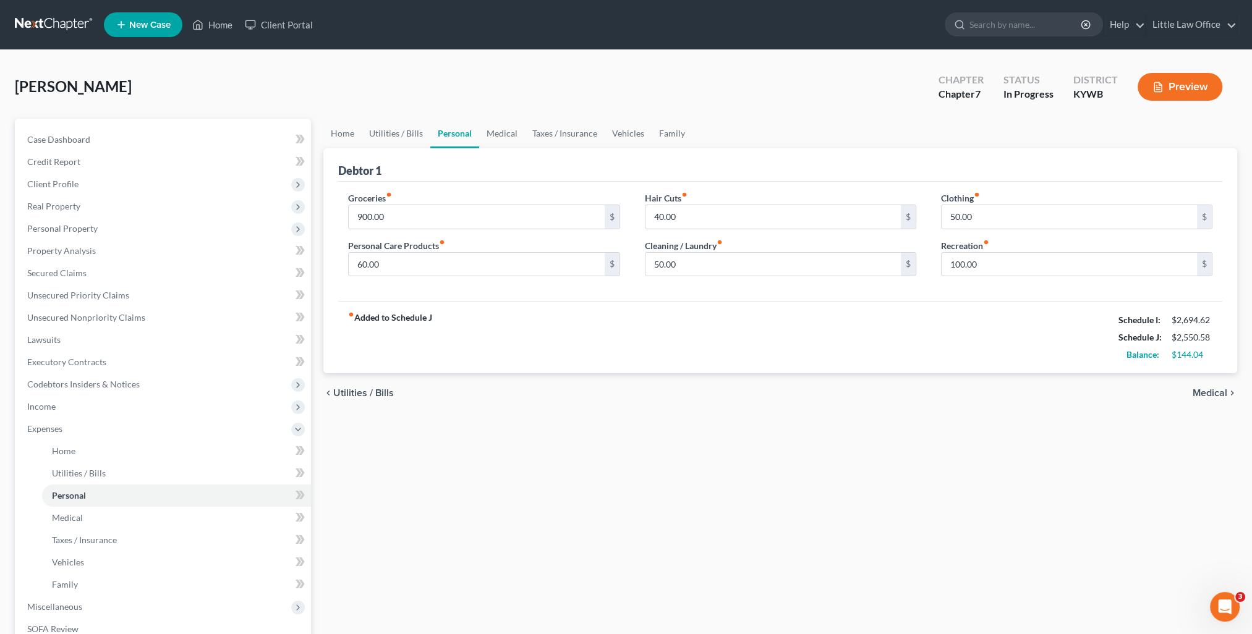
click at [1215, 392] on span "Medical" at bounding box center [1210, 393] width 35 height 10
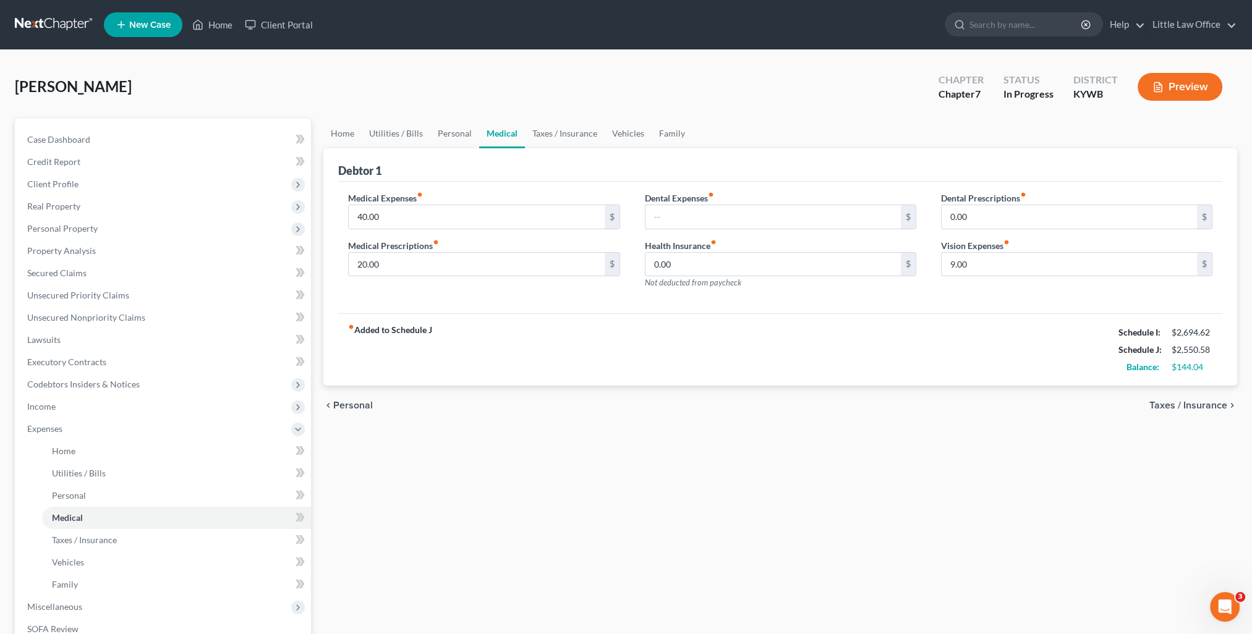
click at [1197, 407] on span "Taxes / Insurance" at bounding box center [1188, 406] width 78 height 10
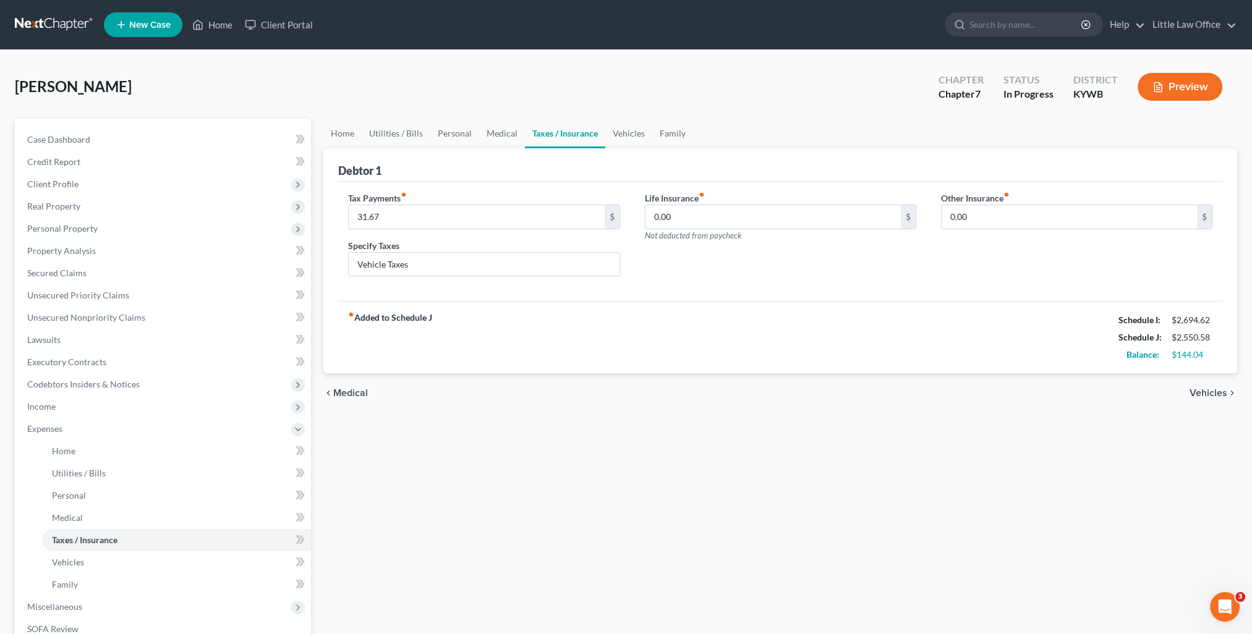
click at [1212, 389] on span "Vehicles" at bounding box center [1208, 393] width 38 height 10
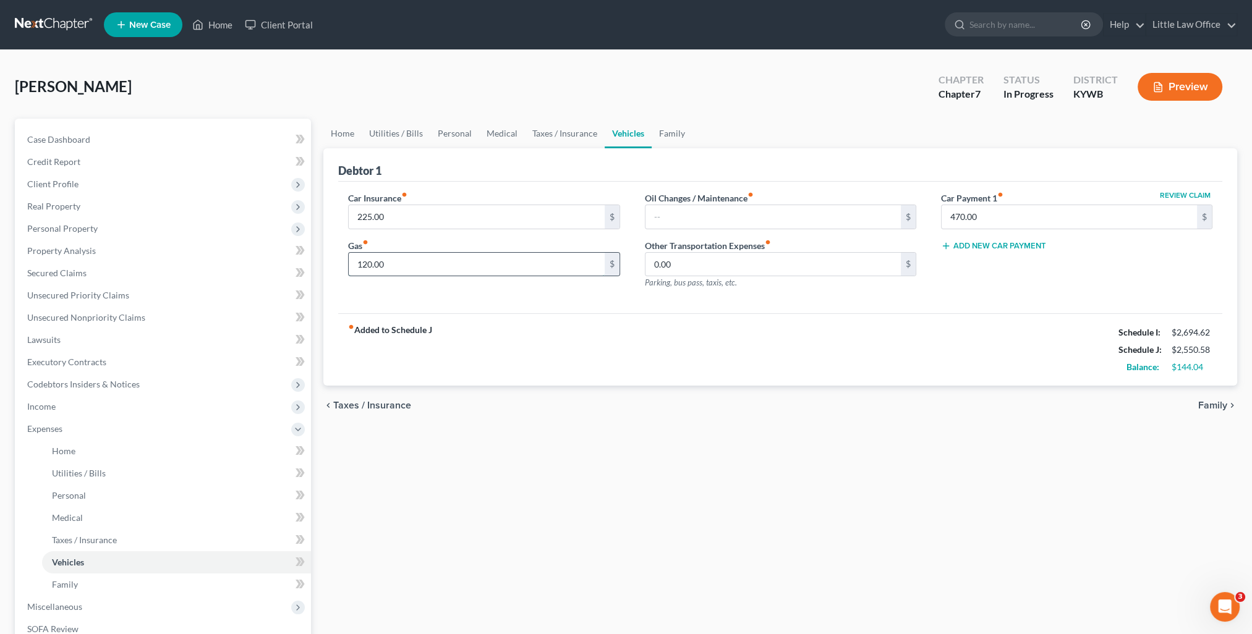
click at [413, 266] on input "120.00" at bounding box center [476, 264] width 255 height 23
type input "170.00"
click at [1212, 403] on span "Family" at bounding box center [1212, 406] width 29 height 10
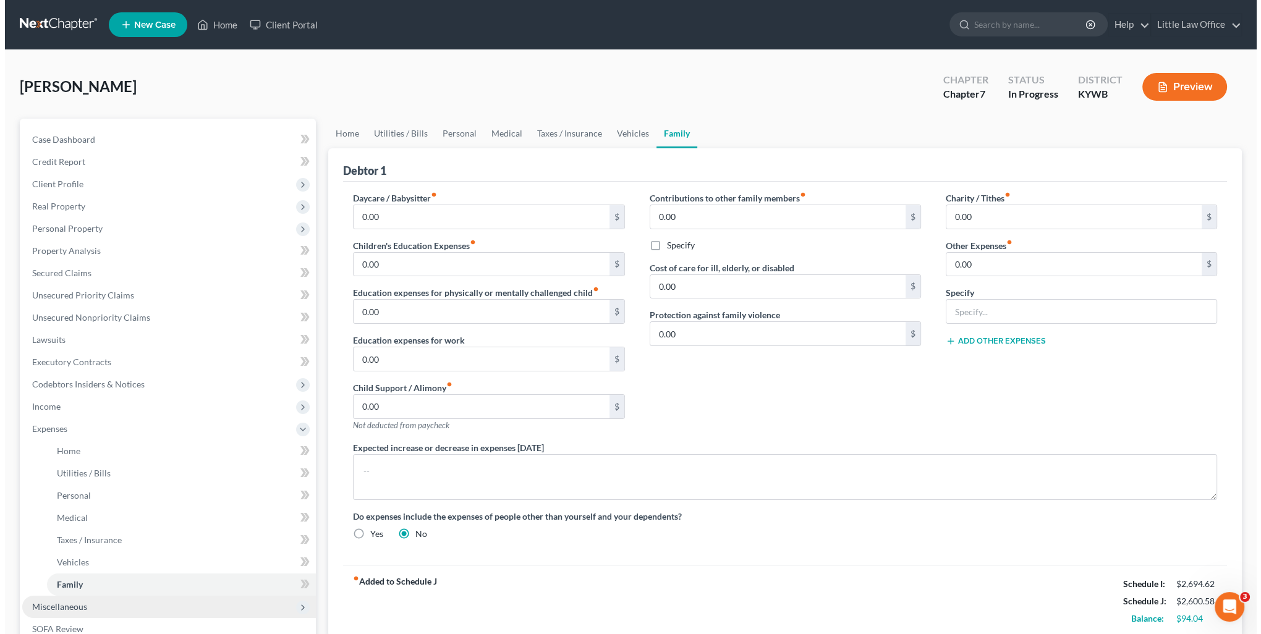
scroll to position [62, 0]
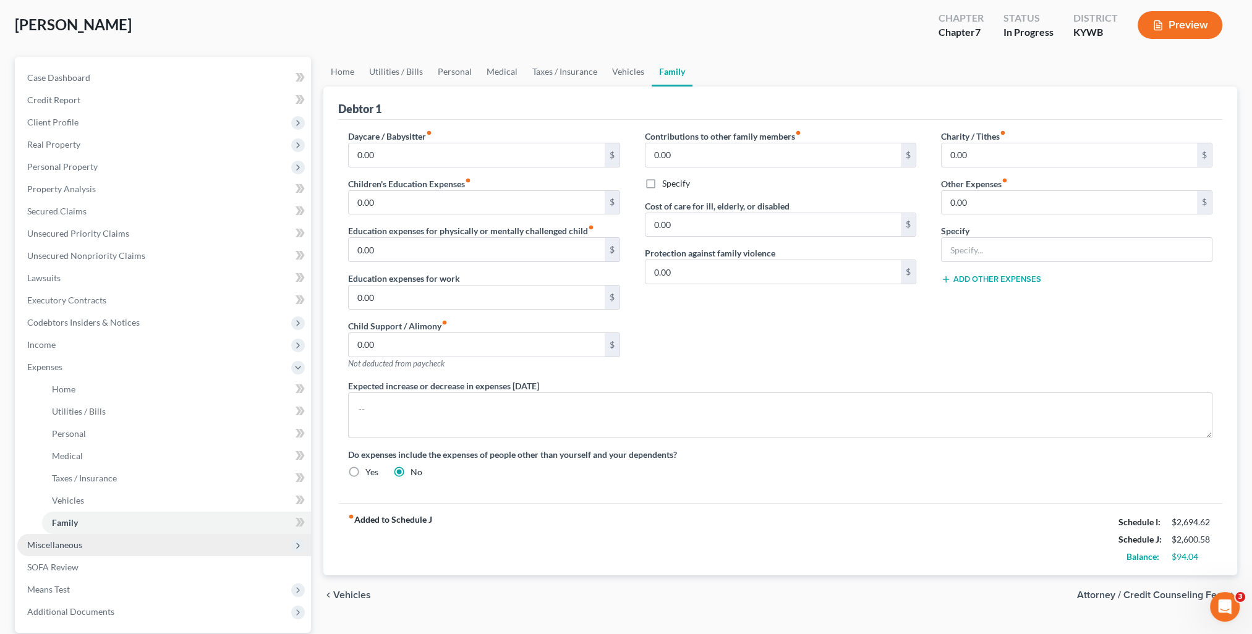
click at [82, 544] on span "Miscellaneous" at bounding box center [164, 545] width 294 height 22
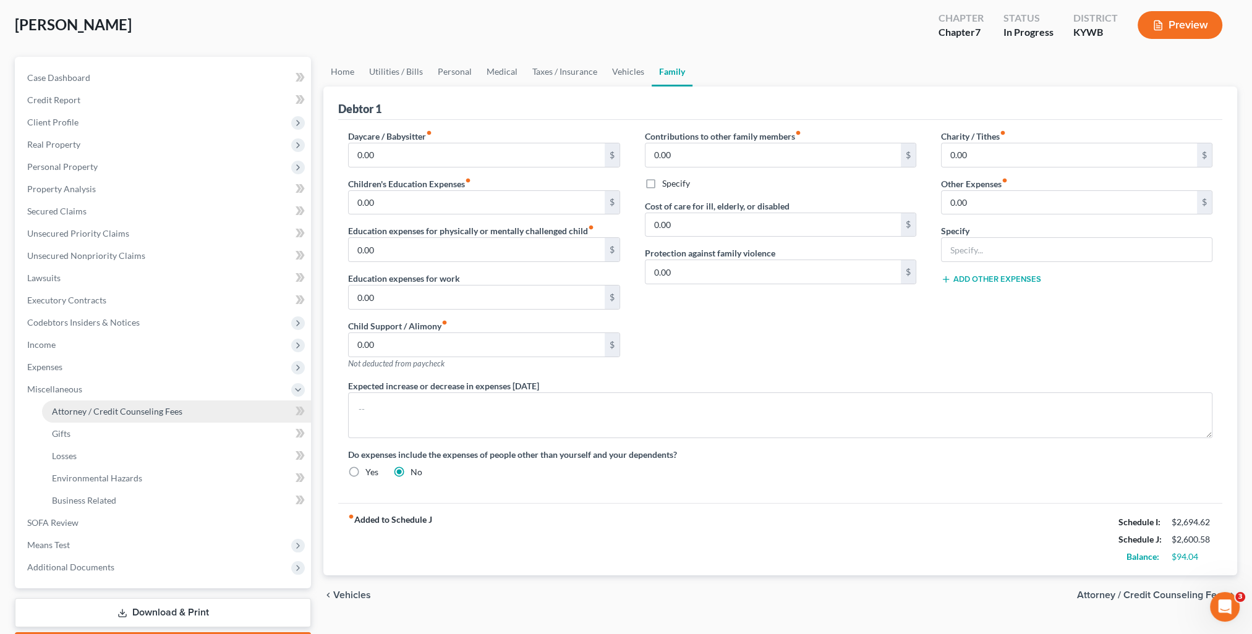
click at [132, 407] on span "Attorney / Credit Counseling Fees" at bounding box center [117, 411] width 130 height 11
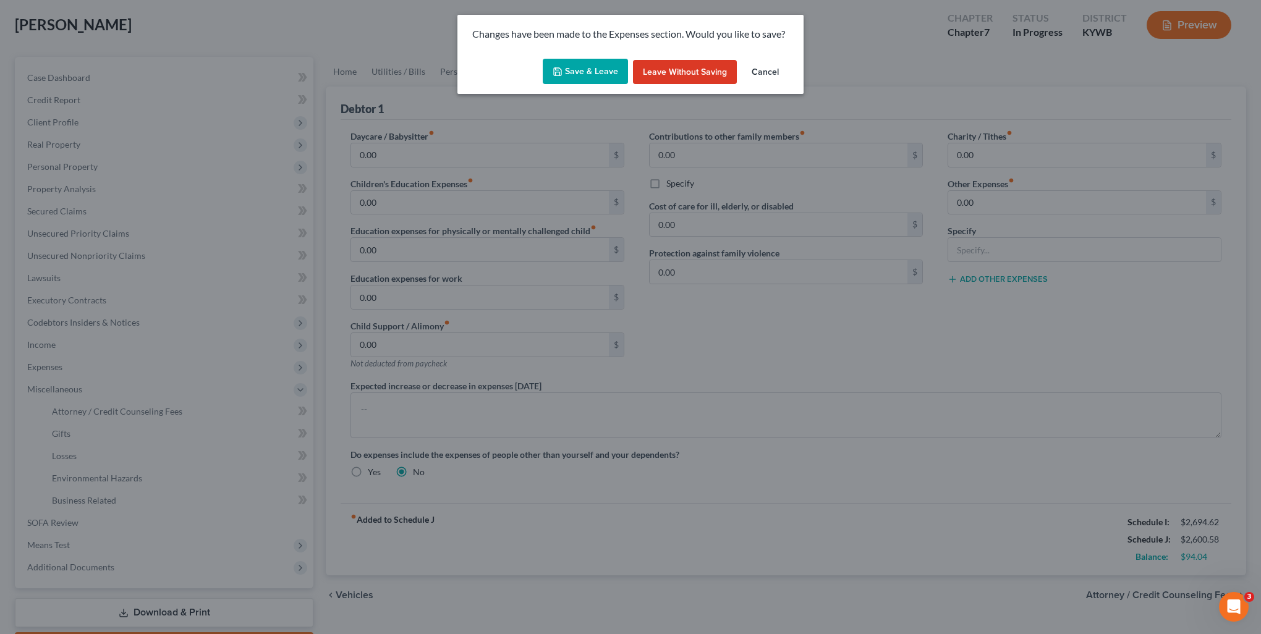
click at [613, 75] on button "Save & Leave" at bounding box center [585, 72] width 85 height 26
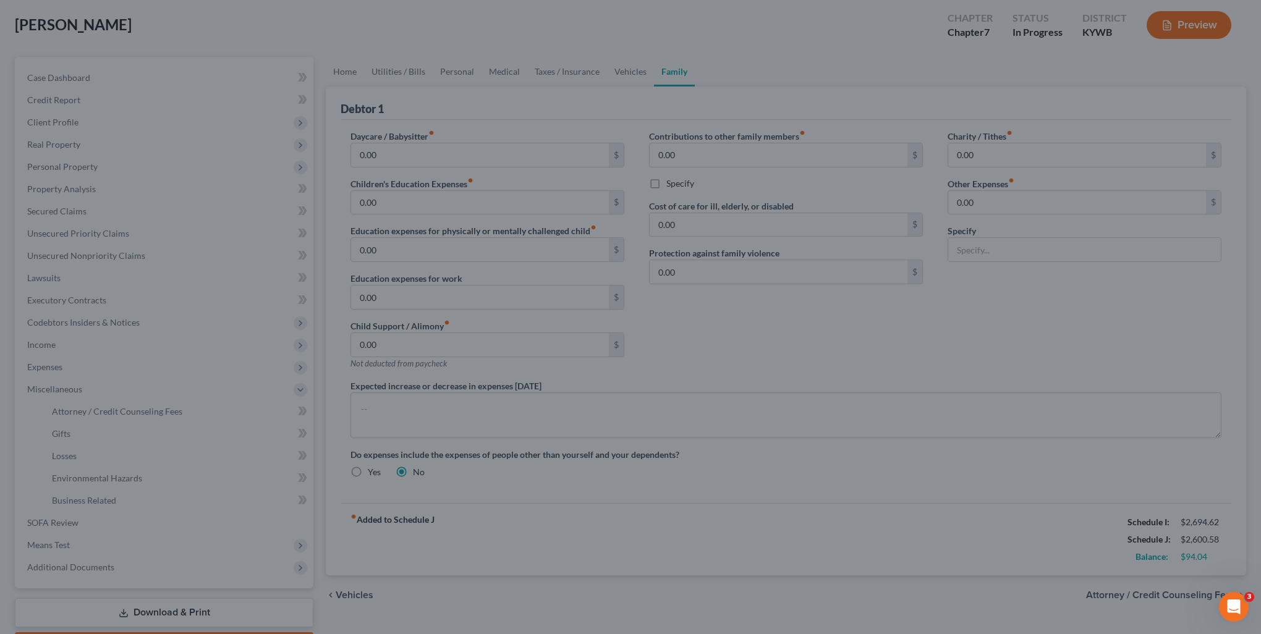
select select "0"
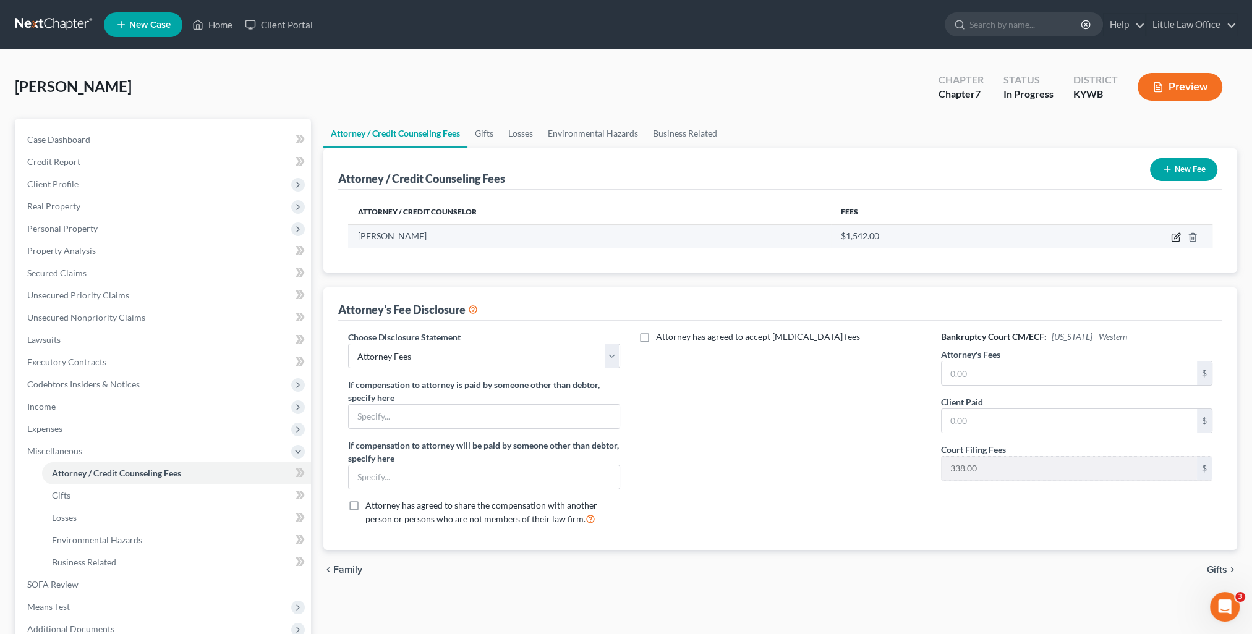
click at [1175, 237] on icon "button" at bounding box center [1177, 236] width 6 height 6
select select "18"
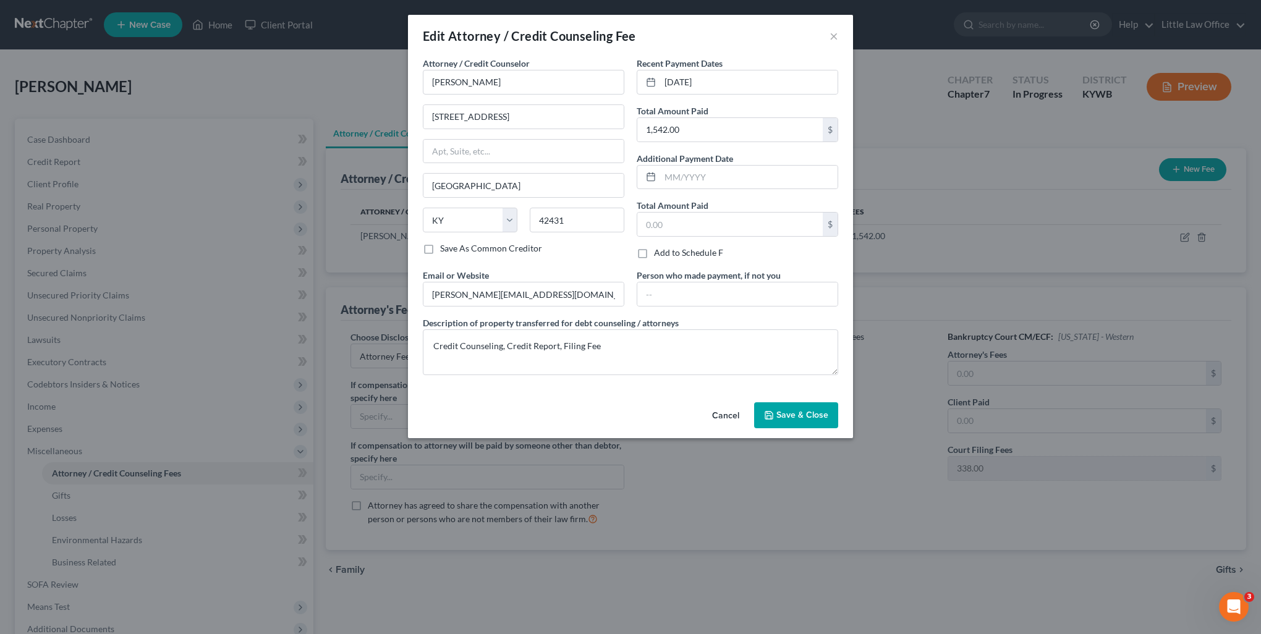
click at [695, 319] on div "Description of property transferred for debt counseling / attorneys Credit Coun…" at bounding box center [631, 346] width 428 height 59
click at [700, 166] on input "text" at bounding box center [748, 177] width 177 height 23
type input "08/2025"
drag, startPoint x: 696, startPoint y: 224, endPoint x: 692, endPoint y: 218, distance: 7.2
click at [696, 224] on input "text" at bounding box center [729, 224] width 185 height 23
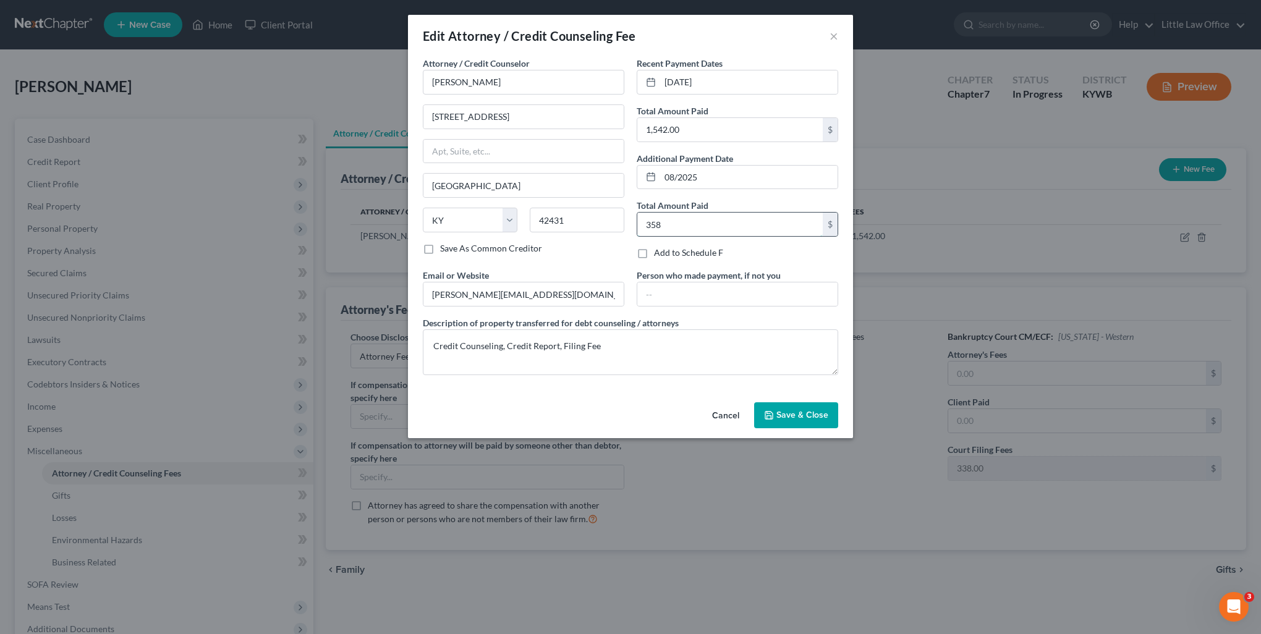
type input "358.00"
click at [774, 411] on icon "button" at bounding box center [769, 416] width 10 height 10
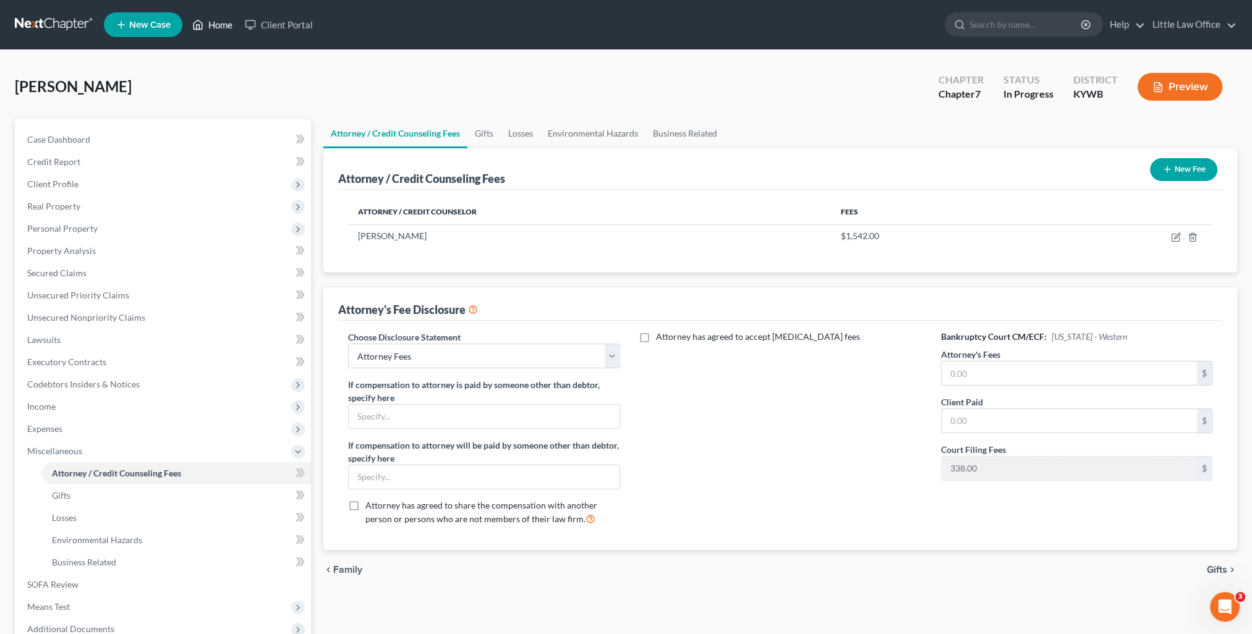
click at [198, 26] on icon at bounding box center [197, 24] width 11 height 15
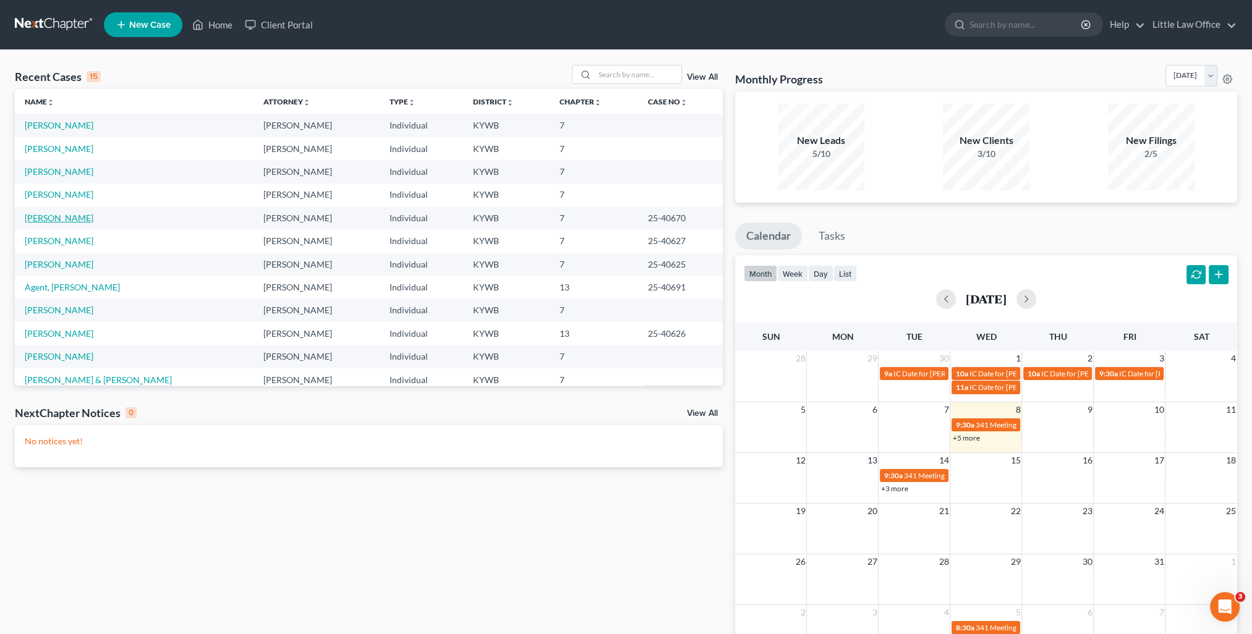
click at [58, 219] on link "[PERSON_NAME]" at bounding box center [59, 218] width 69 height 11
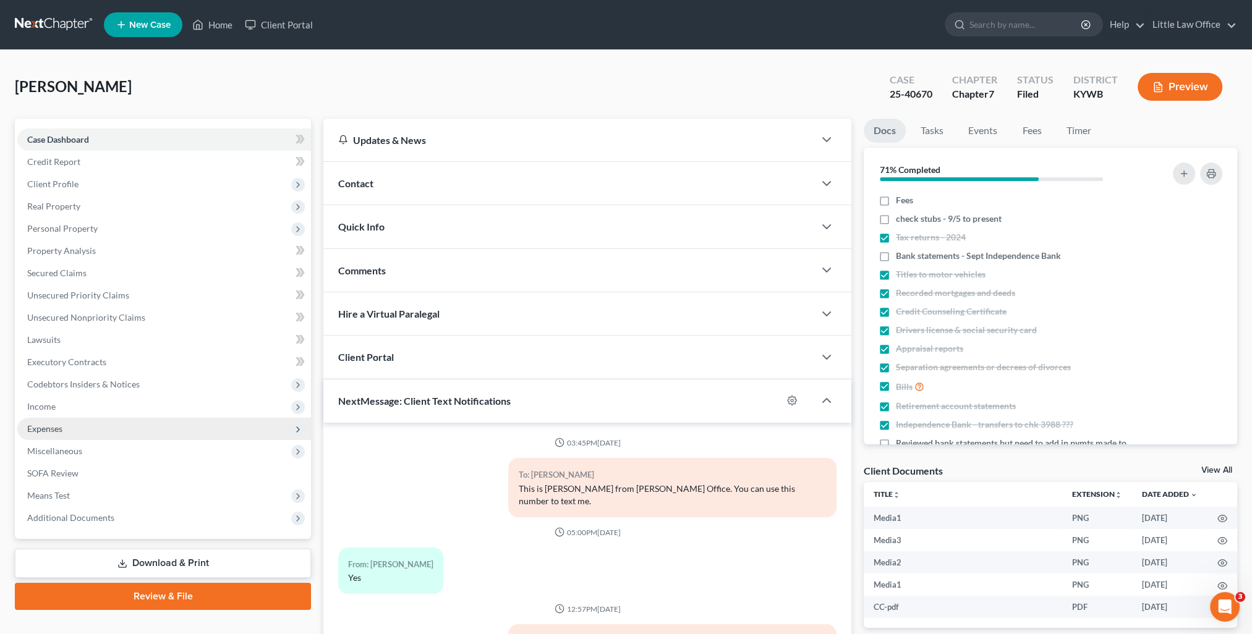
scroll to position [2643, 0]
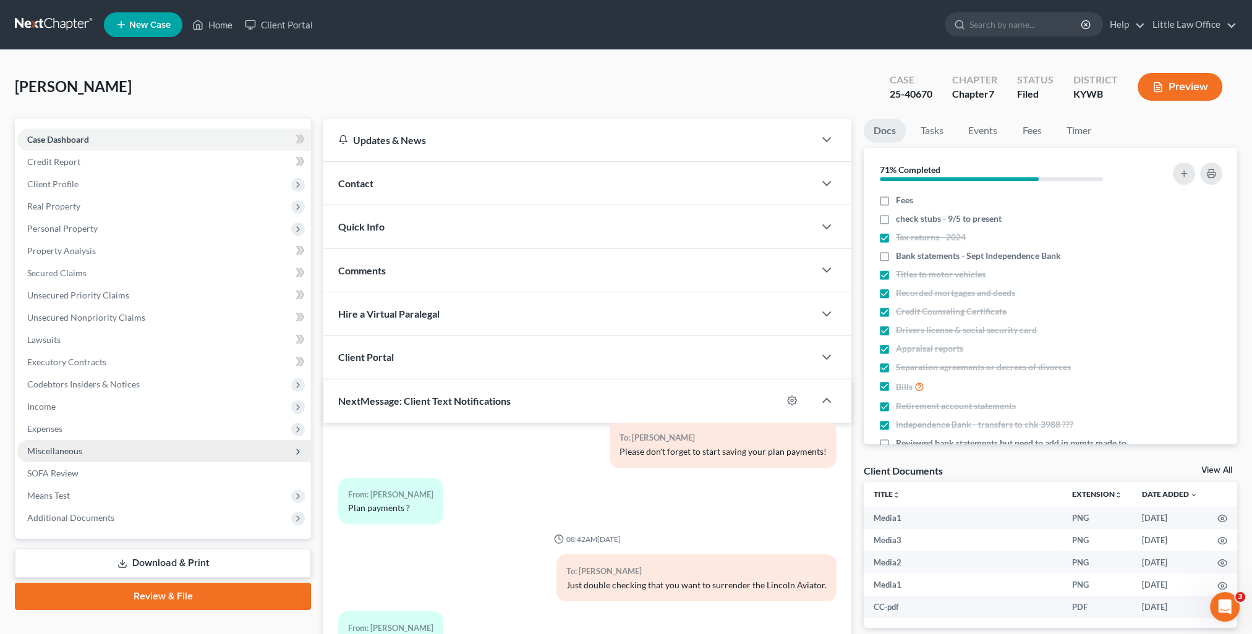
click at [64, 447] on span "Miscellaneous" at bounding box center [54, 451] width 55 height 11
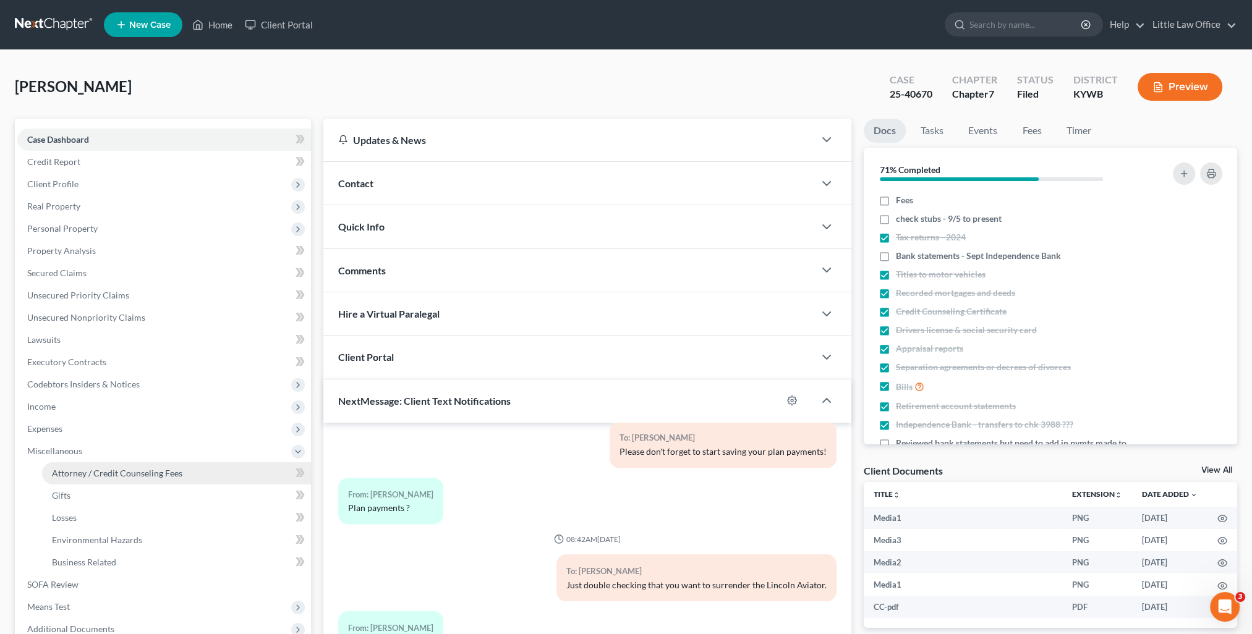
click at [74, 477] on span "Attorney / Credit Counseling Fees" at bounding box center [117, 473] width 130 height 11
select select "0"
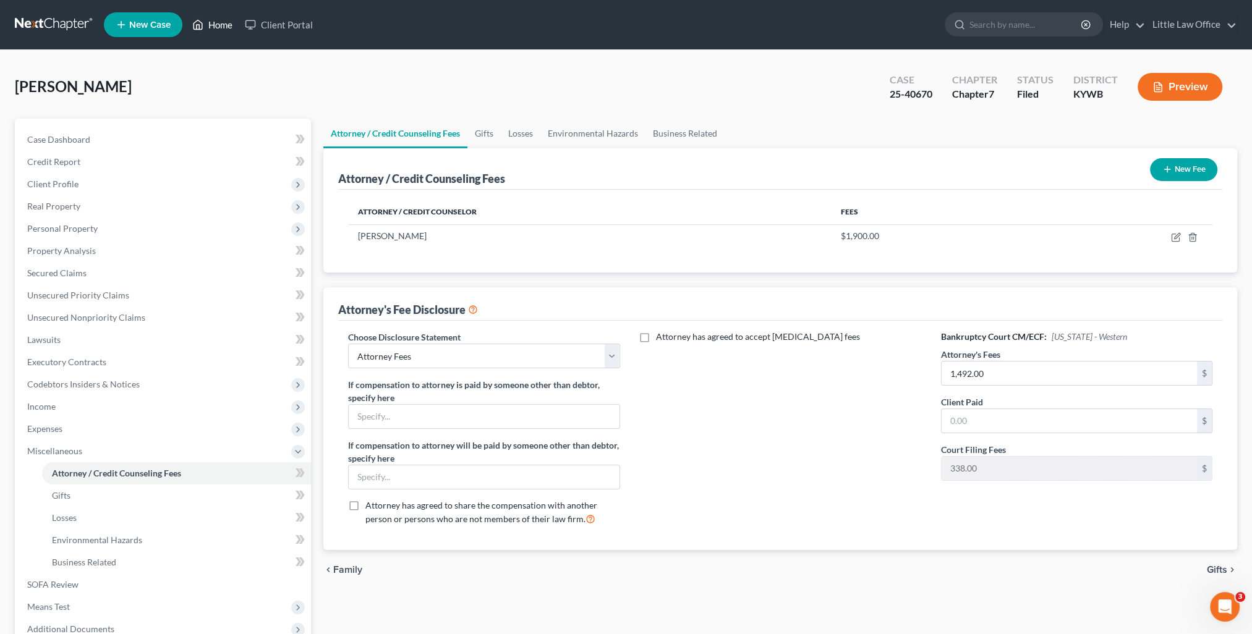
click at [215, 23] on link "Home" at bounding box center [212, 25] width 53 height 22
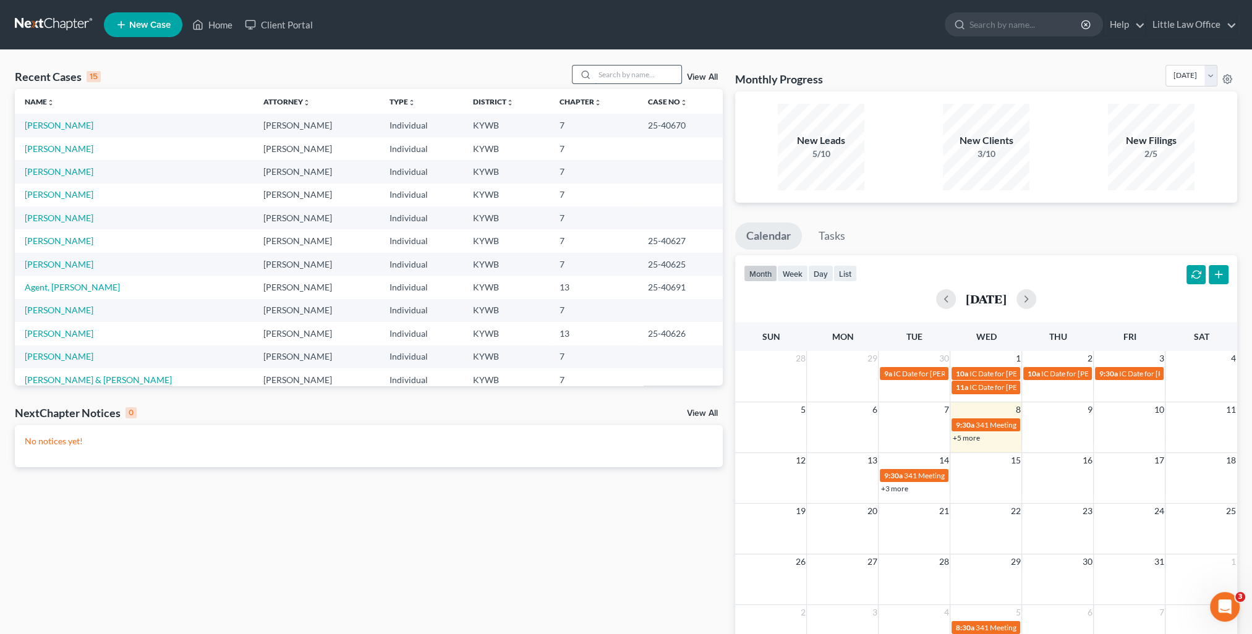
click at [626, 74] on input "search" at bounding box center [638, 75] width 87 height 18
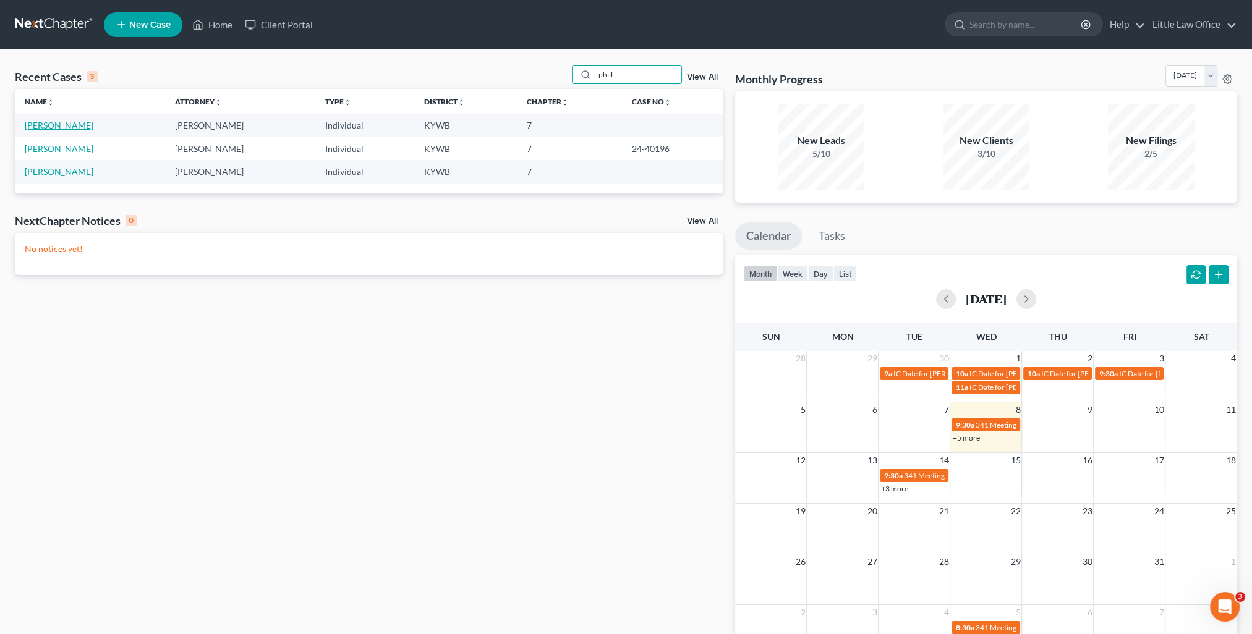
type input "phill"
click at [58, 122] on link "[PERSON_NAME]" at bounding box center [59, 125] width 69 height 11
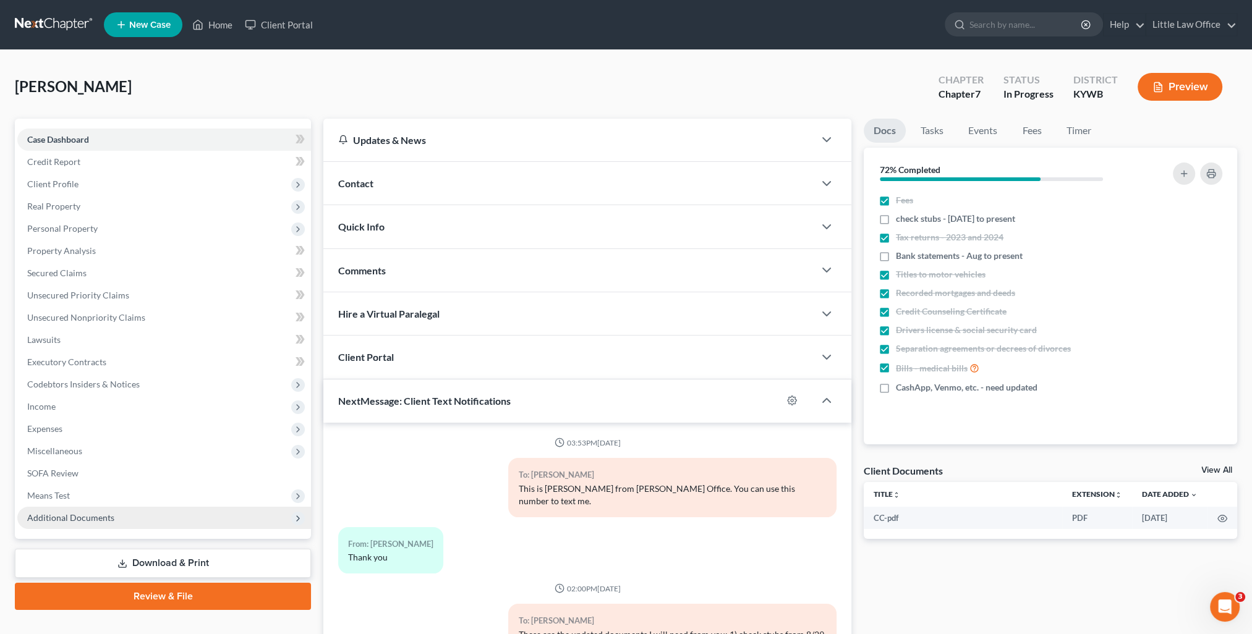
scroll to position [951, 0]
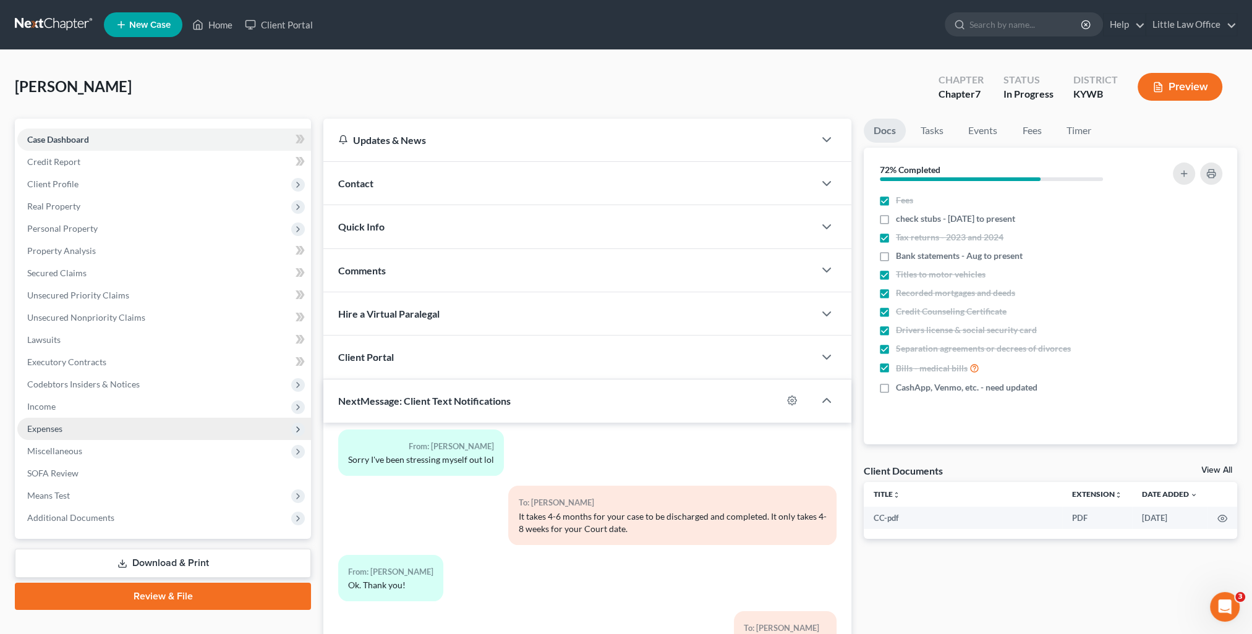
click at [70, 435] on span "Expenses" at bounding box center [164, 429] width 294 height 22
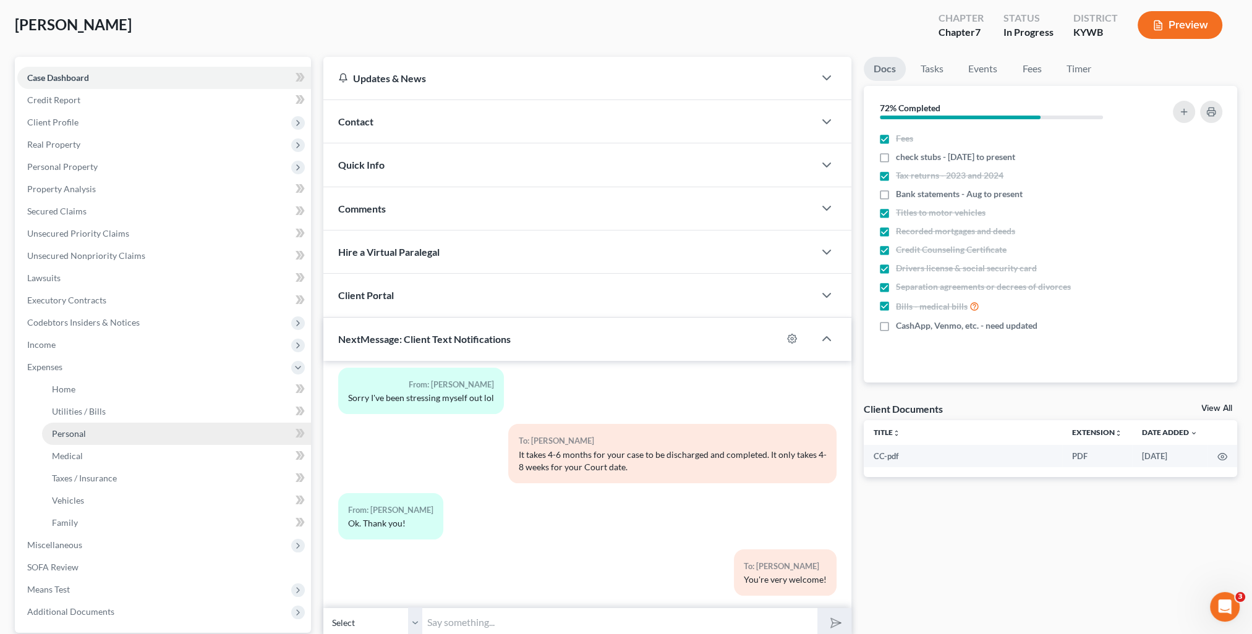
scroll to position [124, 0]
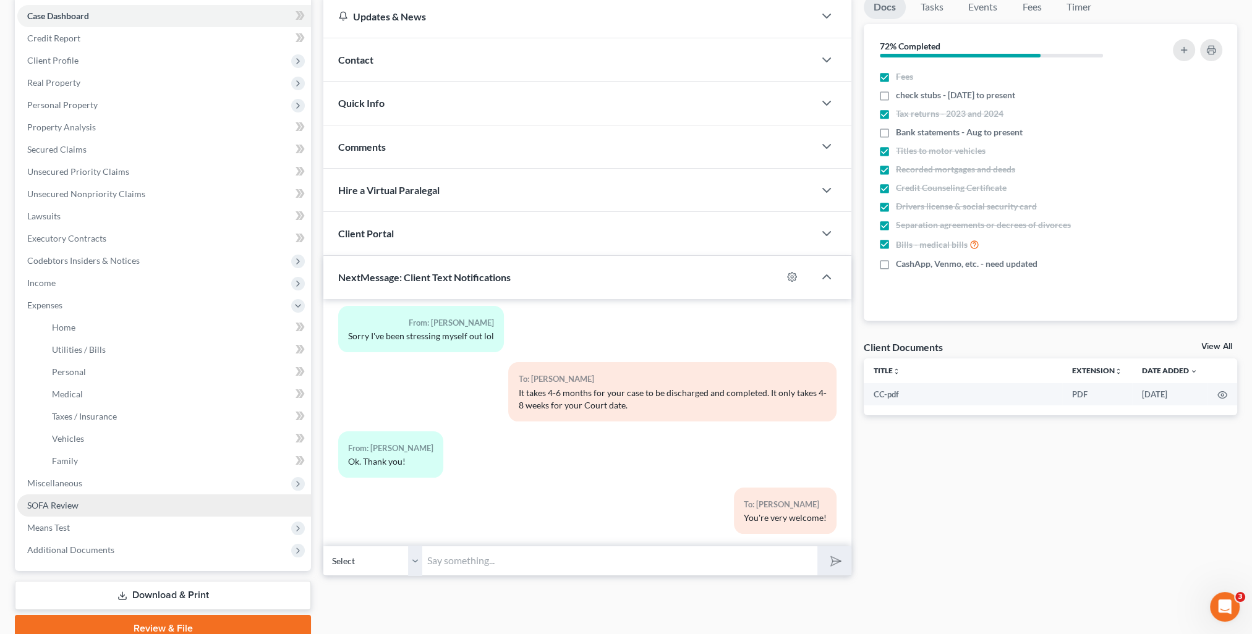
click at [84, 487] on span "Miscellaneous" at bounding box center [164, 483] width 294 height 22
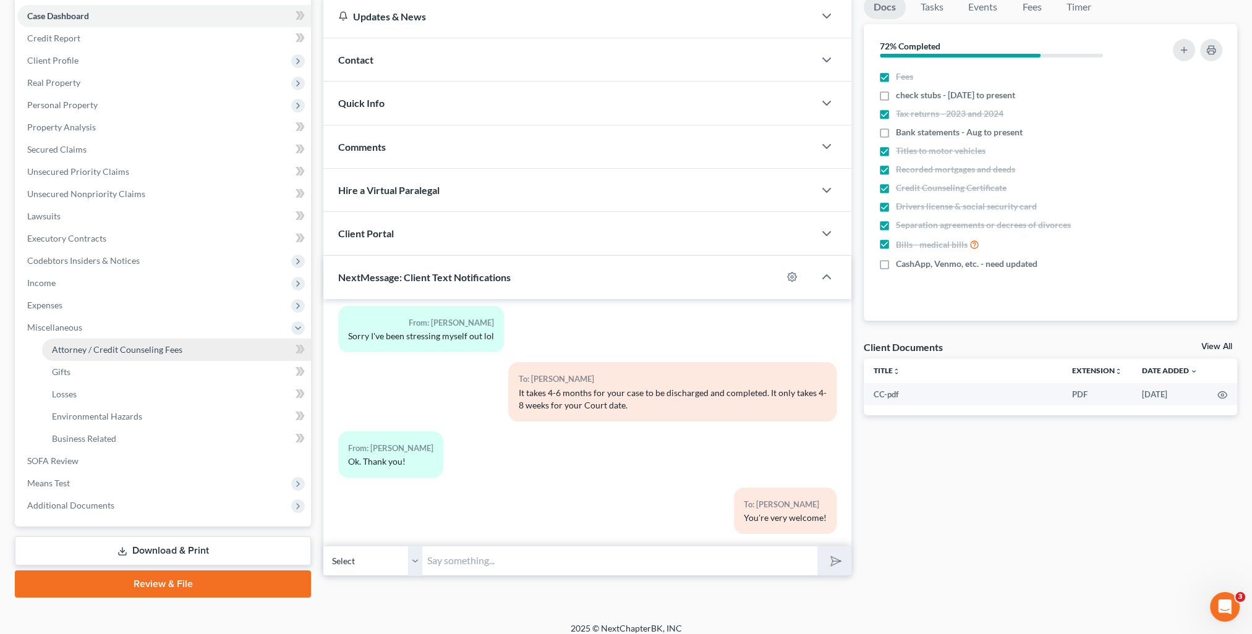
click at [116, 350] on span "Attorney / Credit Counseling Fees" at bounding box center [117, 349] width 130 height 11
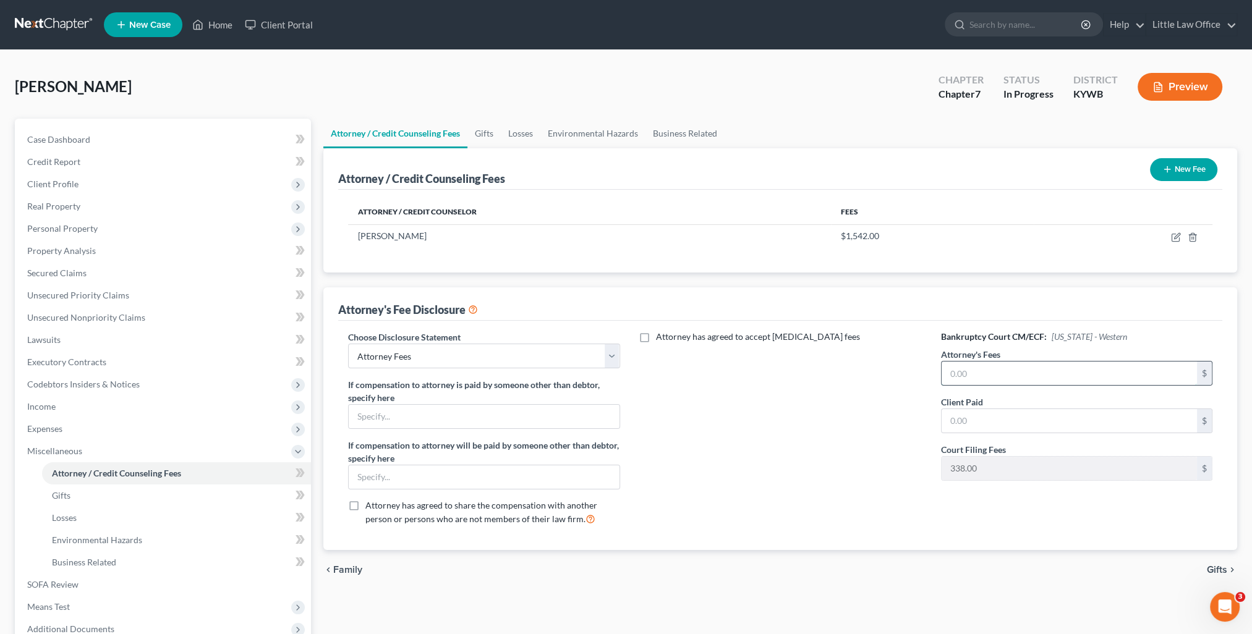
click at [1000, 369] on input "text" at bounding box center [1069, 373] width 255 height 23
click at [1011, 368] on input "1,492" at bounding box center [1069, 373] width 255 height 23
click at [932, 472] on div "Bankruptcy Court CM/ECF: [US_STATE] - Western Attorney's Fees 1,492 $ Client Pa…" at bounding box center [1077, 433] width 296 height 205
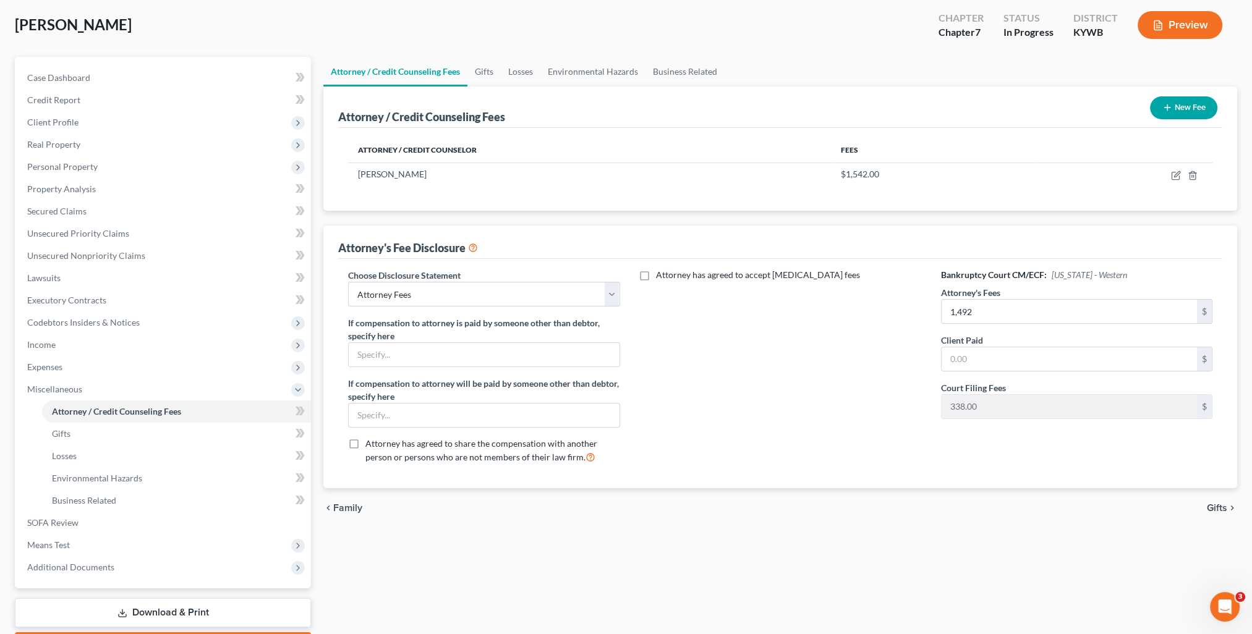
click at [1229, 509] on icon "chevron_right" at bounding box center [1232, 508] width 10 height 10
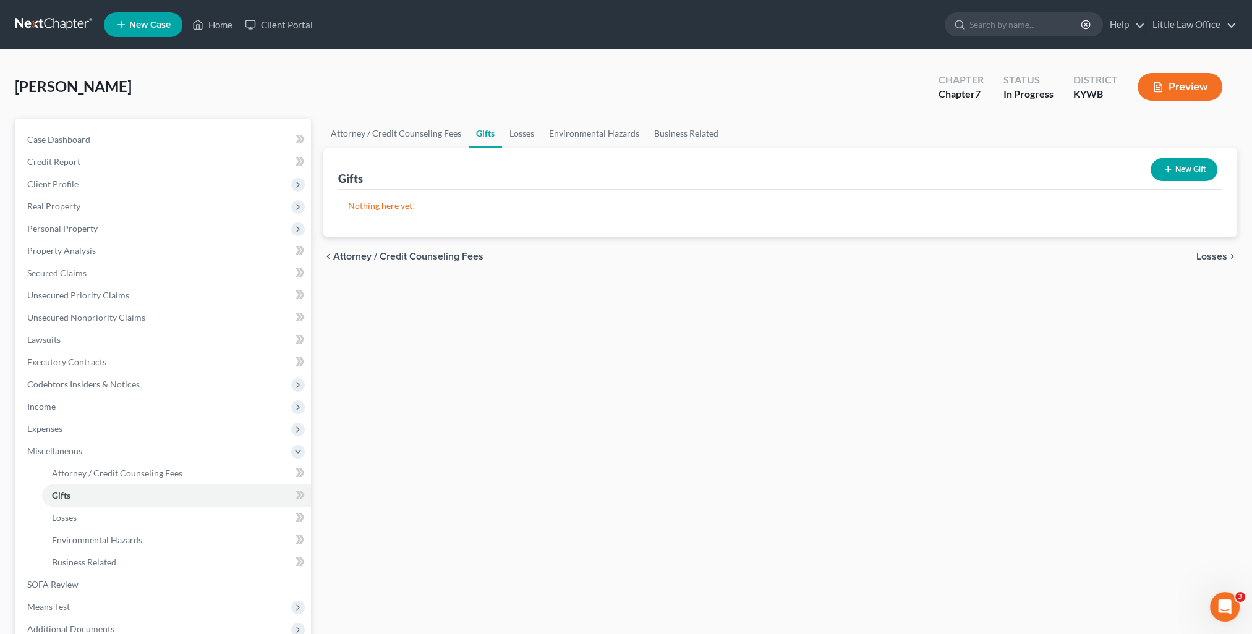
click at [1209, 253] on span "Losses" at bounding box center [1211, 257] width 31 height 10
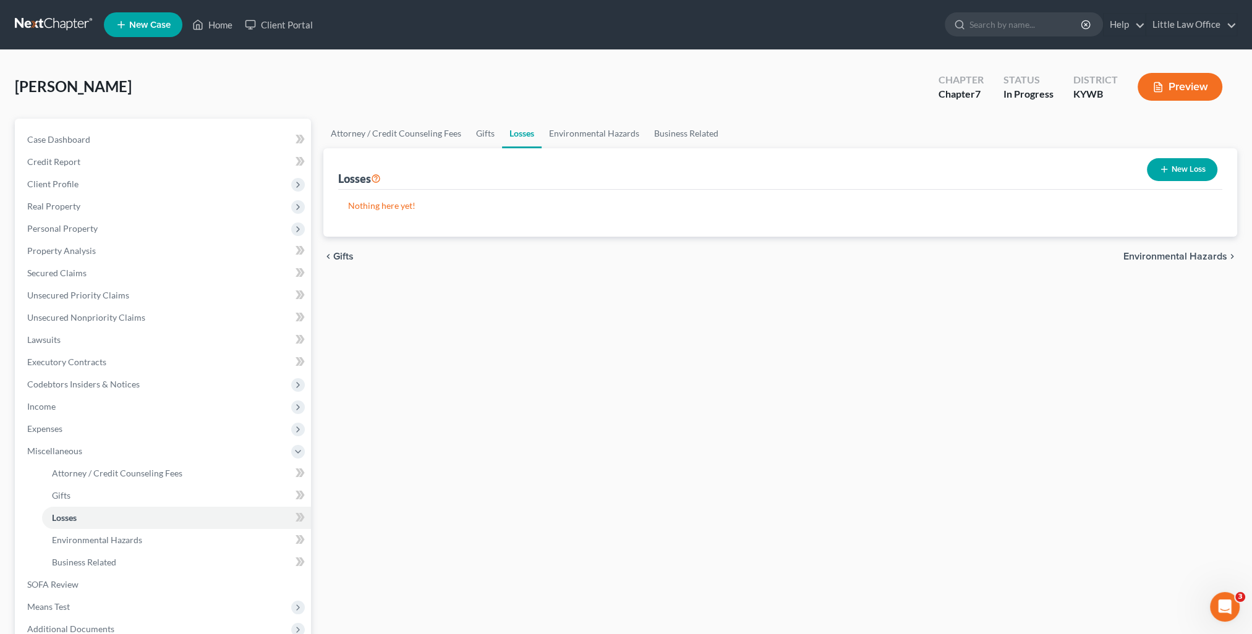
click at [1209, 253] on span "Environmental Hazards" at bounding box center [1175, 257] width 104 height 10
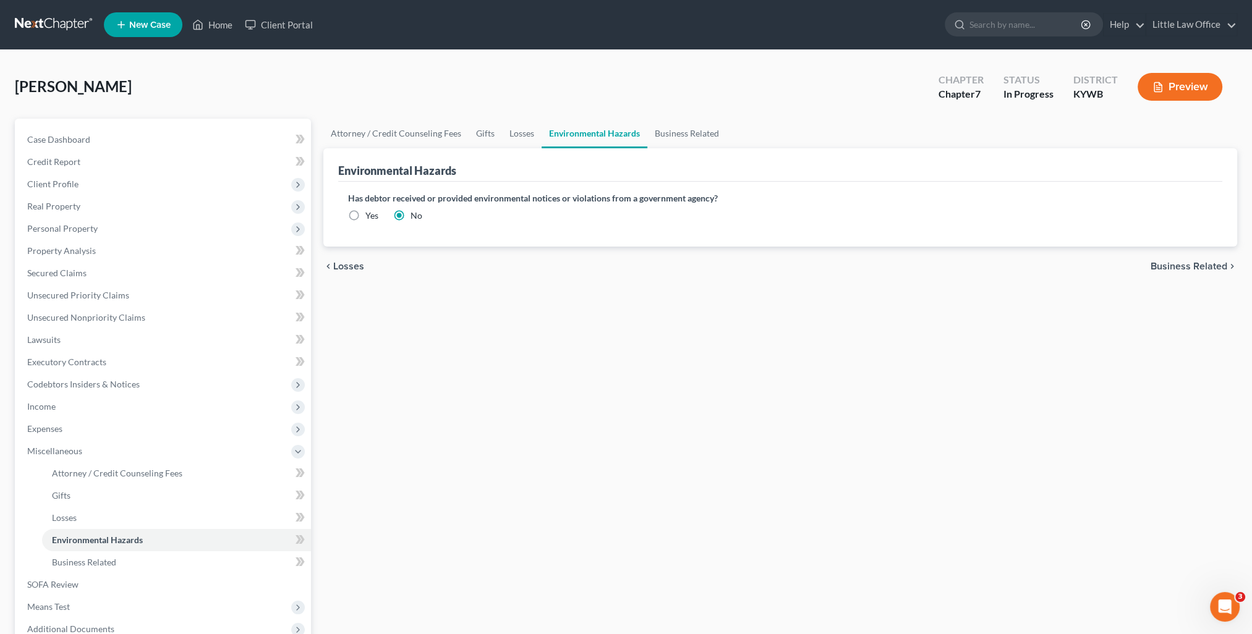
click at [1206, 263] on span "Business Related" at bounding box center [1189, 267] width 77 height 10
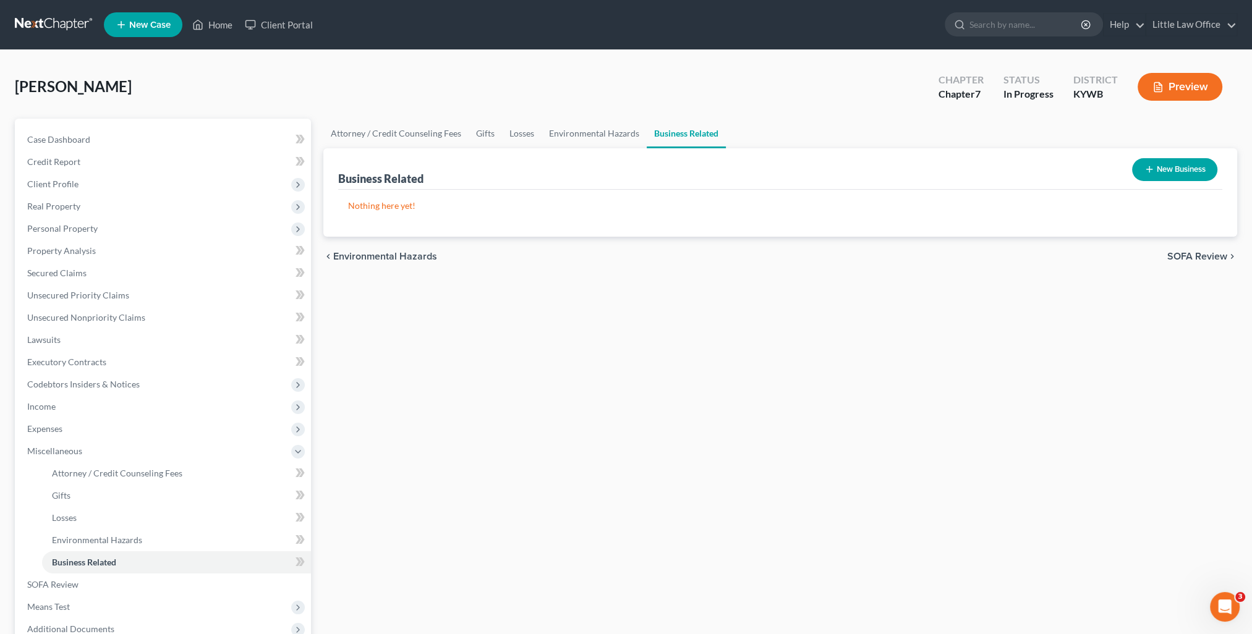
click at [1203, 256] on span "SOFA Review" at bounding box center [1197, 257] width 60 height 10
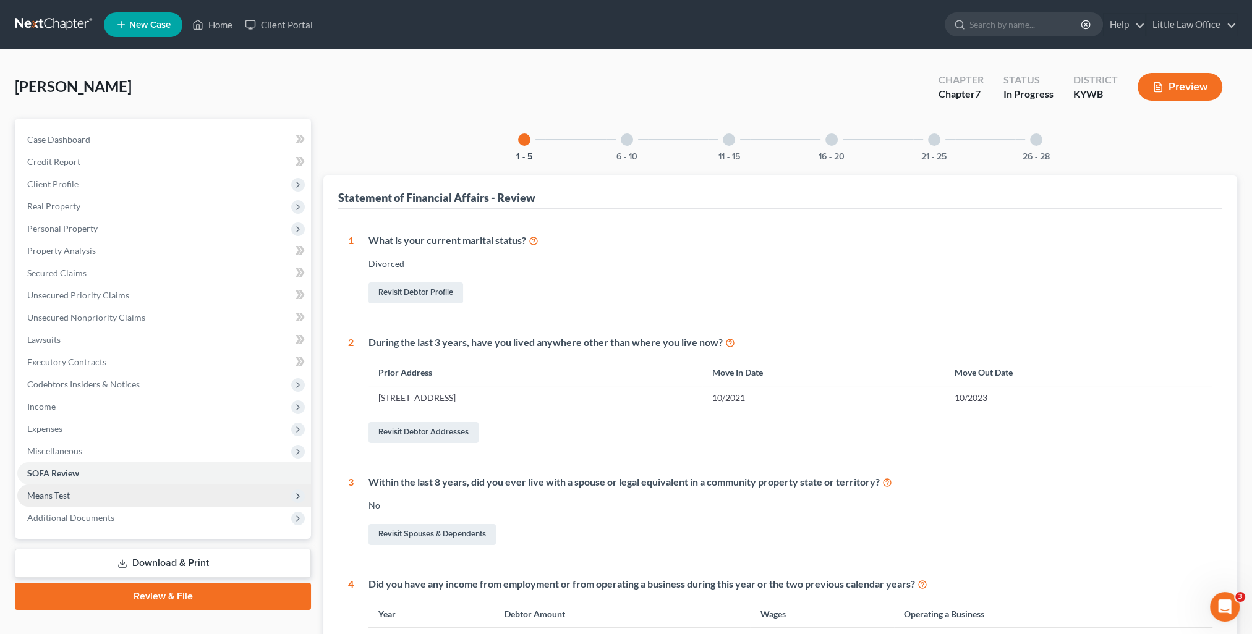
click at [79, 496] on span "Means Test" at bounding box center [164, 496] width 294 height 22
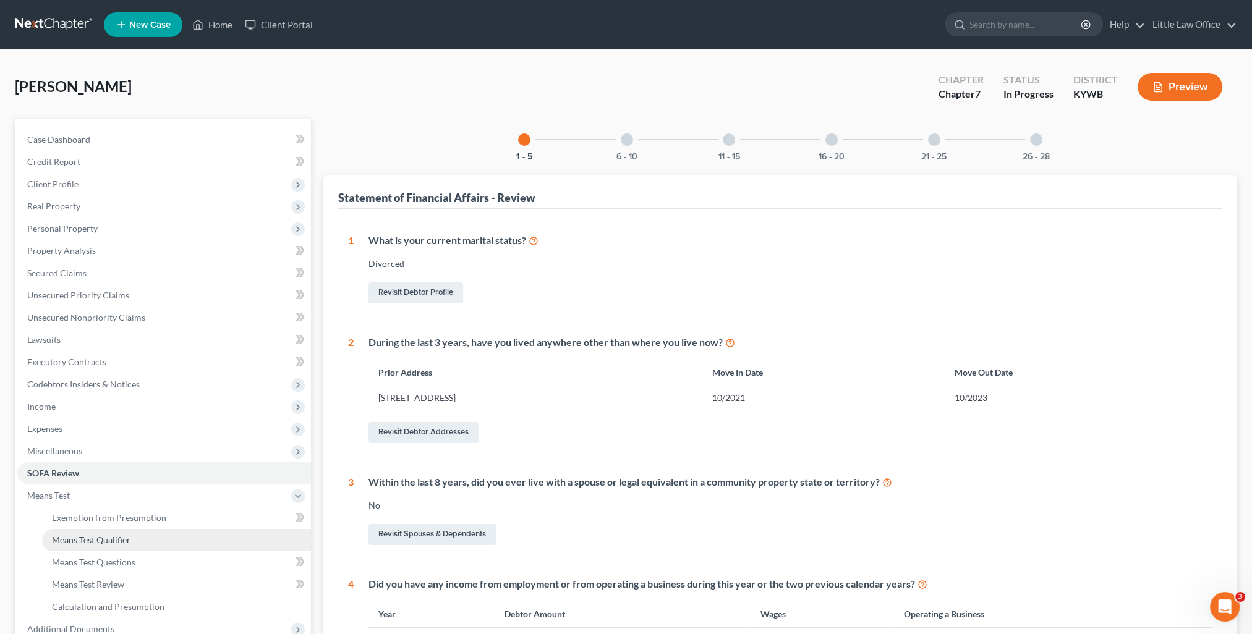
click at [100, 543] on span "Means Test Qualifier" at bounding box center [91, 540] width 79 height 11
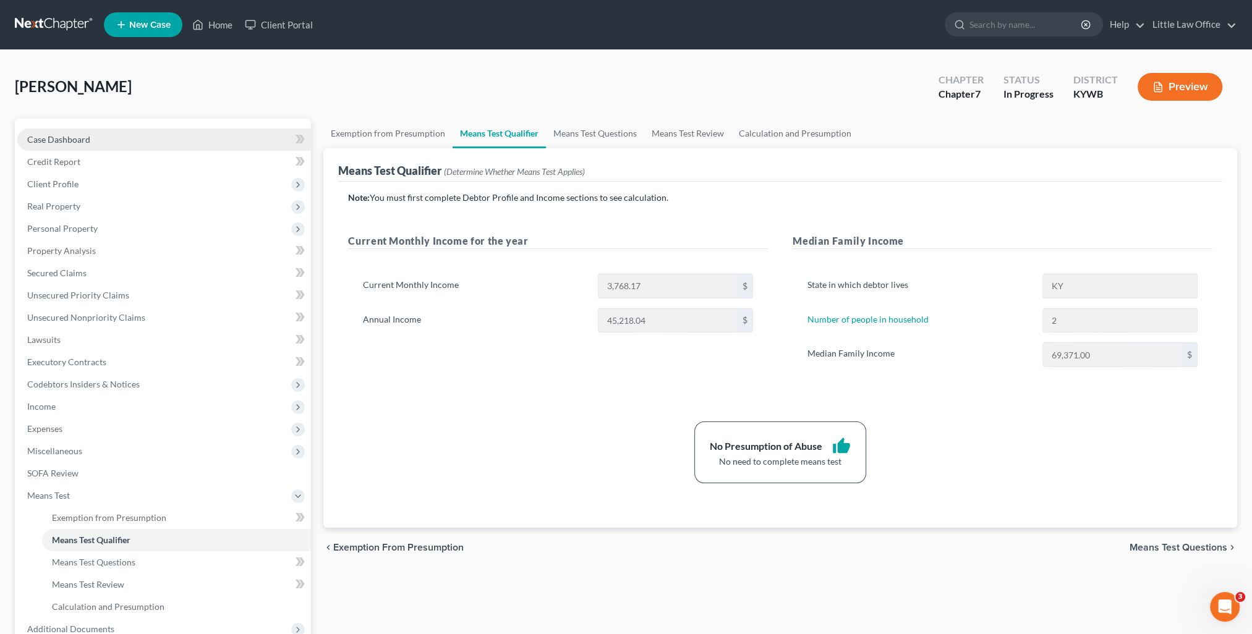
click at [90, 146] on link "Case Dashboard" at bounding box center [164, 140] width 294 height 22
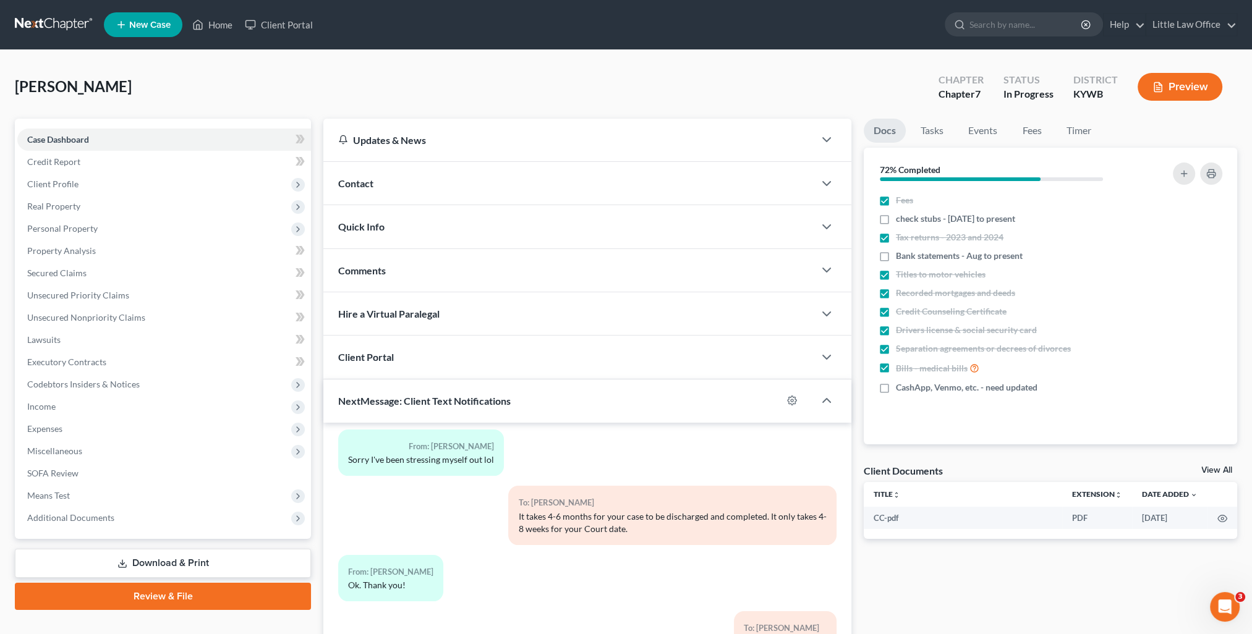
scroll to position [111, 0]
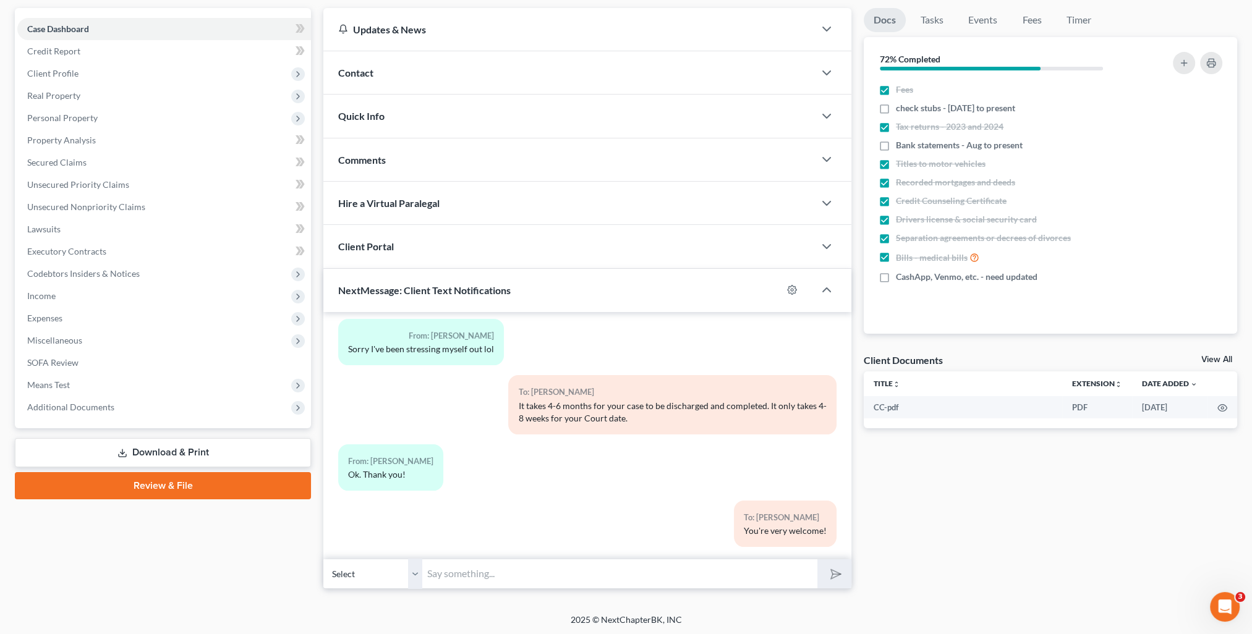
click at [541, 579] on input "text" at bounding box center [619, 574] width 395 height 30
click at [817, 560] on button "submit" at bounding box center [834, 574] width 34 height 29
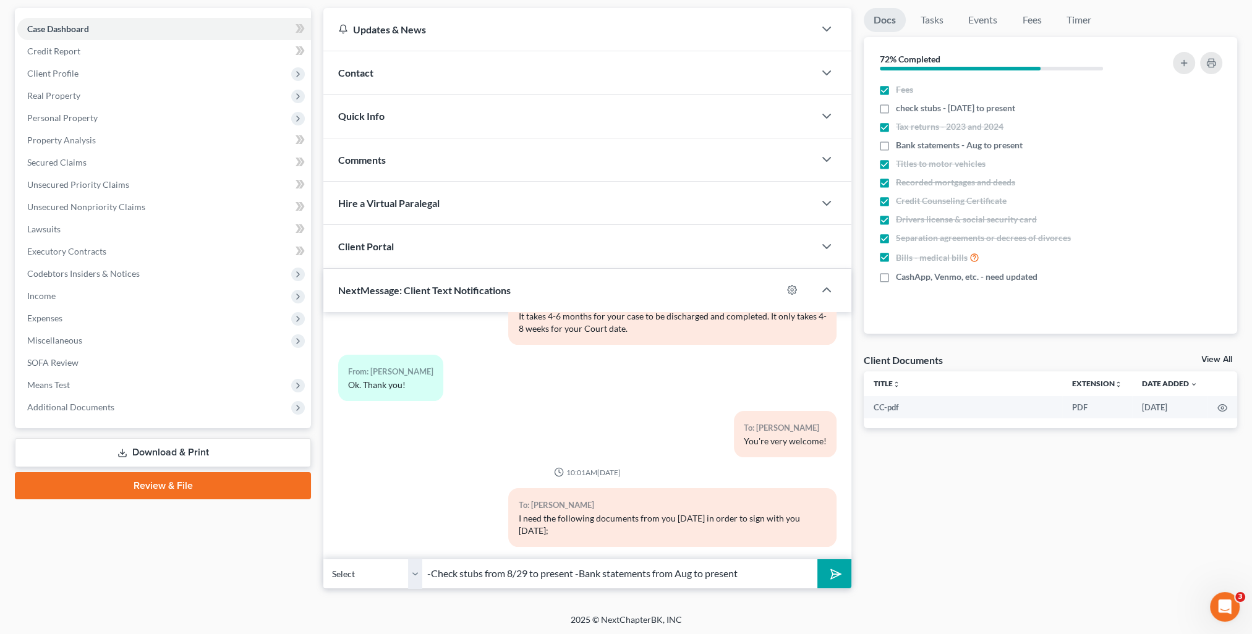
click at [817, 560] on button "submit" at bounding box center [834, 574] width 34 height 29
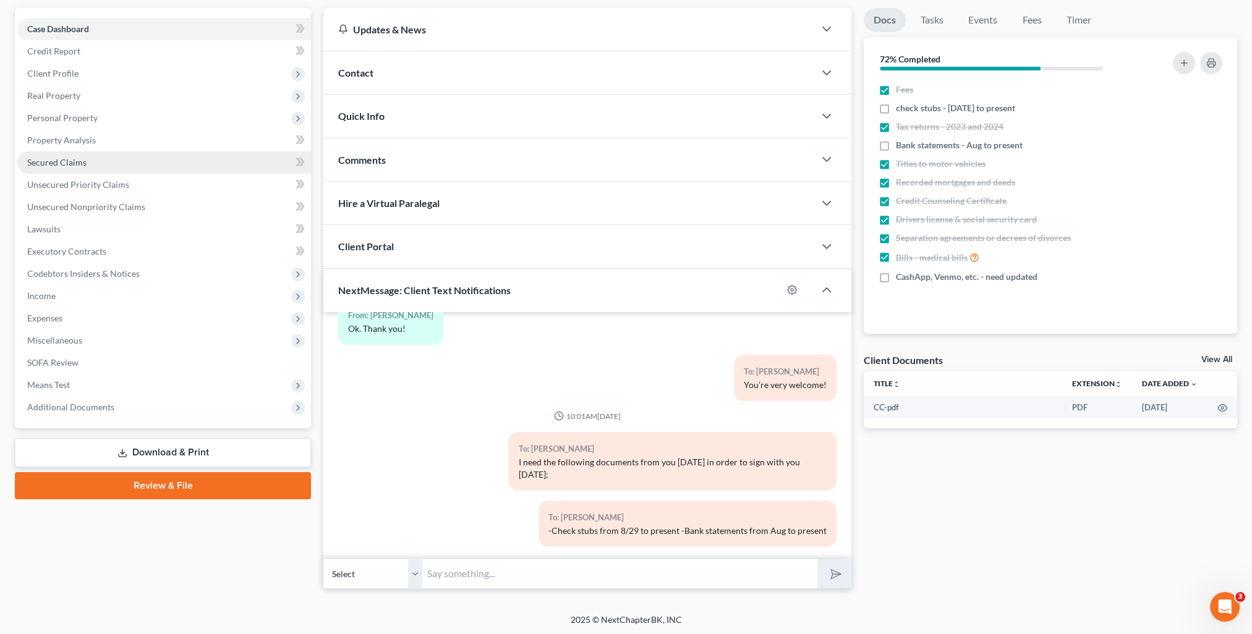
scroll to position [0, 0]
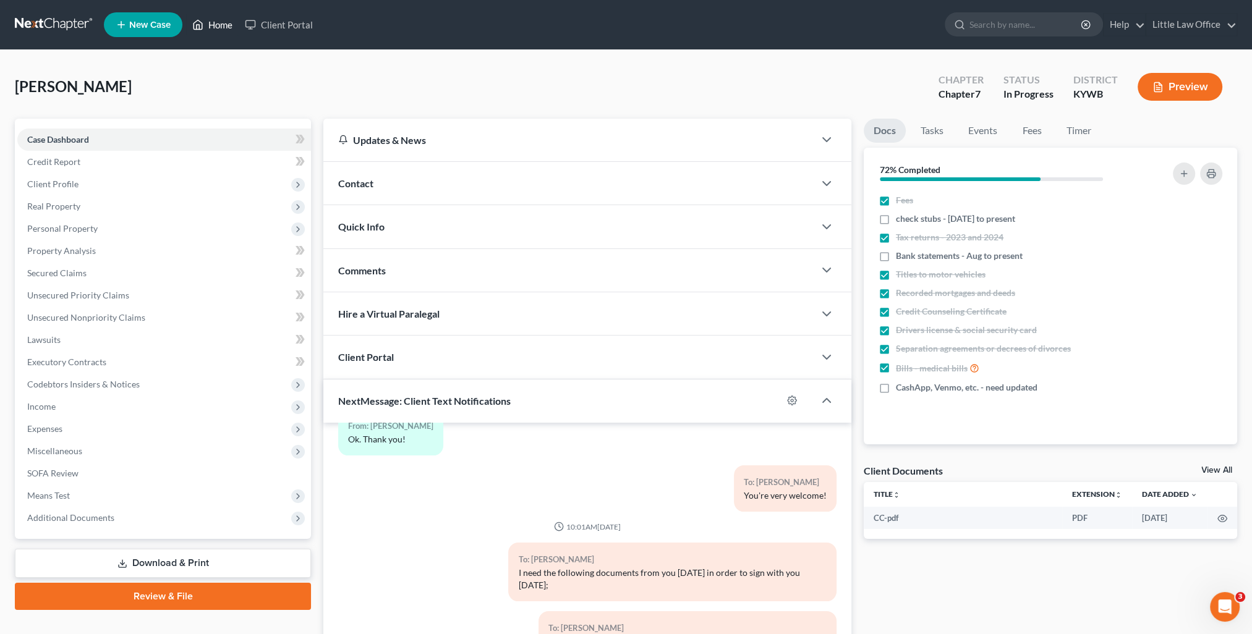
drag, startPoint x: 228, startPoint y: 17, endPoint x: 361, endPoint y: 90, distance: 152.5
click at [228, 17] on link "Home" at bounding box center [212, 25] width 53 height 22
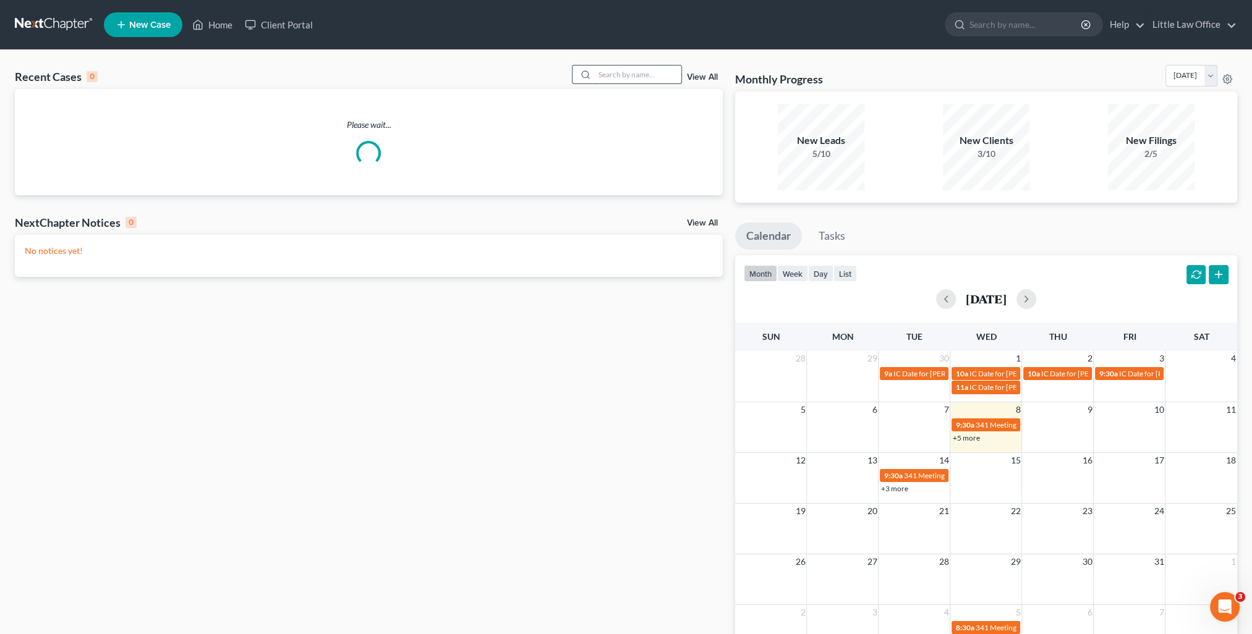
click at [663, 81] on input "search" at bounding box center [638, 75] width 87 height 18
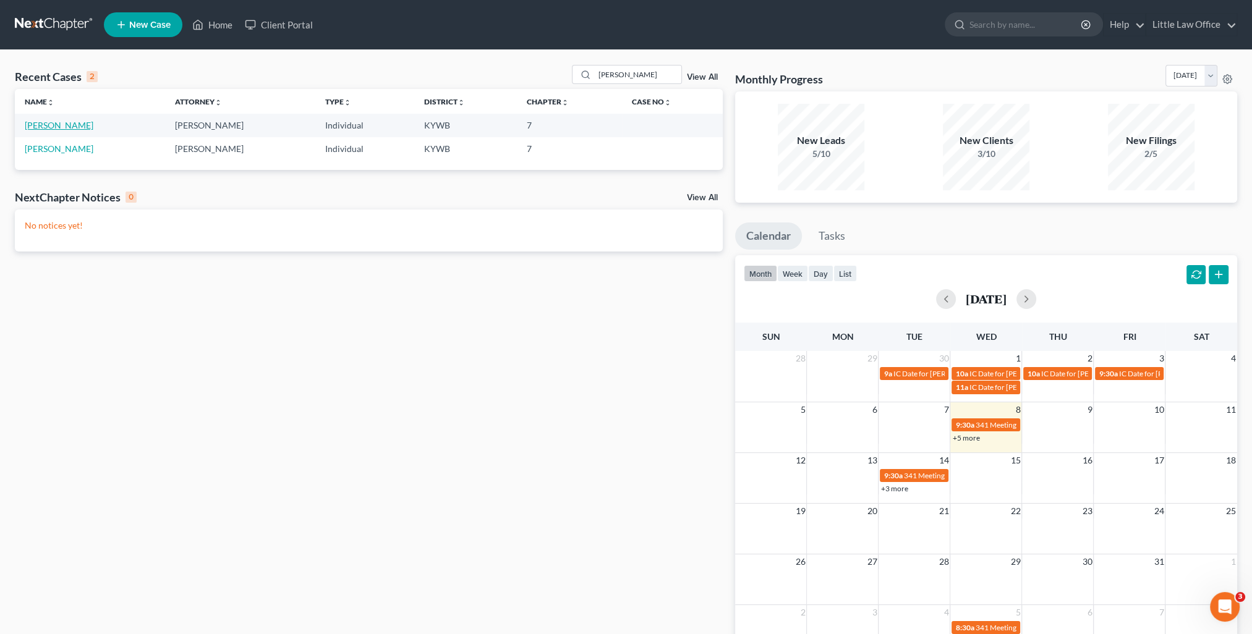
click at [69, 127] on link "[PERSON_NAME]" at bounding box center [59, 125] width 69 height 11
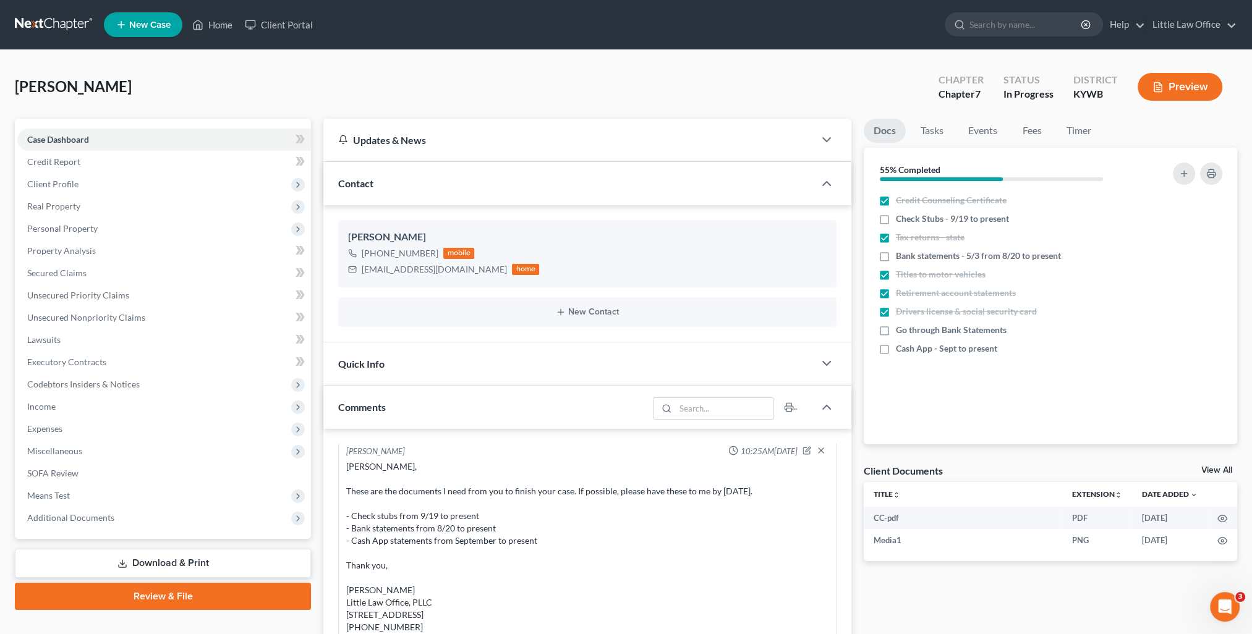
scroll to position [1612, 0]
click at [81, 187] on span "Client Profile" at bounding box center [164, 184] width 294 height 22
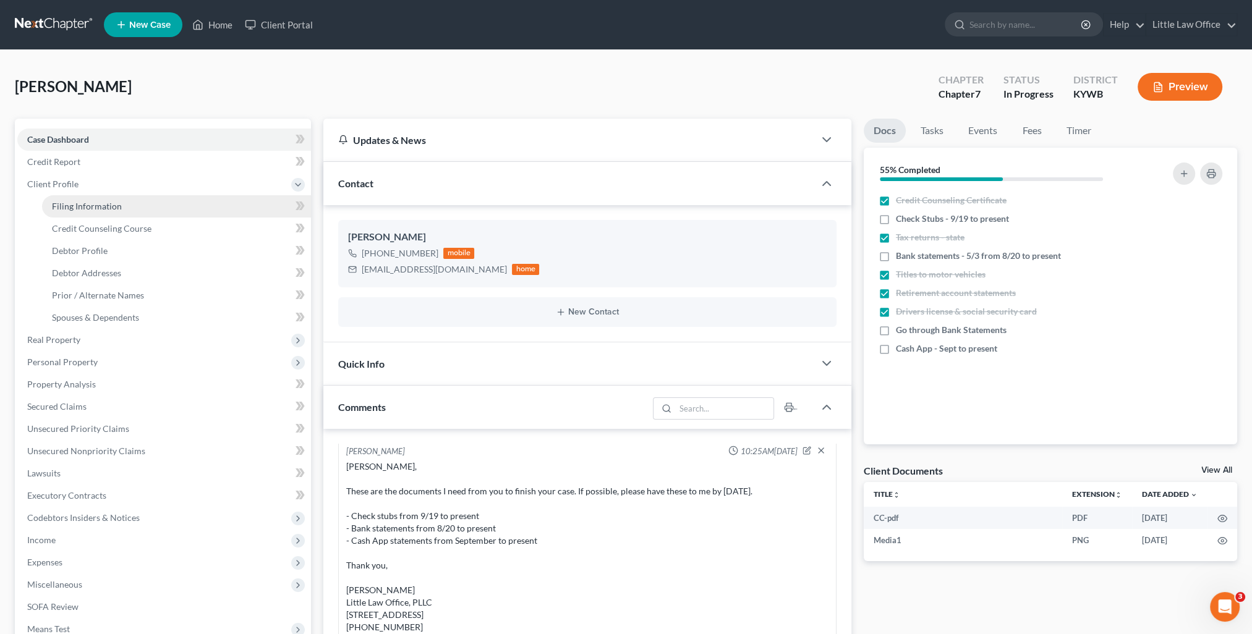
click at [77, 205] on span "Filing Information" at bounding box center [87, 206] width 70 height 11
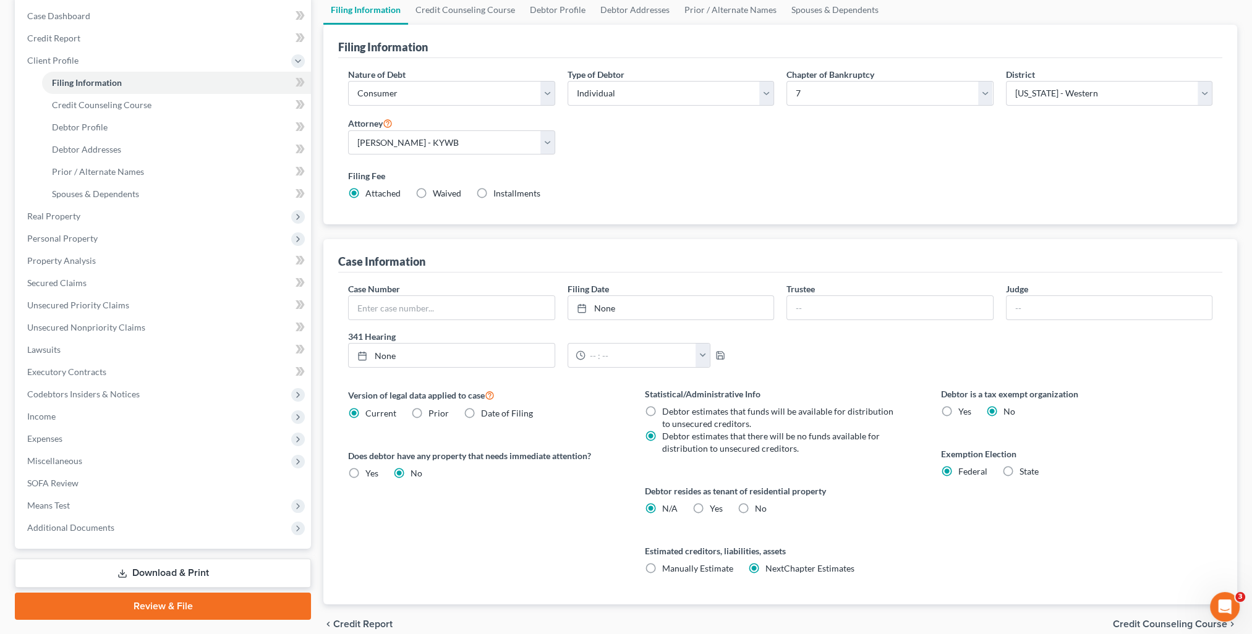
scroll to position [178, 0]
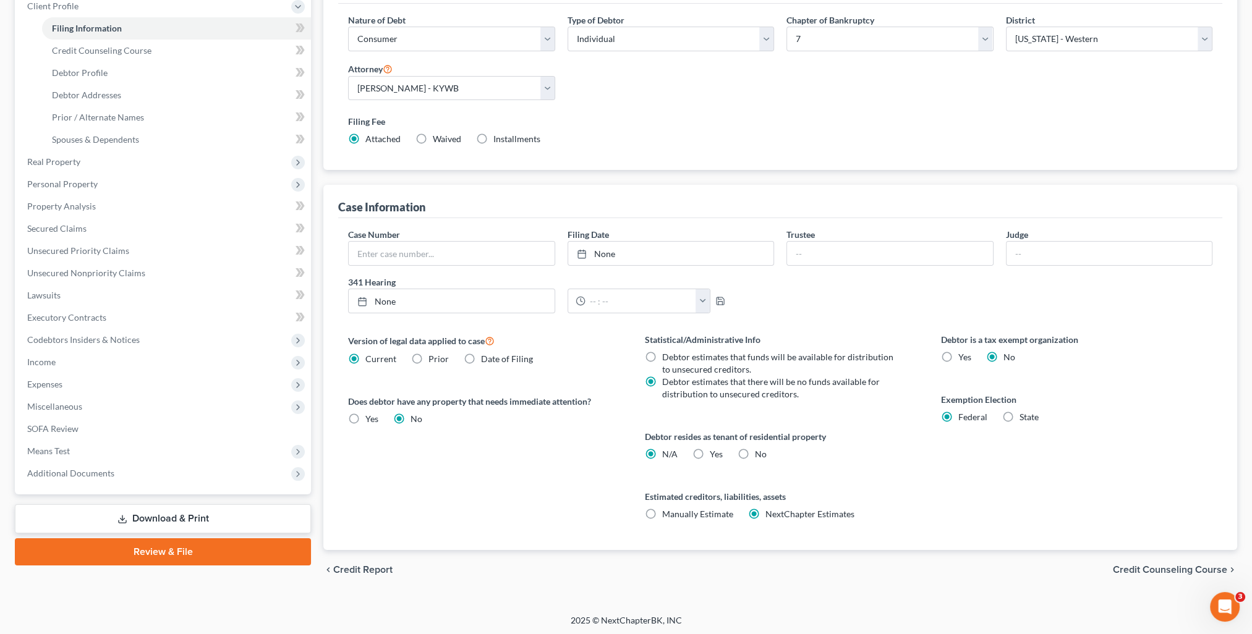
click at [1172, 569] on span "Credit Counseling Course" at bounding box center [1170, 570] width 114 height 10
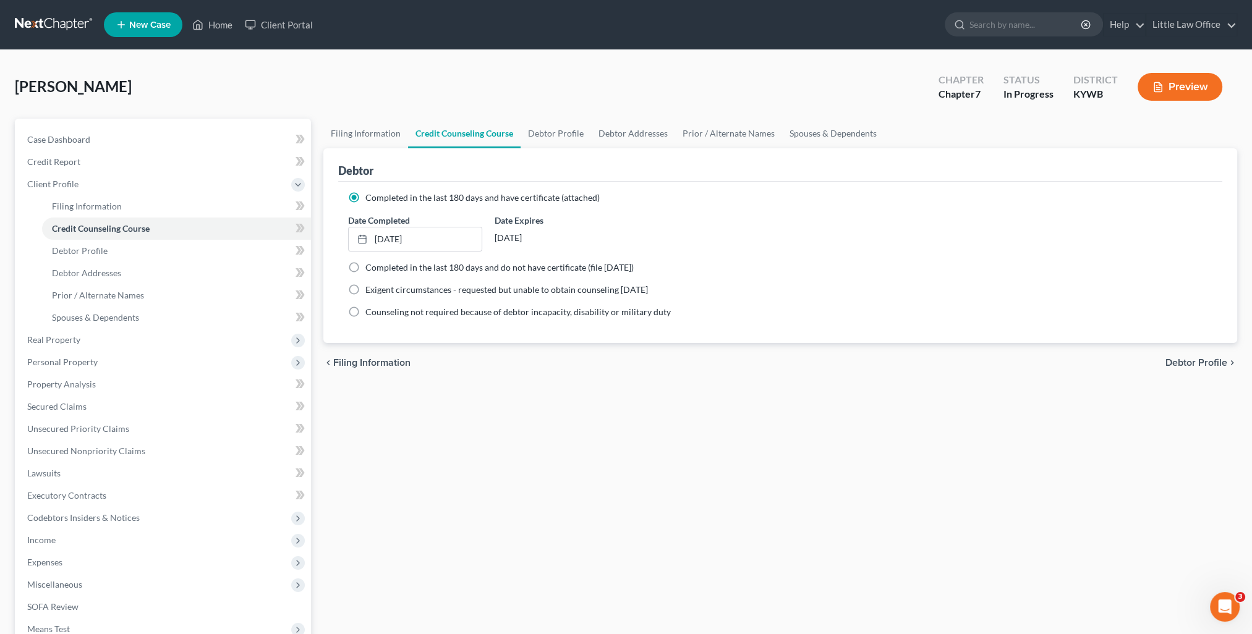
click at [1211, 358] on span "Debtor Profile" at bounding box center [1196, 363] width 62 height 10
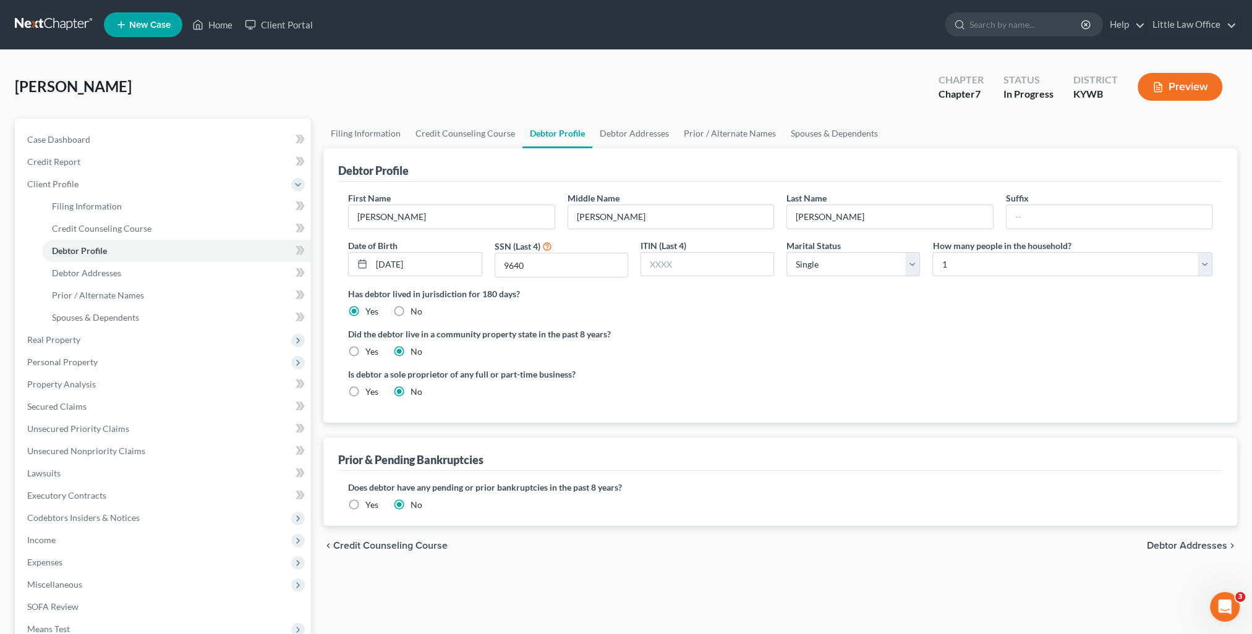
click at [1179, 545] on span "Debtor Addresses" at bounding box center [1187, 546] width 80 height 10
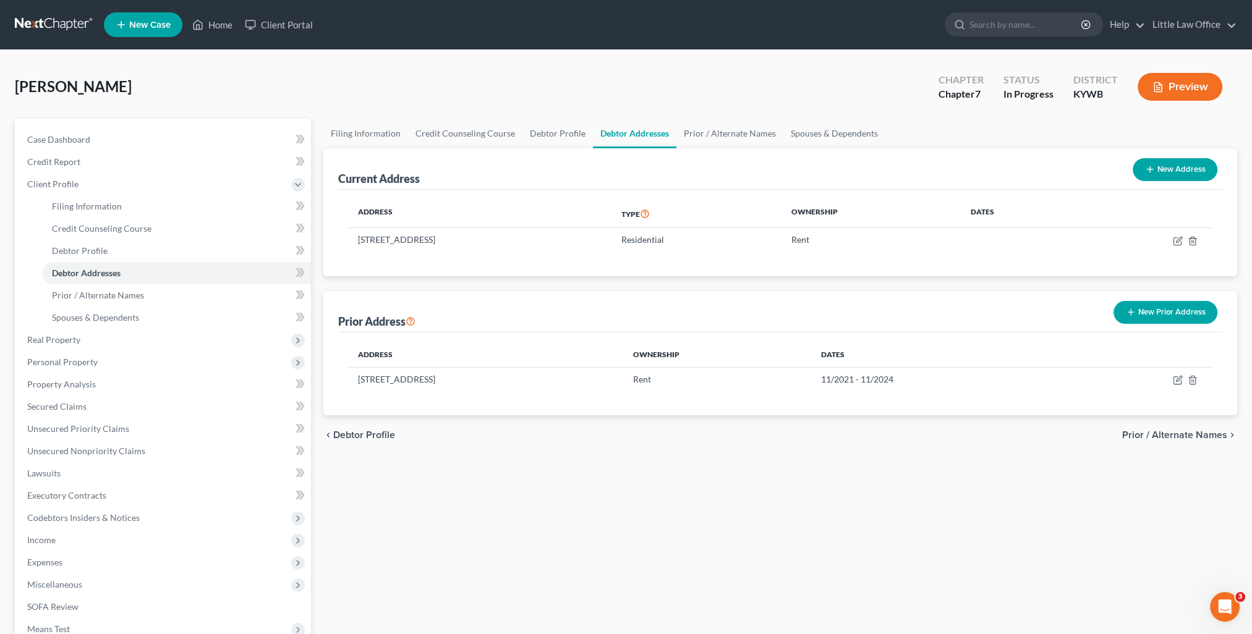
click at [1198, 433] on span "Prior / Alternate Names" at bounding box center [1174, 435] width 105 height 10
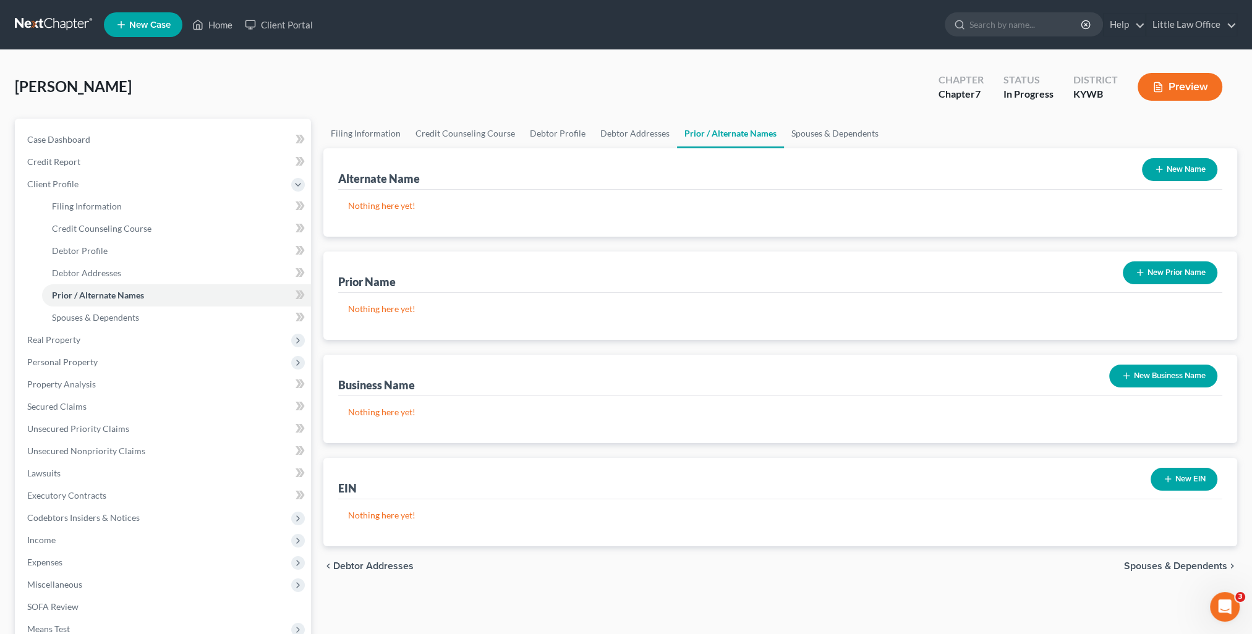
click at [1167, 569] on span "Spouses & Dependents" at bounding box center [1175, 566] width 103 height 10
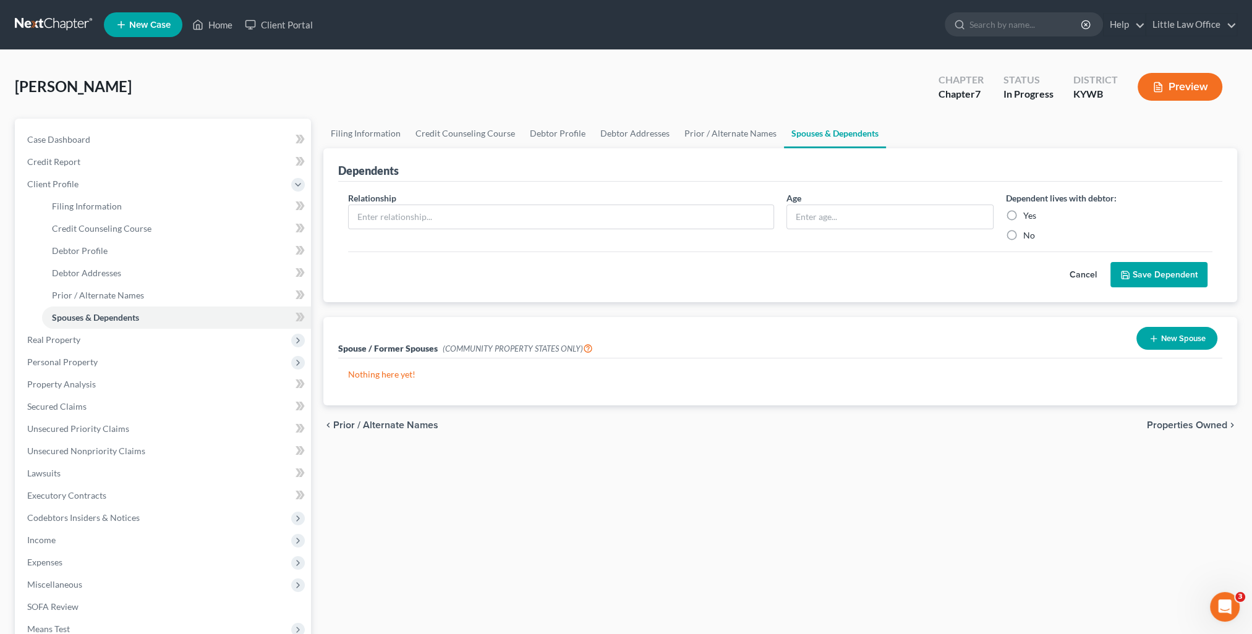
click at [1199, 428] on span "Properties Owned" at bounding box center [1187, 425] width 80 height 10
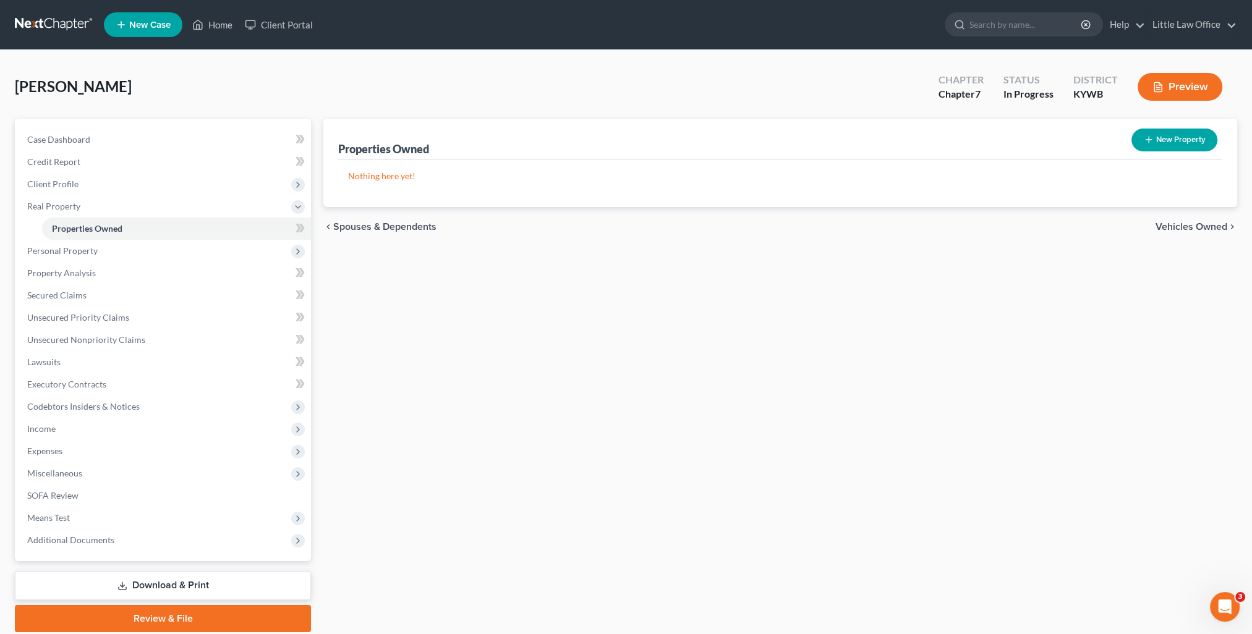
click at [1186, 224] on span "Vehicles Owned" at bounding box center [1191, 227] width 72 height 10
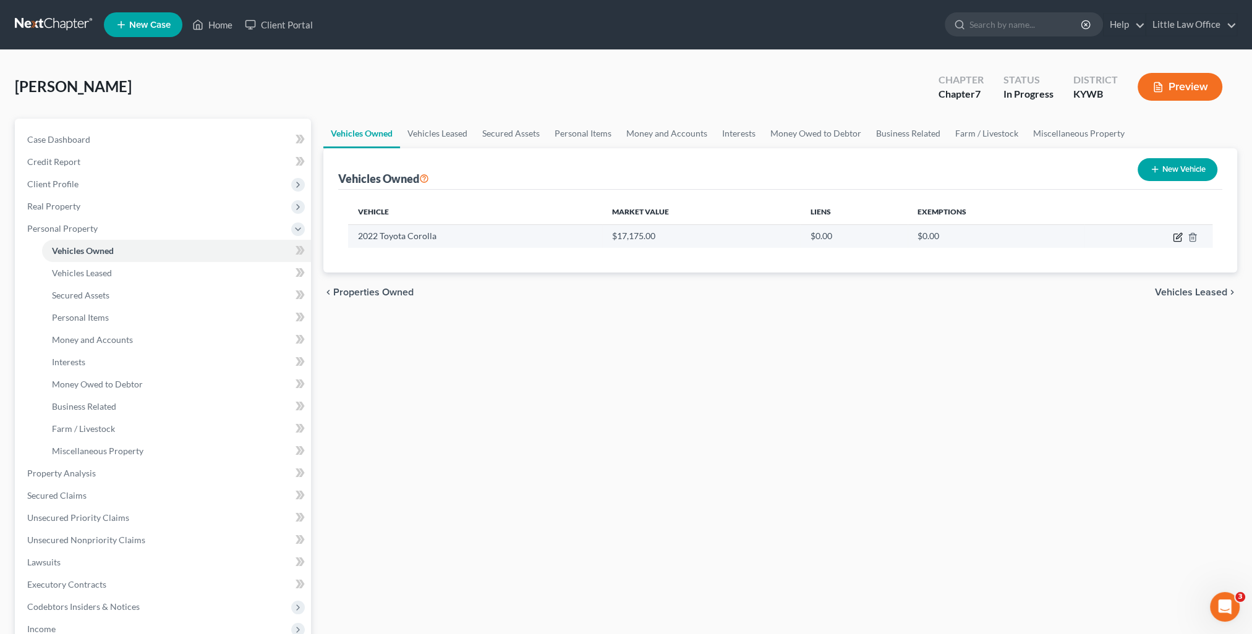
click at [1175, 237] on icon "button" at bounding box center [1178, 237] width 10 height 10
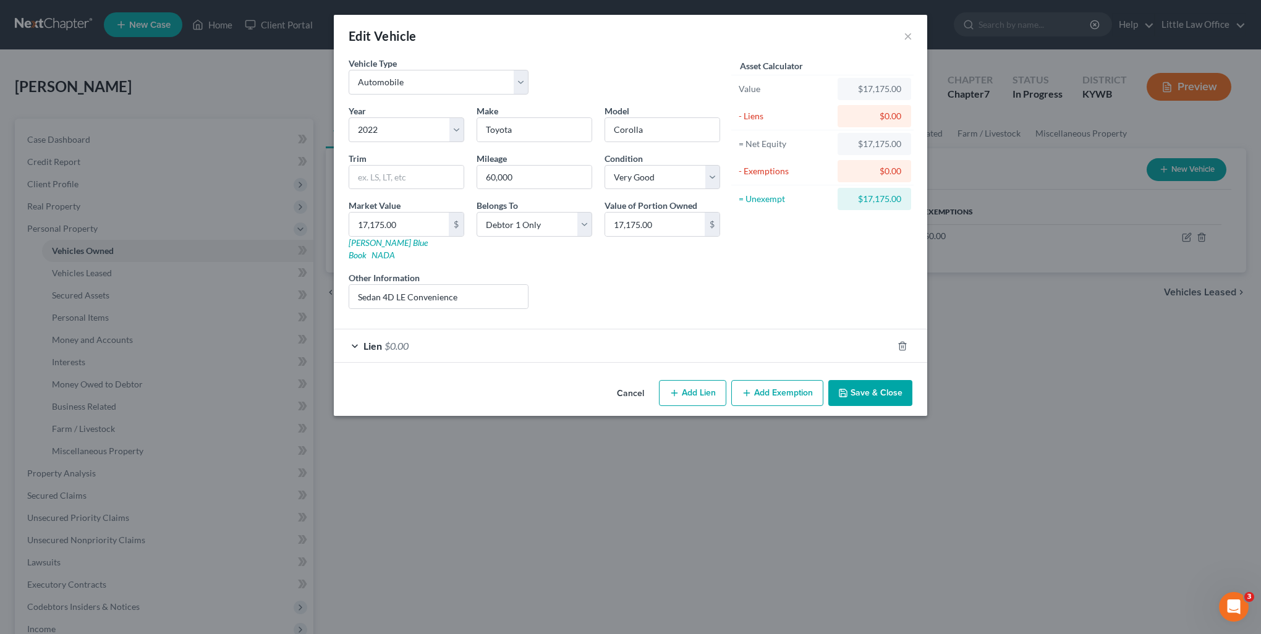
click at [396, 340] on span "$0.00" at bounding box center [397, 346] width 24 height 12
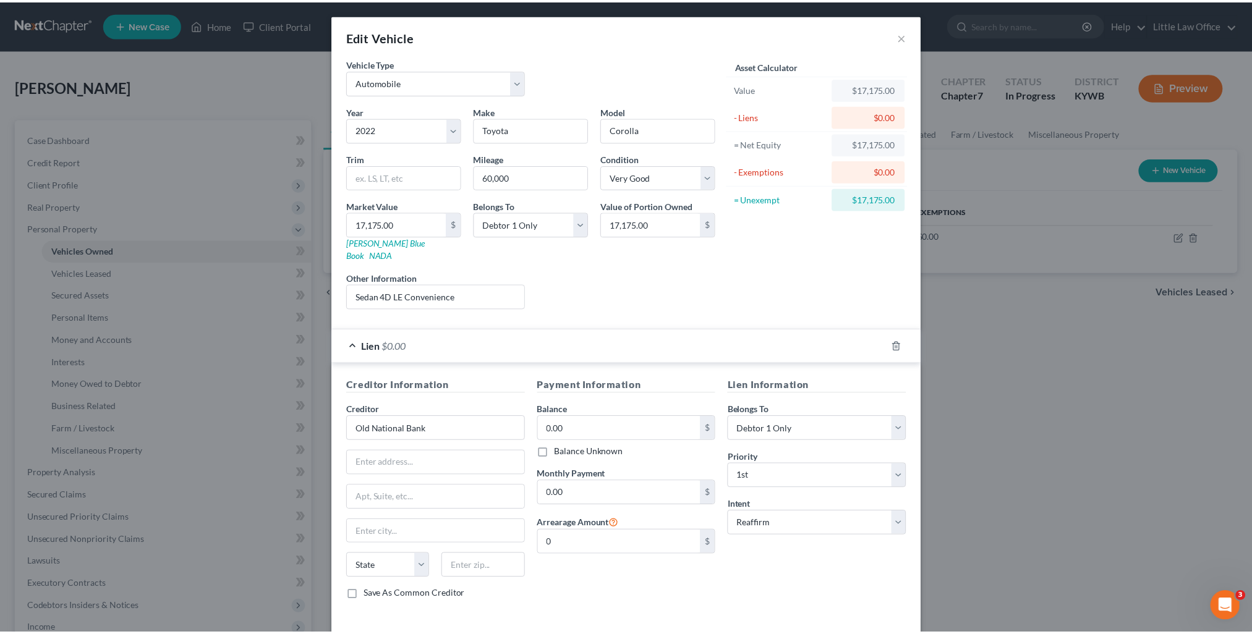
scroll to position [39, 0]
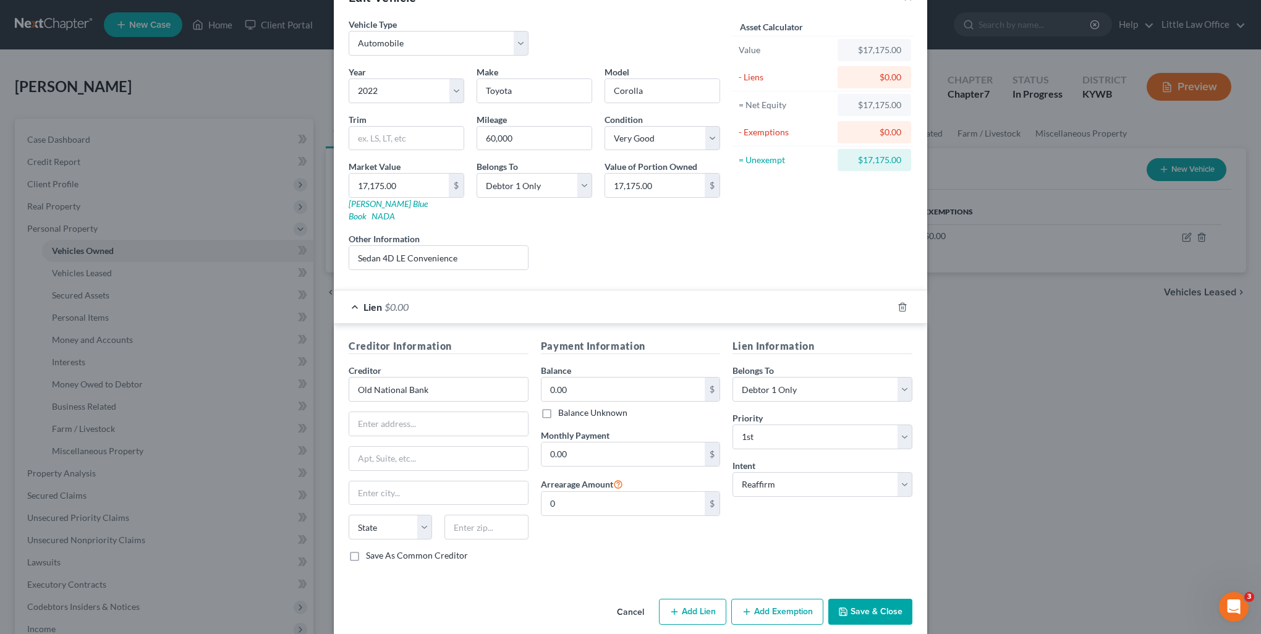
click at [861, 599] on button "Save & Close" at bounding box center [870, 612] width 84 height 26
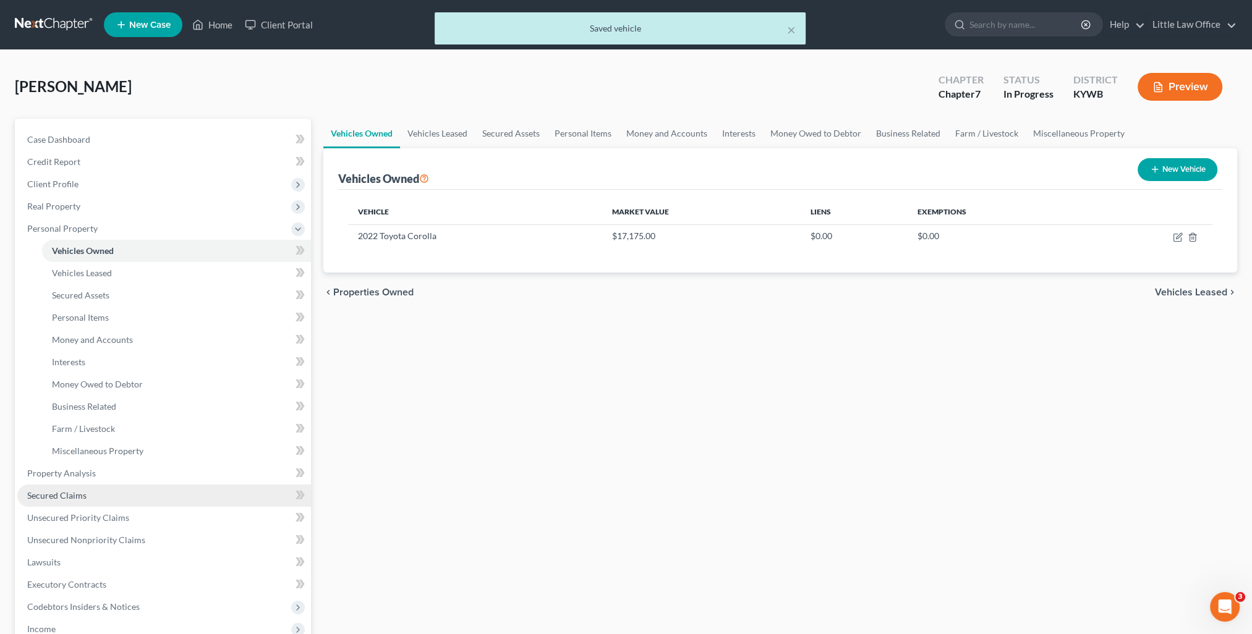
click at [82, 498] on span "Secured Claims" at bounding box center [56, 495] width 59 height 11
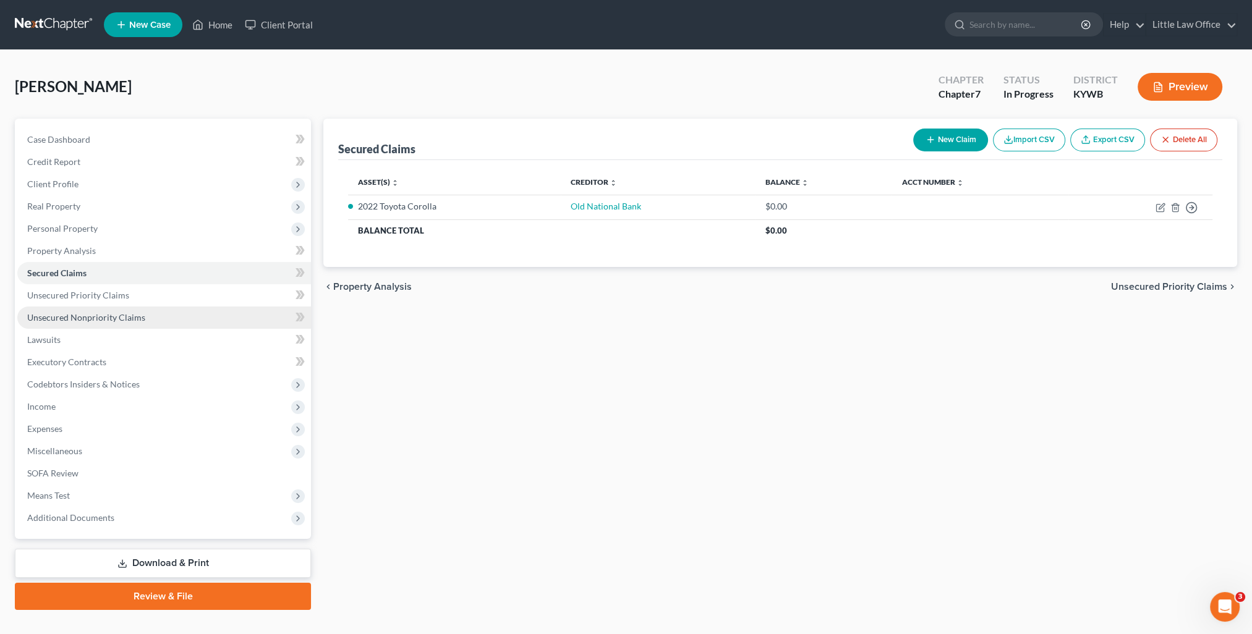
click at [122, 323] on link "Unsecured Nonpriority Claims" at bounding box center [164, 318] width 294 height 22
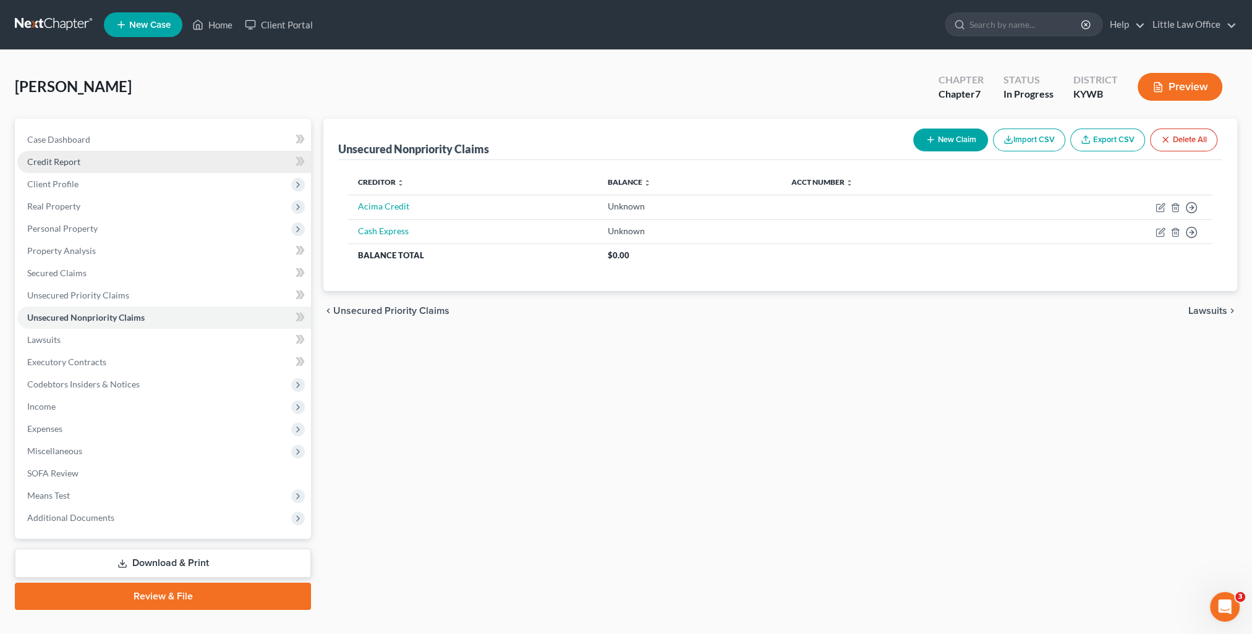
click at [88, 166] on link "Credit Report" at bounding box center [164, 162] width 294 height 22
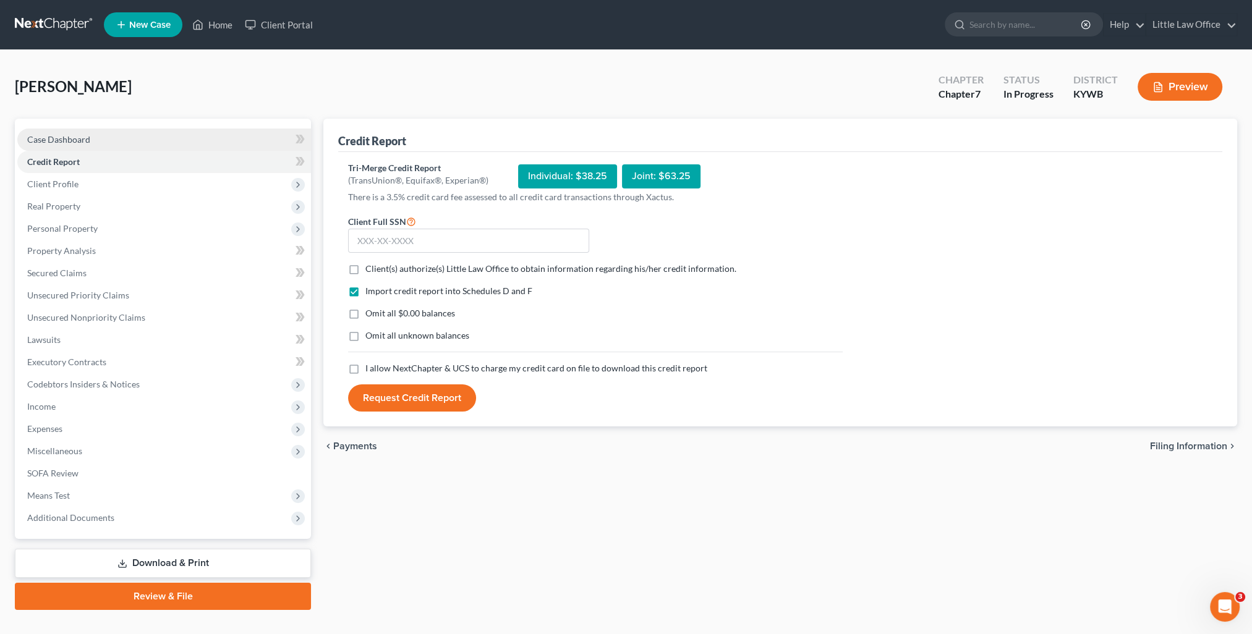
click at [134, 139] on link "Case Dashboard" at bounding box center [164, 140] width 294 height 22
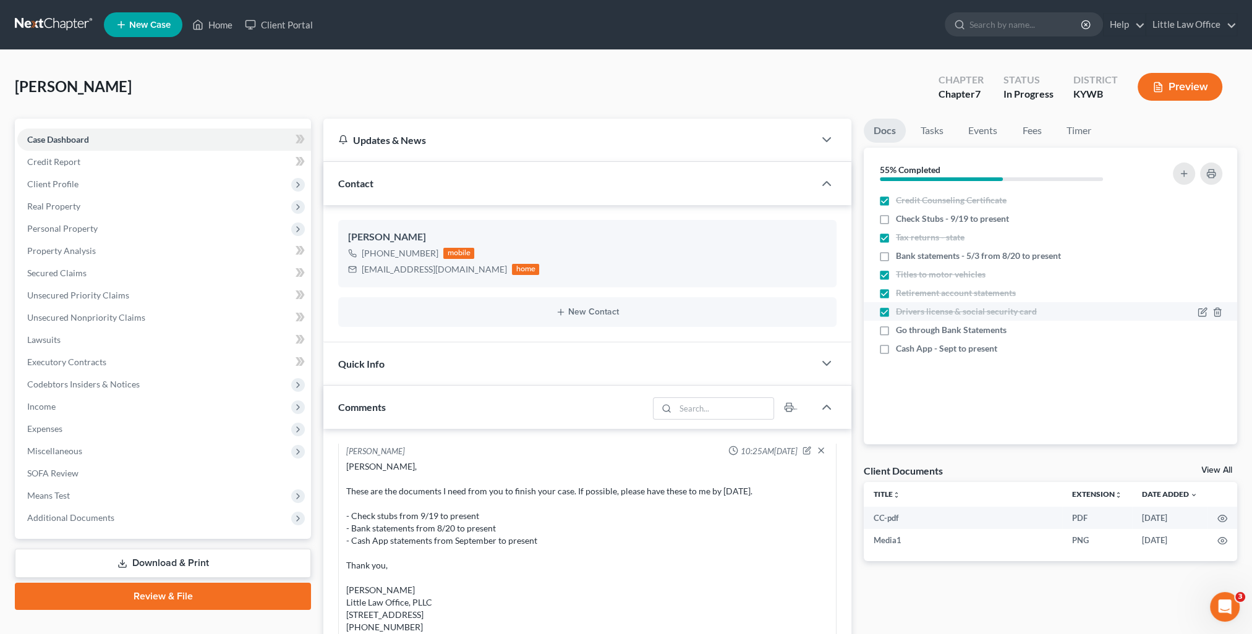
scroll to position [1612, 0]
click at [1039, 129] on link "Fees" at bounding box center [1032, 131] width 40 height 24
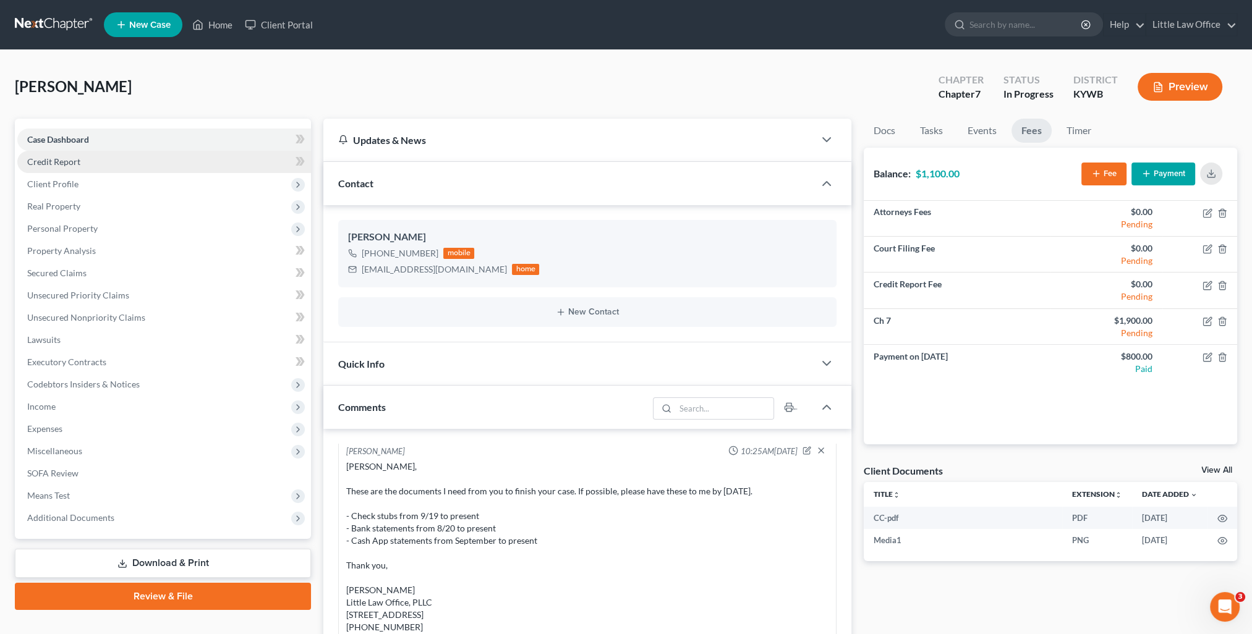
click at [85, 166] on link "Credit Report" at bounding box center [164, 162] width 294 height 22
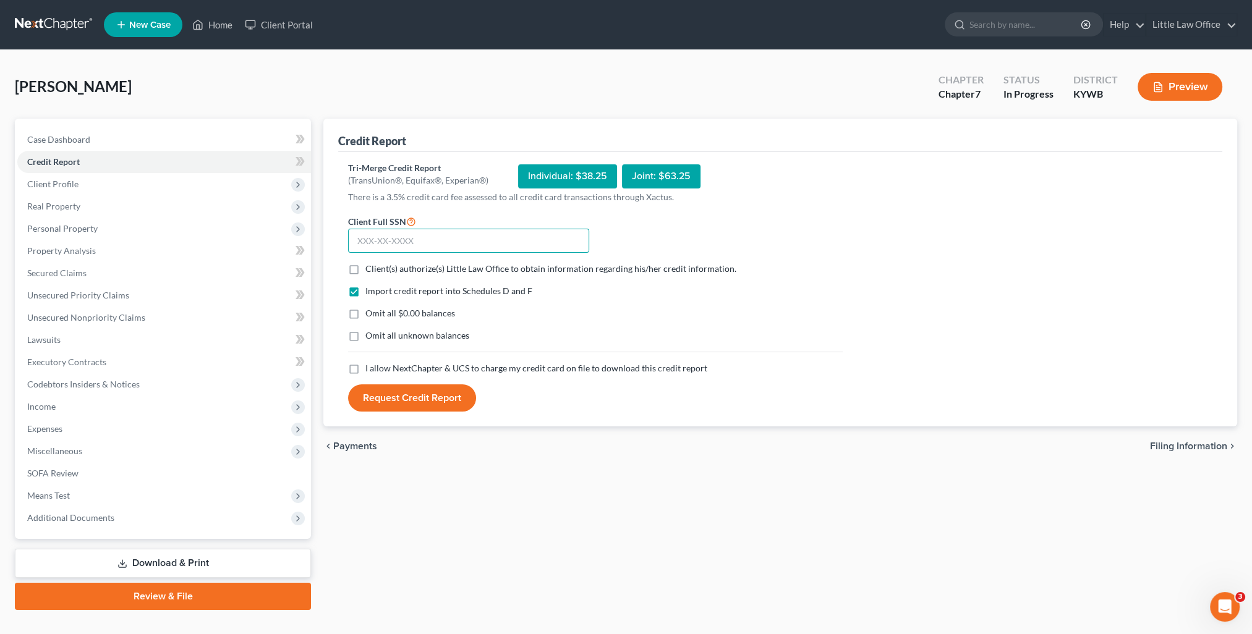
click at [421, 245] on input "text" at bounding box center [468, 241] width 241 height 25
click at [457, 239] on input "text" at bounding box center [468, 241] width 241 height 25
click at [365, 269] on label "Client(s) authorize(s) Little Law Office to obtain information regarding his/he…" at bounding box center [550, 269] width 371 height 12
click at [370, 269] on input "Client(s) authorize(s) Little Law Office to obtain information regarding his/he…" at bounding box center [374, 267] width 8 height 8
click at [365, 317] on label "Omit all $0.00 balances" at bounding box center [410, 313] width 90 height 12
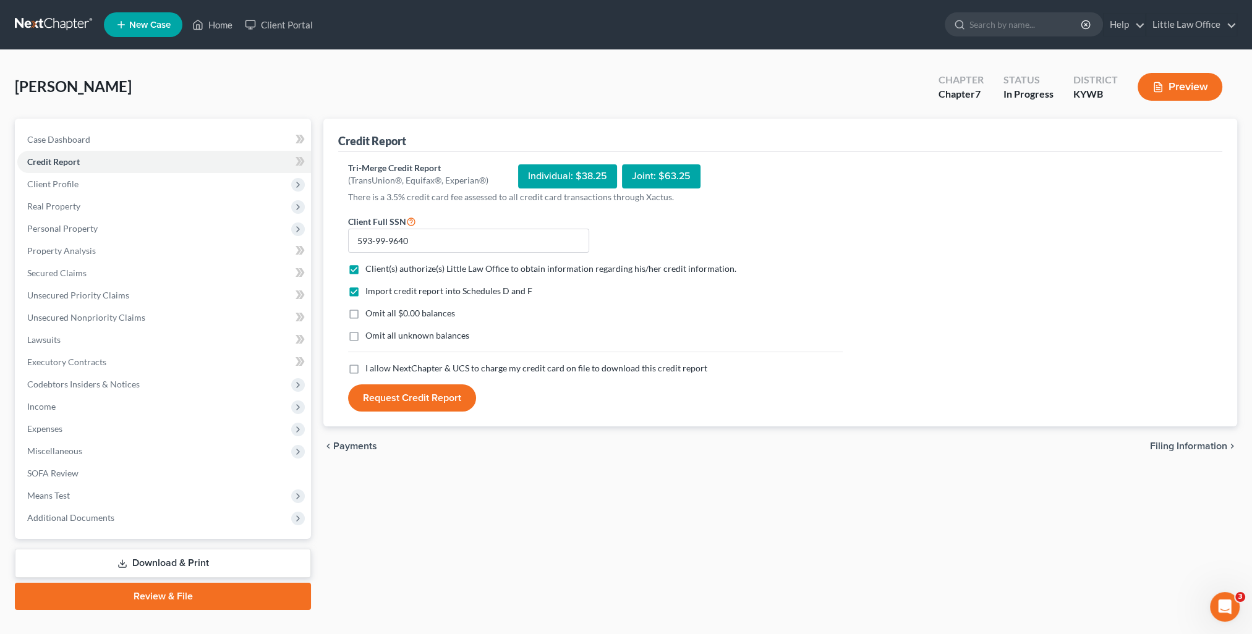
click at [370, 315] on input "Omit all $0.00 balances" at bounding box center [374, 311] width 8 height 8
click at [365, 367] on label "I allow NextChapter & UCS to charge my credit card on file to download this cre…" at bounding box center [536, 368] width 342 height 12
click at [370, 367] on input "I allow NextChapter & UCS to charge my credit card on file to download this cre…" at bounding box center [374, 366] width 8 height 8
click at [396, 396] on button "Request Credit Report" at bounding box center [412, 398] width 128 height 27
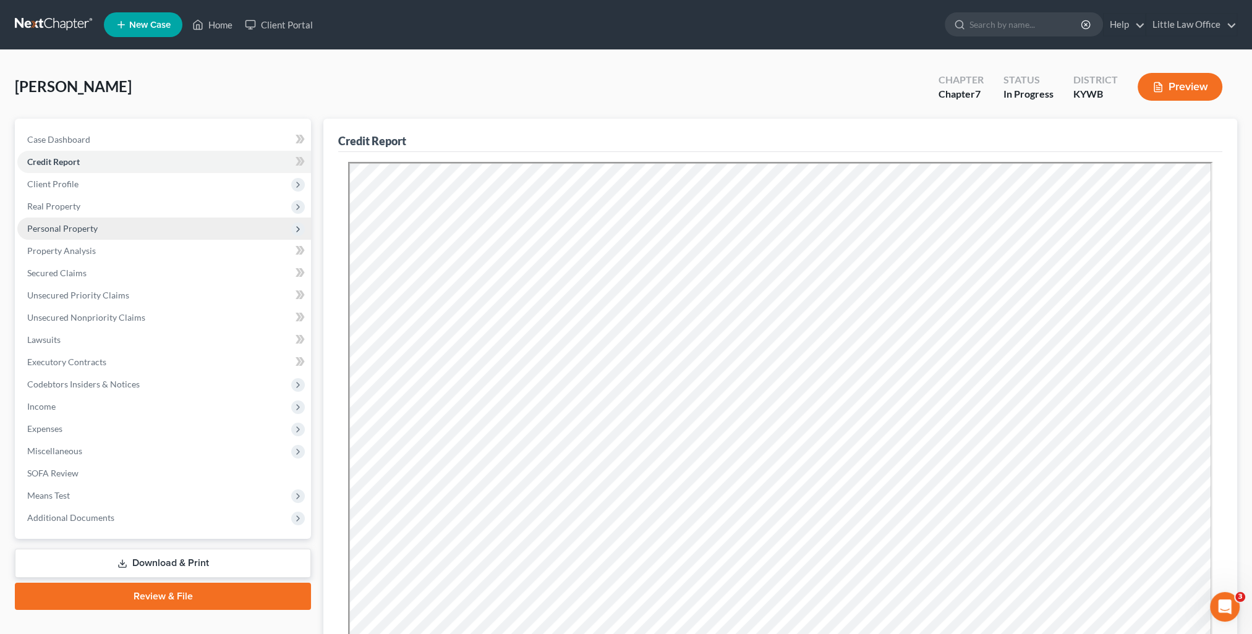
click at [61, 226] on span "Personal Property" at bounding box center [62, 228] width 70 height 11
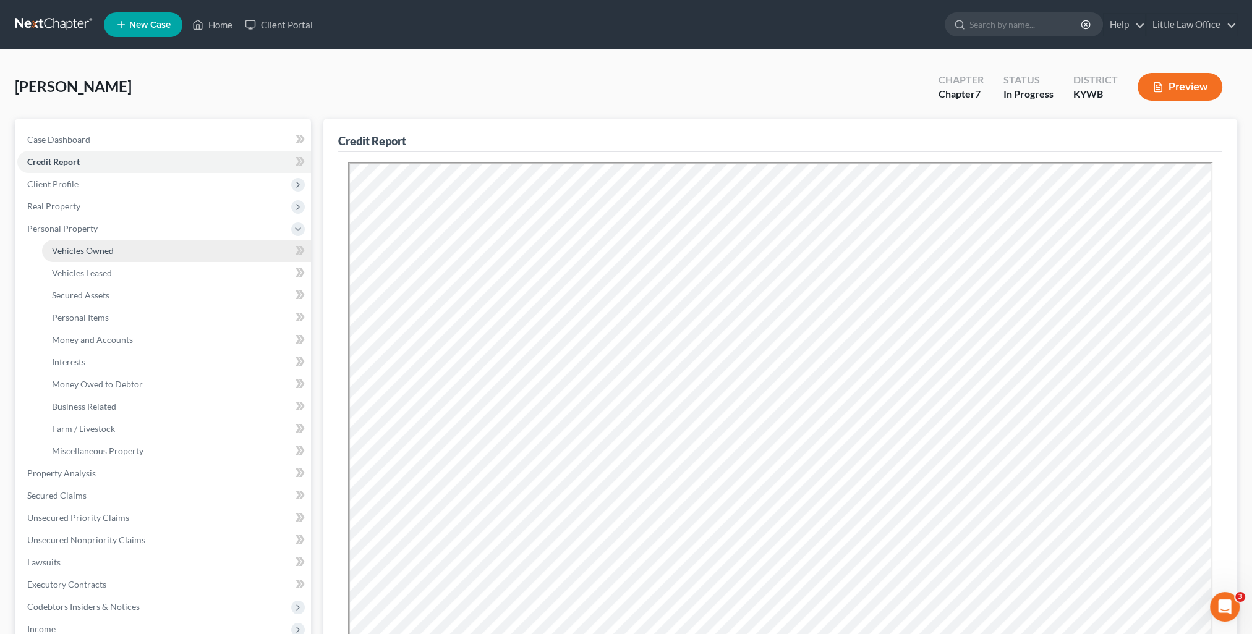
click at [84, 253] on span "Vehicles Owned" at bounding box center [83, 250] width 62 height 11
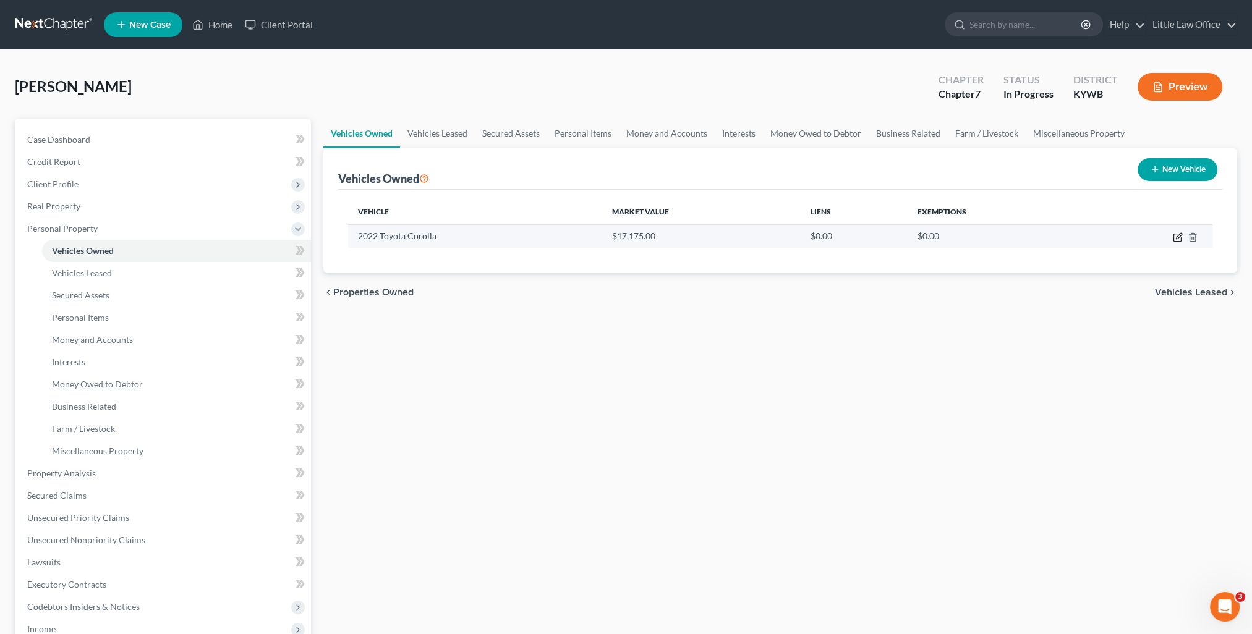
click at [1178, 239] on icon "button" at bounding box center [1178, 237] width 10 height 10
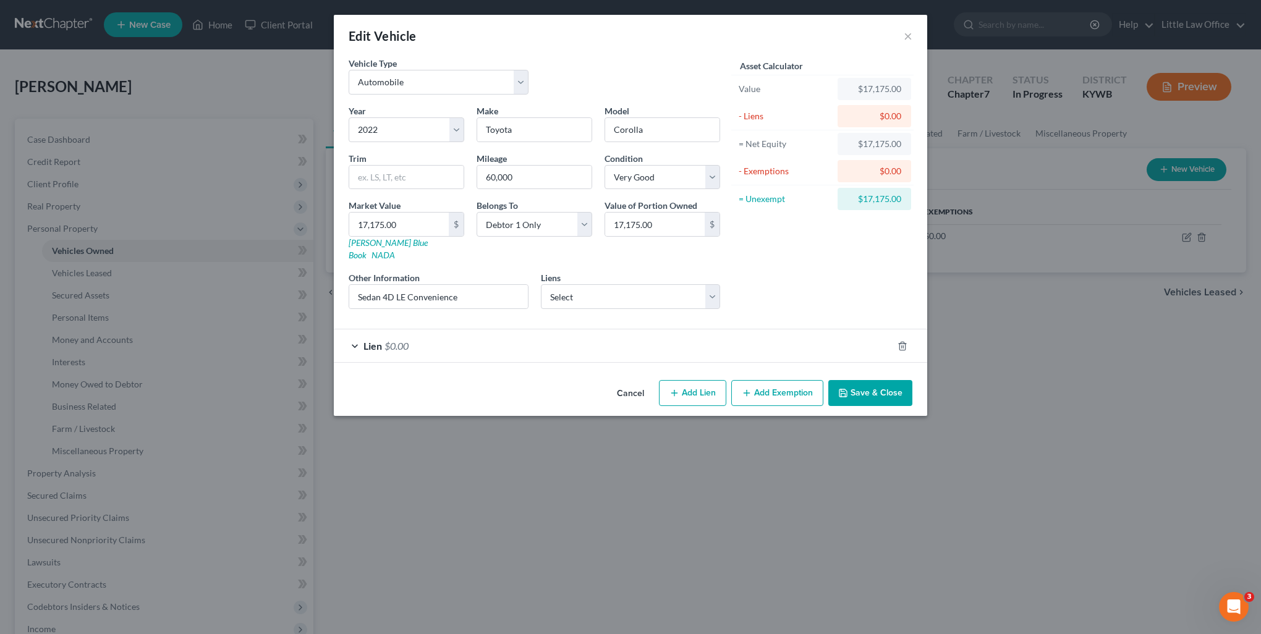
click at [371, 340] on span "Lien" at bounding box center [373, 346] width 19 height 12
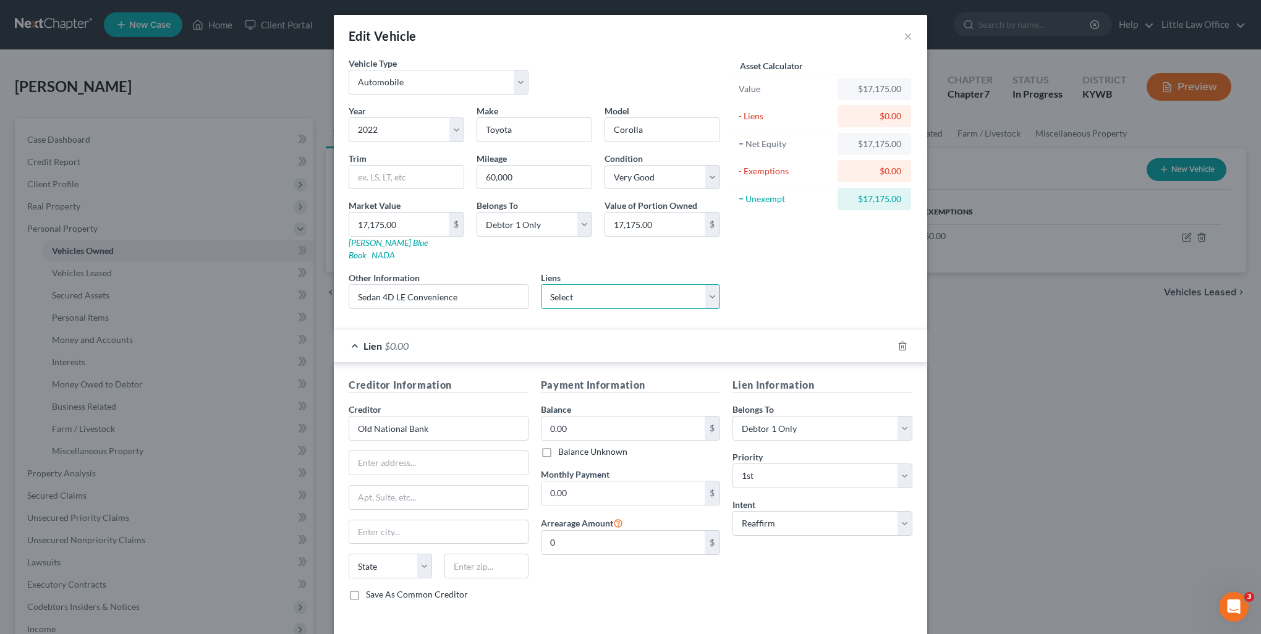
drag, startPoint x: 573, startPoint y: 279, endPoint x: 577, endPoint y: 294, distance: 15.5
click at [573, 284] on select "Select Old Ntl Bk - $19,041.00 Westlake Financial Svc - $10,357.00 Heights Fina…" at bounding box center [631, 296] width 180 height 25
click at [541, 284] on select "Select Old Ntl Bk - $19,041.00 Westlake Financial Svc - $10,357.00 Heights Fina…" at bounding box center [631, 296] width 180 height 25
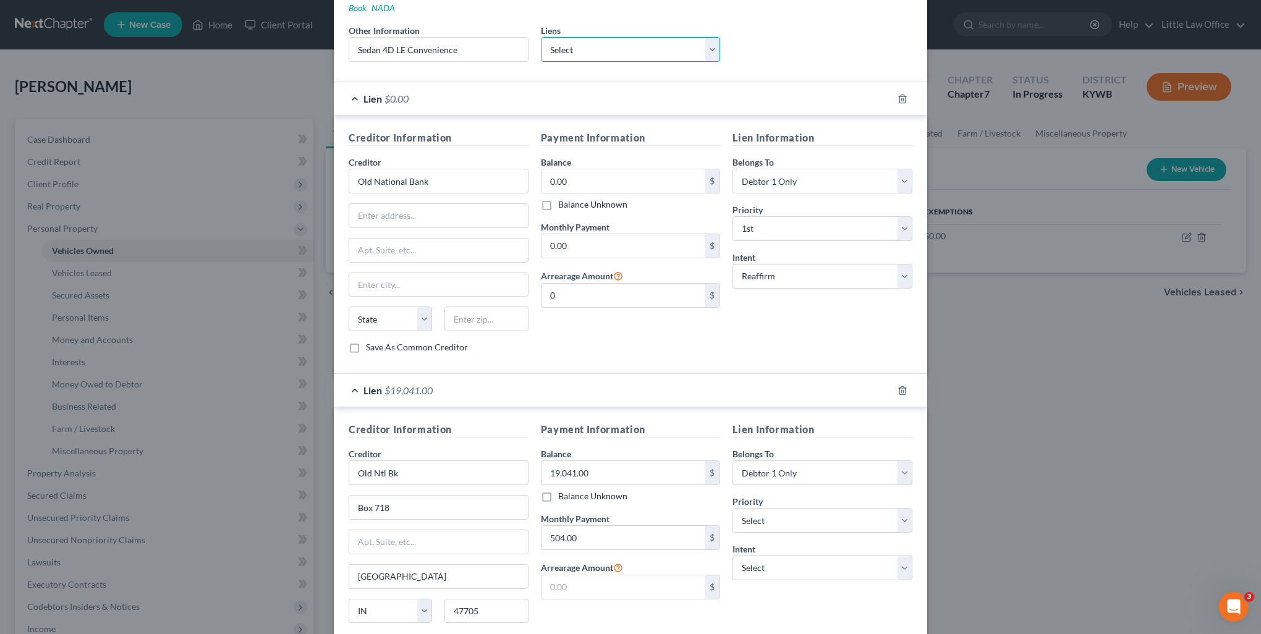
scroll to position [309, 0]
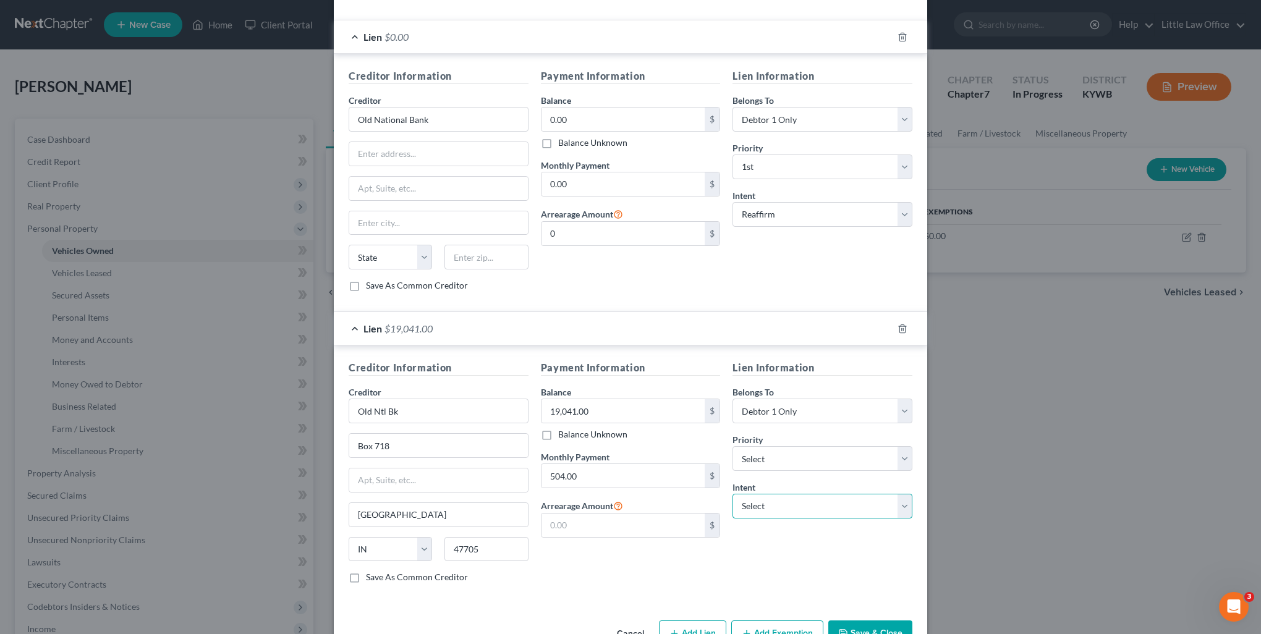
click at [785, 495] on select "Select Surrender Redeem Reaffirm Avoid Other" at bounding box center [823, 506] width 180 height 25
click at [733, 494] on select "Select Surrender Redeem Reaffirm Avoid Other" at bounding box center [823, 506] width 180 height 25
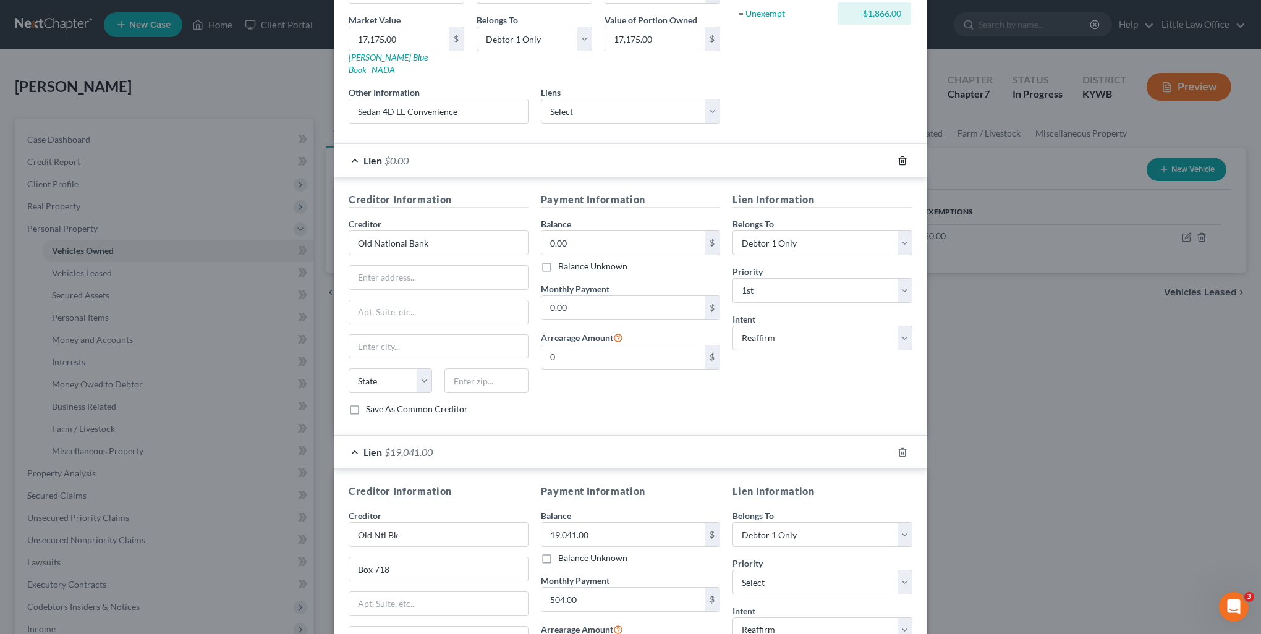
click at [903, 160] on line "button" at bounding box center [903, 161] width 0 height 2
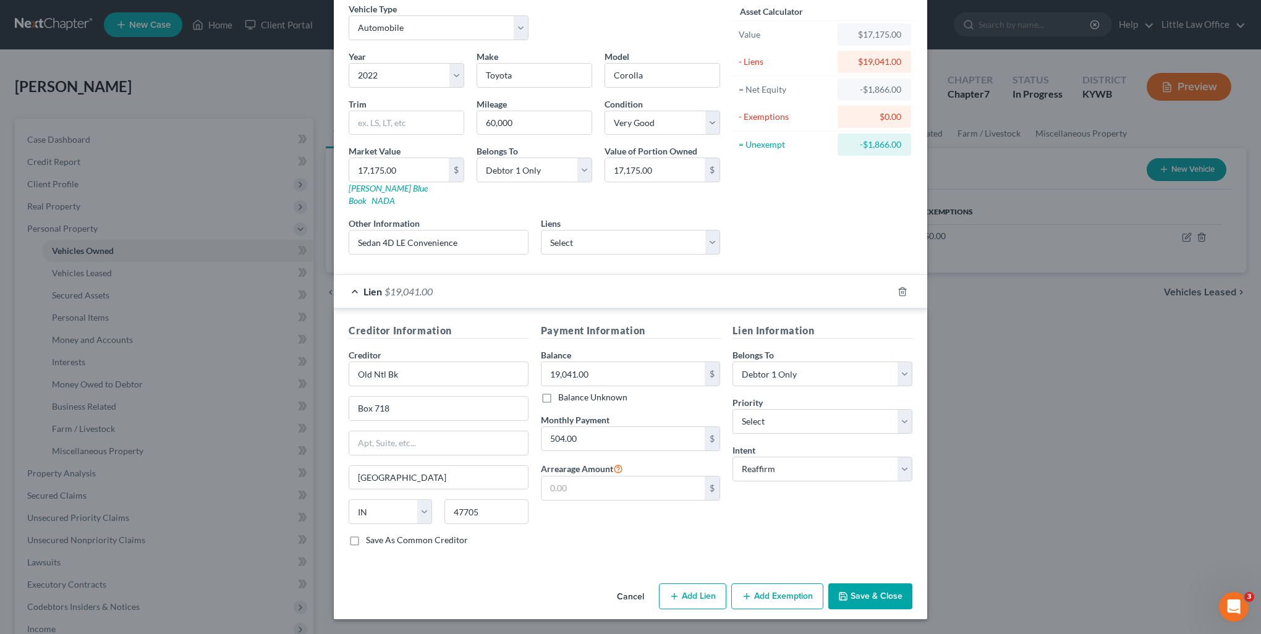
scroll to position [39, 0]
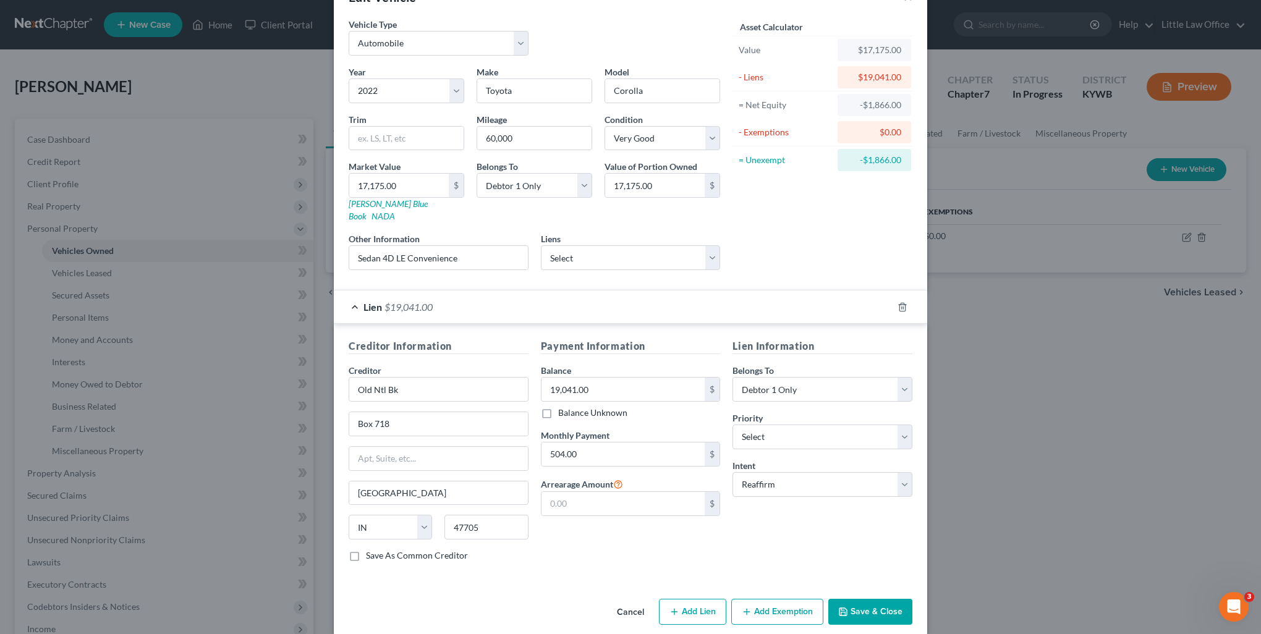
click at [870, 599] on button "Save & Close" at bounding box center [870, 612] width 84 height 26
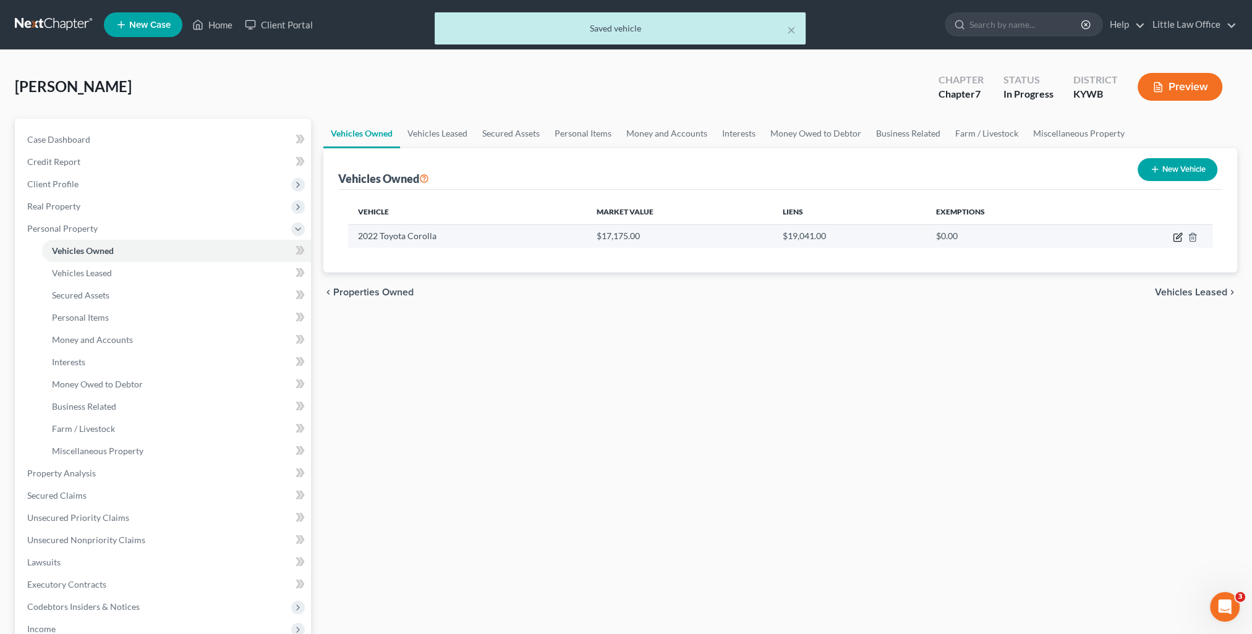
click at [1177, 237] on icon "button" at bounding box center [1178, 237] width 10 height 10
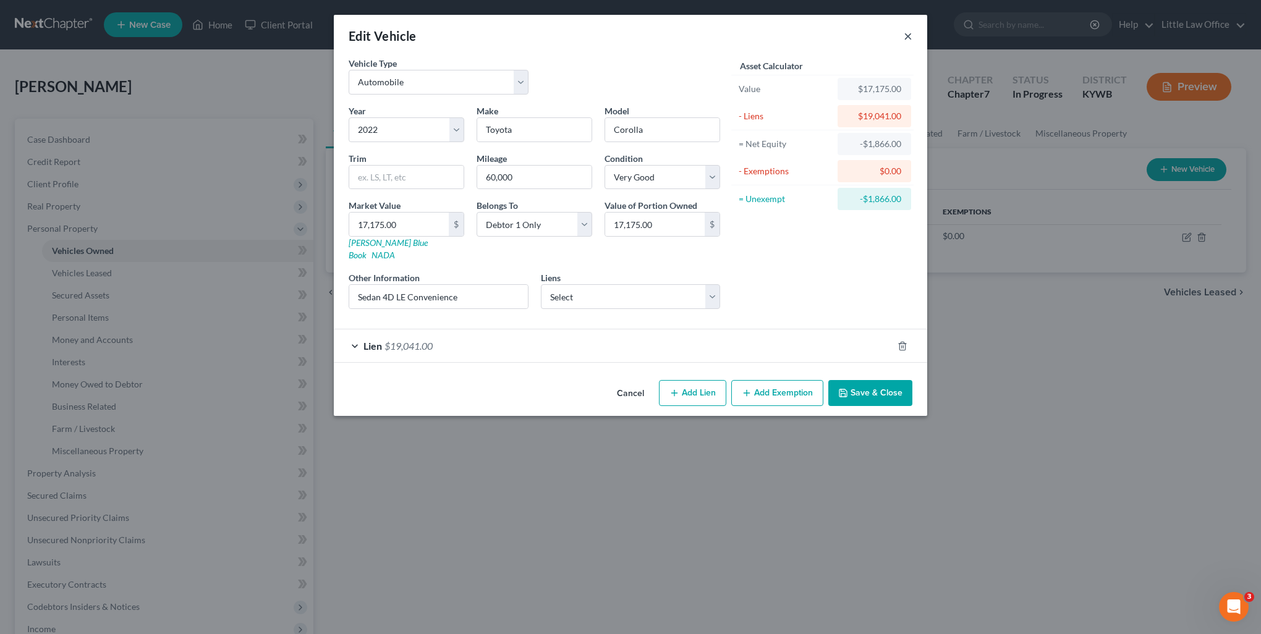
click at [911, 40] on button "×" at bounding box center [908, 35] width 9 height 15
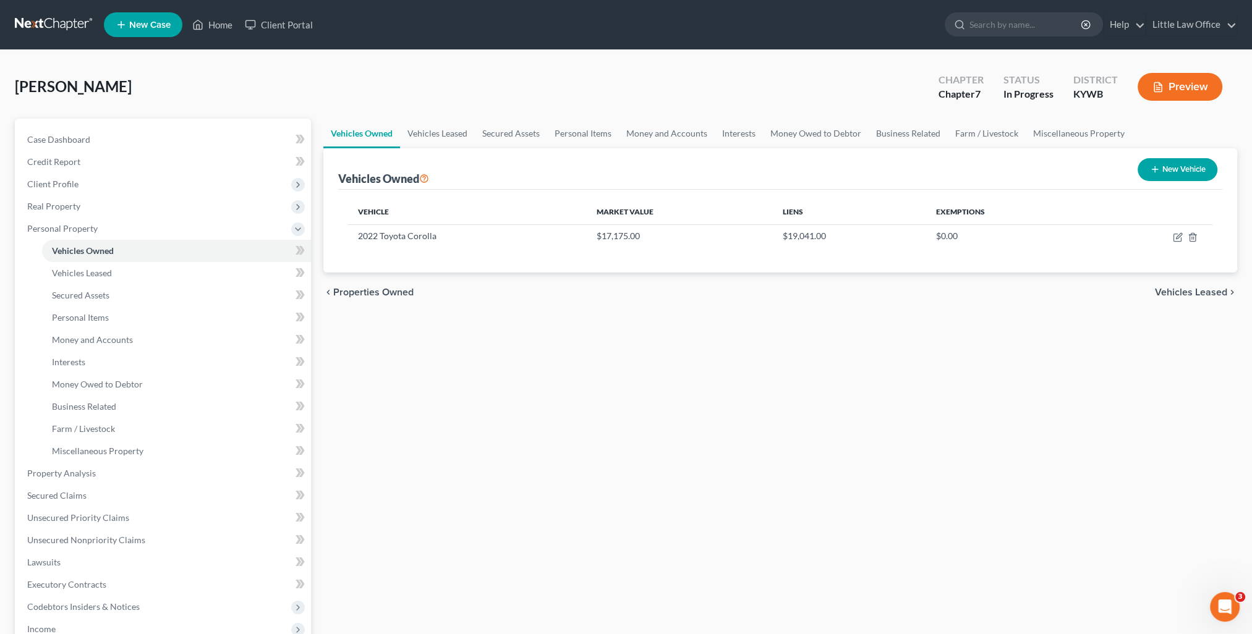
click at [1180, 288] on span "Vehicles Leased" at bounding box center [1191, 292] width 72 height 10
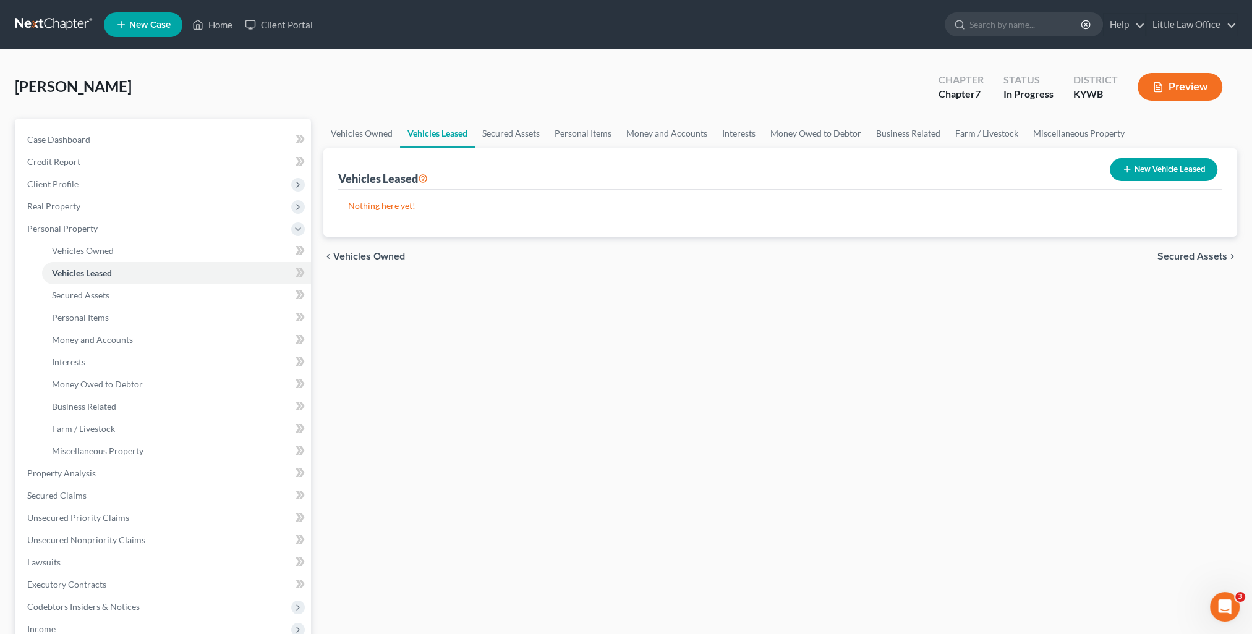
click at [1179, 259] on span "Secured Assets" at bounding box center [1192, 257] width 70 height 10
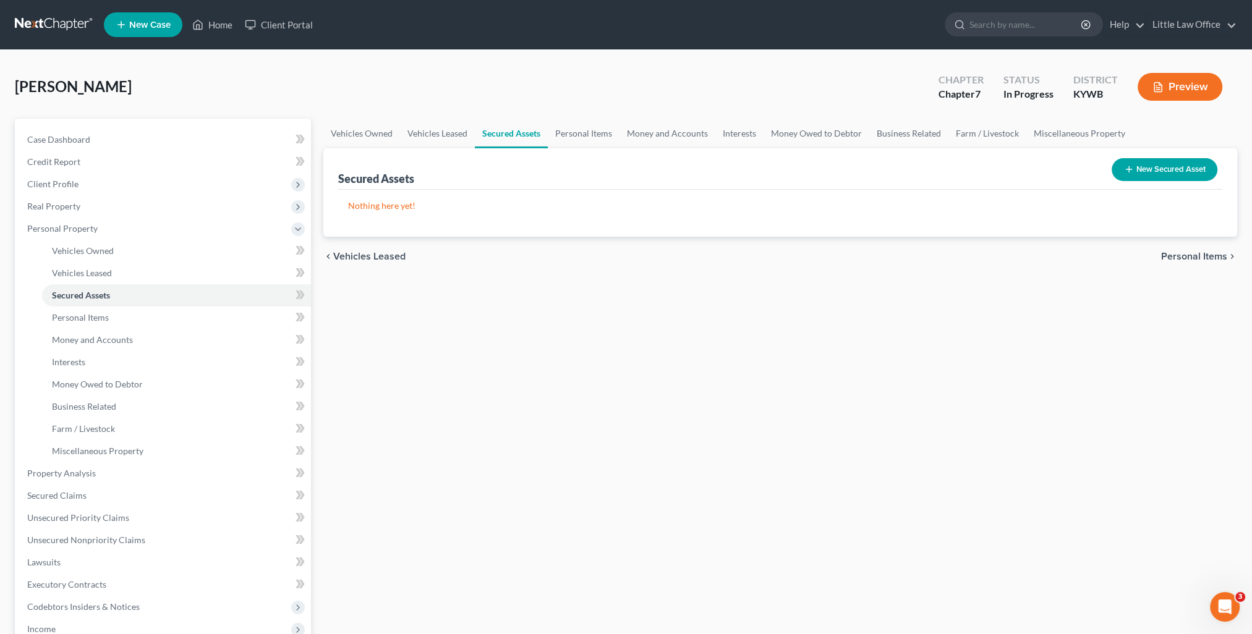
click at [1179, 259] on span "Personal Items" at bounding box center [1194, 257] width 66 height 10
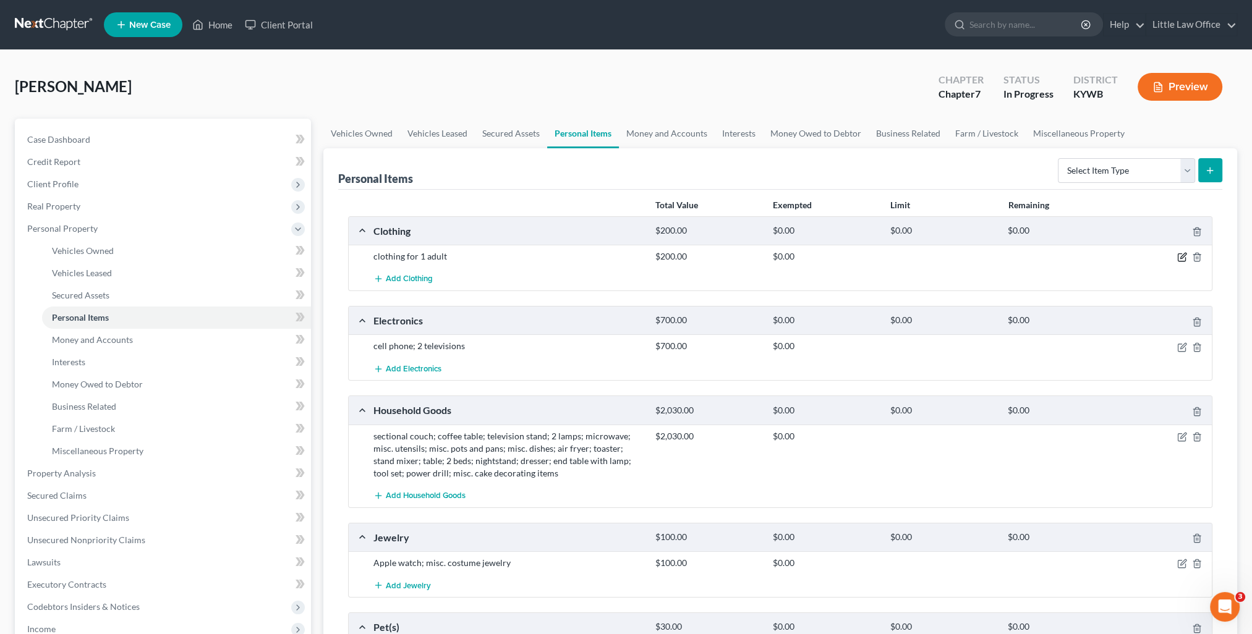
click at [1184, 260] on icon "button" at bounding box center [1182, 257] width 10 height 10
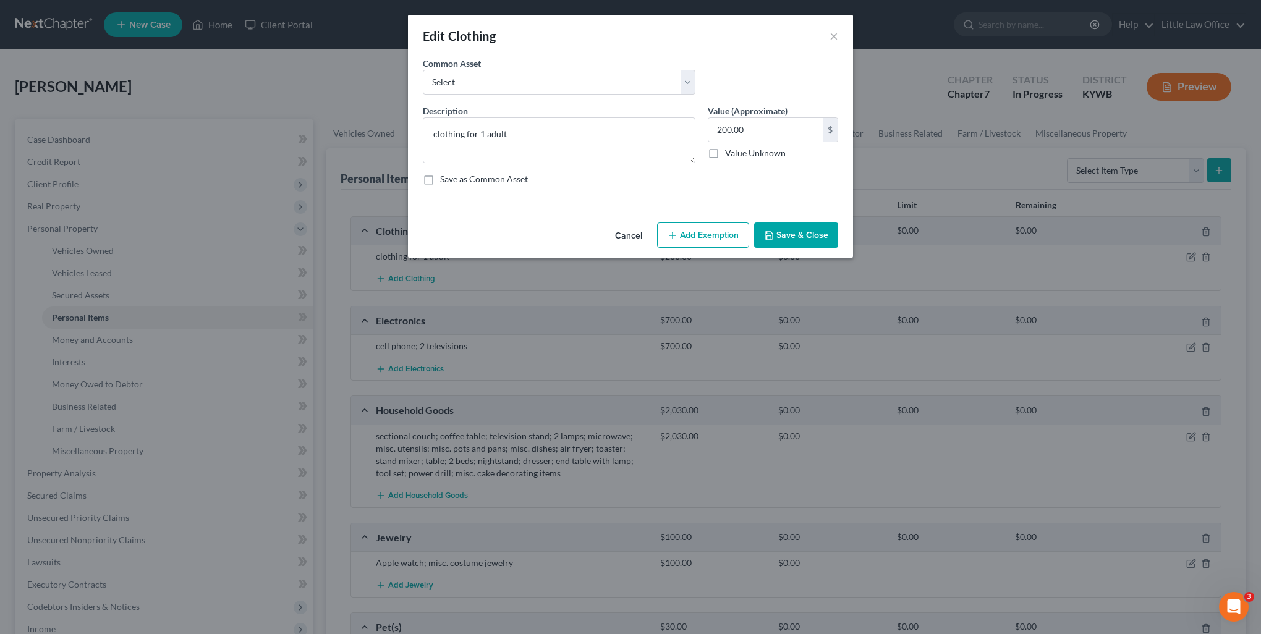
click at [727, 234] on button "Add Exemption" at bounding box center [703, 236] width 92 height 26
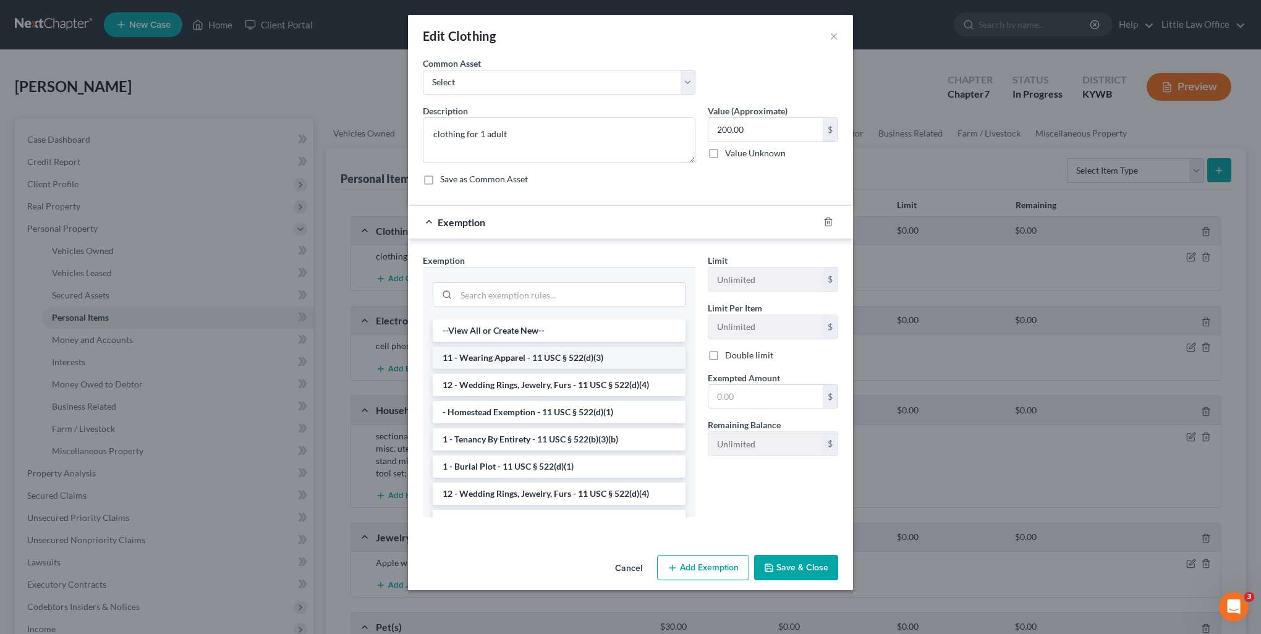
click at [528, 360] on li "11 - Wearing Apparel - 11 USC § 522(d)(3)" at bounding box center [559, 358] width 253 height 22
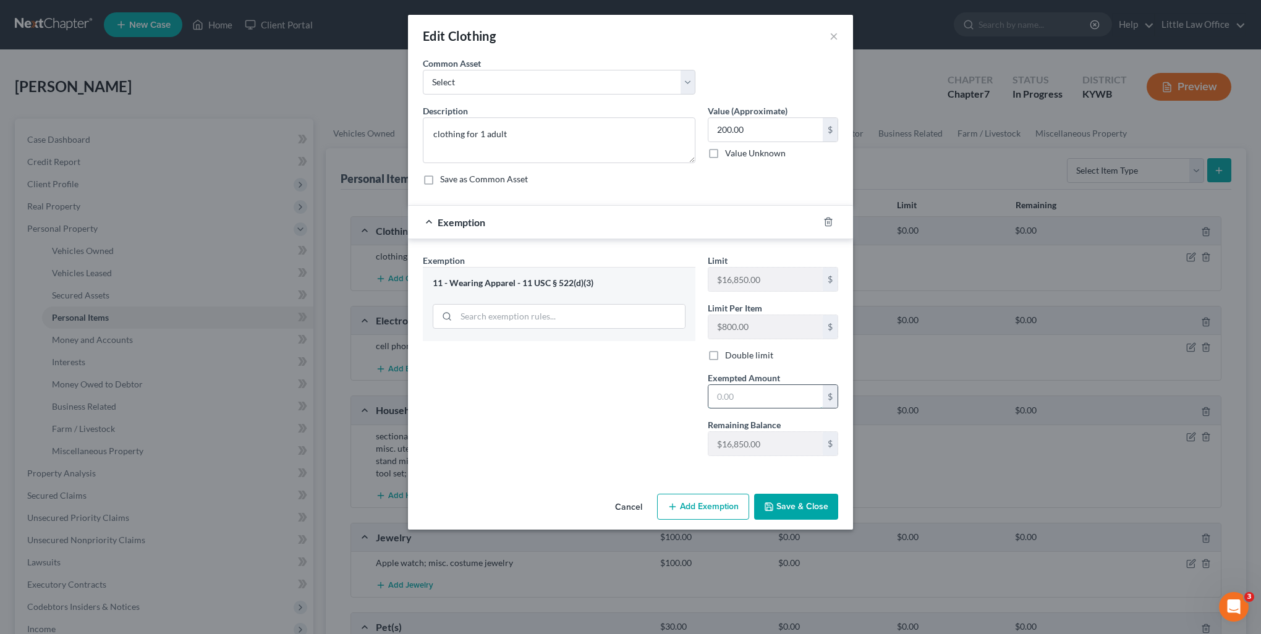
click at [726, 397] on input "text" at bounding box center [766, 396] width 114 height 23
click at [804, 505] on button "Save & Close" at bounding box center [796, 507] width 84 height 26
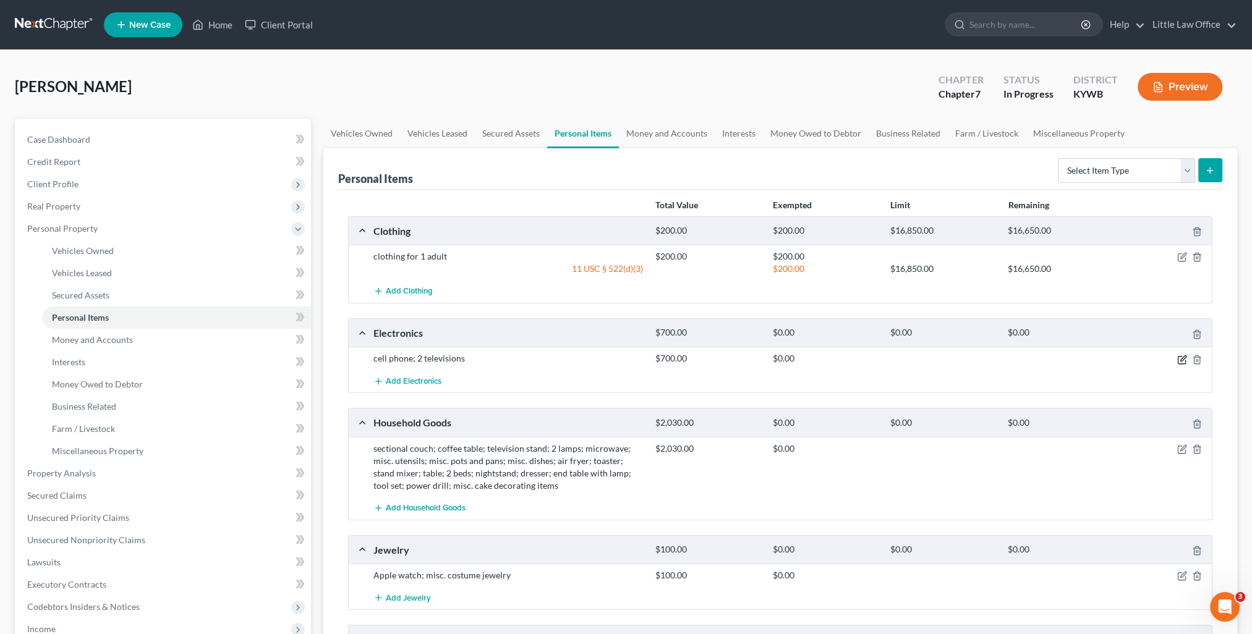
click at [1180, 357] on icon "button" at bounding box center [1182, 360] width 10 height 10
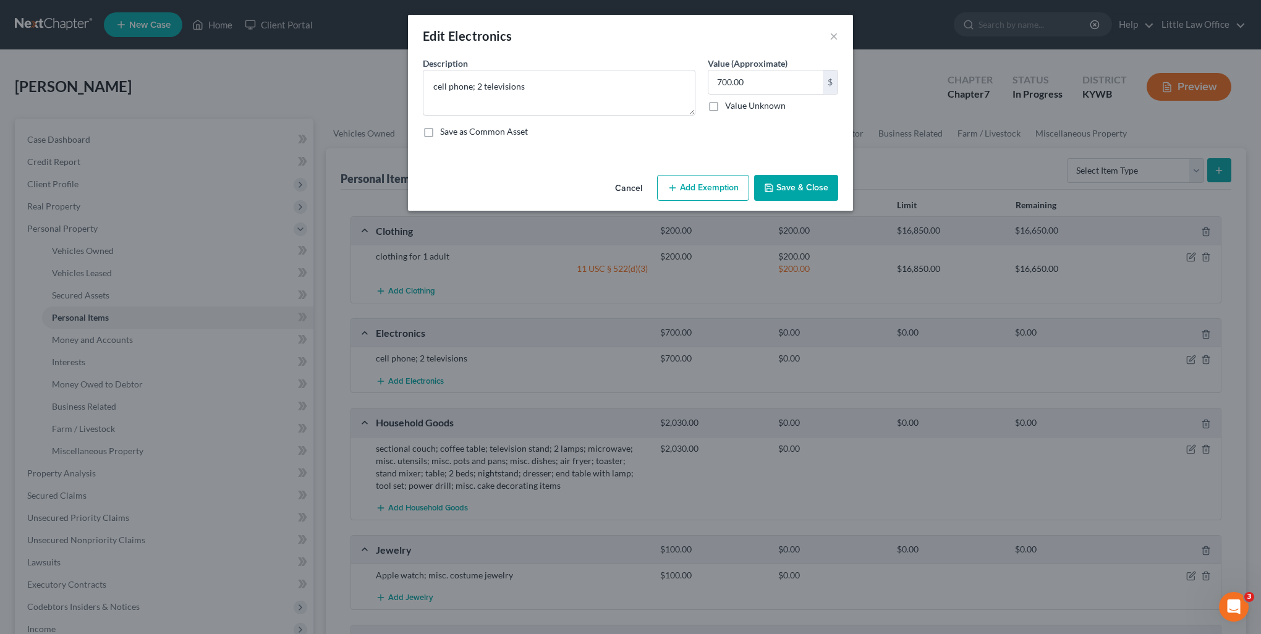
click at [680, 177] on button "Add Exemption" at bounding box center [703, 188] width 92 height 26
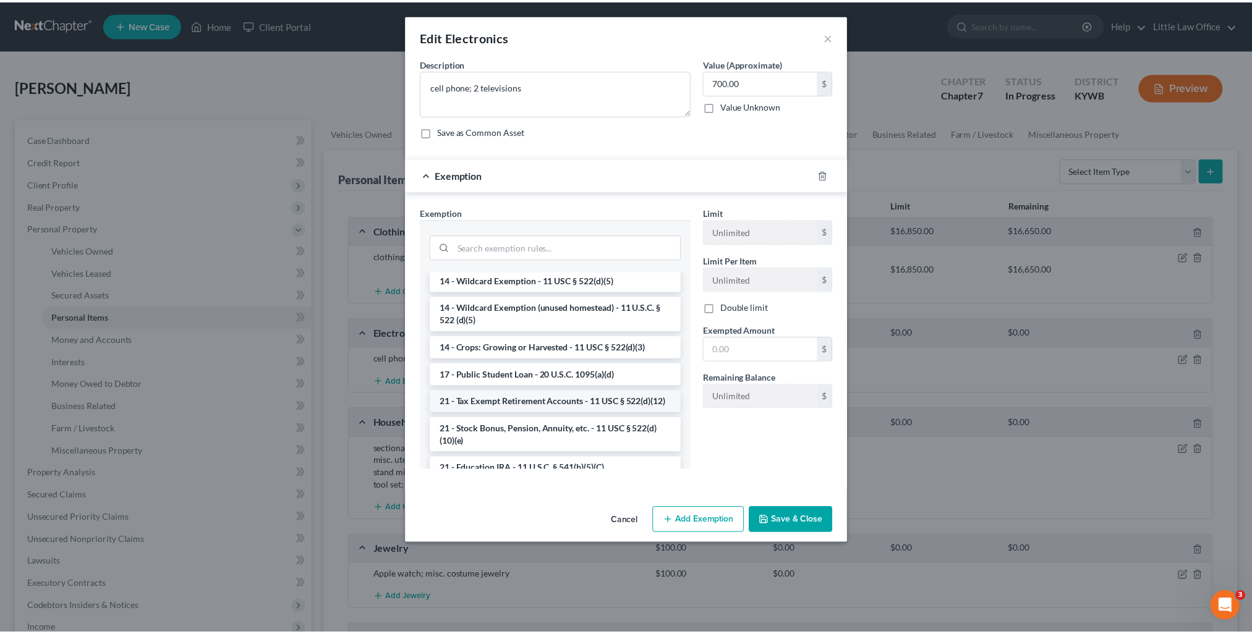
scroll to position [185, 0]
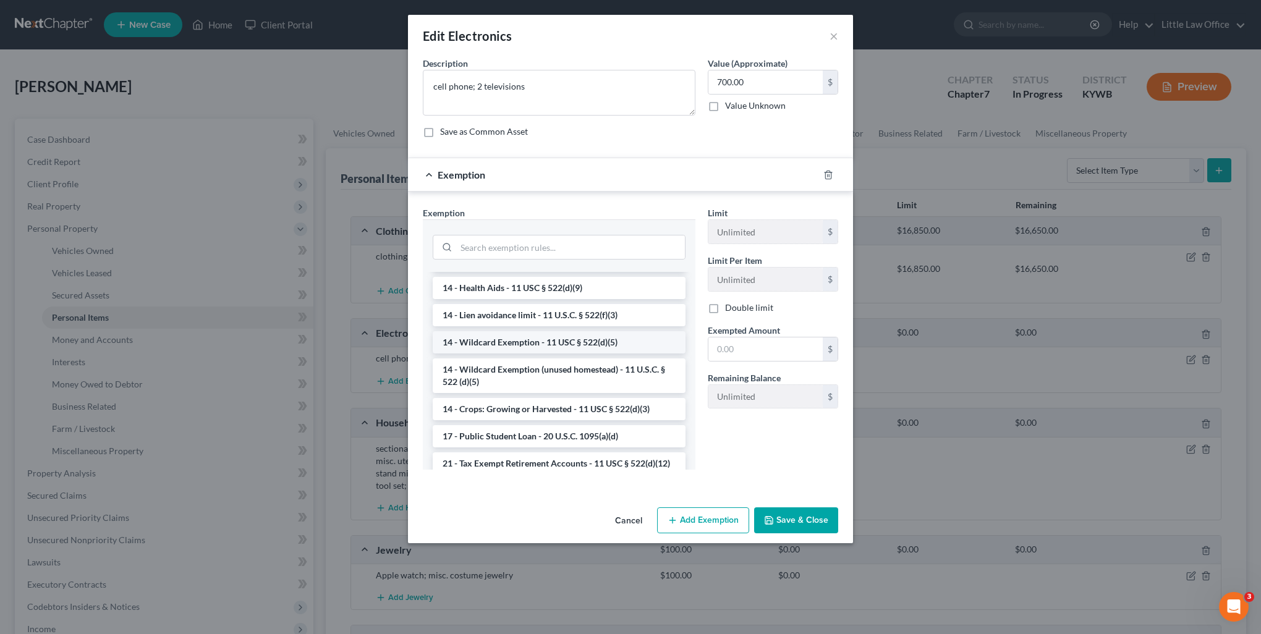
click at [549, 346] on li "14 - Wildcard Exemption - 11 USC § 522(d)(5)" at bounding box center [559, 342] width 253 height 22
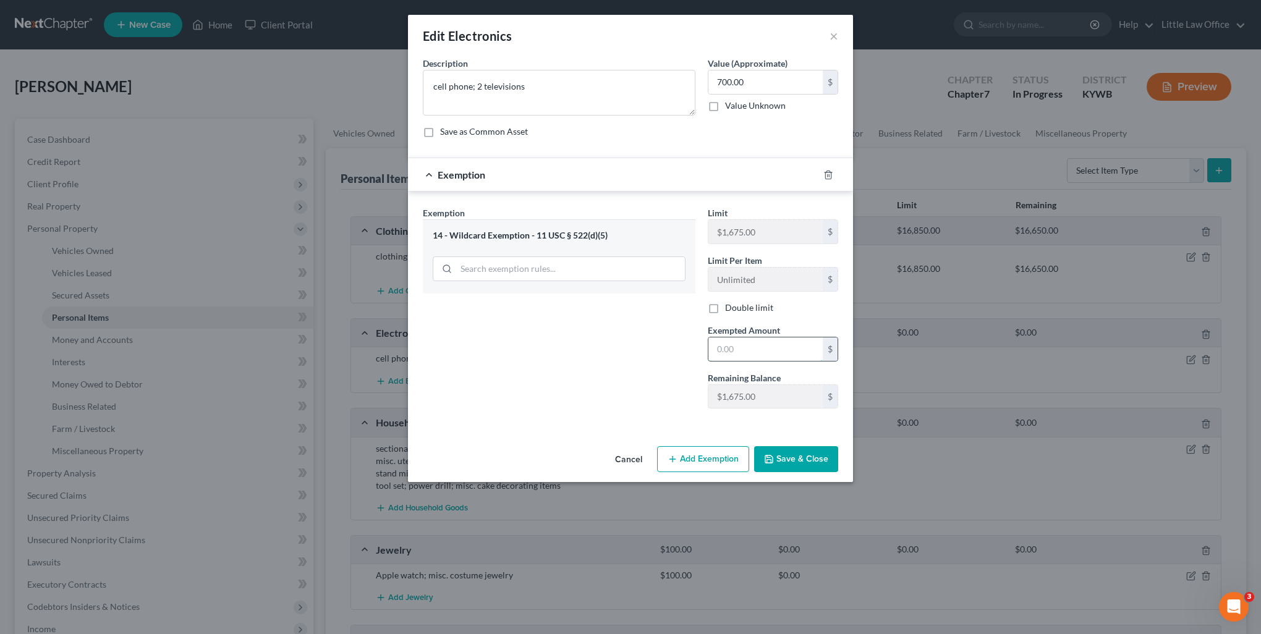
click at [753, 352] on input "text" at bounding box center [766, 349] width 114 height 23
click at [806, 454] on button "Save & Close" at bounding box center [796, 459] width 84 height 26
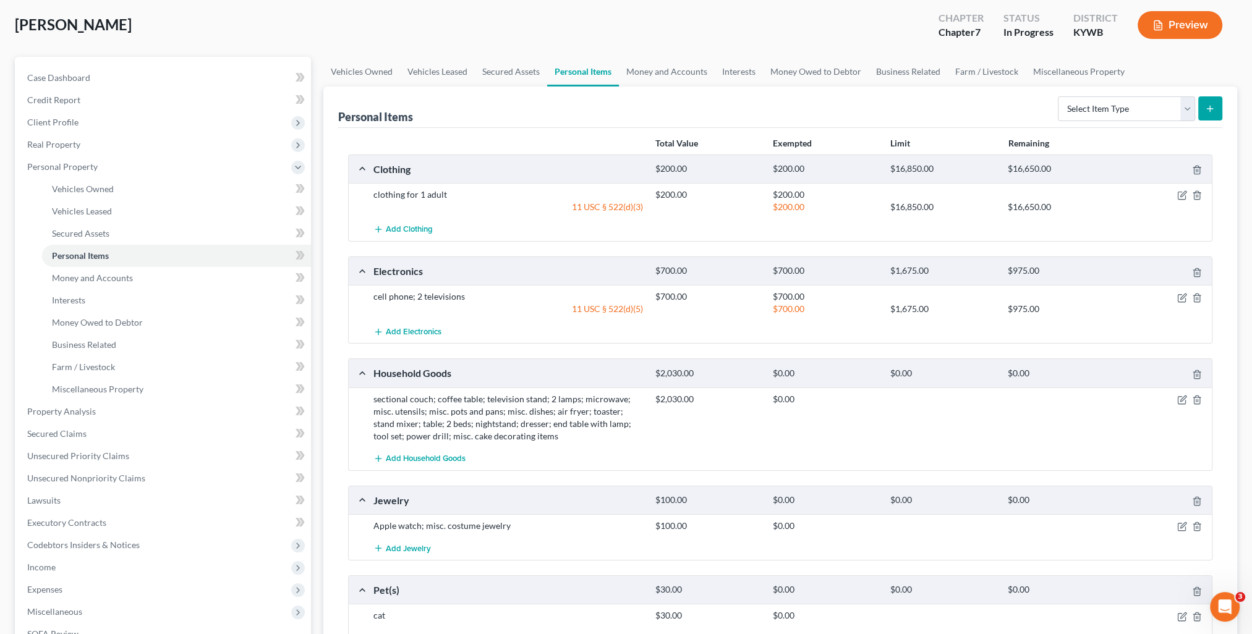
scroll to position [124, 0]
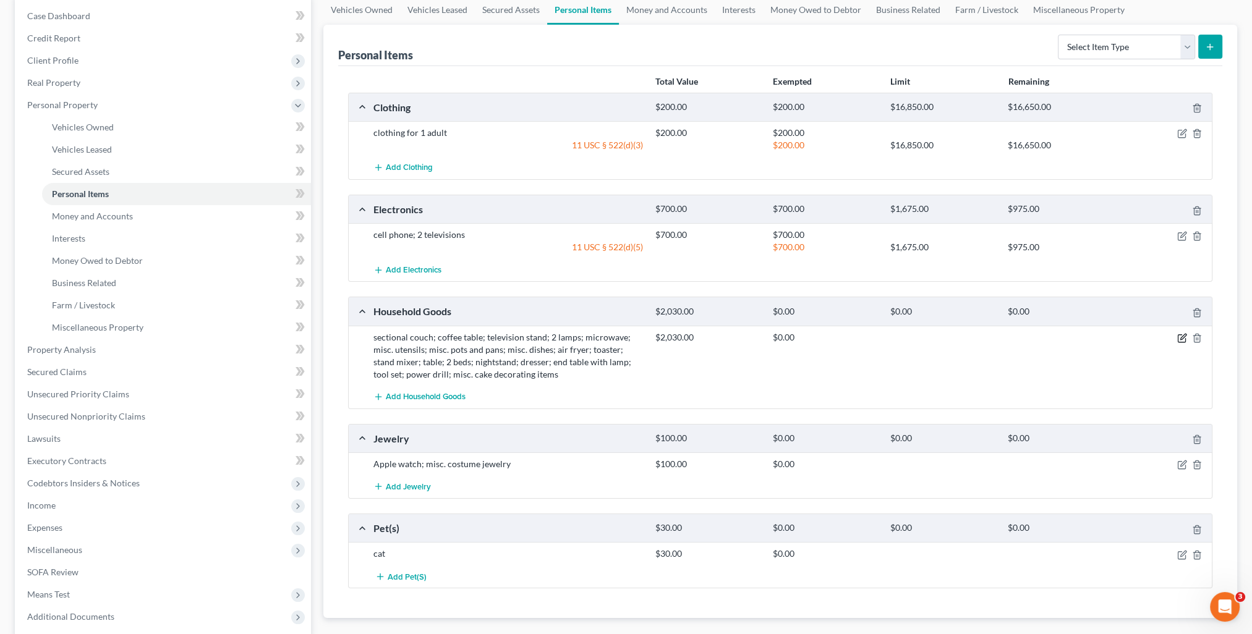
click at [1182, 340] on icon "button" at bounding box center [1181, 338] width 7 height 7
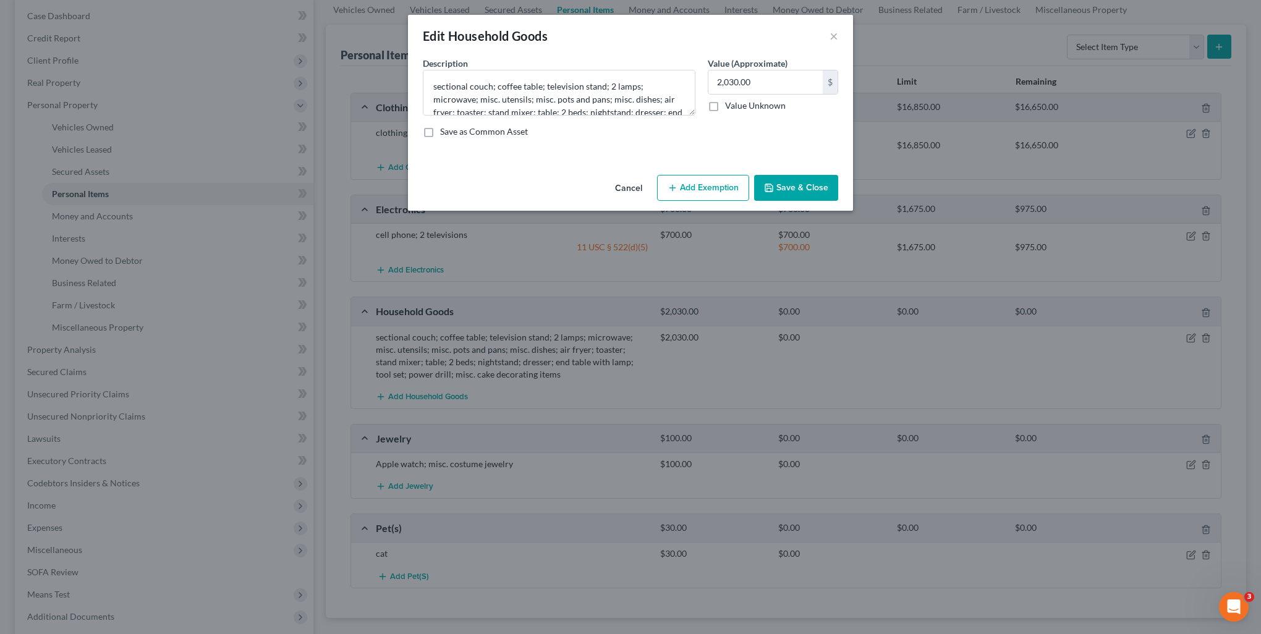
click at [698, 176] on button "Add Exemption" at bounding box center [703, 188] width 92 height 26
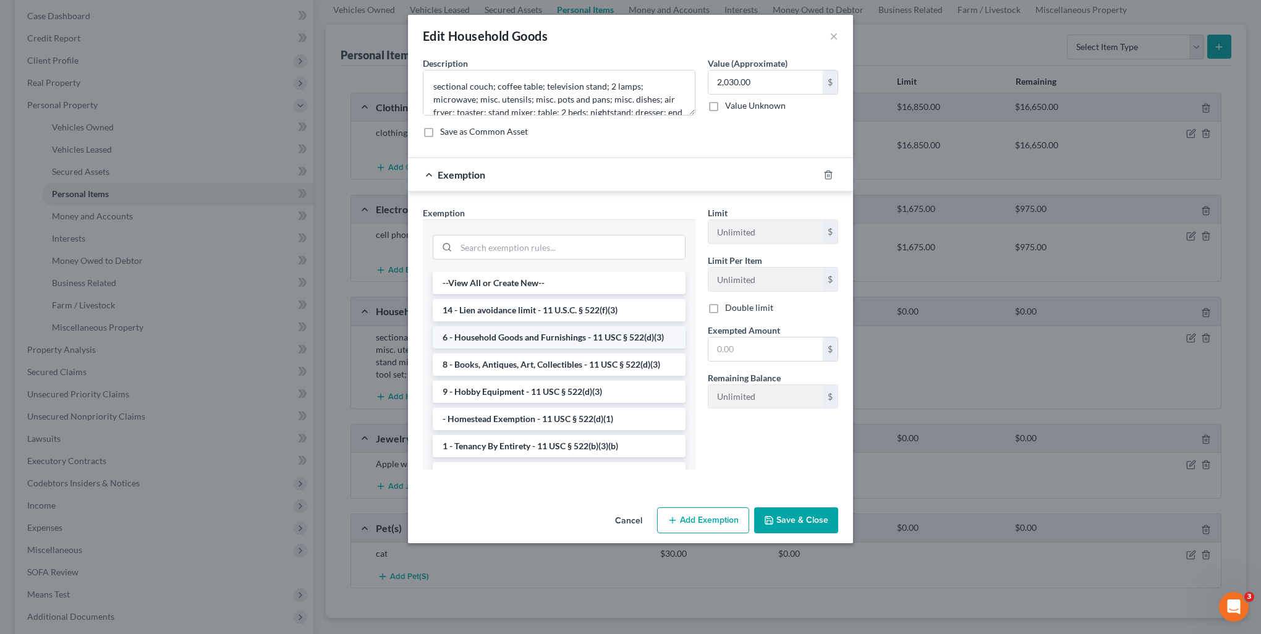
click at [619, 334] on li "6 - Household Goods and Furnishings - 11 USC § 522(d)(3)" at bounding box center [559, 337] width 253 height 22
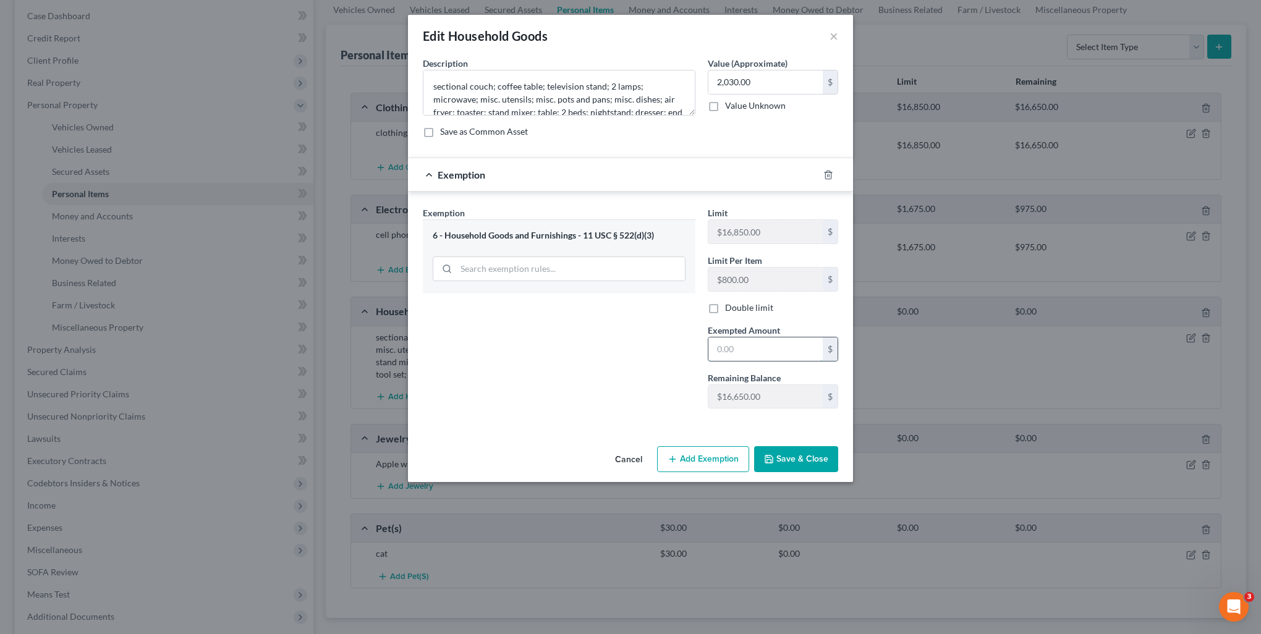
click at [737, 350] on input "text" at bounding box center [766, 349] width 114 height 23
click at [784, 456] on button "Save & Close" at bounding box center [796, 459] width 84 height 26
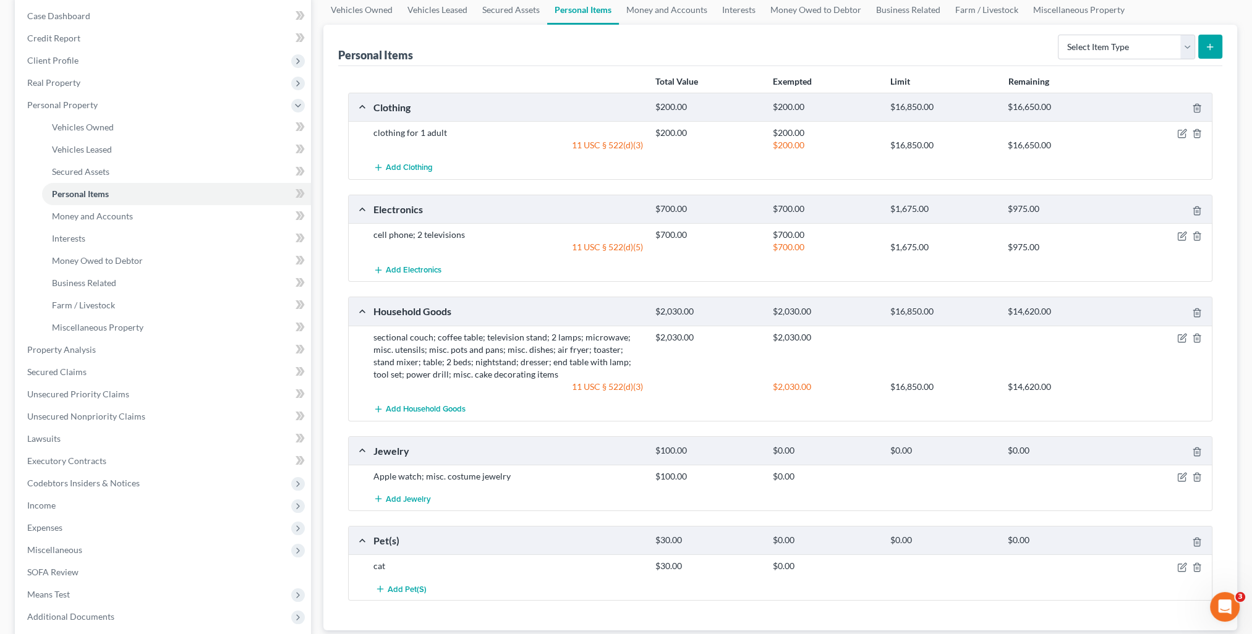
scroll to position [185, 0]
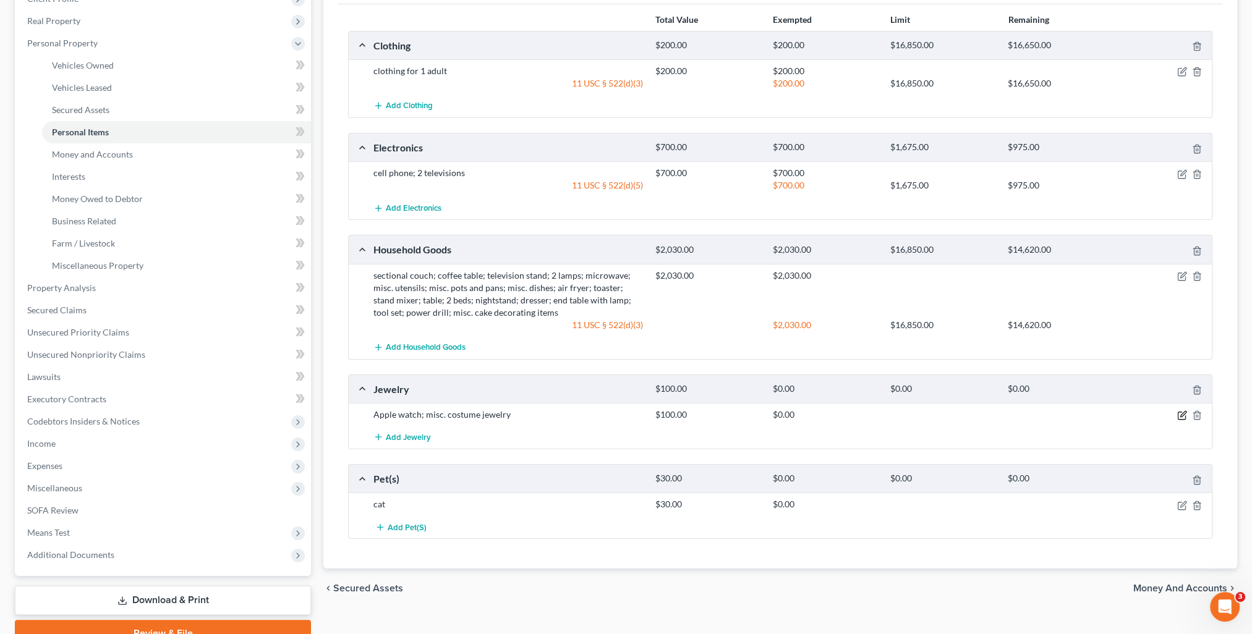
click at [1182, 414] on icon "button" at bounding box center [1183, 415] width 6 height 6
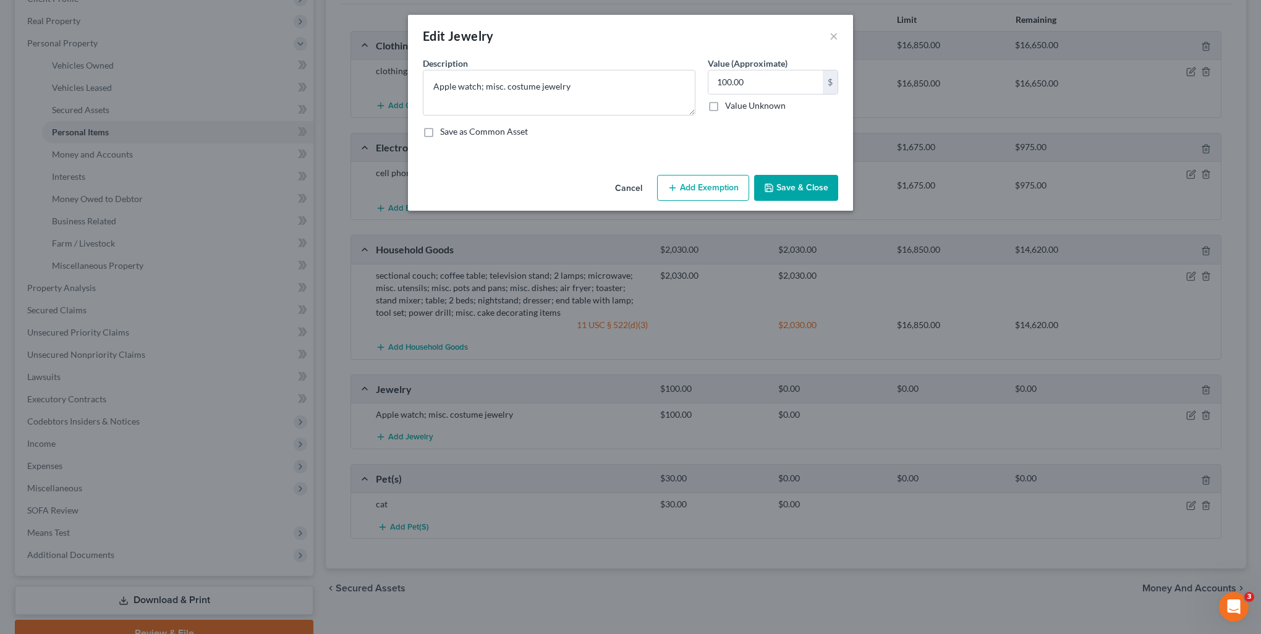
click at [712, 188] on button "Add Exemption" at bounding box center [703, 188] width 92 height 26
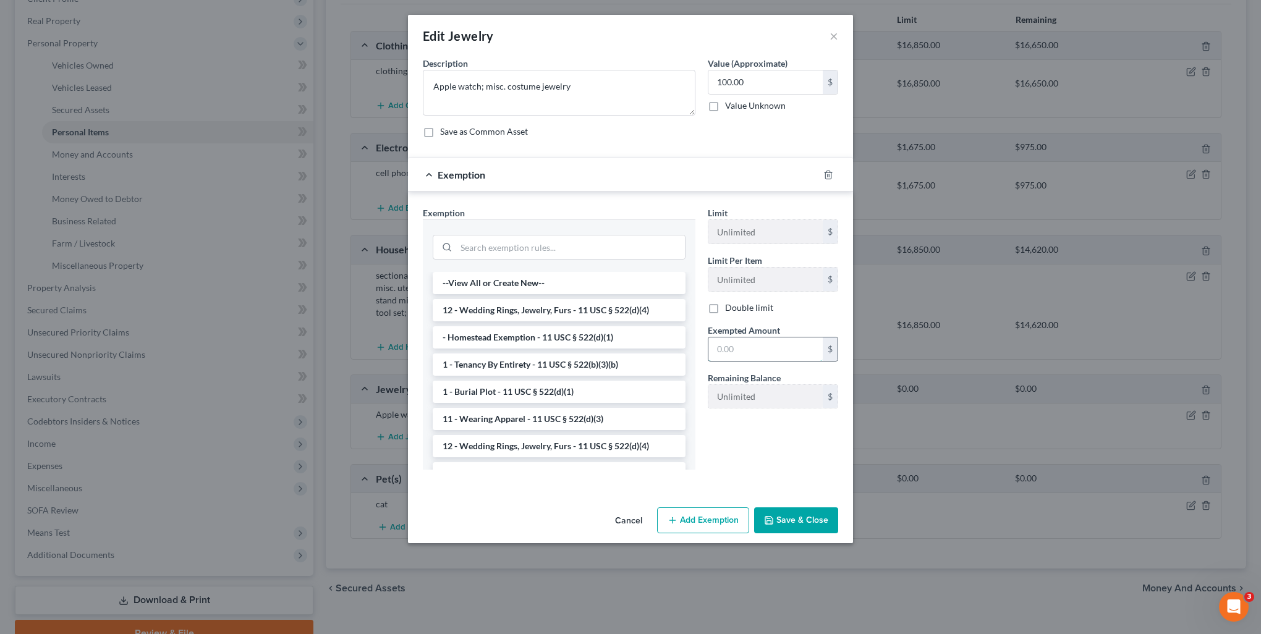
click at [755, 352] on input "text" at bounding box center [766, 349] width 114 height 23
click at [550, 313] on li "12 - Wedding Rings, Jewelry, Furs - 11 USC § 522(d)(4)" at bounding box center [559, 310] width 253 height 22
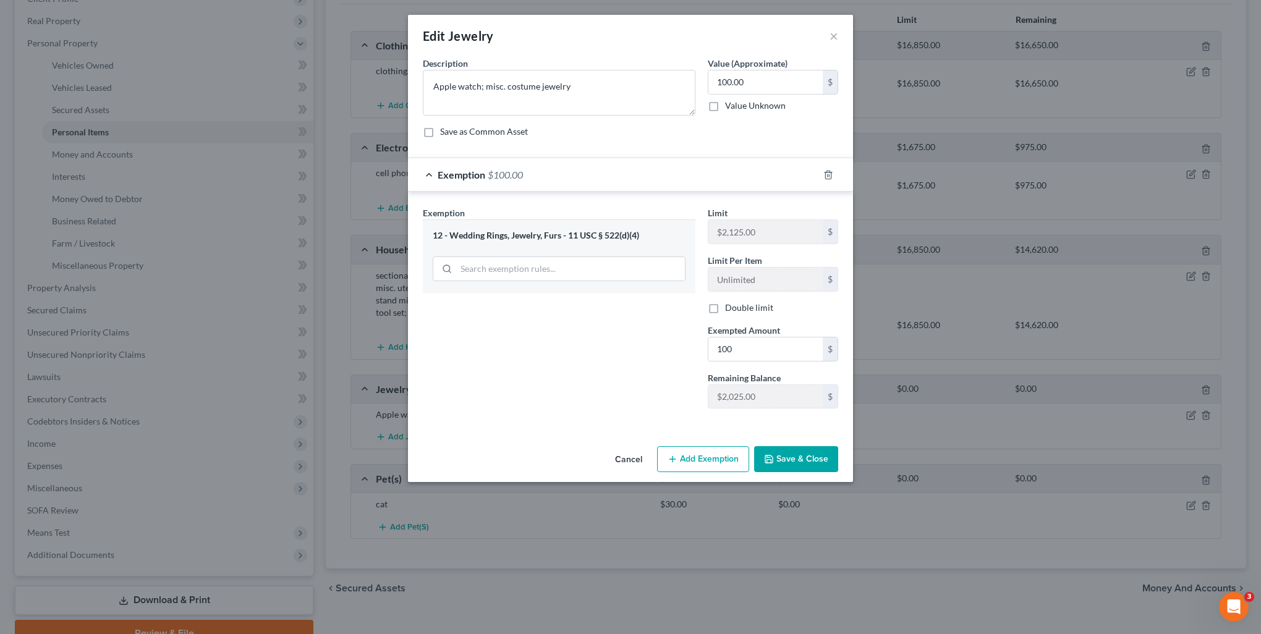
click at [811, 454] on button "Save & Close" at bounding box center [796, 459] width 84 height 26
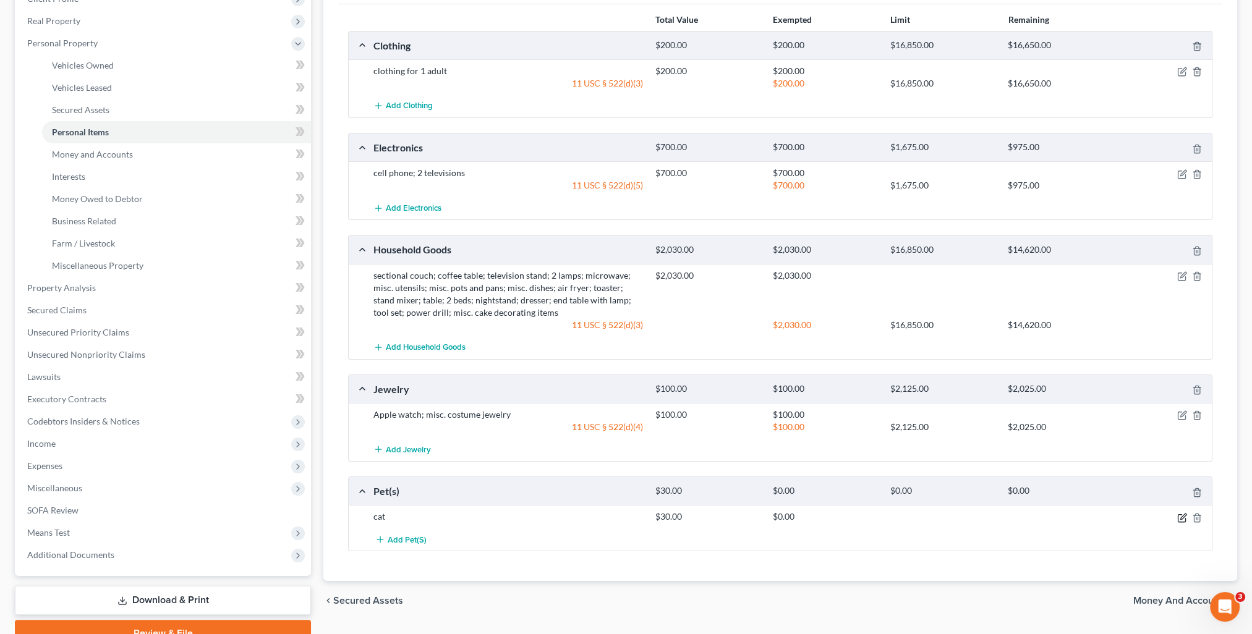
click at [1180, 520] on icon "button" at bounding box center [1182, 518] width 10 height 10
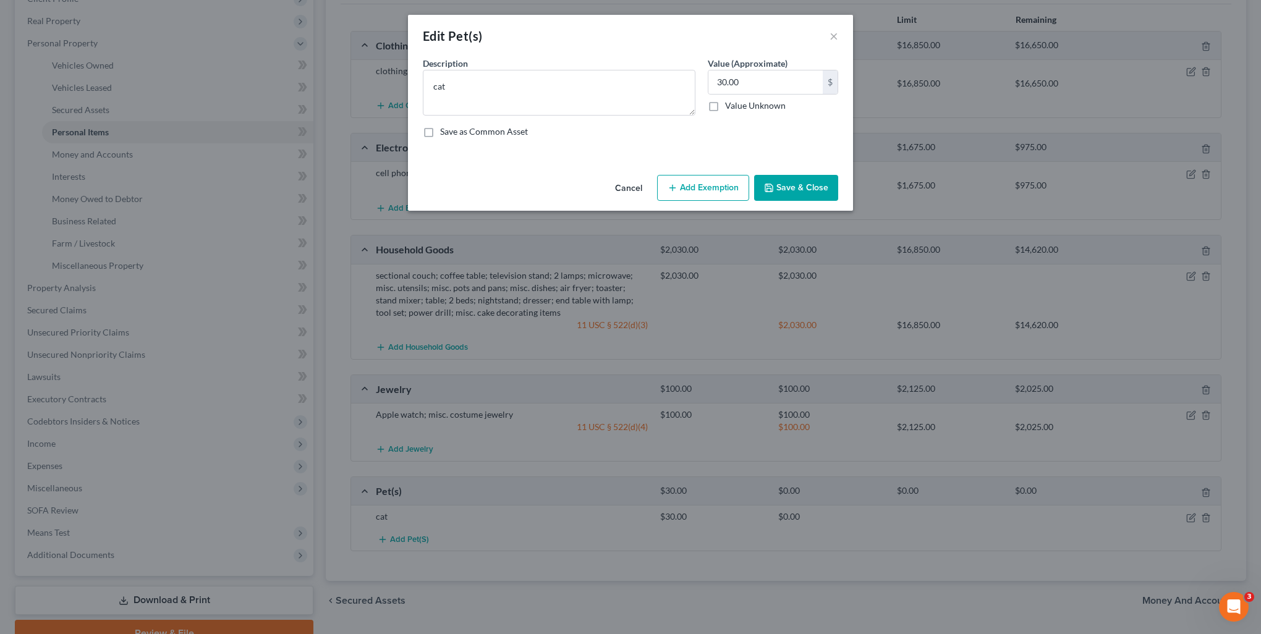
click at [730, 187] on button "Add Exemption" at bounding box center [703, 188] width 92 height 26
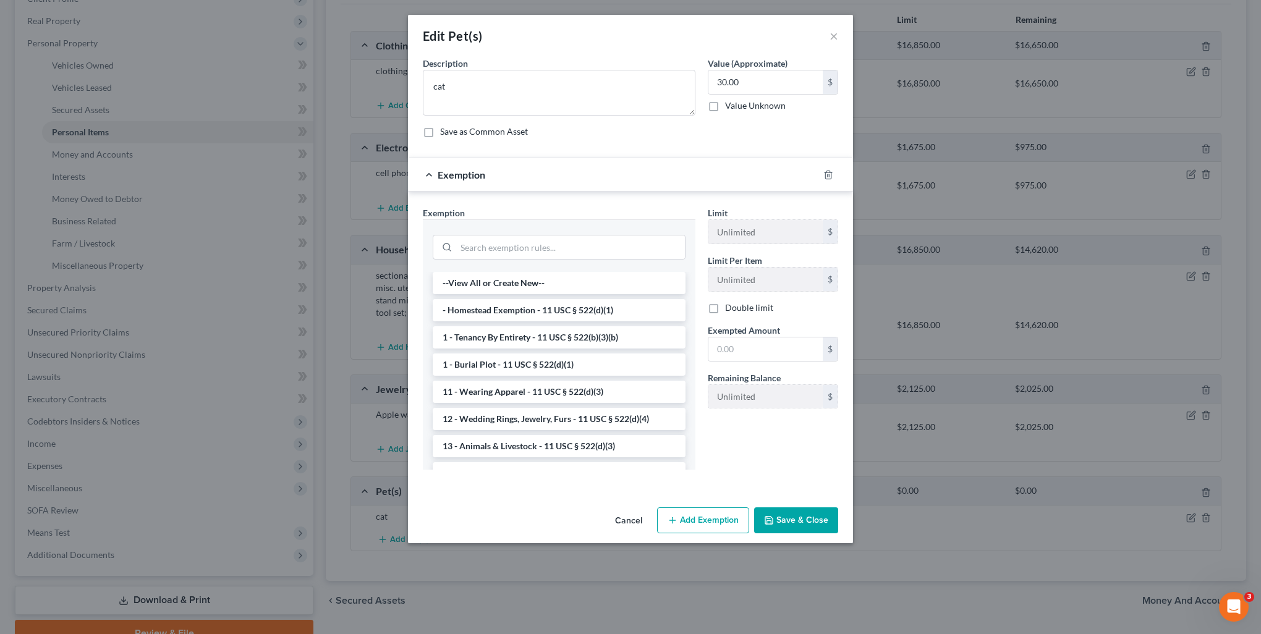
click at [575, 450] on li "13 - Animals & Livestock - 11 USC § 522(d)(3)" at bounding box center [559, 446] width 253 height 22
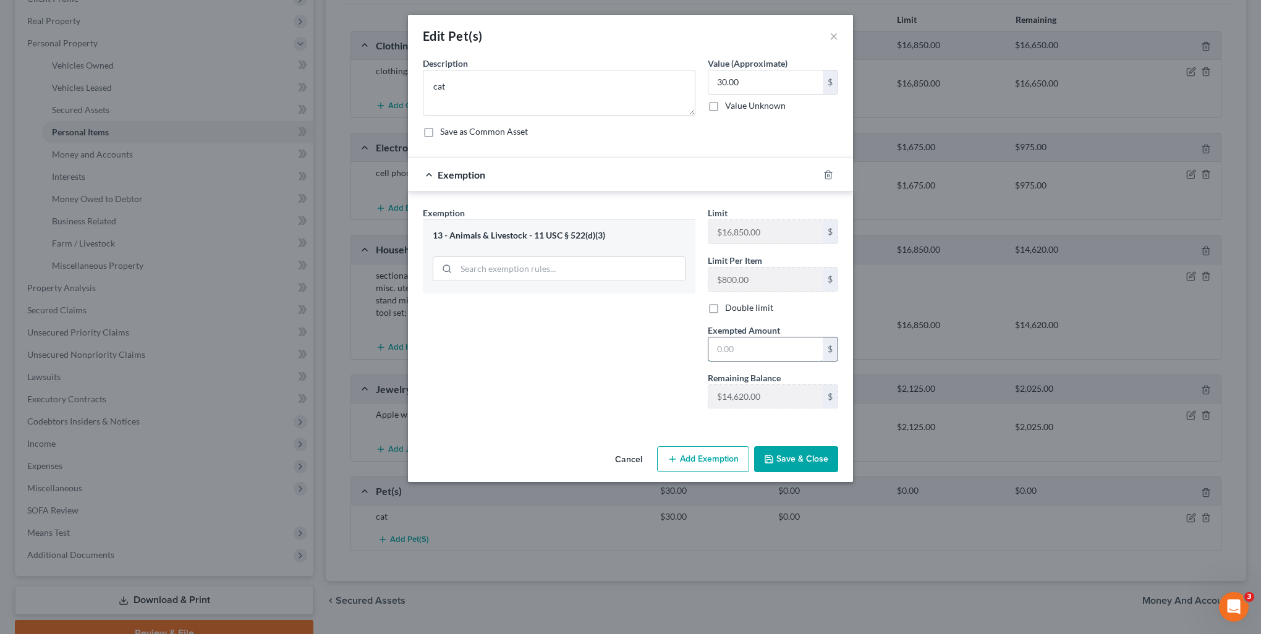
click at [757, 347] on input "text" at bounding box center [766, 349] width 114 height 23
click at [794, 462] on button "Save & Close" at bounding box center [796, 459] width 84 height 26
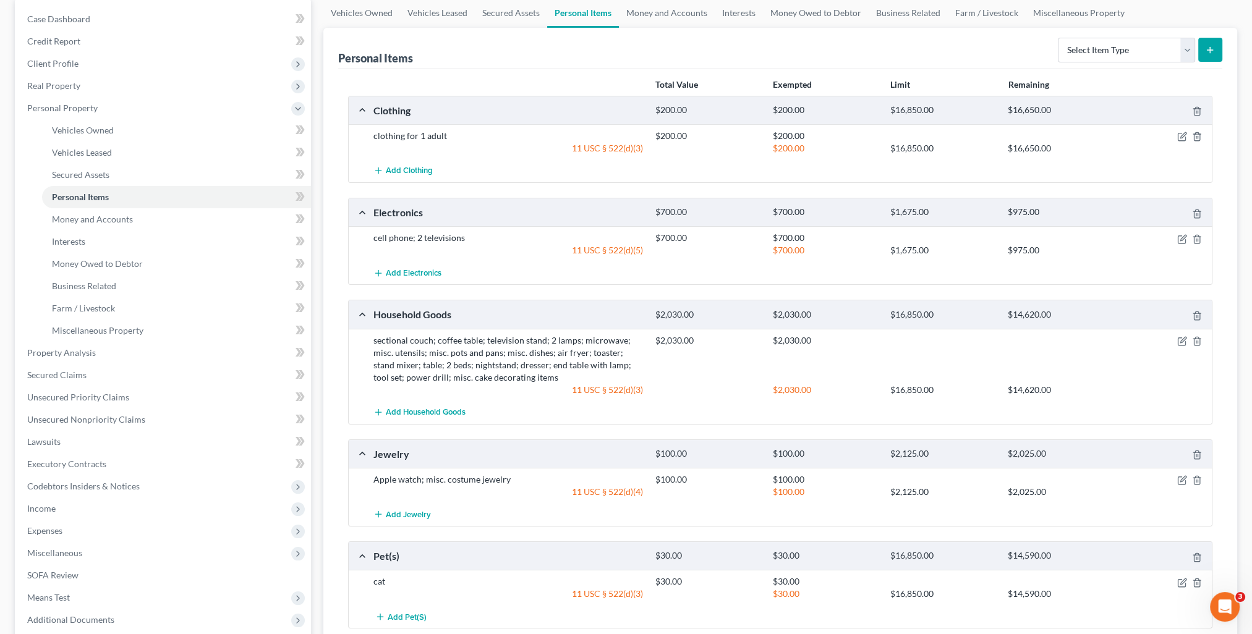
scroll to position [182, 0]
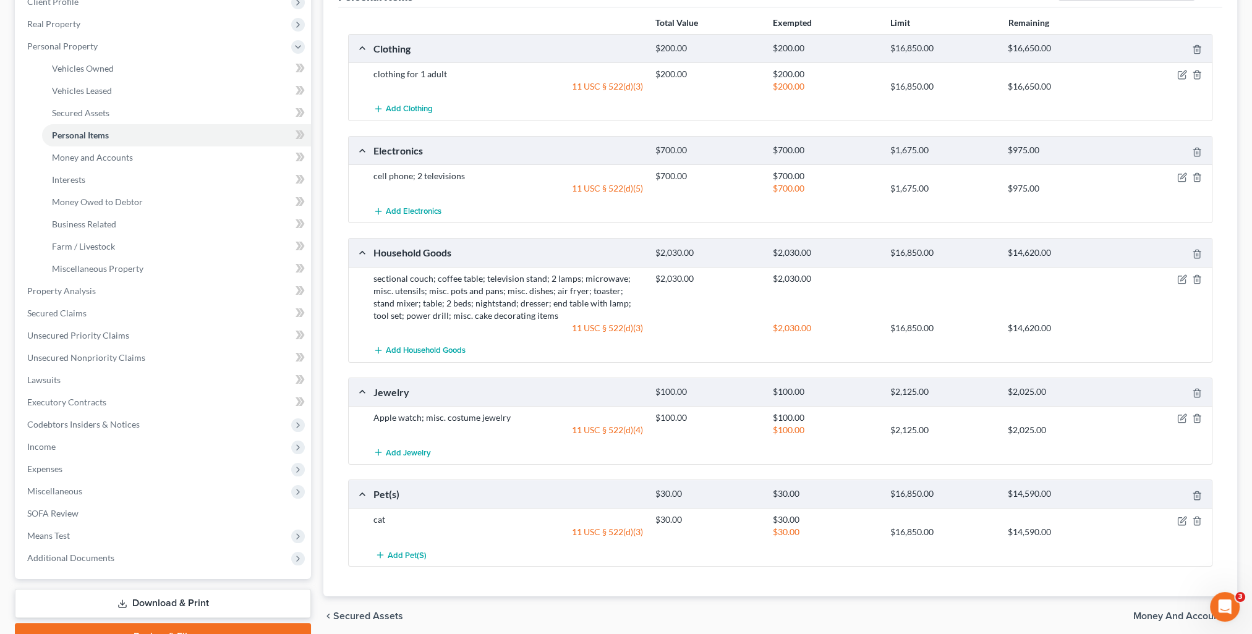
click at [1152, 615] on span "Money and Accounts" at bounding box center [1180, 616] width 94 height 10
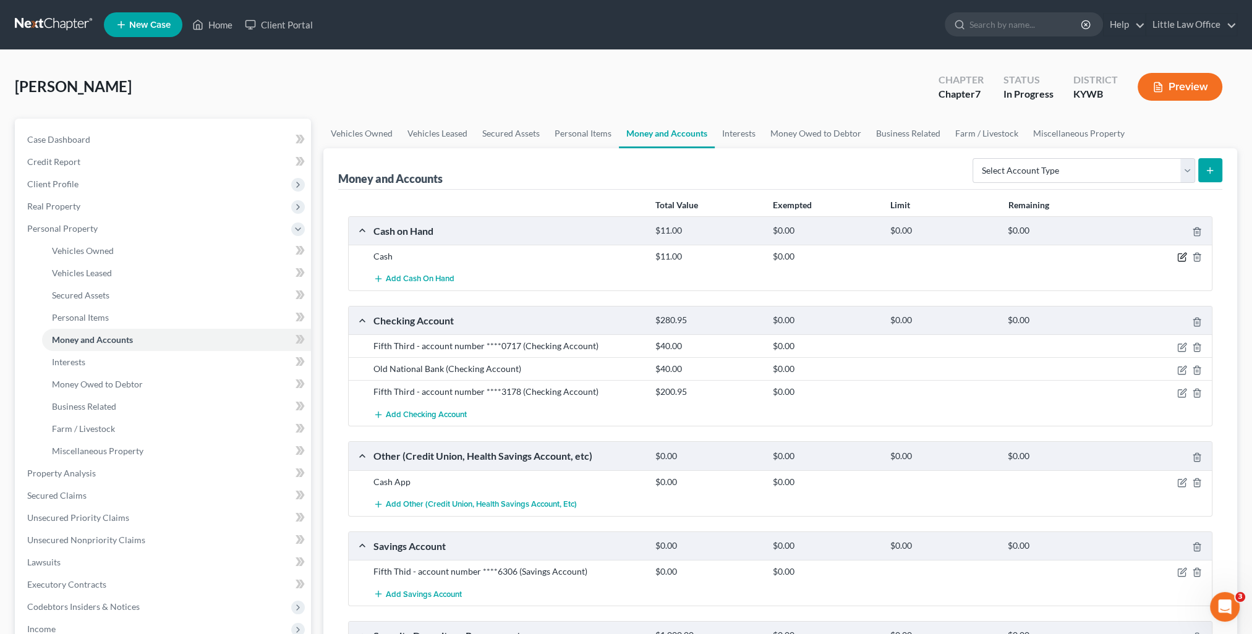
click at [1181, 254] on icon "button" at bounding box center [1182, 257] width 10 height 10
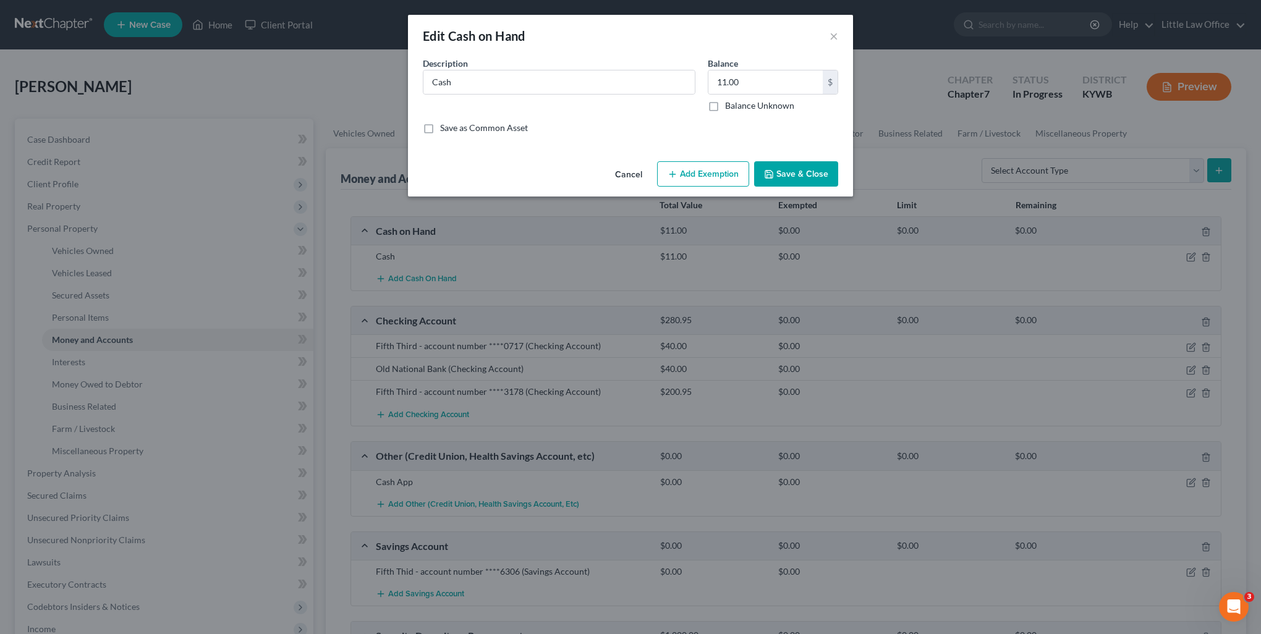
click at [714, 177] on button "Add Exemption" at bounding box center [703, 174] width 92 height 26
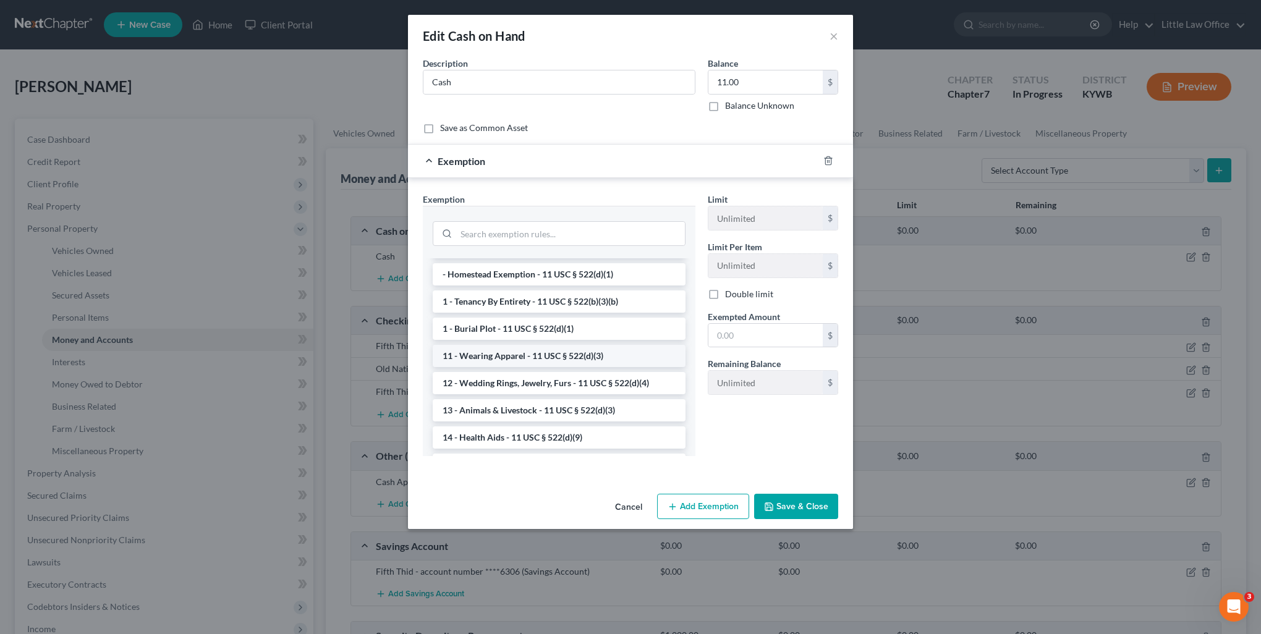
scroll to position [124, 0]
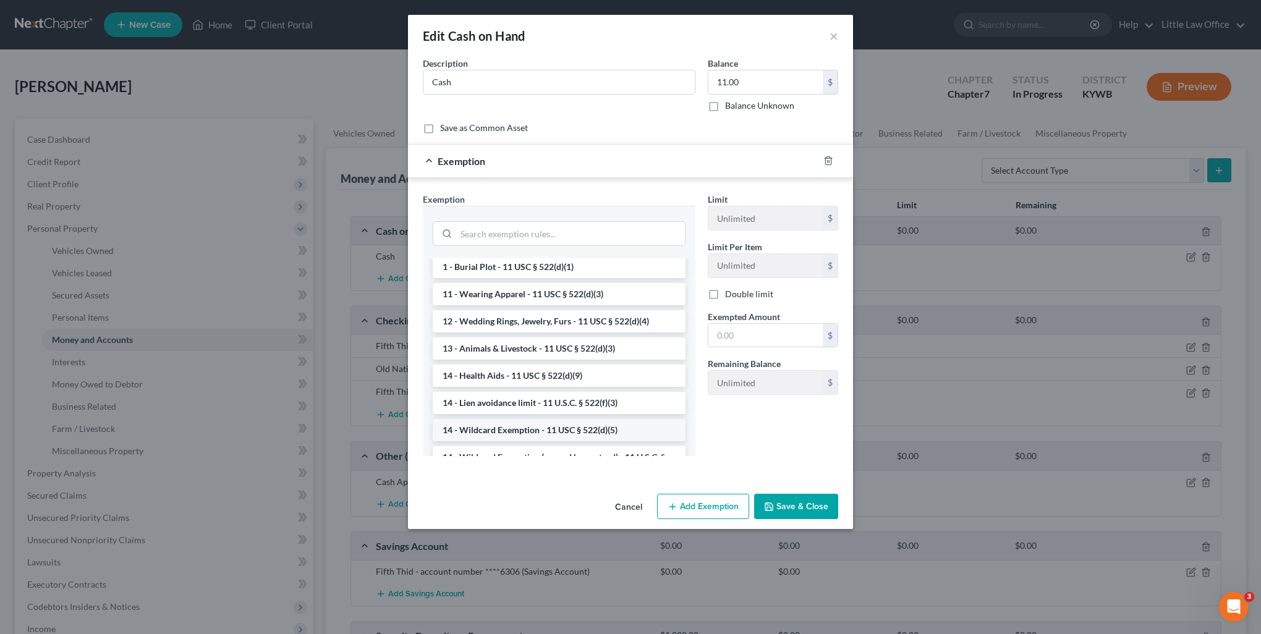
click at [551, 434] on li "14 - Wildcard Exemption - 11 USC § 522(d)(5)" at bounding box center [559, 430] width 253 height 22
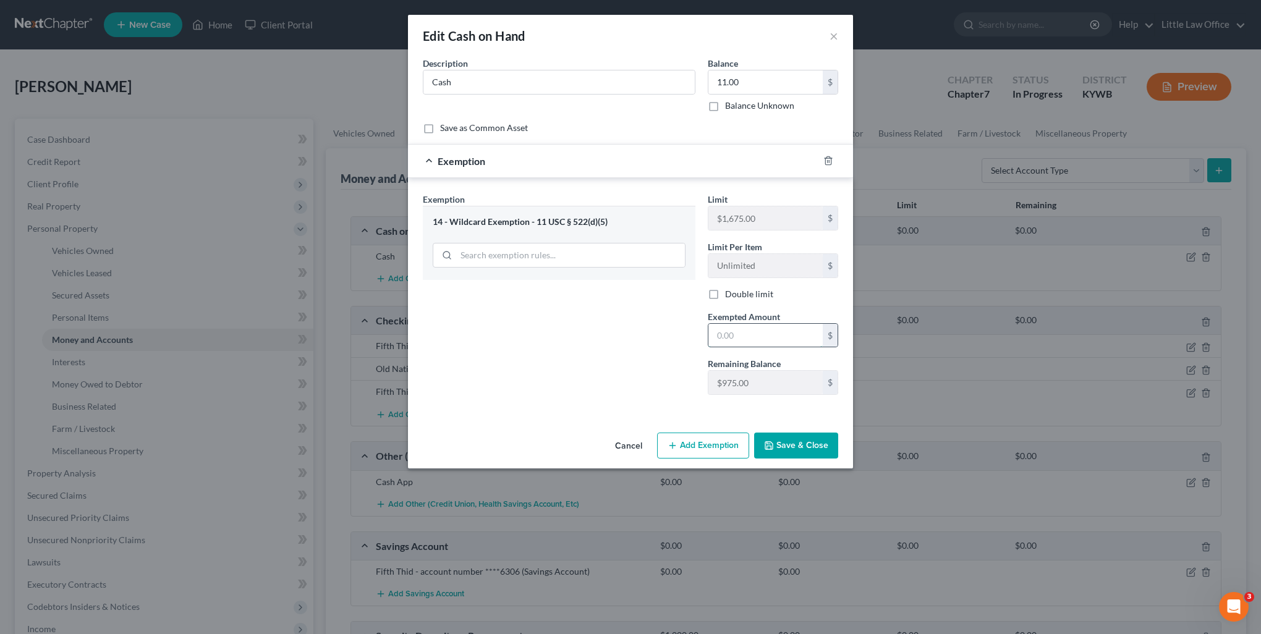
click at [749, 340] on input "text" at bounding box center [766, 335] width 114 height 23
click at [749, 340] on input "1" at bounding box center [766, 335] width 114 height 23
click at [798, 446] on button "Save & Close" at bounding box center [796, 446] width 84 height 26
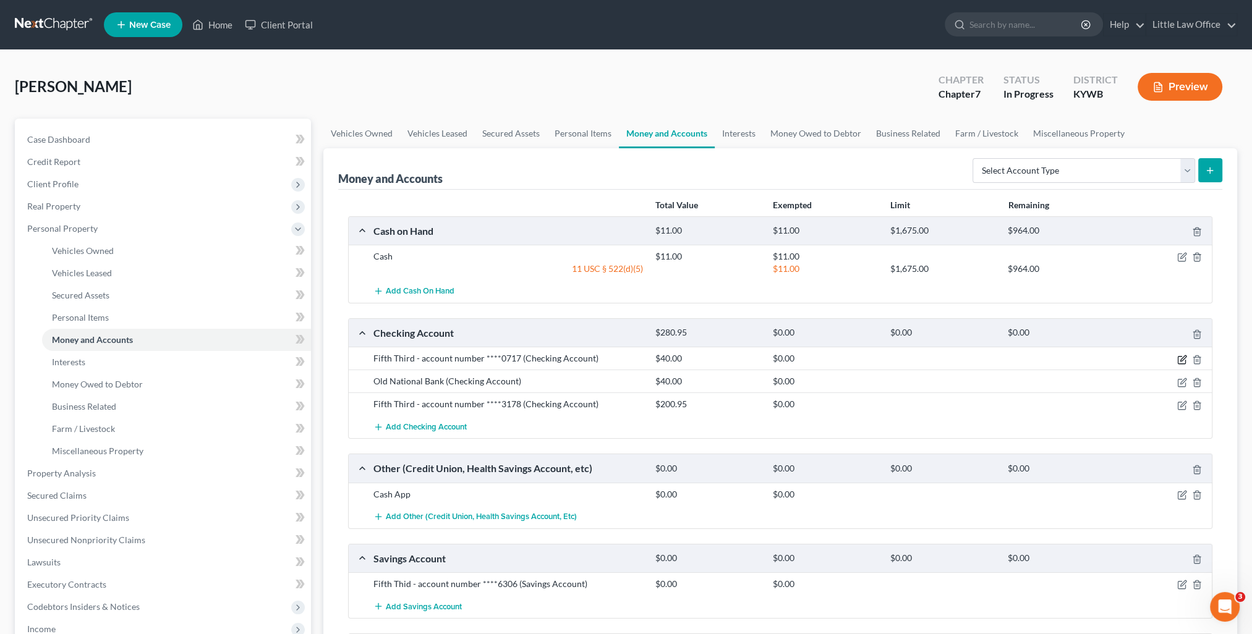
click at [1184, 359] on icon "button" at bounding box center [1182, 360] width 10 height 10
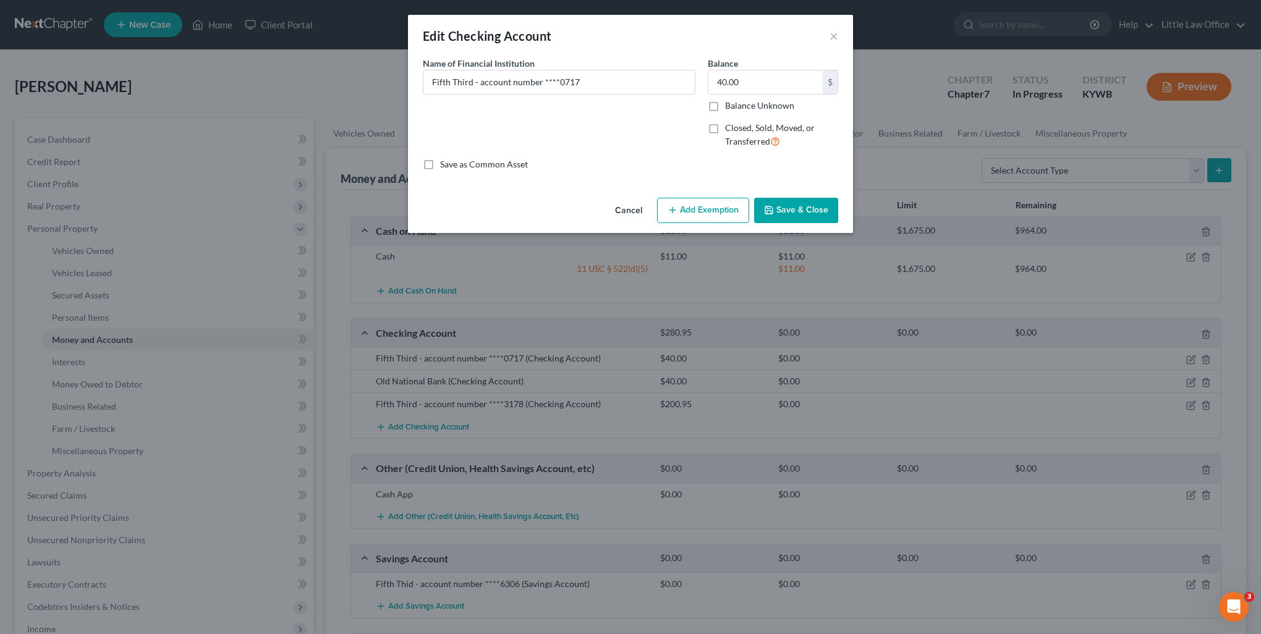
click at [695, 212] on button "Add Exemption" at bounding box center [703, 211] width 92 height 26
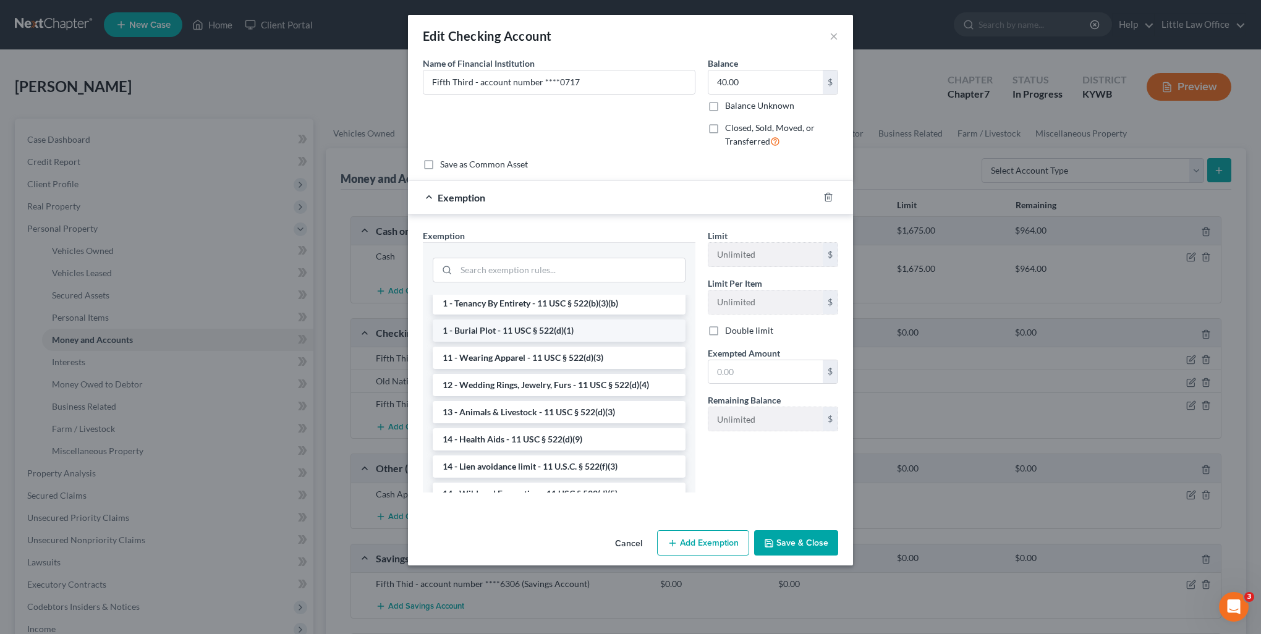
scroll to position [185, 0]
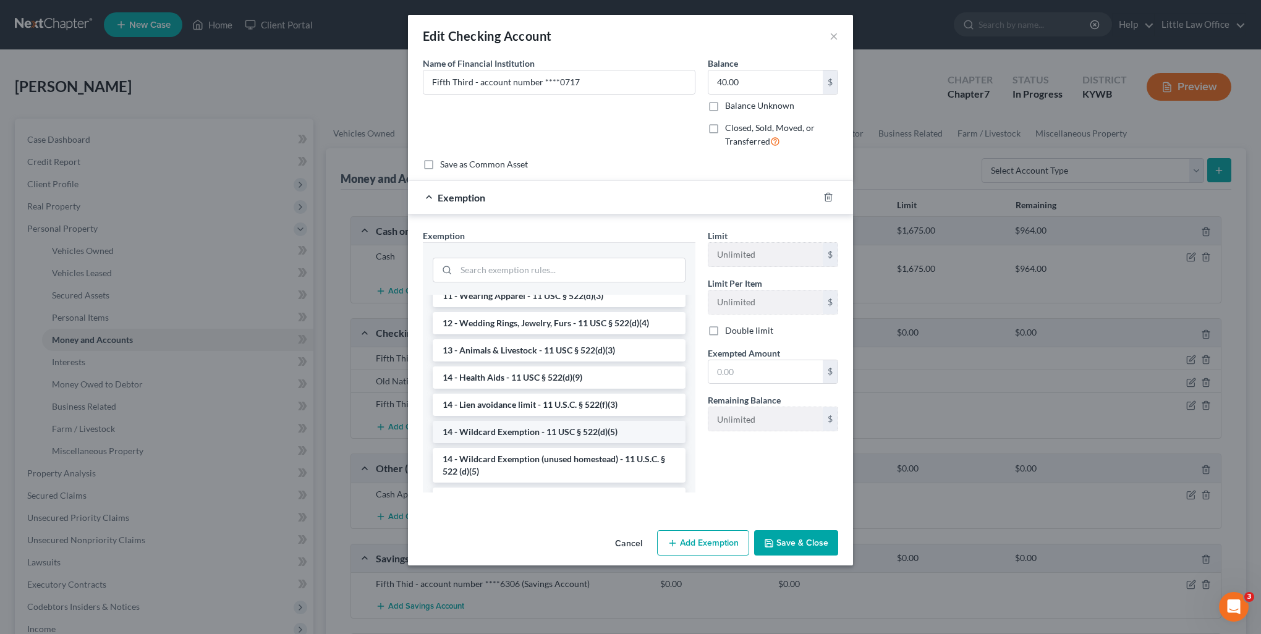
click at [533, 436] on li "14 - Wildcard Exemption - 11 USC § 522(d)(5)" at bounding box center [559, 432] width 253 height 22
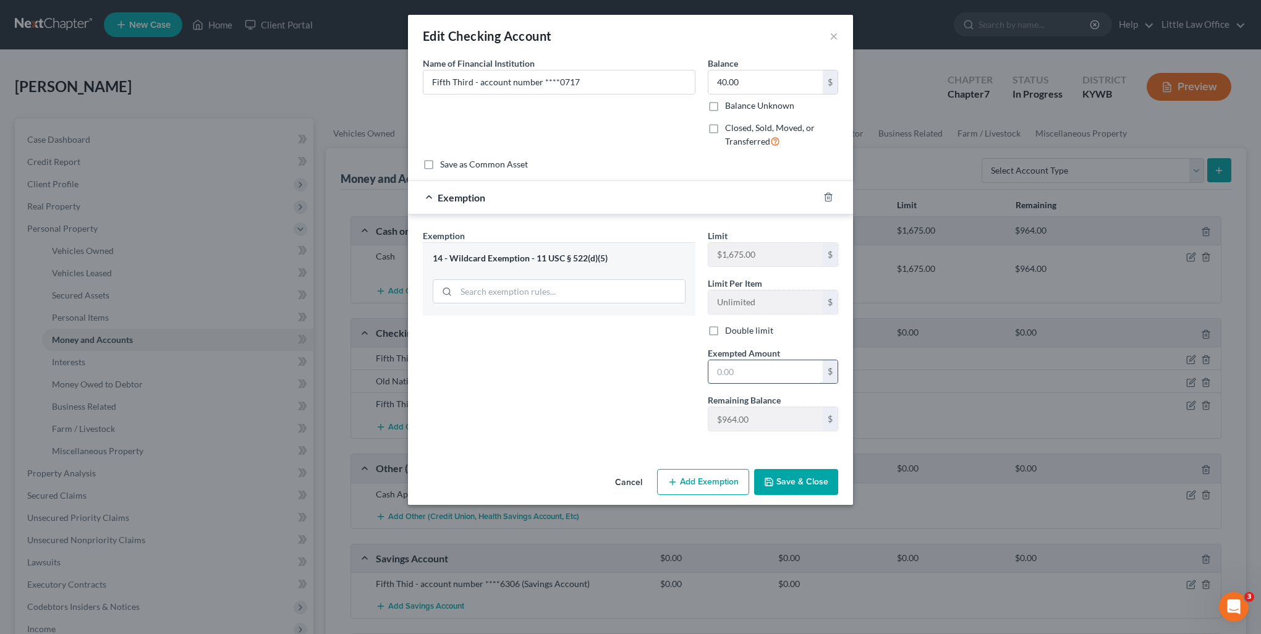
click at [752, 375] on input "text" at bounding box center [766, 371] width 114 height 23
click at [827, 484] on button "Save & Close" at bounding box center [796, 482] width 84 height 26
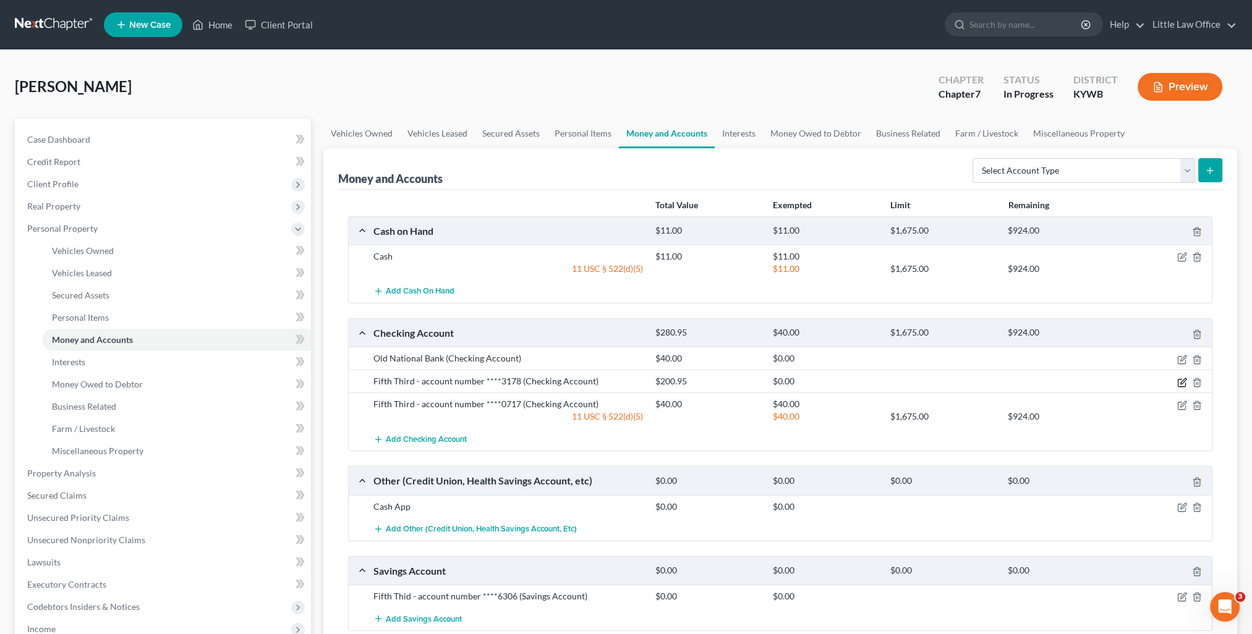
click at [1182, 380] on icon "button" at bounding box center [1183, 381] width 6 height 6
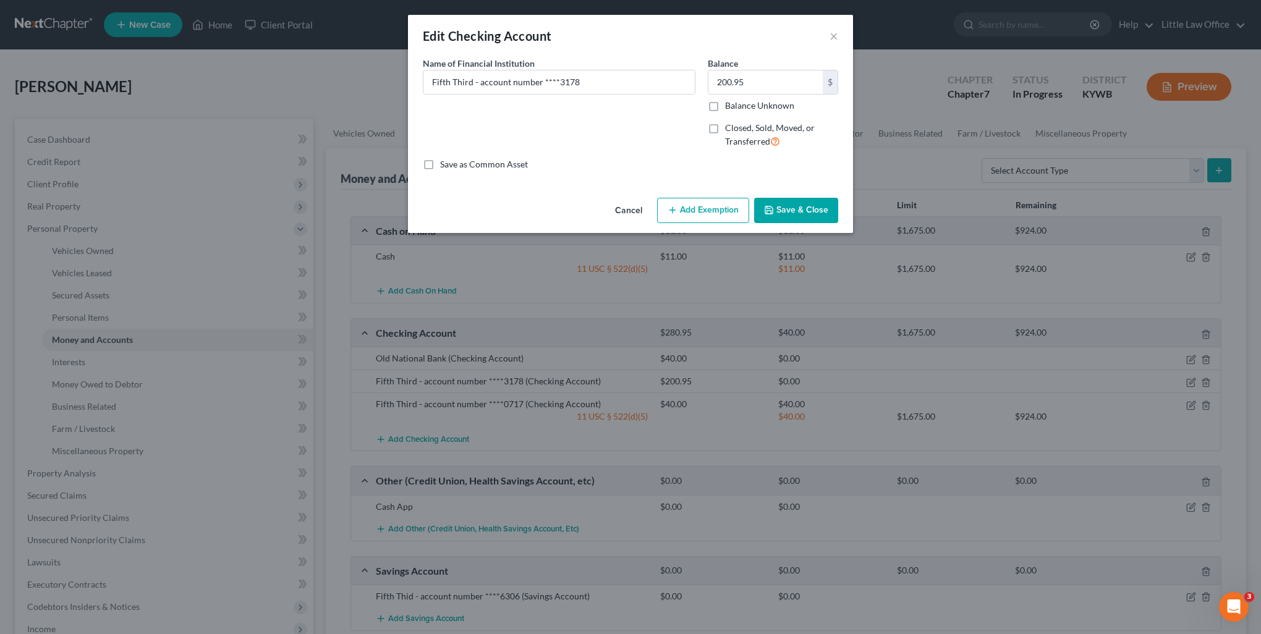
click at [703, 202] on button "Add Exemption" at bounding box center [703, 211] width 92 height 26
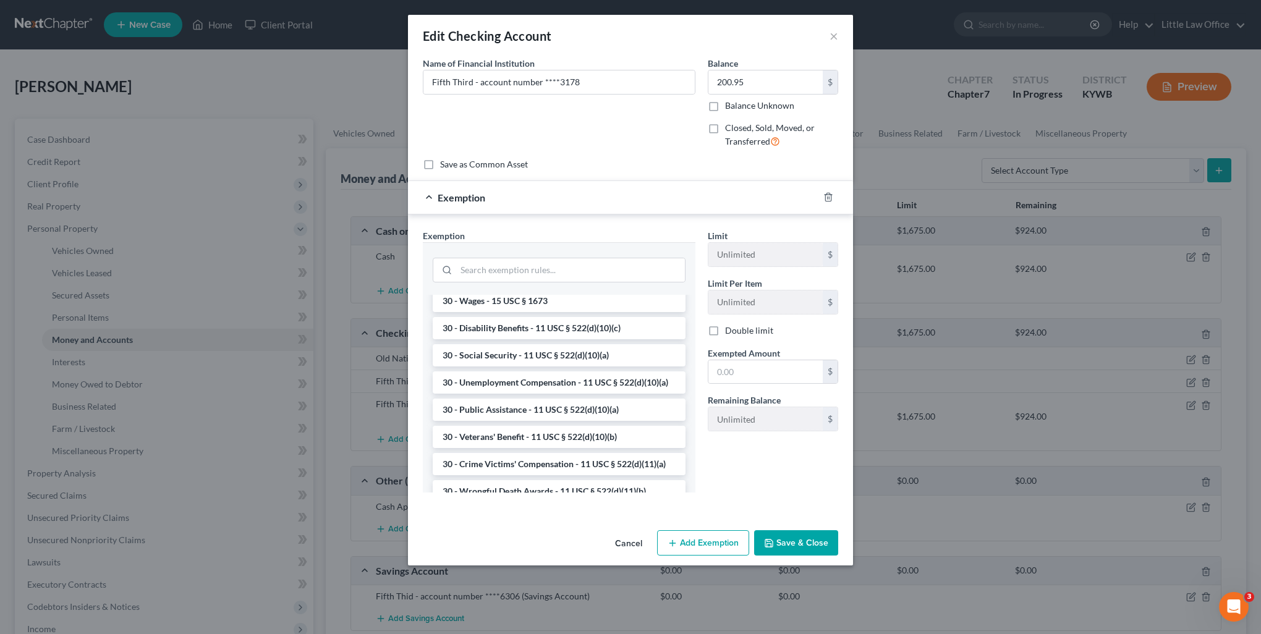
scroll to position [742, 0]
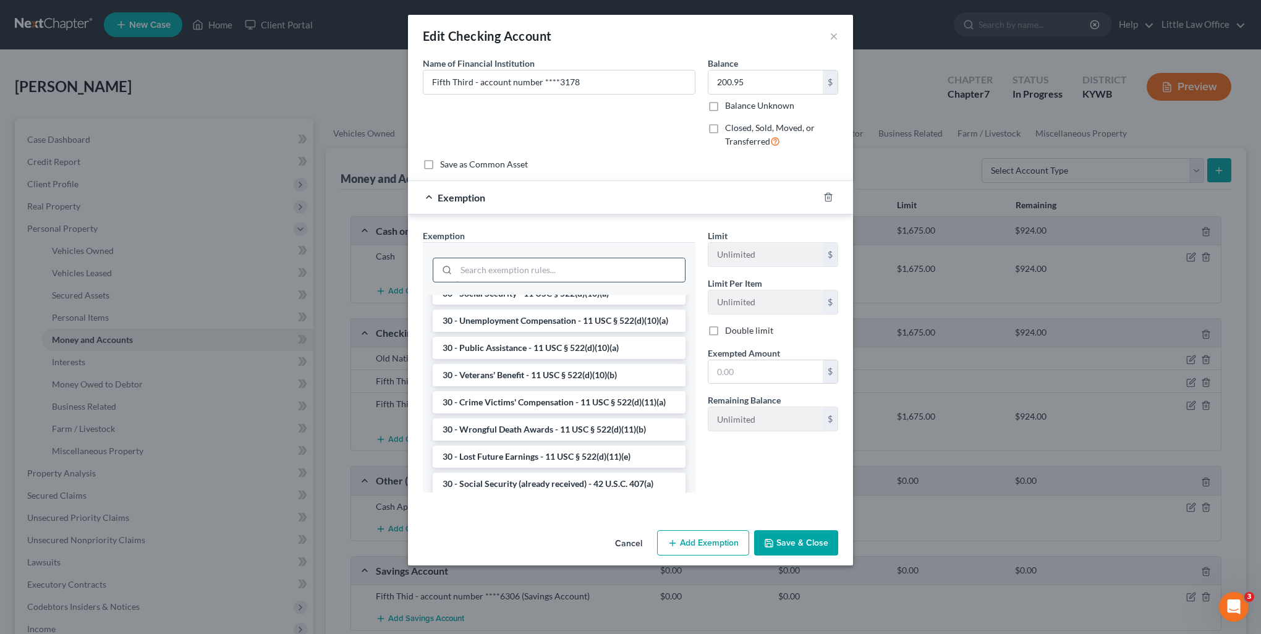
click at [485, 272] on input "search" at bounding box center [570, 269] width 229 height 23
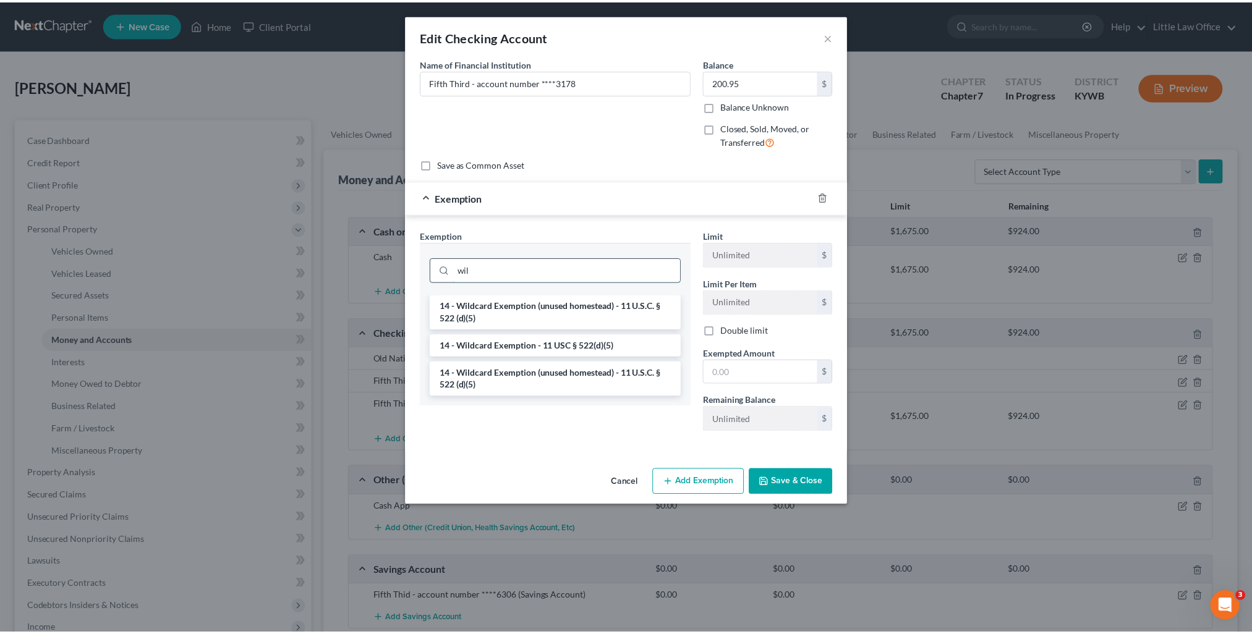
scroll to position [0, 0]
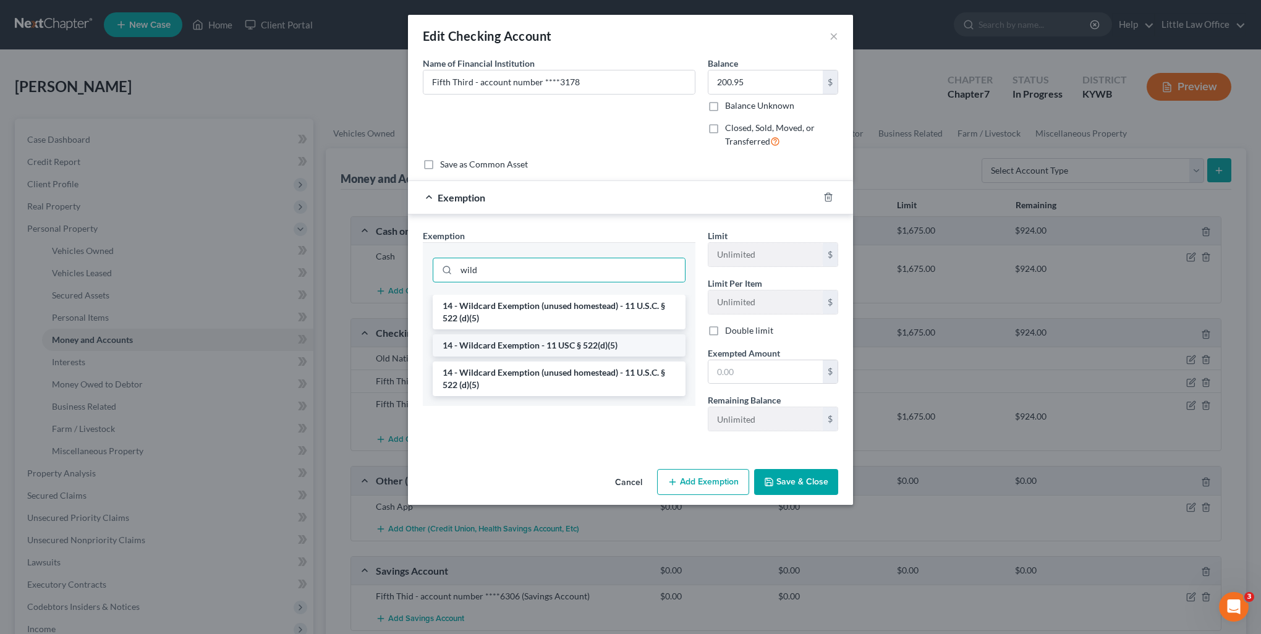
click at [581, 349] on li "14 - Wildcard Exemption - 11 USC § 522(d)(5)" at bounding box center [559, 345] width 253 height 22
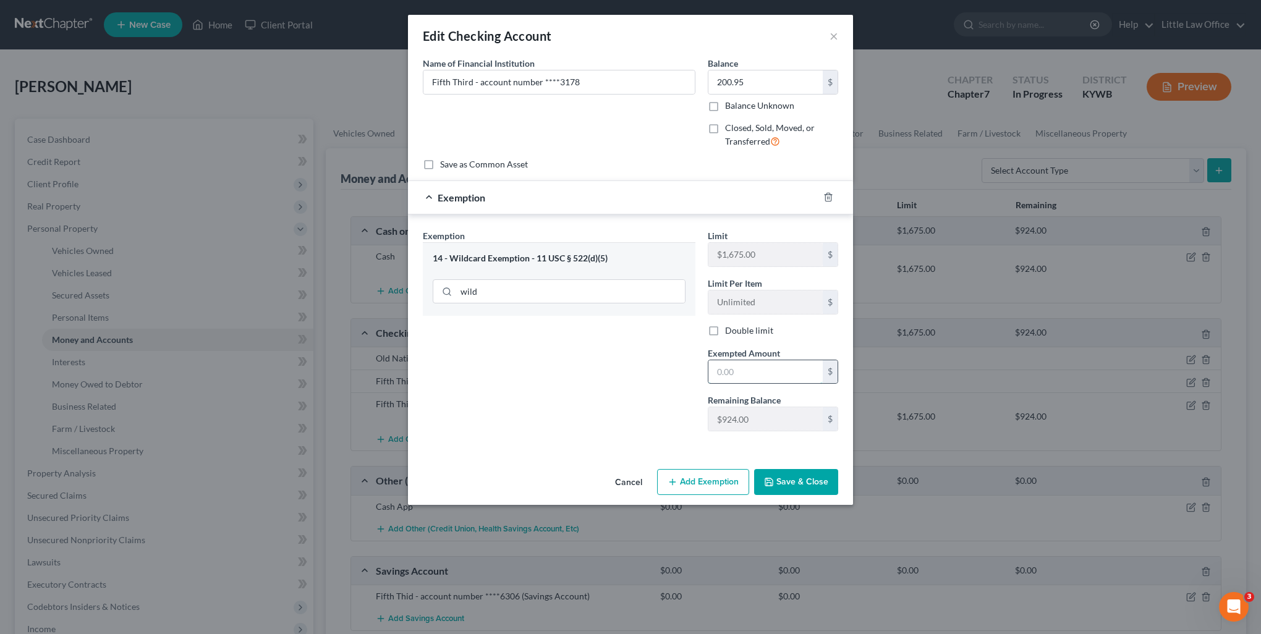
click at [759, 373] on input "text" at bounding box center [766, 371] width 114 height 23
click at [806, 479] on button "Save & Close" at bounding box center [796, 482] width 84 height 26
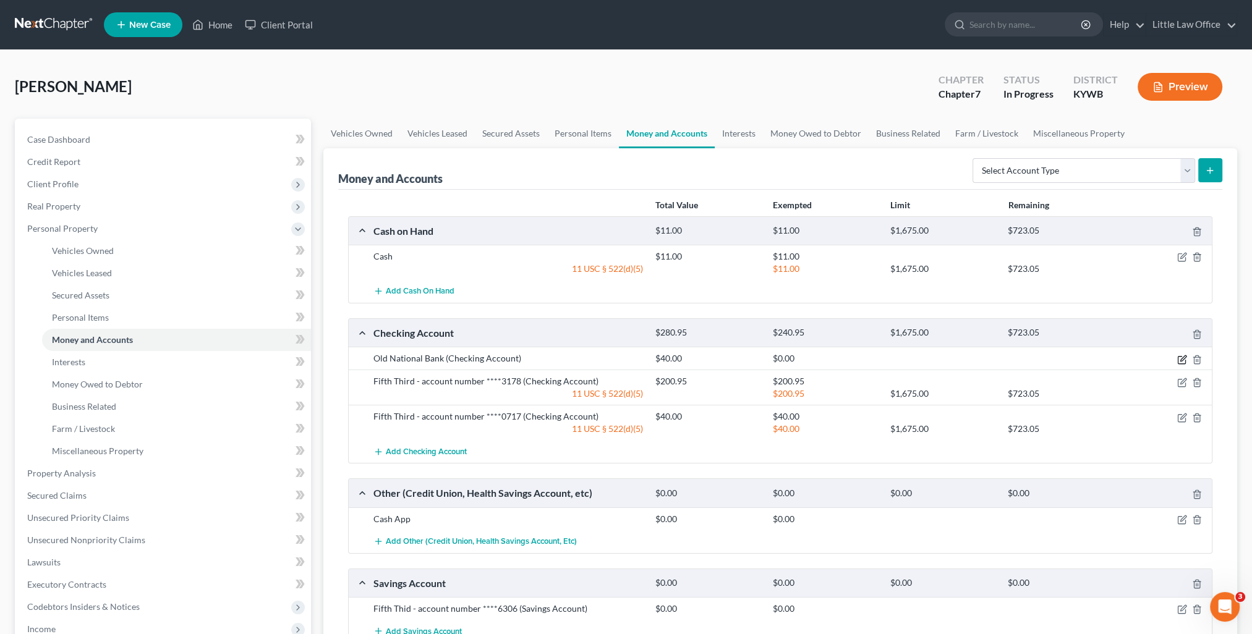
click at [1183, 360] on icon "button" at bounding box center [1182, 360] width 10 height 10
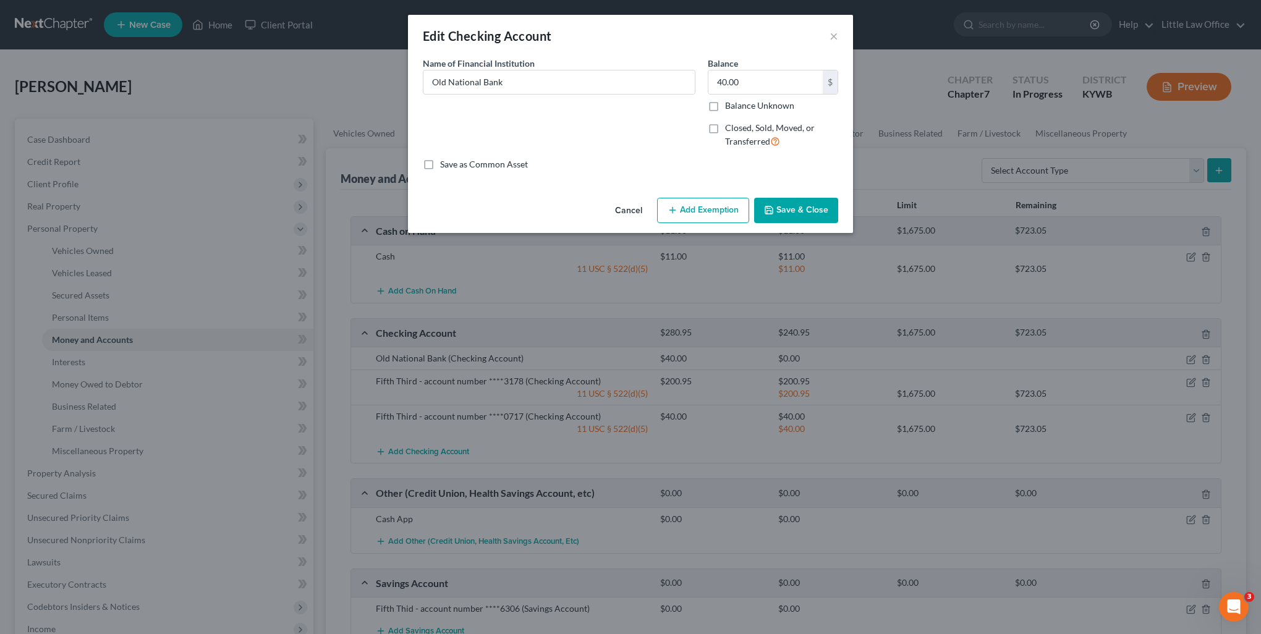
click at [687, 199] on button "Add Exemption" at bounding box center [703, 211] width 92 height 26
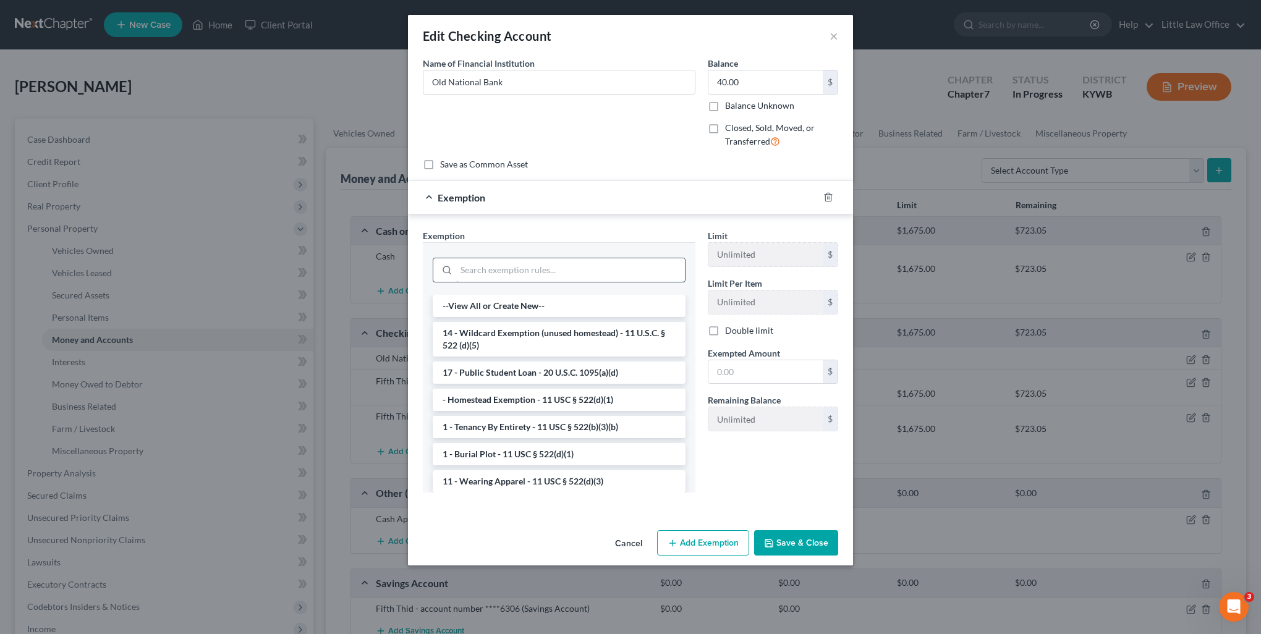
click at [535, 267] on input "search" at bounding box center [570, 269] width 229 height 23
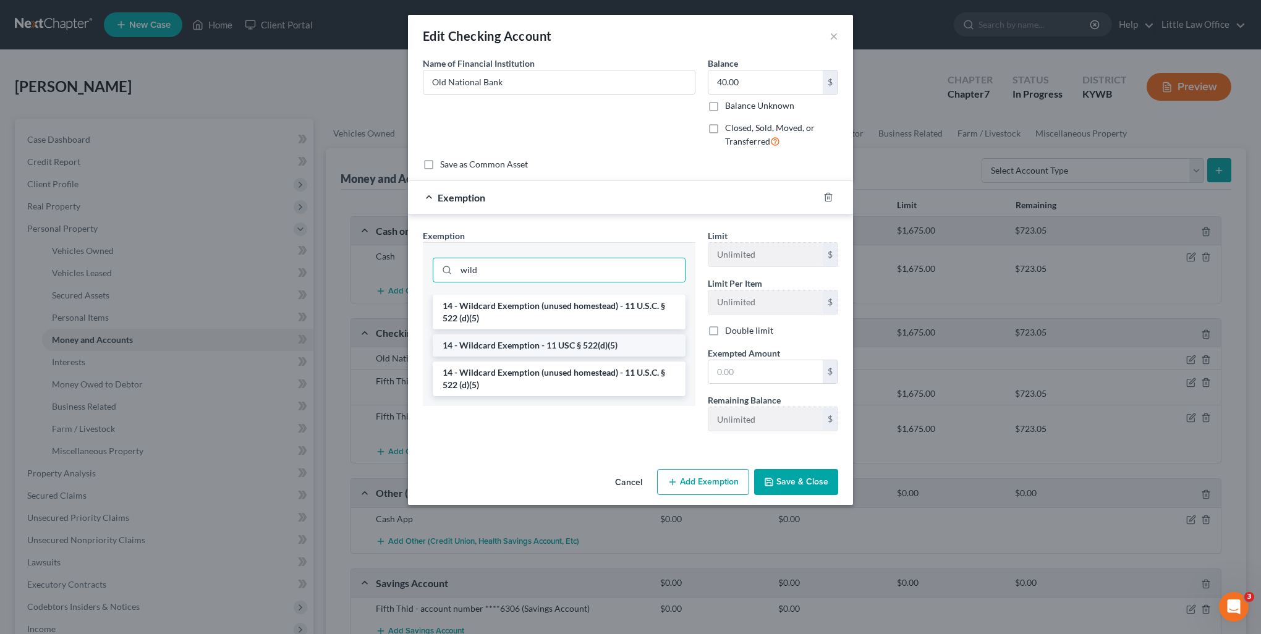
click at [542, 349] on li "14 - Wildcard Exemption - 11 USC § 522(d)(5)" at bounding box center [559, 345] width 253 height 22
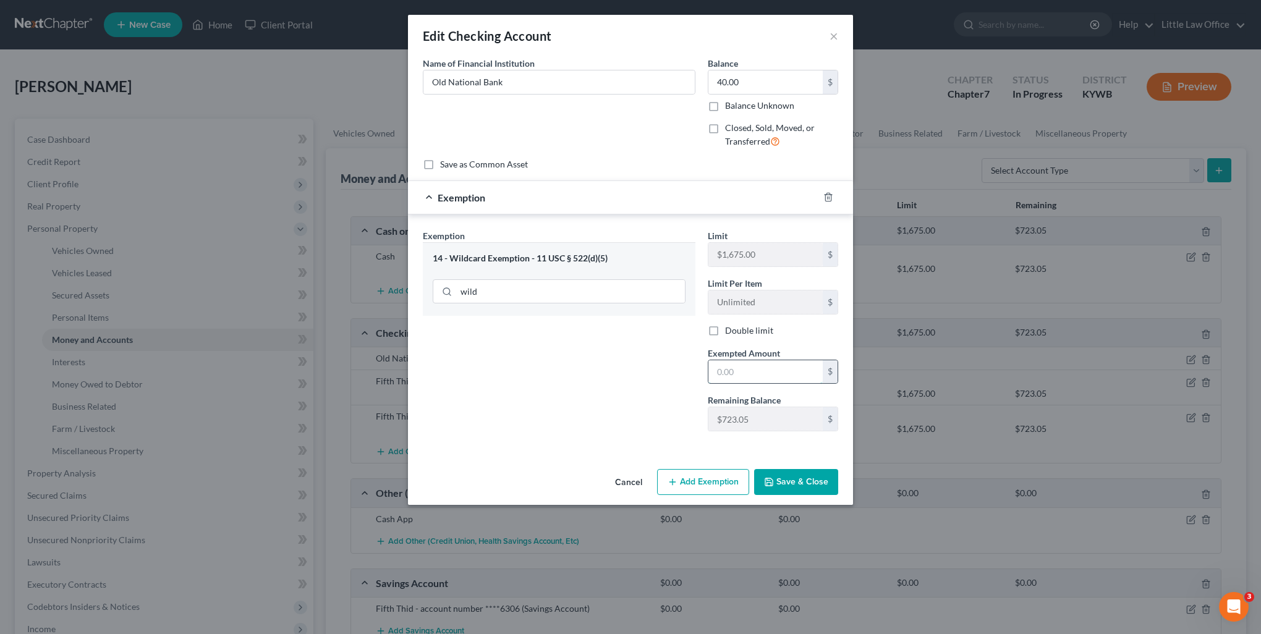
click at [759, 372] on input "text" at bounding box center [766, 371] width 114 height 23
click at [814, 486] on button "Save & Close" at bounding box center [796, 482] width 84 height 26
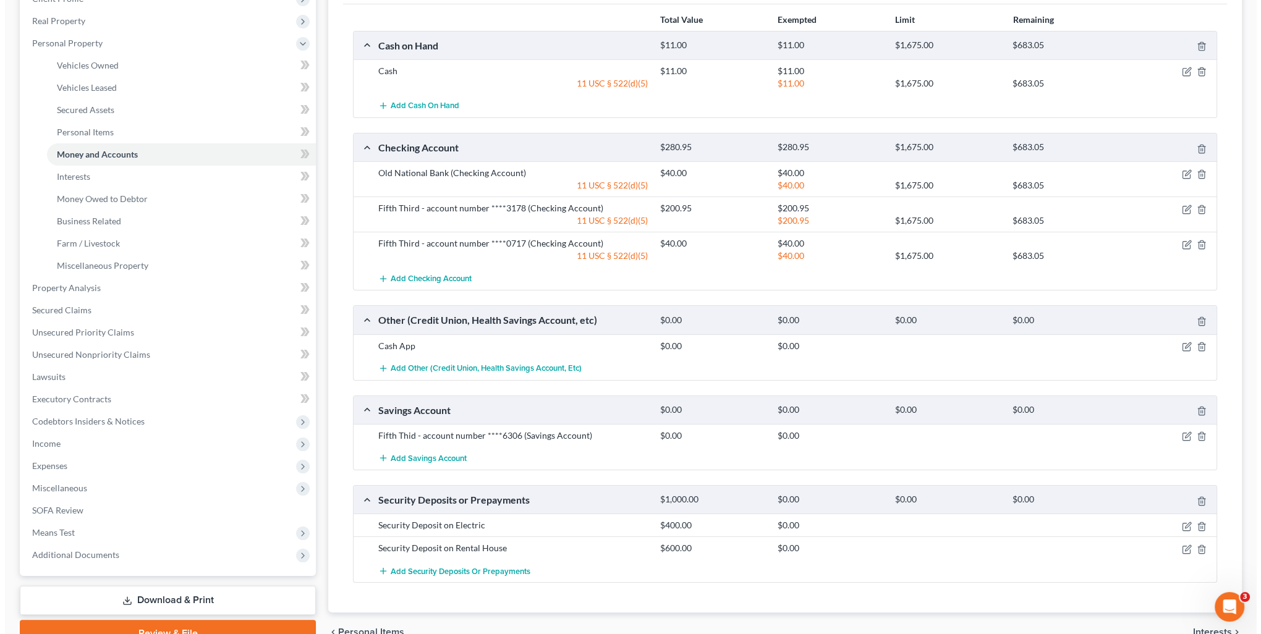
scroll to position [247, 0]
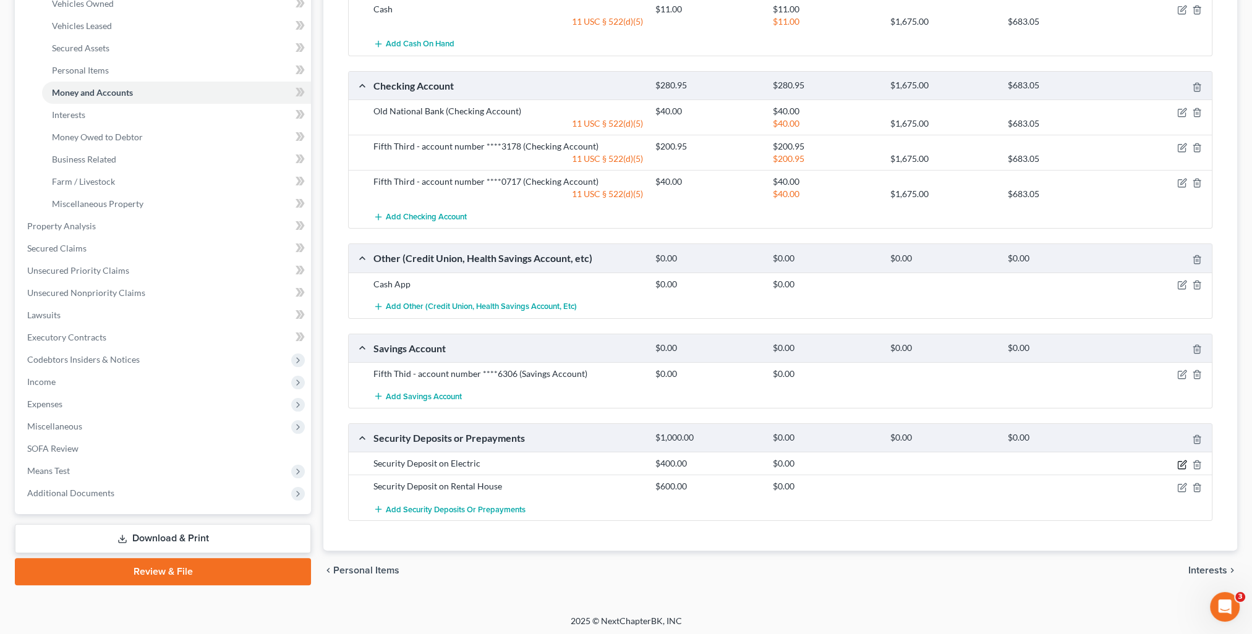
click at [1182, 461] on icon "button" at bounding box center [1182, 465] width 10 height 10
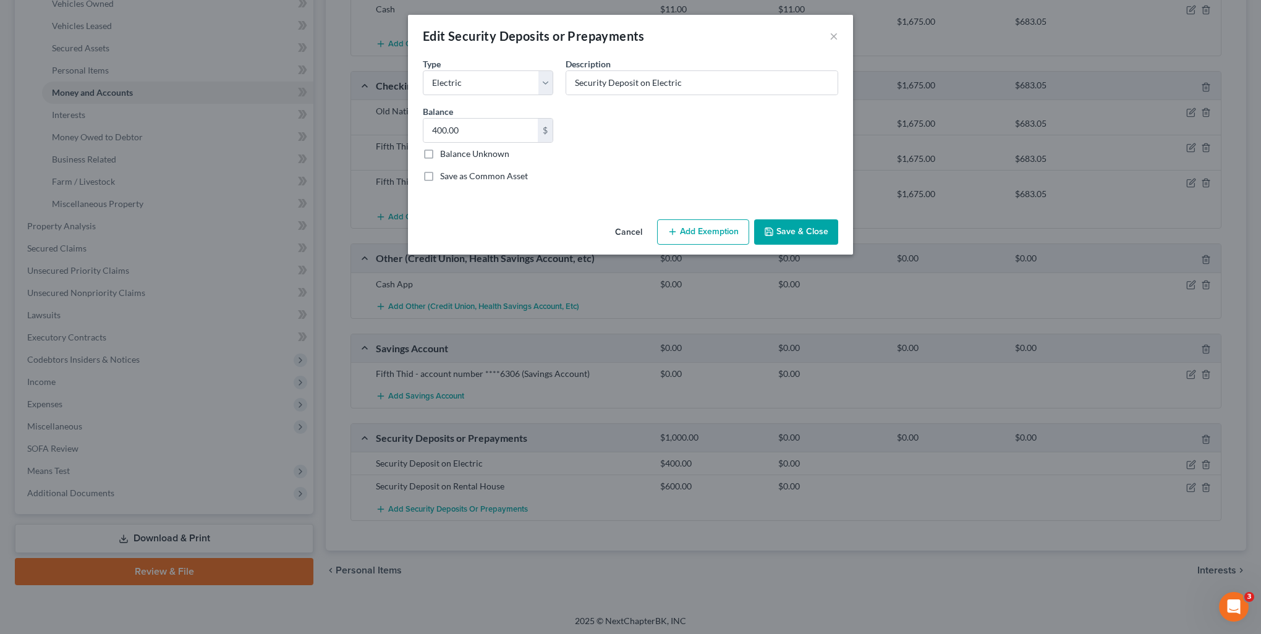
click at [734, 236] on button "Add Exemption" at bounding box center [703, 232] width 92 height 26
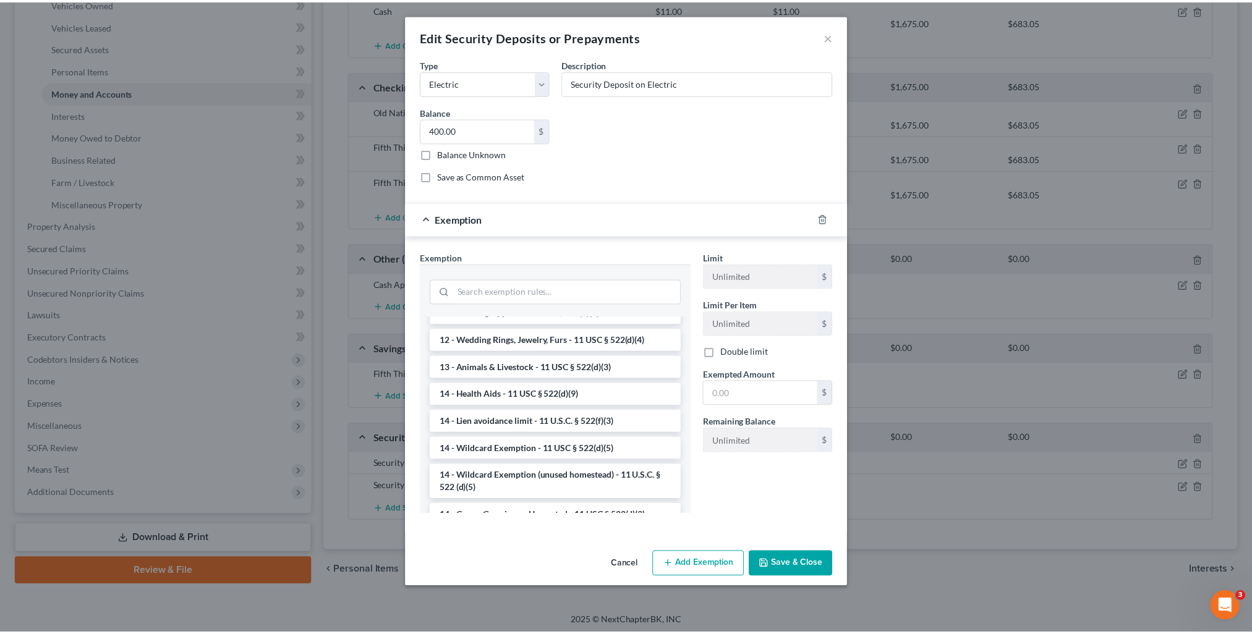
scroll to position [62, 0]
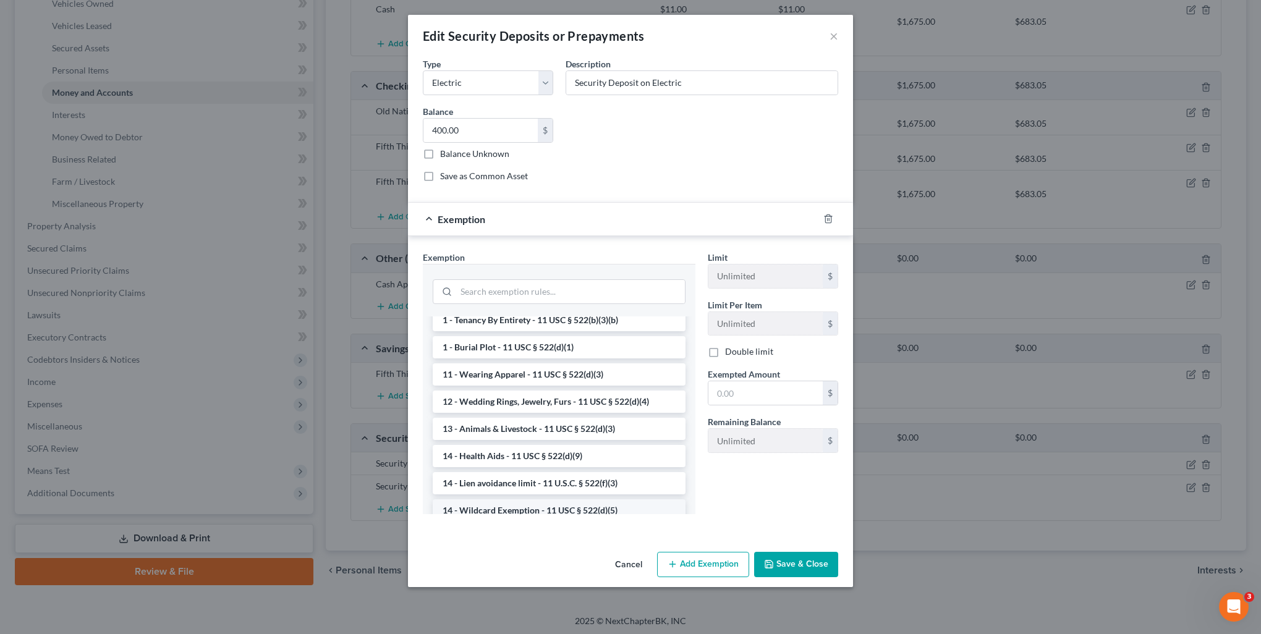
click at [511, 508] on li "14 - Wildcard Exemption - 11 USC § 522(d)(5)" at bounding box center [559, 511] width 253 height 22
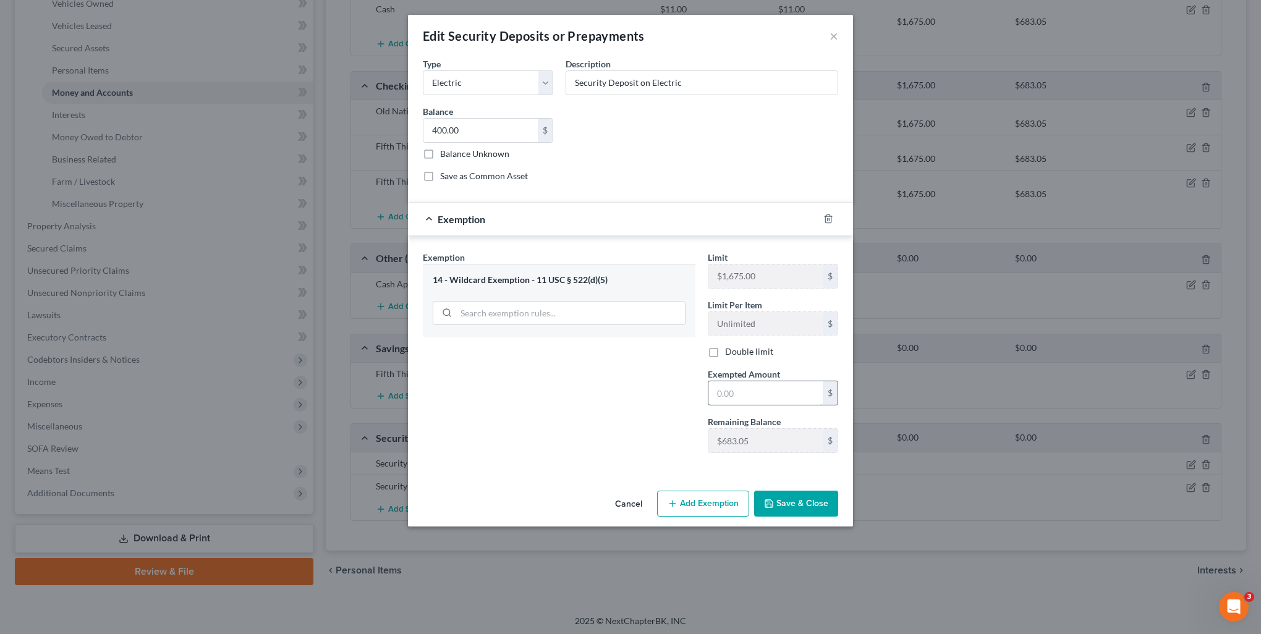
click at [733, 391] on input "text" at bounding box center [766, 392] width 114 height 23
click at [800, 504] on button "Save & Close" at bounding box center [796, 504] width 84 height 26
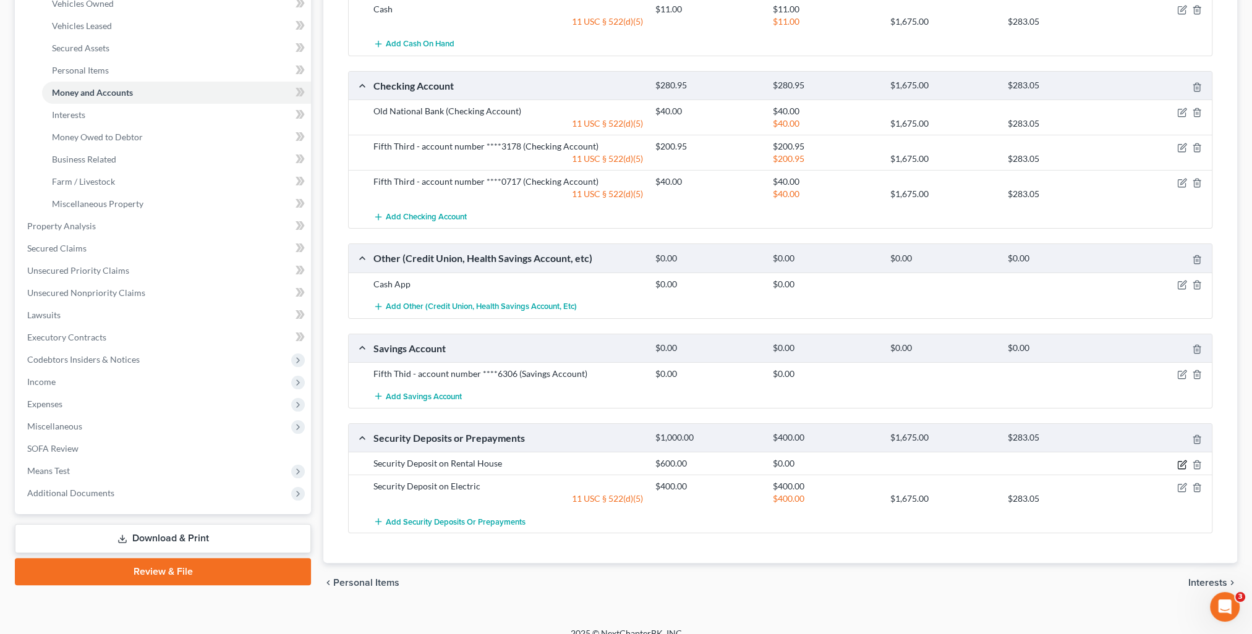
click at [1179, 462] on icon "button" at bounding box center [1182, 465] width 10 height 10
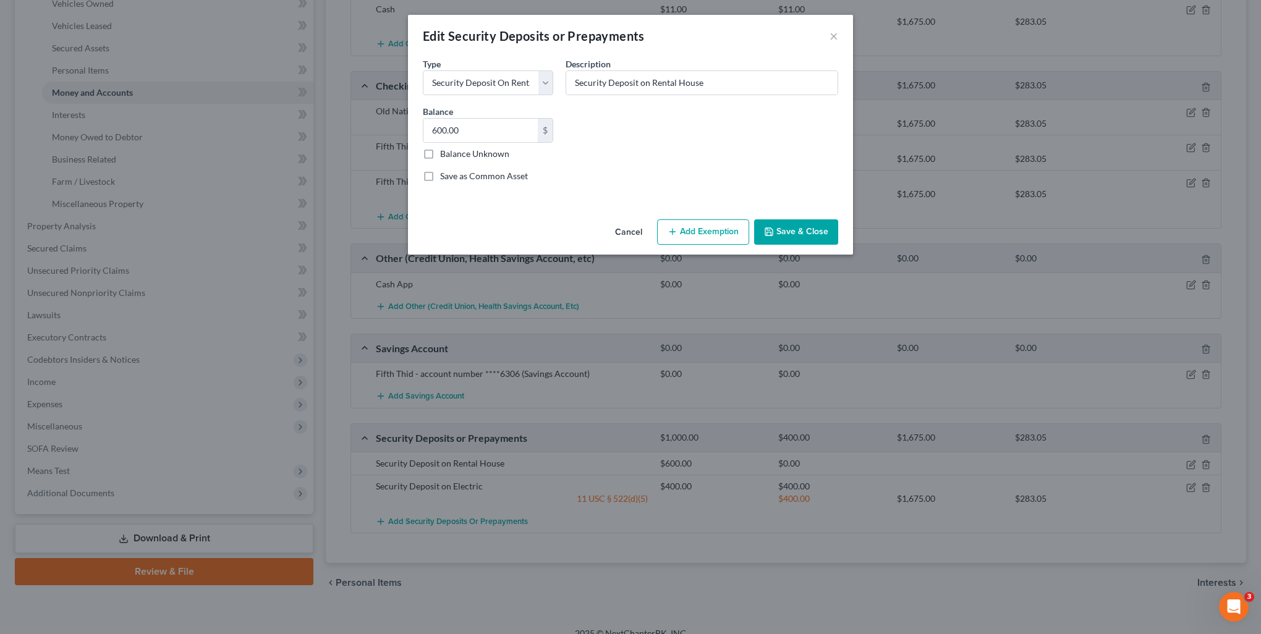
click at [702, 239] on button "Add Exemption" at bounding box center [703, 232] width 92 height 26
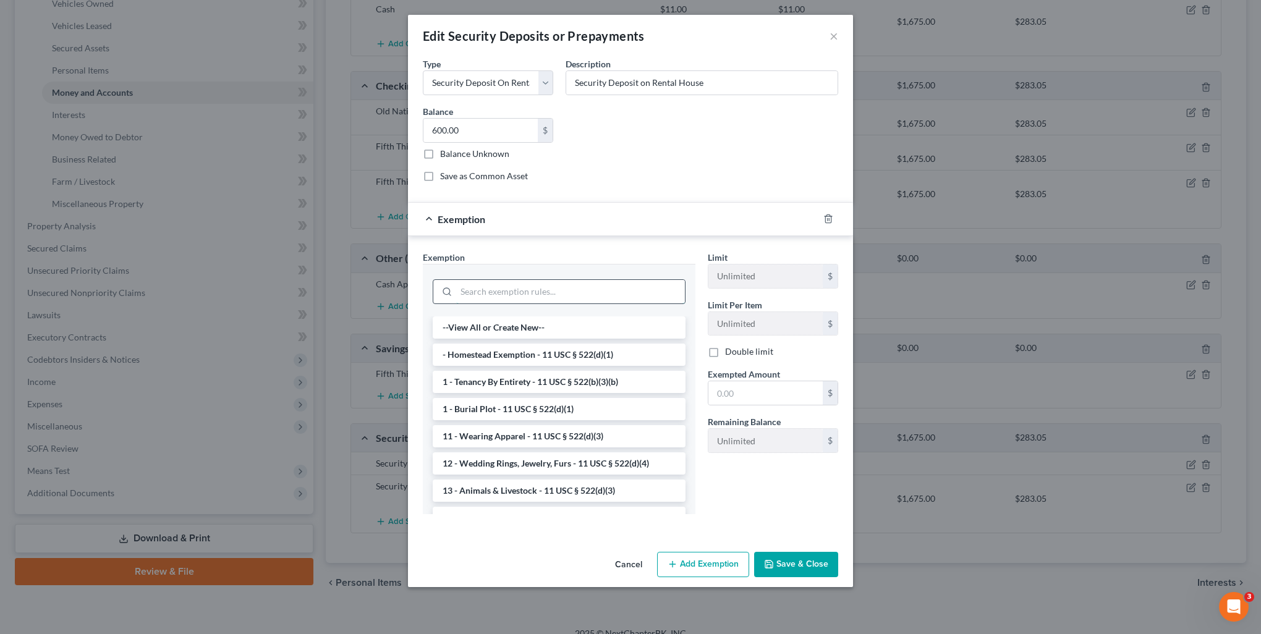
click at [513, 284] on input "search" at bounding box center [570, 291] width 229 height 23
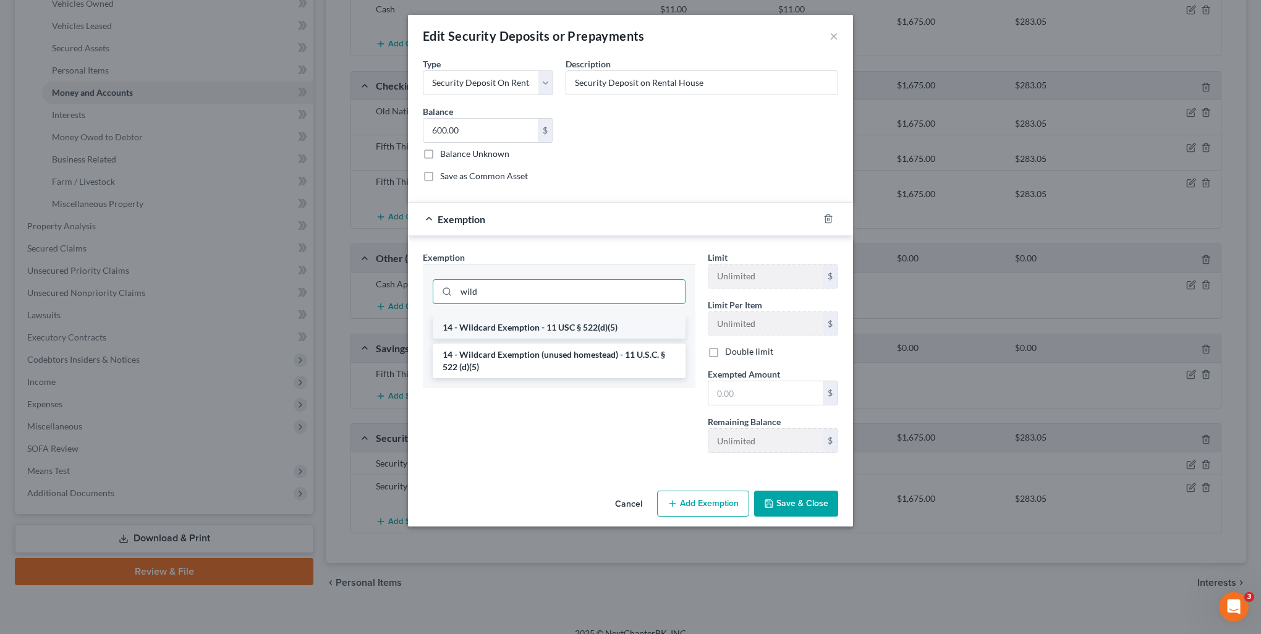
click at [546, 328] on li "14 - Wildcard Exemption - 11 USC § 522(d)(5)" at bounding box center [559, 328] width 253 height 22
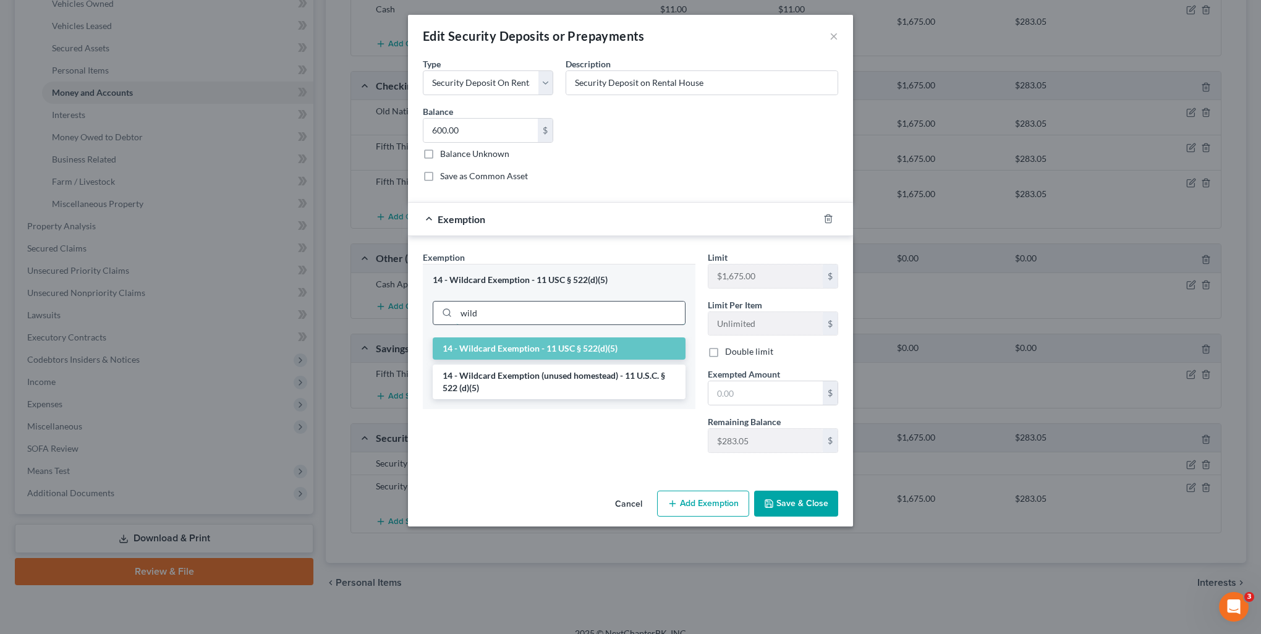
click at [492, 313] on input "wild" at bounding box center [570, 313] width 229 height 23
click at [508, 381] on li "14 - Wildcard Exemption (unused homestead) - 11 U.S.C. § 522 (d)(5)" at bounding box center [559, 382] width 253 height 35
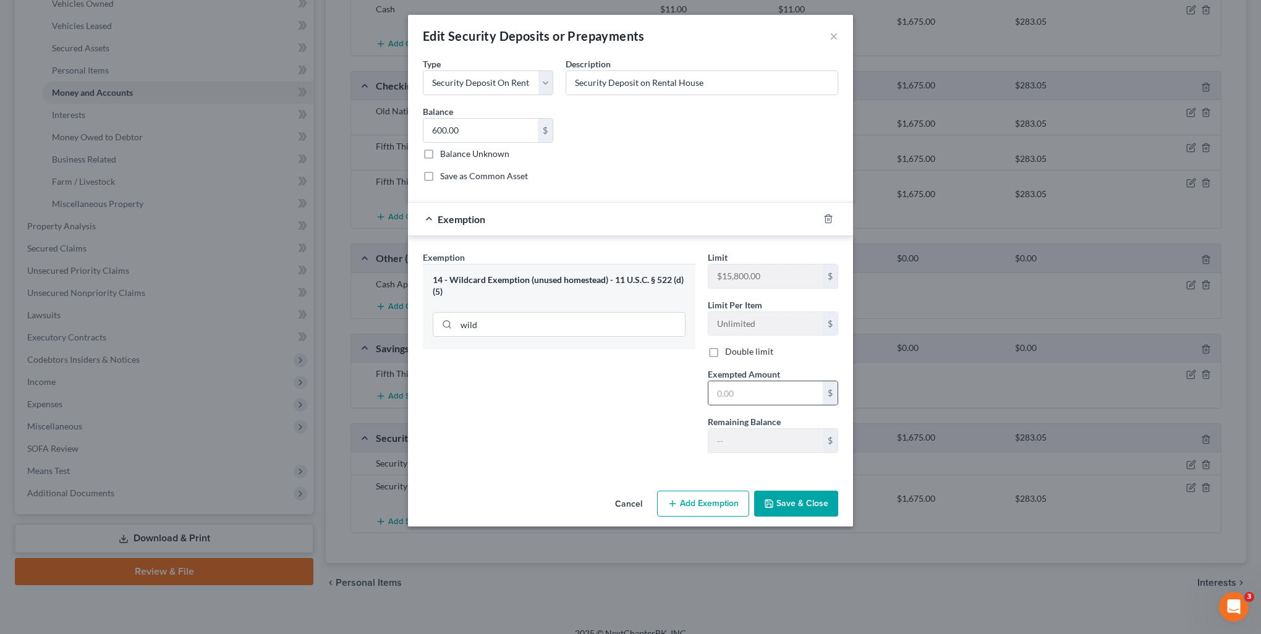
click at [752, 392] on input "text" at bounding box center [766, 392] width 114 height 23
click at [802, 512] on button "Save & Close" at bounding box center [796, 504] width 84 height 26
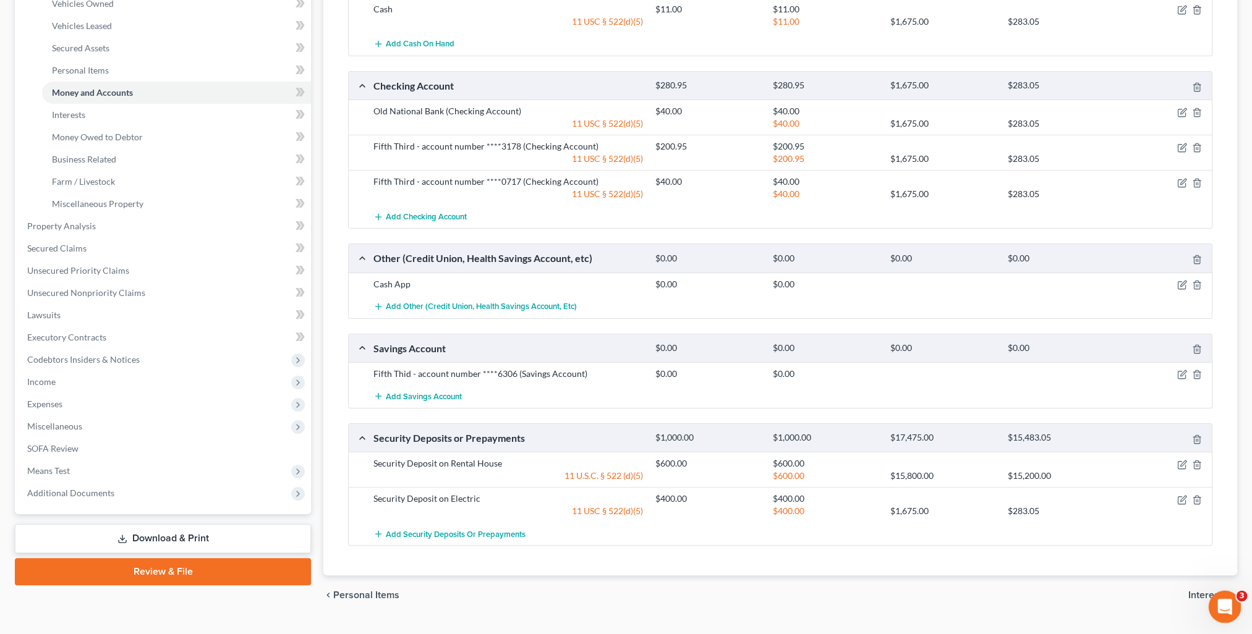
scroll to position [272, 0]
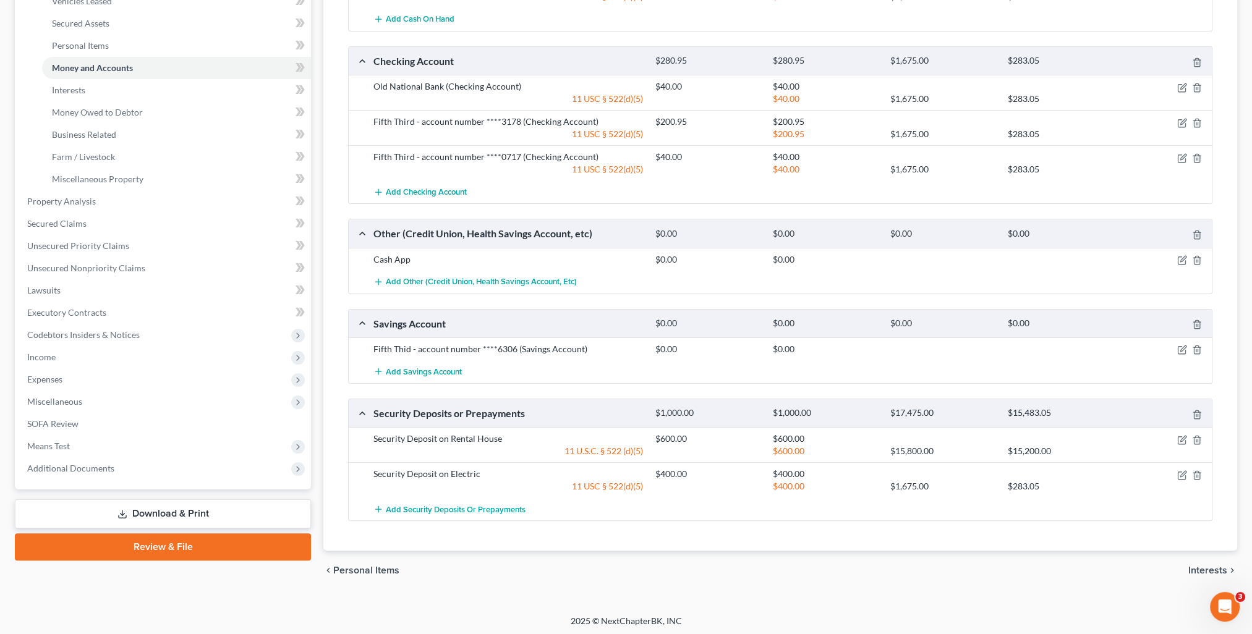
click at [1196, 568] on span "Interests" at bounding box center [1207, 571] width 39 height 10
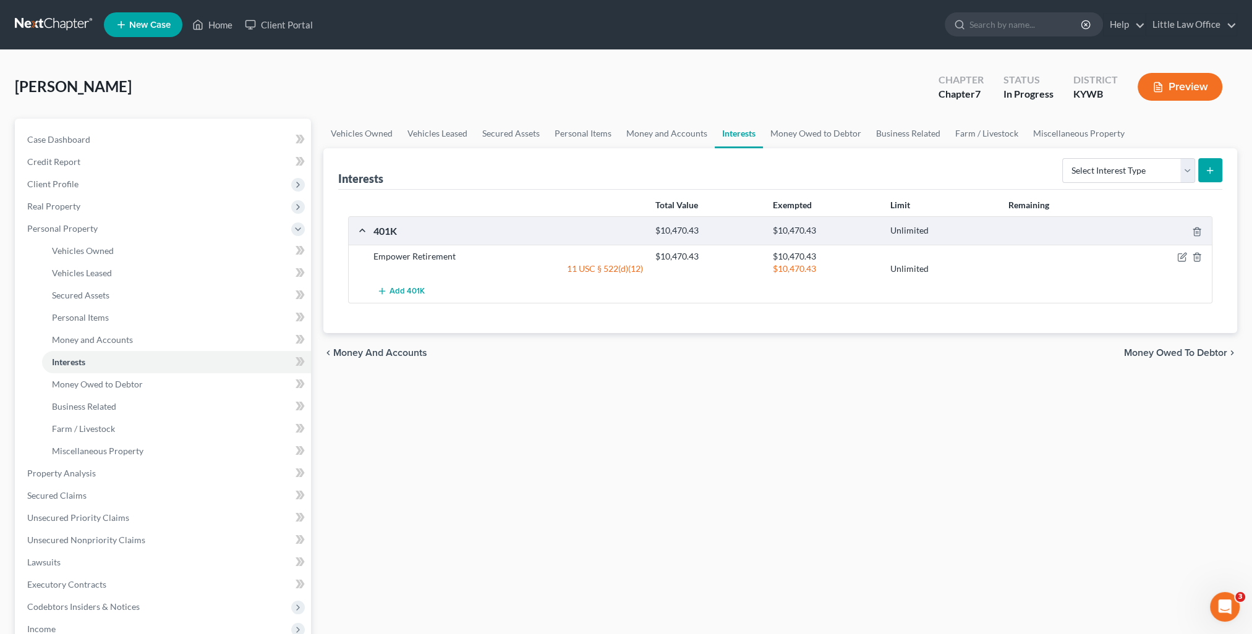
click at [1209, 348] on span "Money Owed to Debtor" at bounding box center [1175, 353] width 103 height 10
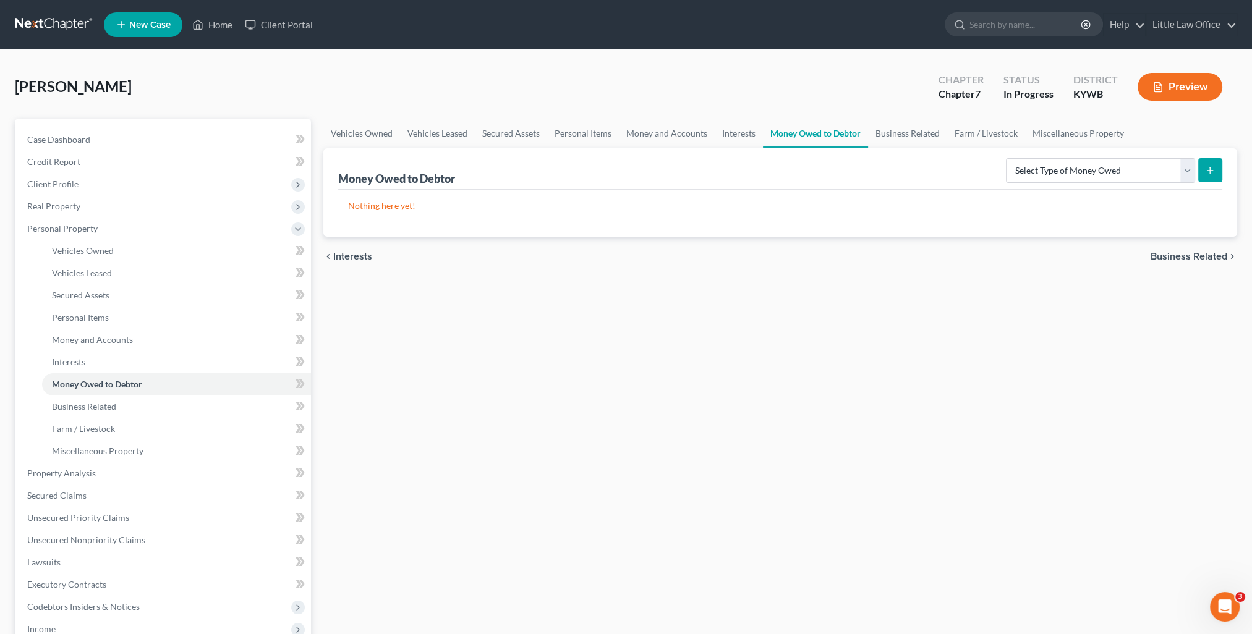
click at [1172, 255] on span "Business Related" at bounding box center [1189, 257] width 77 height 10
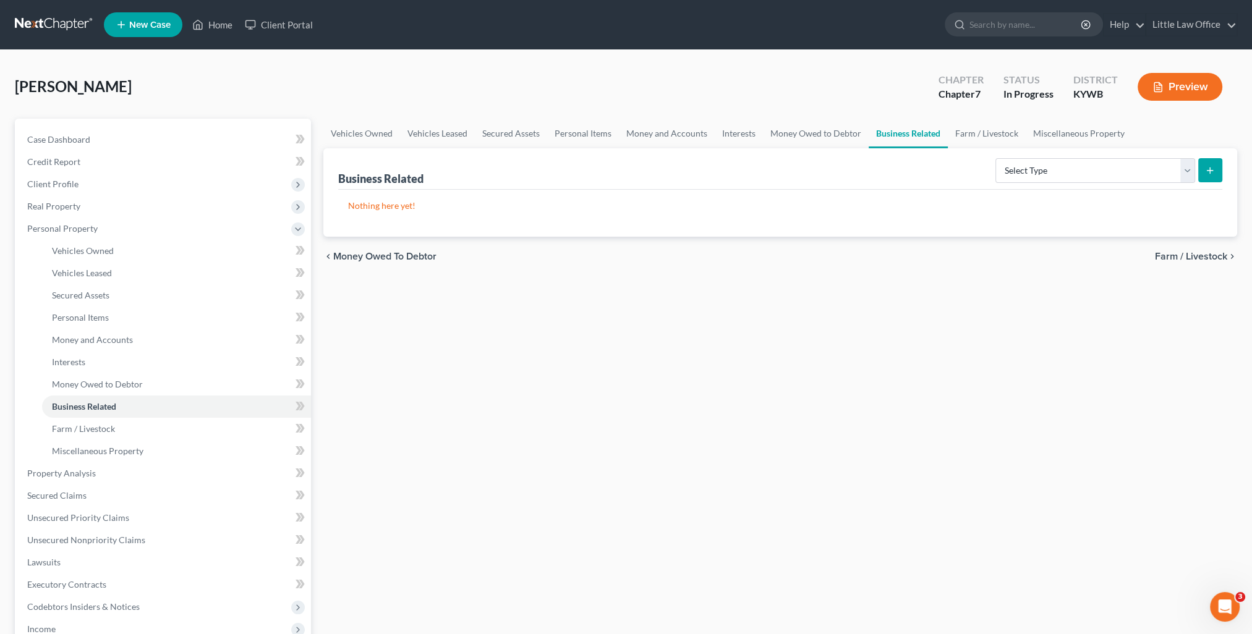
click at [1172, 255] on span "Farm / Livestock" at bounding box center [1191, 257] width 72 height 10
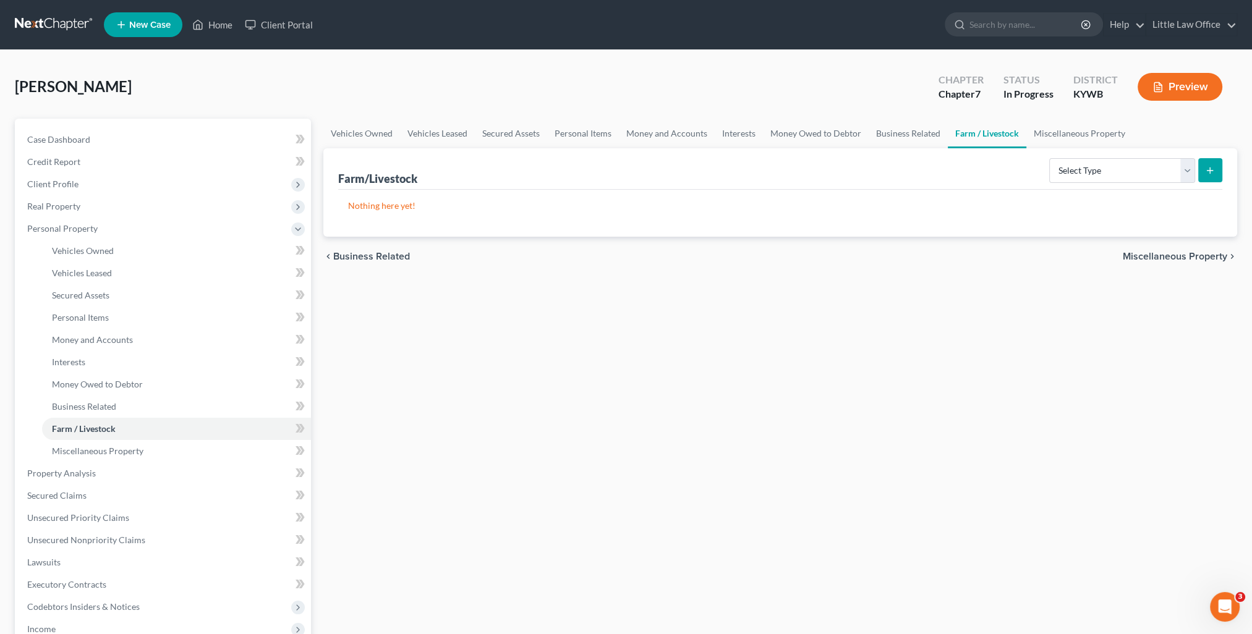
click at [1172, 255] on span "Miscellaneous Property" at bounding box center [1175, 257] width 104 height 10
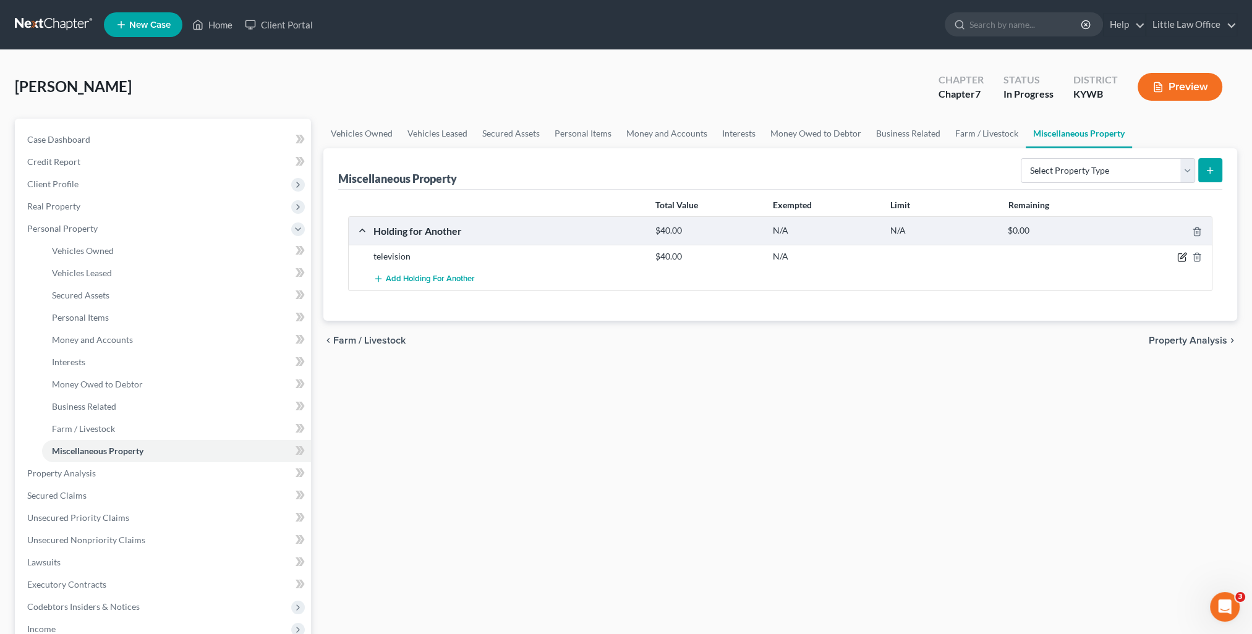
click at [1179, 258] on icon "button" at bounding box center [1182, 257] width 10 height 10
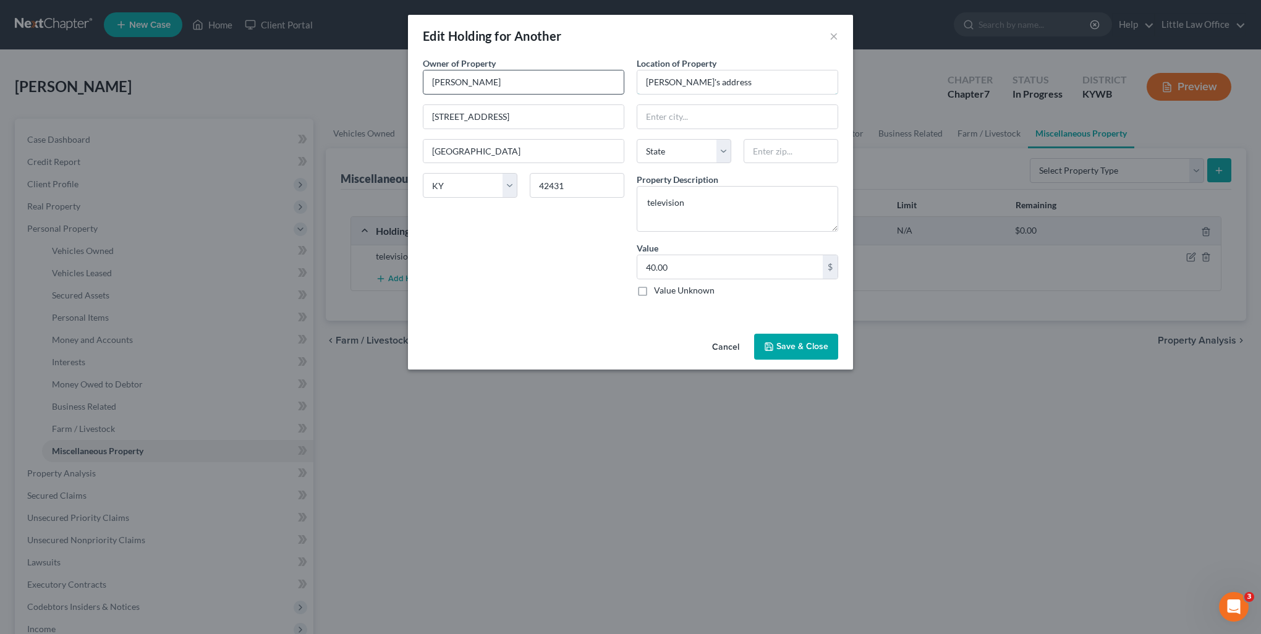
drag, startPoint x: 743, startPoint y: 87, endPoint x: 496, endPoint y: 83, distance: 246.7
click at [496, 83] on div "Owner of Property * [PERSON_NAME] [GEOGRAPHIC_DATA] [GEOGRAPHIC_DATA] State [US…" at bounding box center [631, 182] width 428 height 250
click at [777, 160] on input "text" at bounding box center [791, 151] width 95 height 25
click at [794, 354] on button "Save & Close" at bounding box center [796, 347] width 84 height 26
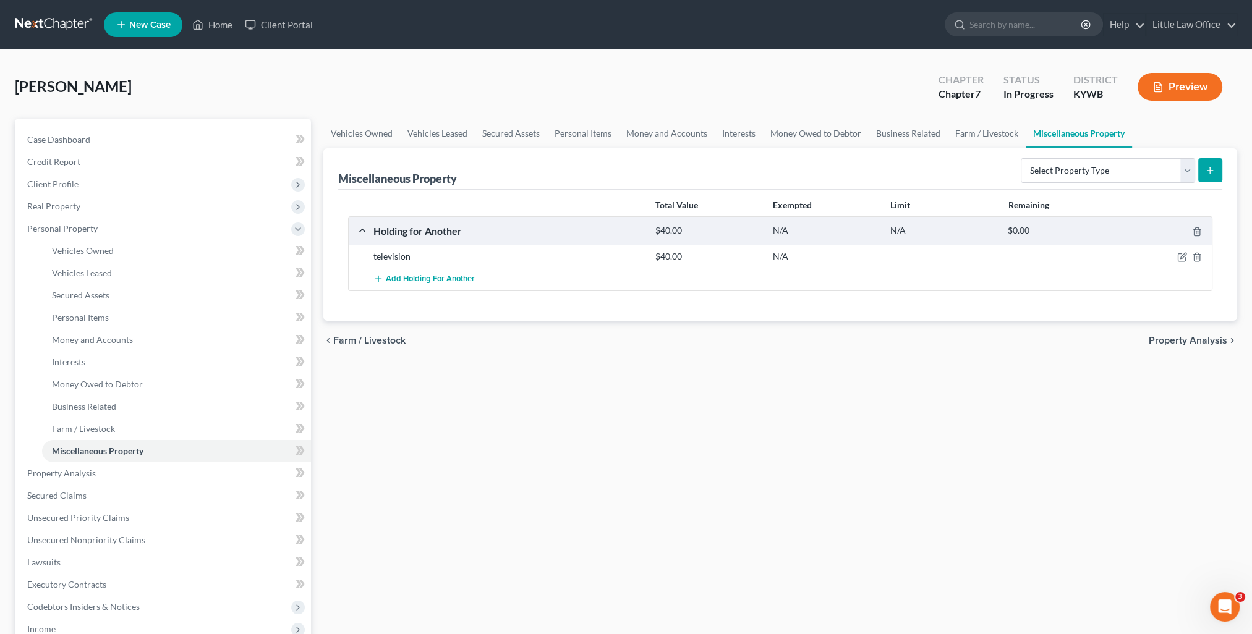
click at [1185, 342] on span "Property Analysis" at bounding box center [1188, 341] width 79 height 10
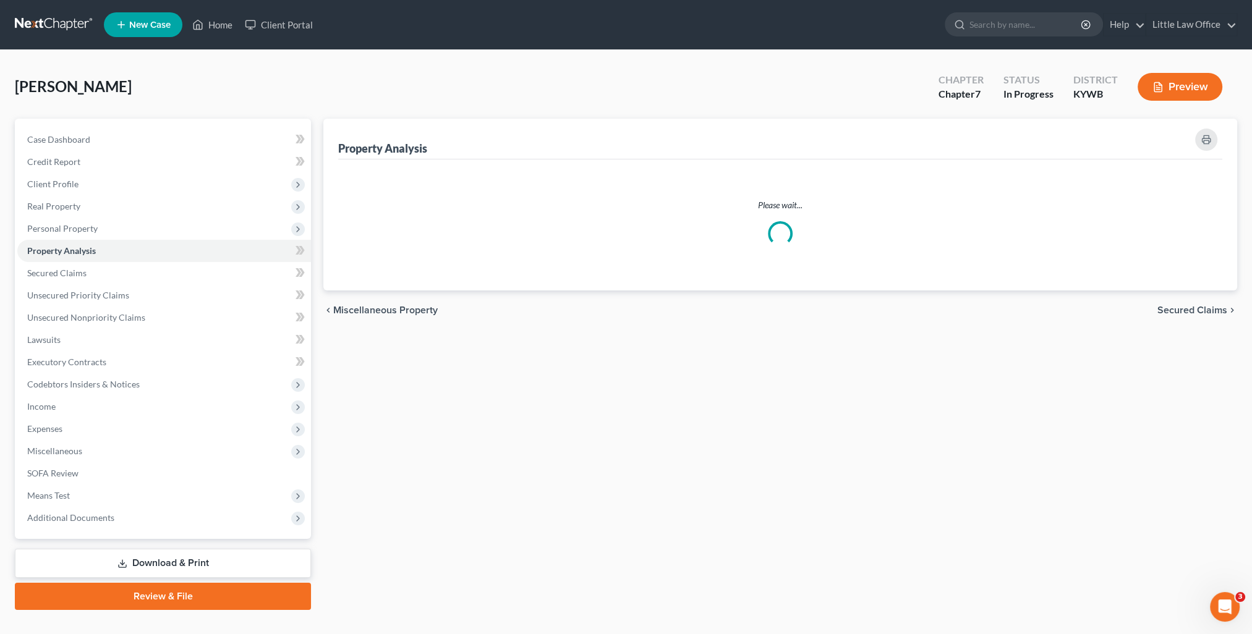
click at [1185, 342] on div "Property Analysis Please wait... chevron_left Miscellaneous Property Secured Cl…" at bounding box center [780, 364] width 926 height 491
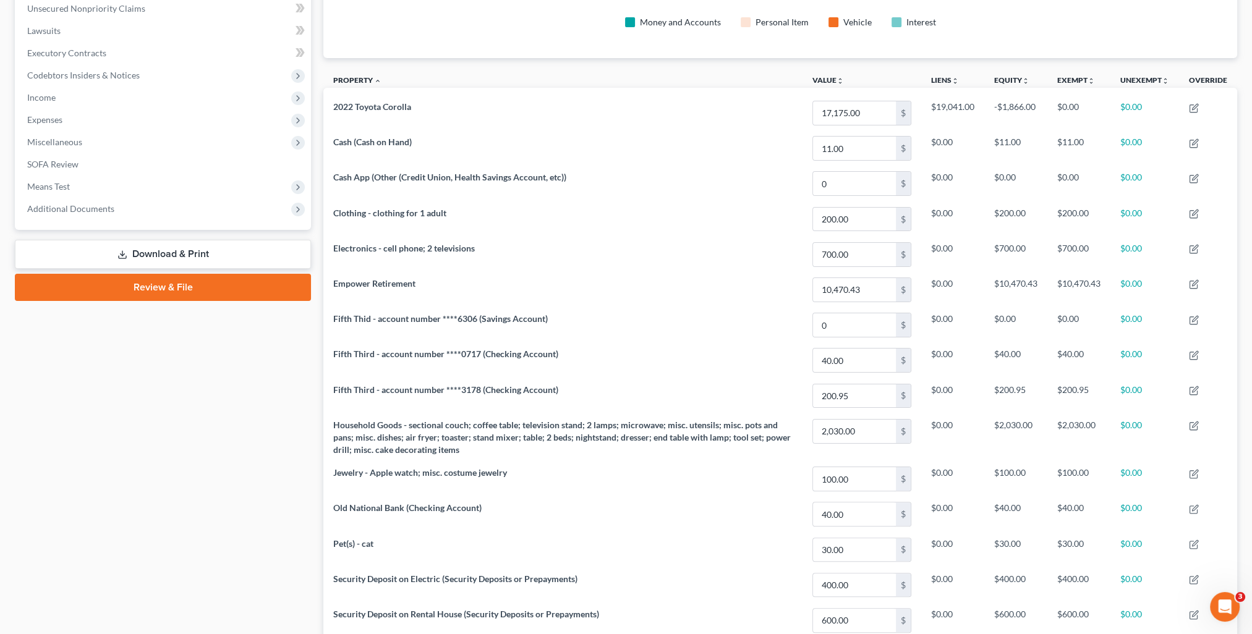
scroll to position [430, 0]
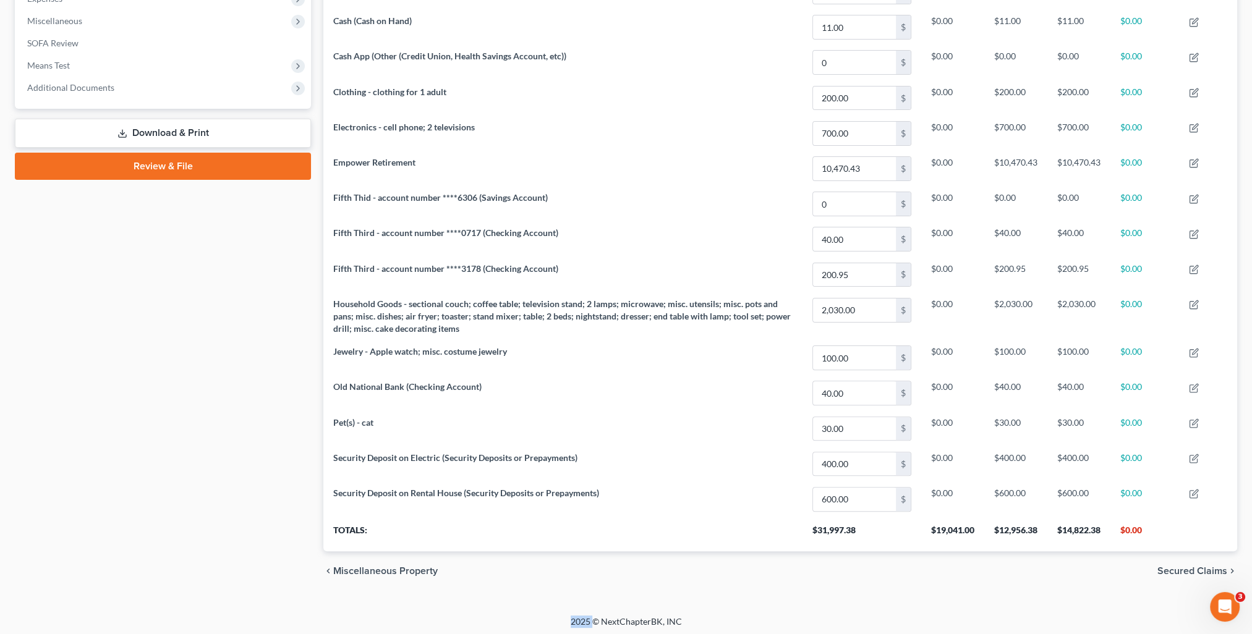
click at [1202, 569] on span "Secured Claims" at bounding box center [1192, 571] width 70 height 10
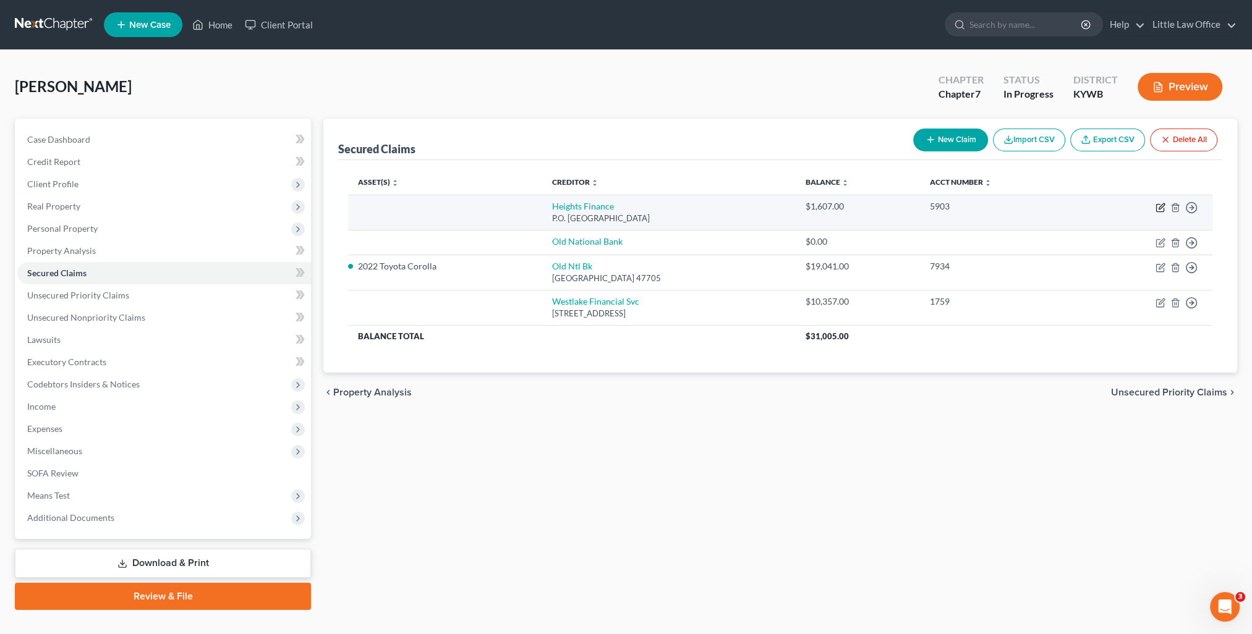
click at [1158, 206] on icon "button" at bounding box center [1160, 208] width 10 height 10
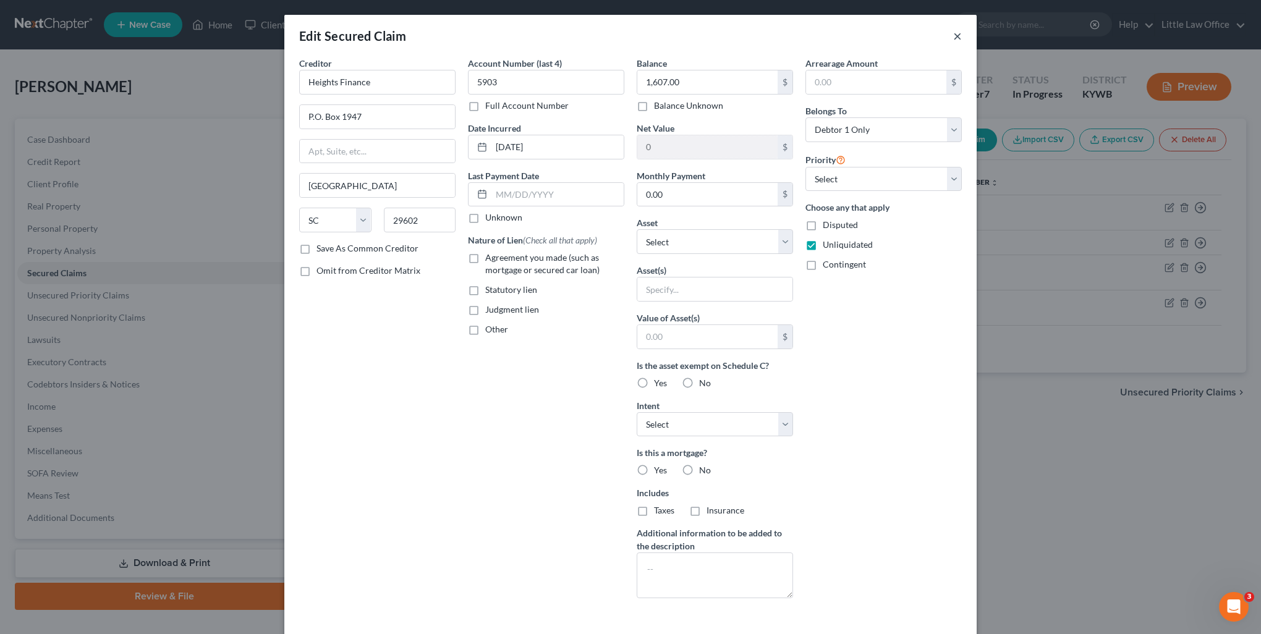
click at [953, 40] on button "×" at bounding box center [957, 35] width 9 height 15
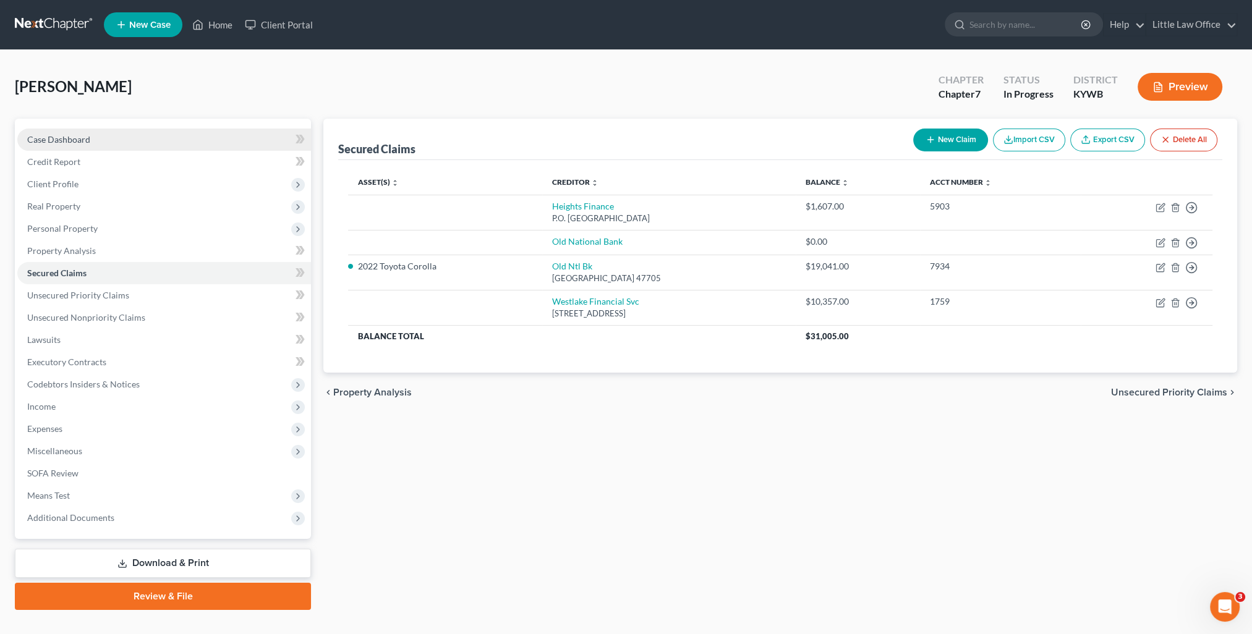
click at [74, 137] on span "Case Dashboard" at bounding box center [58, 139] width 63 height 11
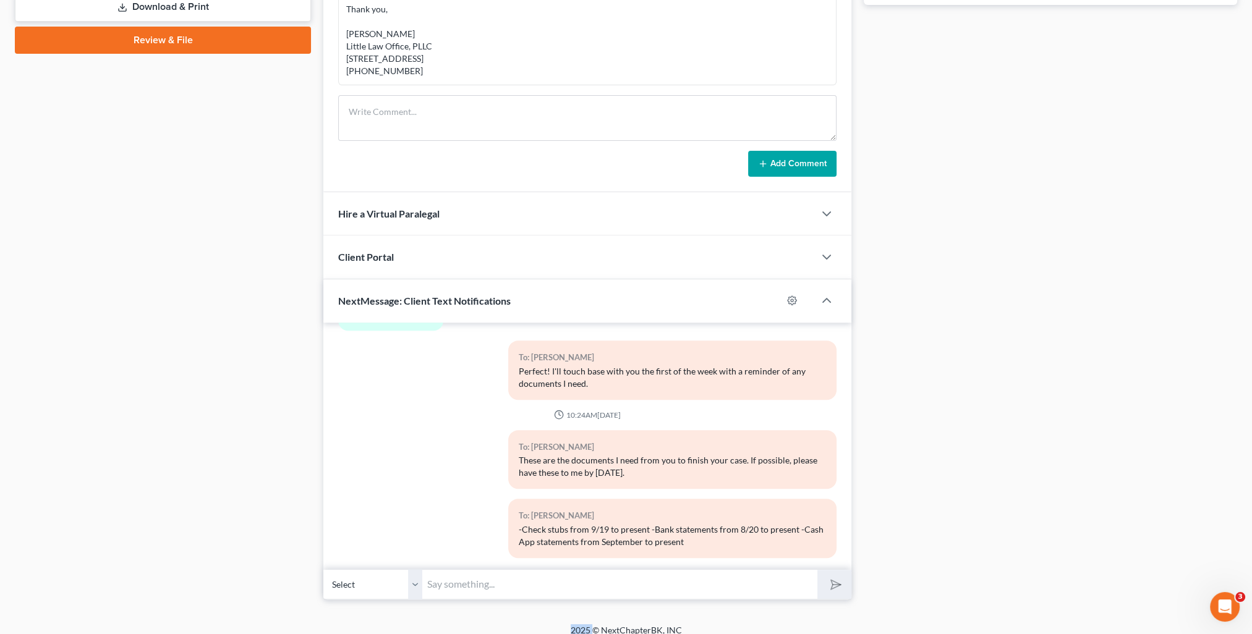
scroll to position [566, 0]
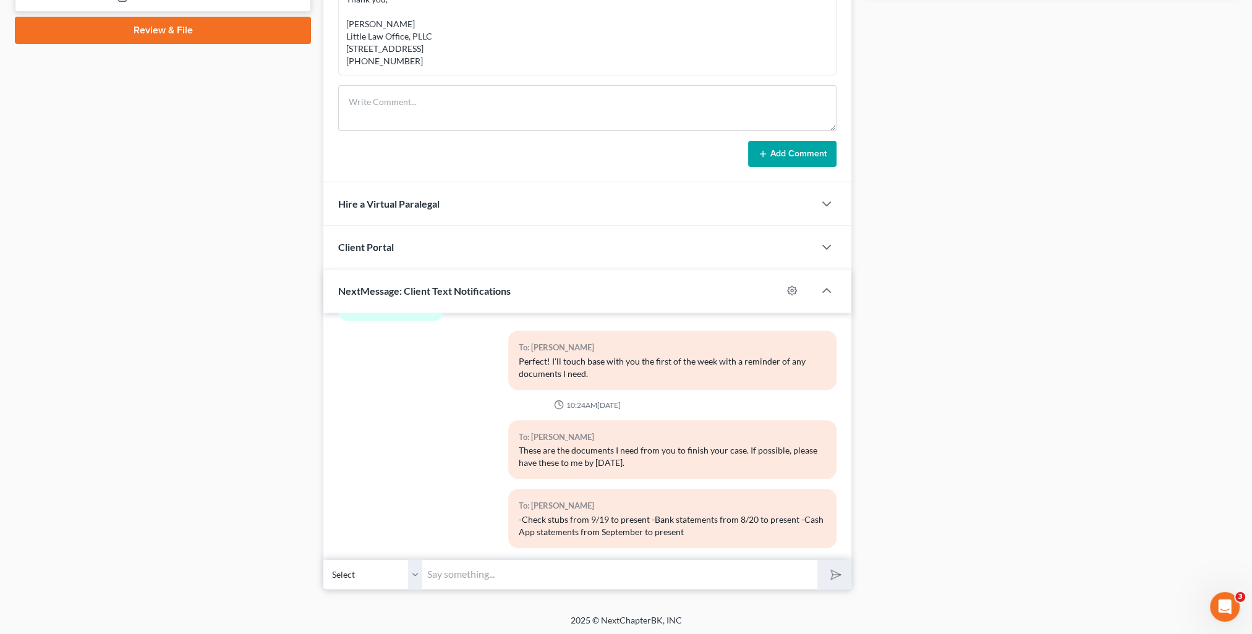
click at [524, 569] on input "text" at bounding box center [619, 575] width 395 height 30
click at [842, 579] on button "submit" at bounding box center [834, 574] width 34 height 29
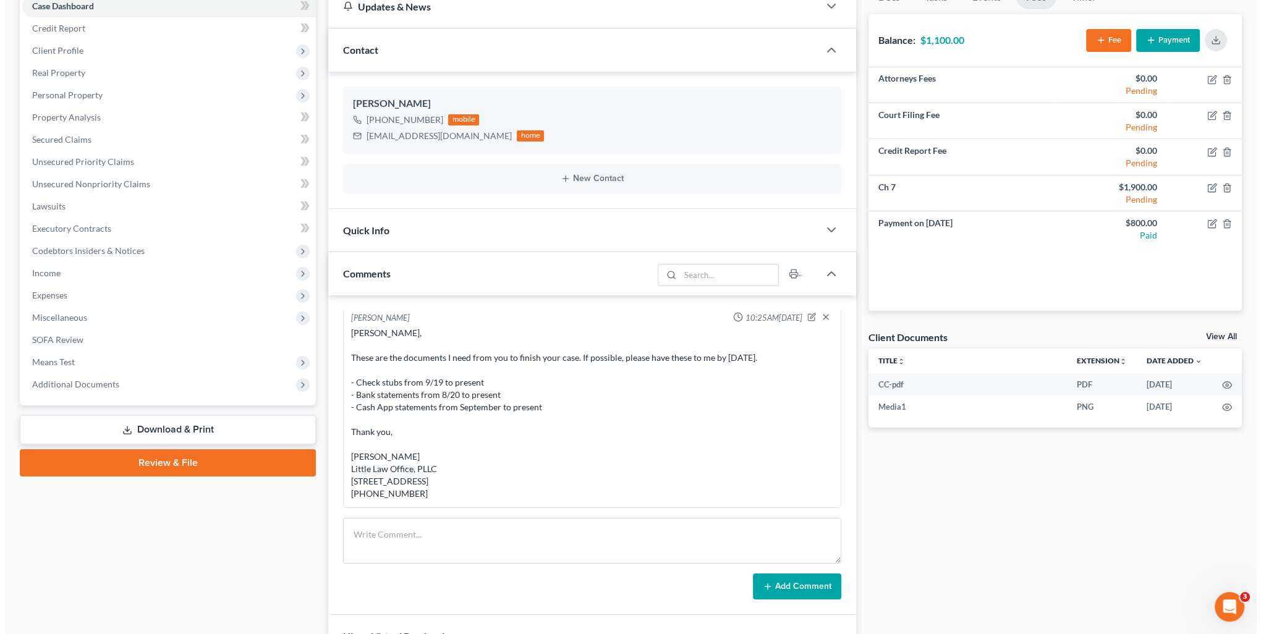
scroll to position [0, 0]
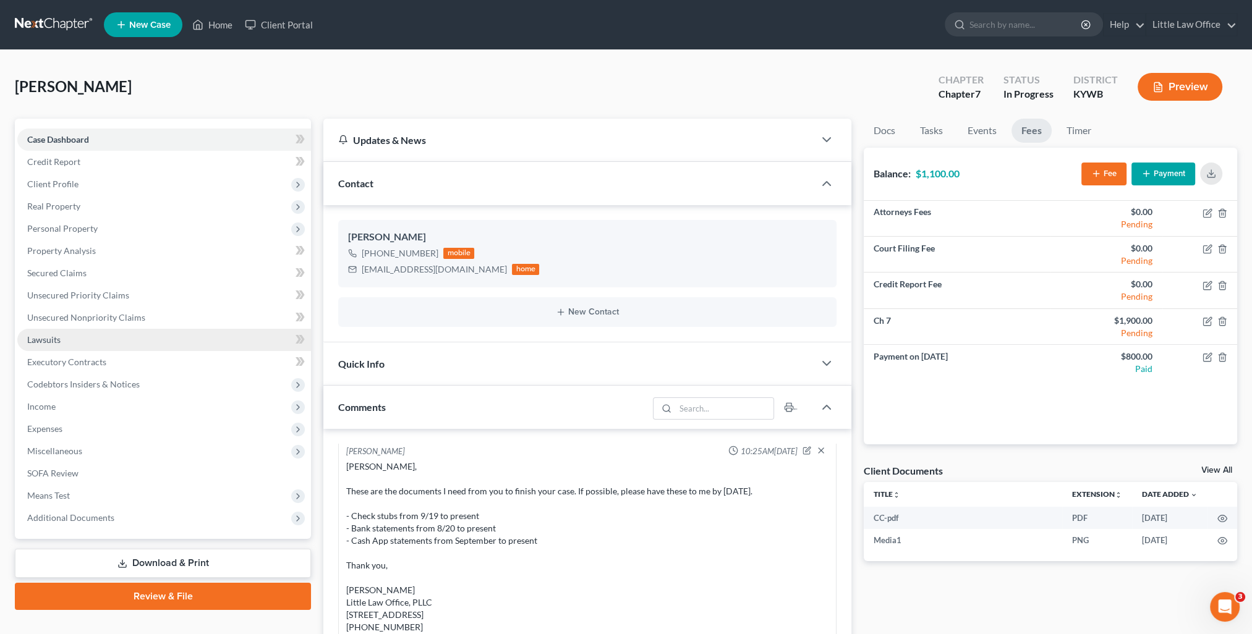
click at [64, 342] on link "Lawsuits" at bounding box center [164, 340] width 294 height 22
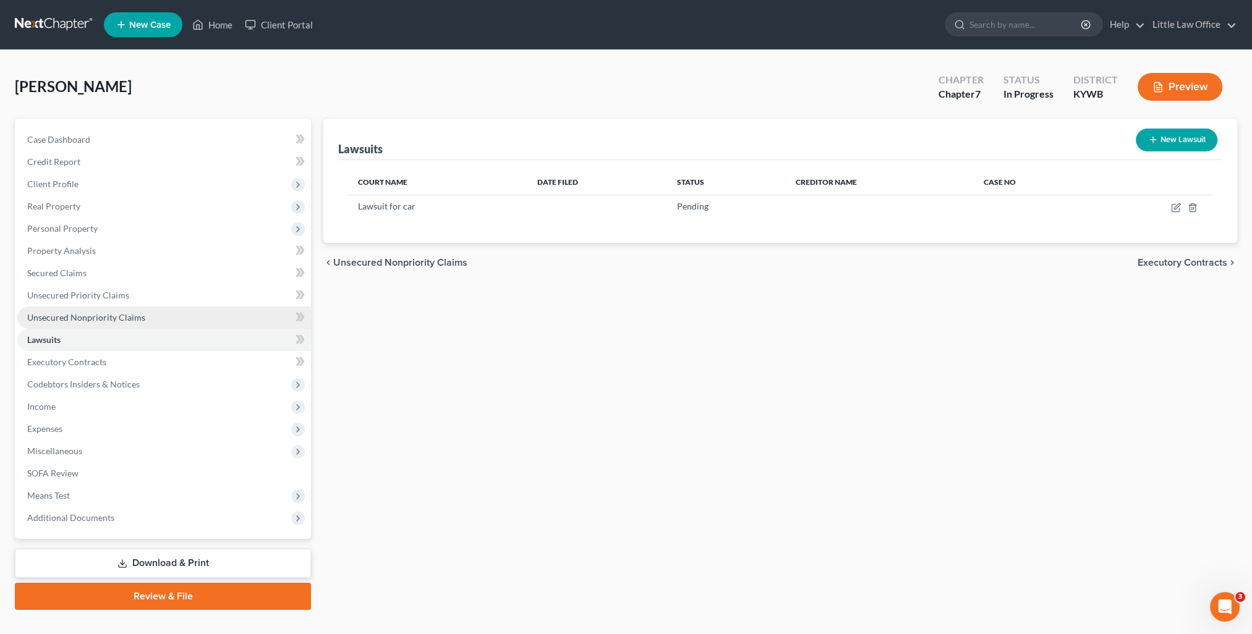
click at [87, 321] on span "Unsecured Nonpriority Claims" at bounding box center [86, 317] width 118 height 11
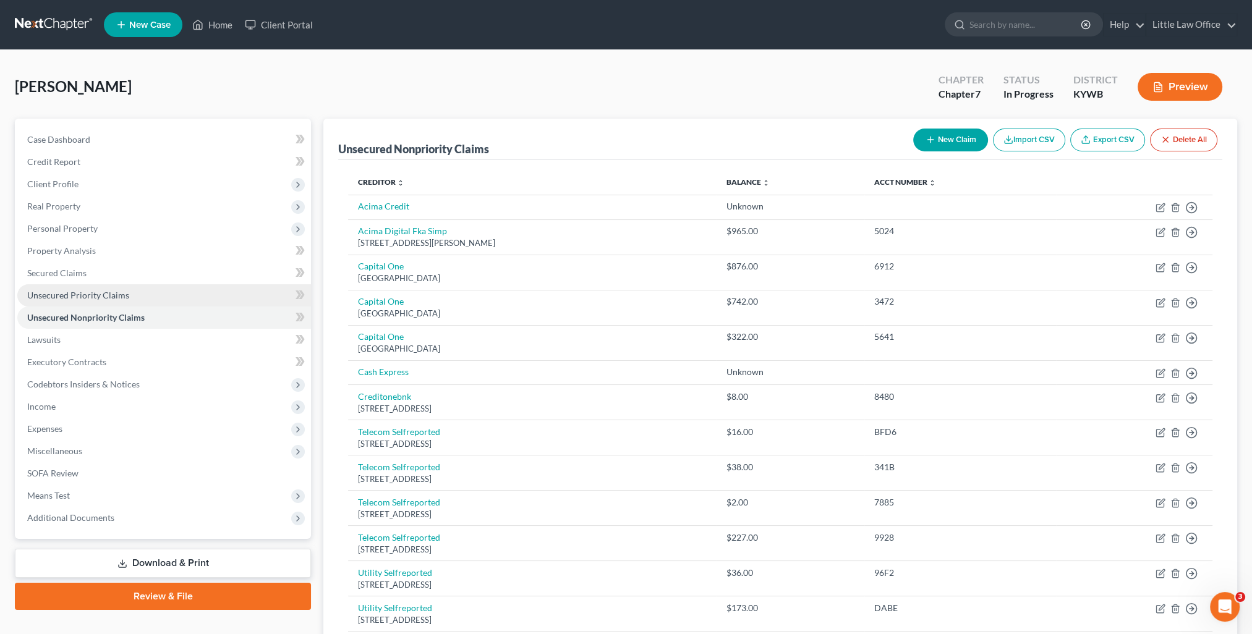
click at [134, 296] on link "Unsecured Priority Claims" at bounding box center [164, 295] width 294 height 22
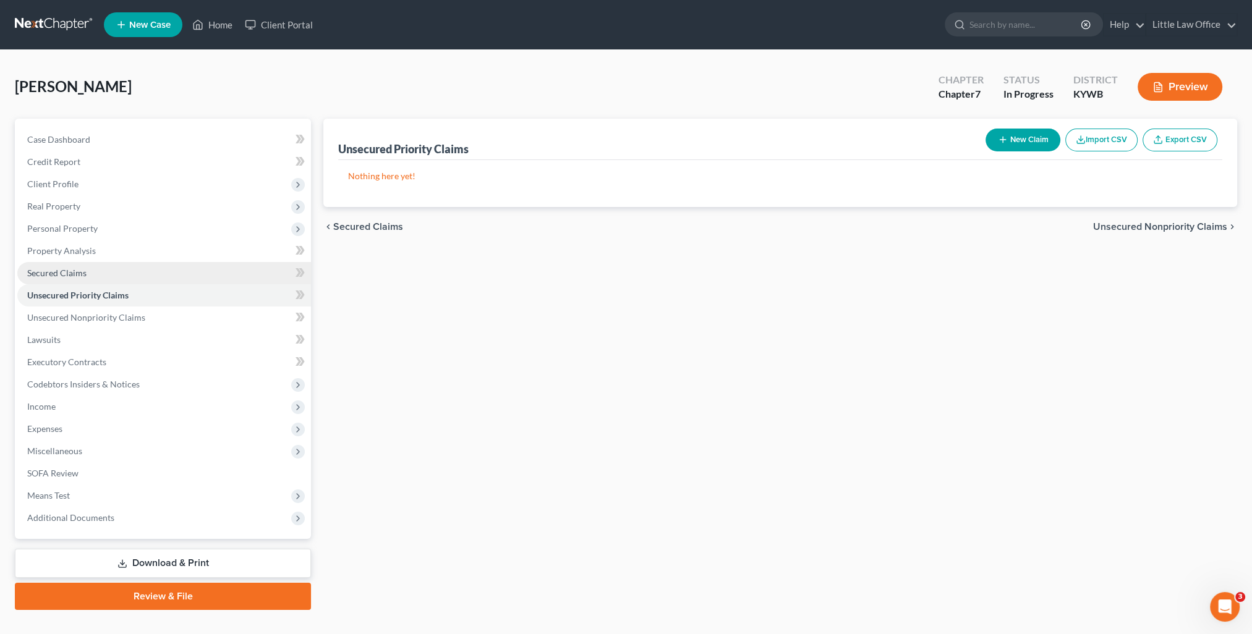
click at [77, 273] on span "Secured Claims" at bounding box center [56, 273] width 59 height 11
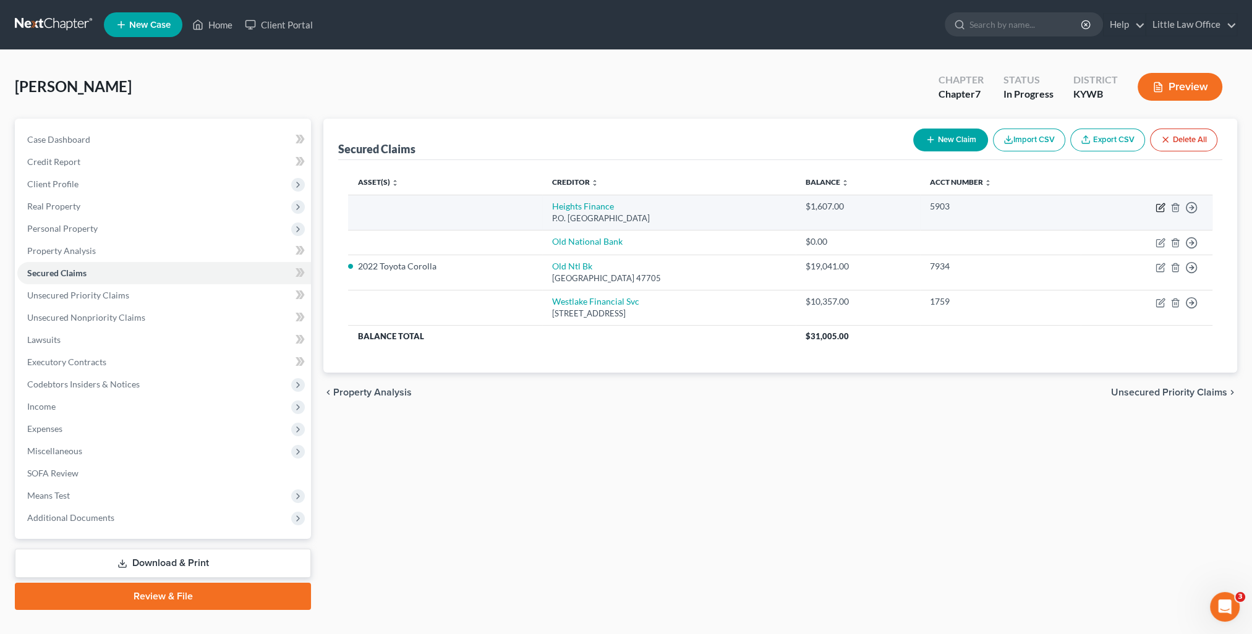
click at [1164, 207] on icon "button" at bounding box center [1159, 208] width 7 height 7
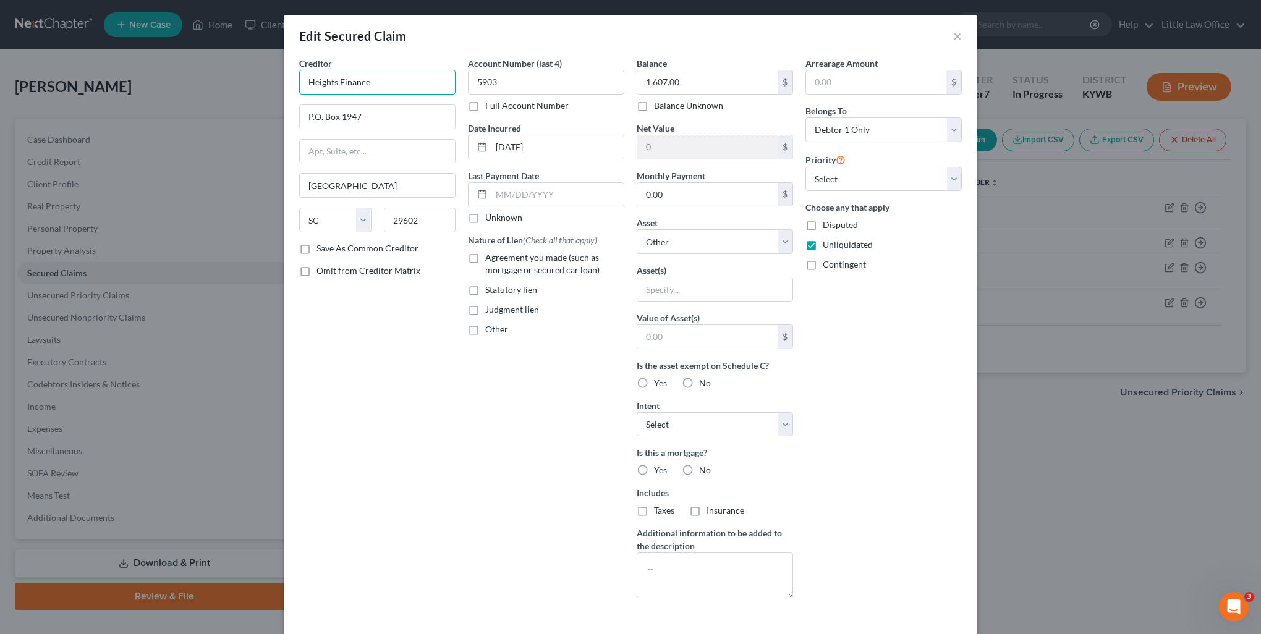
click at [377, 85] on input "Heights Finance" at bounding box center [377, 82] width 156 height 25
click at [361, 102] on div "Heights Finance" at bounding box center [373, 104] width 129 height 12
click at [485, 257] on label "Agreement you made (such as mortgage or secured car loan)" at bounding box center [554, 264] width 139 height 25
click at [490, 257] on input "Agreement you made (such as mortgage or secured car loan)" at bounding box center [494, 256] width 8 height 8
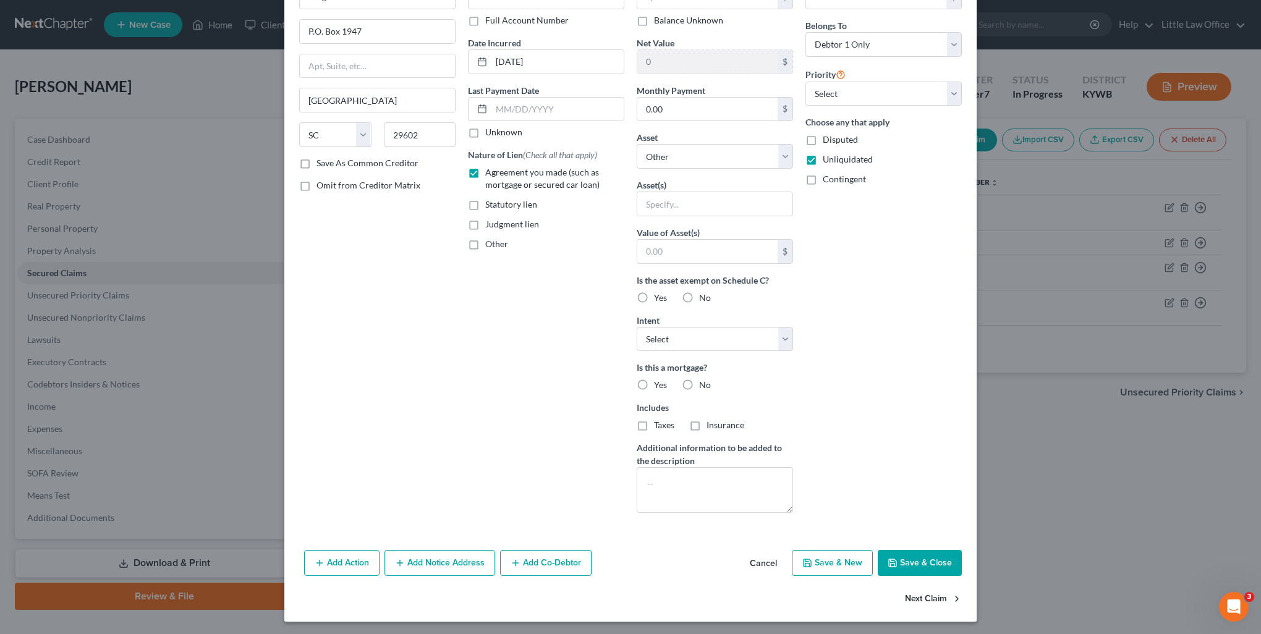
click at [926, 600] on button "Next Claim" at bounding box center [933, 599] width 57 height 26
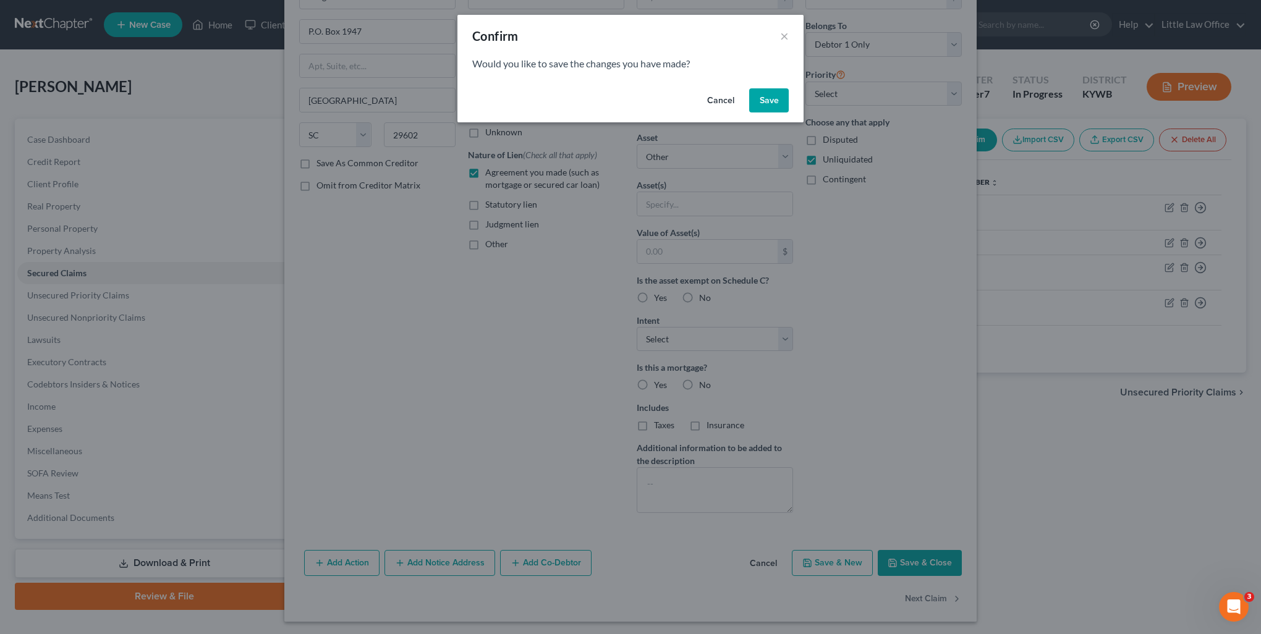
click at [759, 96] on button "Save" at bounding box center [769, 100] width 40 height 25
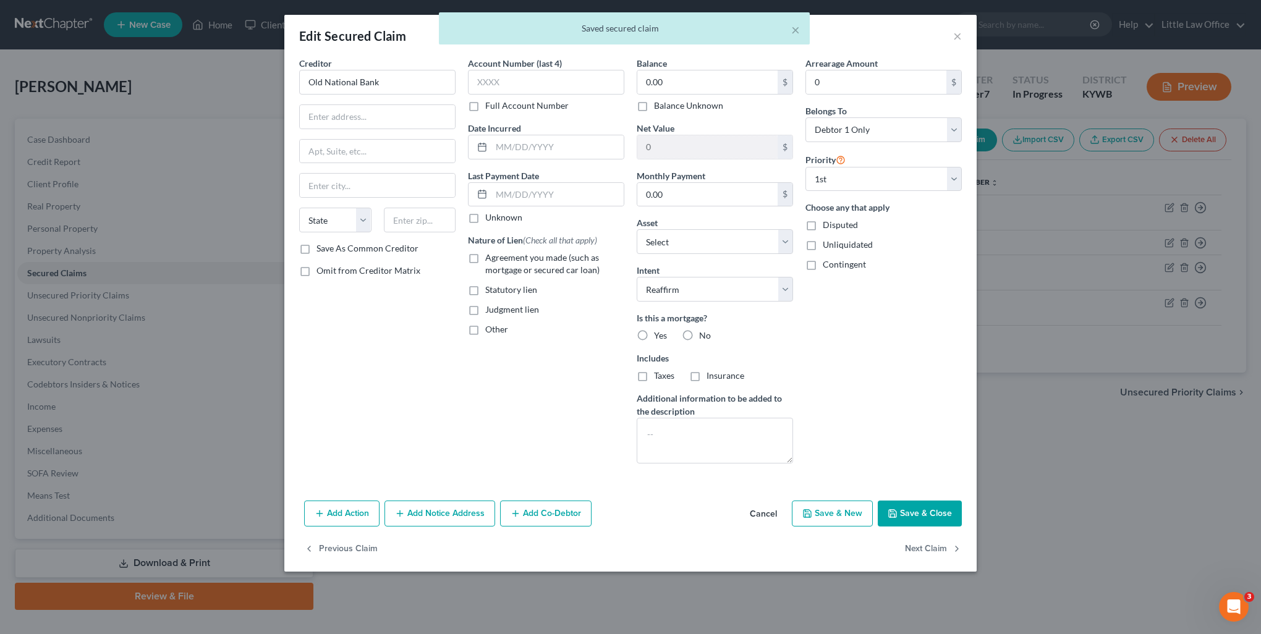
scroll to position [0, 0]
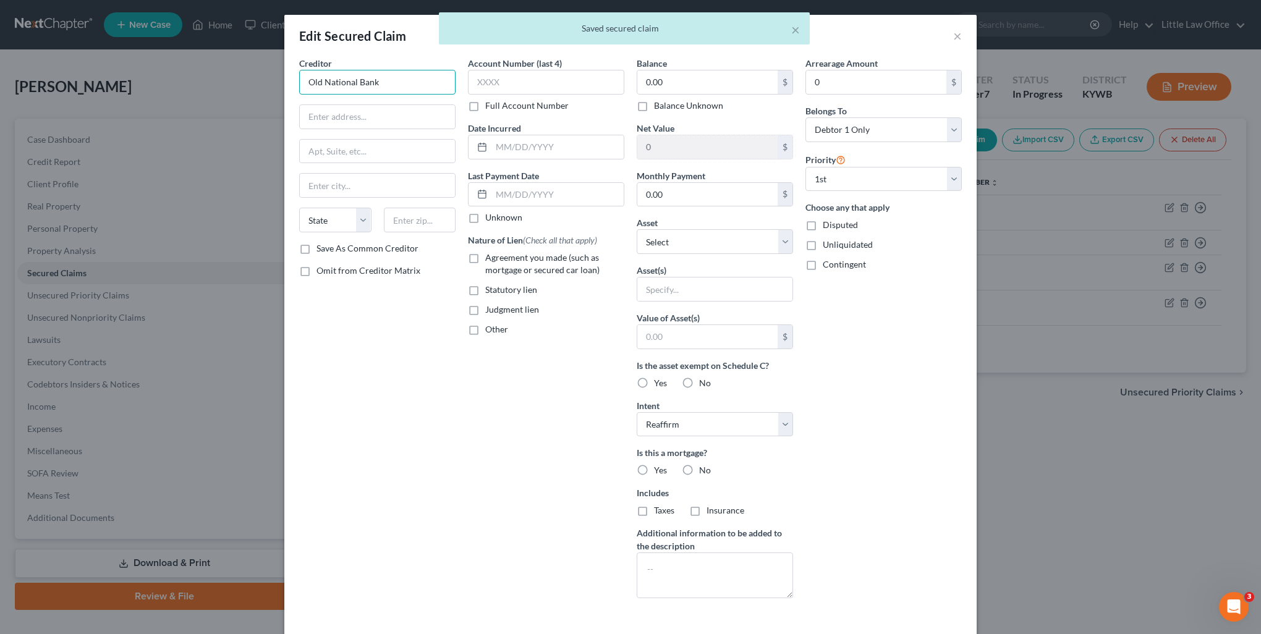
click at [403, 80] on input "Old National Bank" at bounding box center [377, 82] width 156 height 25
click at [377, 106] on div "Old National Bank" at bounding box center [373, 104] width 129 height 12
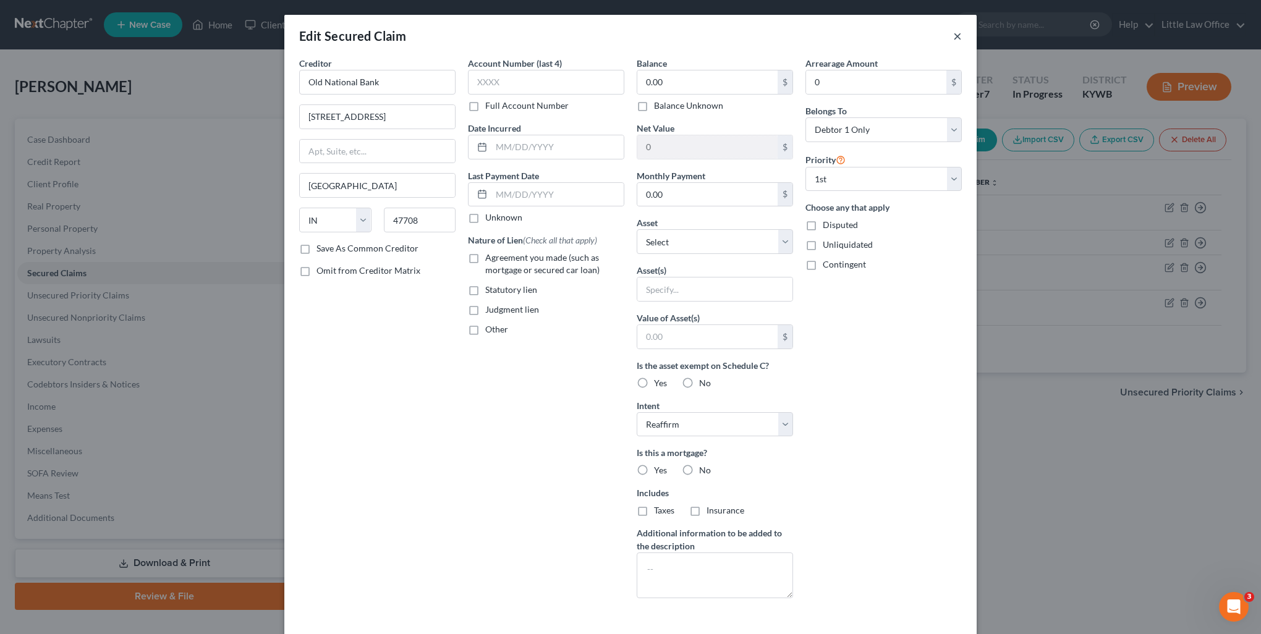
click at [953, 36] on button "×" at bounding box center [957, 35] width 9 height 15
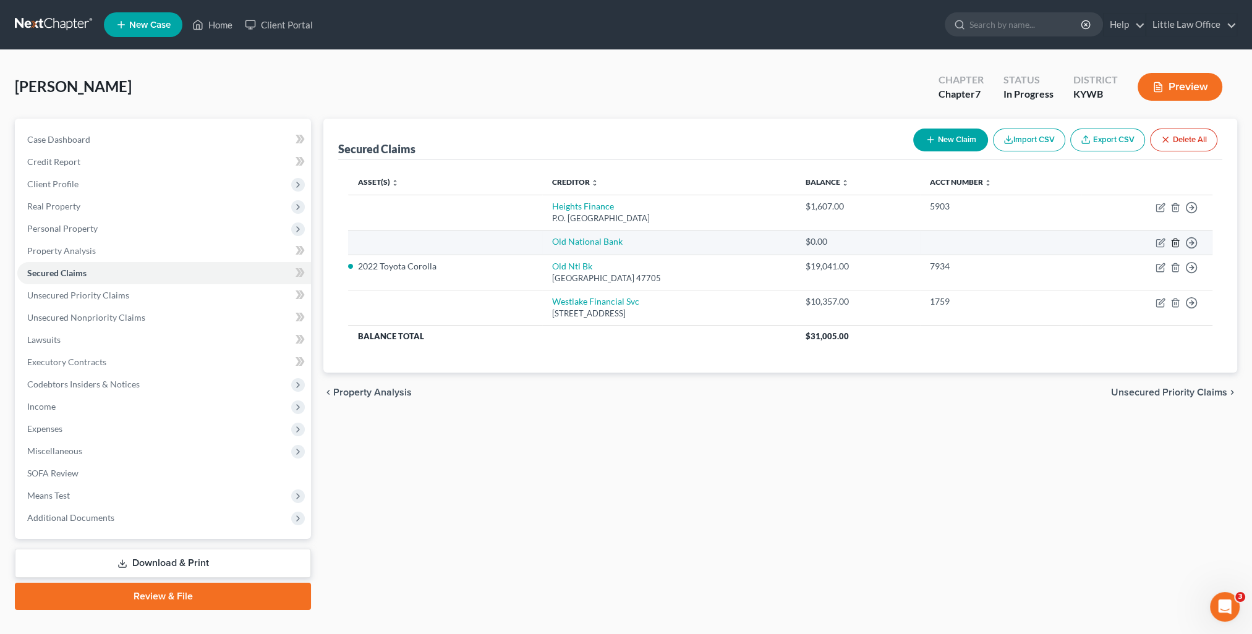
click at [1178, 241] on icon "button" at bounding box center [1175, 243] width 10 height 10
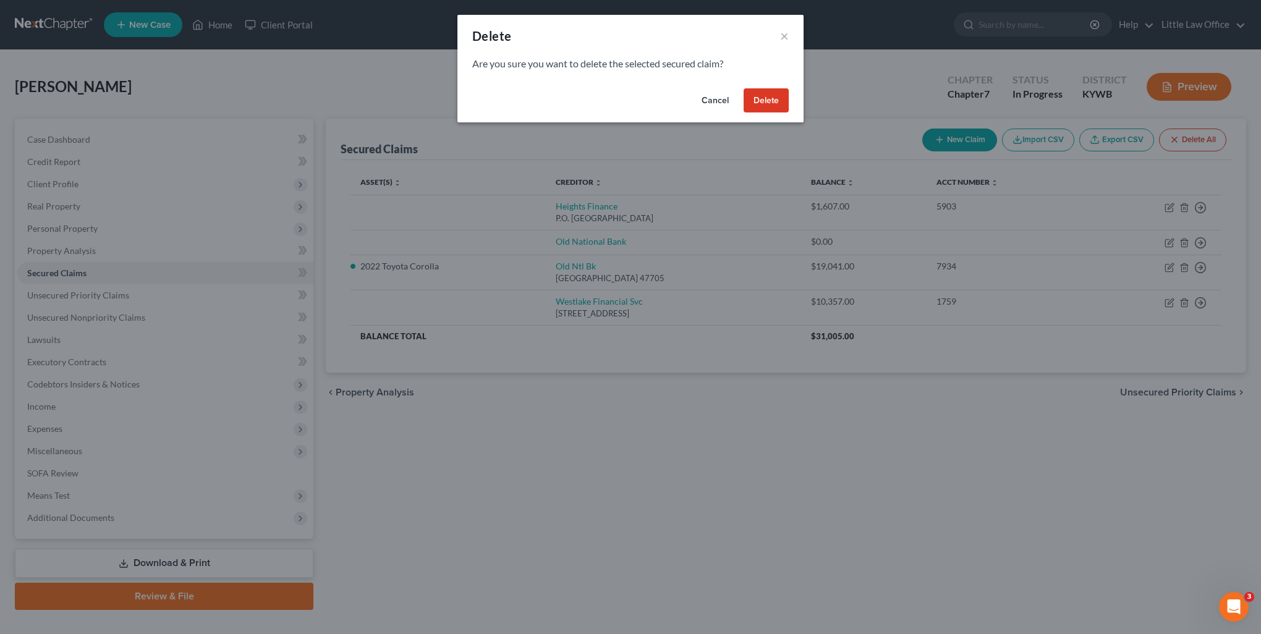
click at [764, 95] on button "Delete" at bounding box center [766, 100] width 45 height 25
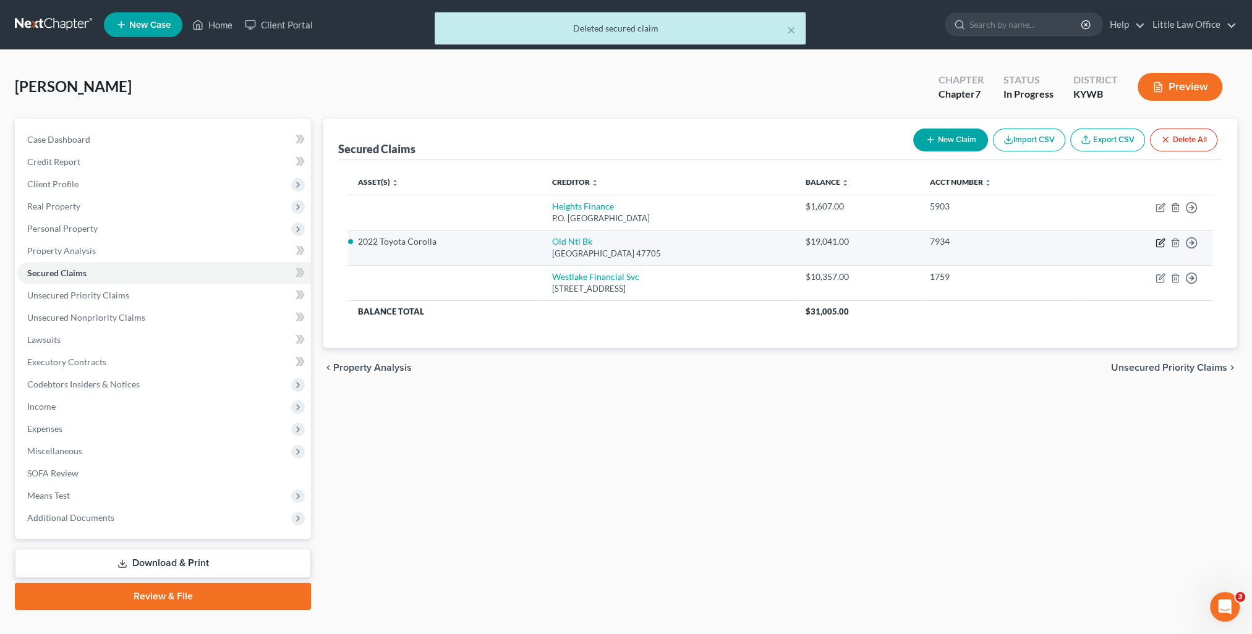
click at [1161, 244] on icon "button" at bounding box center [1160, 243] width 10 height 10
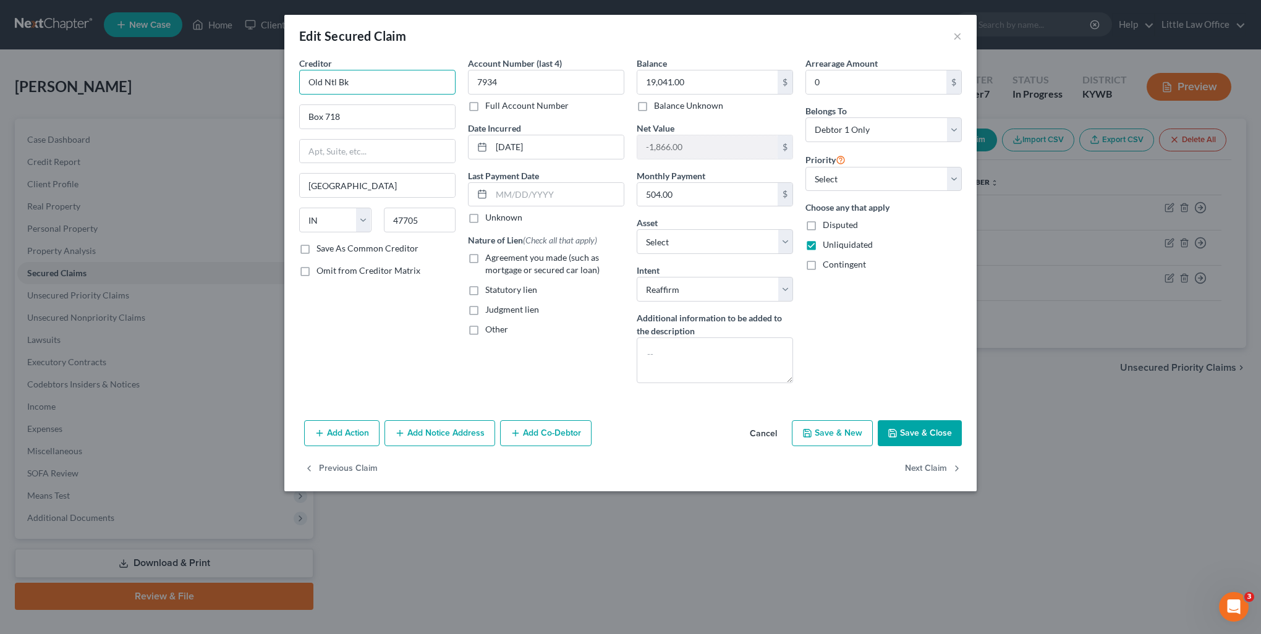
click at [393, 82] on input "Old Ntl Bk" at bounding box center [377, 82] width 156 height 25
drag, startPoint x: 374, startPoint y: 86, endPoint x: 328, endPoint y: 92, distance: 46.8
click at [328, 92] on input "Old Ntl Bk" at bounding box center [377, 82] width 156 height 25
click at [352, 106] on div "Old National Bank" at bounding box center [373, 104] width 129 height 12
click at [506, 261] on span "Agreement you made (such as mortgage or secured car loan)" at bounding box center [542, 263] width 114 height 23
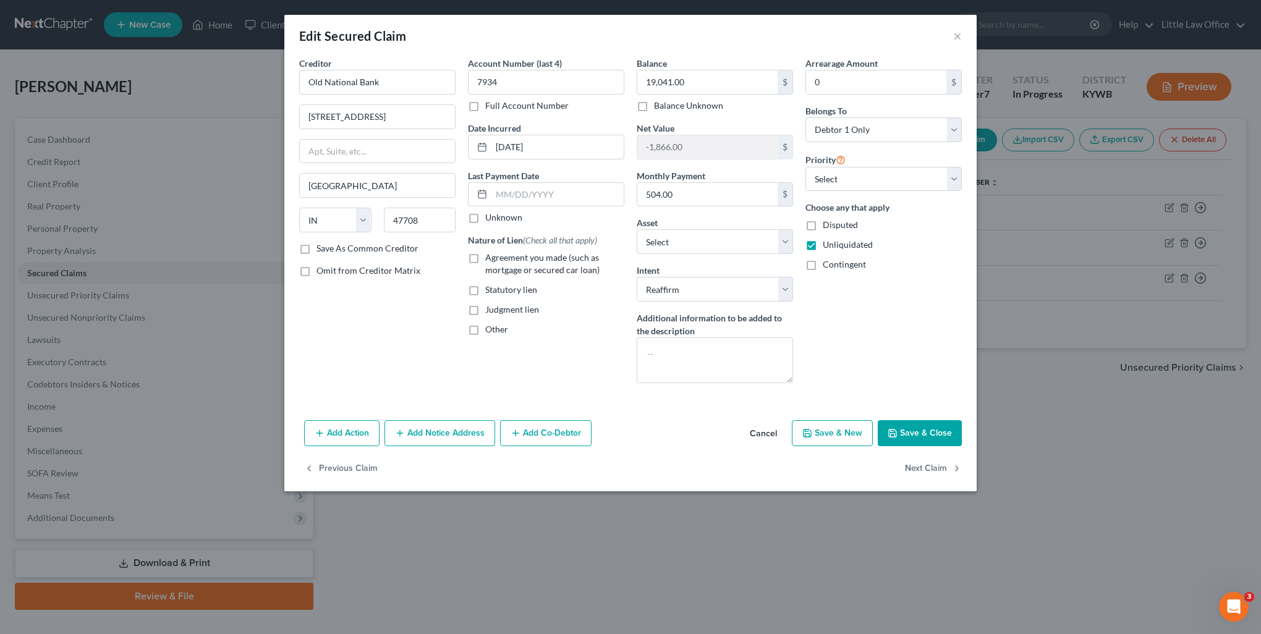
click at [498, 260] on input "Agreement you made (such as mortgage or secured car loan)" at bounding box center [494, 256] width 8 height 8
click at [934, 466] on button "Next Claim" at bounding box center [933, 469] width 57 height 26
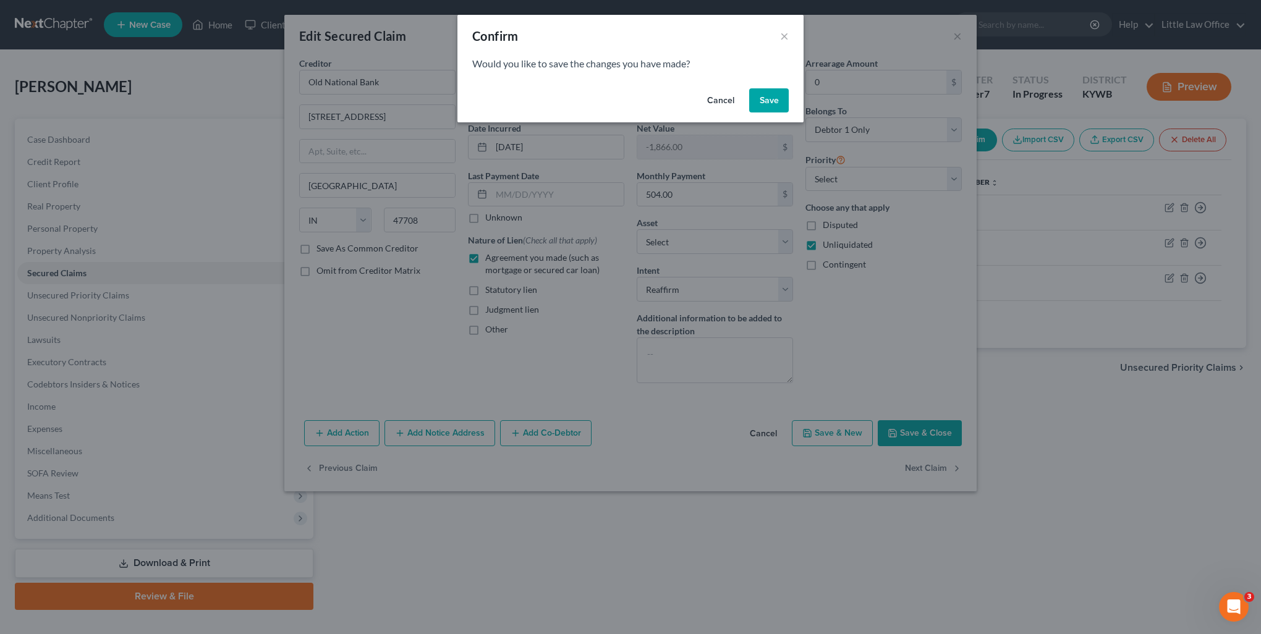
click at [766, 100] on button "Save" at bounding box center [769, 100] width 40 height 25
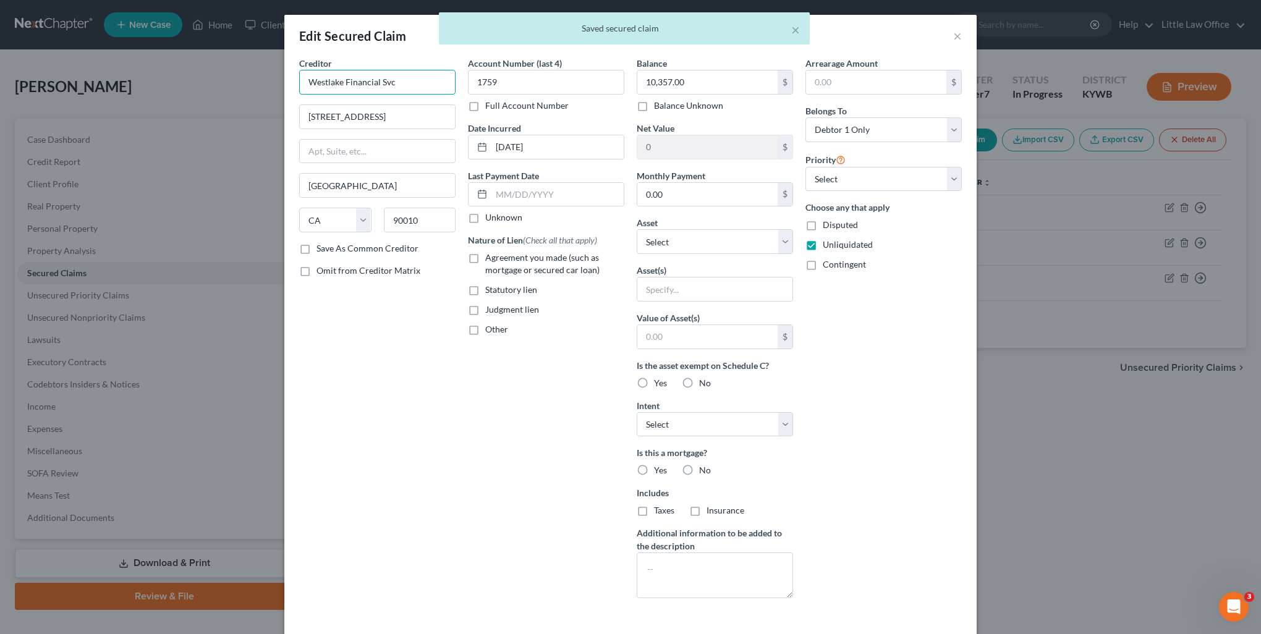
click at [417, 86] on input "Westlake Financial Svc" at bounding box center [377, 82] width 156 height 25
click at [470, 470] on div "Account Number (last 4) 1759 Full Account Number Date Incurred [DATE] Last Paym…" at bounding box center [546, 332] width 169 height 551
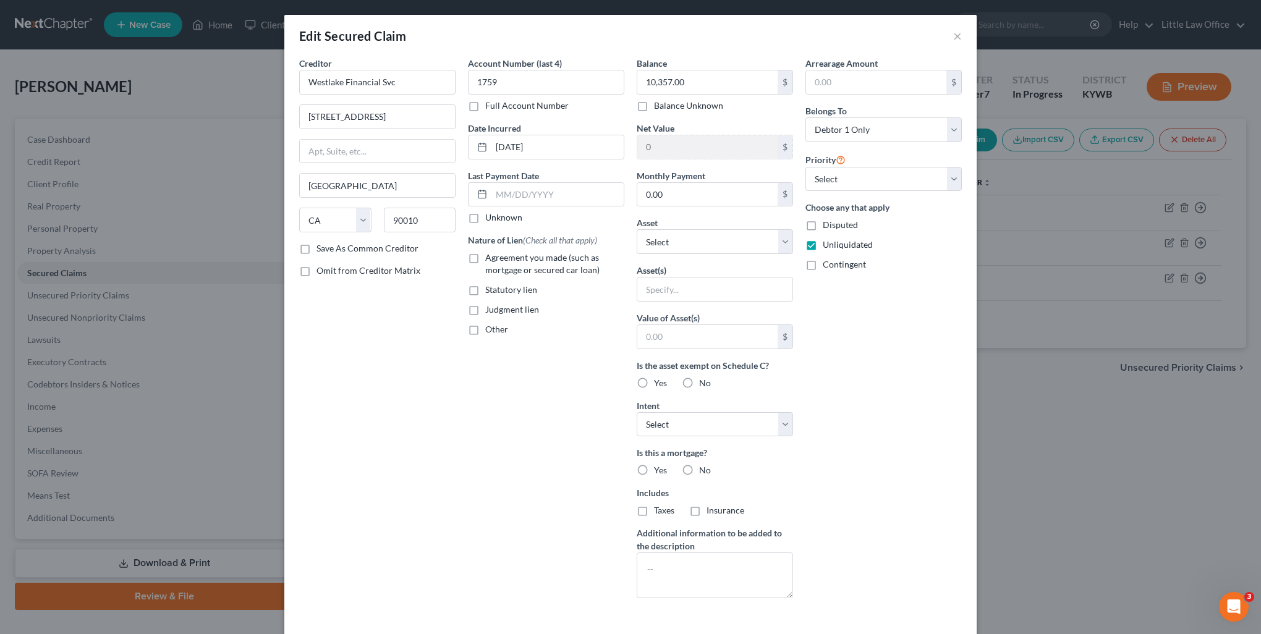
scroll to position [85, 0]
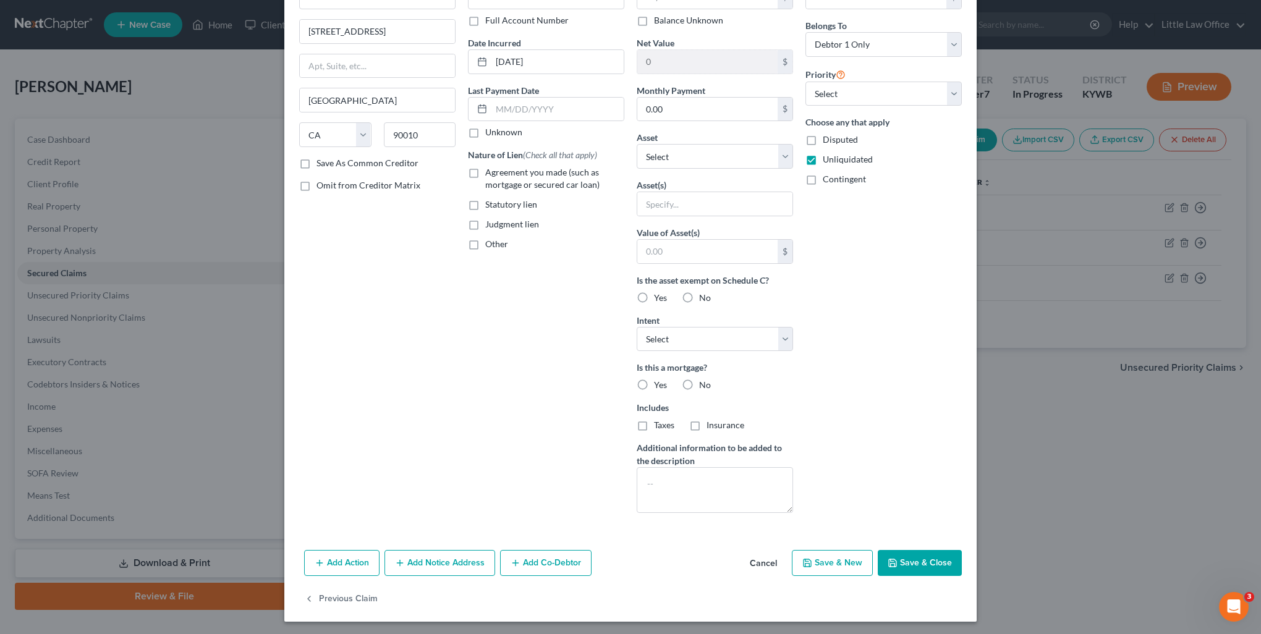
click at [927, 557] on button "Save & Close" at bounding box center [920, 563] width 84 height 26
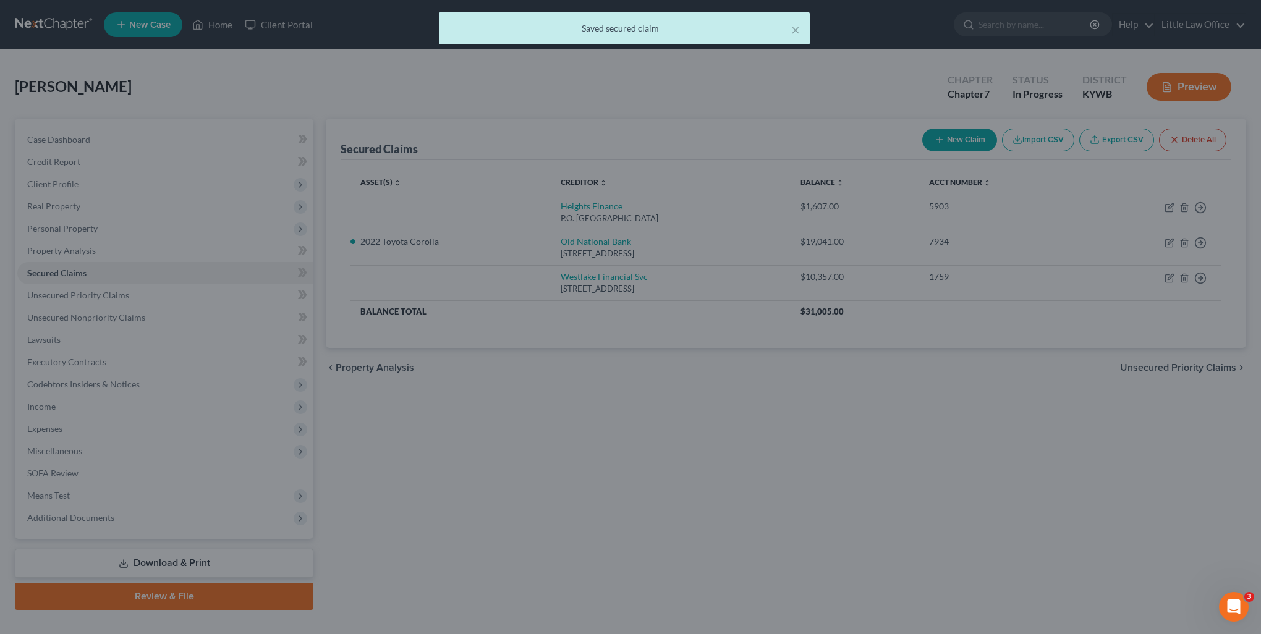
scroll to position [0, 0]
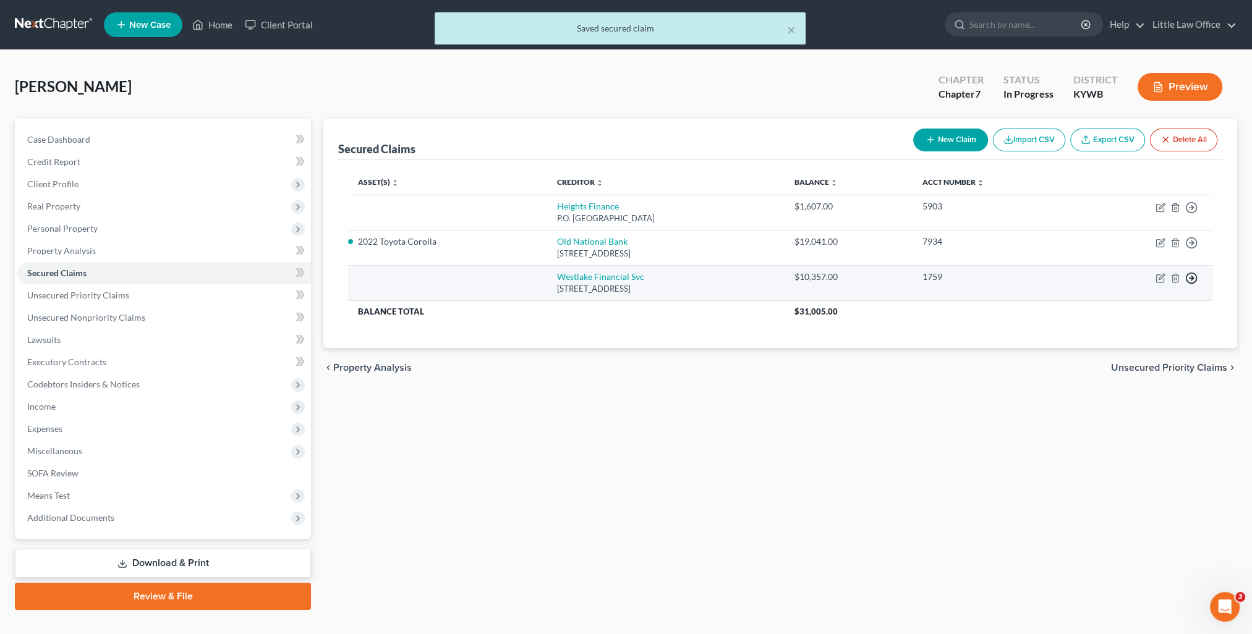
click at [1193, 278] on line "button" at bounding box center [1191, 278] width 4 height 0
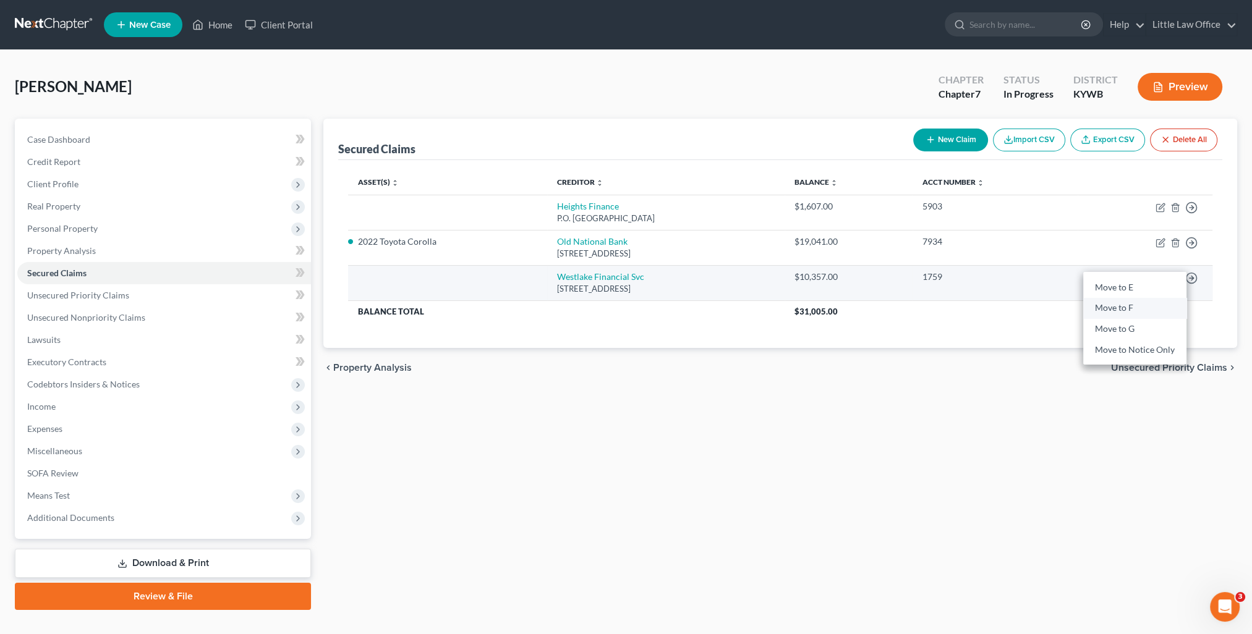
click at [1145, 307] on link "Move to F" at bounding box center [1134, 308] width 103 height 21
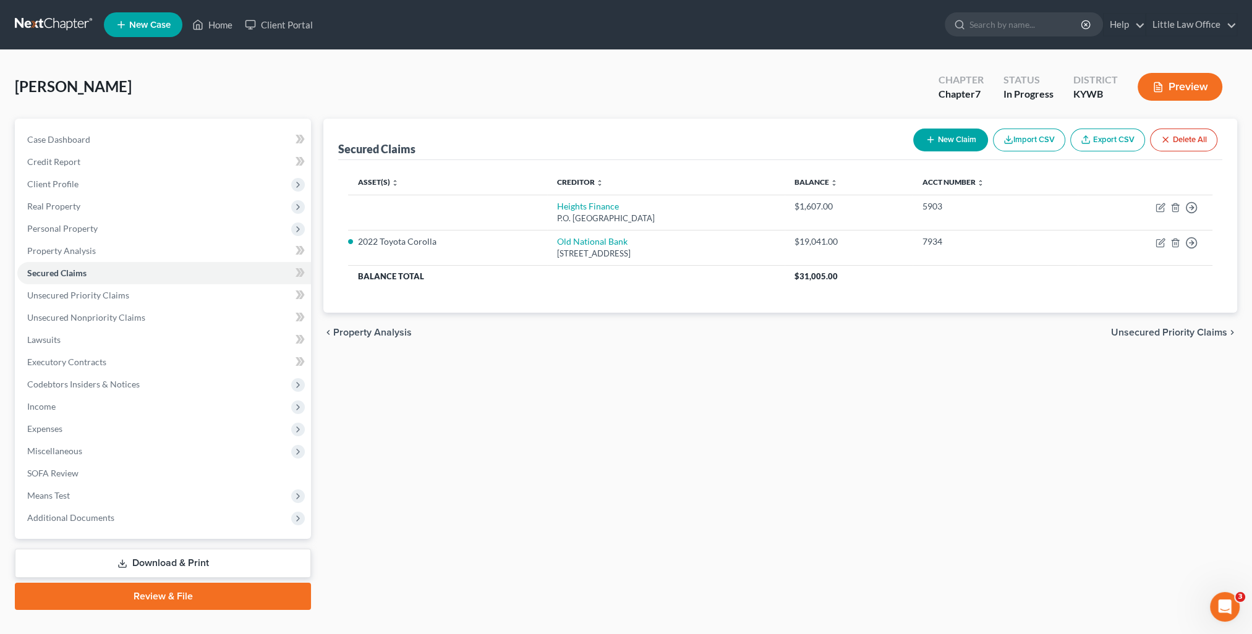
click at [1167, 88] on button "Preview" at bounding box center [1180, 87] width 85 height 28
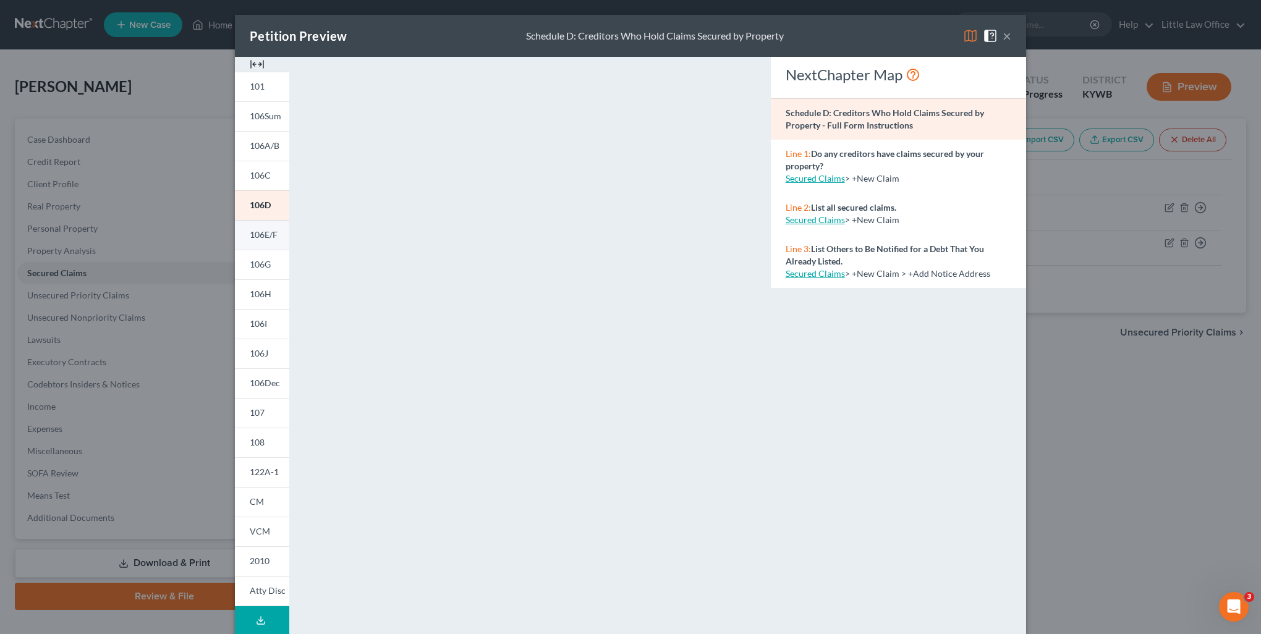
click at [250, 237] on span "106E/F" at bounding box center [264, 234] width 28 height 11
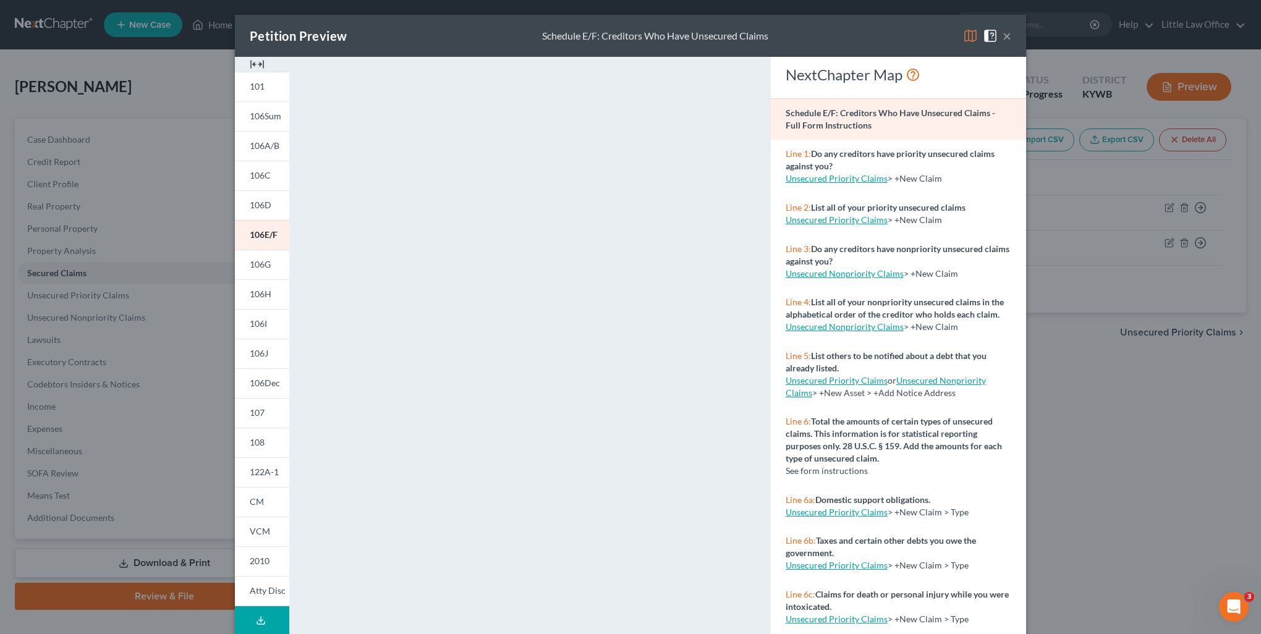
click at [1003, 36] on button "×" at bounding box center [1007, 35] width 9 height 15
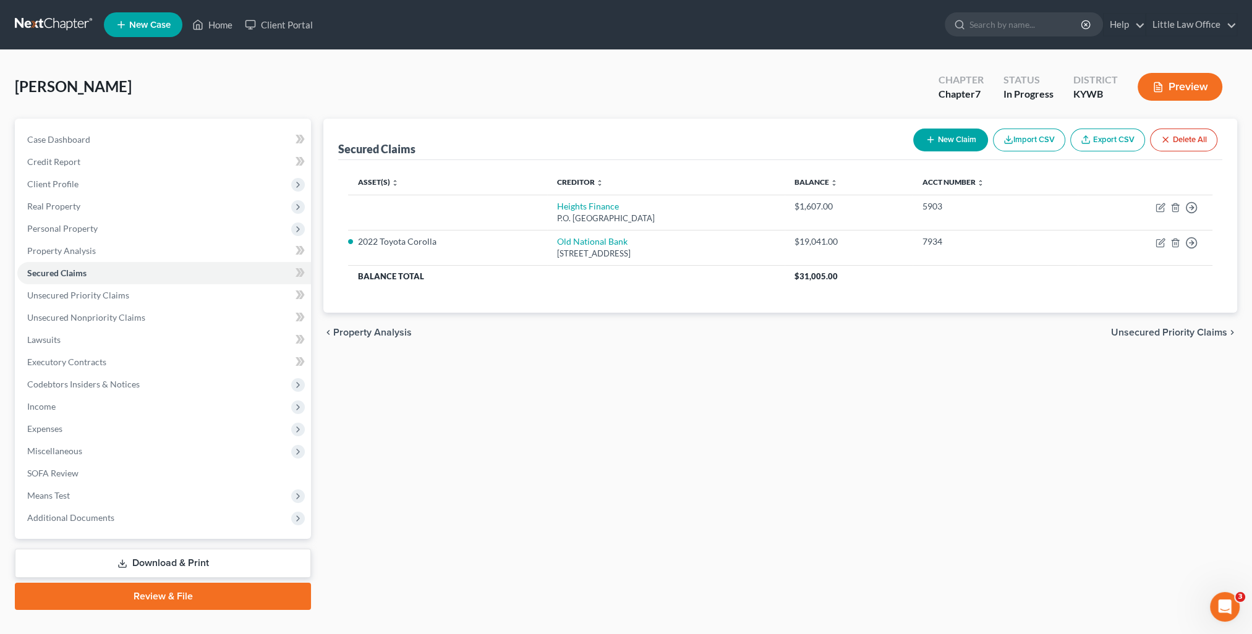
click at [1151, 335] on span "Unsecured Priority Claims" at bounding box center [1169, 333] width 116 height 10
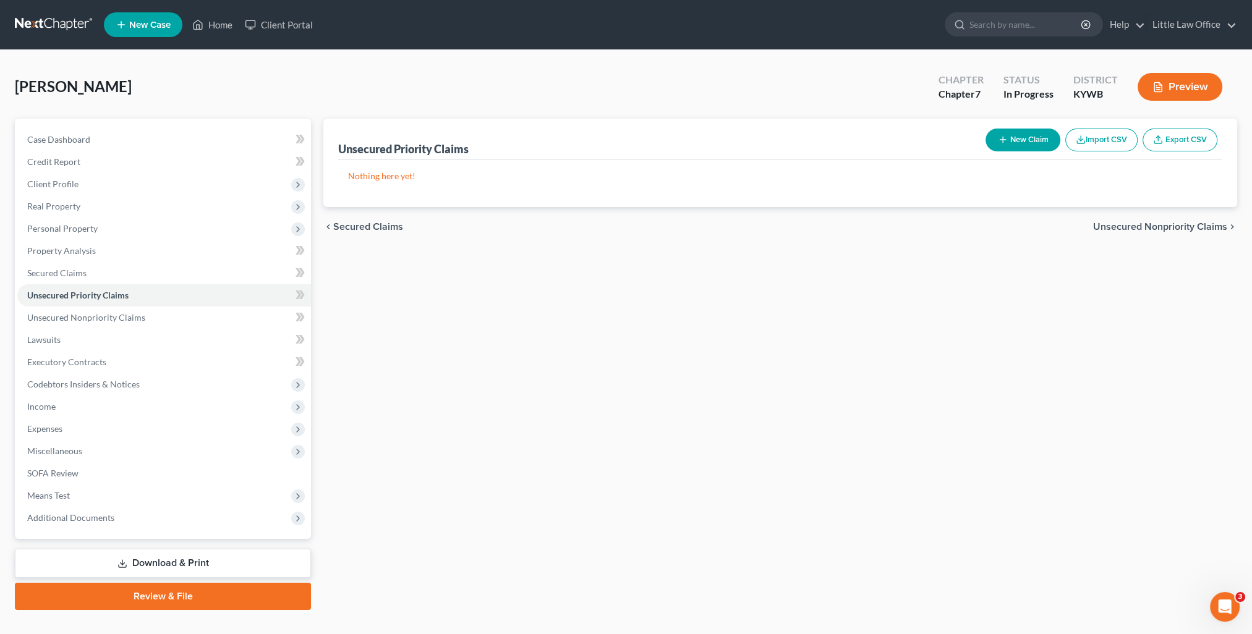
click at [1166, 228] on span "Unsecured Nonpriority Claims" at bounding box center [1160, 227] width 134 height 10
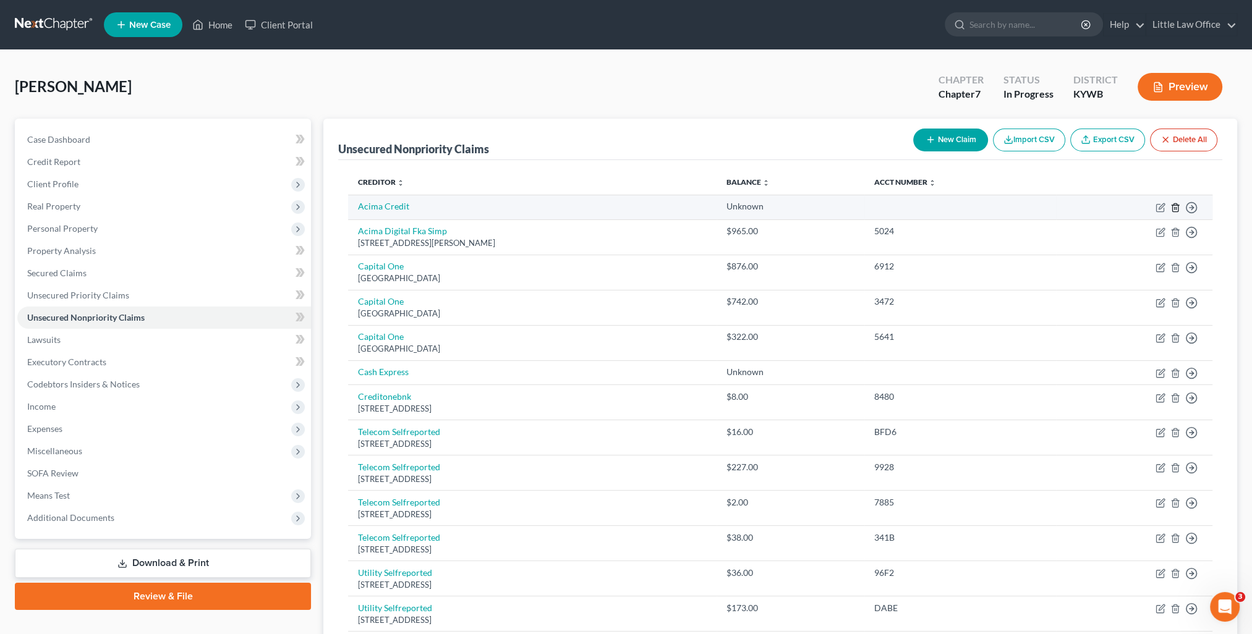
click at [1177, 208] on icon "button" at bounding box center [1175, 207] width 6 height 8
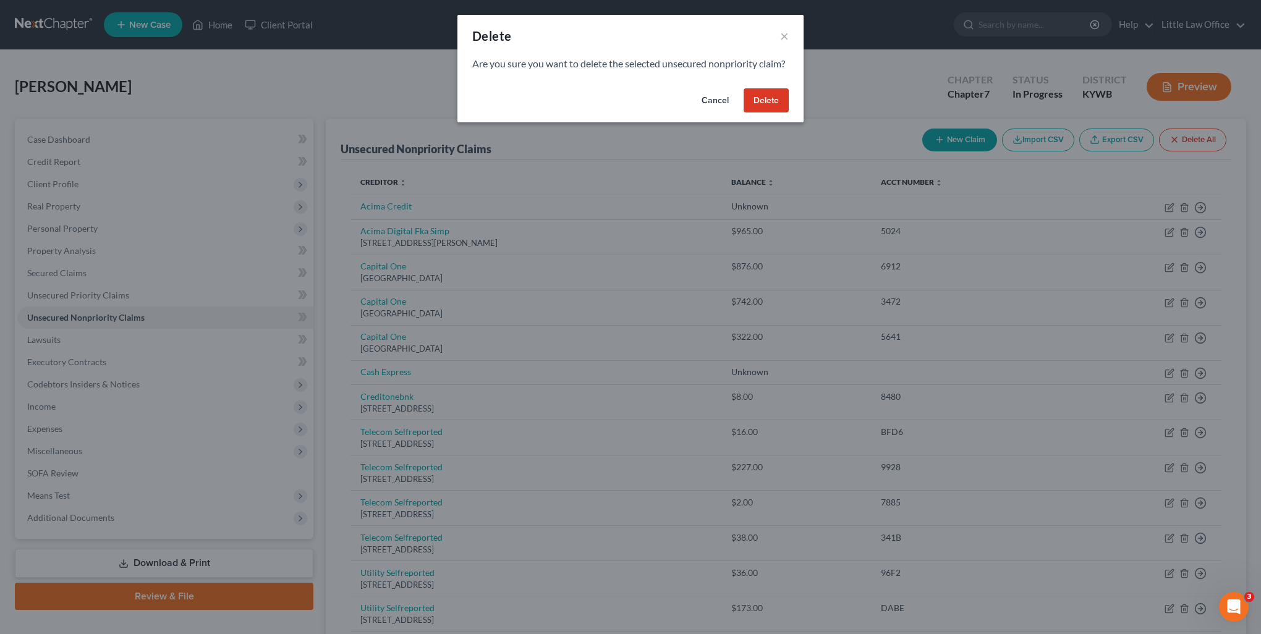
click at [757, 113] on button "Delete" at bounding box center [766, 100] width 45 height 25
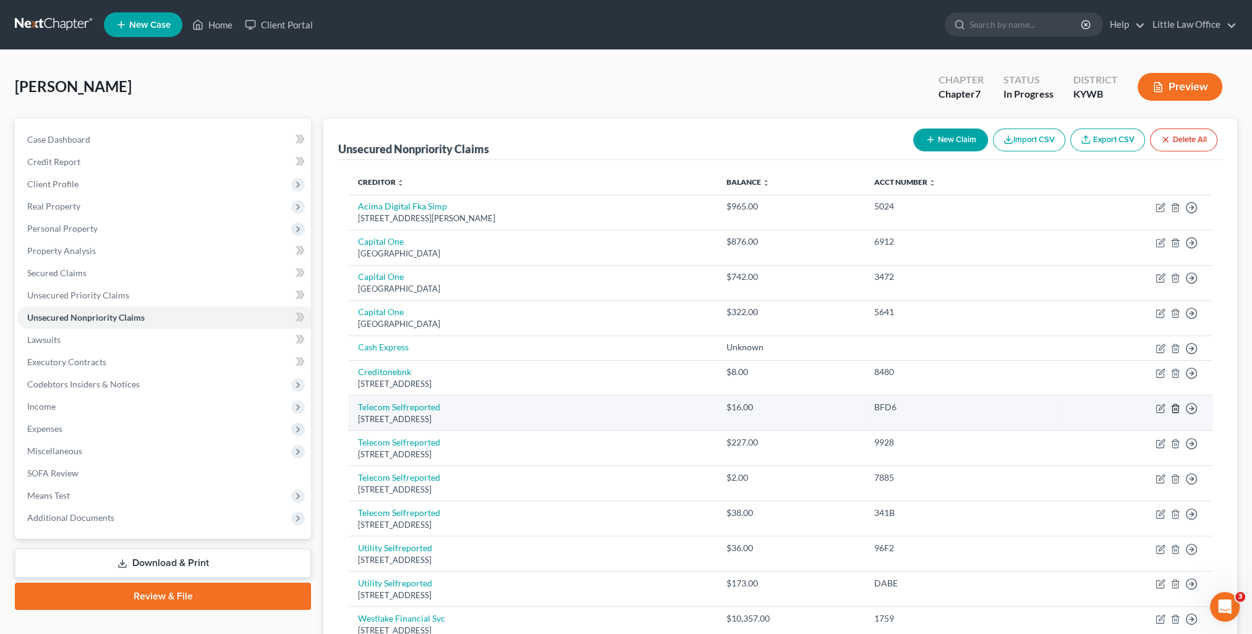
click at [1173, 407] on icon "button" at bounding box center [1175, 409] width 10 height 10
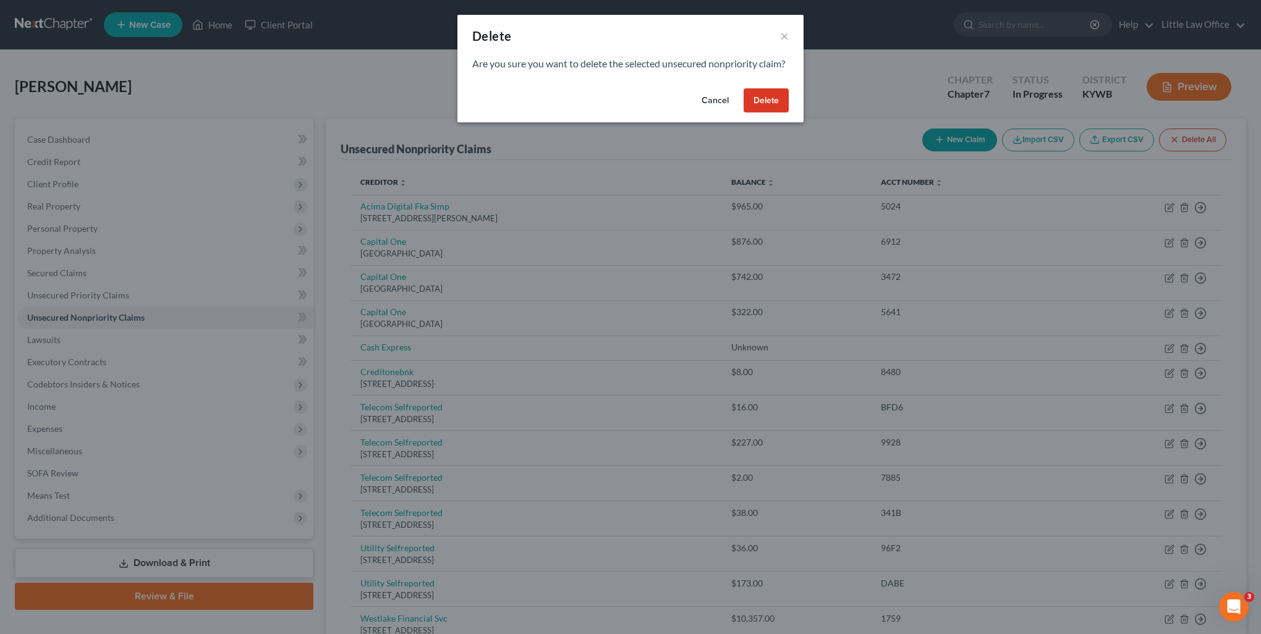
click at [754, 113] on button "Delete" at bounding box center [766, 100] width 45 height 25
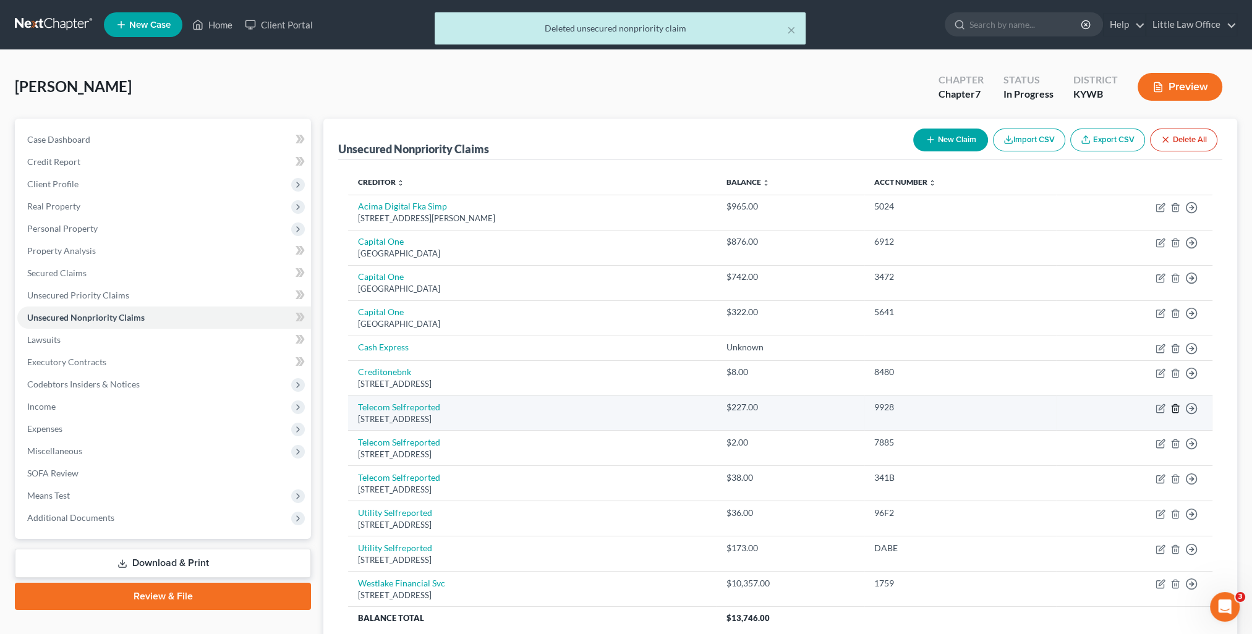
click at [1177, 409] on icon "button" at bounding box center [1175, 409] width 10 height 10
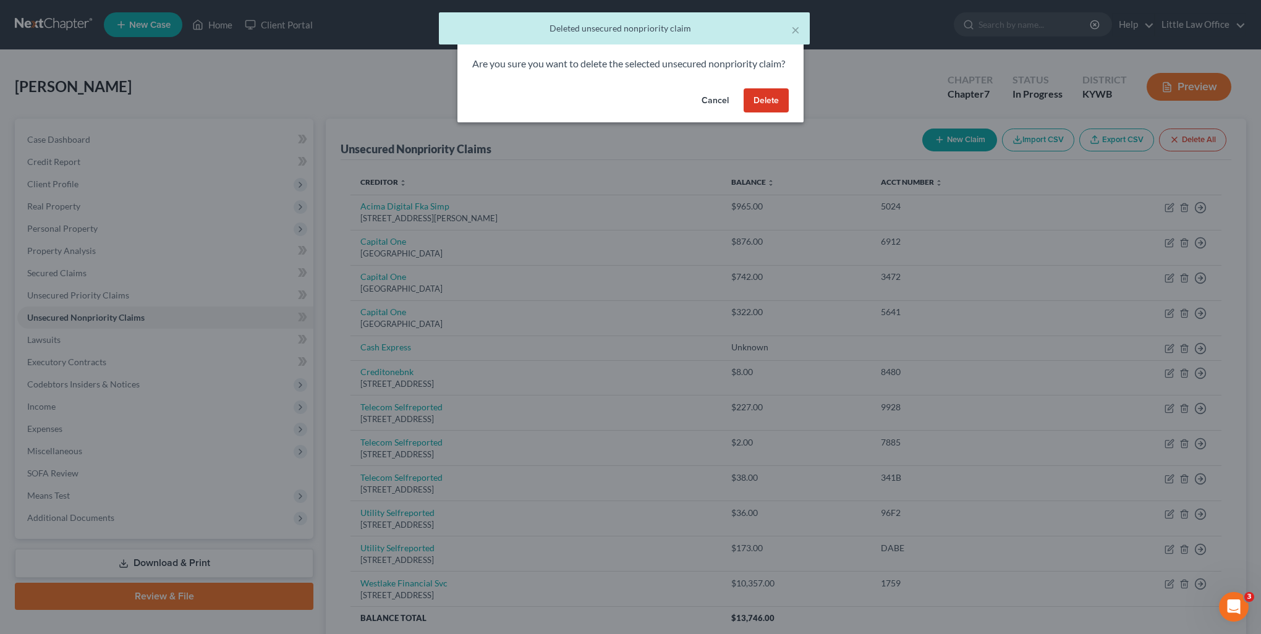
click at [783, 113] on button "Delete" at bounding box center [766, 100] width 45 height 25
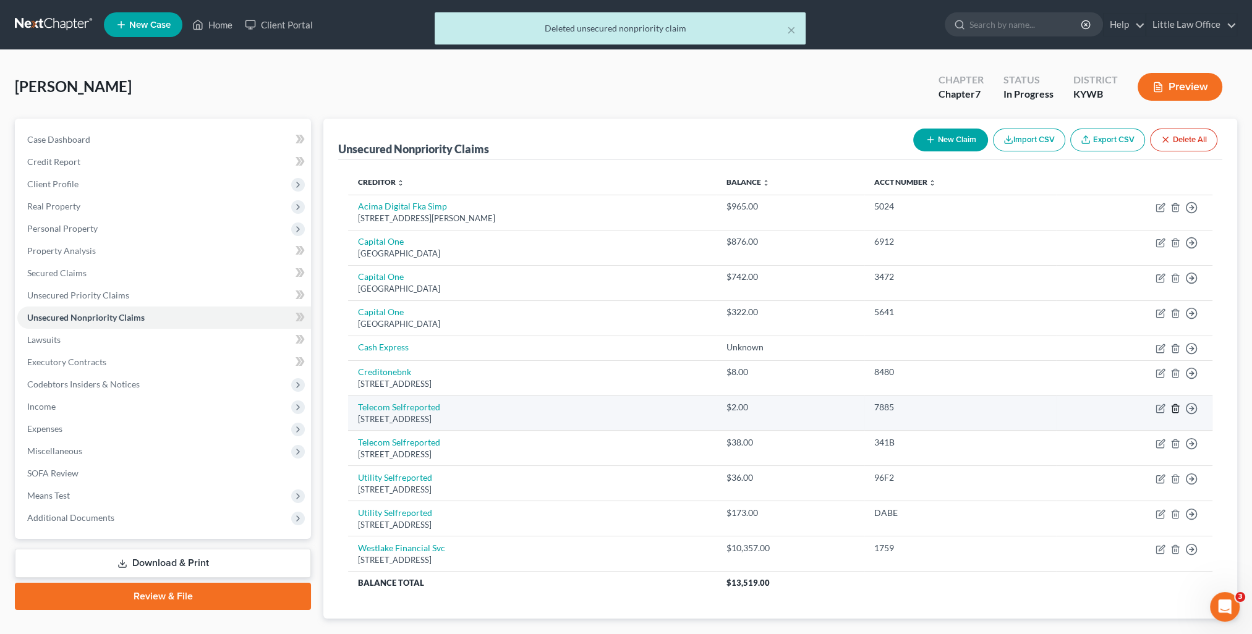
click at [1175, 410] on icon "button" at bounding box center [1175, 409] width 10 height 10
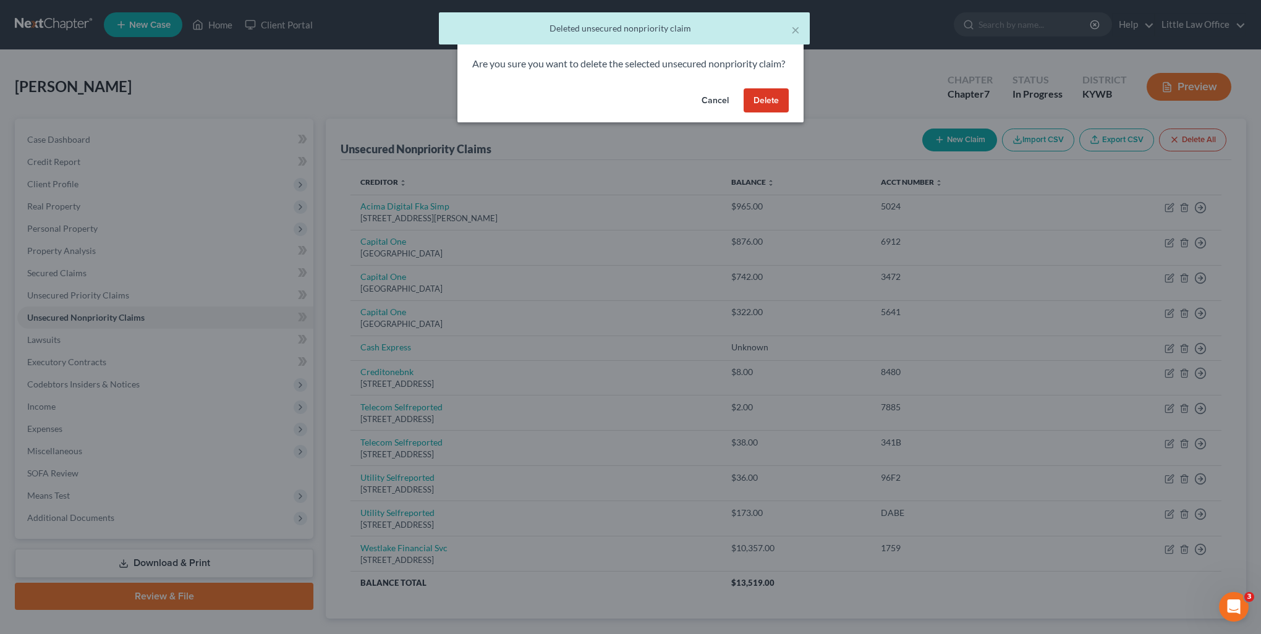
click at [754, 113] on button "Delete" at bounding box center [766, 100] width 45 height 25
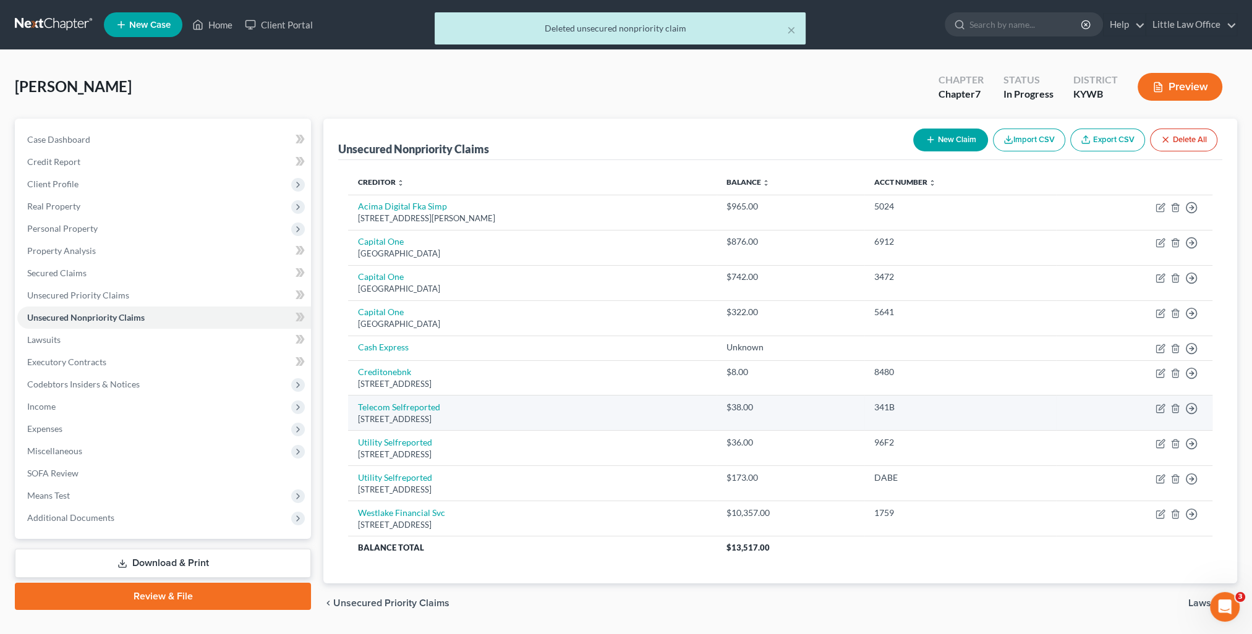
click at [1180, 409] on td "Move to D Move to E Move to G Move to Notice Only" at bounding box center [1134, 413] width 156 height 35
click at [1177, 409] on icon "button" at bounding box center [1175, 409] width 10 height 10
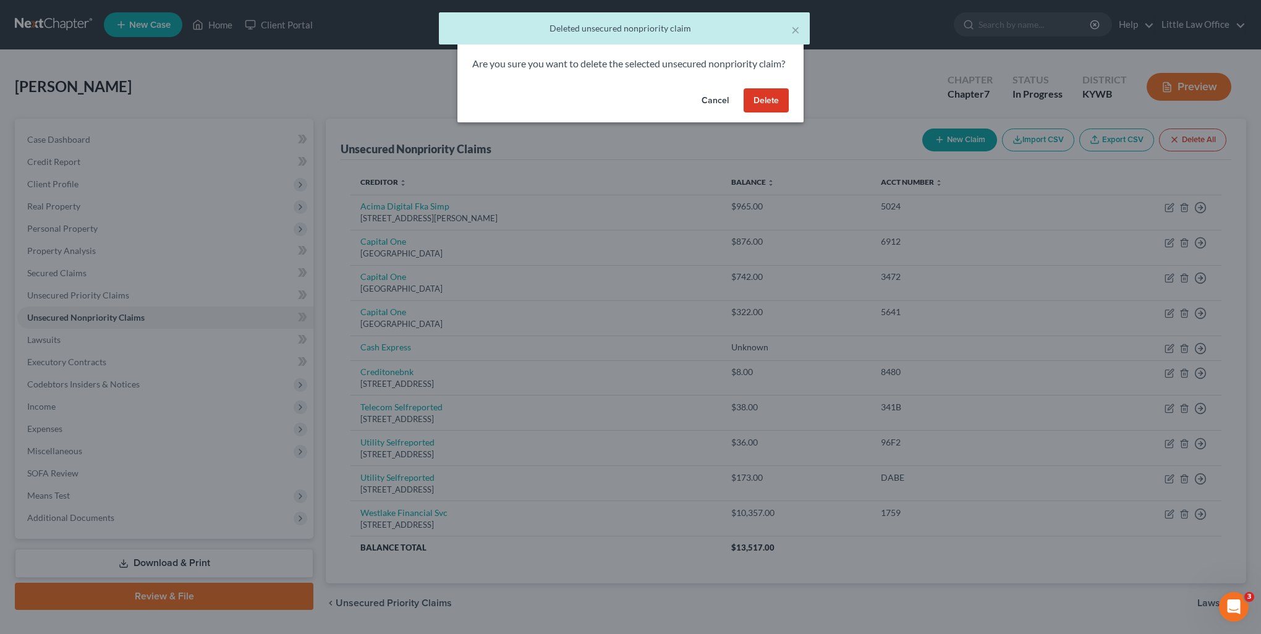
click at [750, 113] on button "Delete" at bounding box center [766, 100] width 45 height 25
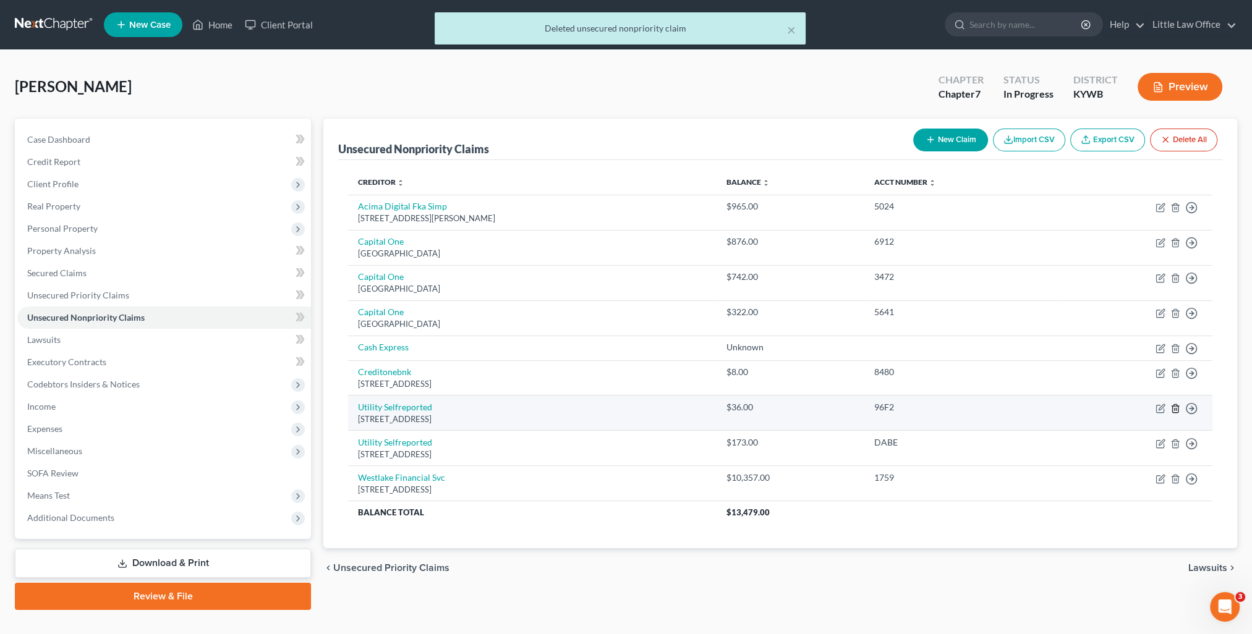
click at [1177, 406] on icon "button" at bounding box center [1175, 409] width 10 height 10
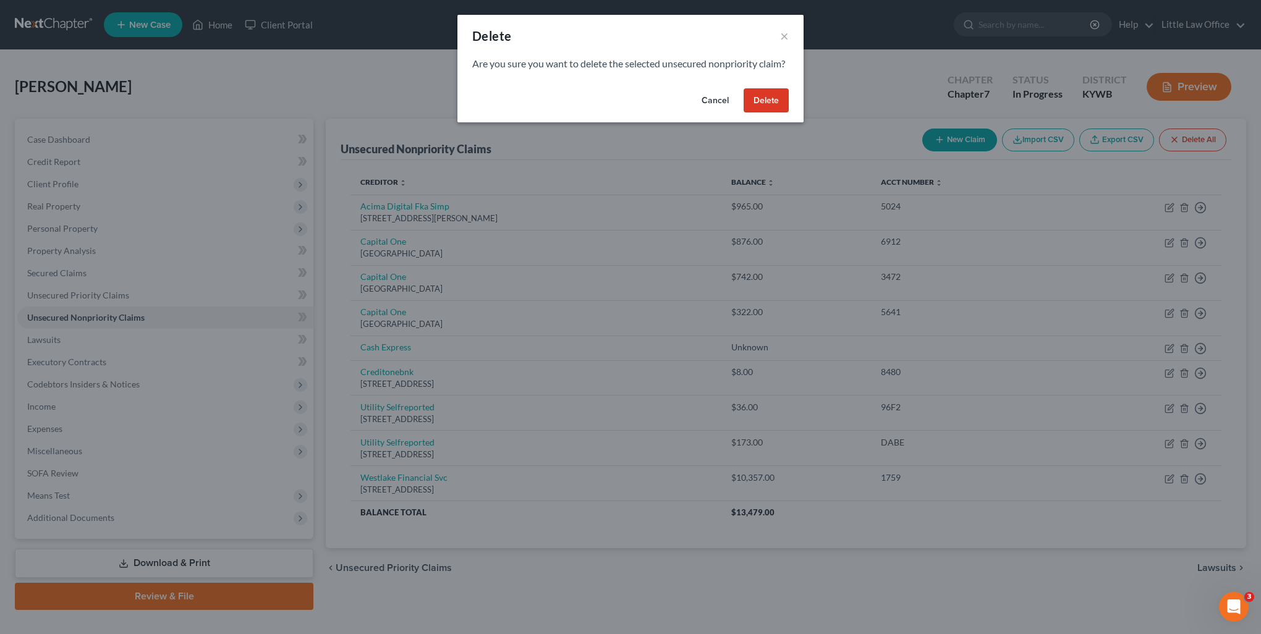
click at [754, 108] on button "Delete" at bounding box center [766, 100] width 45 height 25
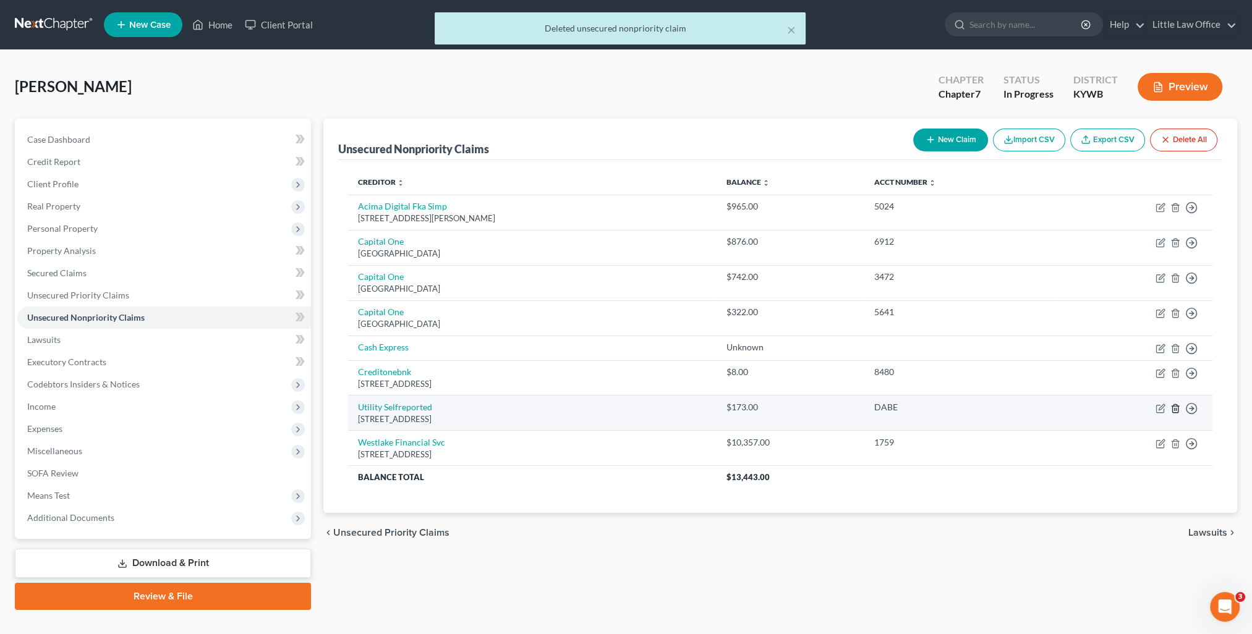
click at [1176, 411] on icon "button" at bounding box center [1175, 409] width 10 height 10
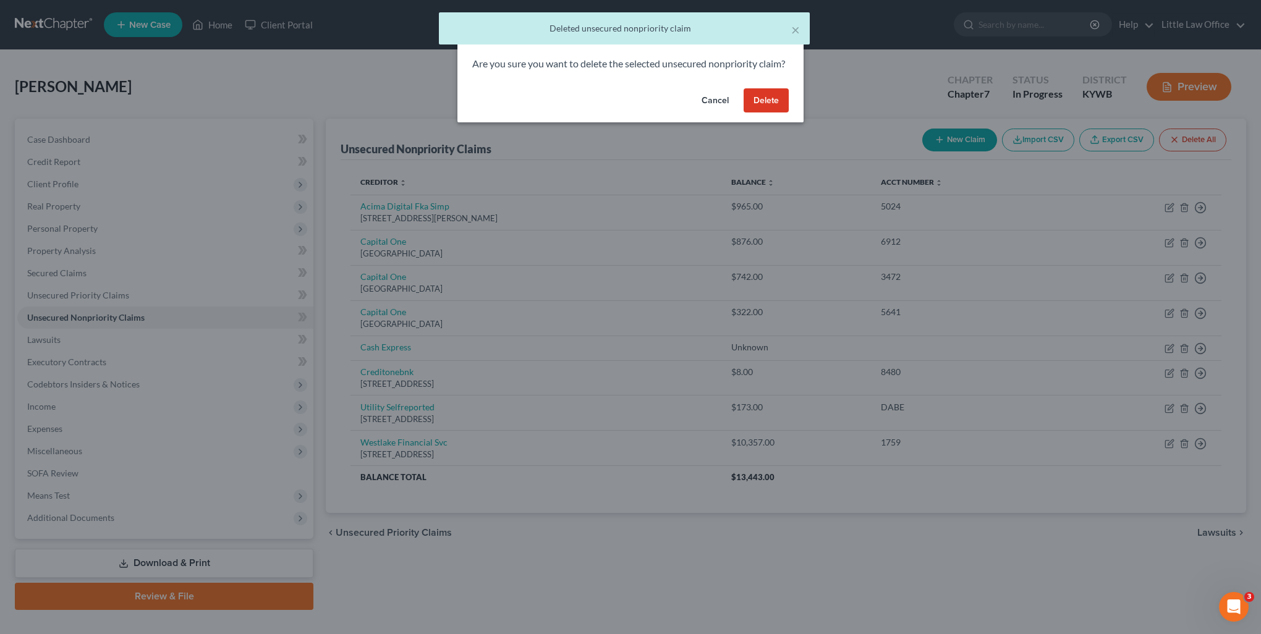
click at [781, 113] on button "Delete" at bounding box center [766, 100] width 45 height 25
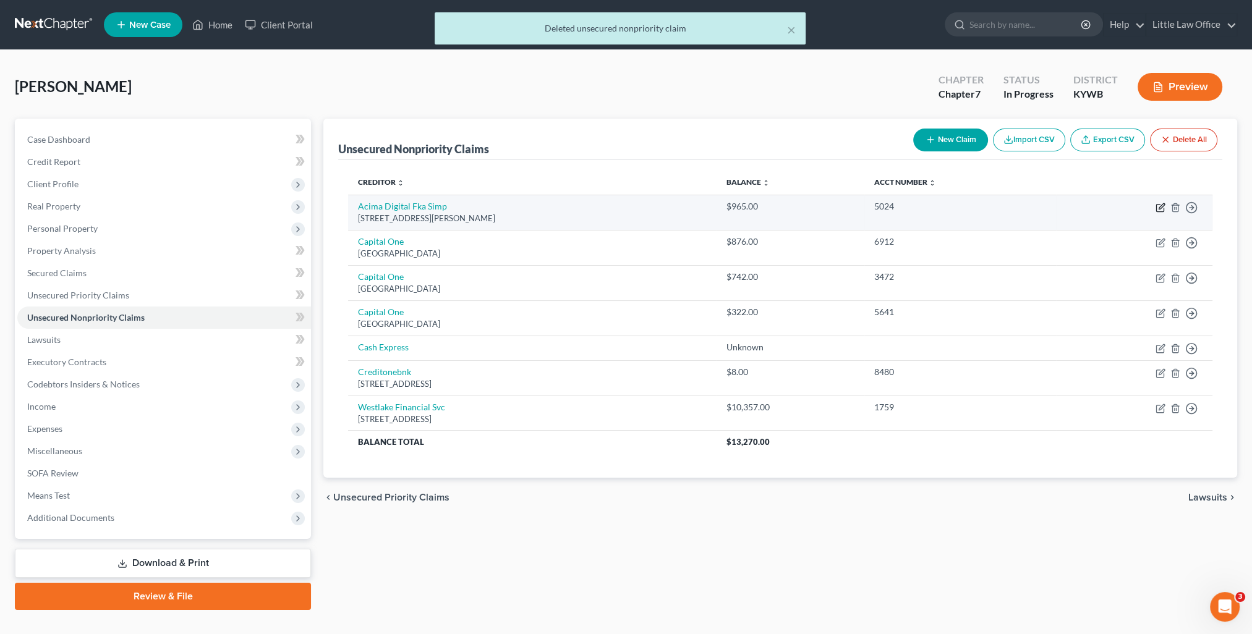
click at [1162, 206] on icon "button" at bounding box center [1162, 206] width 6 height 6
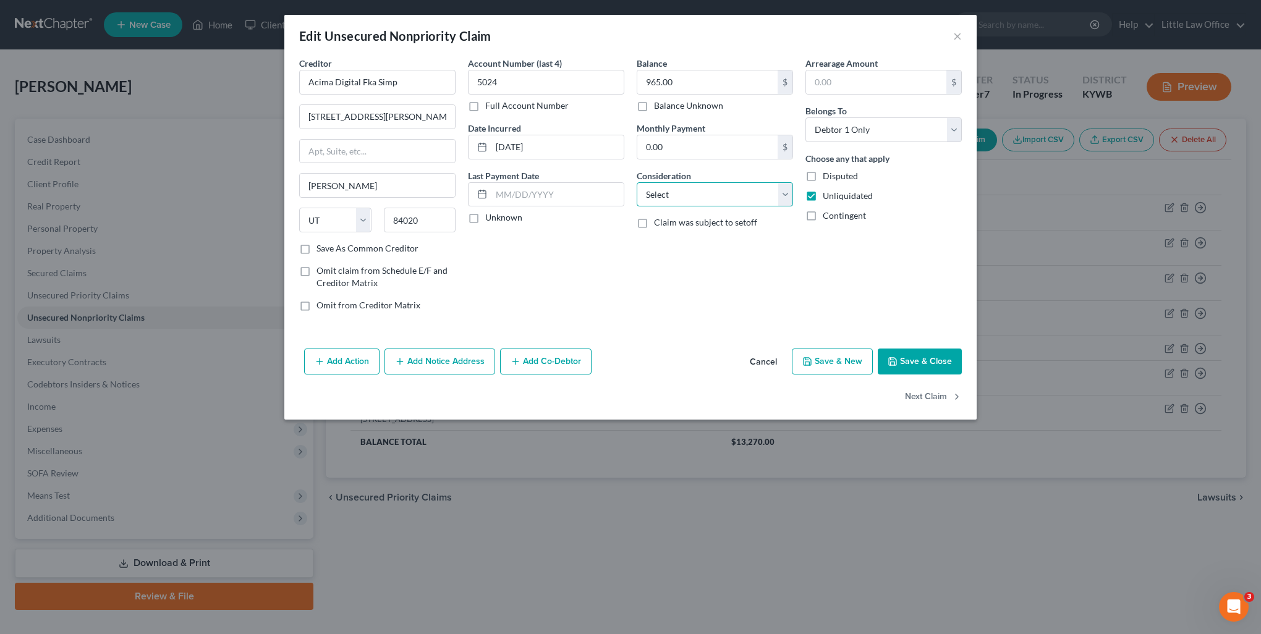
click at [730, 203] on select "Select Cable / Satellite Services Collection Agency Credit Card Debt Debt Couns…" at bounding box center [715, 194] width 156 height 25
click at [637, 182] on select "Select Cable / Satellite Services Collection Agency Credit Card Debt Debt Couns…" at bounding box center [715, 194] width 156 height 25
click at [715, 352] on div "Add Action Add Notice Address Add Co-Debtor Cancel Save & New Save & Close" at bounding box center [630, 364] width 692 height 41
click at [431, 88] on input "Acima Digital Fka Simp" at bounding box center [377, 82] width 156 height 25
click at [433, 85] on input "Acima Digital Fka Simp" at bounding box center [377, 82] width 156 height 25
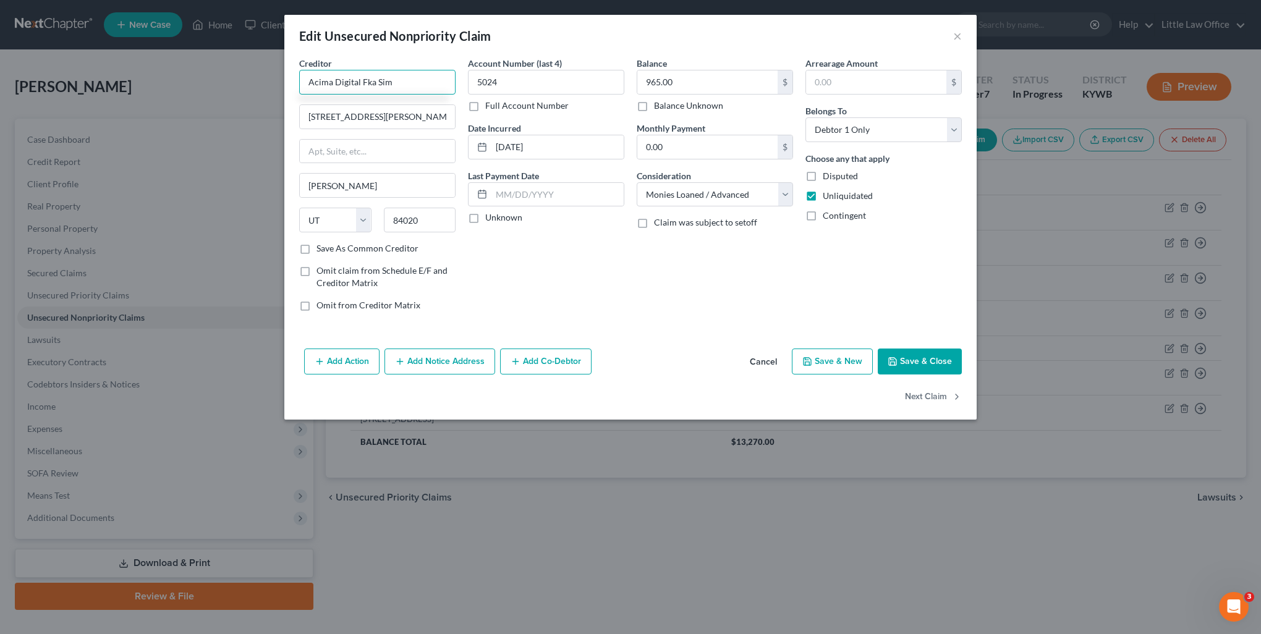
drag, startPoint x: 334, startPoint y: 83, endPoint x: 390, endPoint y: 83, distance: 55.6
click at [390, 83] on input "Acima Digital Fka Sim" at bounding box center [377, 82] width 156 height 25
paste input "Digital Fka Sim"
click at [402, 78] on input "Acima Digital Fka Sim" at bounding box center [377, 82] width 156 height 25
click at [403, 78] on input "Acima Digital Fka Simp" at bounding box center [377, 82] width 156 height 25
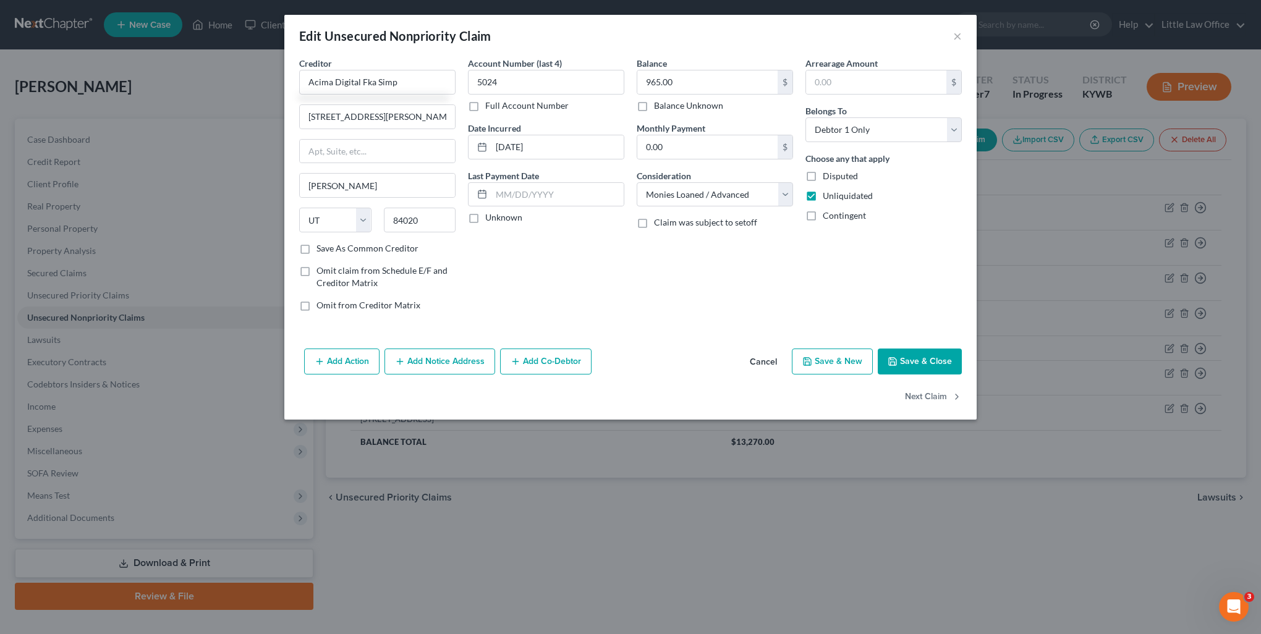
click at [364, 247] on label "Save As Common Creditor" at bounding box center [368, 248] width 102 height 12
click at [330, 247] on input "Save As Common Creditor" at bounding box center [325, 246] width 8 height 8
click at [929, 396] on button "Next Claim" at bounding box center [933, 398] width 57 height 26
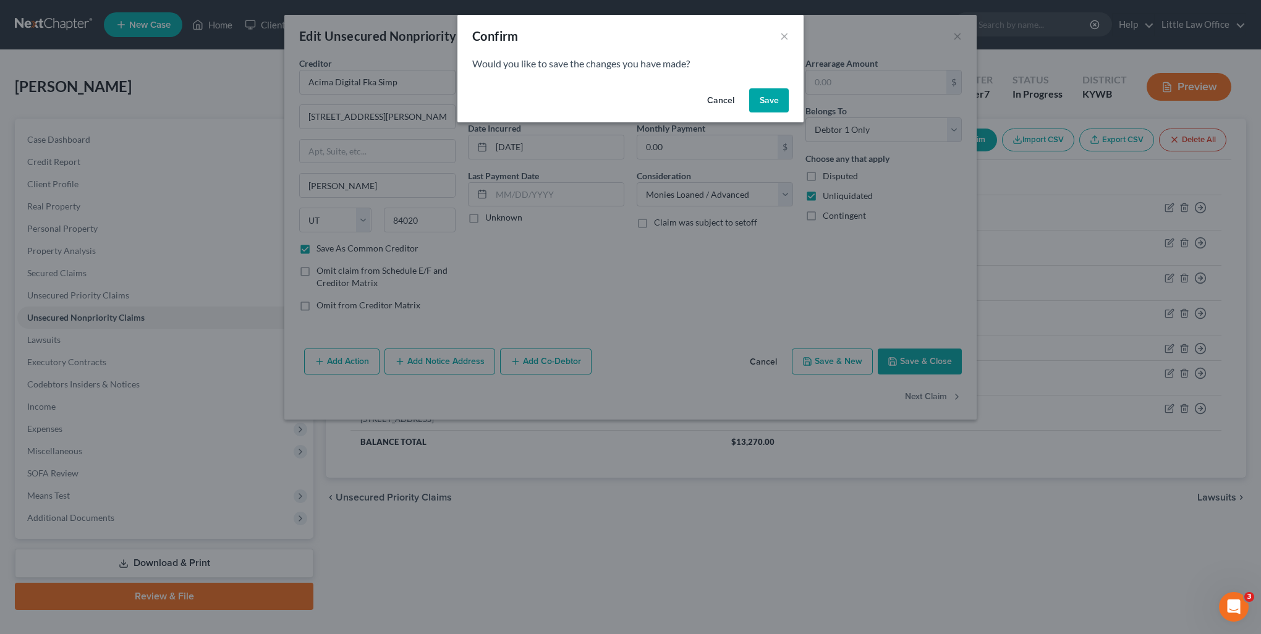
click at [764, 104] on button "Save" at bounding box center [769, 100] width 40 height 25
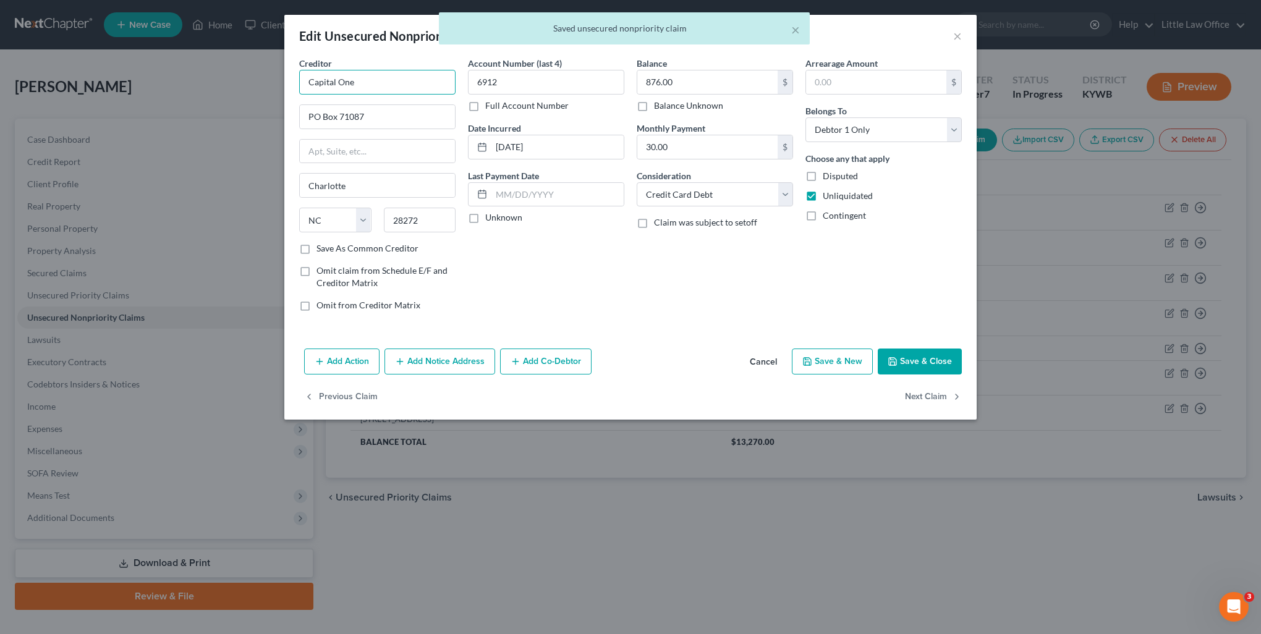
click at [375, 88] on input "Capital One" at bounding box center [377, 82] width 156 height 25
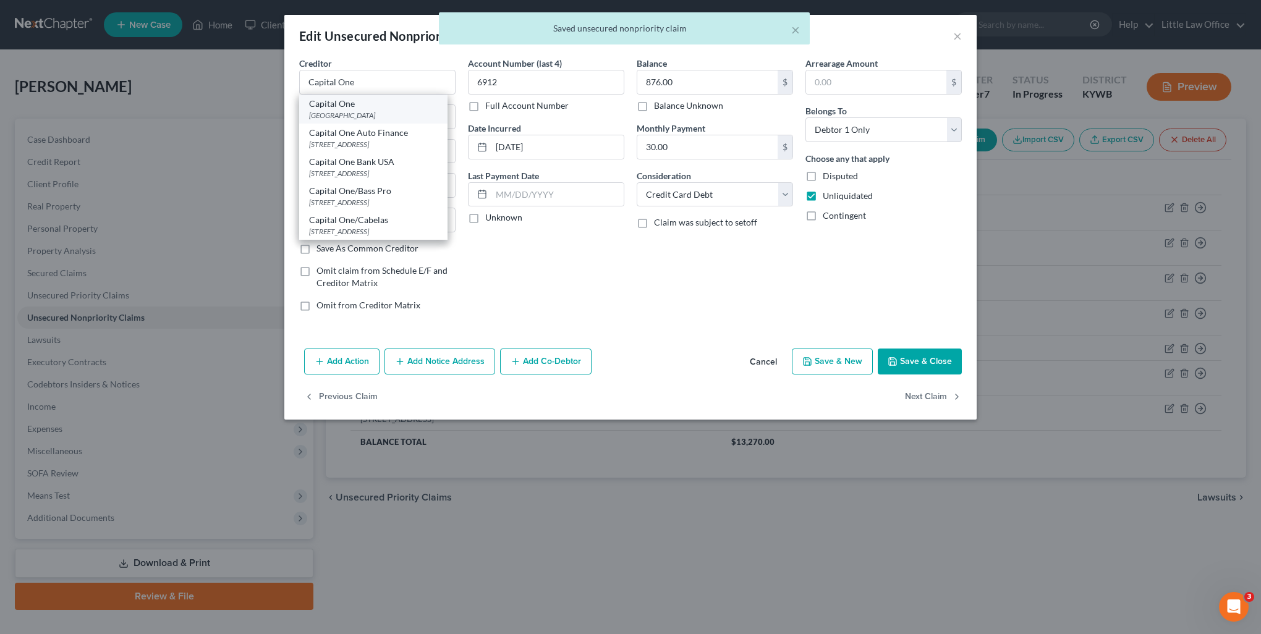
click at [387, 112] on div "[GEOGRAPHIC_DATA]" at bounding box center [373, 115] width 129 height 11
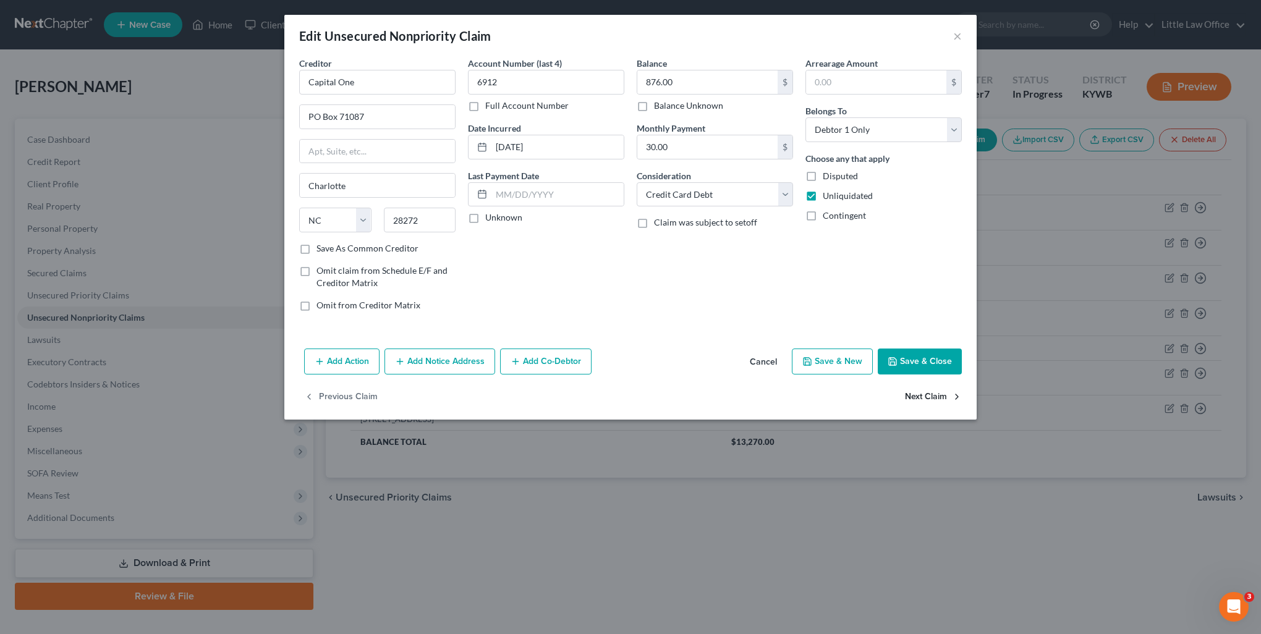
click at [926, 399] on button "Next Claim" at bounding box center [933, 398] width 57 height 26
click at [922, 397] on button "Next Claim" at bounding box center [933, 398] width 57 height 26
click at [917, 393] on button "Next Claim" at bounding box center [933, 398] width 57 height 26
click at [425, 87] on input "Cash Express" at bounding box center [377, 82] width 156 height 25
click at [321, 114] on input "text" at bounding box center [377, 116] width 155 height 23
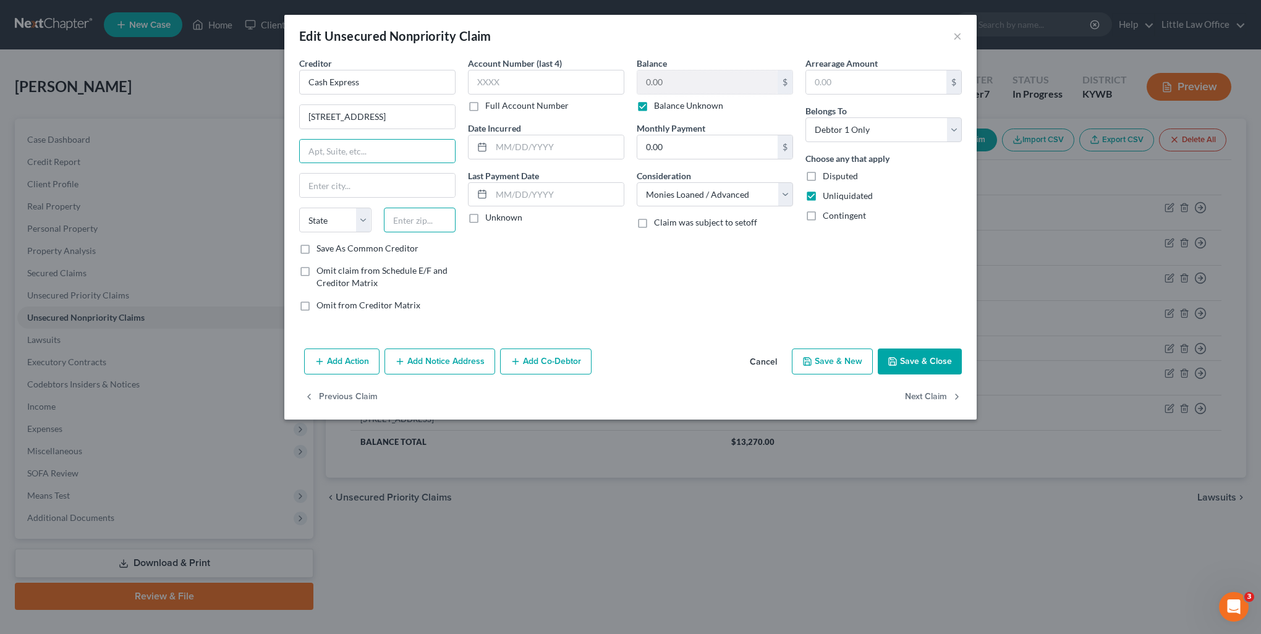
click at [398, 218] on input "text" at bounding box center [420, 220] width 72 height 25
click at [317, 256] on div "Creditor * Cash Express [STREET_ADDRESS] [GEOGRAPHIC_DATA] [US_STATE][GEOGRAPHI…" at bounding box center [377, 189] width 169 height 265
click at [320, 251] on label "Save As Common Creditor" at bounding box center [368, 248] width 102 height 12
click at [321, 250] on input "Save As Common Creditor" at bounding box center [325, 246] width 8 height 8
click at [942, 399] on button "Next Claim" at bounding box center [933, 398] width 57 height 26
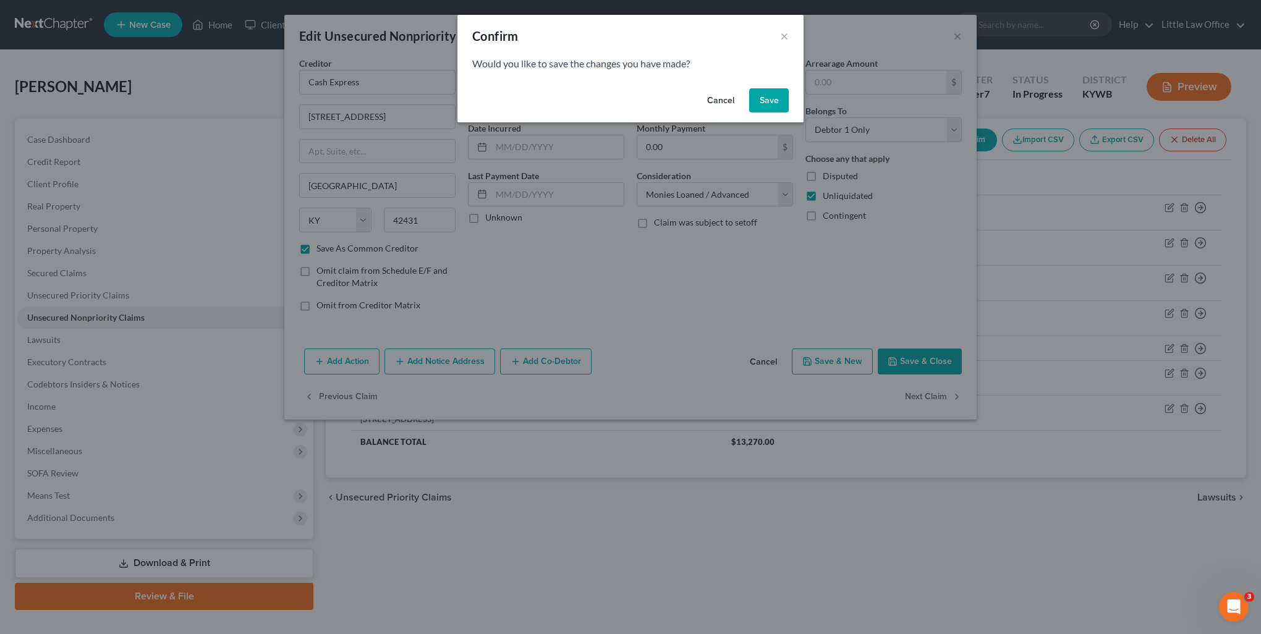
click at [761, 102] on button "Save" at bounding box center [769, 100] width 40 height 25
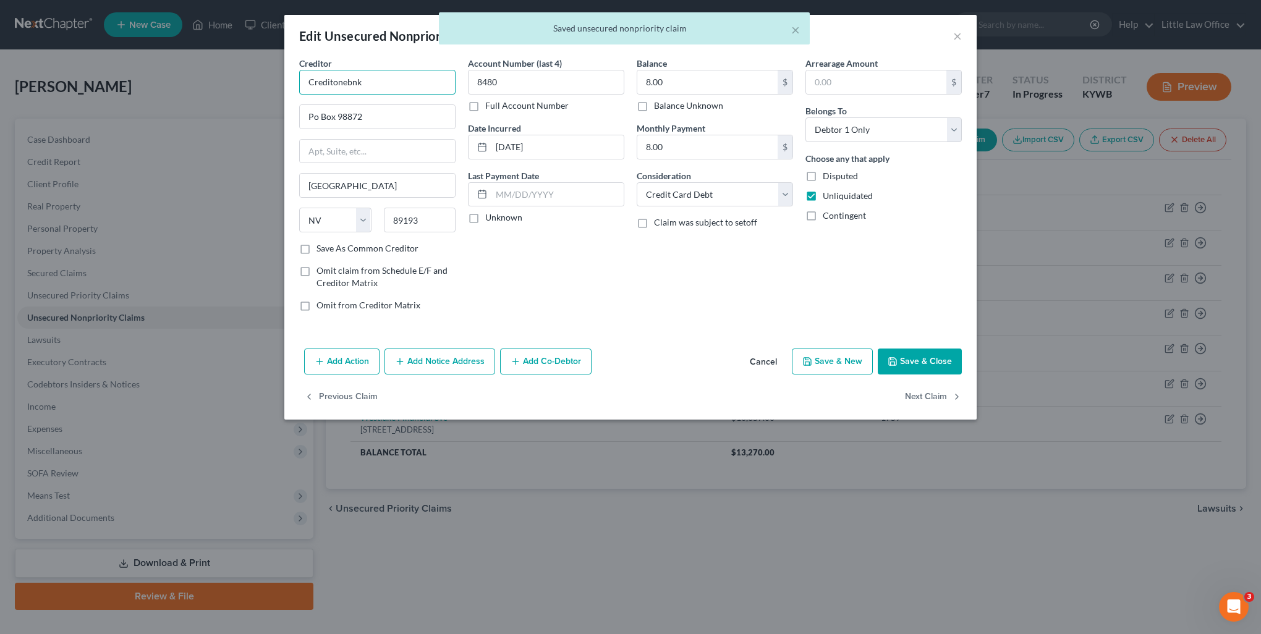
click at [433, 85] on input "Creditonebnk" at bounding box center [377, 82] width 156 height 25
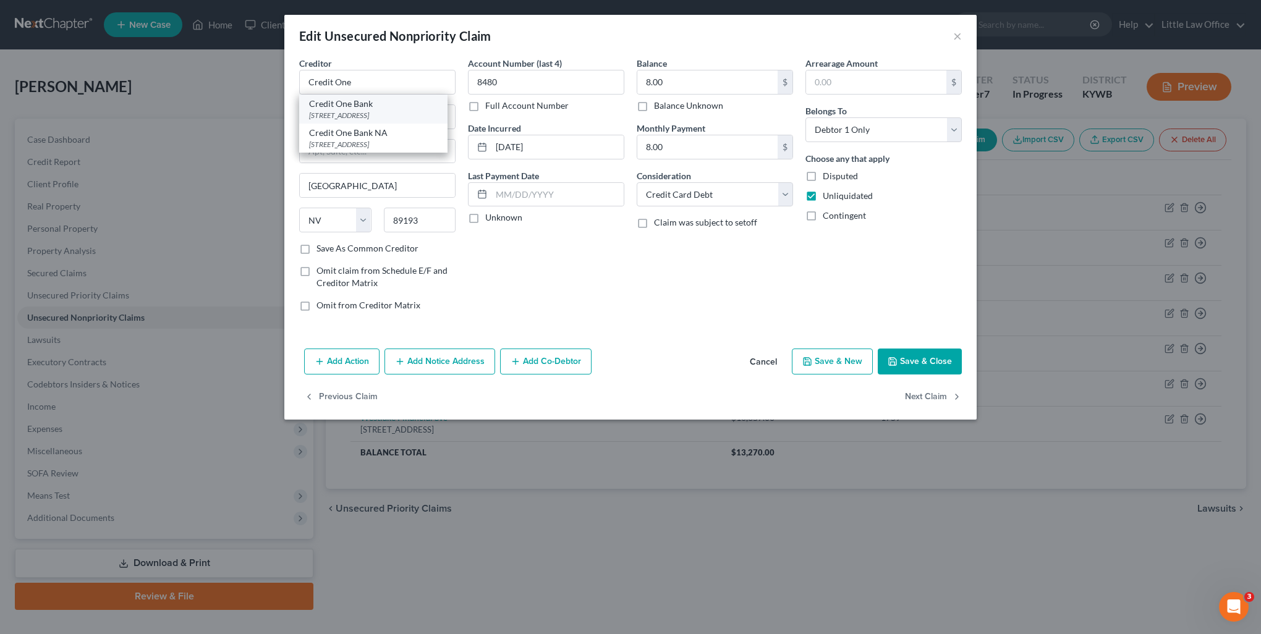
click at [394, 105] on div "Credit One Bank" at bounding box center [373, 104] width 129 height 12
click at [924, 357] on button "Save & Close" at bounding box center [920, 362] width 84 height 26
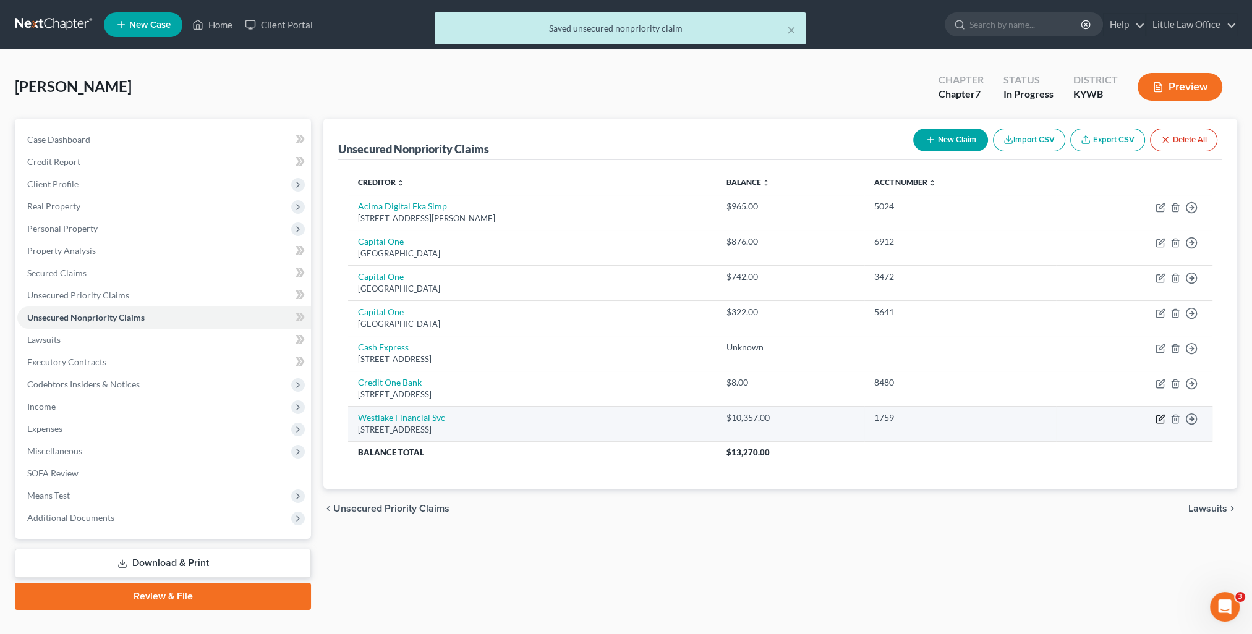
click at [1162, 418] on icon "button" at bounding box center [1160, 419] width 10 height 10
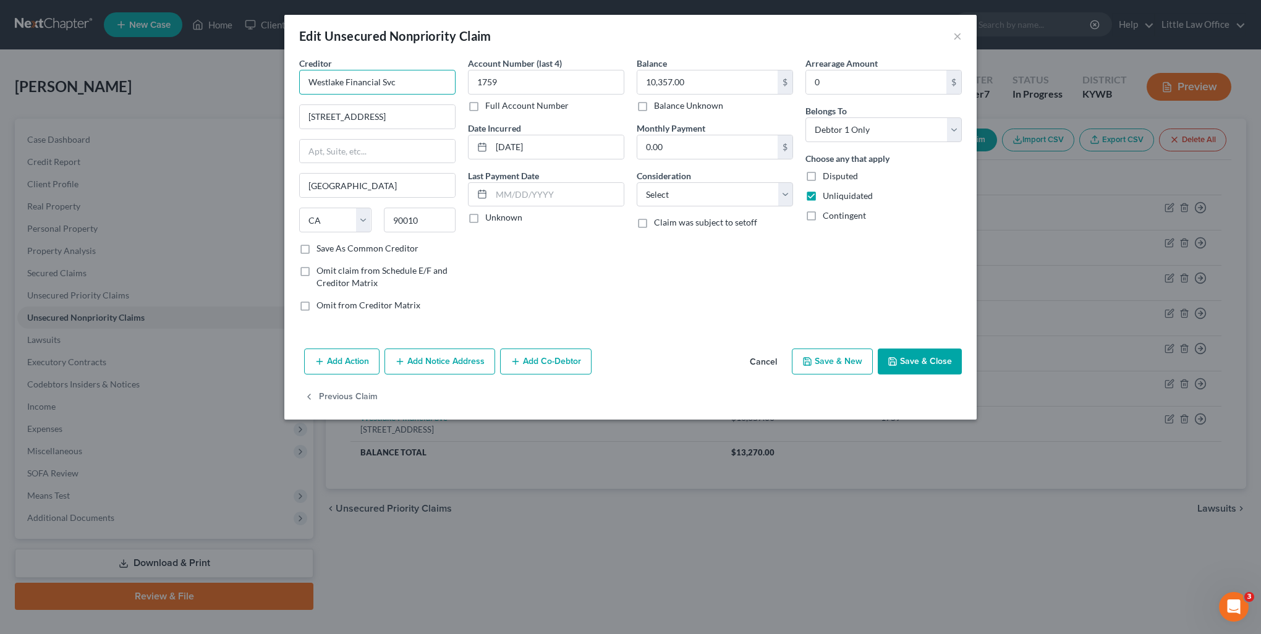
click at [411, 83] on input "Westlake Financial Svc" at bounding box center [377, 82] width 156 height 25
click at [382, 250] on label "Save As Common Creditor" at bounding box center [368, 248] width 102 height 12
click at [330, 250] on input "Save As Common Creditor" at bounding box center [325, 246] width 8 height 8
click at [669, 190] on select "Select Cable / Satellite Services Collection Agency Credit Card Debt Debt Couns…" at bounding box center [715, 194] width 156 height 25
click at [637, 182] on select "Select Cable / Satellite Services Collection Agency Credit Card Debt Debt Couns…" at bounding box center [715, 194] width 156 height 25
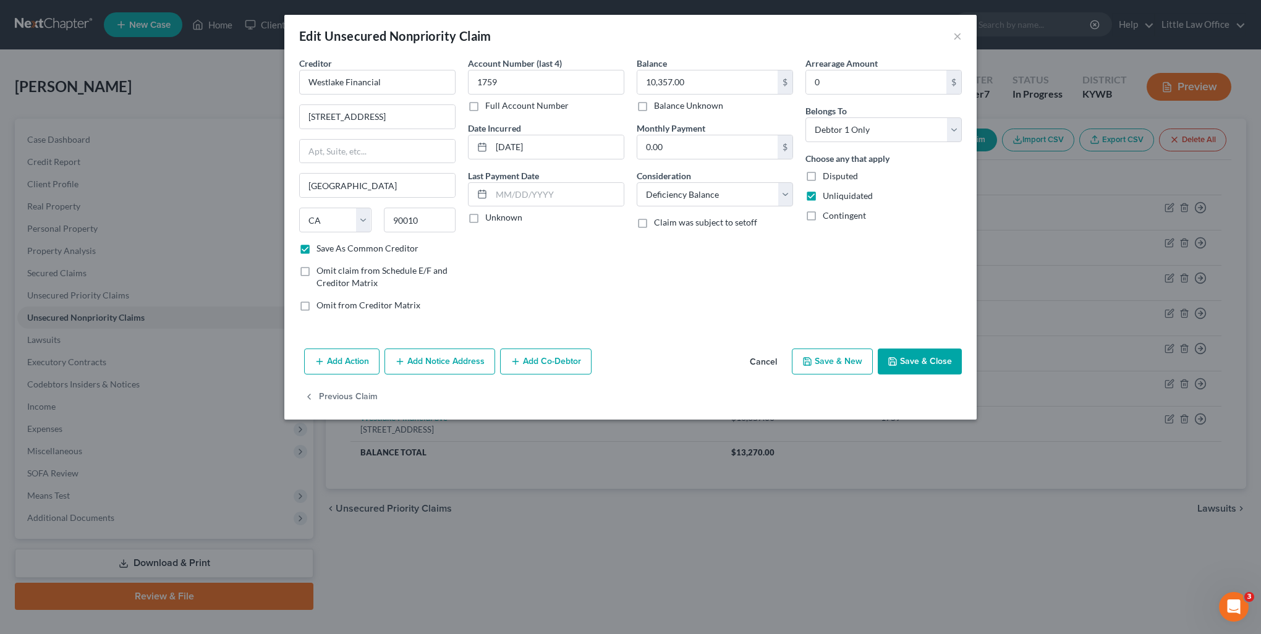
click at [927, 365] on button "Save & Close" at bounding box center [920, 362] width 84 height 26
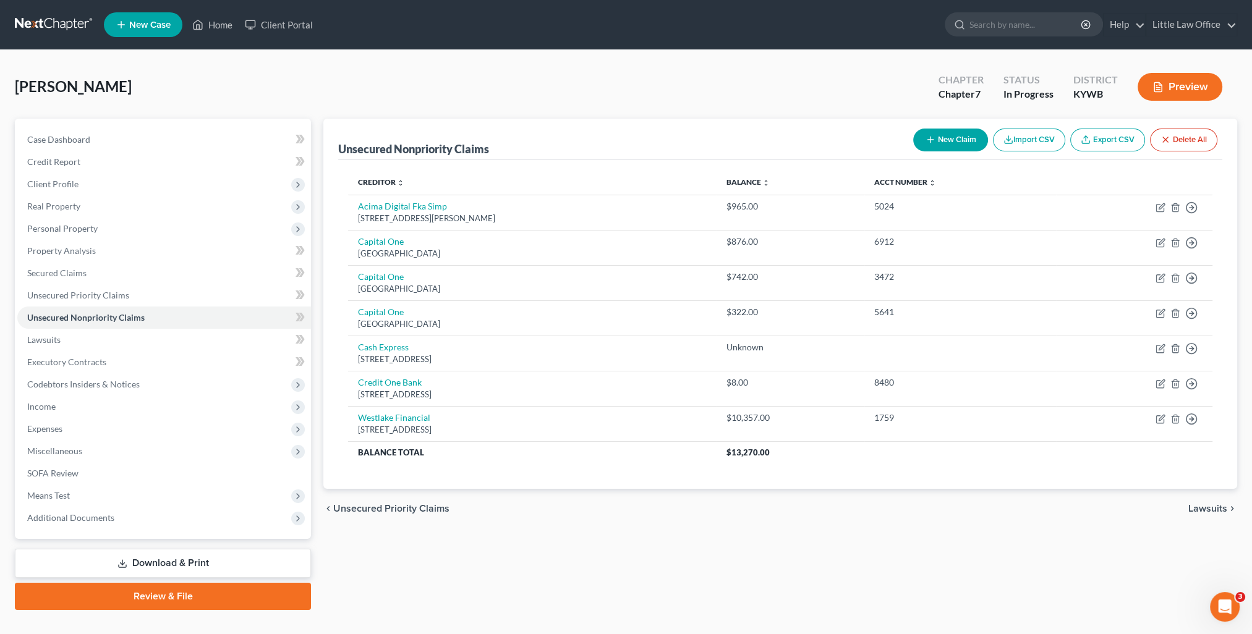
click at [1220, 508] on span "Lawsuits" at bounding box center [1207, 509] width 39 height 10
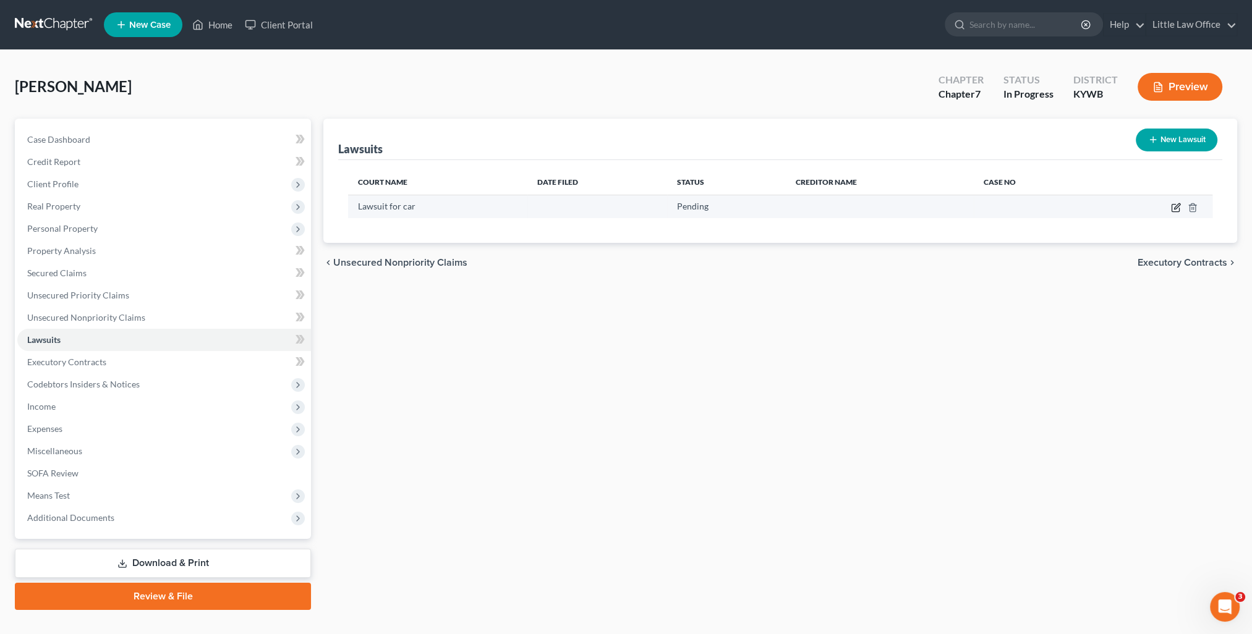
drag, startPoint x: 1181, startPoint y: 208, endPoint x: 1175, endPoint y: 207, distance: 6.2
click at [1181, 208] on td at bounding box center [1153, 206] width 119 height 23
click at [1174, 207] on icon "button" at bounding box center [1176, 208] width 10 height 10
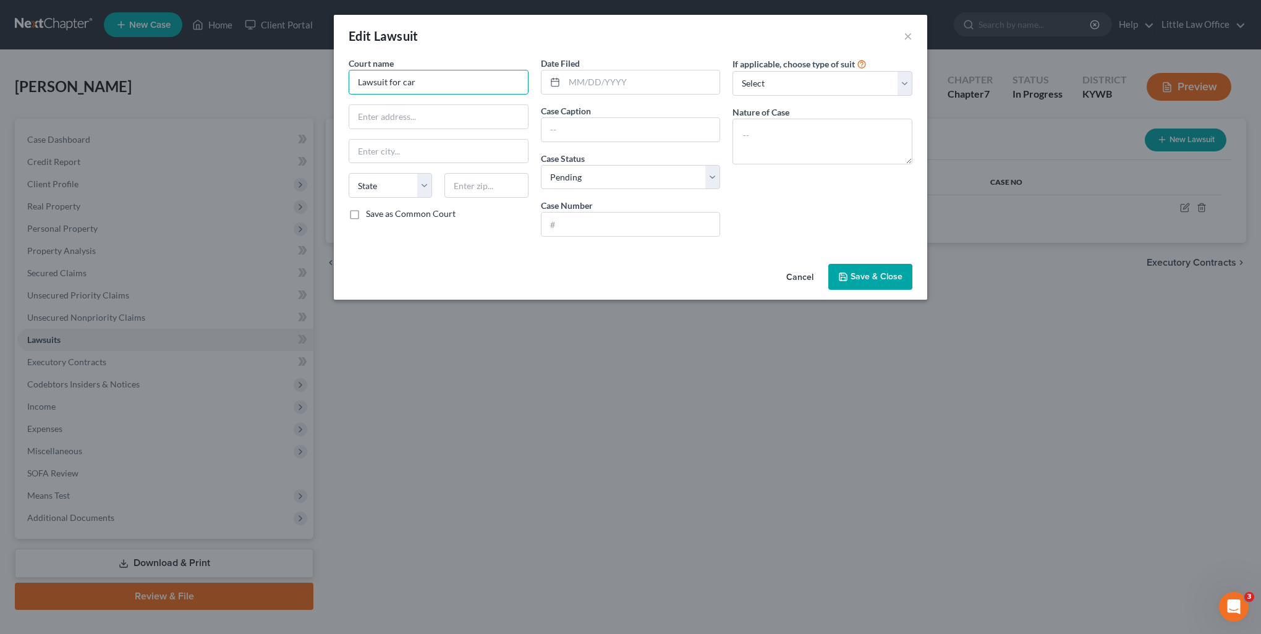
drag, startPoint x: 447, startPoint y: 85, endPoint x: 239, endPoint y: 87, distance: 207.7
click at [239, 87] on div "Edit Lawsuit × Court name * Lawsuit for car State [US_STATE] AK AR AZ CA CO CT …" at bounding box center [630, 317] width 1261 height 634
click at [401, 83] on input "[PERSON_NAME]" at bounding box center [439, 82] width 180 height 25
click at [418, 105] on div "[PERSON_NAME] Circuit Court" at bounding box center [423, 104] width 129 height 12
click at [569, 79] on input "text" at bounding box center [642, 81] width 156 height 23
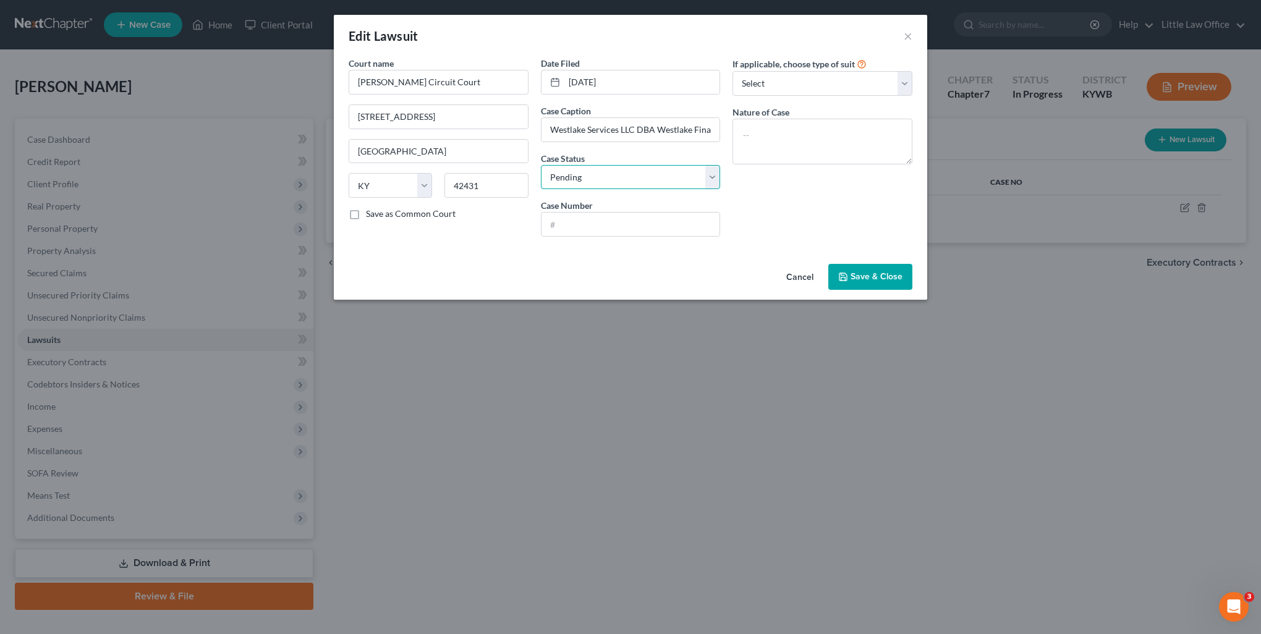
click at [572, 179] on select "Select Pending On Appeal Concluded" at bounding box center [631, 177] width 180 height 25
click at [541, 165] on select "Select Pending On Appeal Concluded" at bounding box center [631, 177] width 180 height 25
click at [594, 224] on input "text" at bounding box center [631, 224] width 179 height 23
click at [801, 85] on select "Select Repossession Garnishment Foreclosure Attached, Seized, Or Levied Other" at bounding box center [823, 83] width 180 height 25
click at [733, 71] on select "Select Repossession Garnishment Foreclosure Attached, Seized, Or Levied Other" at bounding box center [823, 83] width 180 height 25
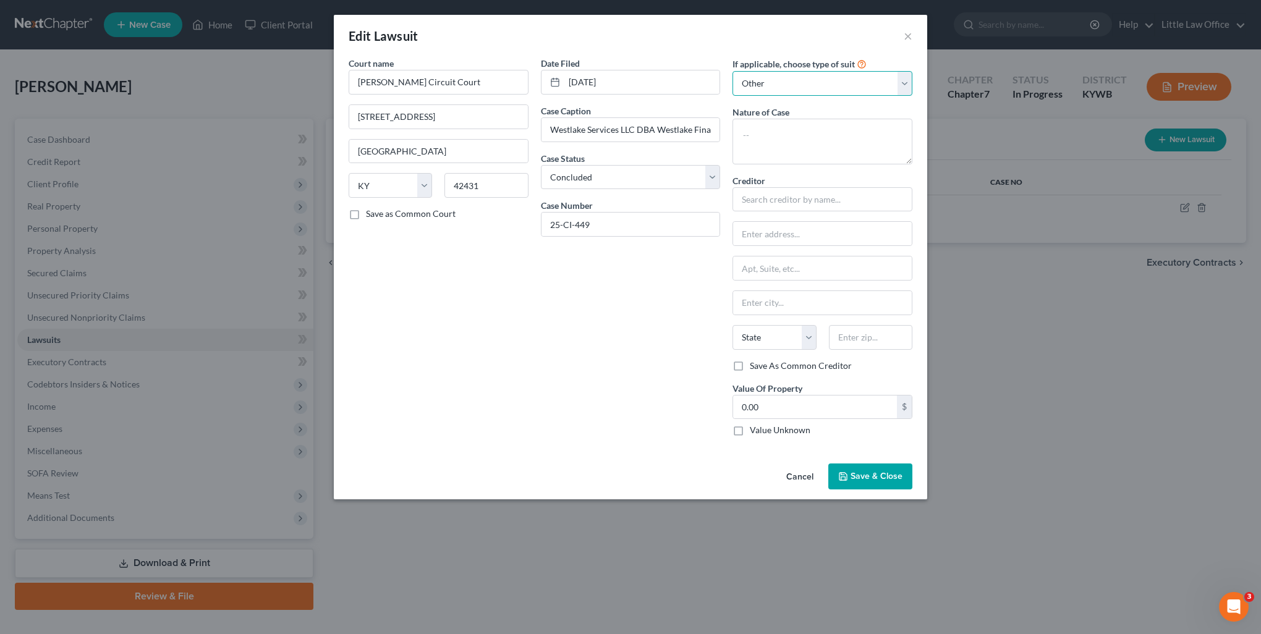
click at [768, 82] on select "Select Repossession Garnishment Foreclosure Attached, Seized, Or Levied Other" at bounding box center [823, 83] width 180 height 25
click at [733, 71] on select "Select Repossession Garnishment Foreclosure Attached, Seized, Or Levied Other" at bounding box center [823, 83] width 180 height 25
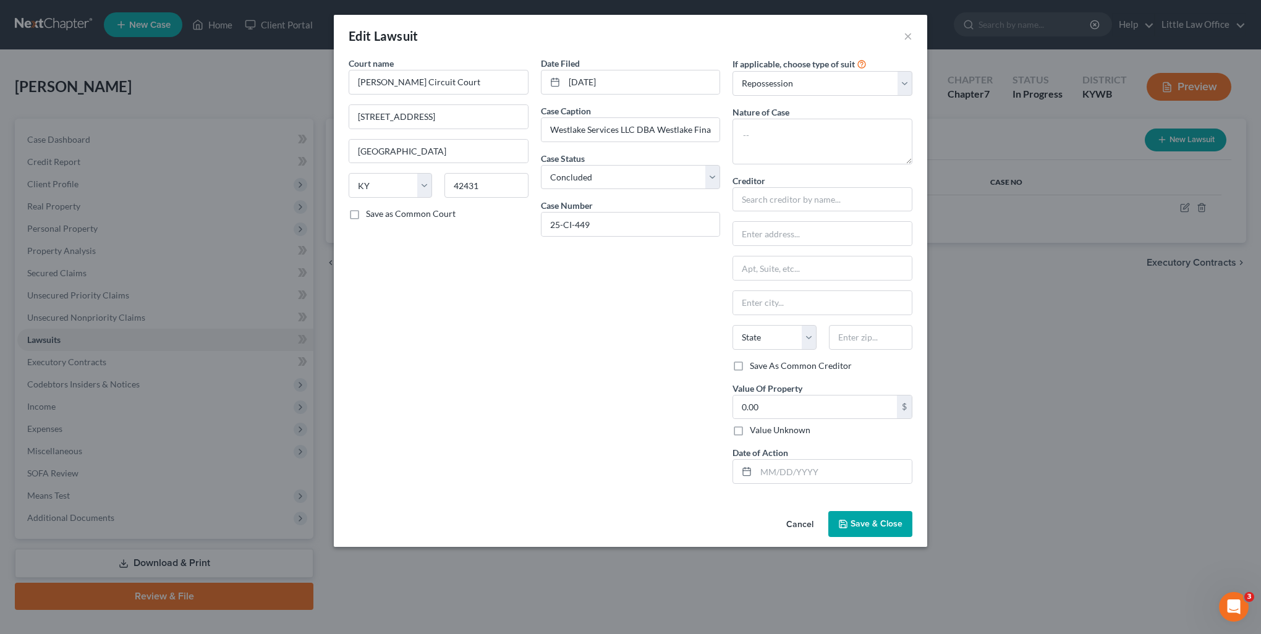
click at [767, 108] on label "Nature of Case" at bounding box center [761, 112] width 57 height 13
click at [770, 124] on textarea at bounding box center [823, 142] width 180 height 46
click at [799, 206] on input "text" at bounding box center [823, 199] width 180 height 25
click at [801, 235] on div "Westlake Financial" at bounding box center [807, 239] width 129 height 12
click at [704, 287] on div "Date Filed [DATE] Case Caption Westlake Services LLC DBA Westlake Finance vs [P…" at bounding box center [631, 275] width 192 height 437
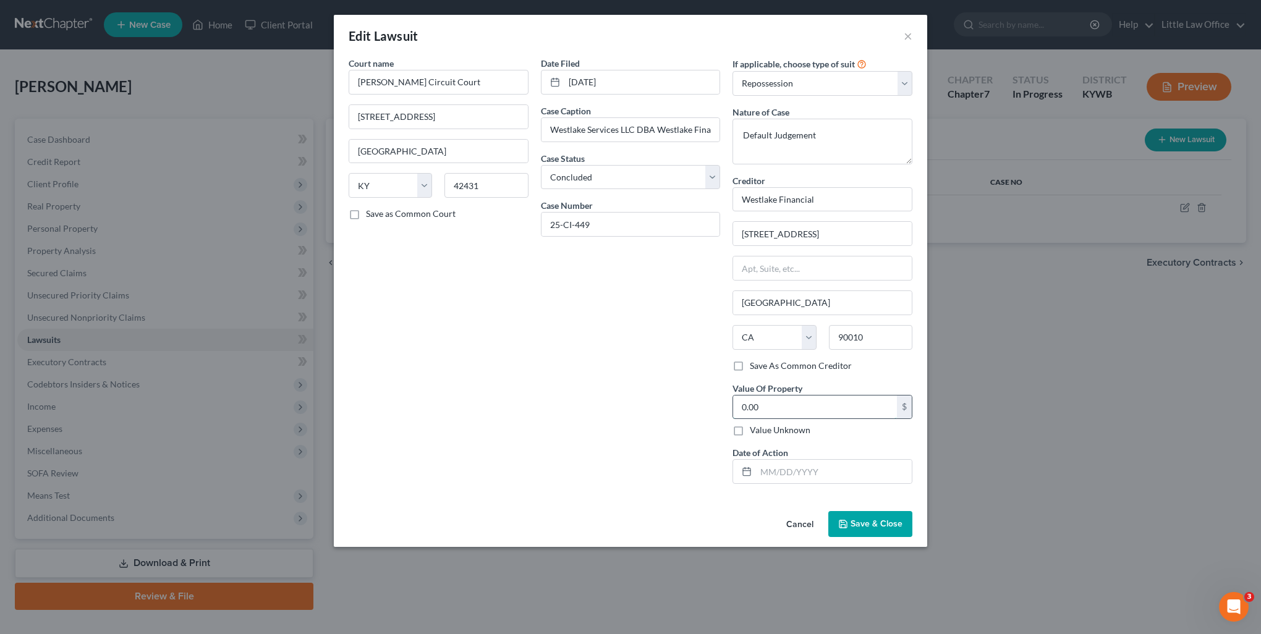
click at [784, 414] on input "0.00" at bounding box center [815, 407] width 164 height 23
click at [758, 428] on label "Value Unknown" at bounding box center [780, 430] width 61 height 12
click at [758, 428] on input "Value Unknown" at bounding box center [759, 428] width 8 height 8
click at [757, 514] on div "Cancel Save & Close" at bounding box center [631, 526] width 594 height 41
click at [869, 519] on span "Save & Close" at bounding box center [877, 524] width 52 height 11
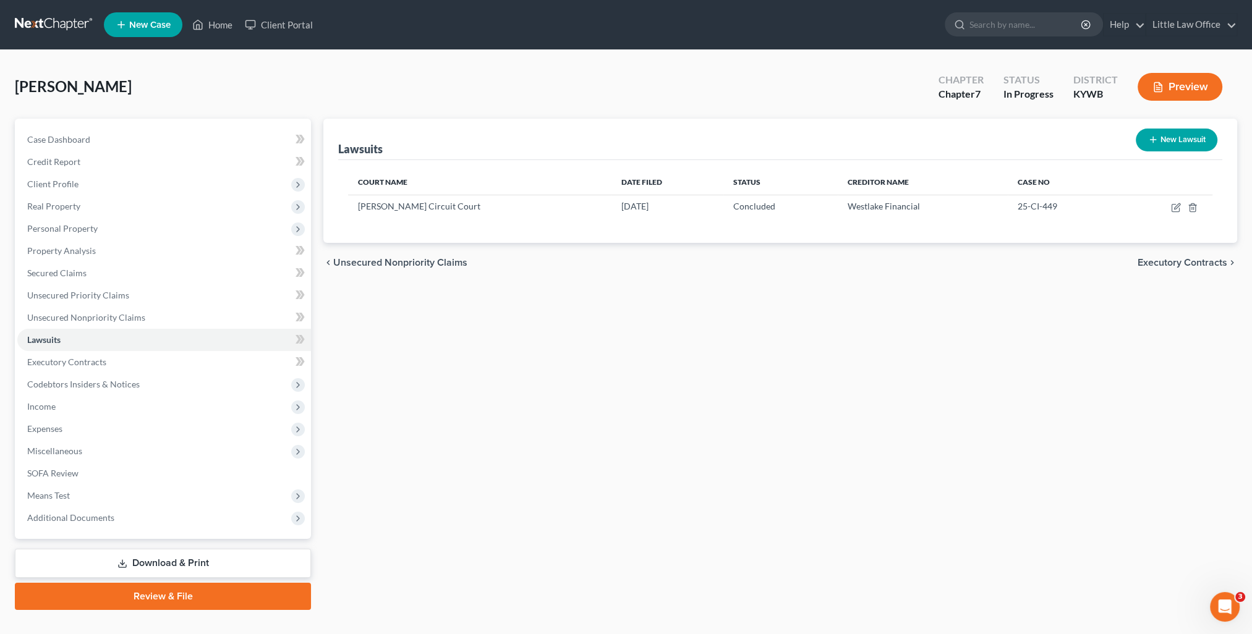
click at [1201, 260] on span "Executory Contracts" at bounding box center [1183, 263] width 90 height 10
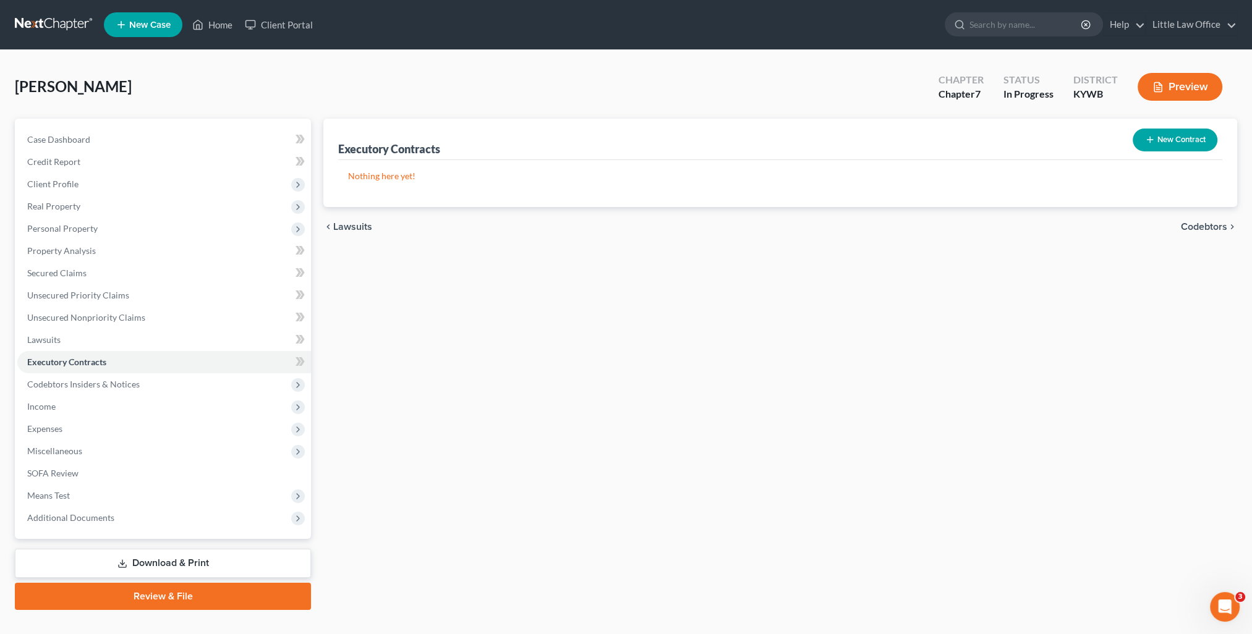
click at [1212, 223] on span "Codebtors" at bounding box center [1204, 227] width 46 height 10
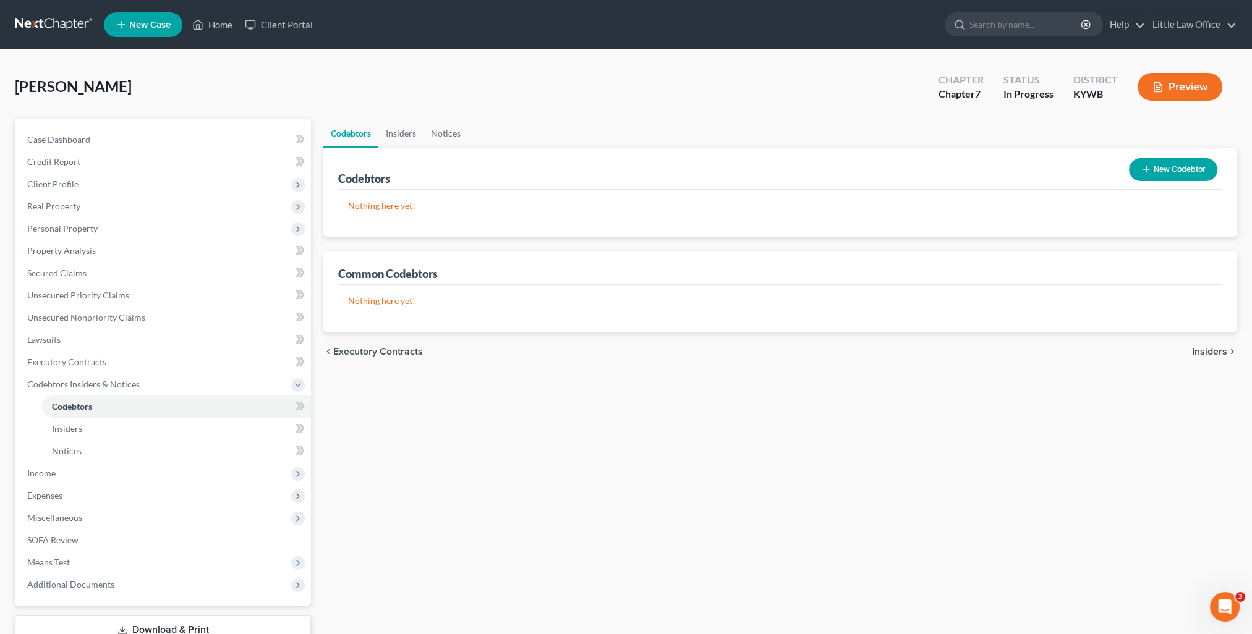
click at [1206, 352] on span "Insiders" at bounding box center [1209, 352] width 35 height 10
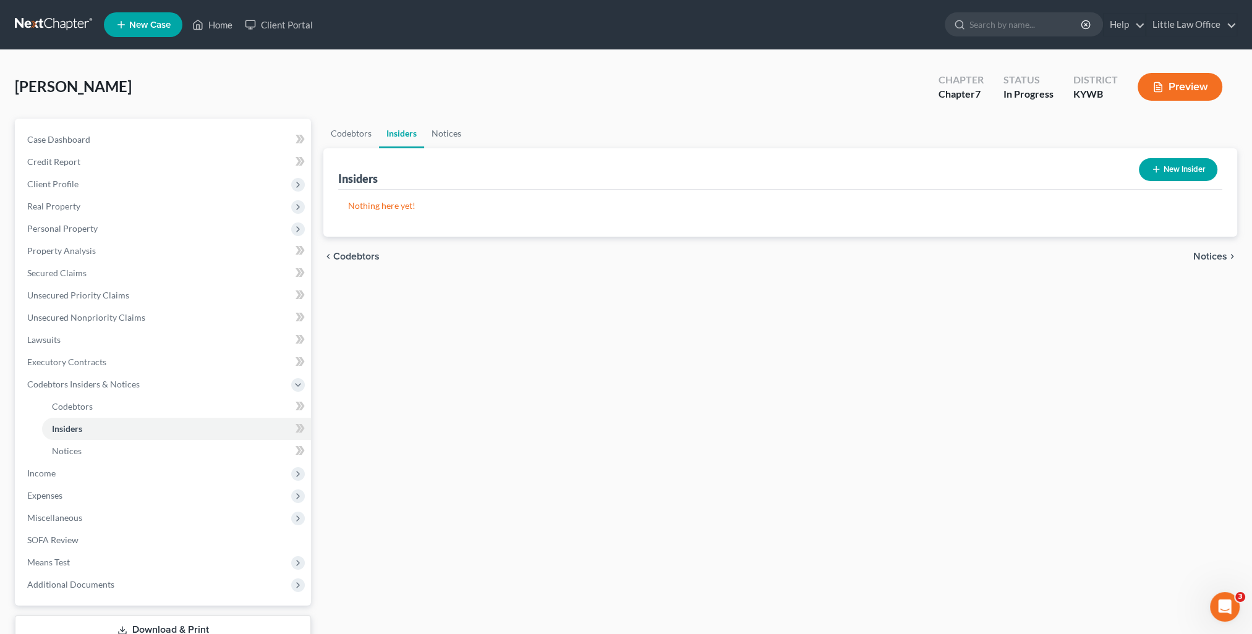
click at [1208, 255] on span "Notices" at bounding box center [1210, 257] width 34 height 10
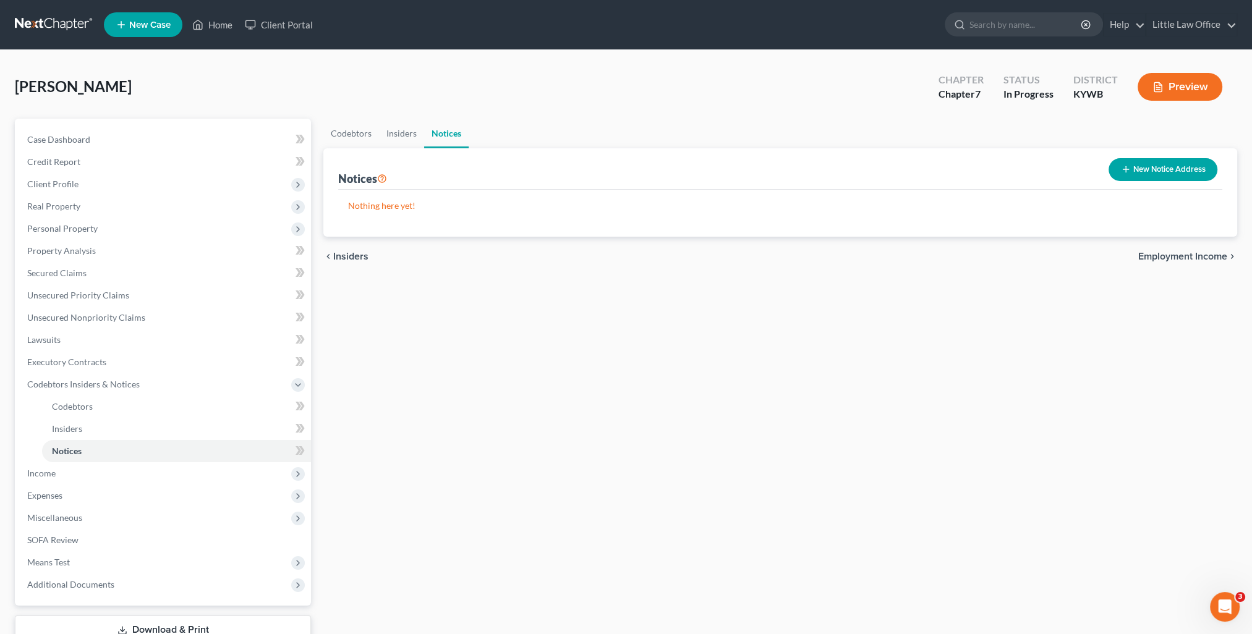
click at [1188, 255] on span "Employment Income" at bounding box center [1182, 257] width 89 height 10
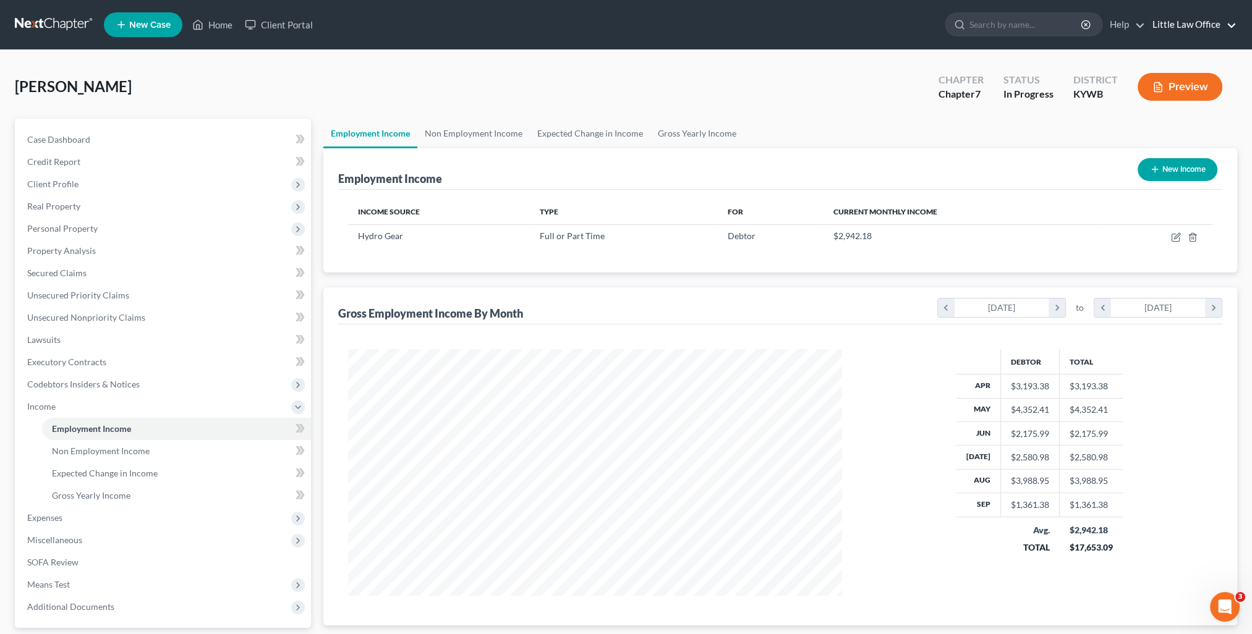
click at [1223, 25] on link "Little Law Office" at bounding box center [1191, 25] width 90 height 22
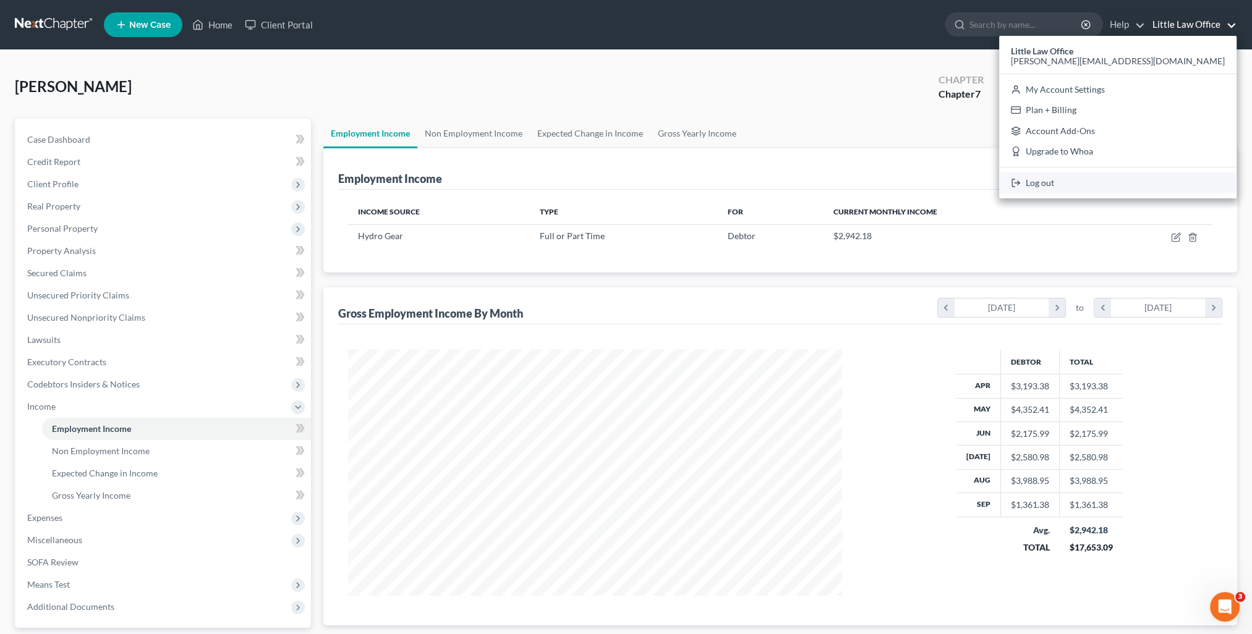
click at [1154, 187] on link "Log out" at bounding box center [1117, 182] width 237 height 21
